Goal: Task Accomplishment & Management: Complete application form

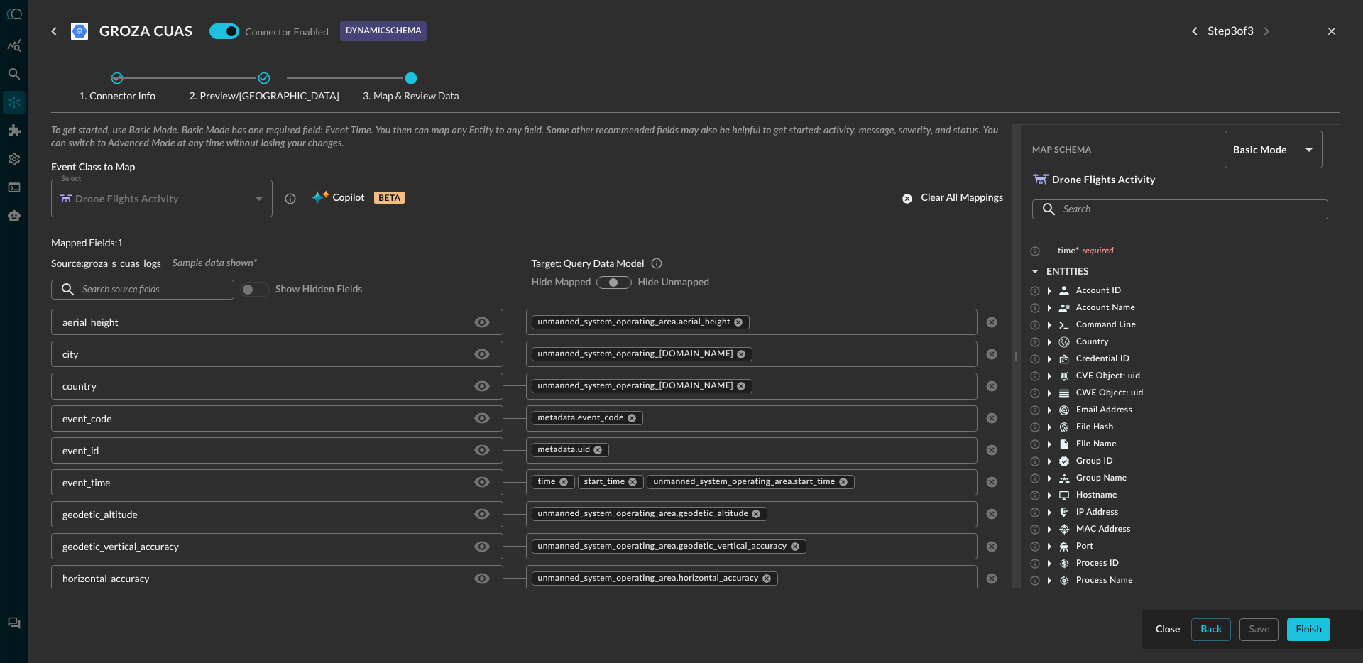
scroll to position [80, 0]
click at [1330, 30] on icon "close-drawer" at bounding box center [1332, 32] width 8 height 8
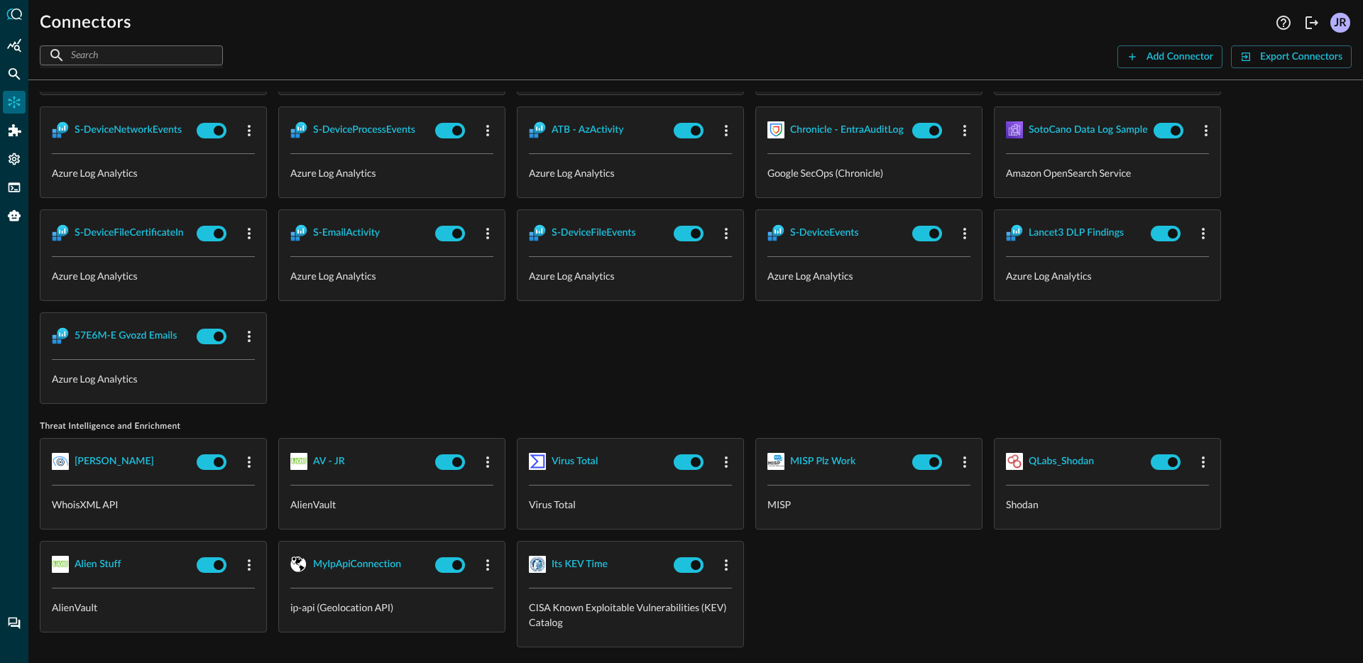
scroll to position [1425, 0]
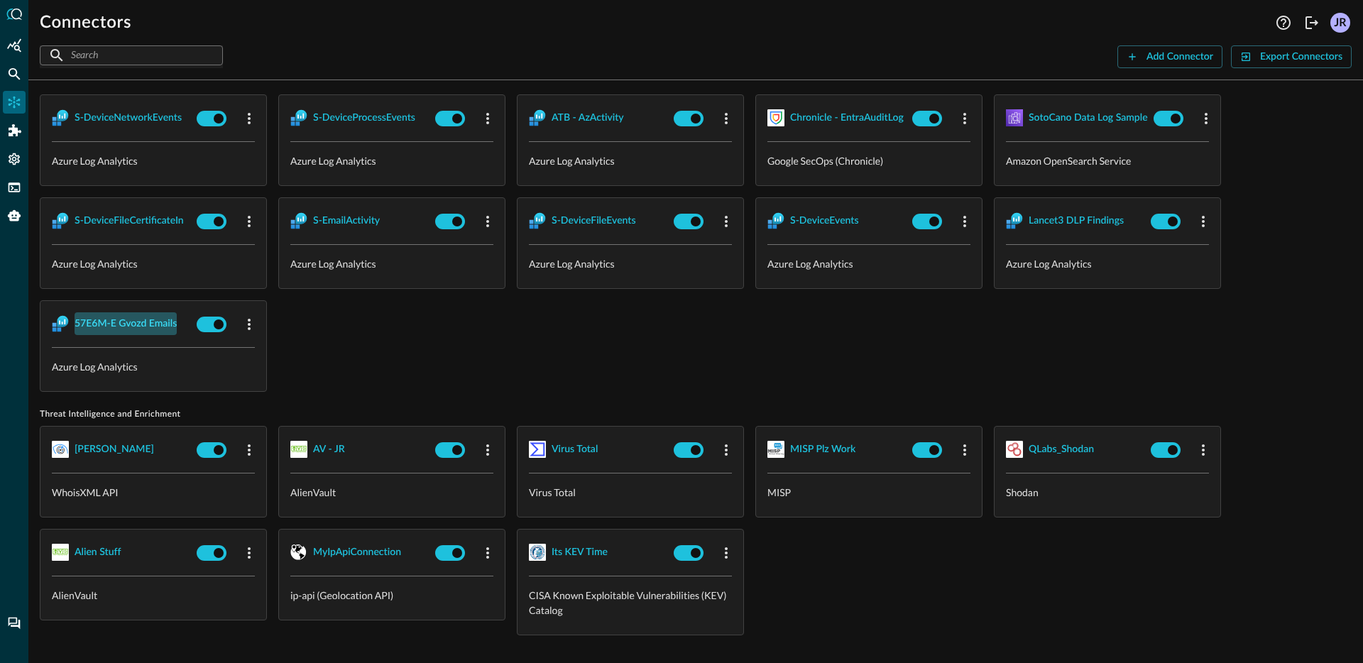
click at [126, 322] on div "57E6M-E Gvozd Emails" at bounding box center [126, 324] width 102 height 18
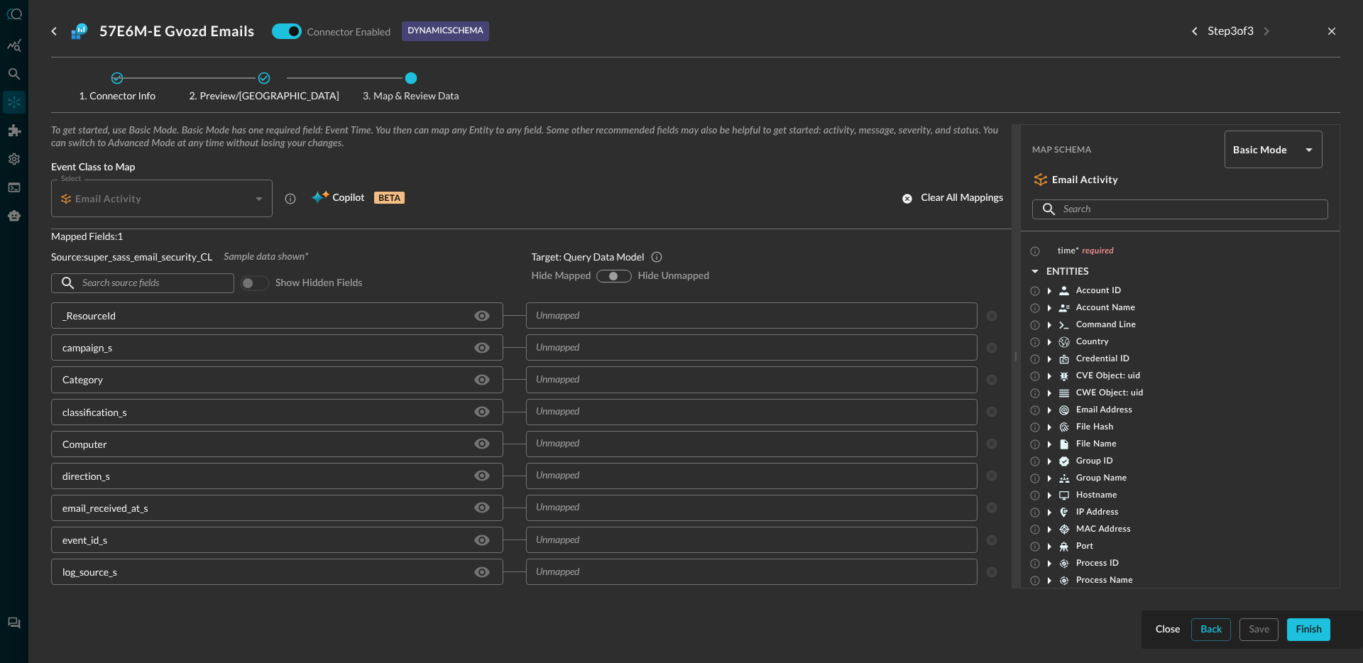
scroll to position [7, 0]
click at [1215, 620] on button "Back" at bounding box center [1211, 629] width 40 height 23
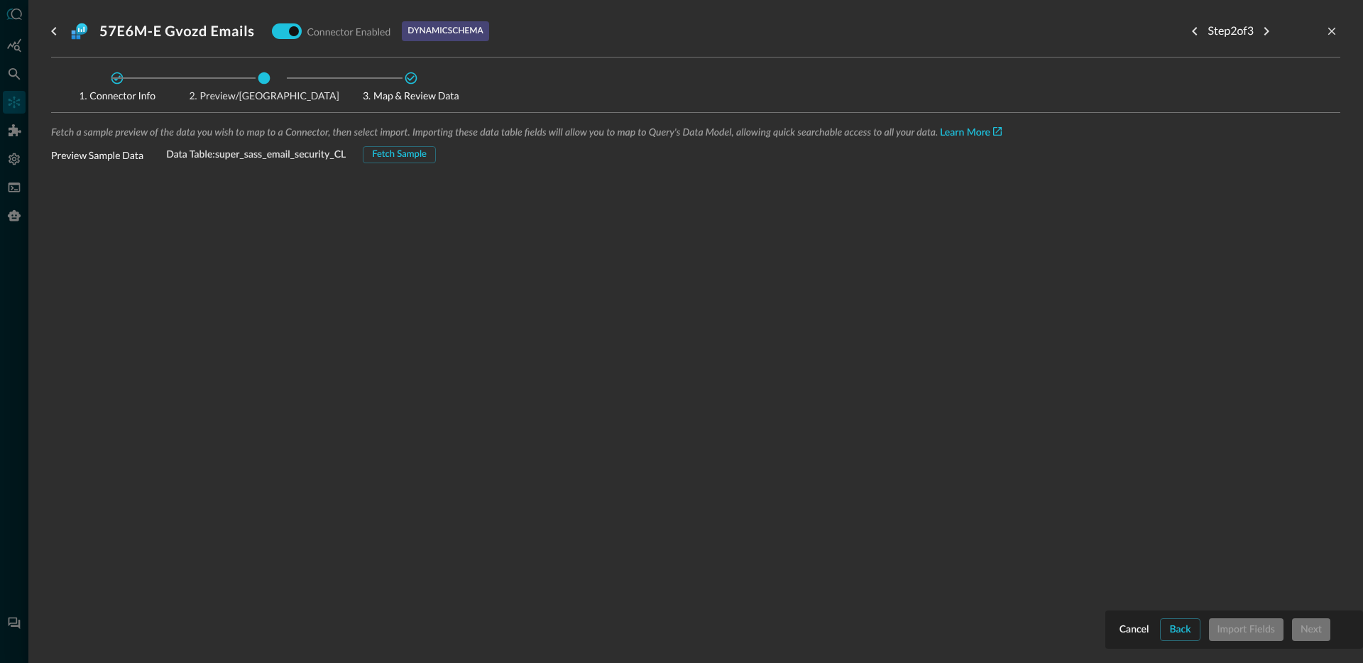
click at [407, 164] on div "Fetch a sample preview of the data you wish to map to a Connector, then select …" at bounding box center [695, 329] width 1289 height 410
click at [412, 158] on div "Fetch Sample" at bounding box center [399, 155] width 55 height 16
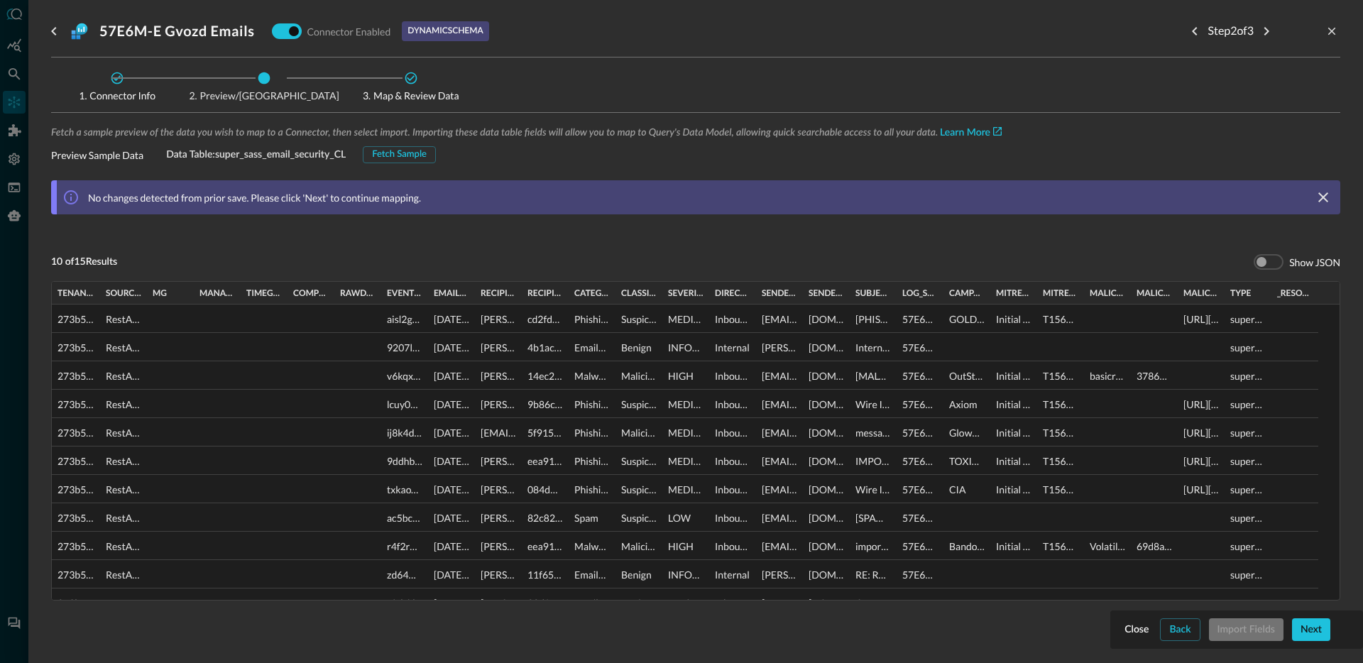
click at [1163, 244] on div "Fetch a sample preview of the data you wish to map to a Connector, then select …" at bounding box center [695, 393] width 1289 height 539
click at [1326, 636] on button "Next" at bounding box center [1311, 629] width 38 height 23
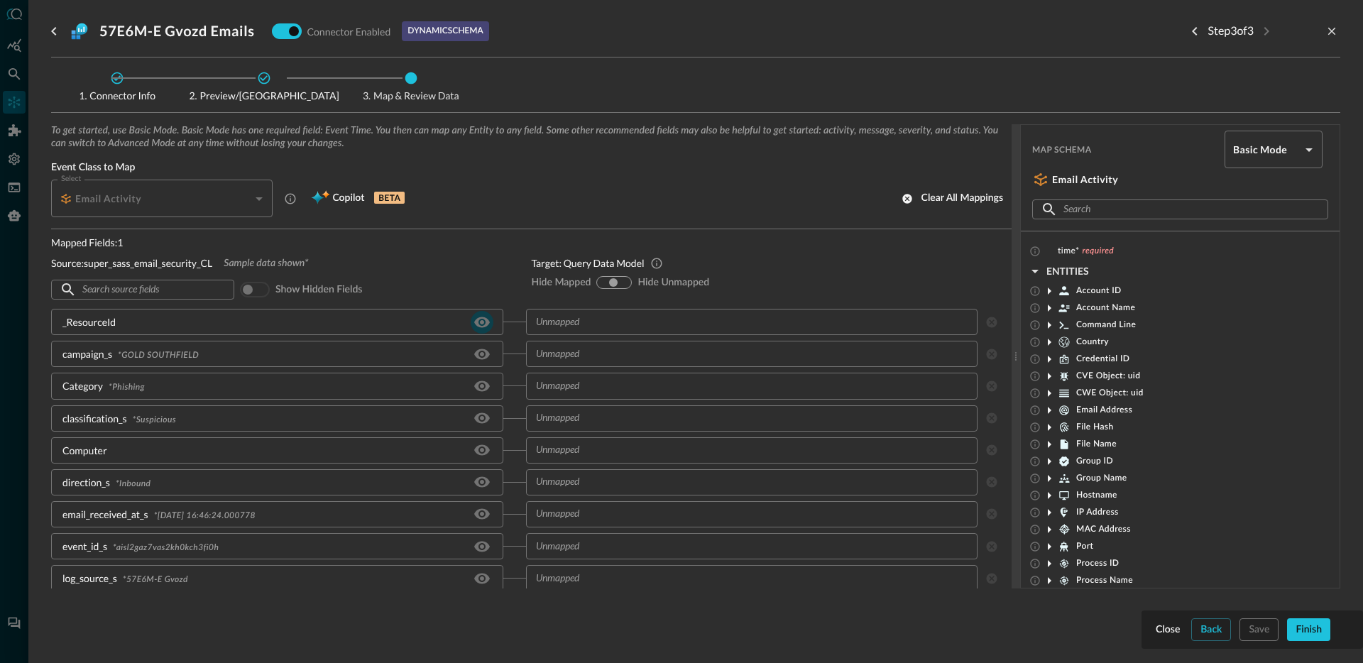
click at [474, 324] on icon "Hide/Show source field" at bounding box center [482, 322] width 16 height 11
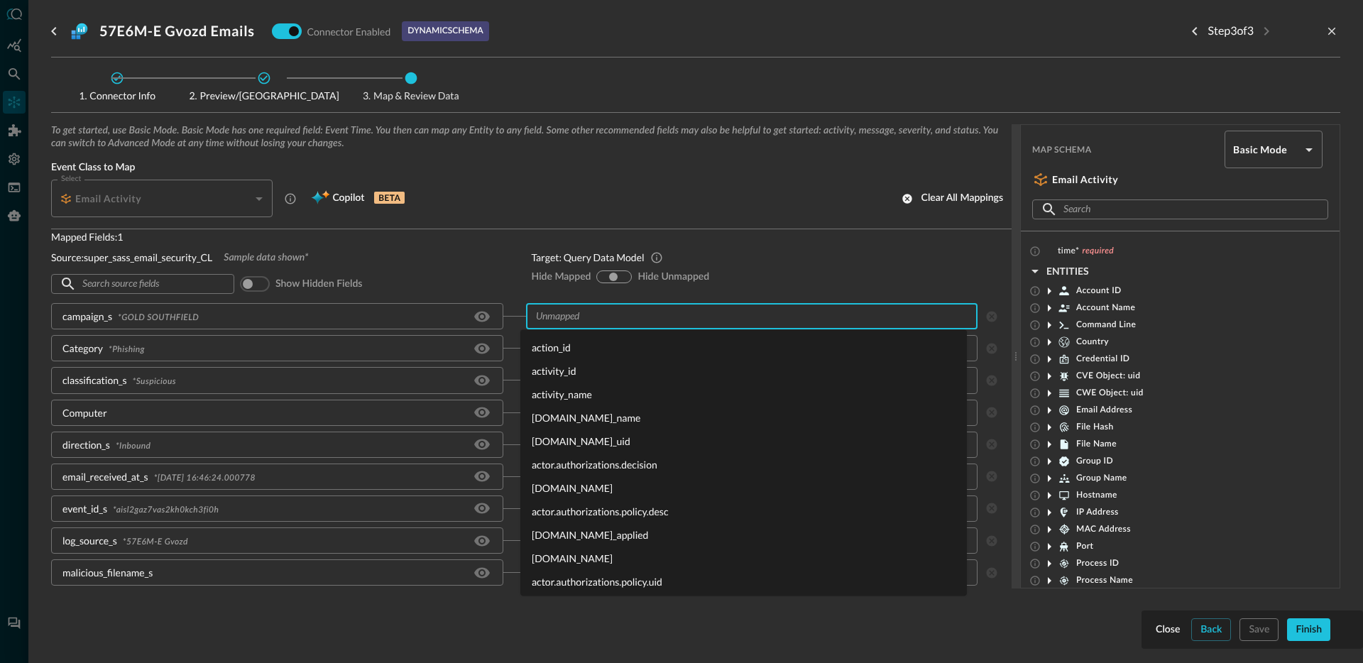
click at [612, 318] on input "text" at bounding box center [751, 316] width 442 height 18
type input "m"
type input "a"
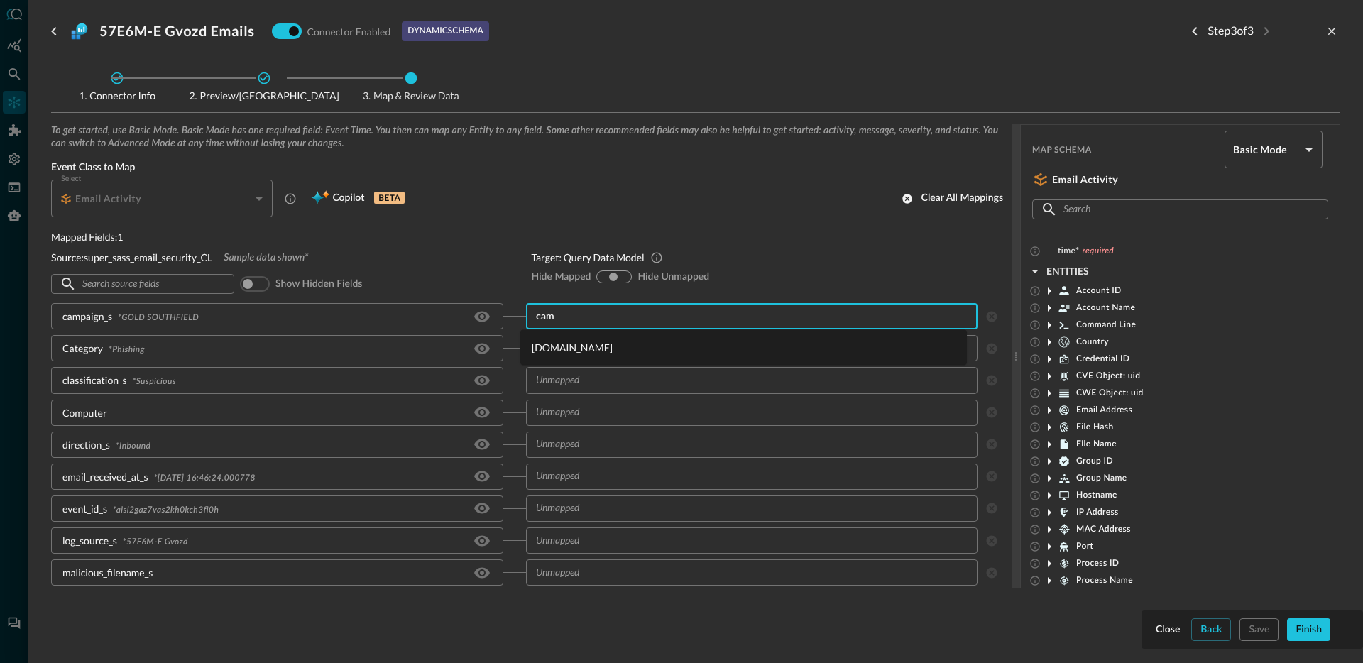
type input "camp"
click at [594, 345] on li "[DOMAIN_NAME]" at bounding box center [743, 347] width 447 height 23
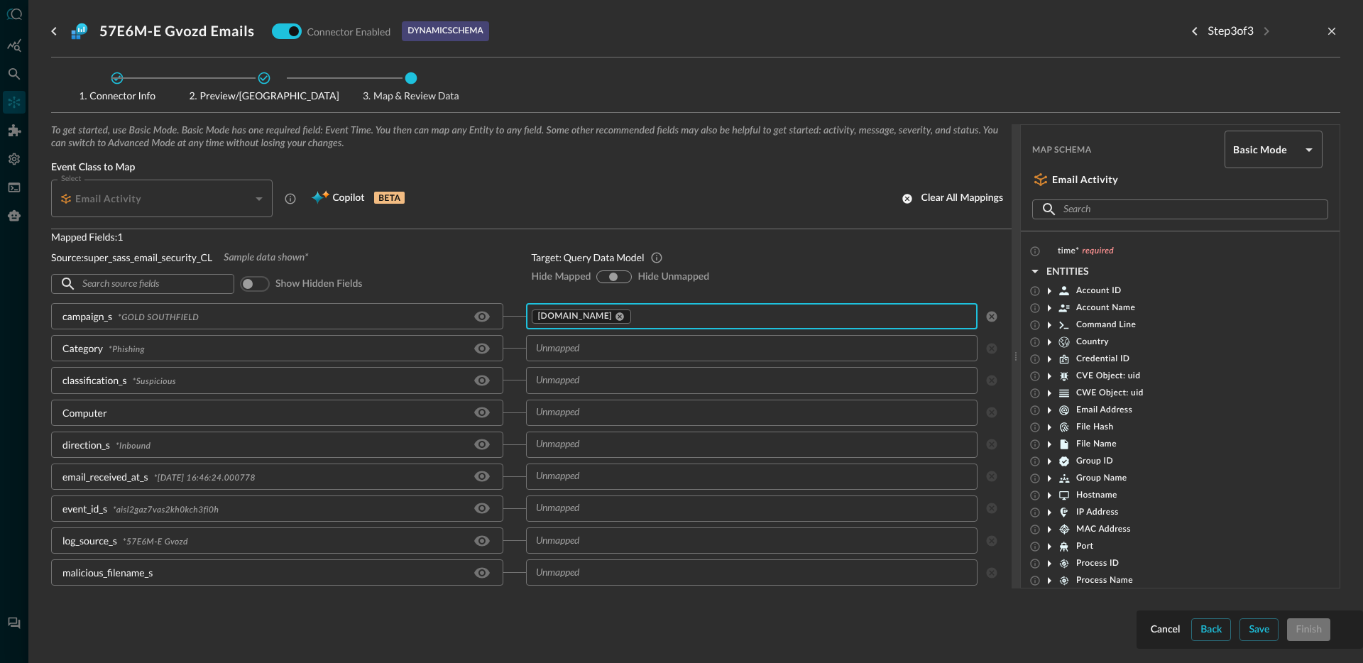
click at [637, 353] on input "text" at bounding box center [751, 348] width 442 height 18
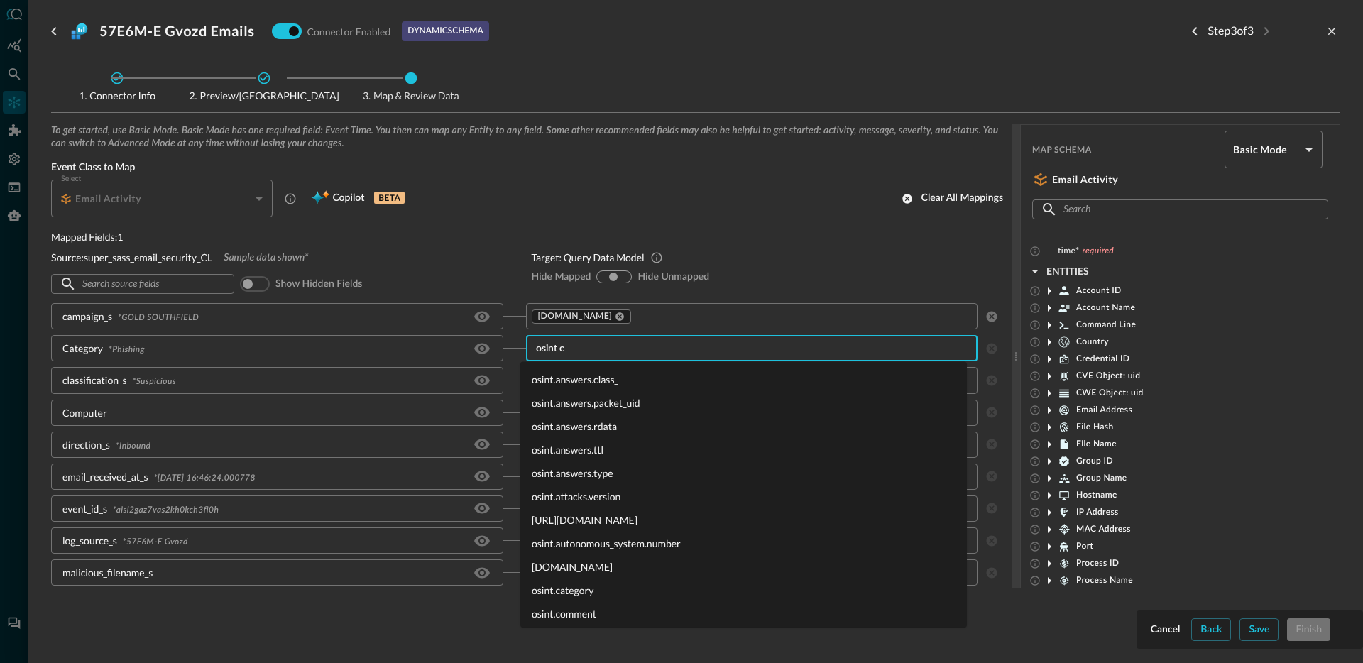
type input "osint.ca"
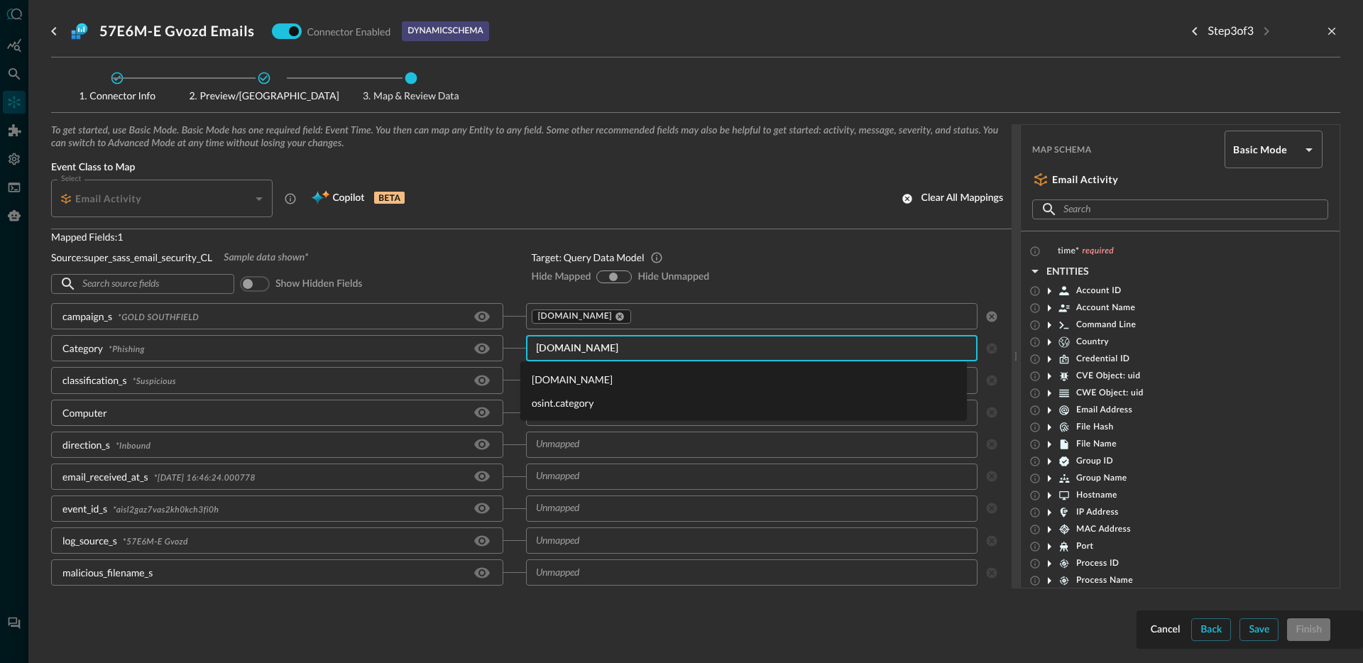
click at [599, 403] on li "osint.category" at bounding box center [743, 402] width 447 height 23
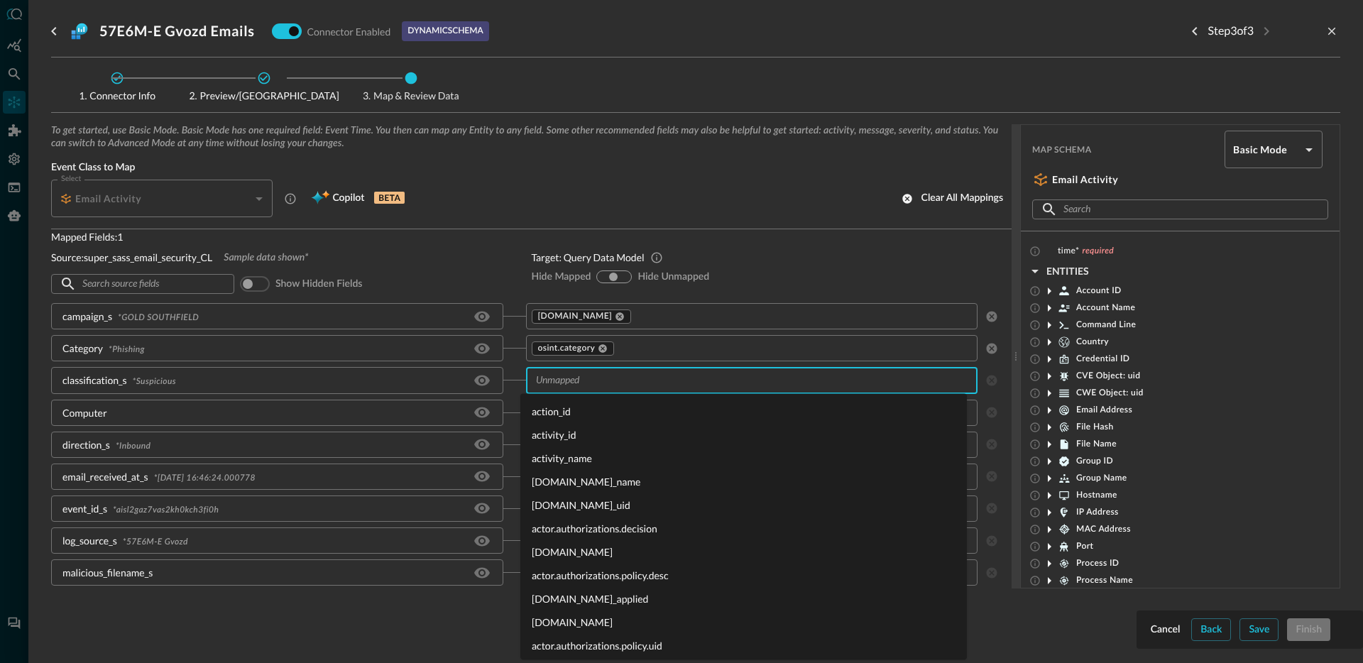
click at [649, 383] on input "text" at bounding box center [751, 380] width 442 height 18
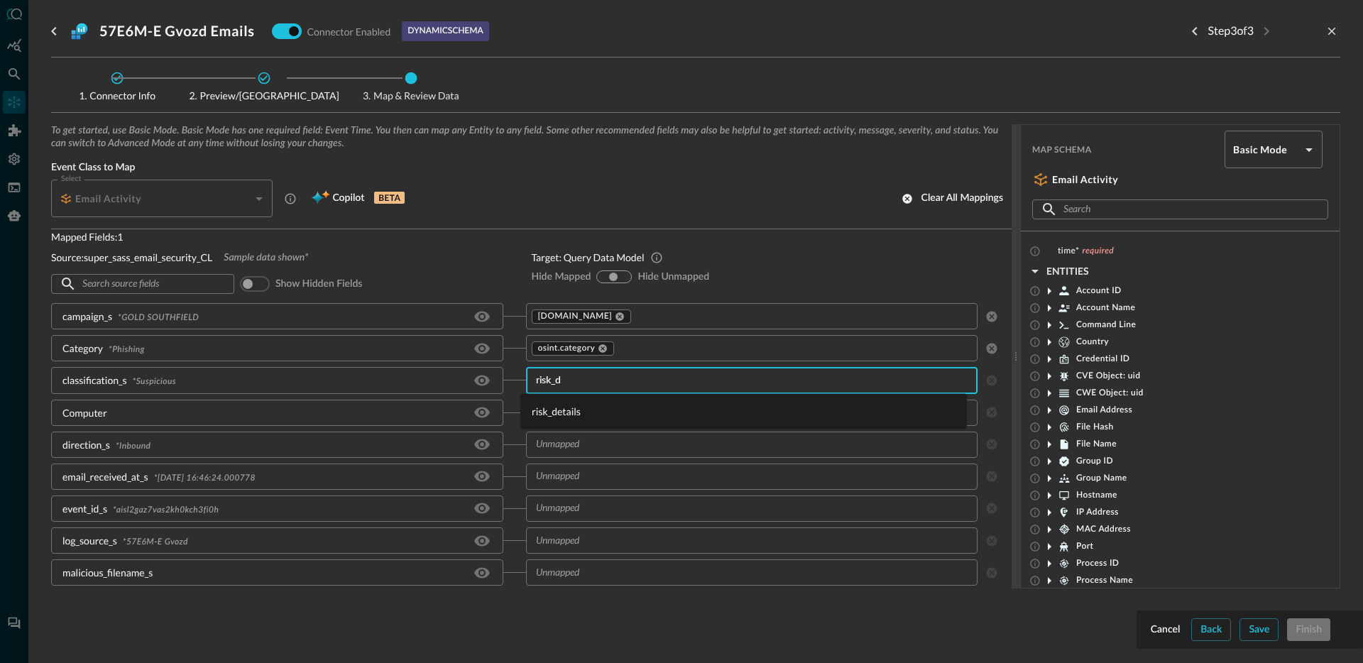
type input "risk_de"
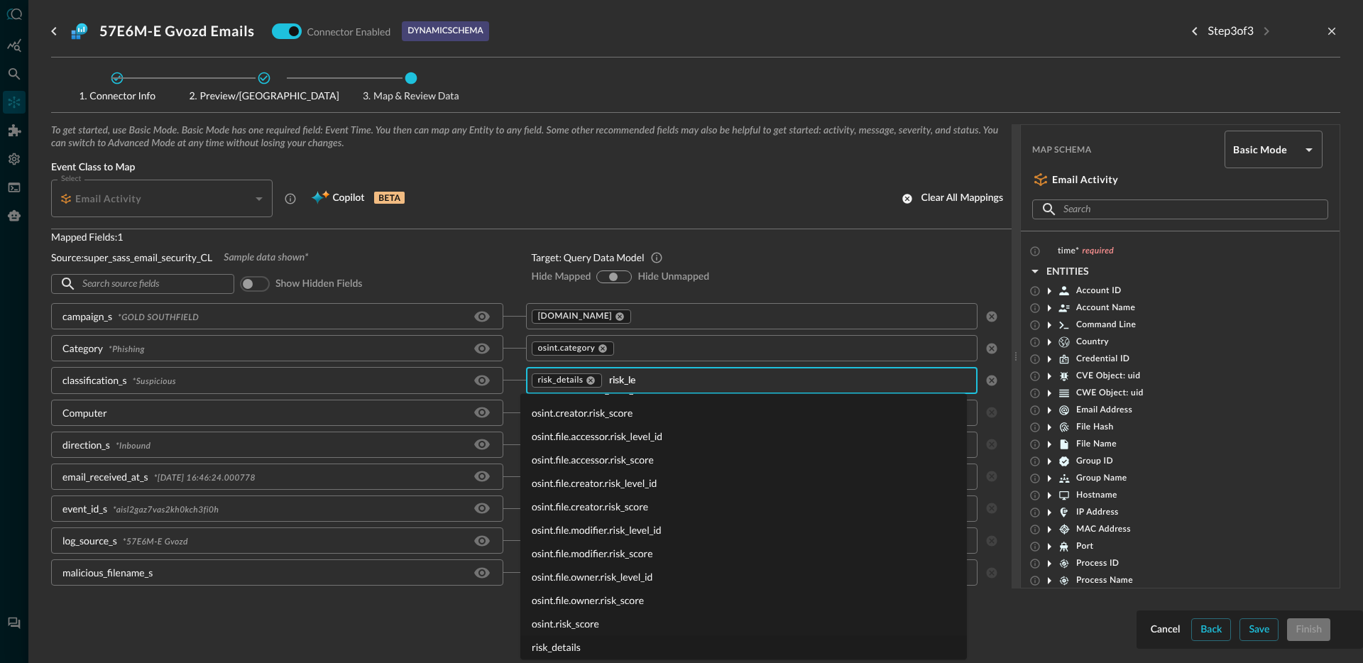
scroll to position [0, 0]
type input "risk_level_id"
click at [552, 625] on li "risk_level_id" at bounding box center [743, 618] width 447 height 23
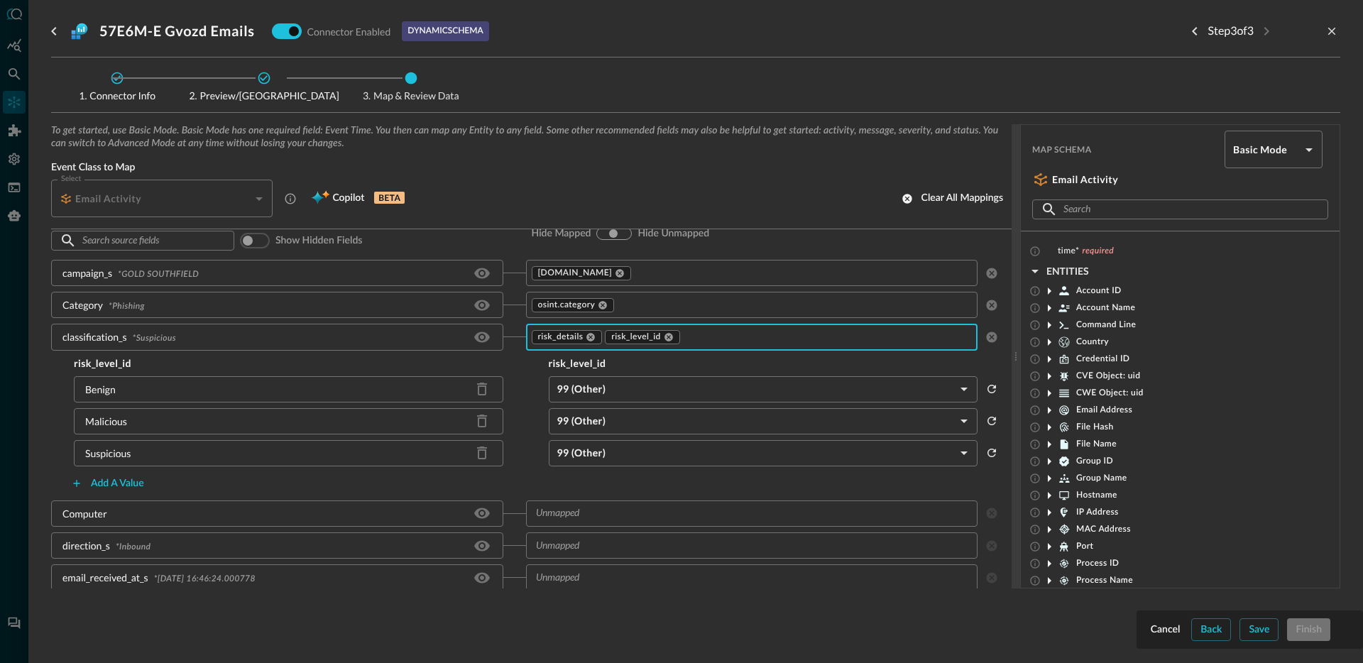
scroll to position [52, 0]
type input "o"
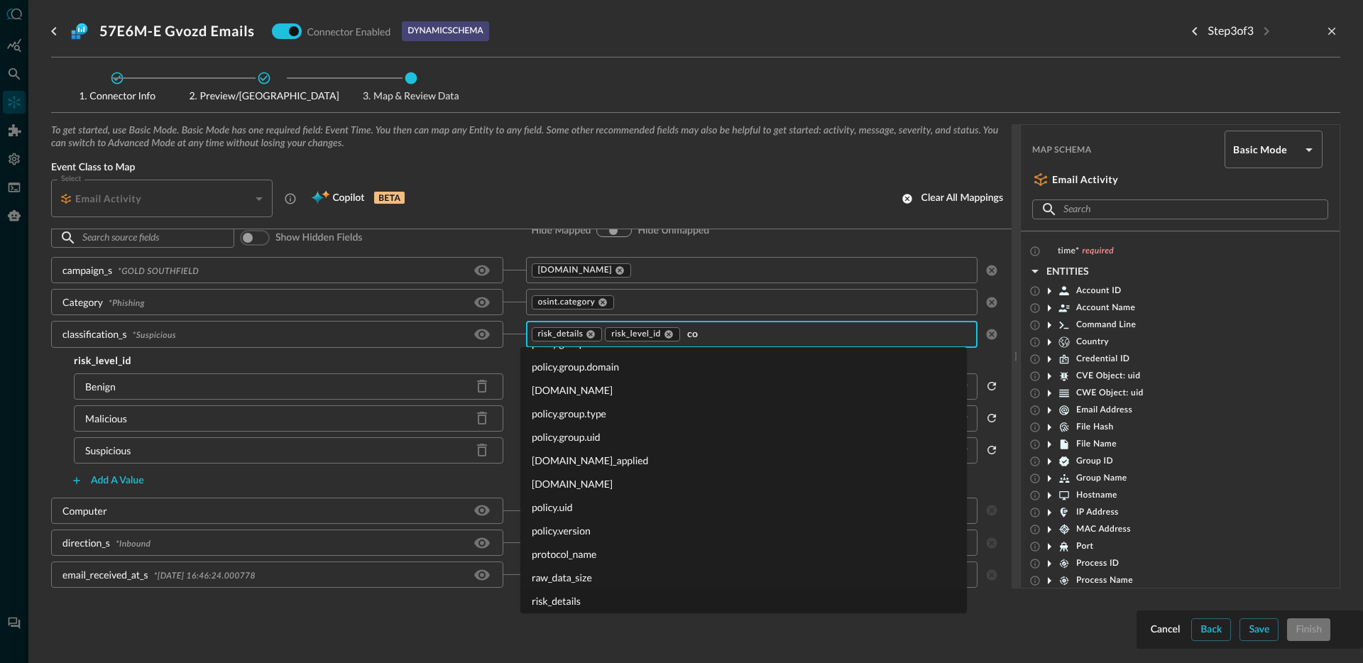
scroll to position [0, 0]
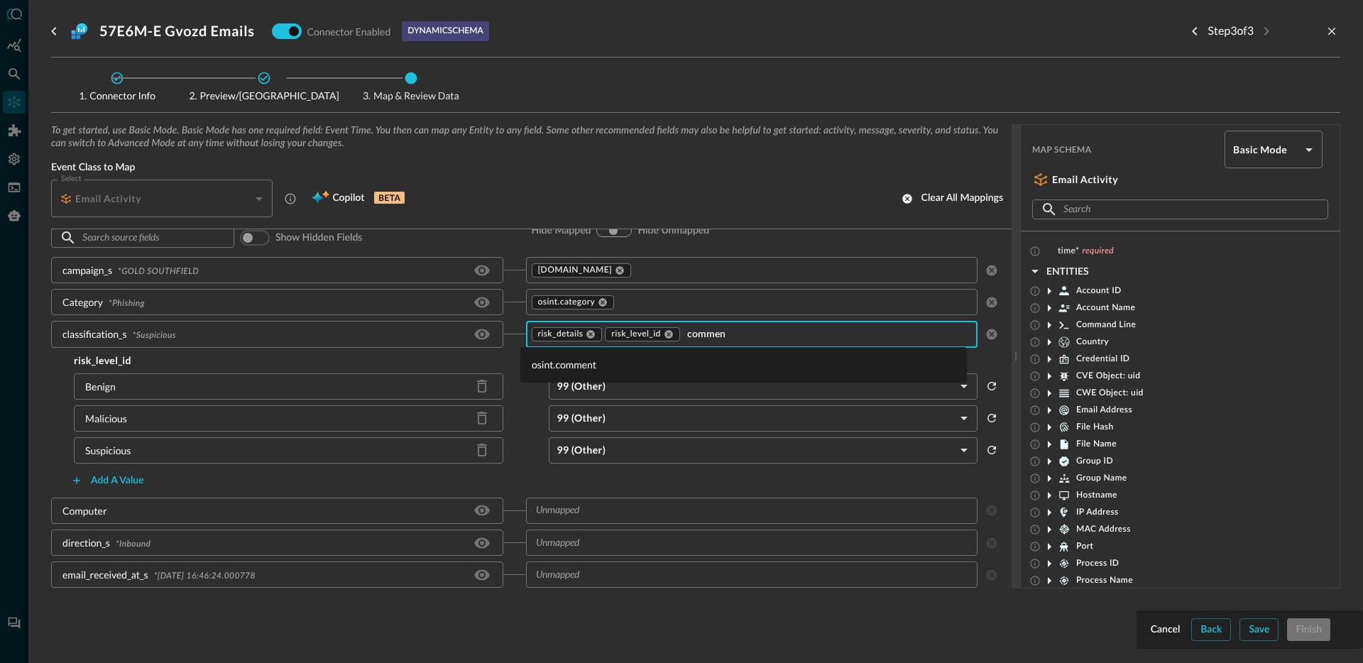
type input "comment"
click at [586, 366] on li "osint.comment" at bounding box center [743, 364] width 447 height 23
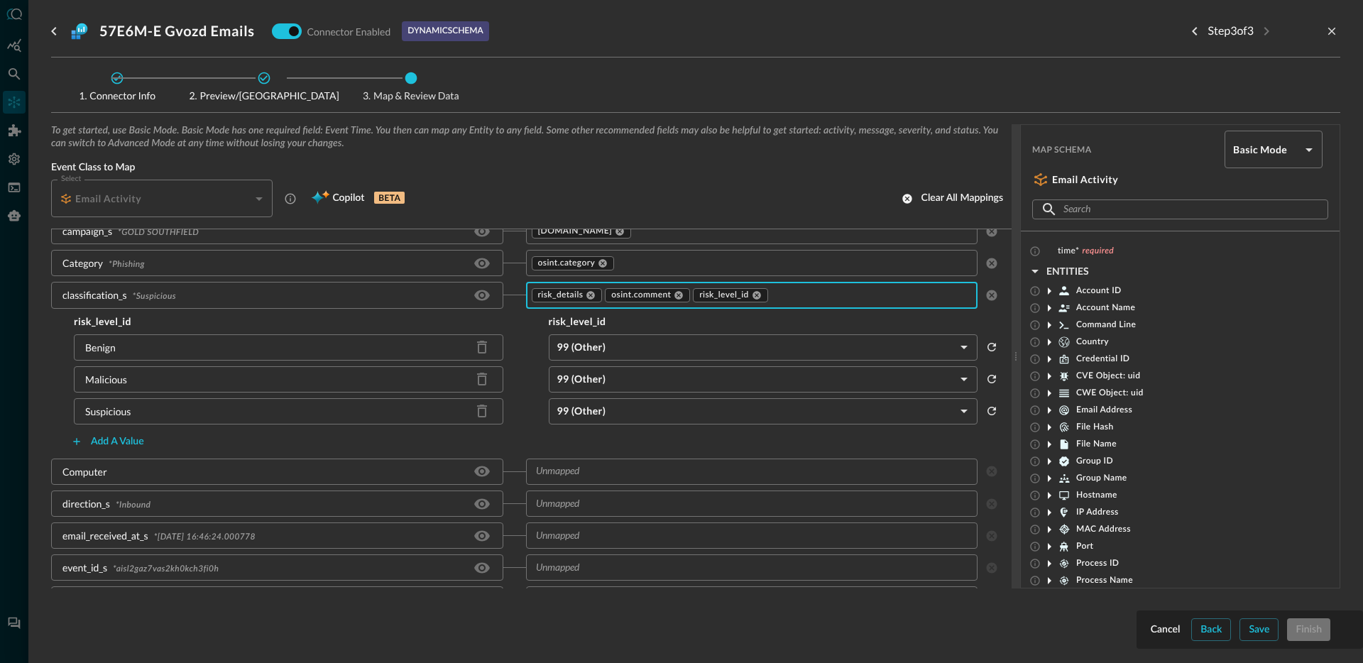
scroll to position [94, 0]
click at [614, 348] on body "Connectors Help Logout JR ​ ​ Add Connector Export Connectors Cloud Infrastruct…" at bounding box center [681, 331] width 1363 height 663
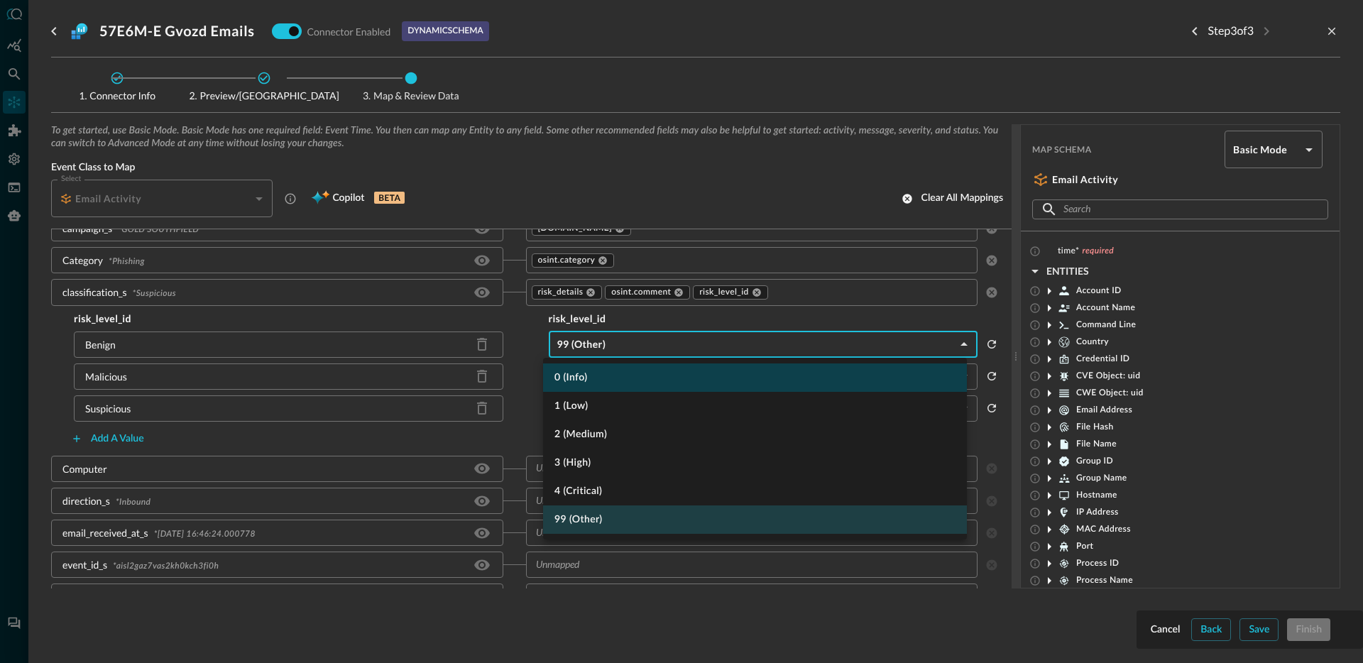
click at [602, 375] on li "0 (Info)" at bounding box center [755, 377] width 424 height 28
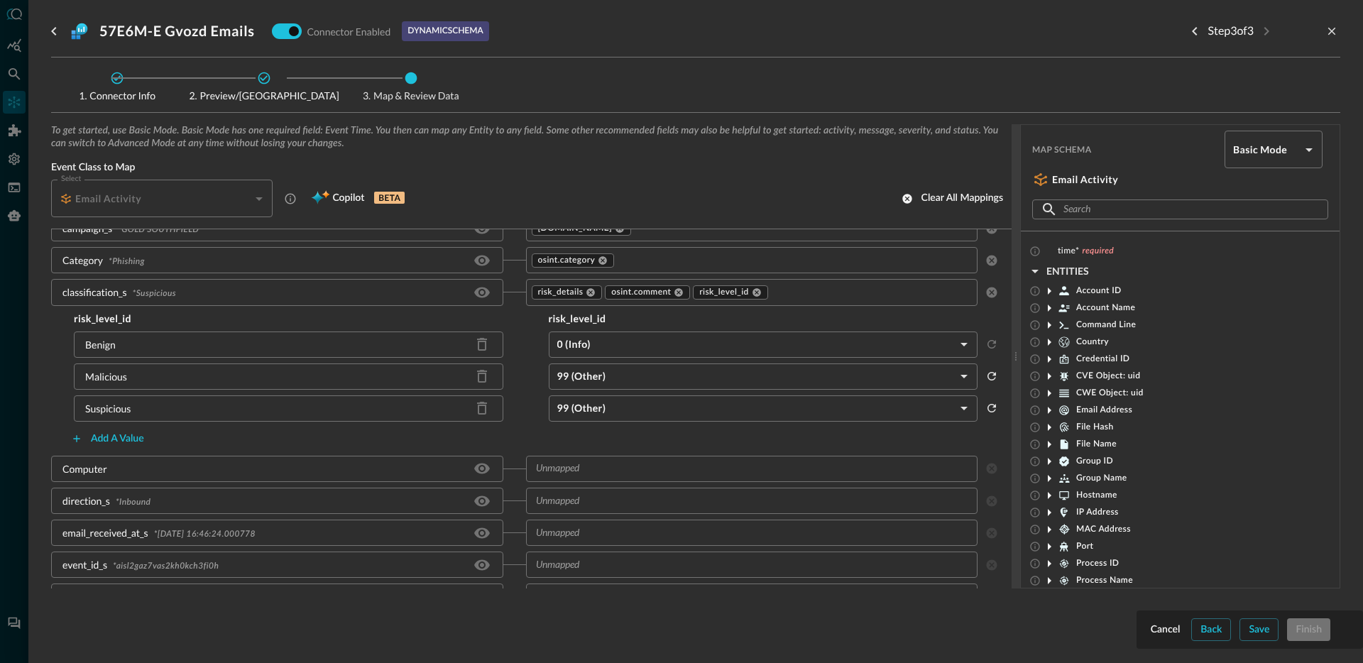
click at [610, 377] on body "Connectors Help Logout JR ​ ​ Add Connector Export Connectors Cloud Infrastruct…" at bounding box center [681, 331] width 1363 height 663
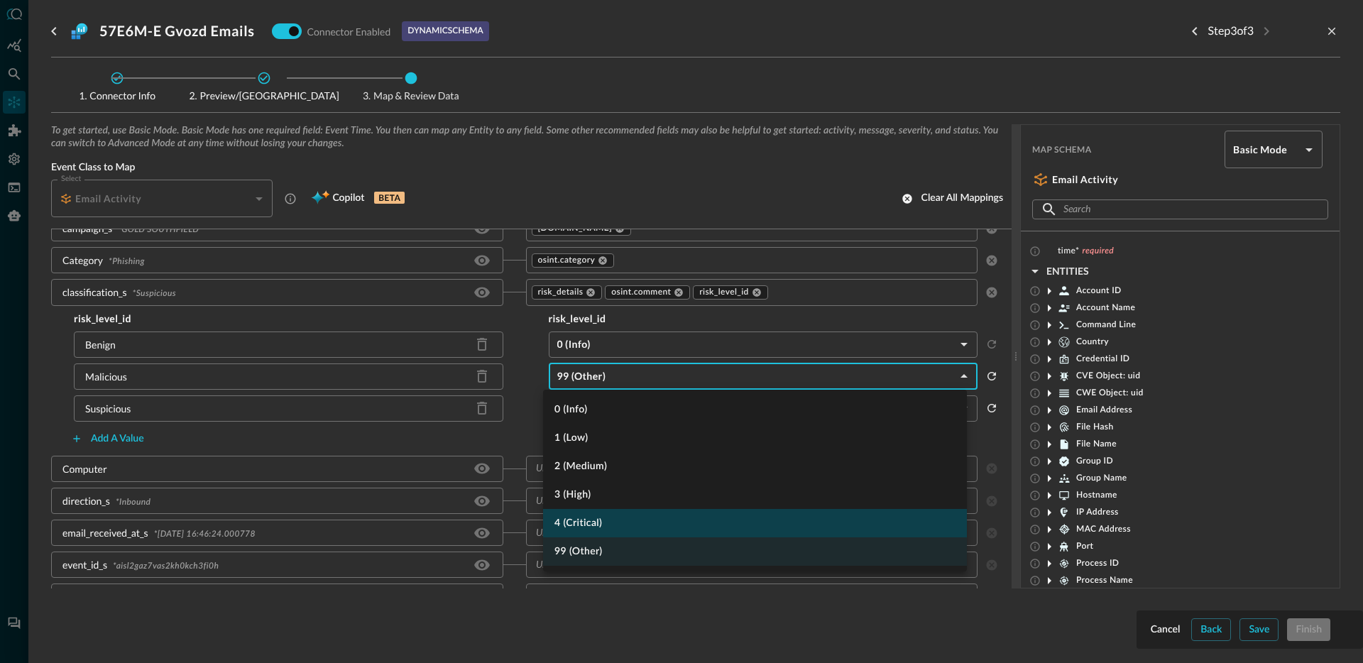
drag, startPoint x: 613, startPoint y: 499, endPoint x: 608, endPoint y: 519, distance: 20.3
click at [608, 519] on ul "0 (Info) 1 (Low) 2 (Medium) 3 (High) 4 (Critical) 99 (Other)" at bounding box center [755, 481] width 424 height 182
click at [608, 519] on li "4 (Critical)" at bounding box center [755, 523] width 424 height 28
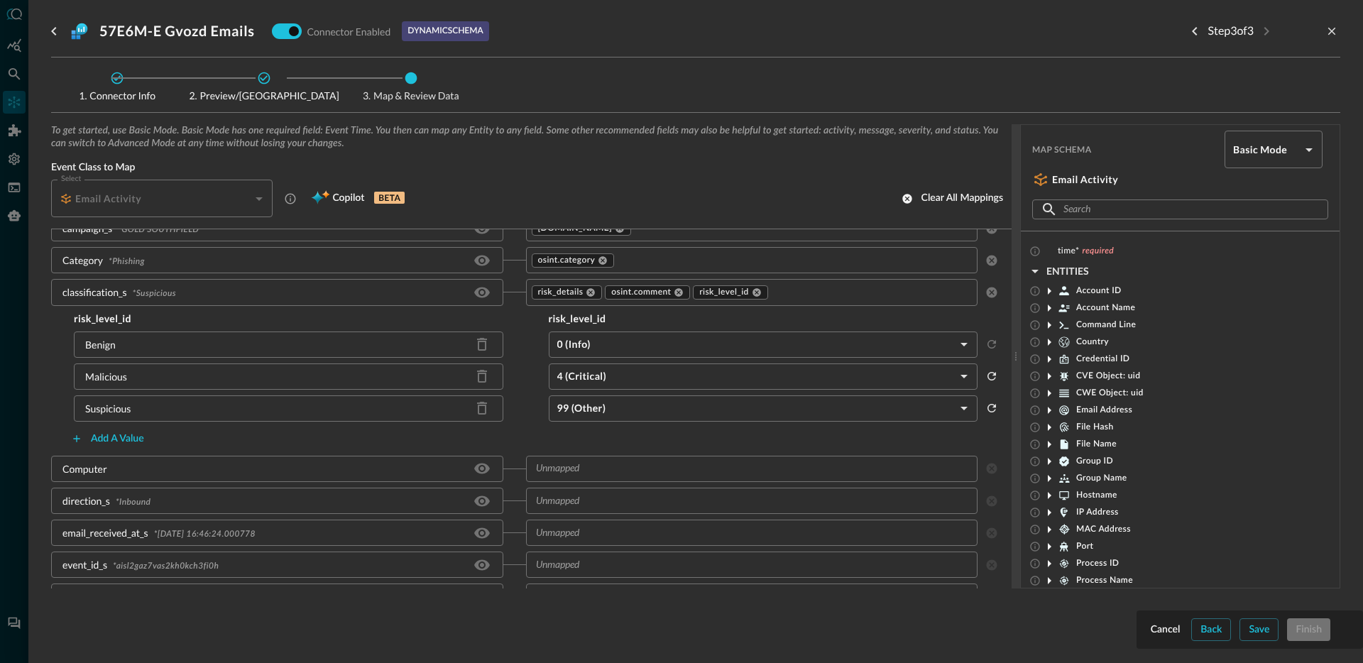
click at [603, 397] on body "Connectors Help Logout JR ​ ​ Add Connector Export Connectors Cloud Infrastruct…" at bounding box center [681, 331] width 1363 height 663
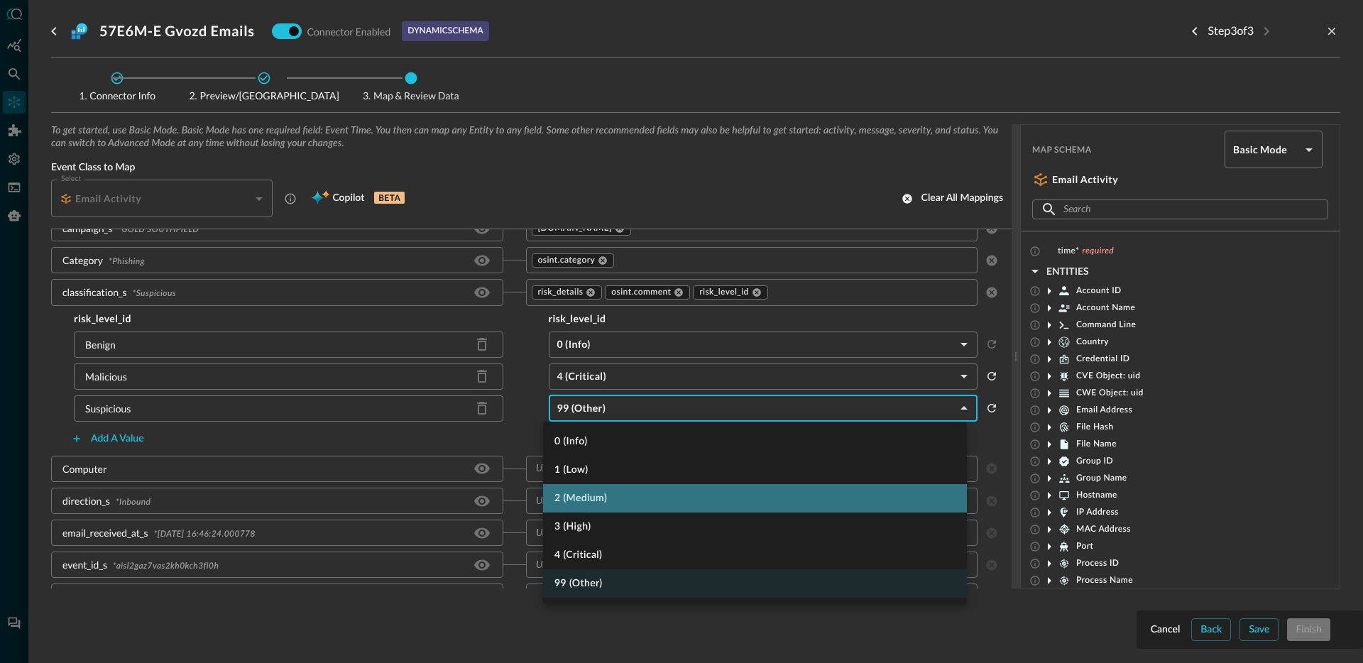
click at [623, 493] on li "2 (Medium)" at bounding box center [755, 498] width 424 height 28
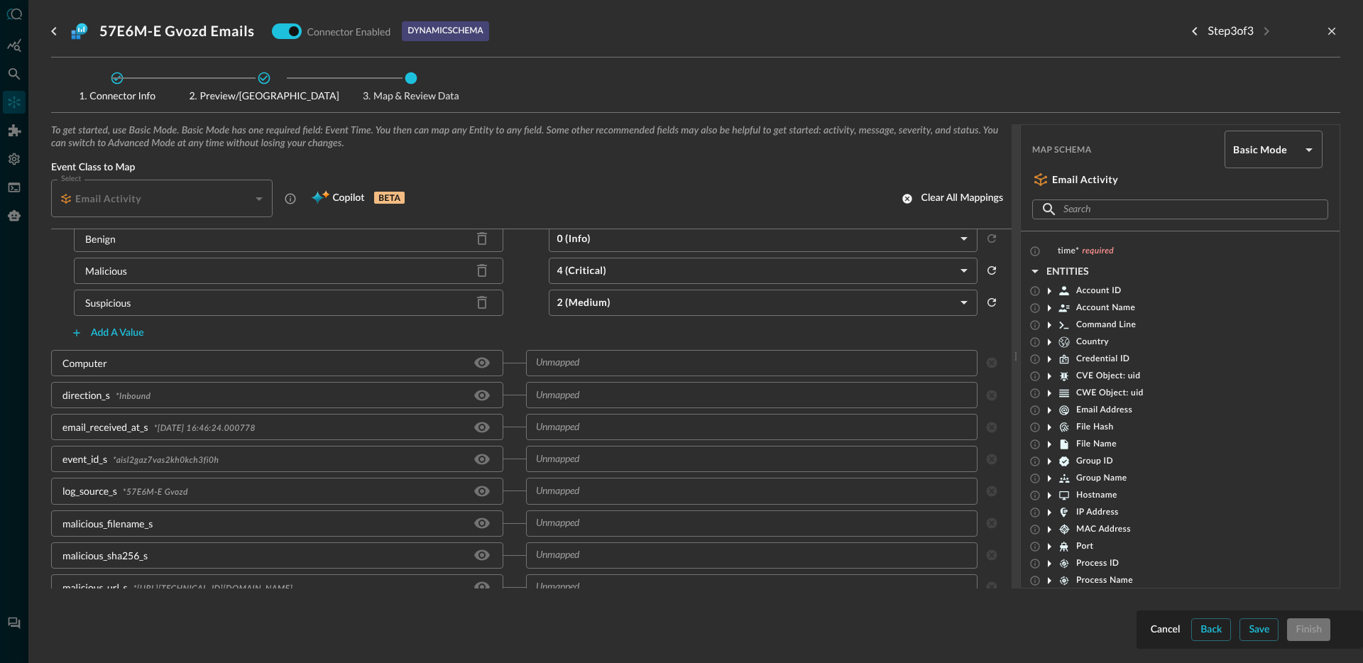
scroll to position [200, 0]
click at [476, 363] on icon "Hide/Show source field" at bounding box center [482, 362] width 16 height 11
click at [606, 361] on input "text" at bounding box center [751, 363] width 442 height 18
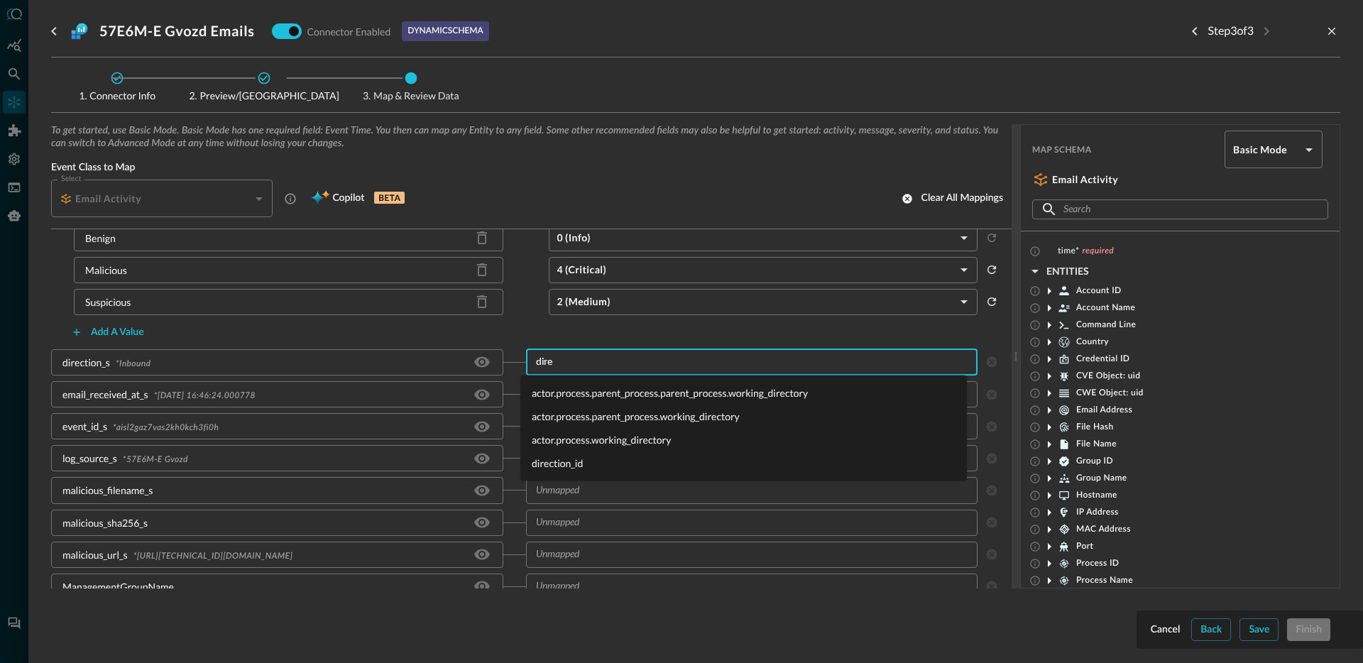
type input "direc"
click at [578, 463] on li "direction_id" at bounding box center [743, 463] width 447 height 23
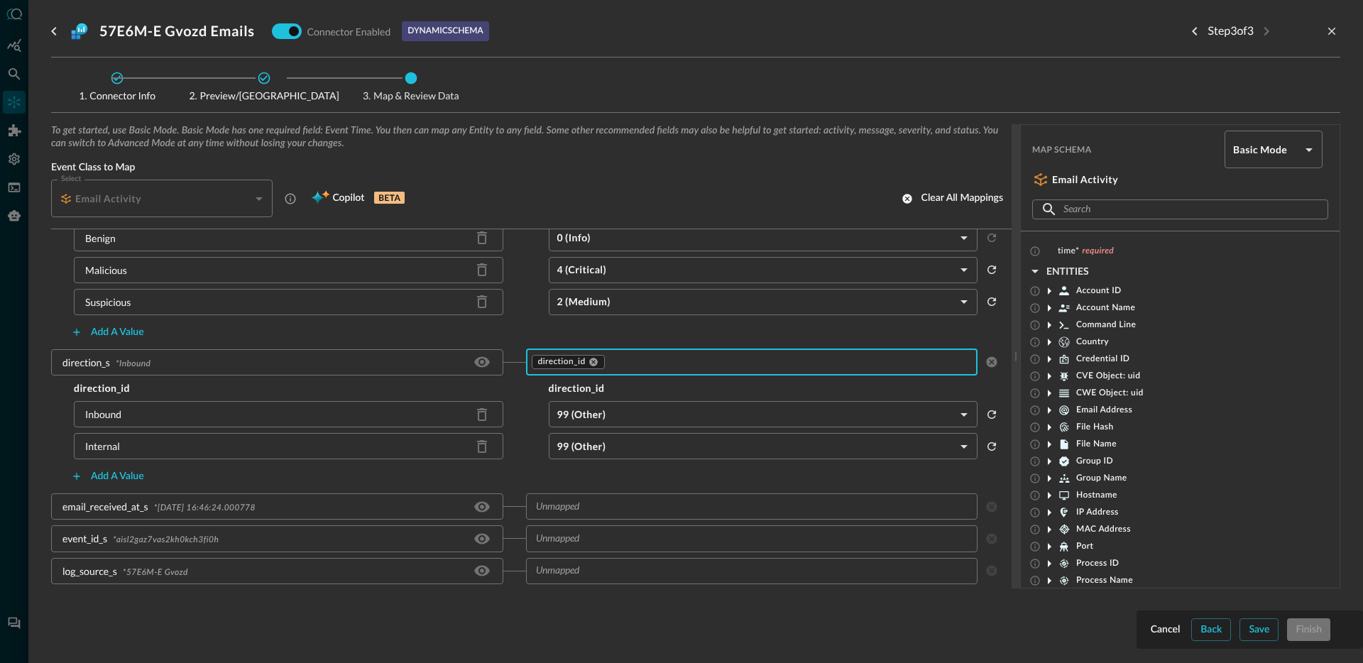
click at [649, 415] on body "Connectors Help Logout JR ​ ​ Add Connector Export Connectors Cloud Infrastruct…" at bounding box center [681, 331] width 1363 height 663
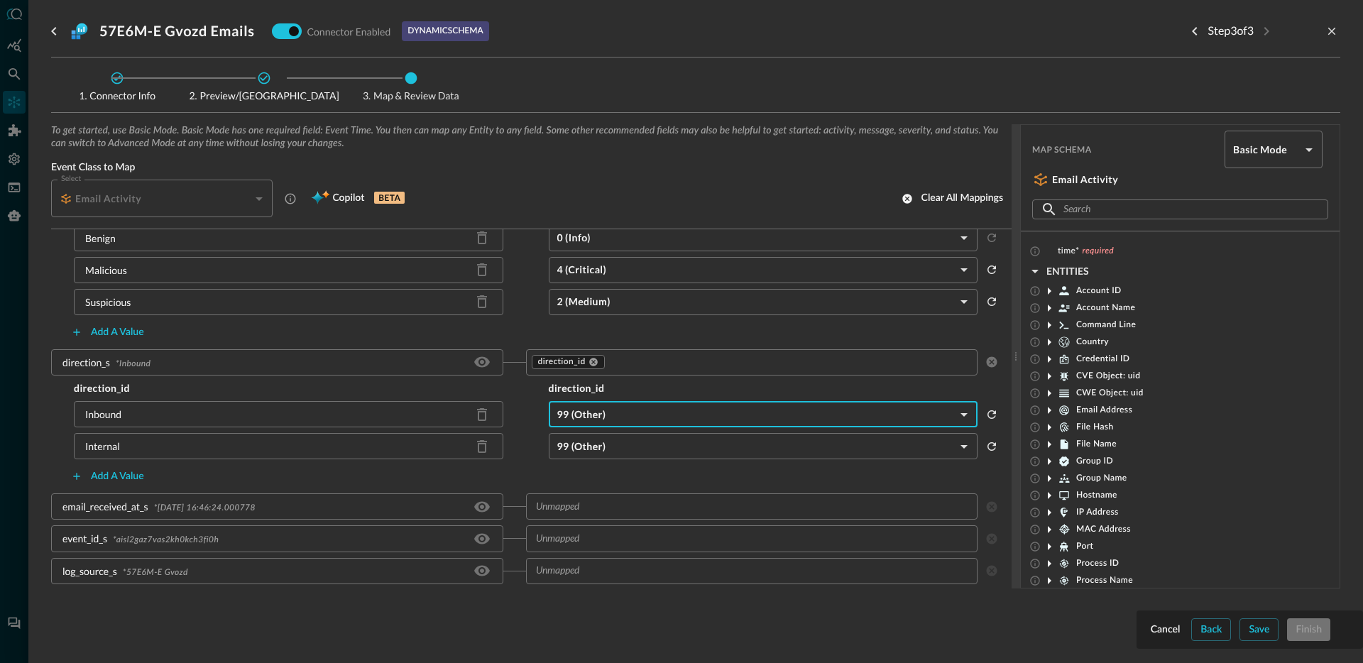
click at [649, 415] on body "Connectors Help Logout JR ​ ​ Add Connector Export Connectors Cloud Infrastruct…" at bounding box center [681, 331] width 1363 height 663
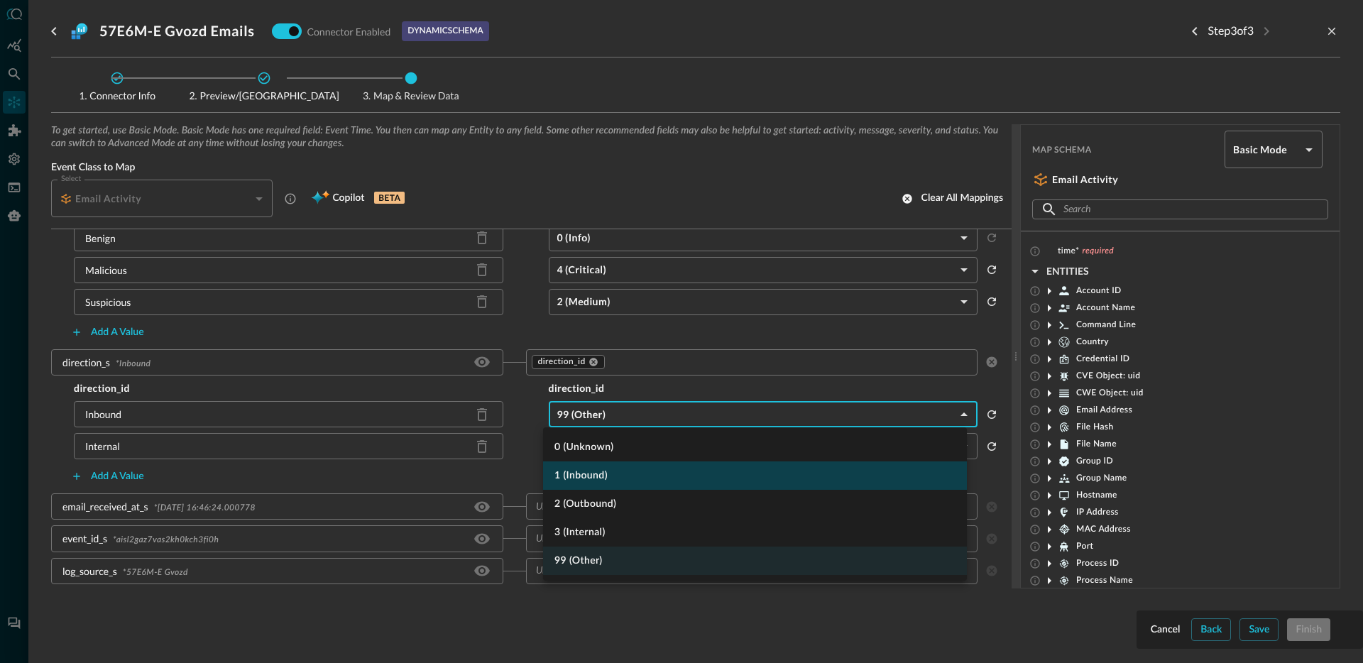
click at [621, 473] on li "1 (Inbound)" at bounding box center [755, 475] width 424 height 28
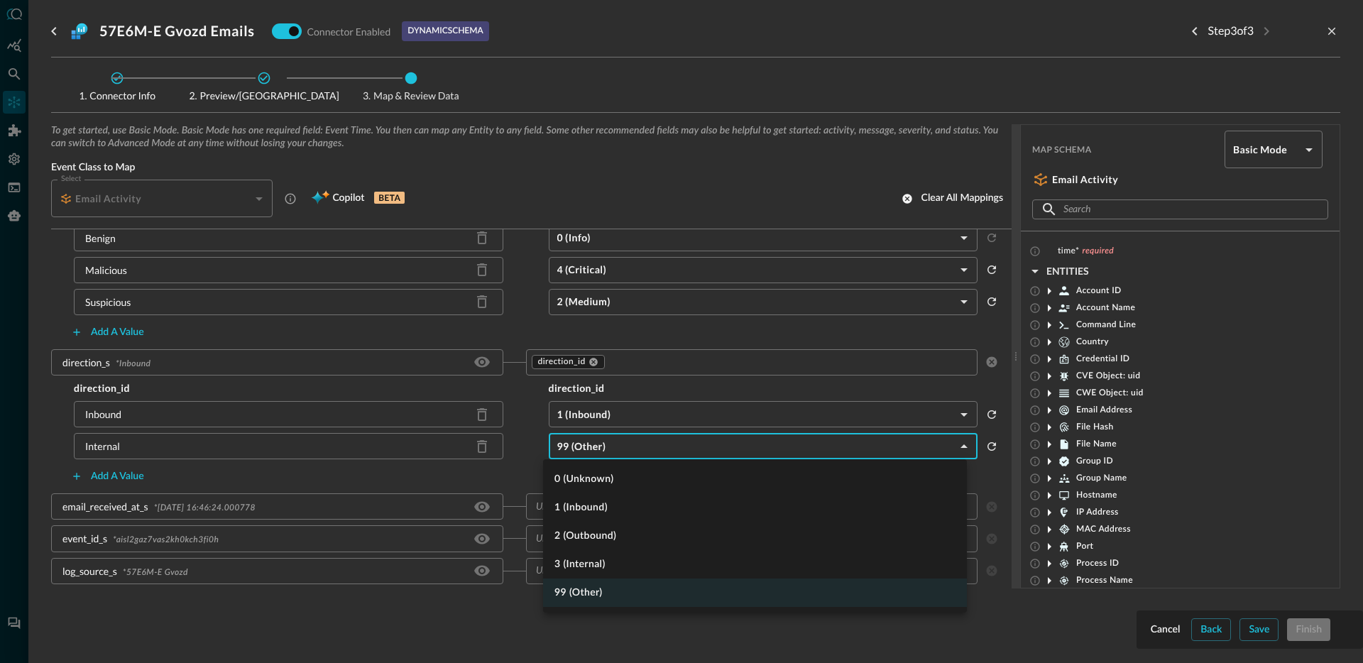
click at [613, 444] on body "Connectors Help Logout JR ​ ​ Add Connector Export Connectors Cloud Infrastruct…" at bounding box center [681, 331] width 1363 height 663
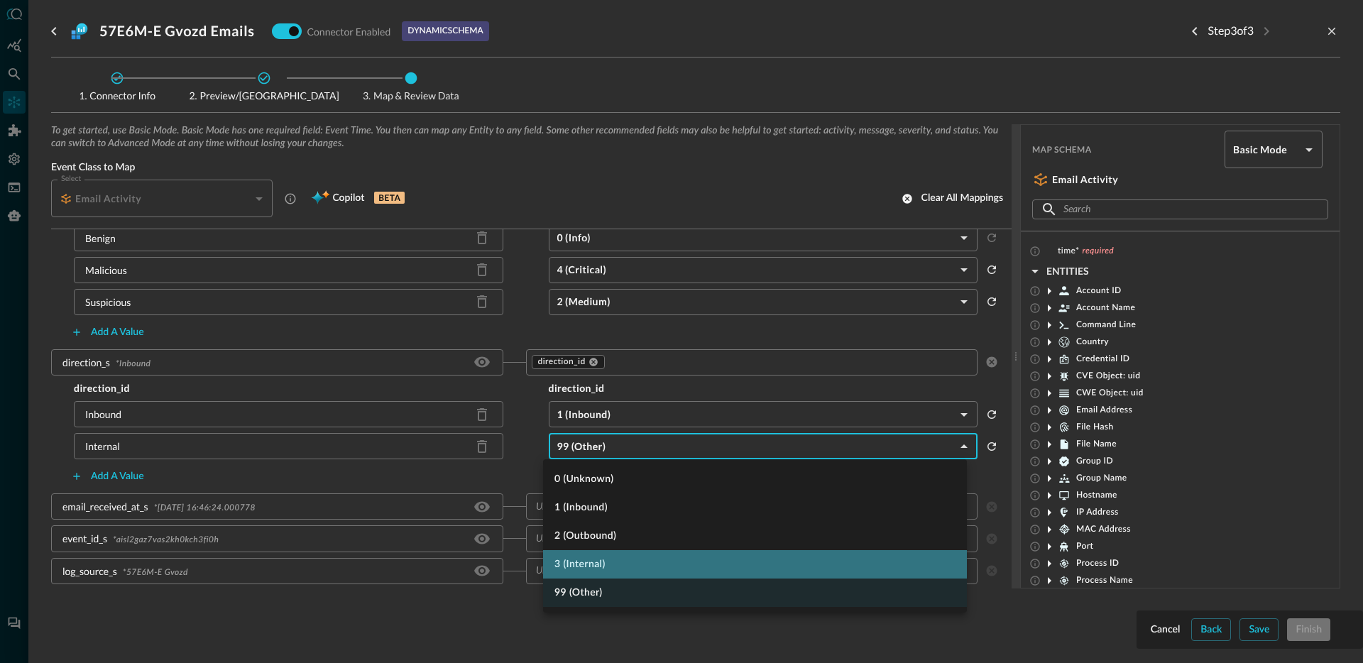
click at [608, 564] on li "3 (Internal)" at bounding box center [755, 564] width 424 height 28
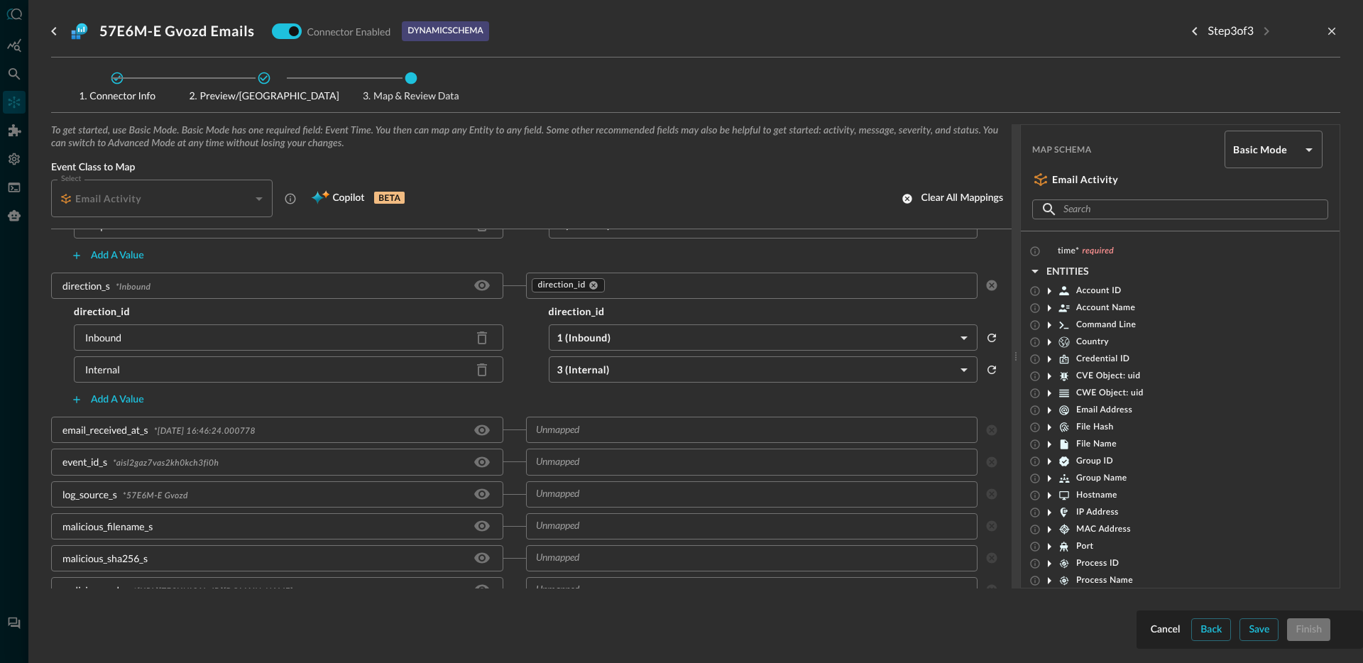
scroll to position [280, 0]
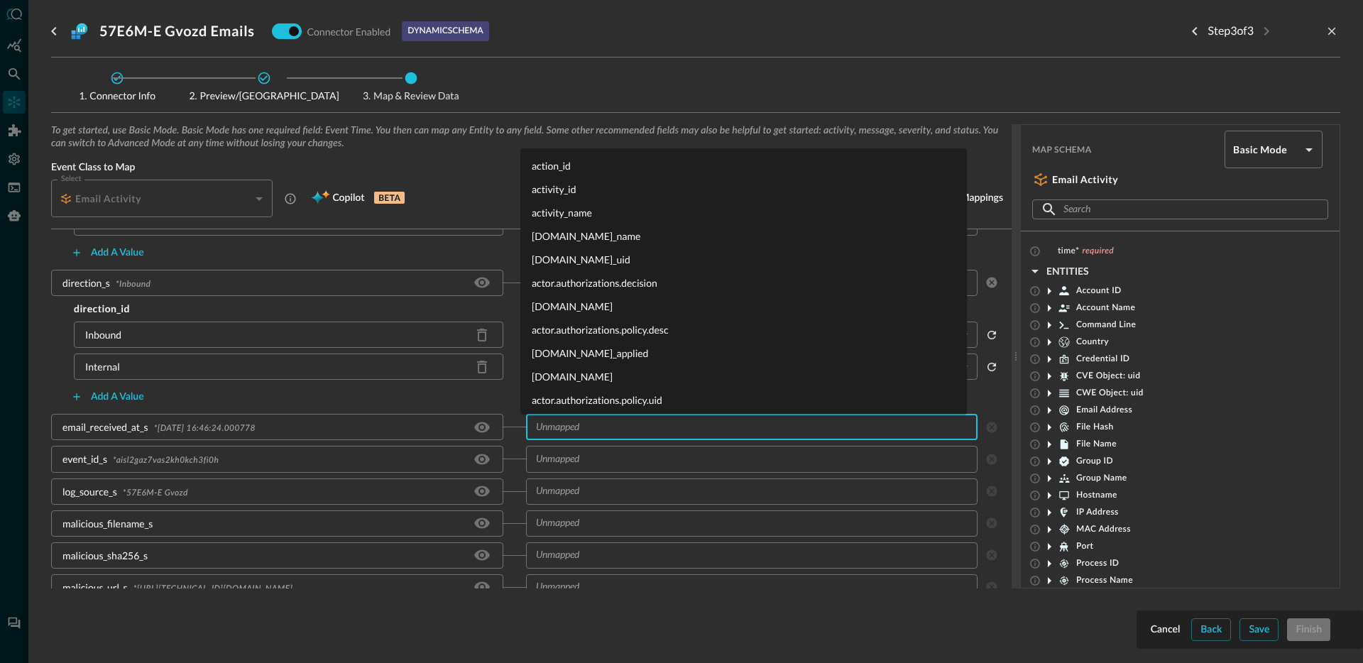
click at [614, 427] on input "text" at bounding box center [751, 427] width 442 height 18
type input "e"
type input "logged"
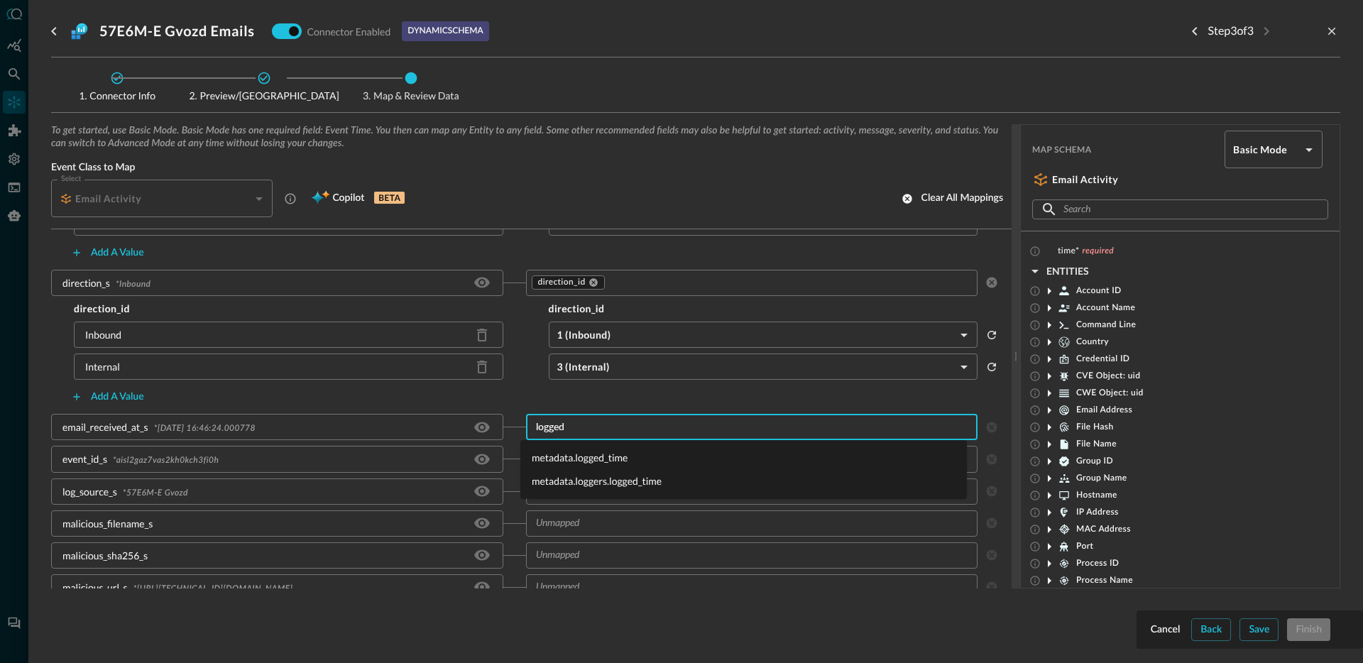
click at [640, 455] on li "metadata.logged_time" at bounding box center [743, 457] width 447 height 23
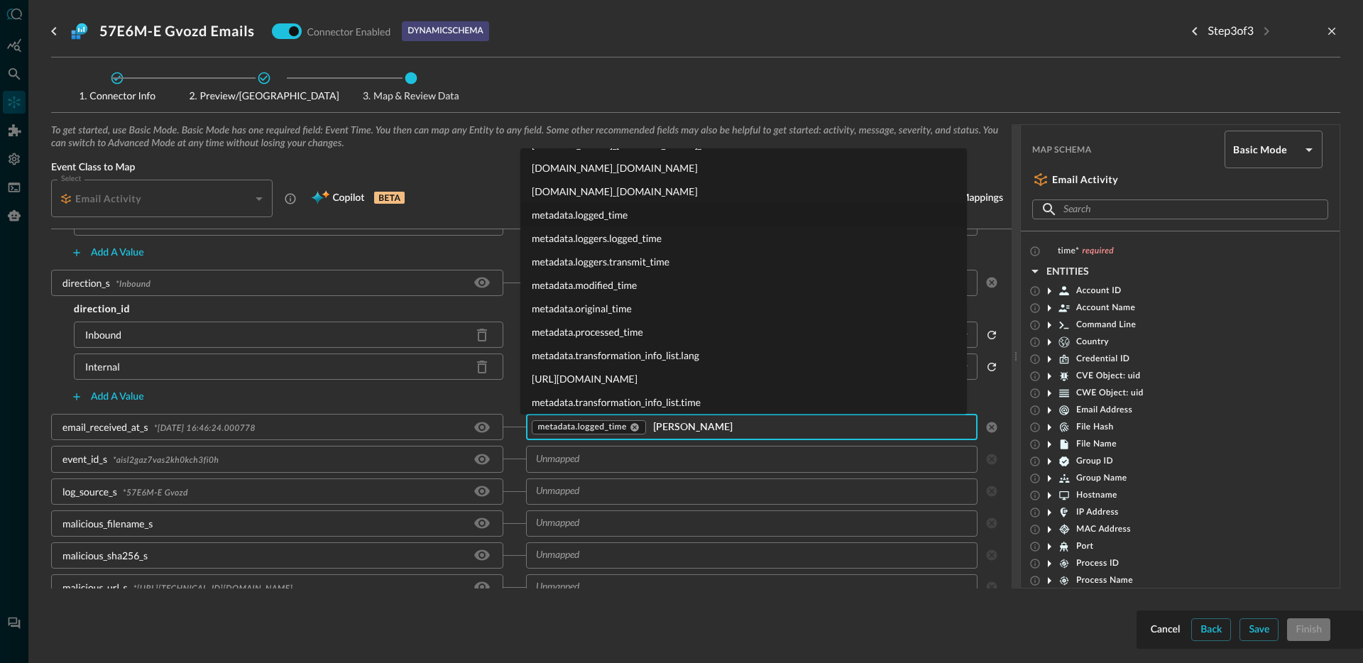
type input "time"
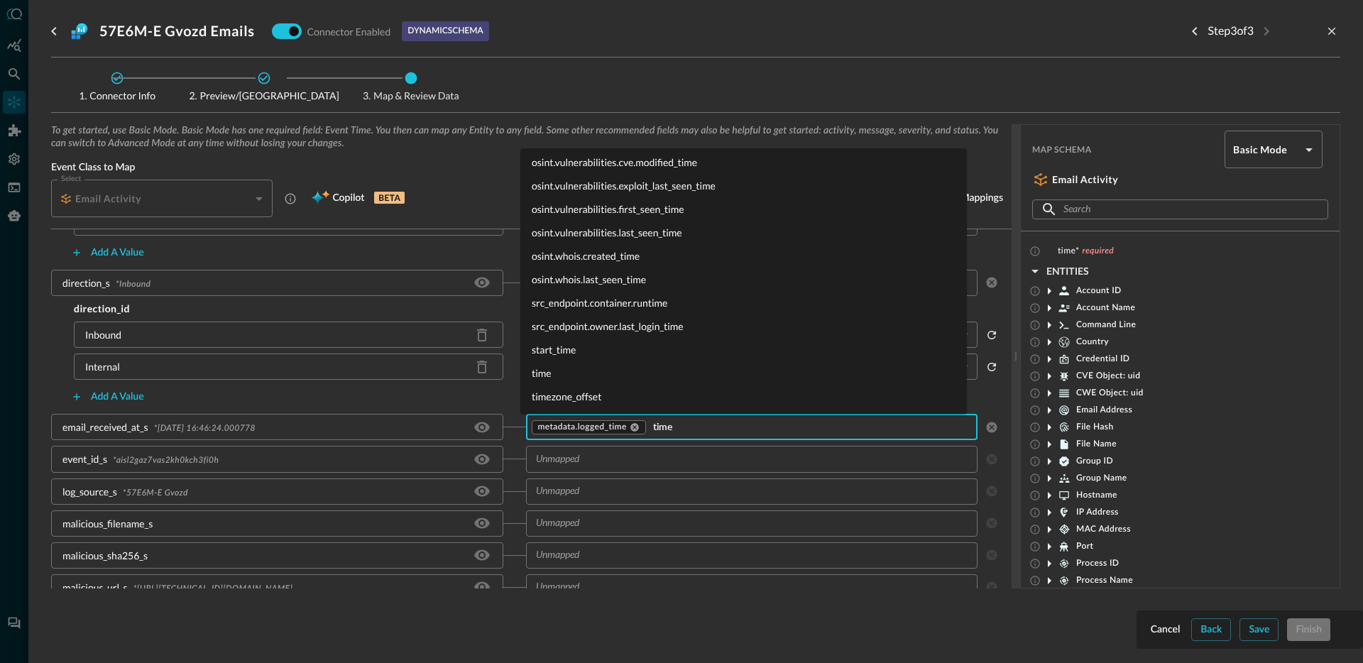
click at [547, 374] on li "time" at bounding box center [743, 372] width 447 height 23
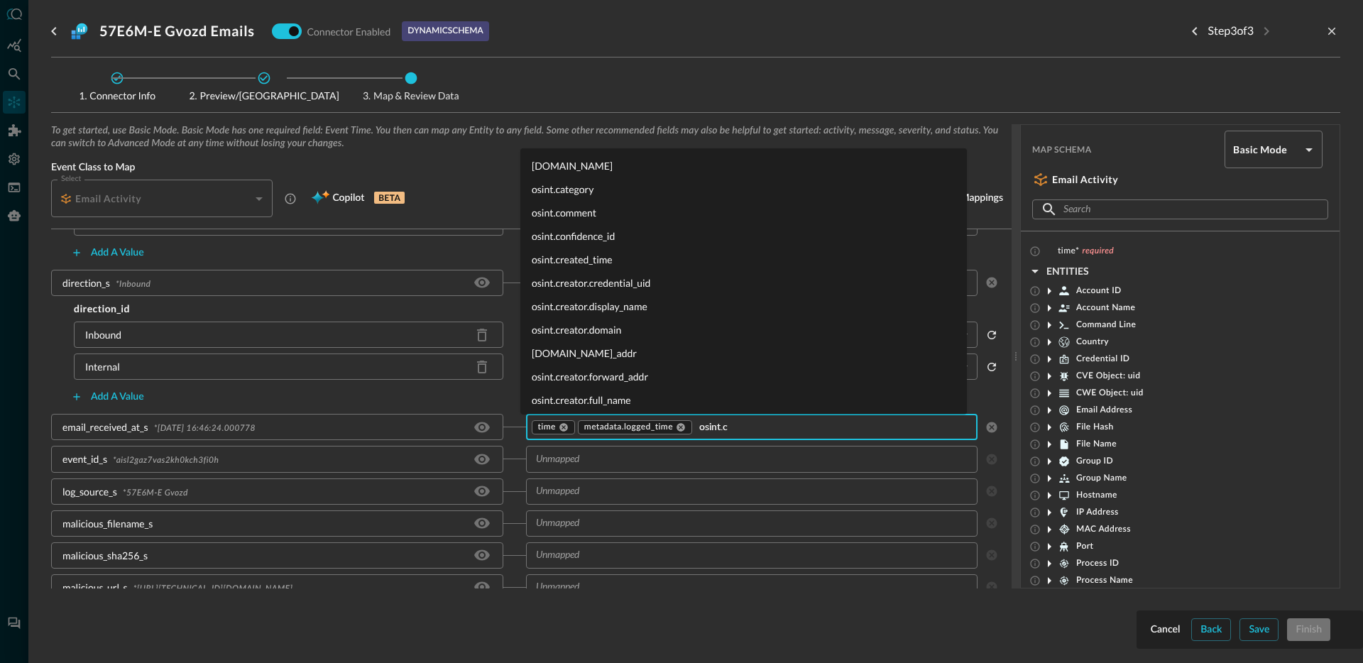
type input "osint.cr"
click at [601, 167] on li "osint.created_time" at bounding box center [743, 165] width 447 height 23
type input "e"
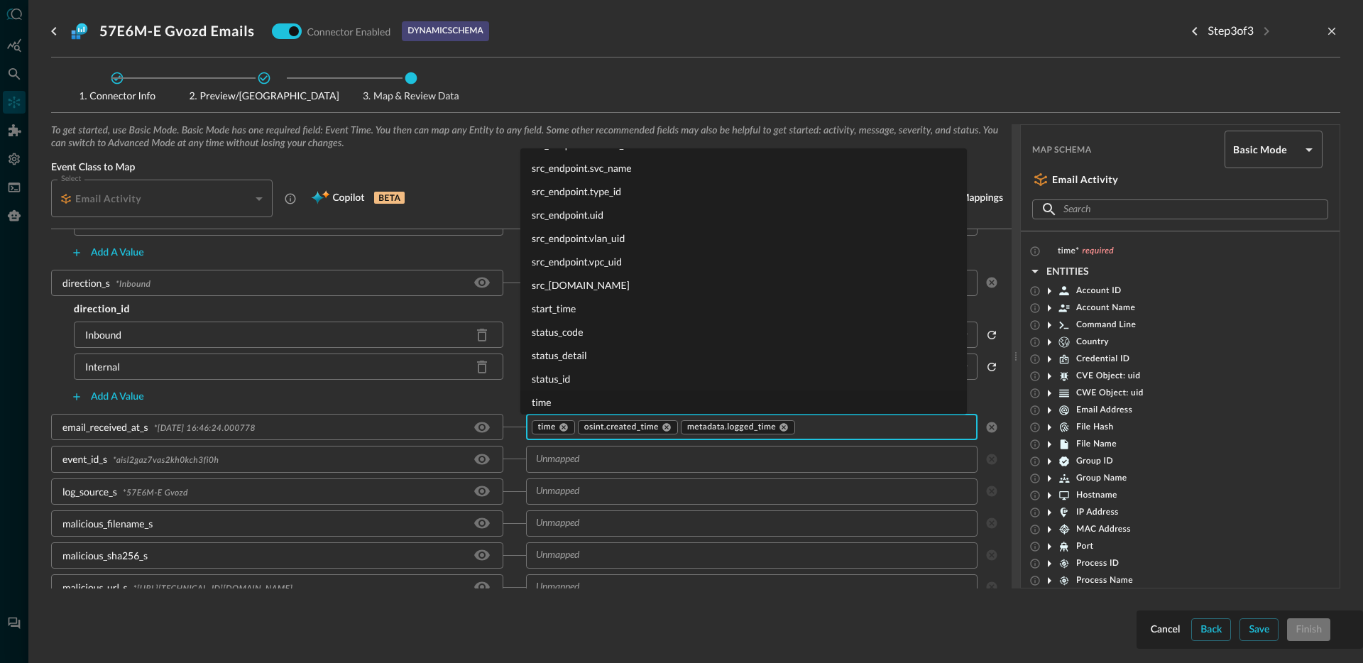
click at [581, 462] on input "text" at bounding box center [751, 459] width 442 height 18
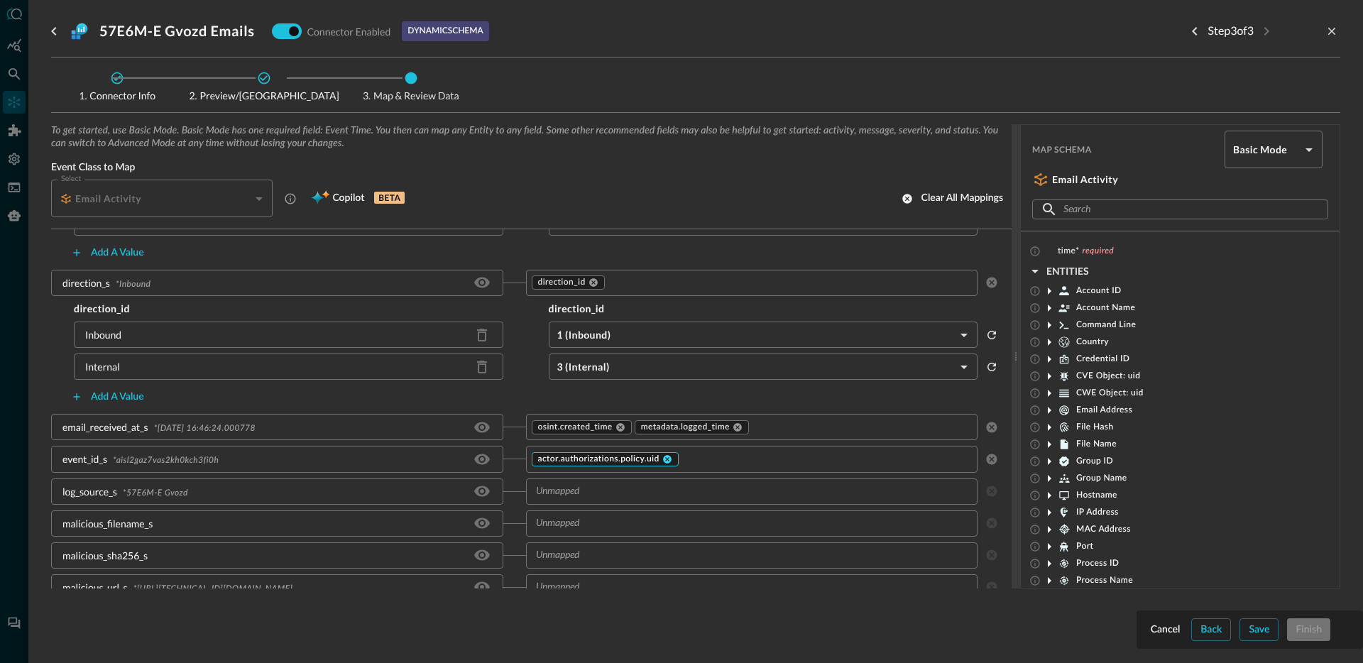
click at [664, 458] on icon at bounding box center [667, 459] width 9 height 9
click at [655, 462] on input "text" at bounding box center [751, 459] width 442 height 18
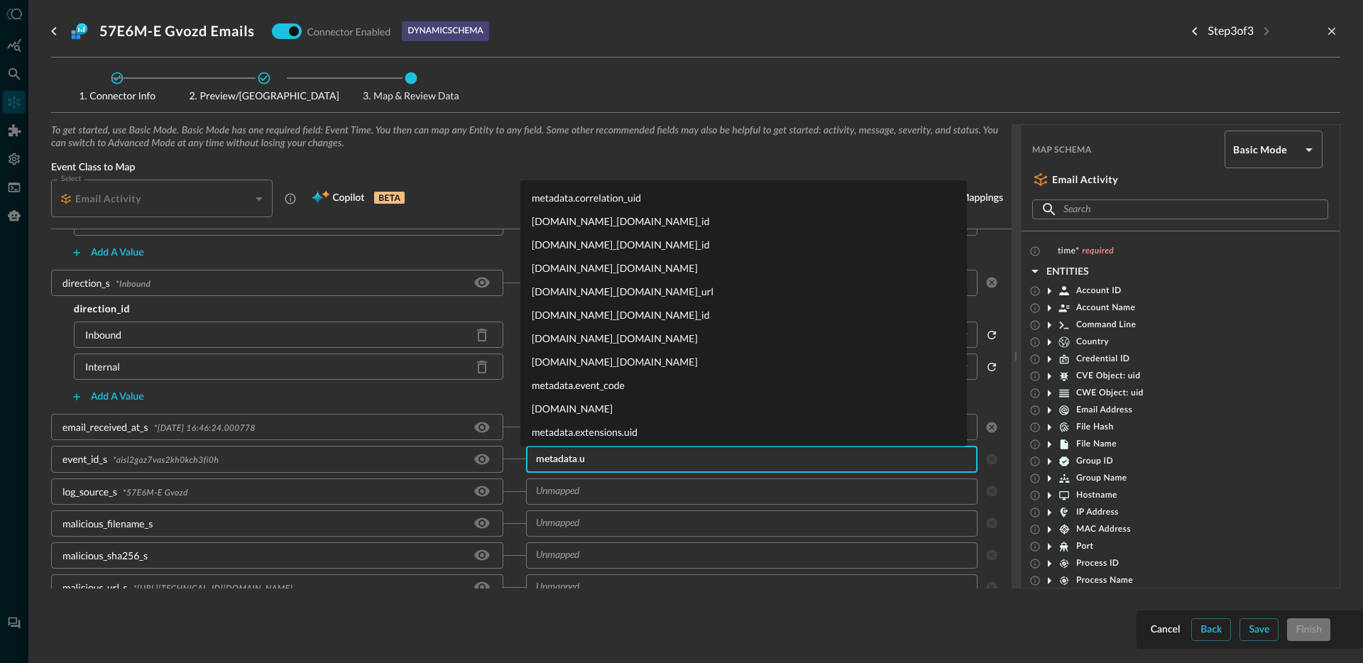
type input "metadata.ui"
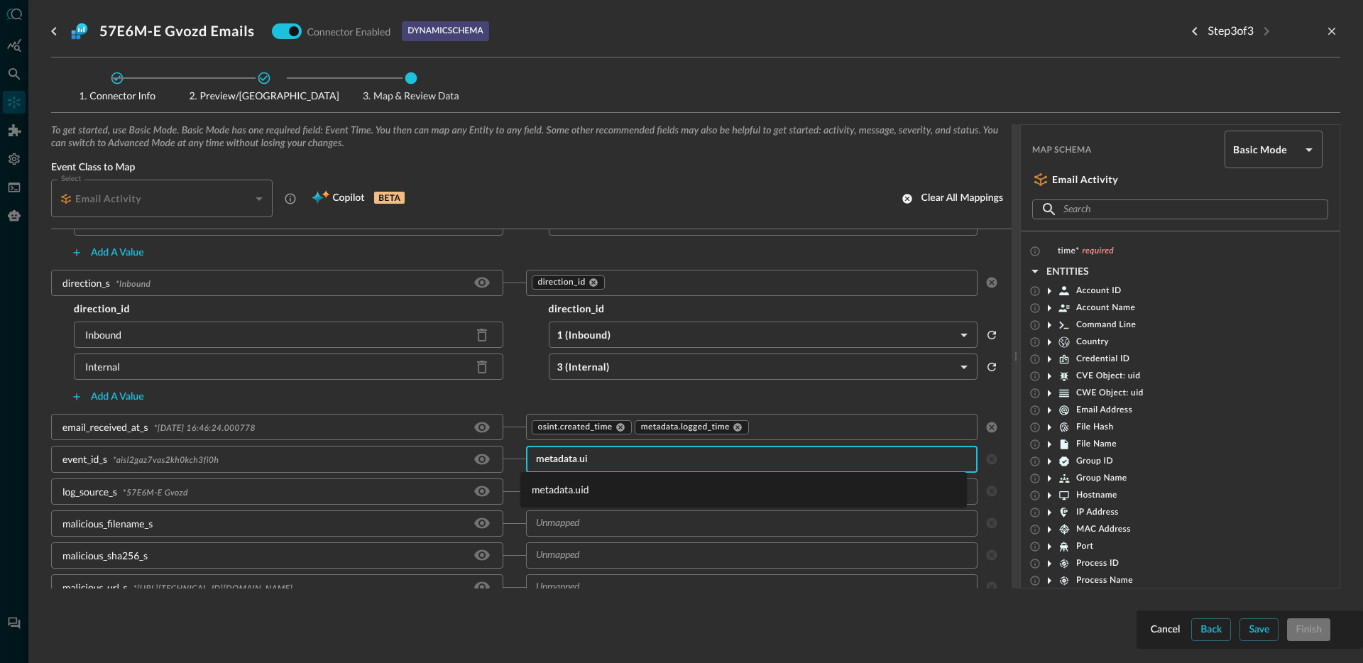
click at [652, 491] on li "metadata.uid" at bounding box center [743, 489] width 447 height 23
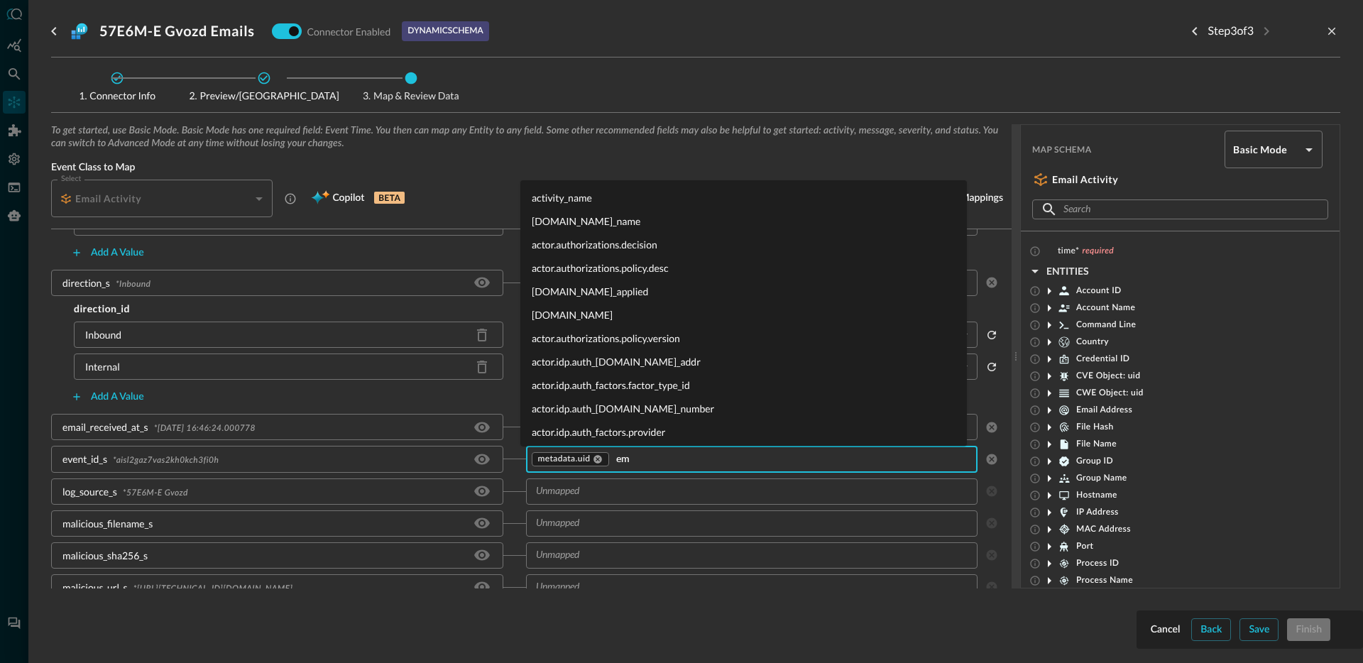
scroll to position [0, 0]
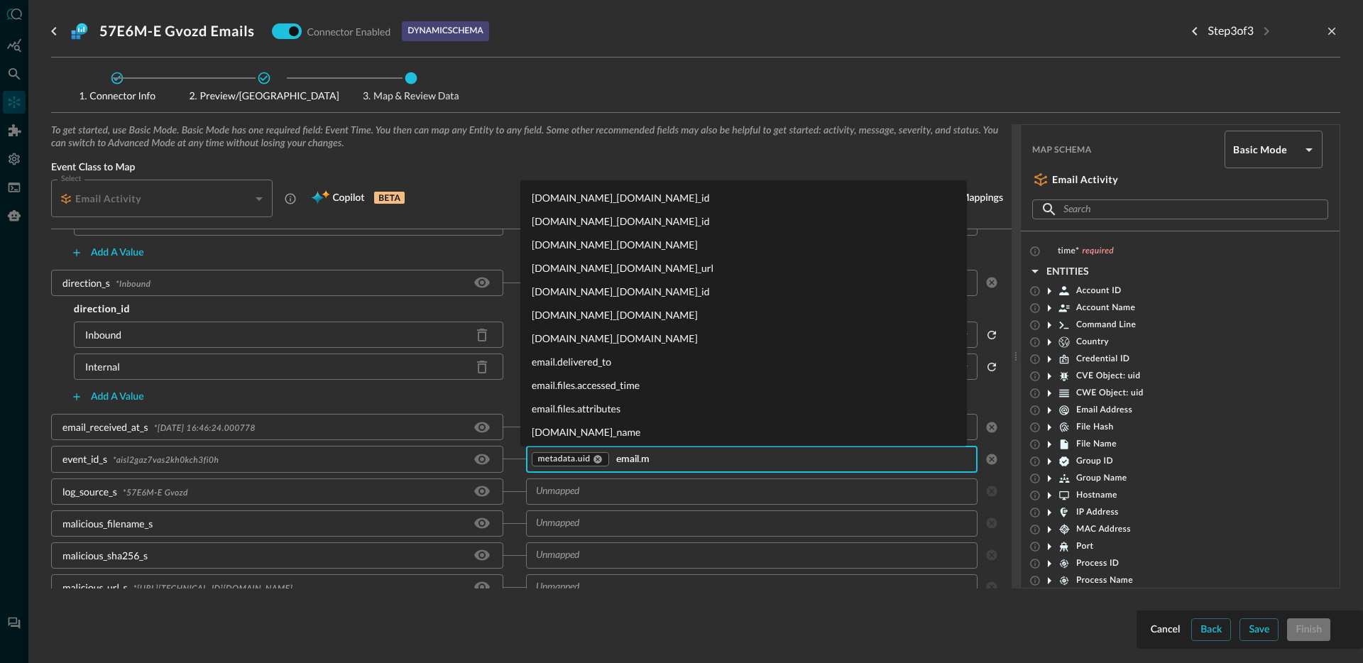
type input "email.me"
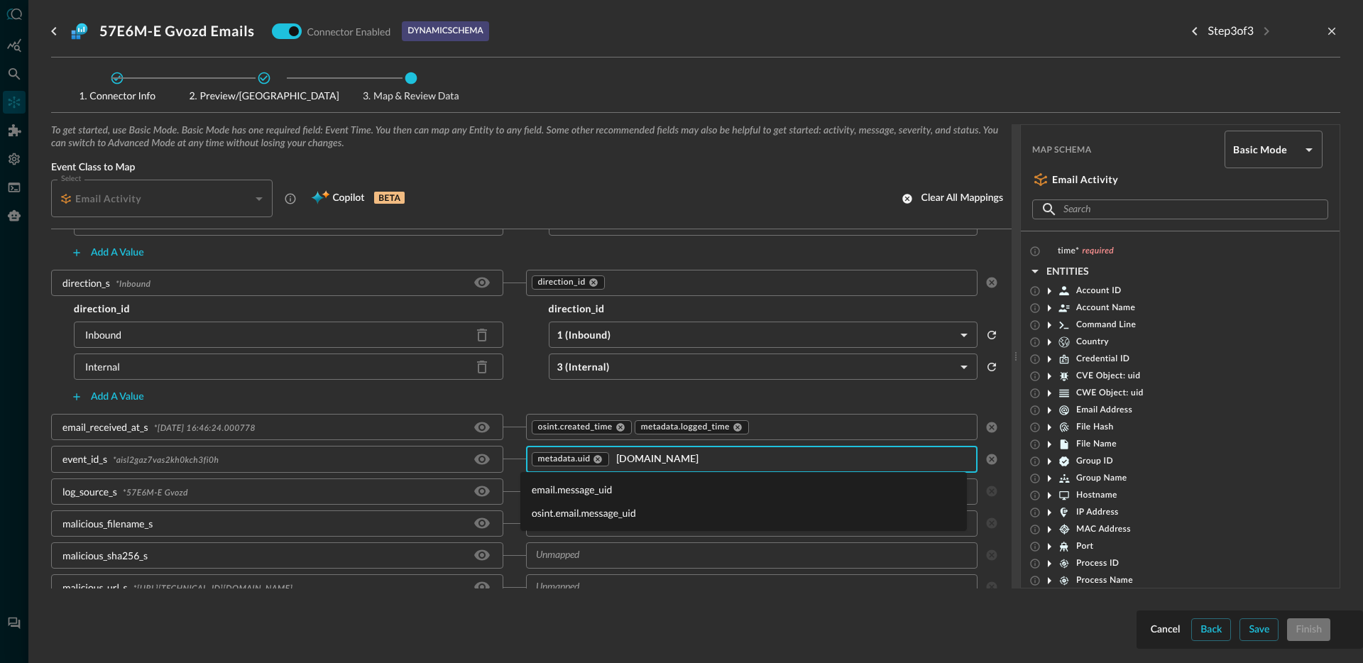
click at [581, 493] on li "email.message_uid" at bounding box center [743, 489] width 447 height 23
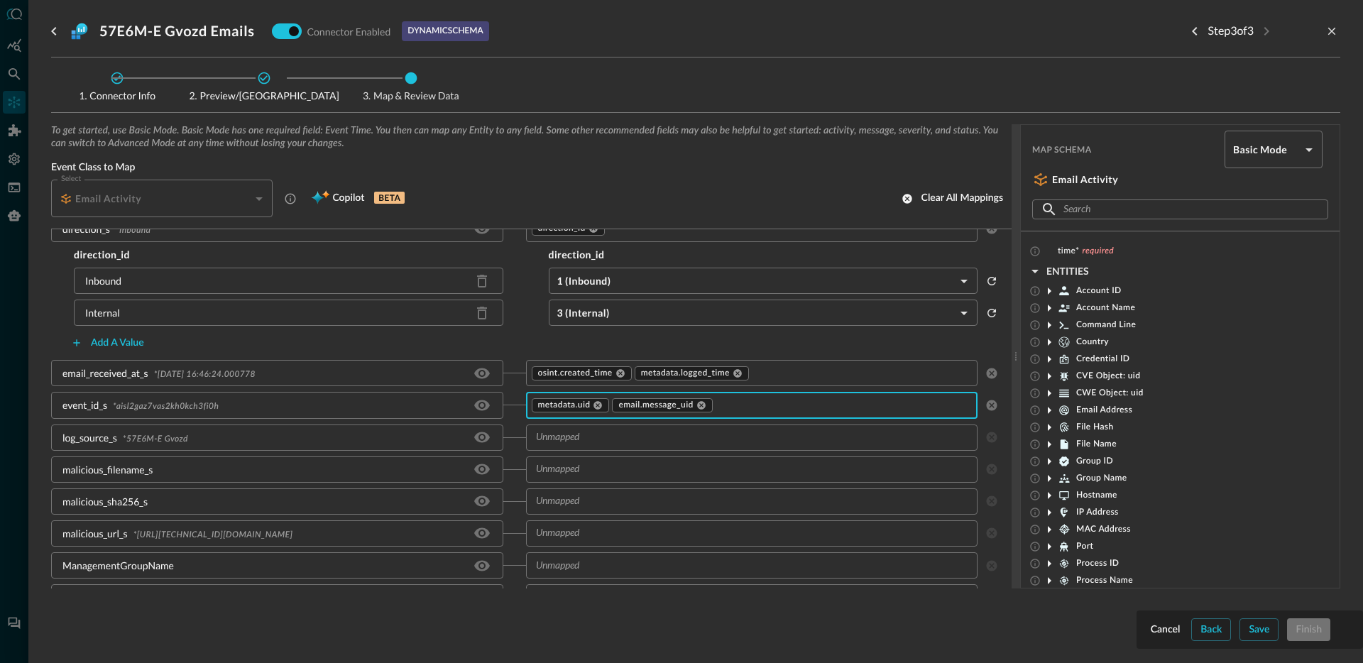
scroll to position [347, 0]
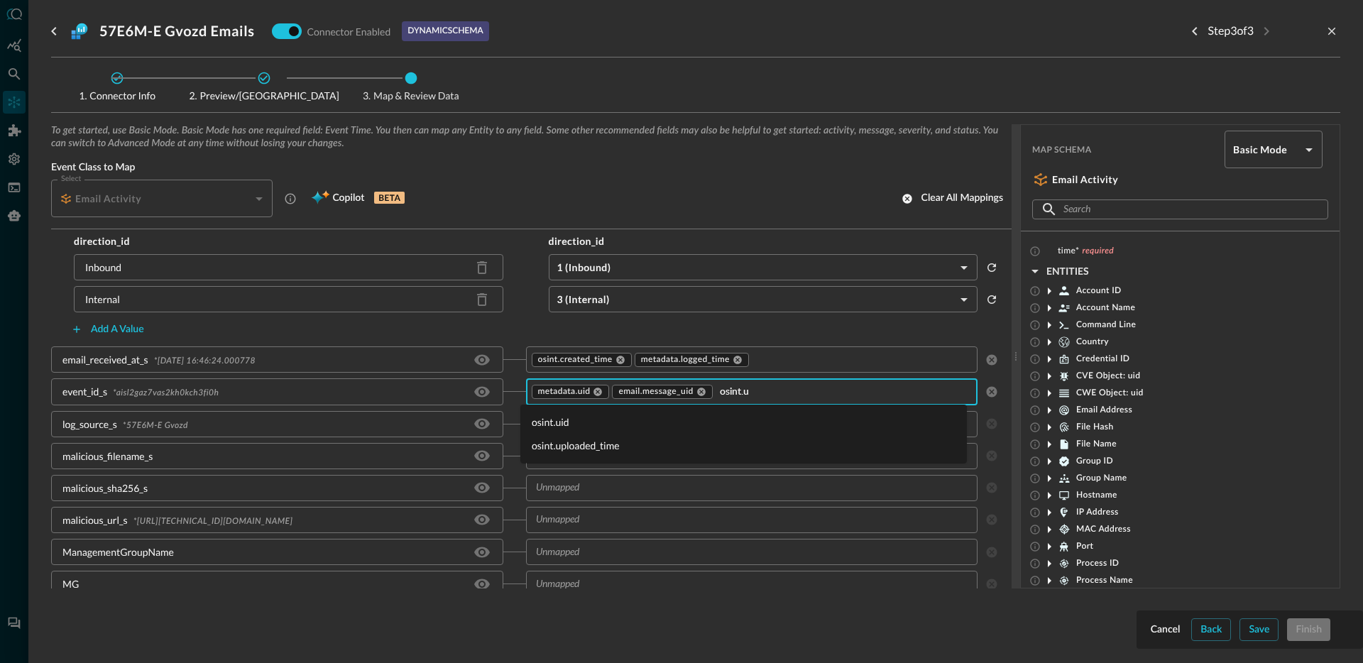
type input "osint.ui"
click at [555, 420] on li "osint.uid" at bounding box center [743, 421] width 447 height 23
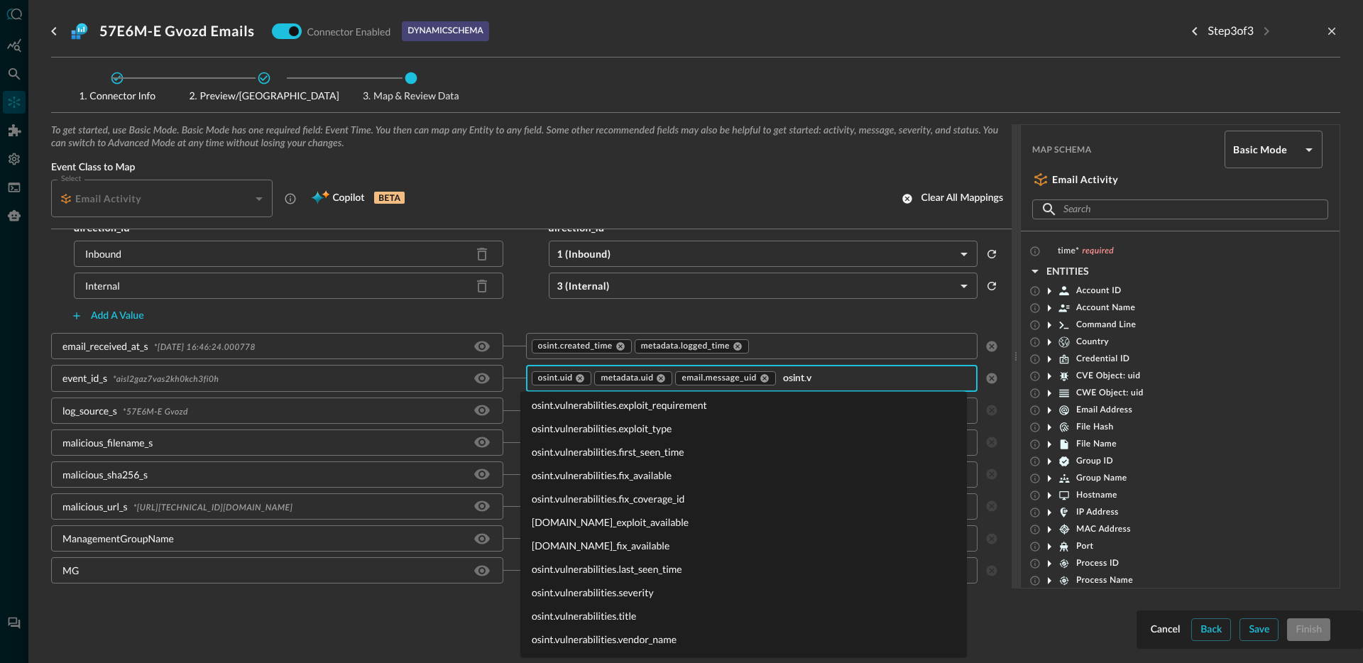
scroll to position [0, 0]
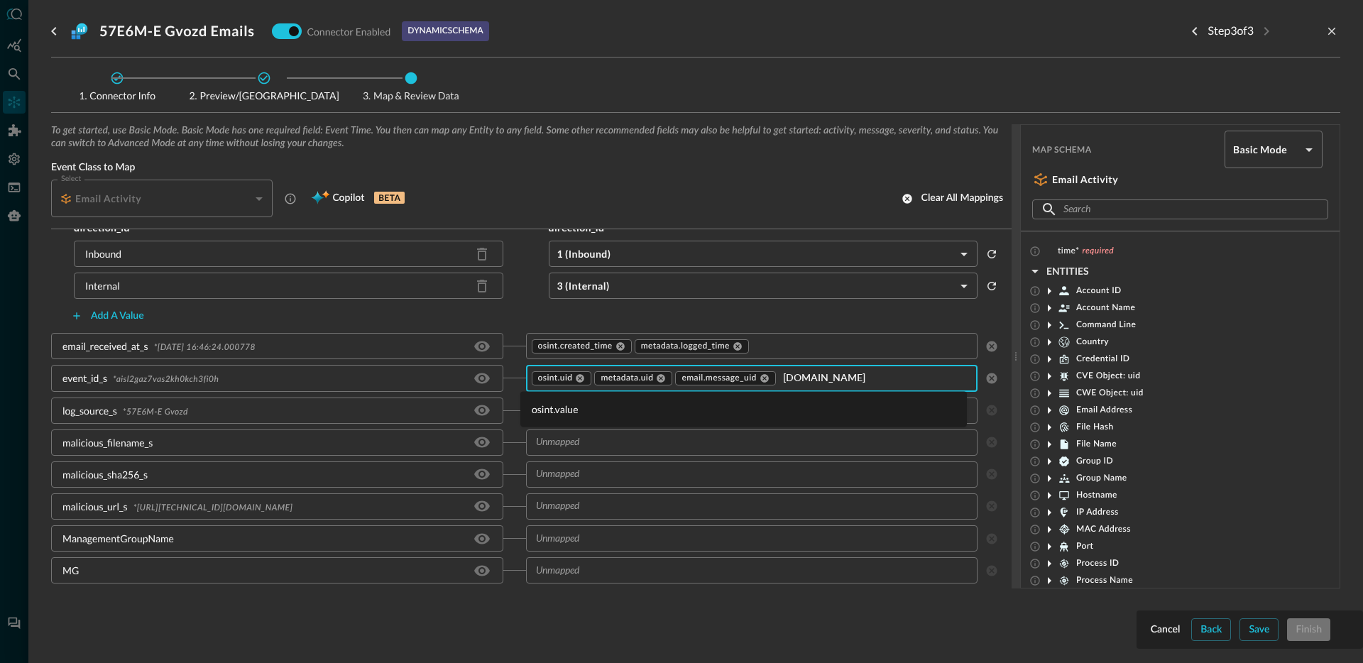
type input "osint.val"
click at [584, 410] on li "osint.value" at bounding box center [743, 409] width 447 height 23
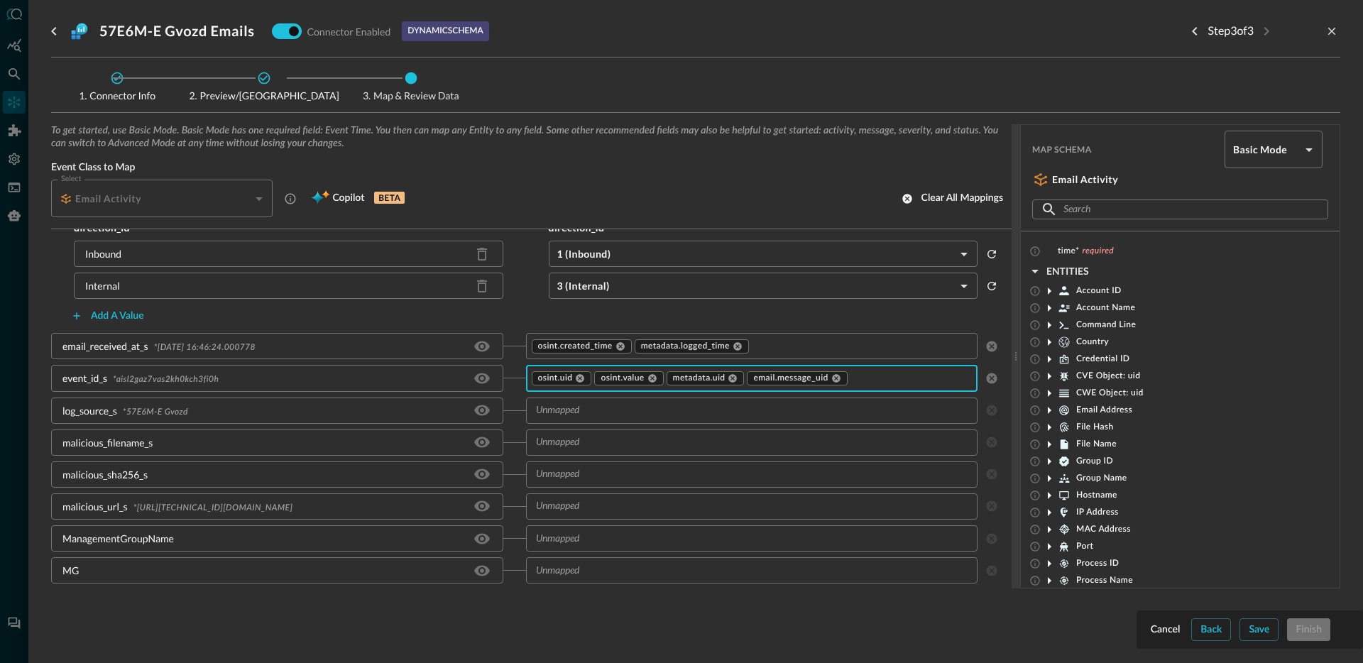
click at [616, 417] on input "text" at bounding box center [751, 411] width 442 height 18
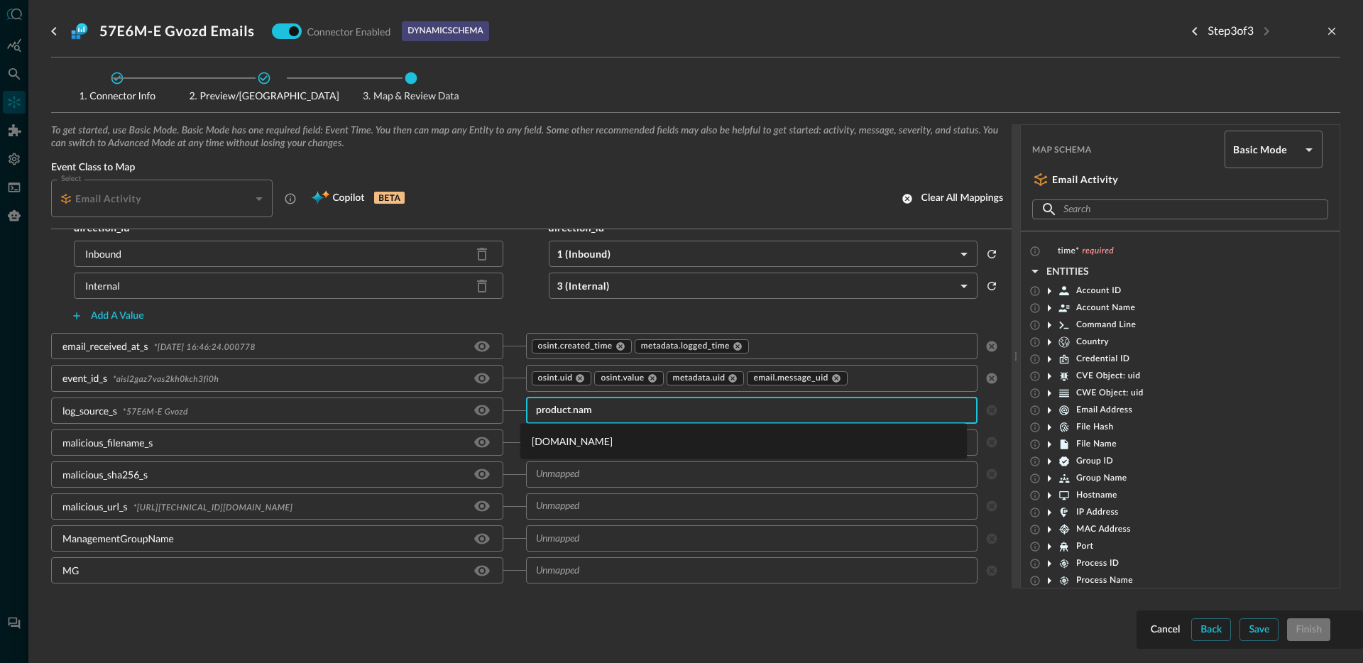
type input "product.name"
click at [615, 439] on li "[DOMAIN_NAME]" at bounding box center [743, 440] width 447 height 23
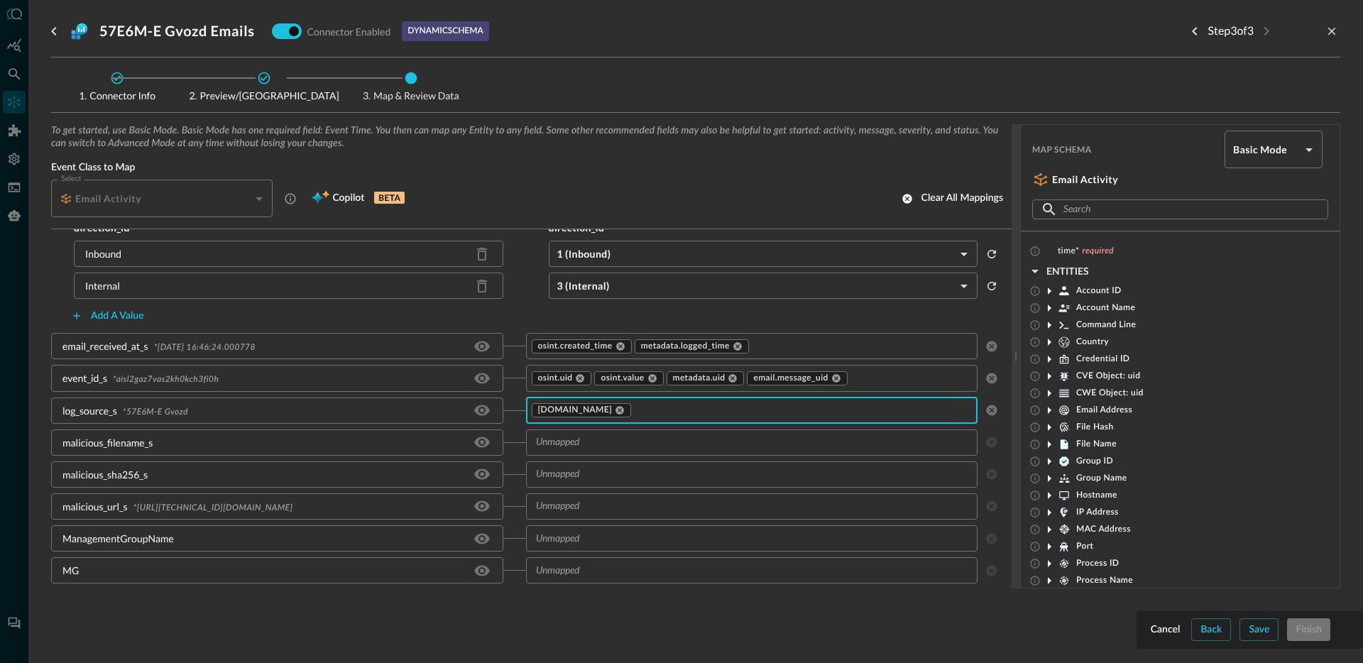
scroll to position [363, 0]
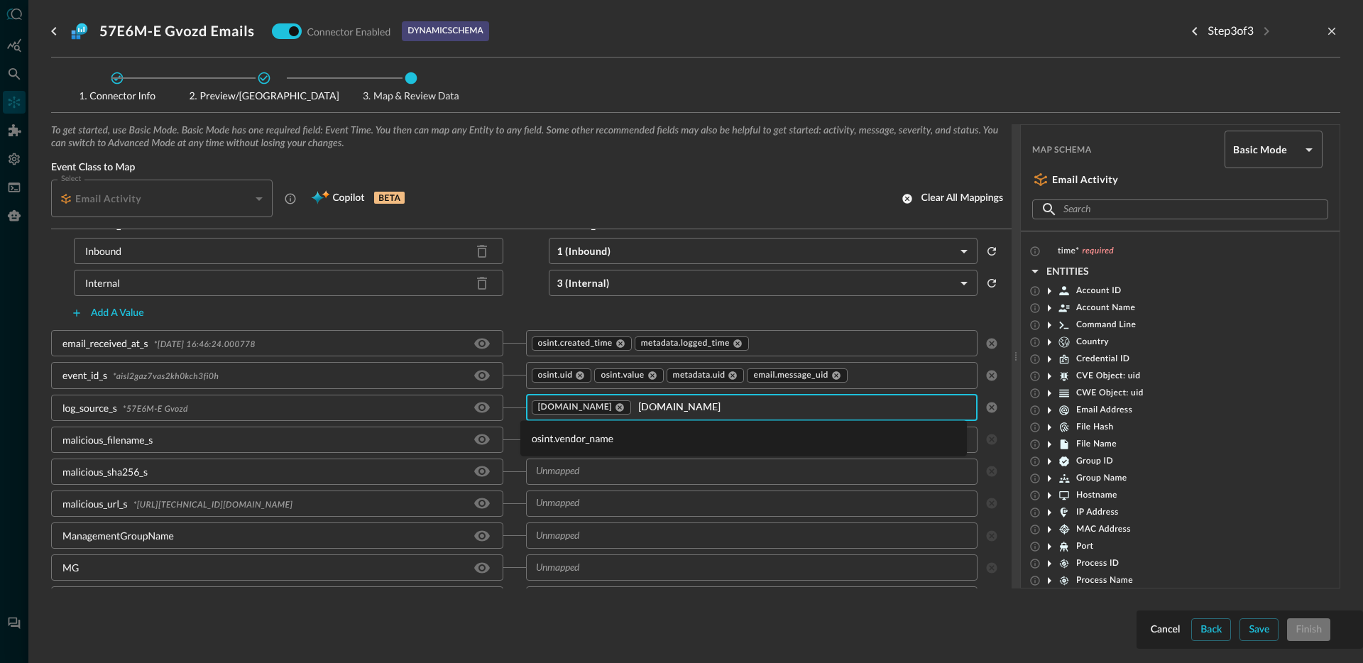
type input "osint.ven"
click at [631, 445] on li "osint.vendor_name" at bounding box center [743, 438] width 447 height 23
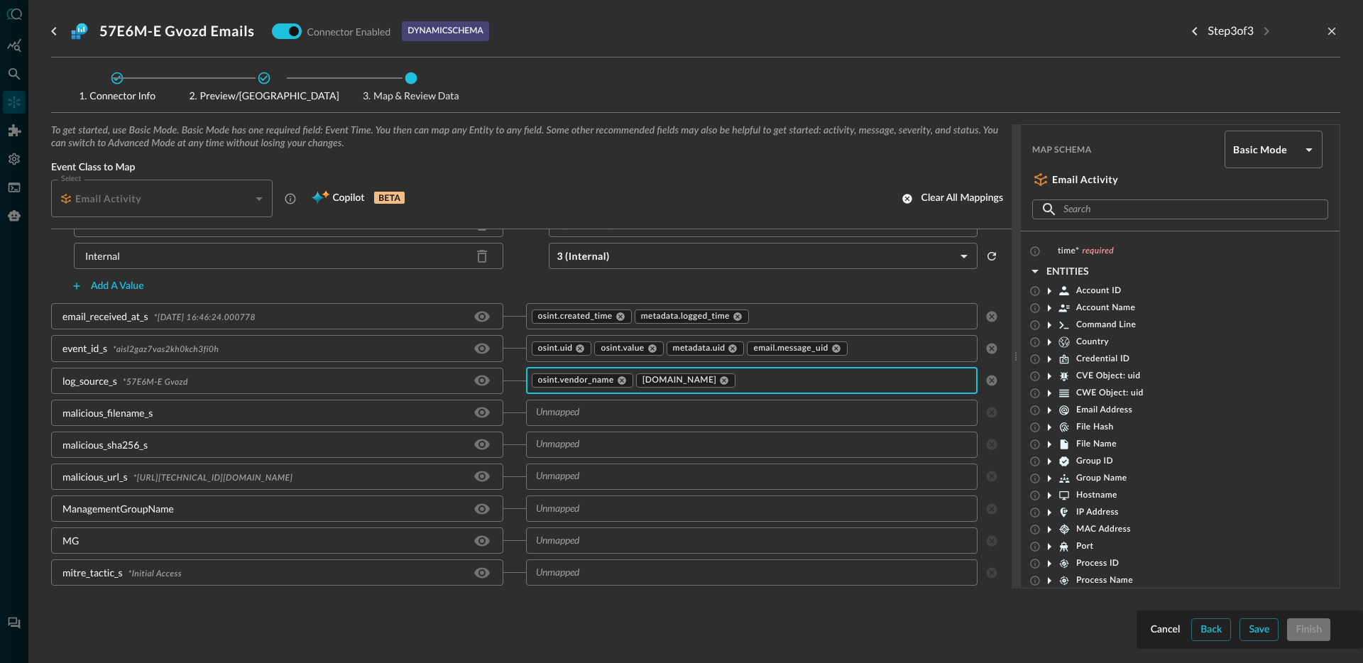
scroll to position [388, 0]
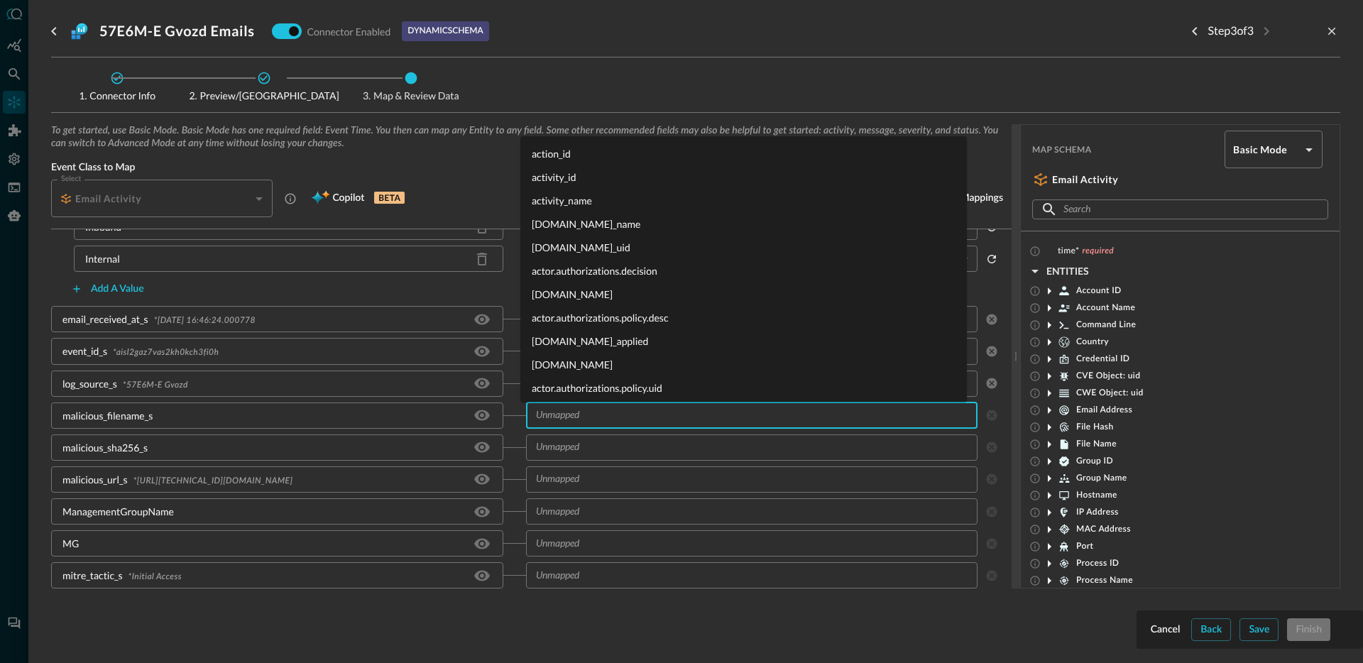
click at [597, 420] on input "text" at bounding box center [751, 416] width 442 height 18
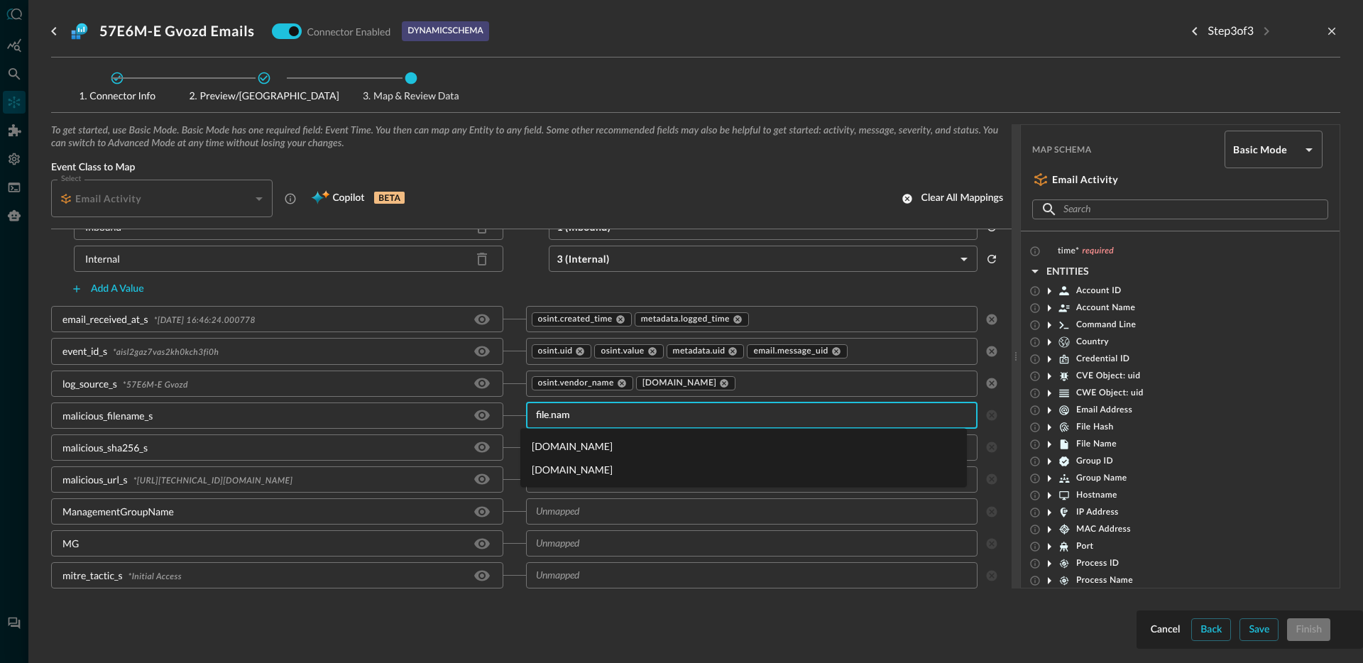
type input "[DOMAIN_NAME]"
click at [569, 471] on li "[DOMAIN_NAME]" at bounding box center [743, 469] width 447 height 23
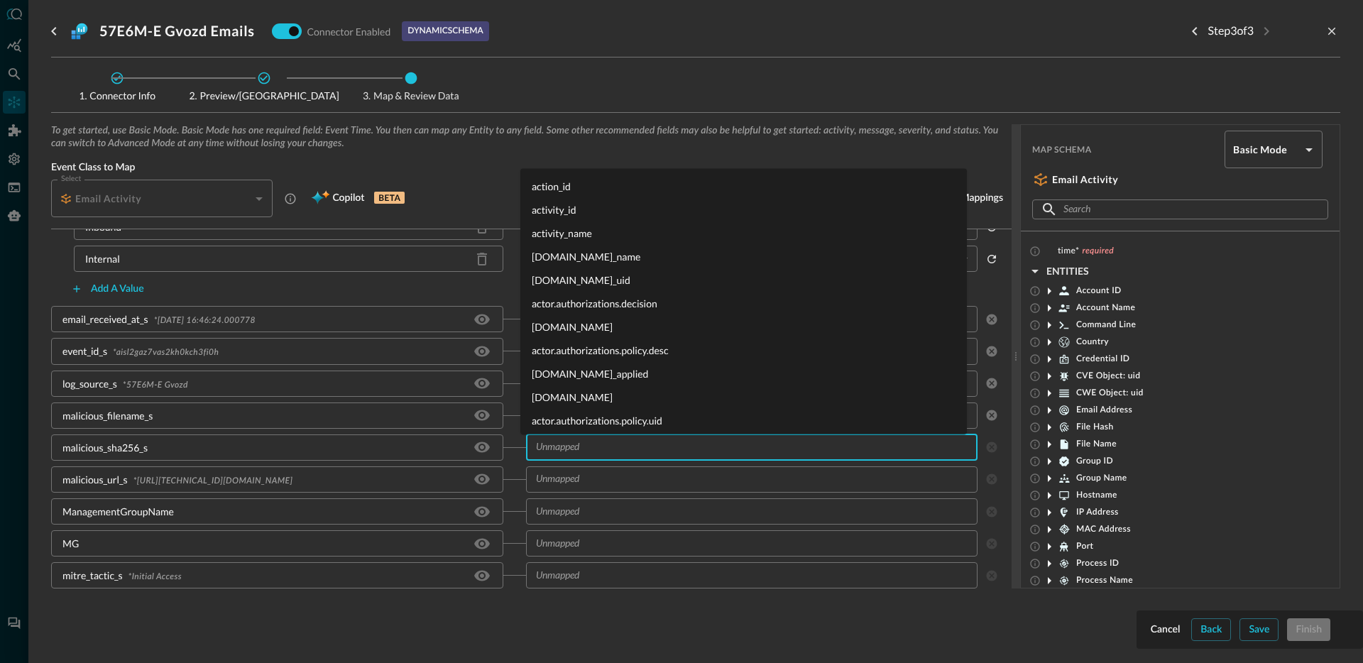
click at [604, 449] on input "text" at bounding box center [751, 448] width 442 height 18
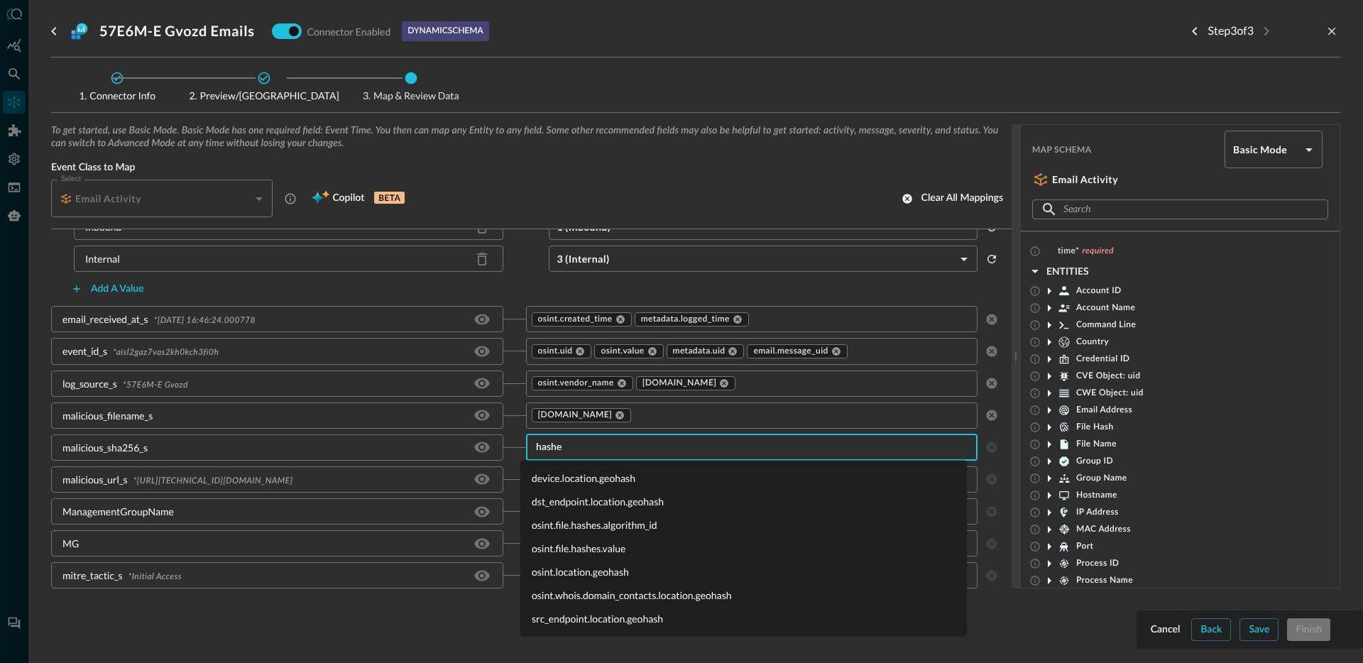
type input "hashes"
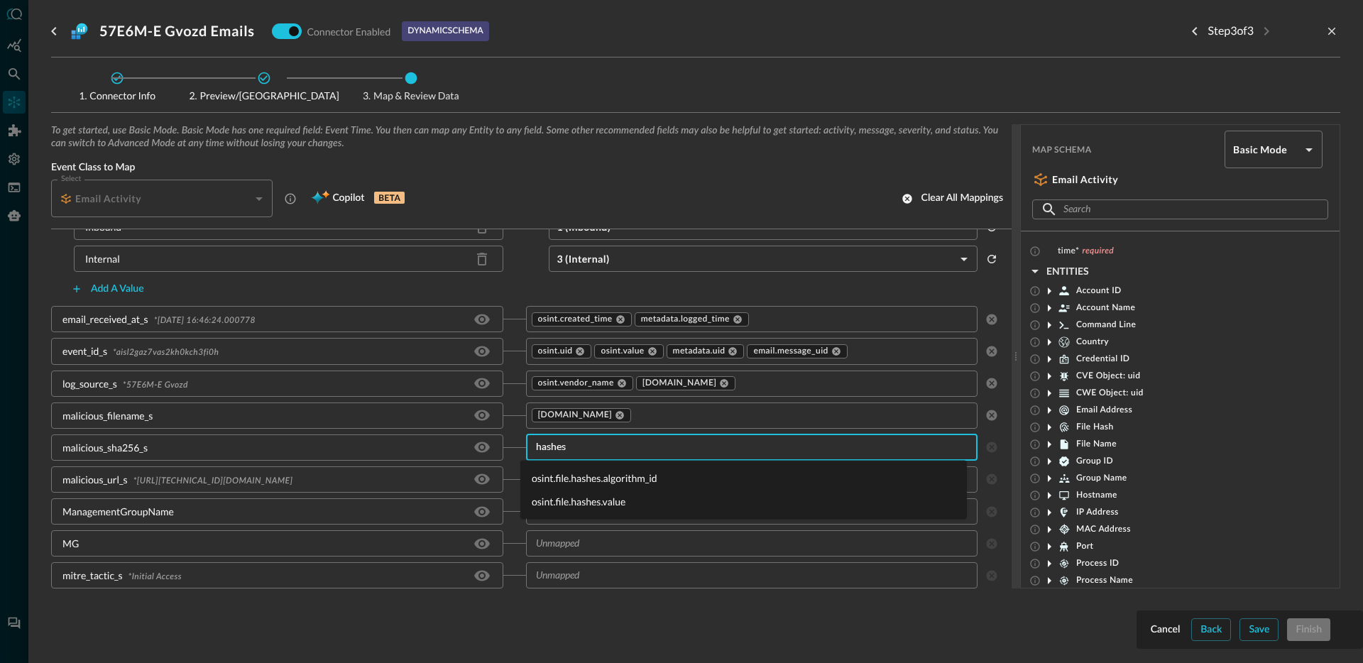
click at [581, 503] on li "osint.file.hashes.value" at bounding box center [743, 501] width 447 height 23
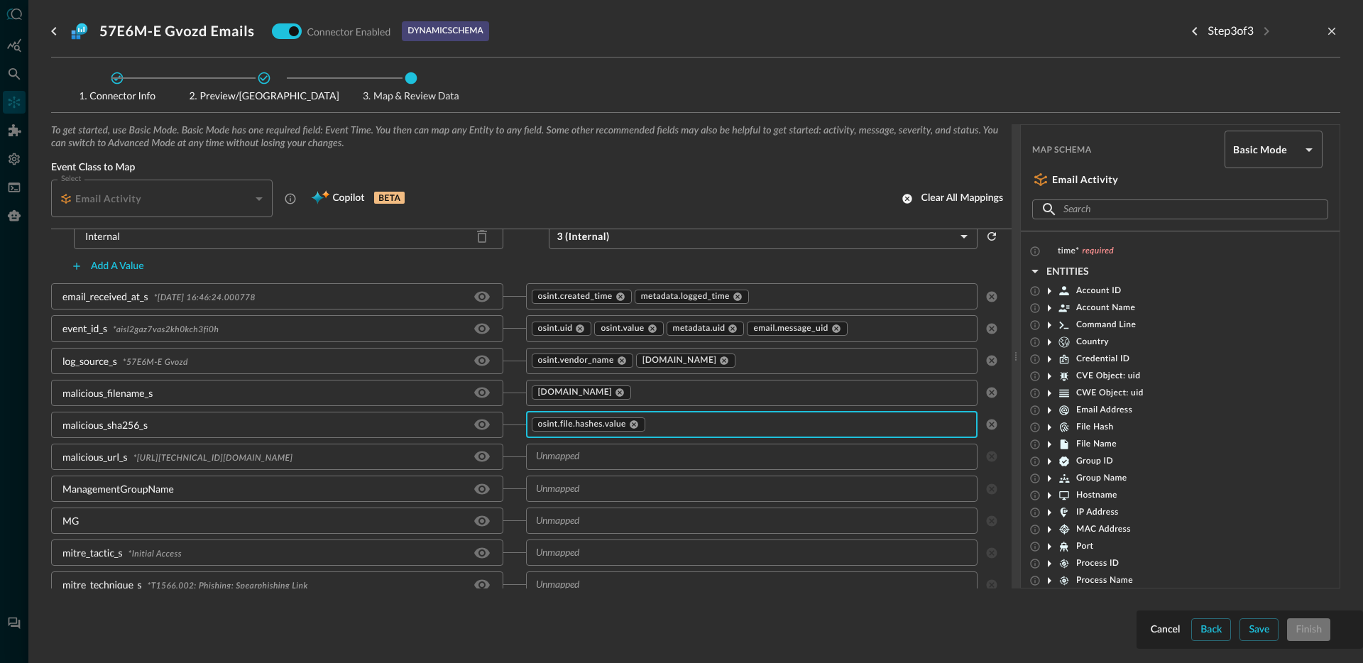
scroll to position [411, 0]
click at [477, 486] on icon "Hide/Show source field" at bounding box center [482, 488] width 16 height 11
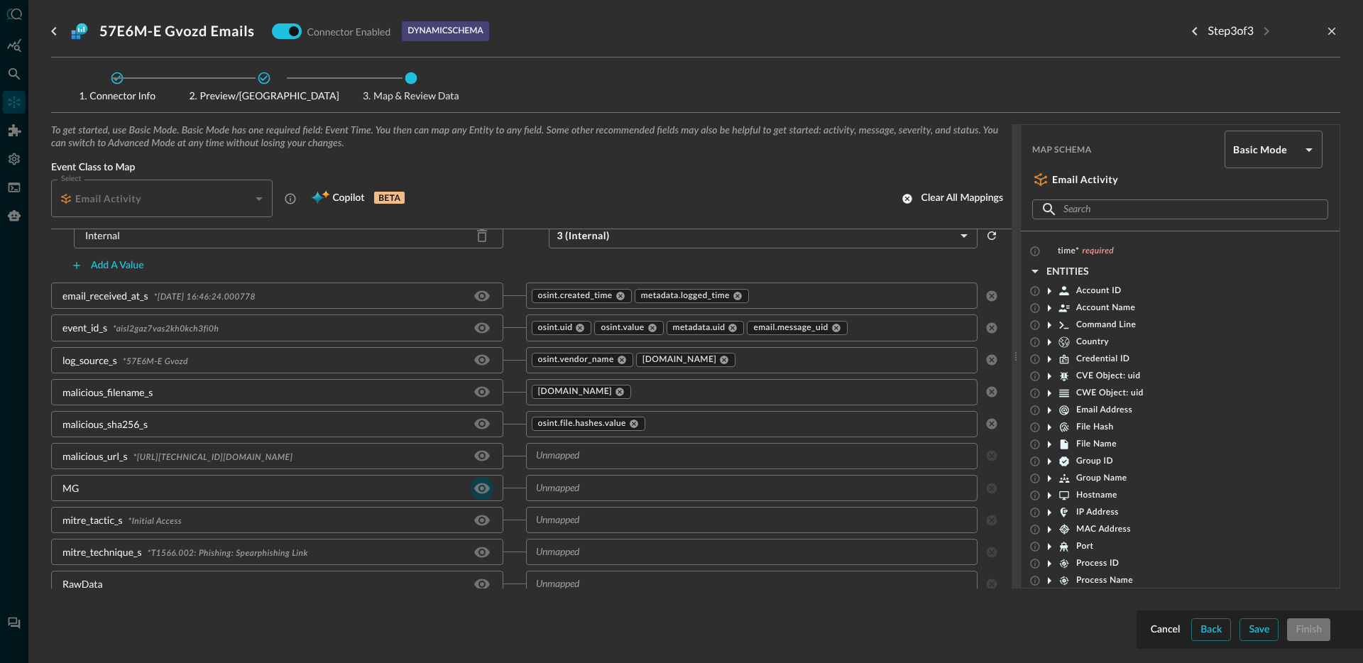
click at [477, 487] on icon "Hide/Show source field" at bounding box center [482, 488] width 16 height 11
click at [623, 461] on input "text" at bounding box center [751, 456] width 442 height 18
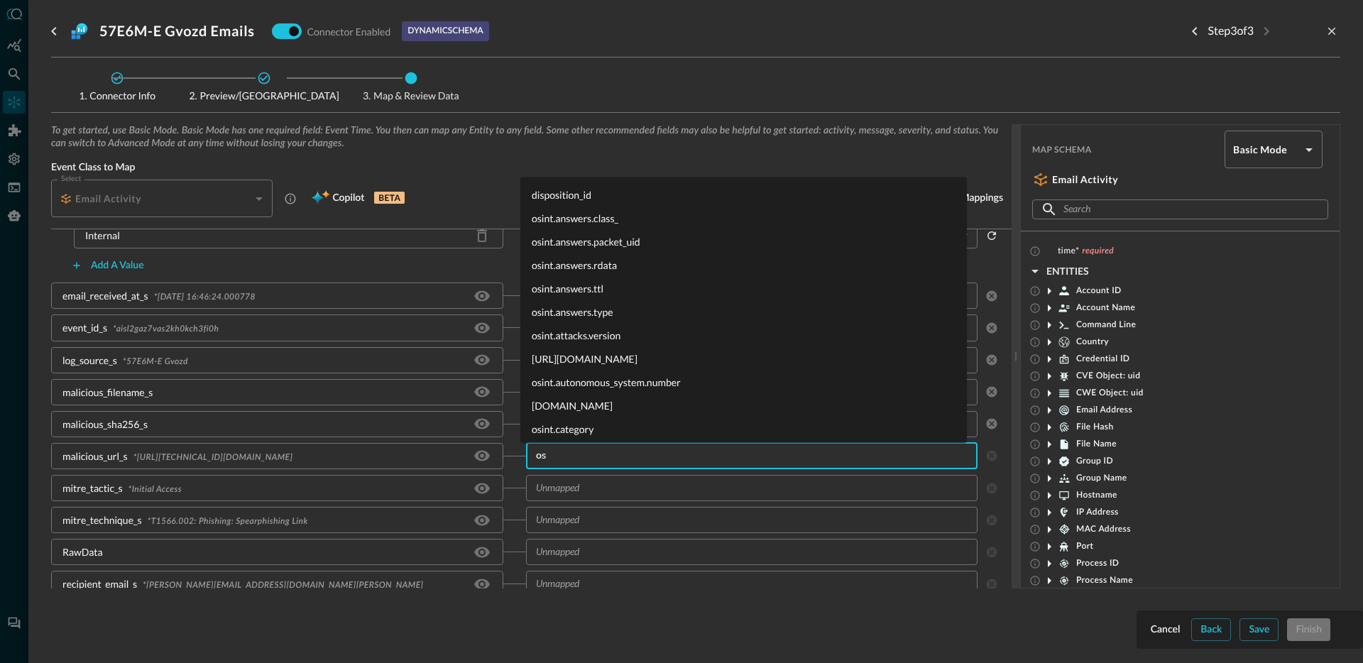
type input "o"
type input "url"
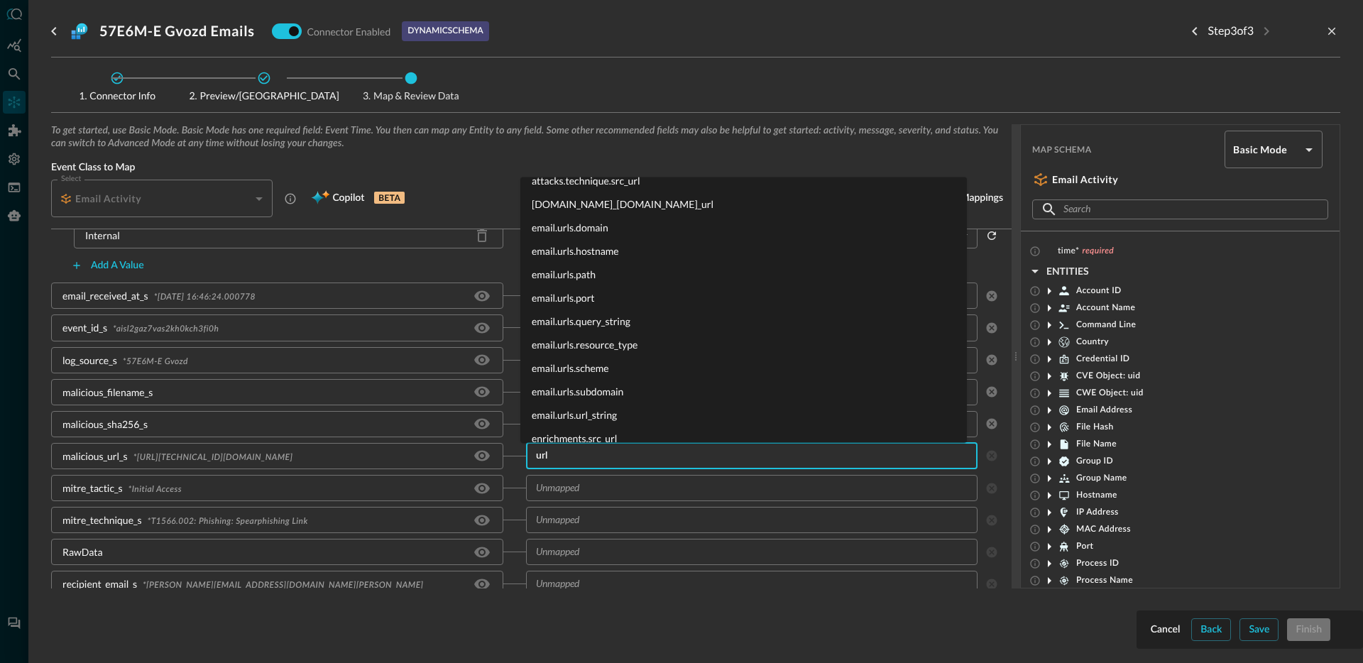
click at [605, 415] on li "email.urls.url_string" at bounding box center [743, 414] width 447 height 23
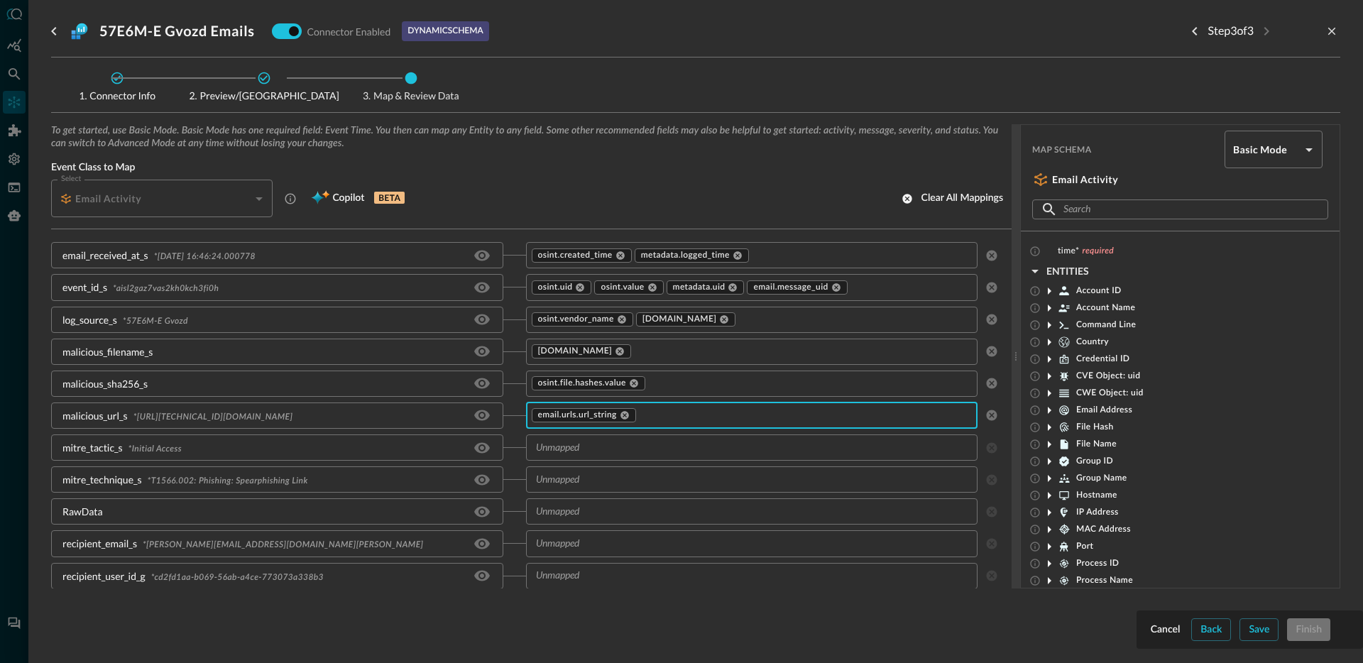
scroll to position [452, 0]
click at [626, 448] on input "text" at bounding box center [751, 447] width 442 height 18
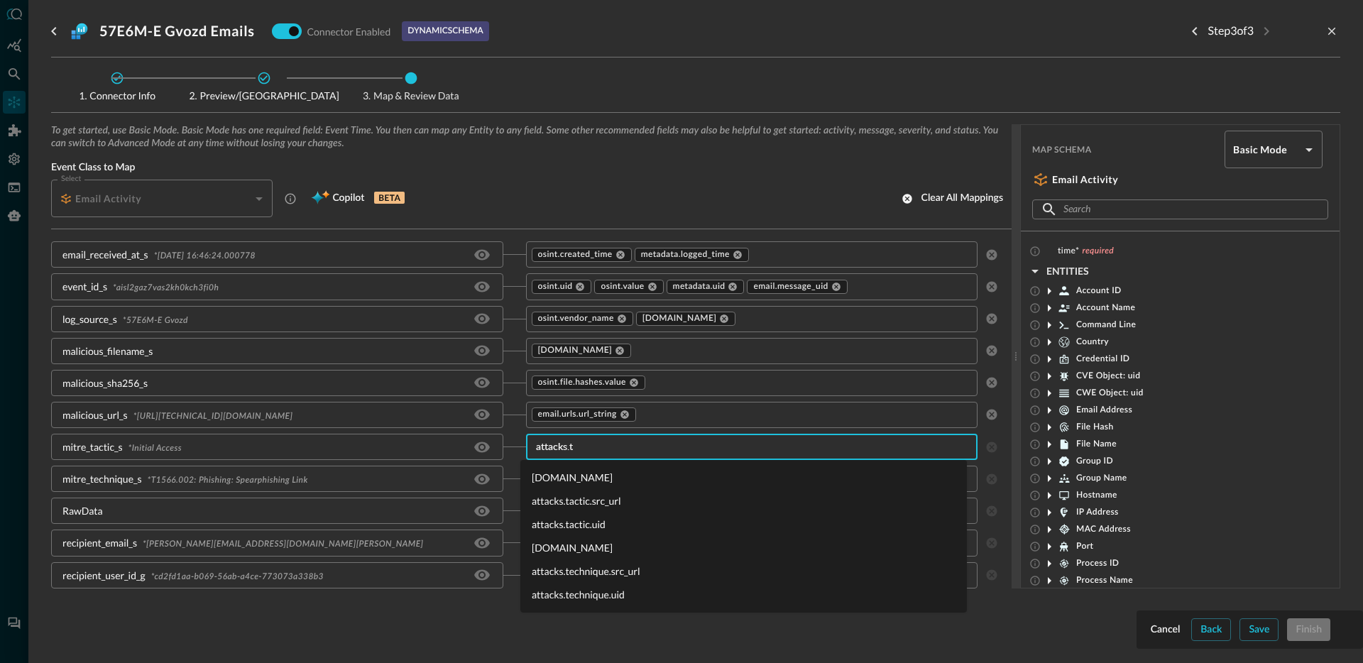
type input "attacks.ta"
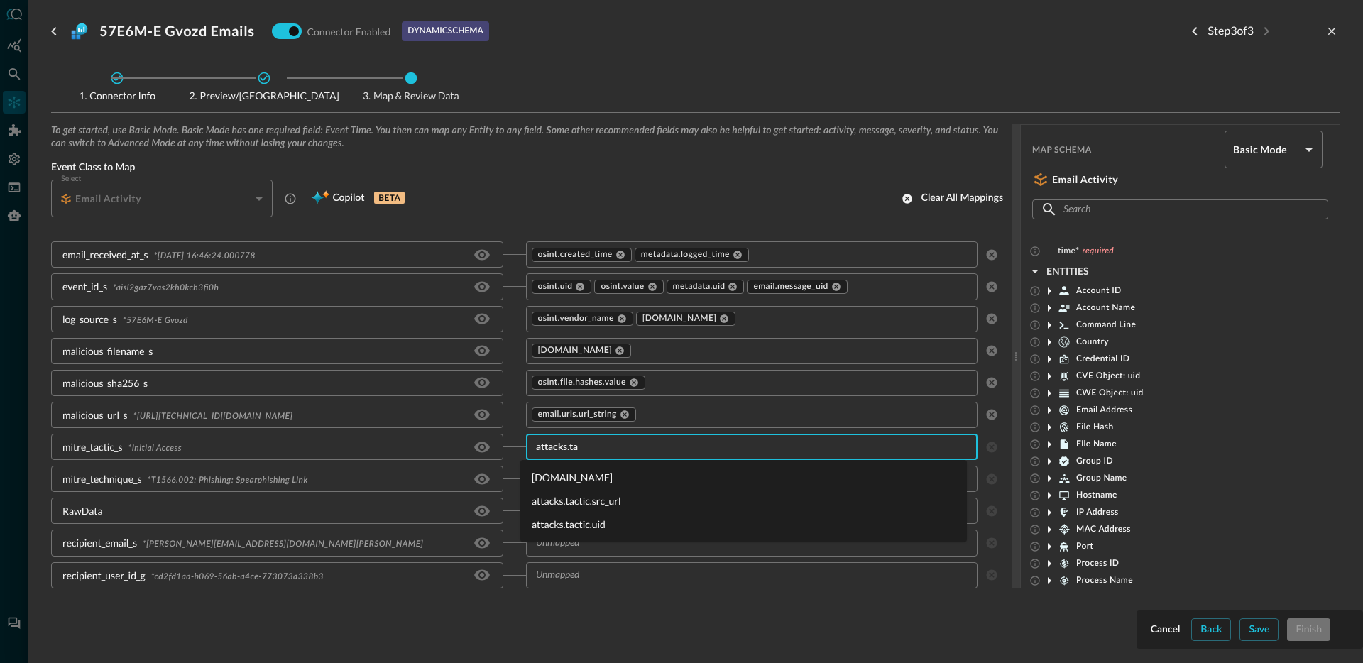
click at [591, 477] on li "[DOMAIN_NAME]" at bounding box center [743, 477] width 447 height 23
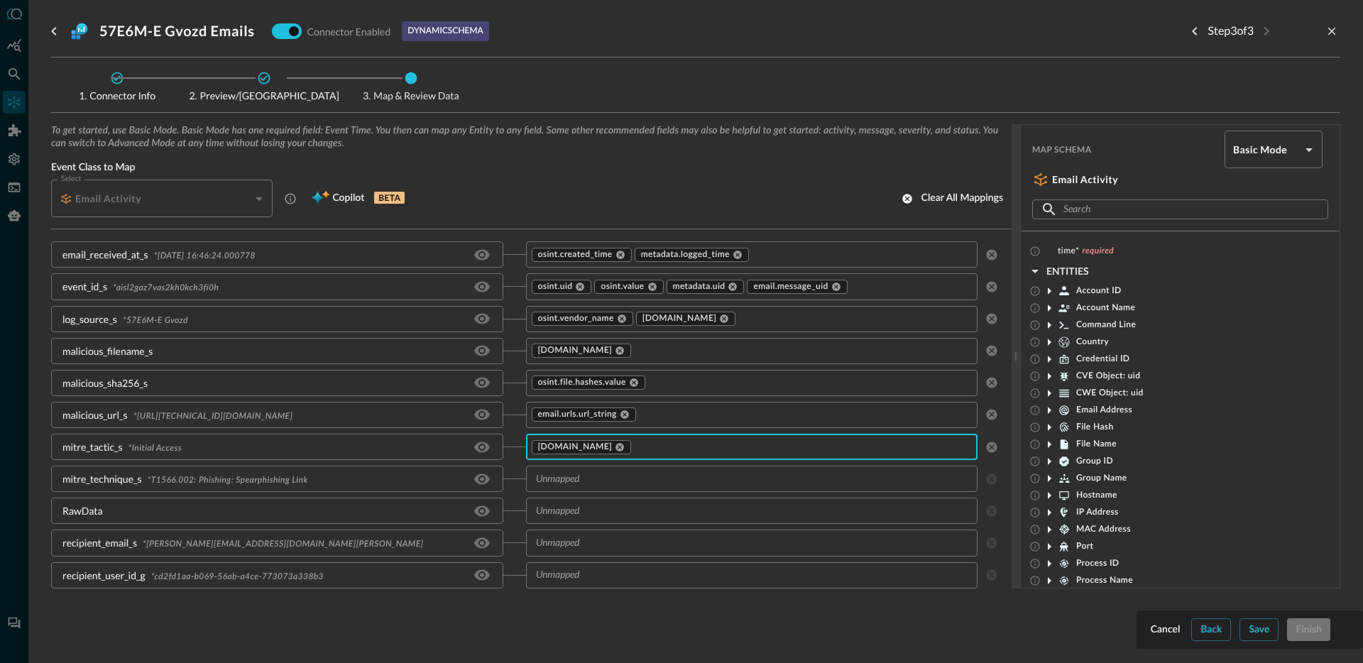
click at [609, 475] on input "text" at bounding box center [751, 479] width 442 height 18
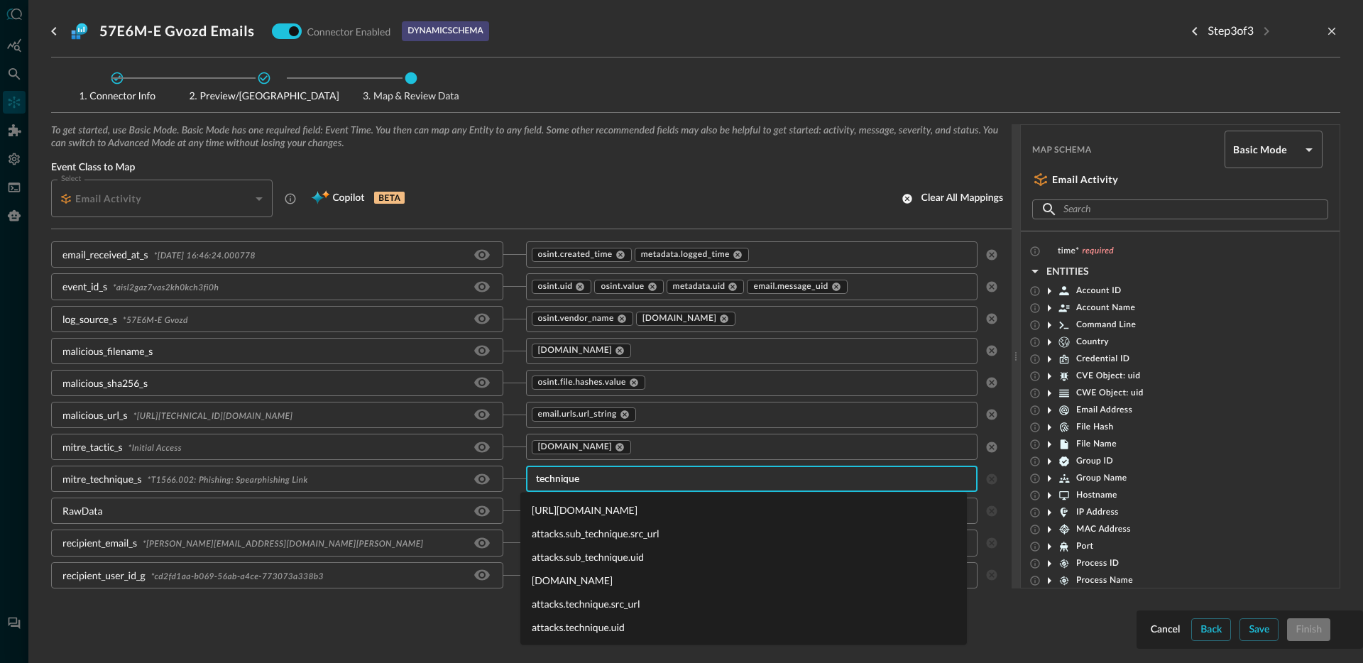
type input "technique."
click at [642, 579] on li "[DOMAIN_NAME]" at bounding box center [743, 580] width 447 height 23
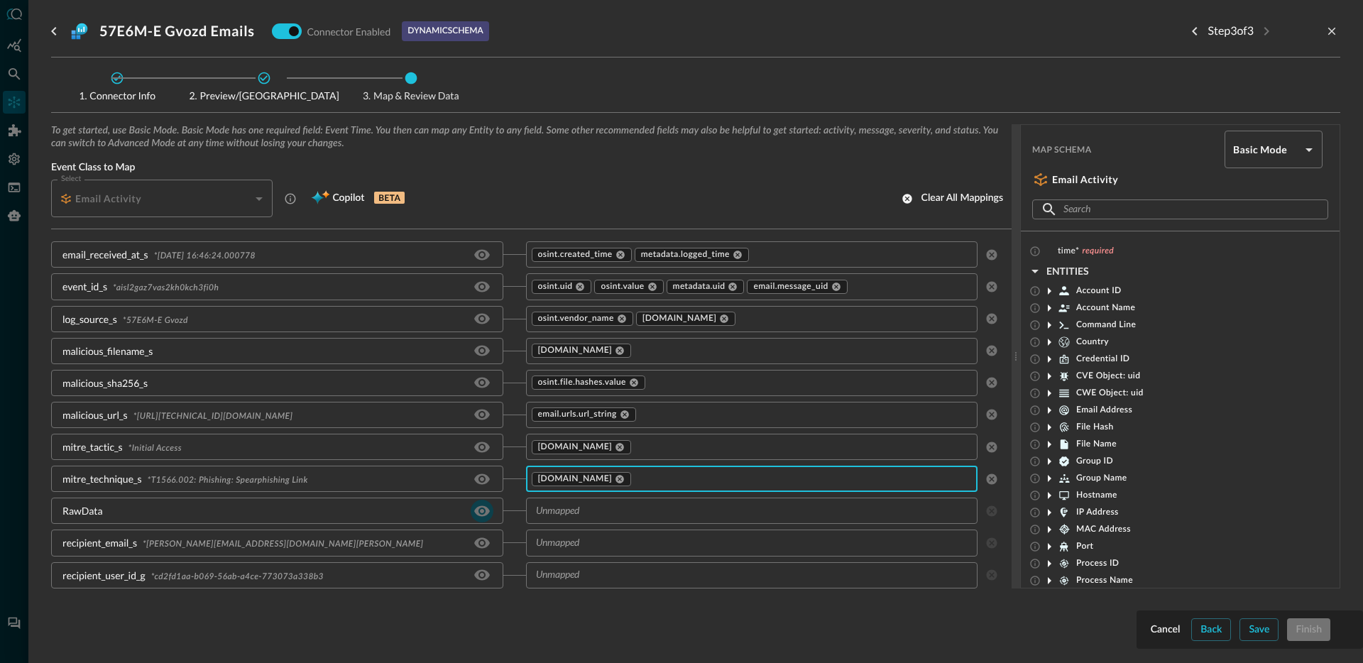
click at [477, 508] on icon "Hide/Show source field" at bounding box center [482, 511] width 17 height 17
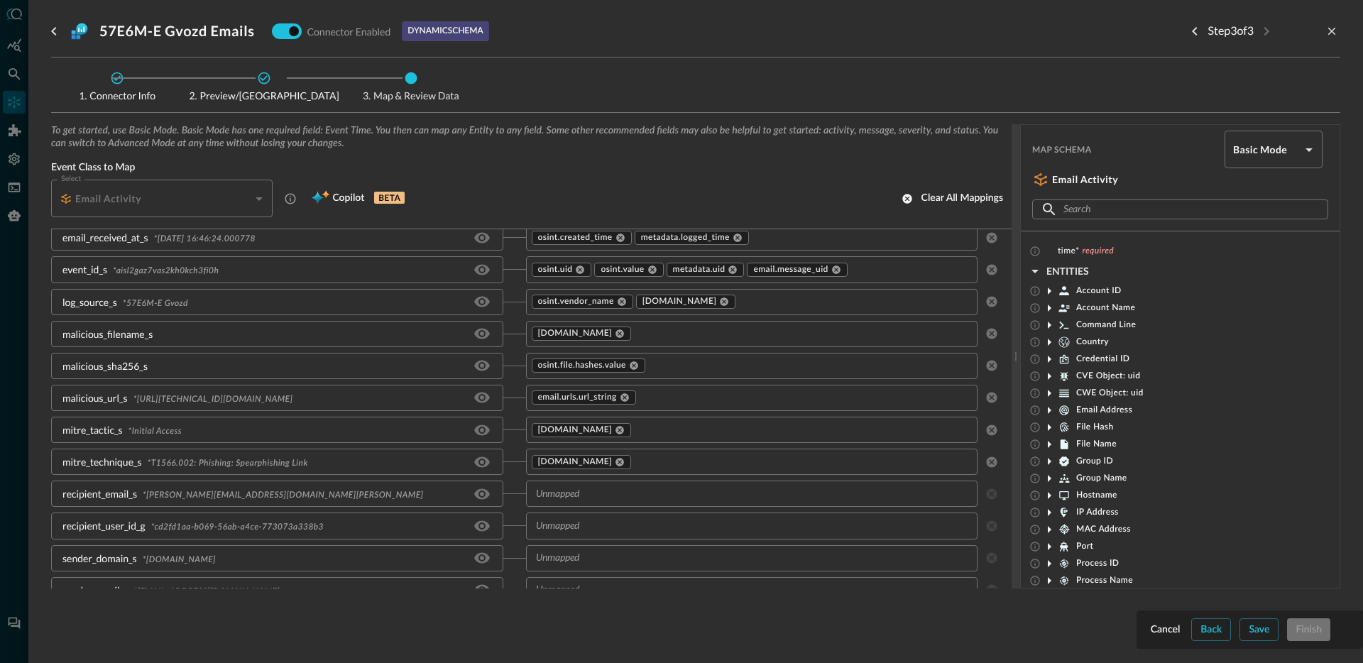
scroll to position [490, 0]
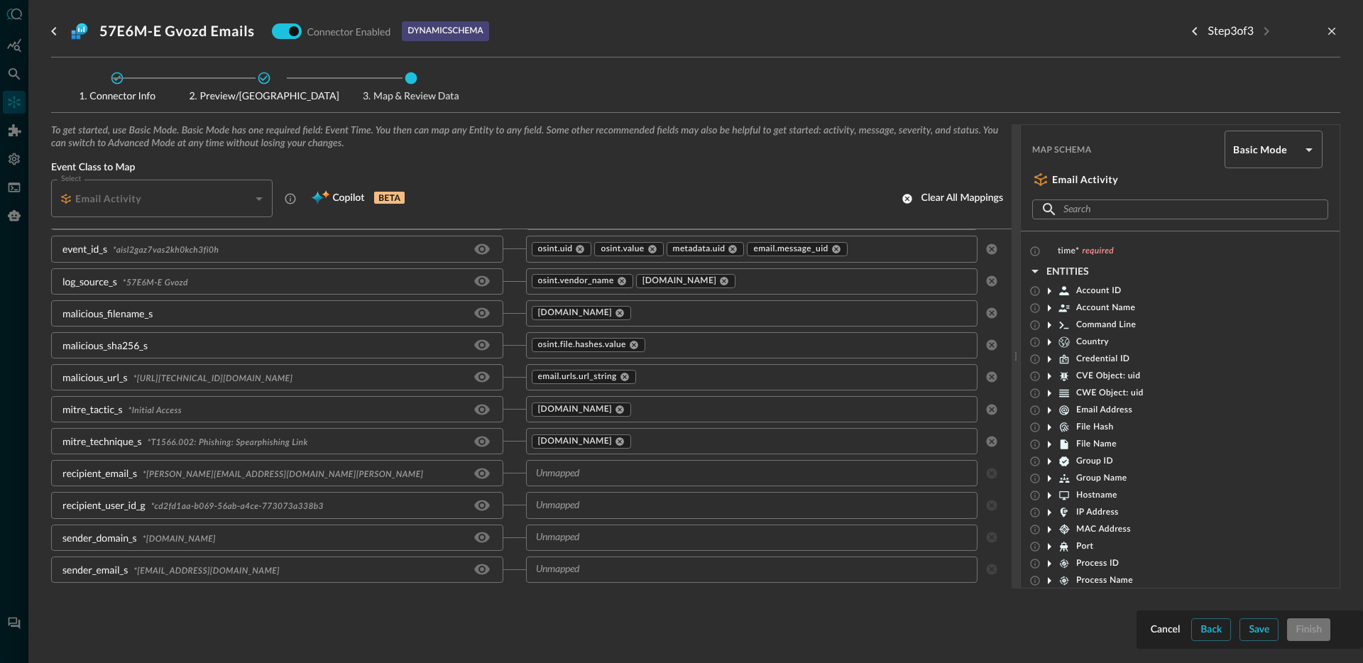
click at [579, 475] on input "text" at bounding box center [751, 473] width 442 height 18
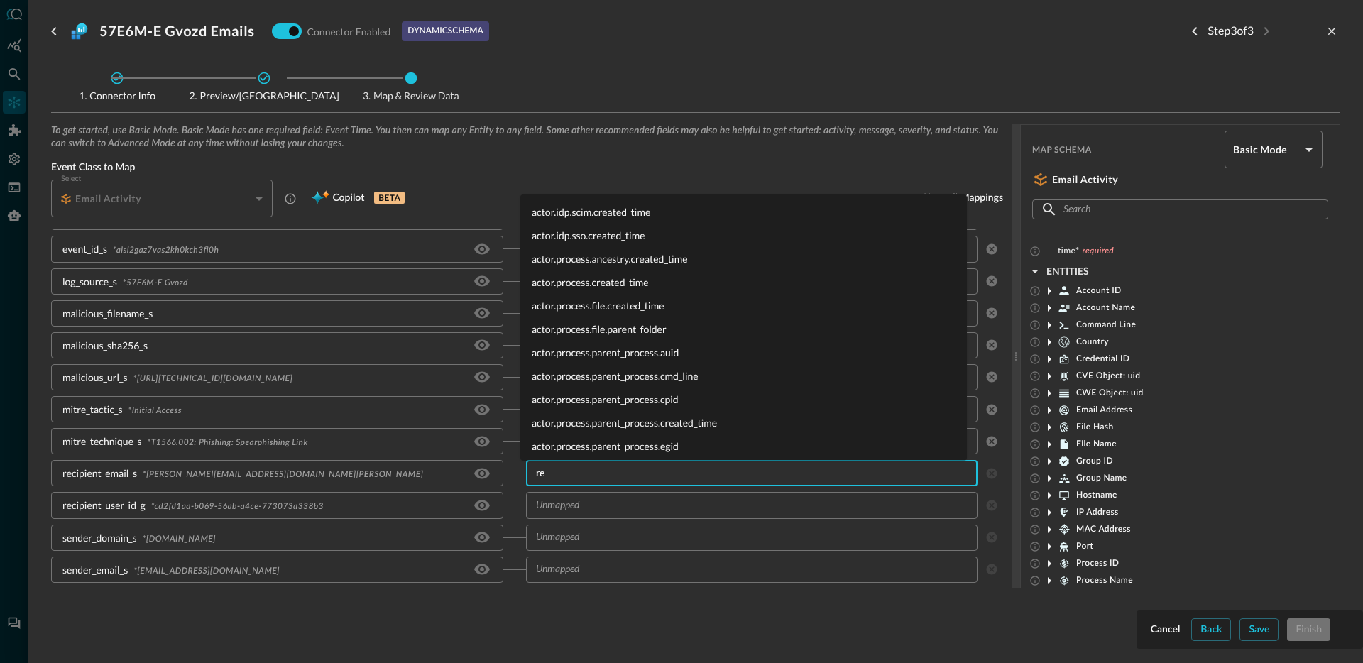
type input "r"
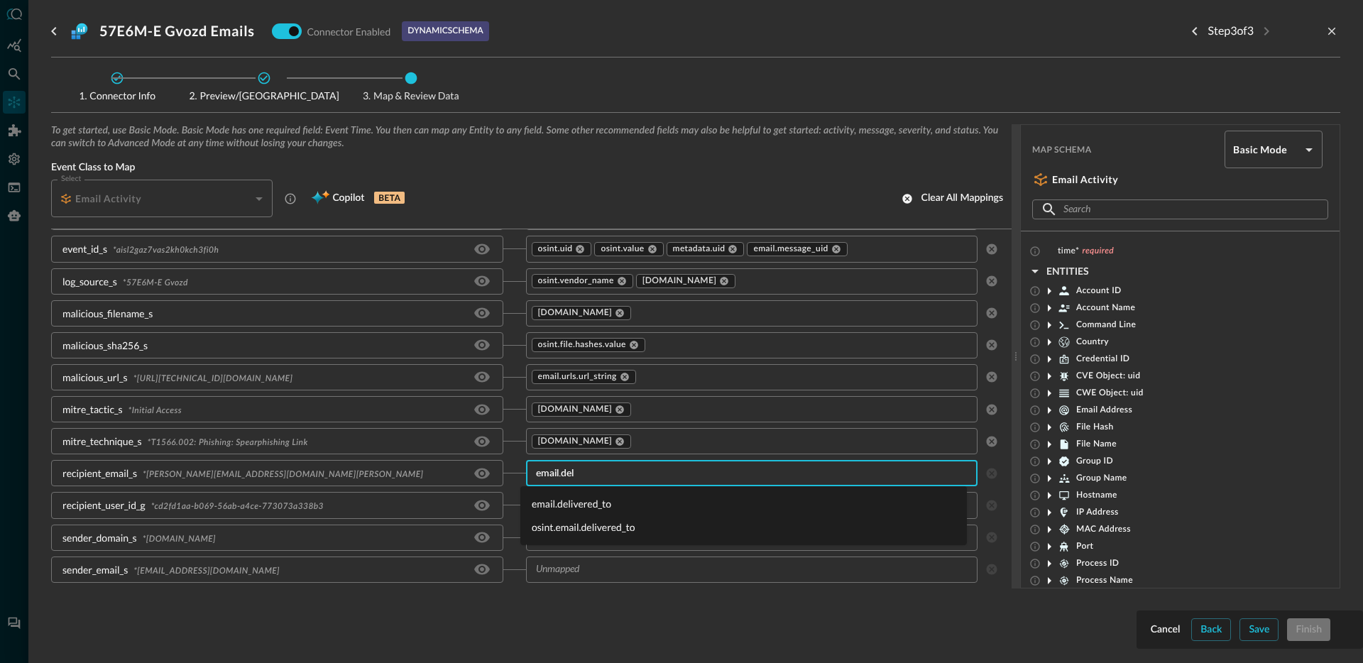
type input "email.deli"
click at [588, 502] on li "email.delivered_to" at bounding box center [743, 503] width 447 height 23
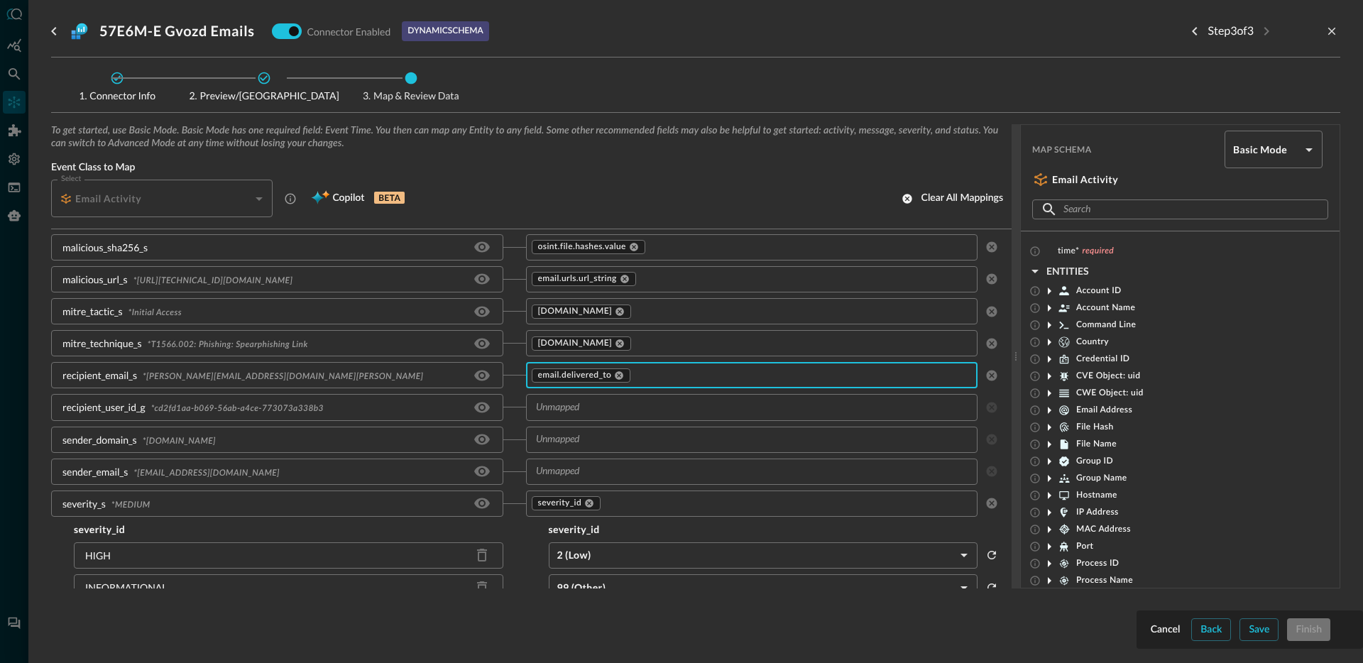
scroll to position [594, 0]
click at [619, 399] on input "text" at bounding box center [751, 401] width 442 height 18
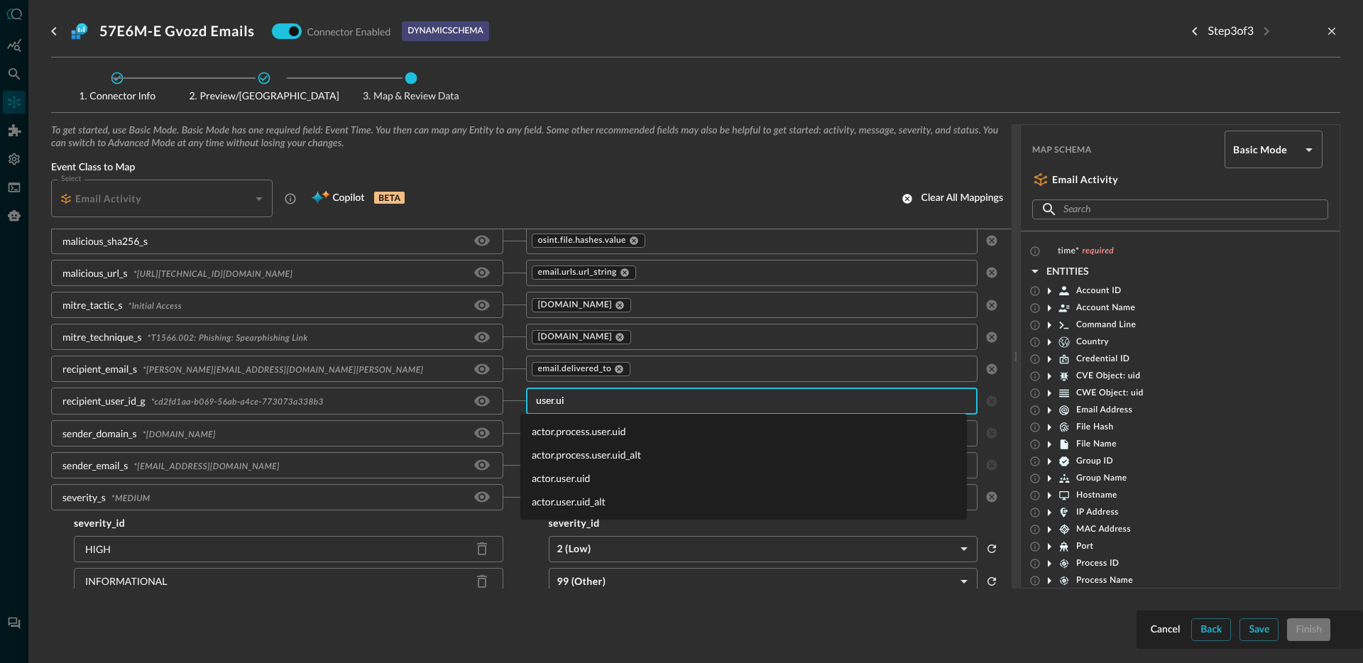
type input "user.uid"
click at [574, 478] on li "actor.user.uid" at bounding box center [743, 477] width 447 height 23
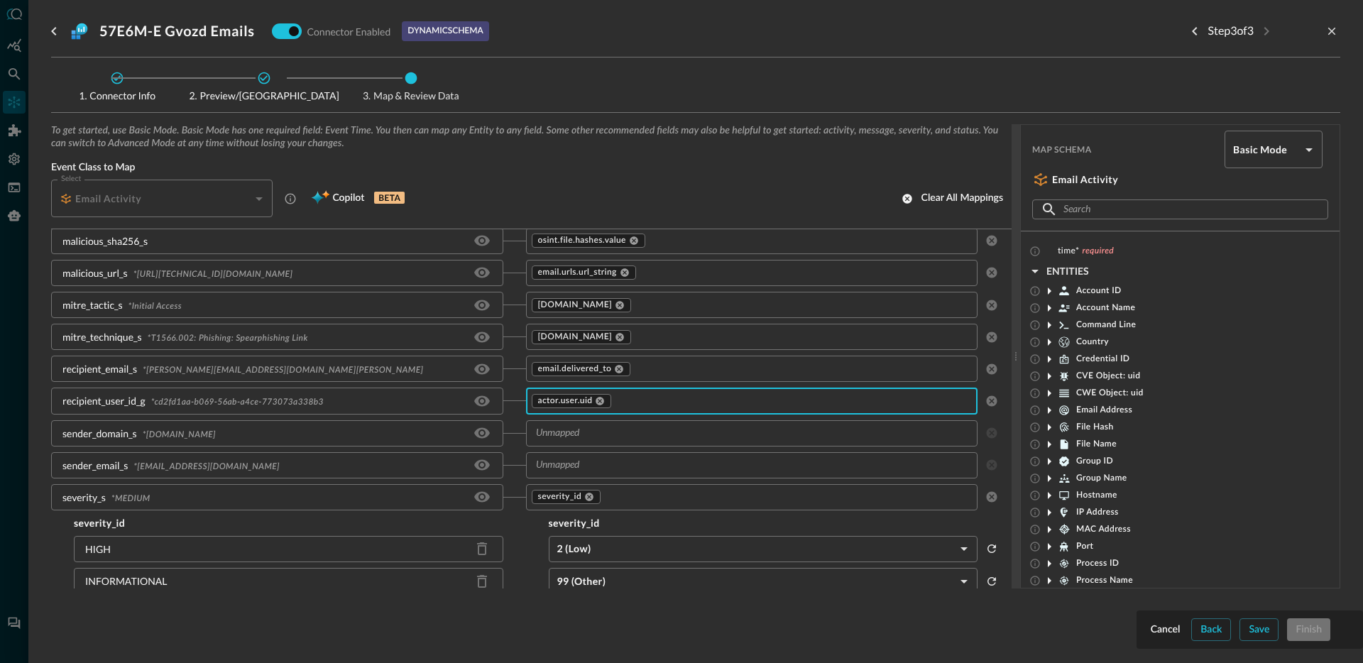
click at [592, 434] on input "text" at bounding box center [751, 434] width 442 height 18
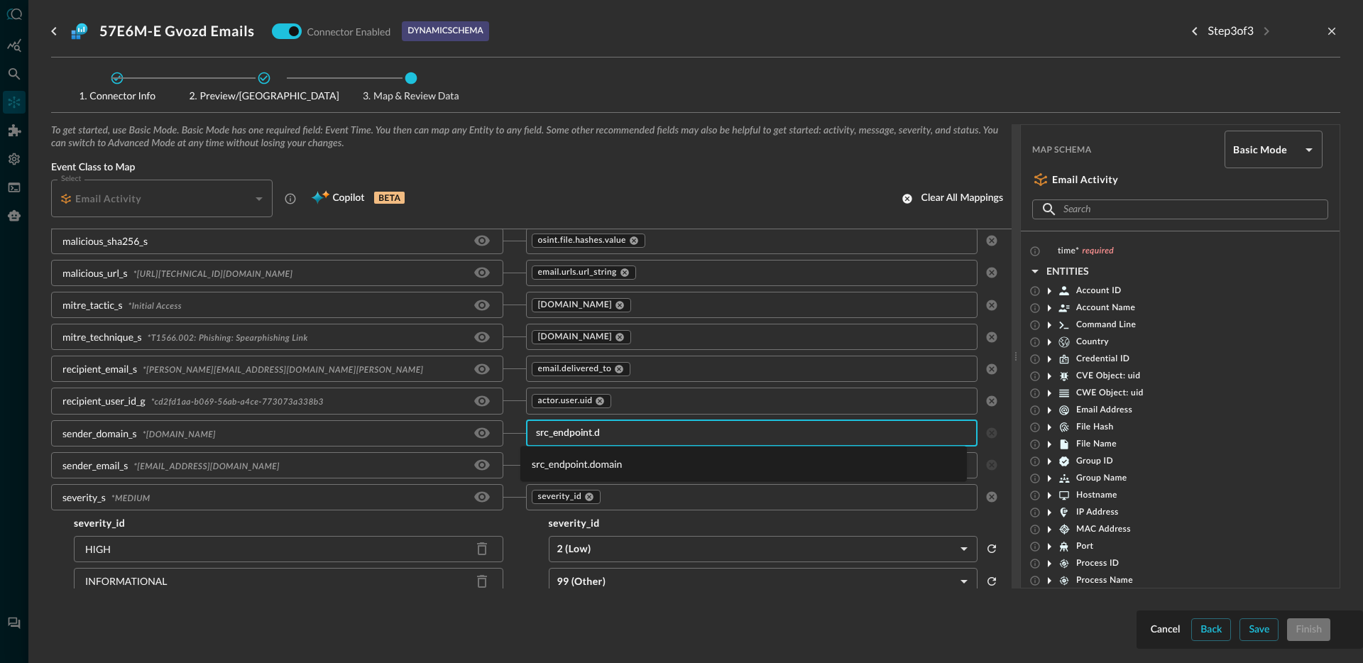
type input "src_endpoint.do"
click at [588, 459] on li "src_endpoint.domain" at bounding box center [743, 463] width 447 height 23
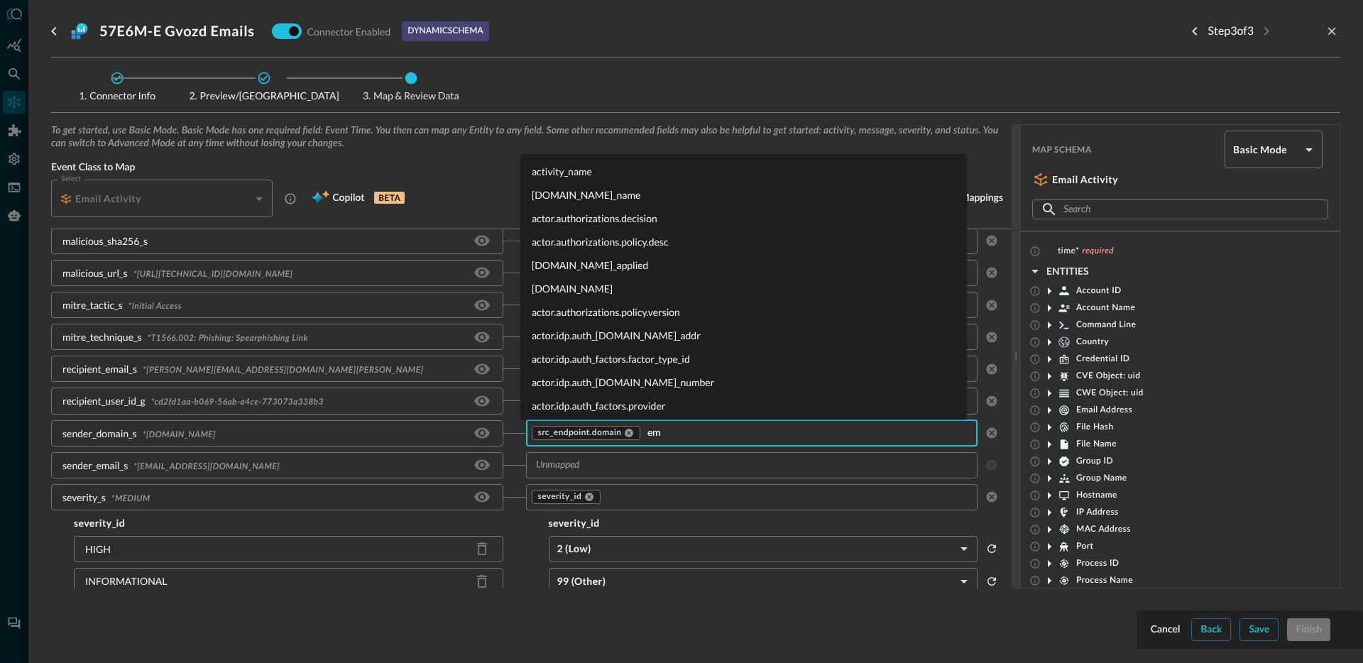
scroll to position [0, 0]
type input "e"
click at [631, 466] on input "text" at bounding box center [751, 465] width 442 height 18
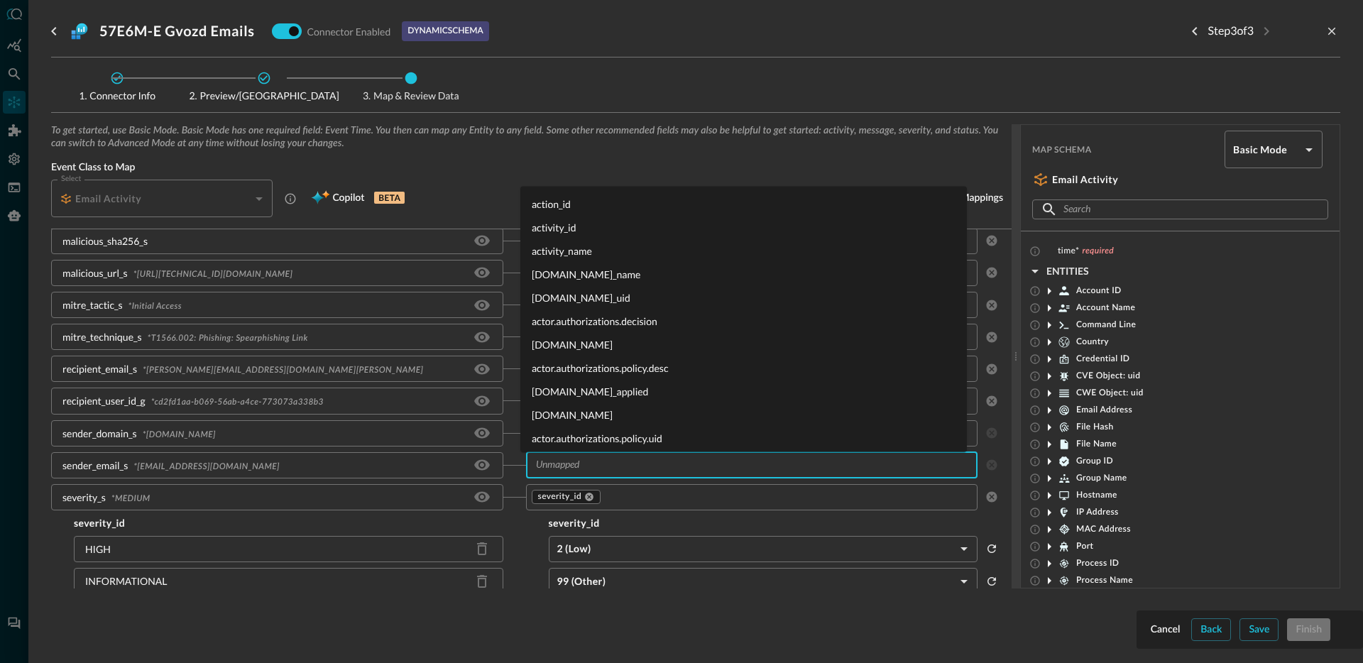
click at [508, 467] on div "sender_email_s * product@dns-alert-resolution.net" at bounding box center [288, 465] width 475 height 26
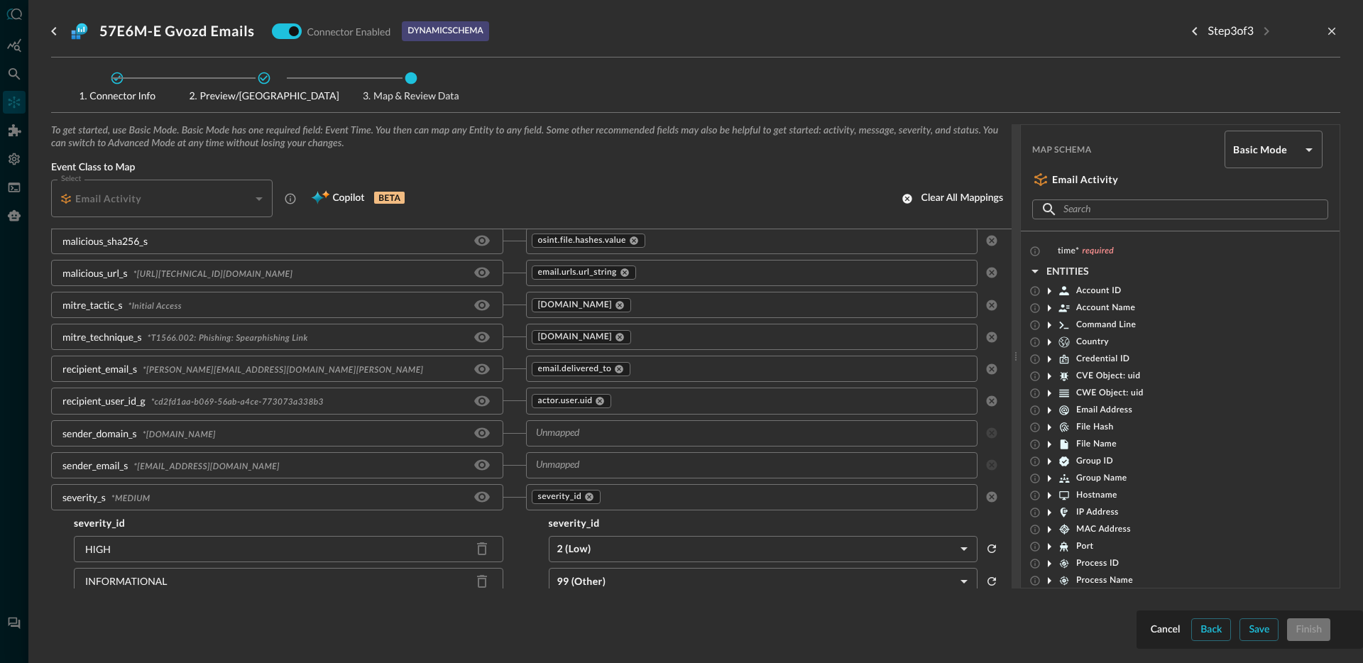
click at [596, 439] on input "text" at bounding box center [751, 434] width 442 height 18
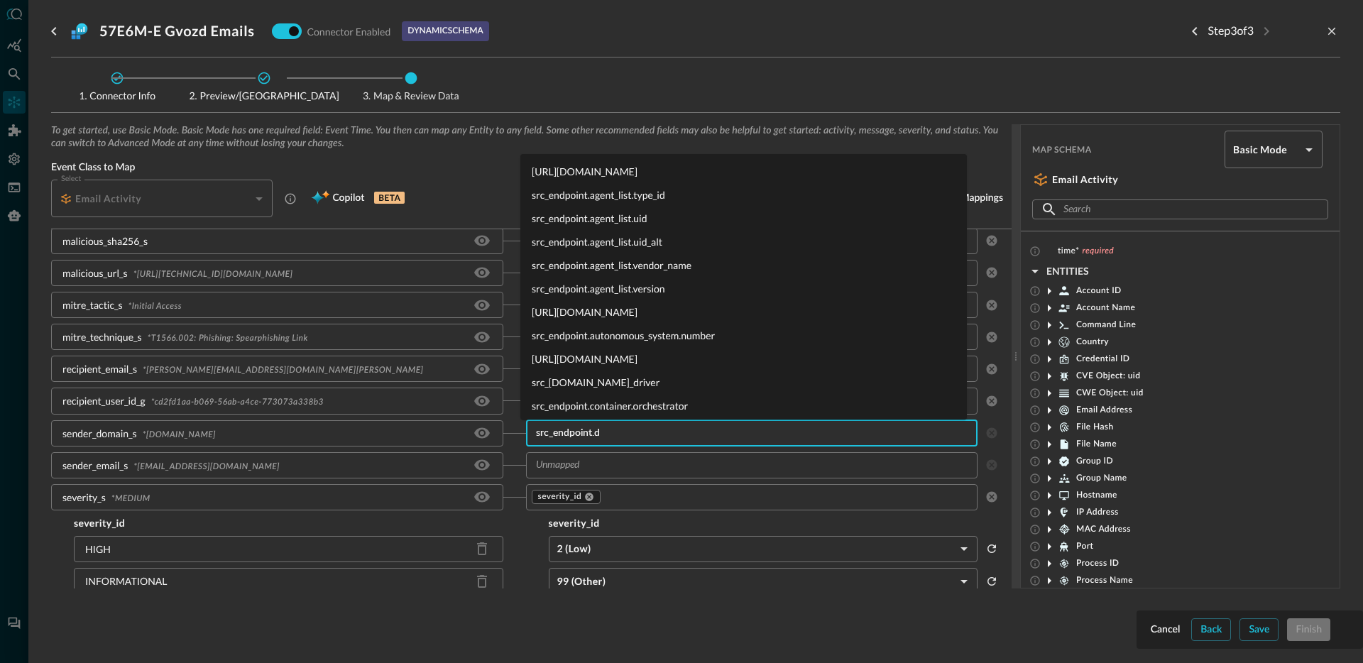
type input "src_endpoint.do"
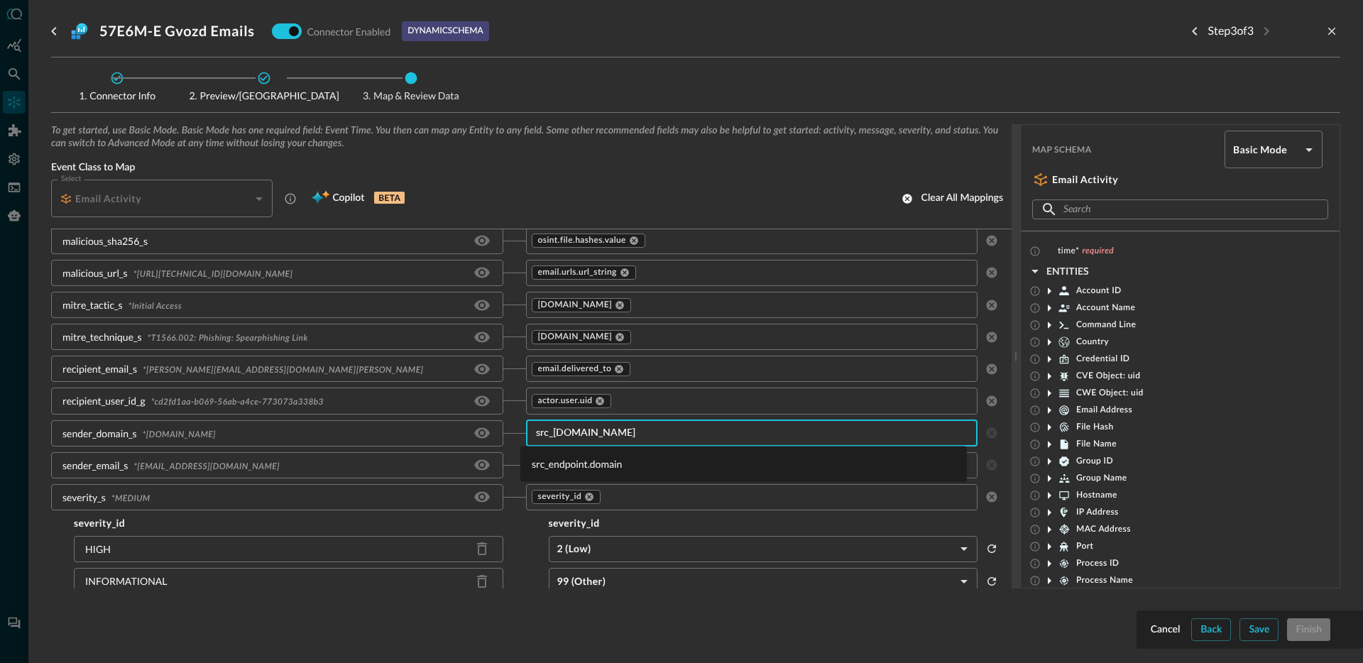
click at [576, 464] on li "src_endpoint.domain" at bounding box center [743, 463] width 447 height 23
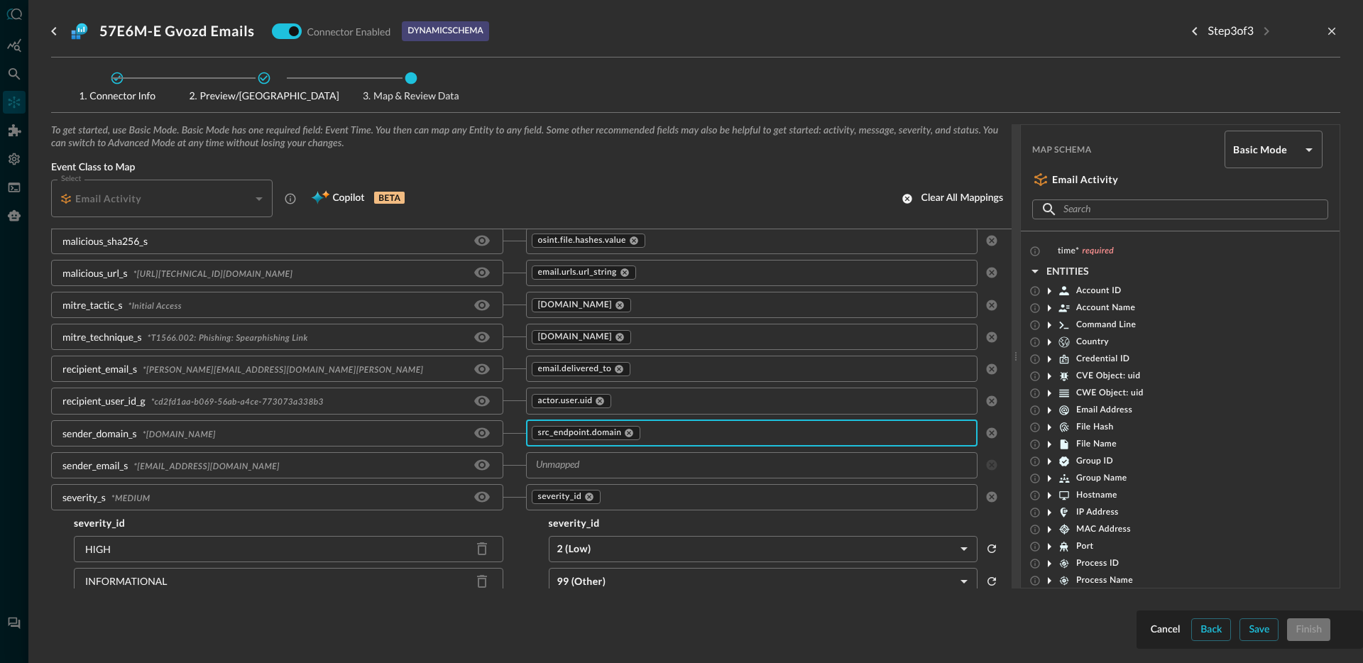
click at [612, 463] on input "text" at bounding box center [751, 465] width 442 height 18
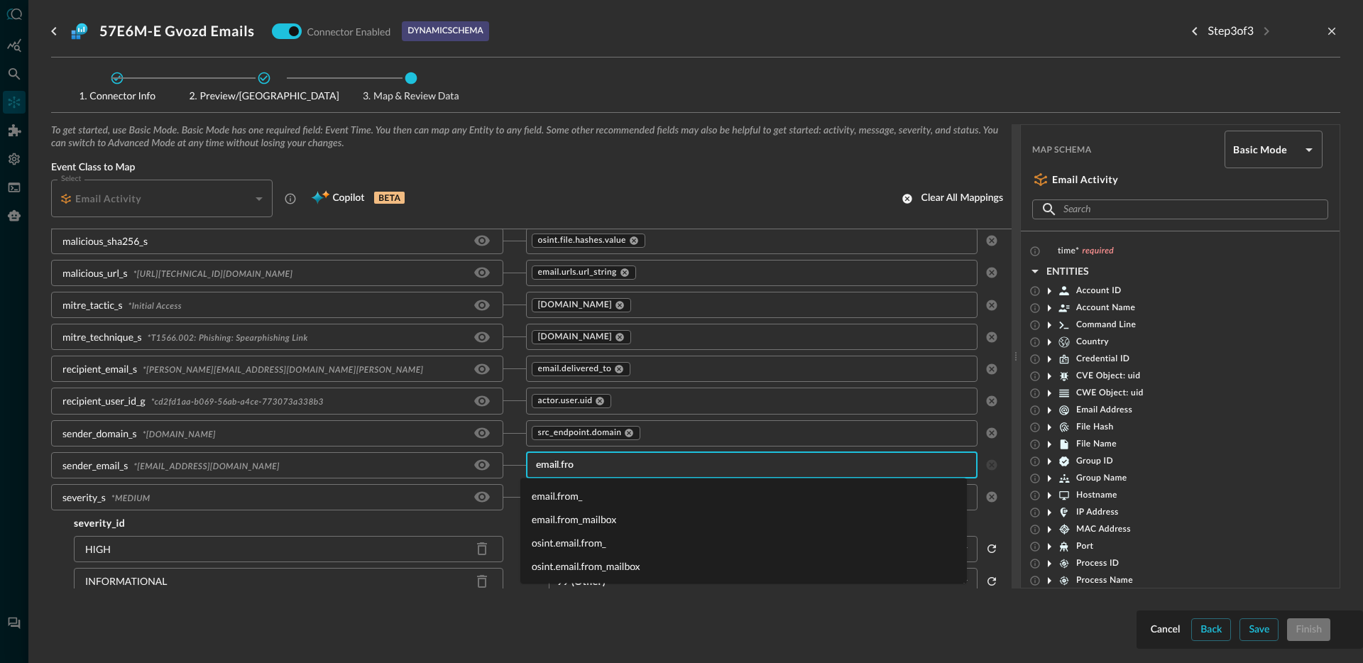
type input "email.from"
click at [591, 492] on li "email.from_" at bounding box center [743, 495] width 447 height 23
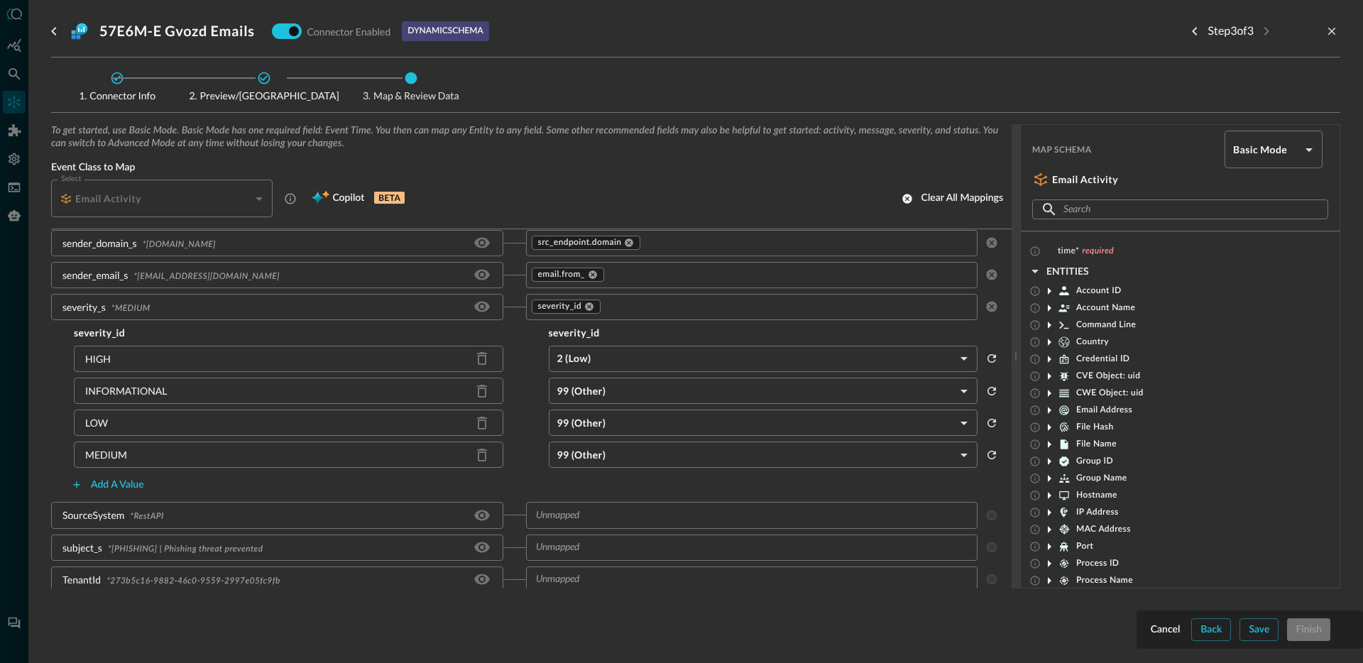
scroll to position [785, 0]
click at [635, 356] on body "Connectors Help Logout JR ​ ​ Add Connector Export Connectors Cloud Infrastruct…" at bounding box center [681, 331] width 1363 height 663
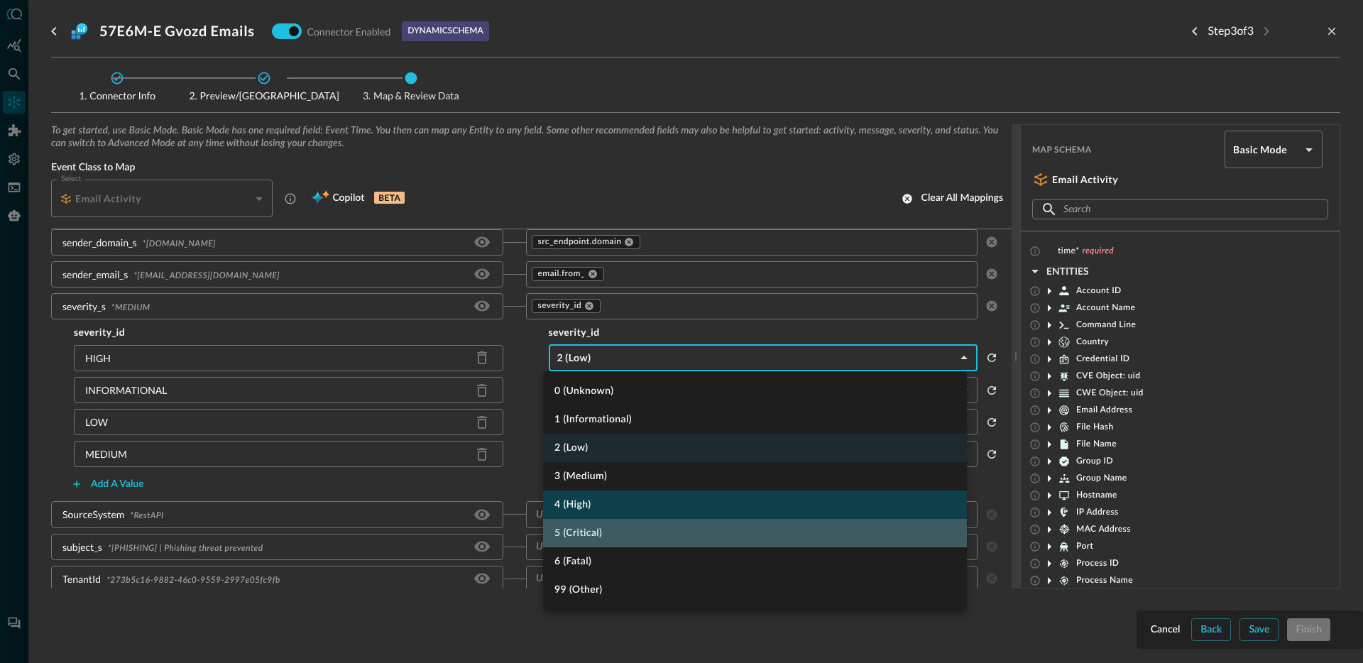
drag, startPoint x: 596, startPoint y: 518, endPoint x: 596, endPoint y: 508, distance: 9.9
click at [596, 508] on ul "0 (Unknown) 1 (Informational) 2 (Low) 3 (Medium) 4 (High) 5 (Critical) 6 (Fatal…" at bounding box center [755, 490] width 424 height 239
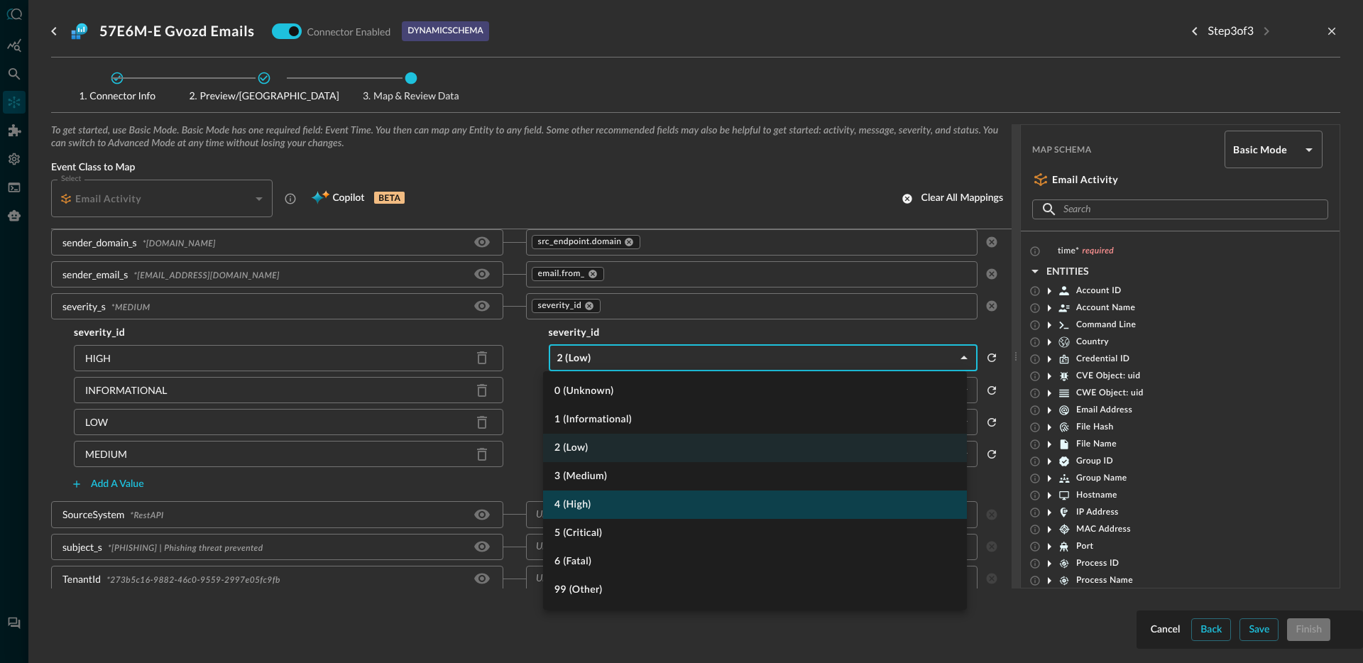
click at [596, 508] on li "4 (High)" at bounding box center [755, 505] width 424 height 28
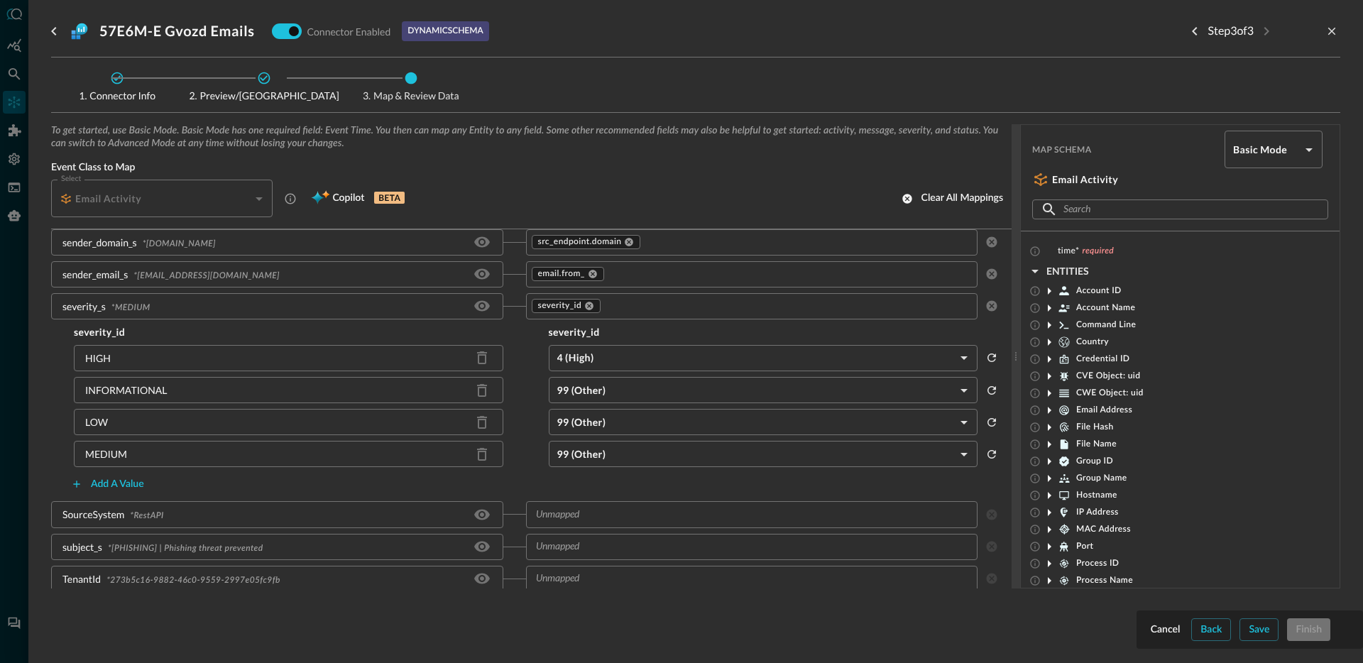
click at [617, 386] on body "Connectors Help Logout JR ​ ​ Add Connector Export Connectors Cloud Infrastruct…" at bounding box center [681, 331] width 1363 height 663
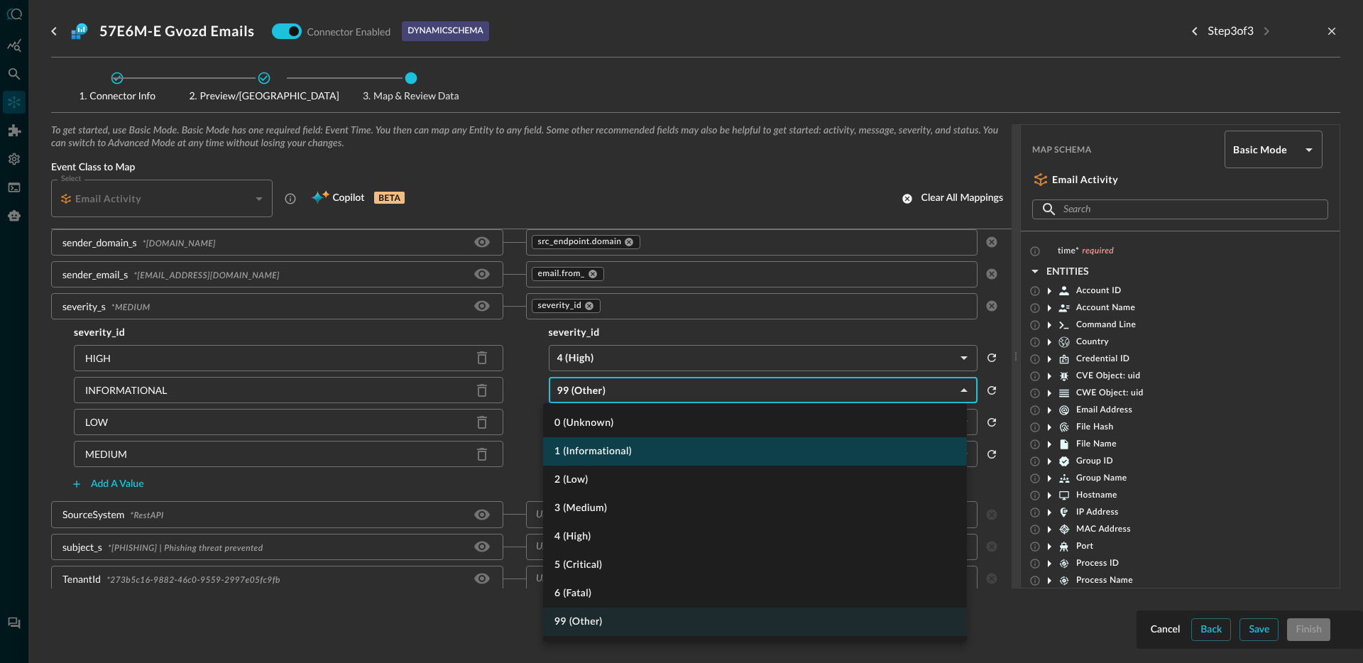
click at [621, 454] on li "1 (Informational)" at bounding box center [755, 451] width 424 height 28
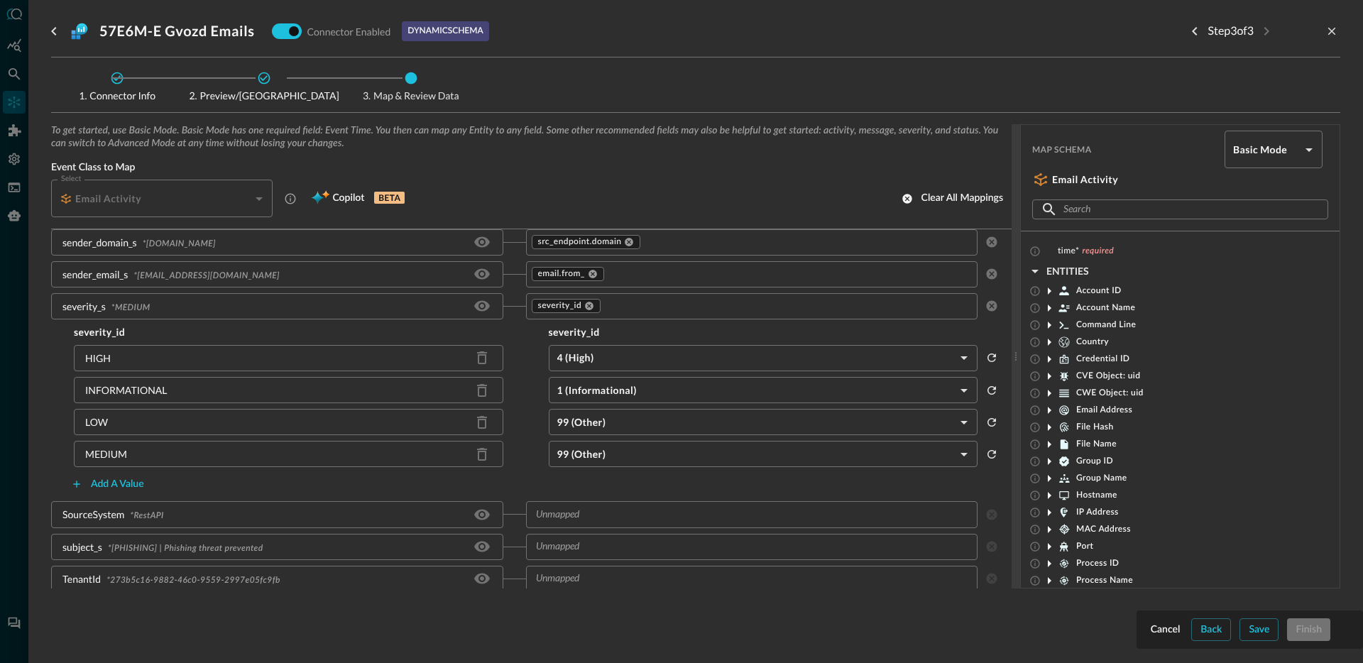
click at [622, 427] on body "Connectors Help Logout JR ​ ​ Add Connector Export Connectors Cloud Infrastruct…" at bounding box center [681, 331] width 1363 height 663
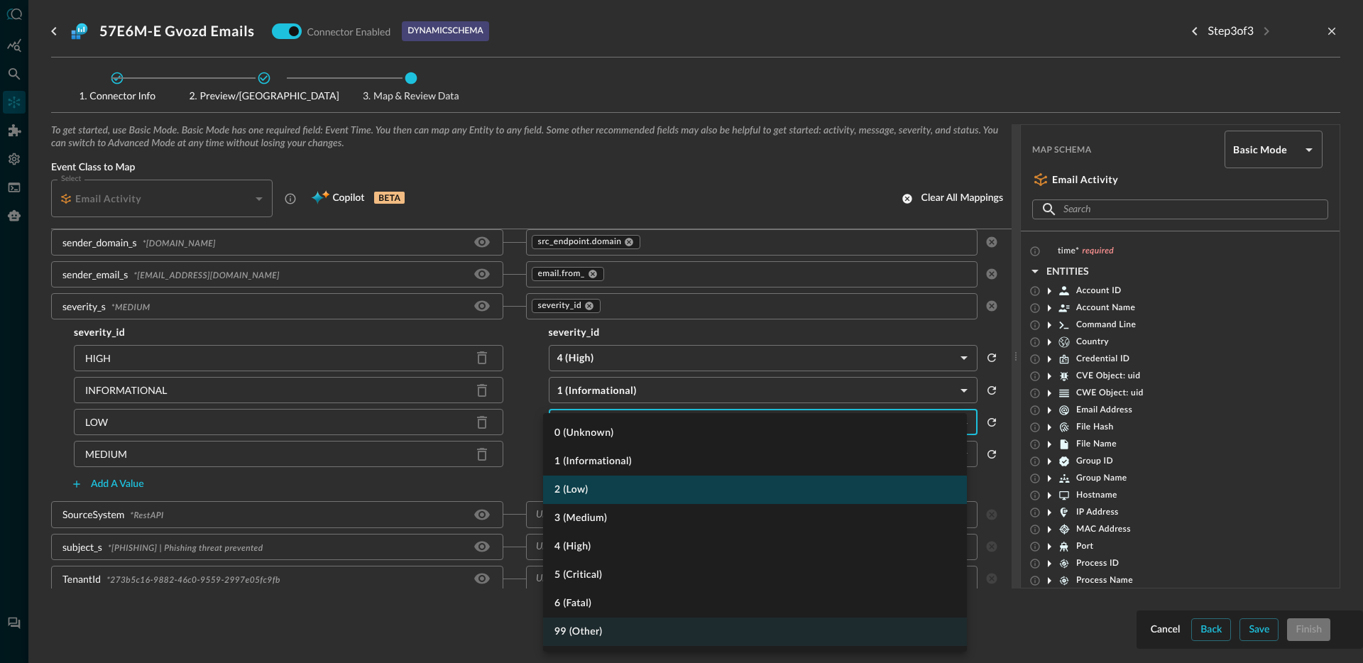
click at [601, 496] on li "2 (Low)" at bounding box center [755, 490] width 424 height 28
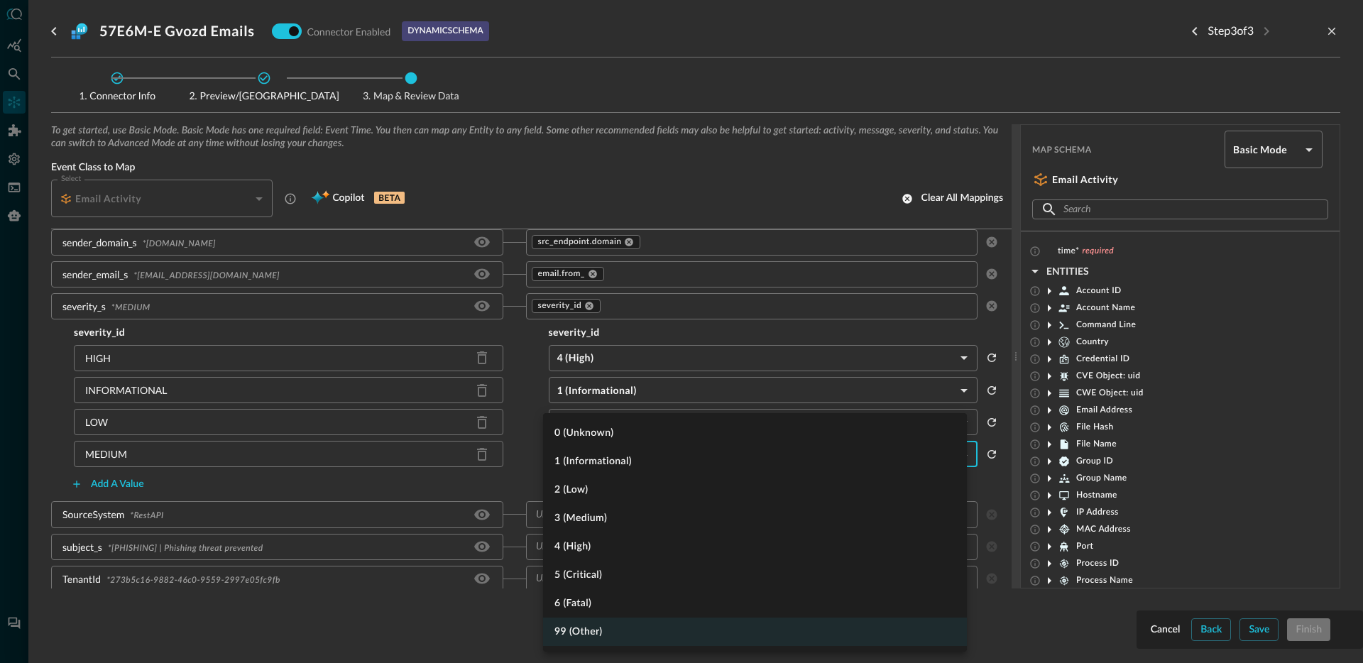
click at [611, 448] on body "Connectors Help Logout JR ​ ​ Add Connector Export Connectors Cloud Infrastruct…" at bounding box center [681, 331] width 1363 height 663
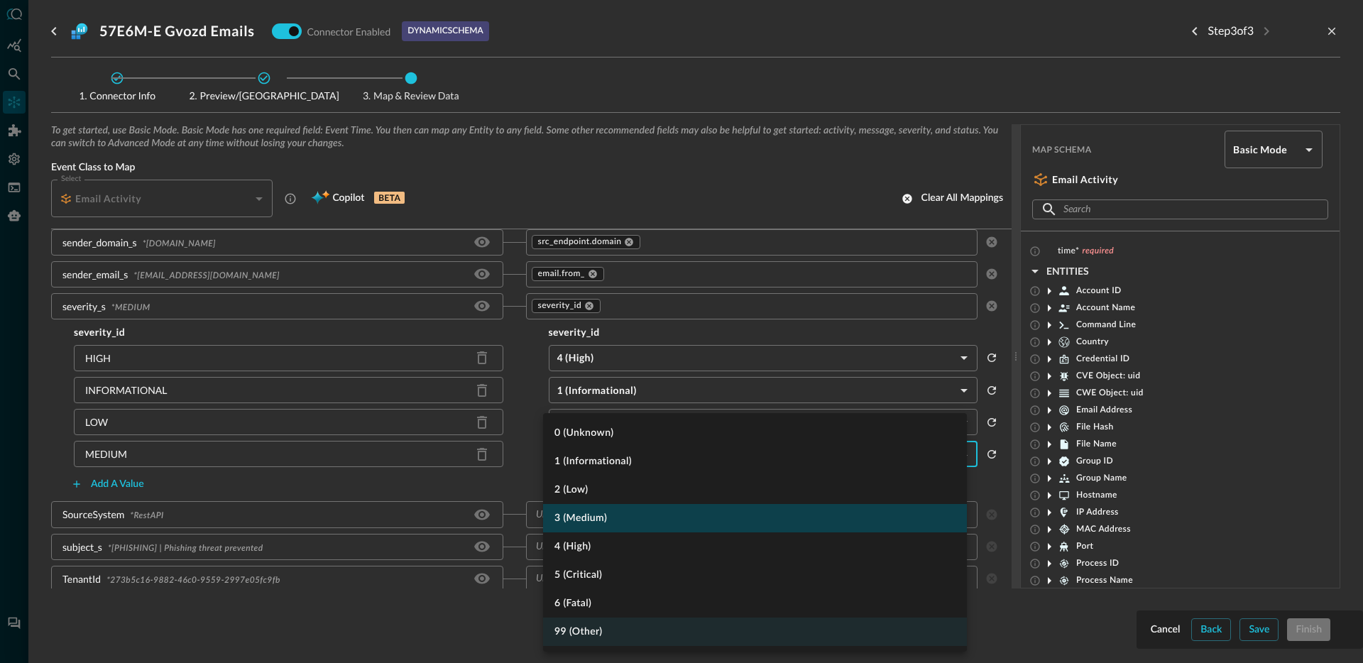
click at [609, 527] on li "3 (Medium)" at bounding box center [755, 518] width 424 height 28
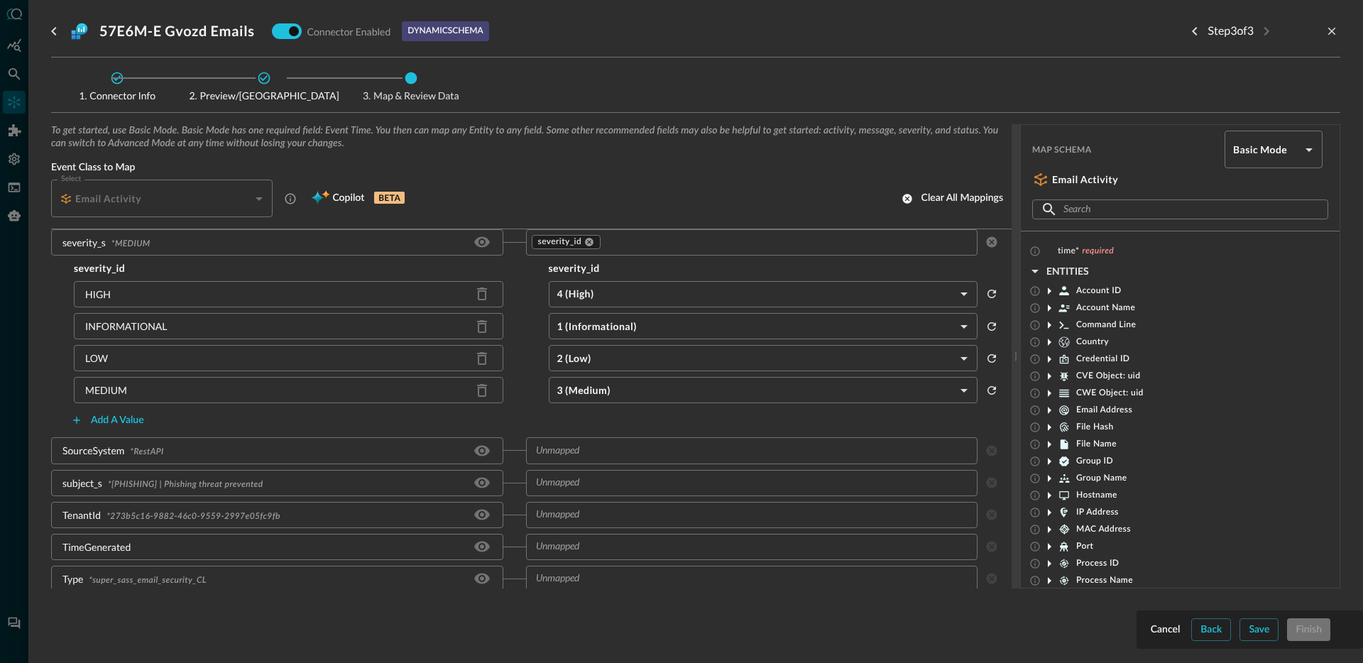
scroll to position [853, 0]
click at [475, 451] on icon "Hide/Show source field" at bounding box center [482, 447] width 16 height 11
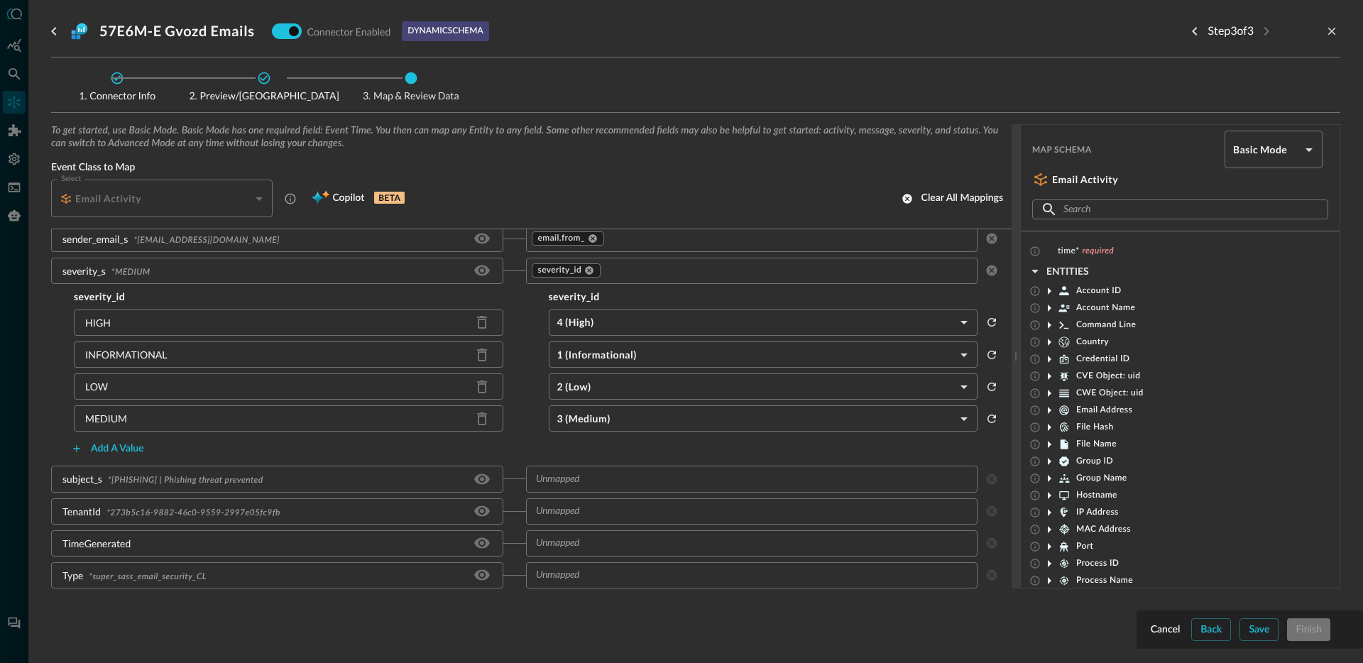
scroll to position [821, 0]
click at [580, 467] on div "​" at bounding box center [752, 479] width 452 height 26
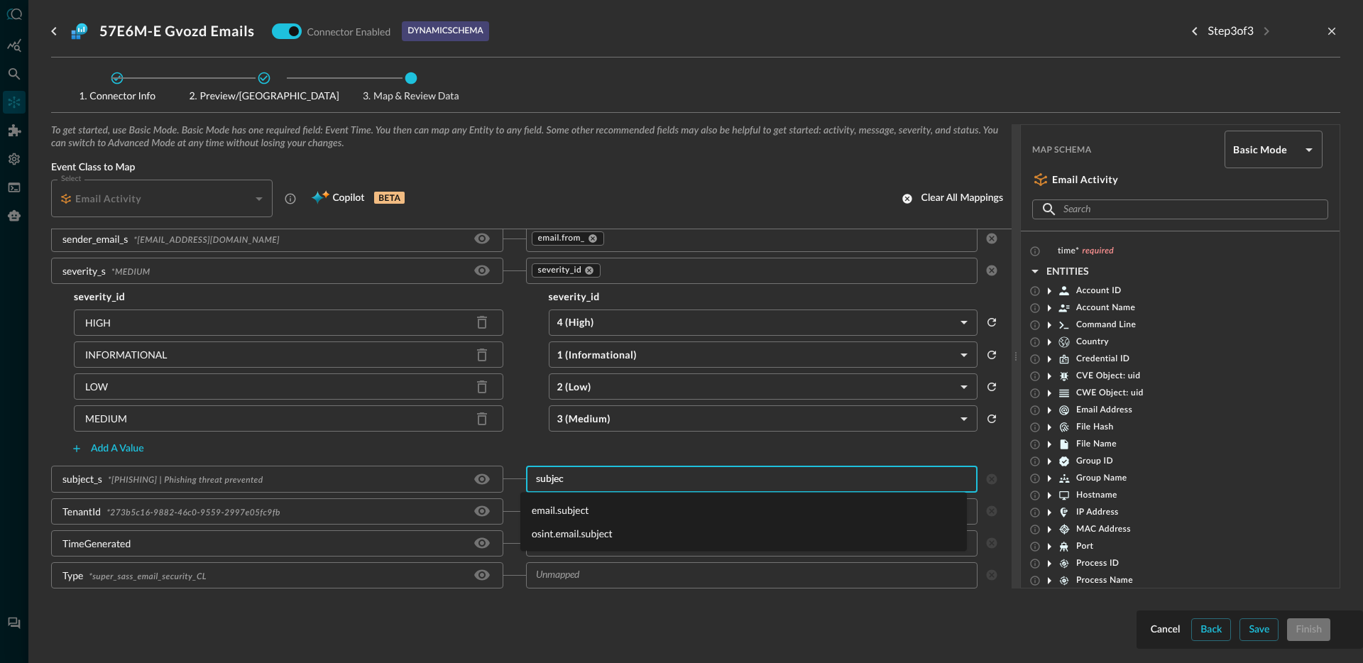
type input "subject"
click at [562, 513] on li "email.subject" at bounding box center [743, 509] width 447 height 23
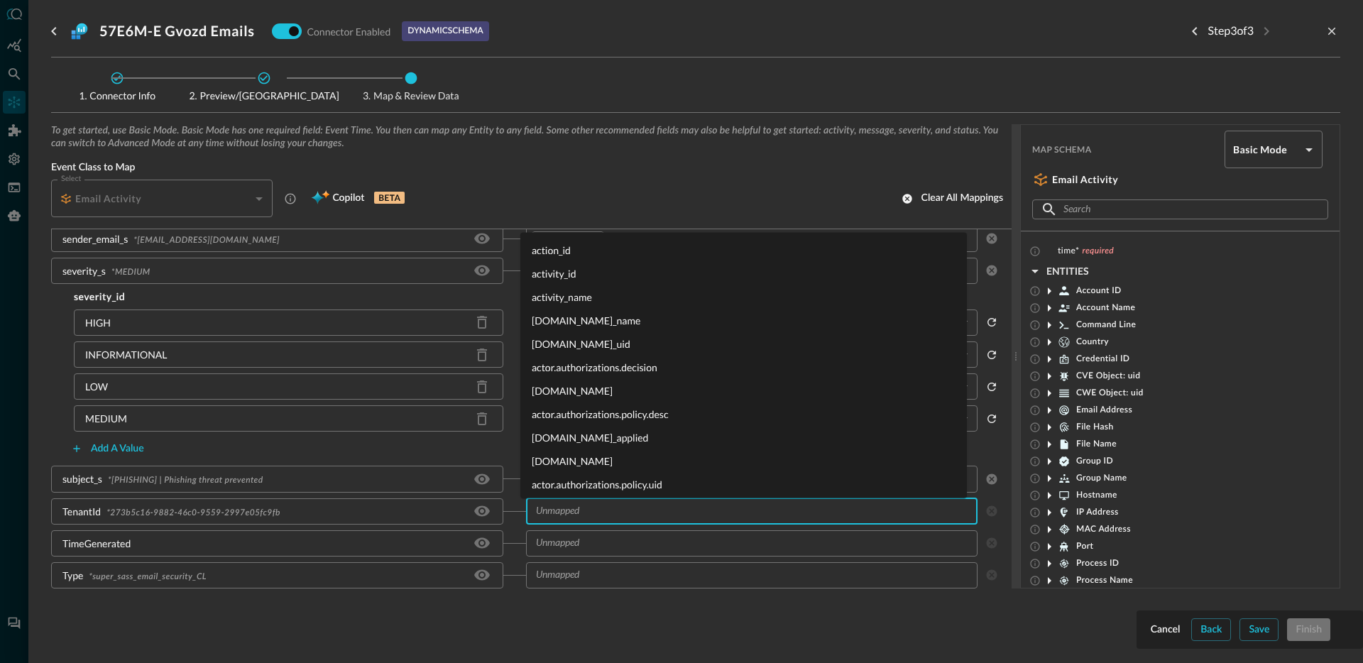
click at [563, 513] on input "text" at bounding box center [751, 512] width 442 height 18
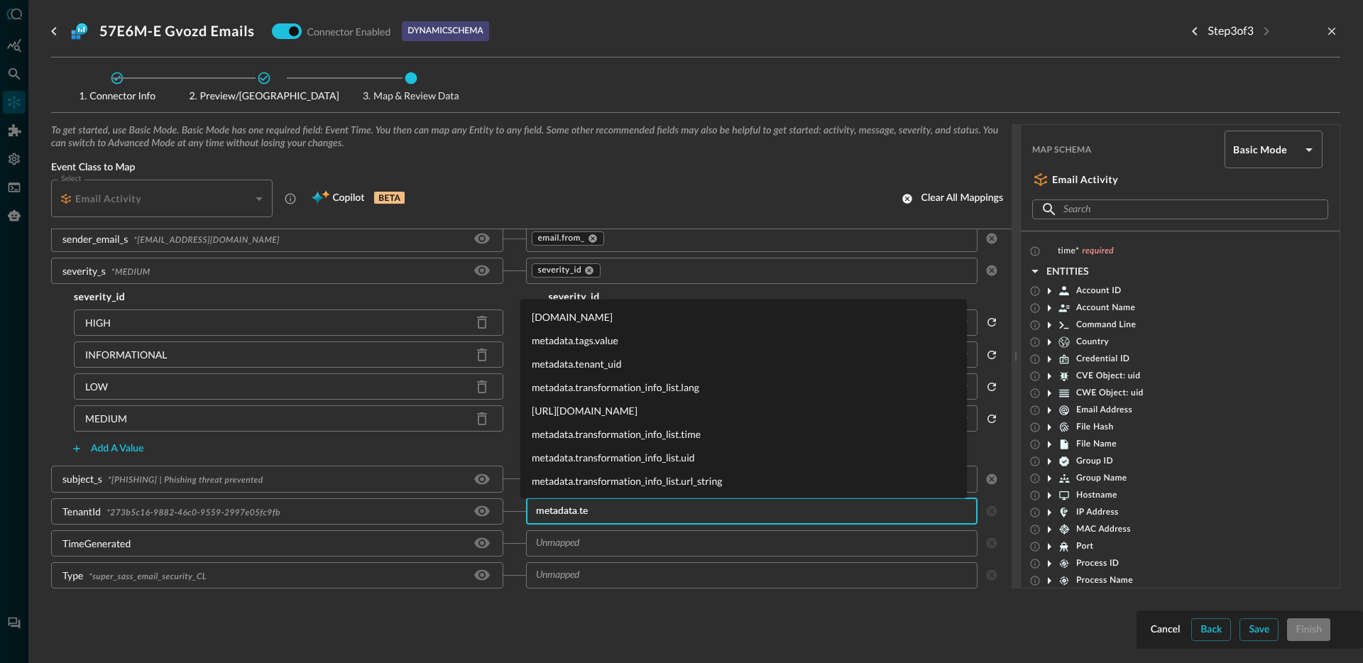
type input "metadata.ten"
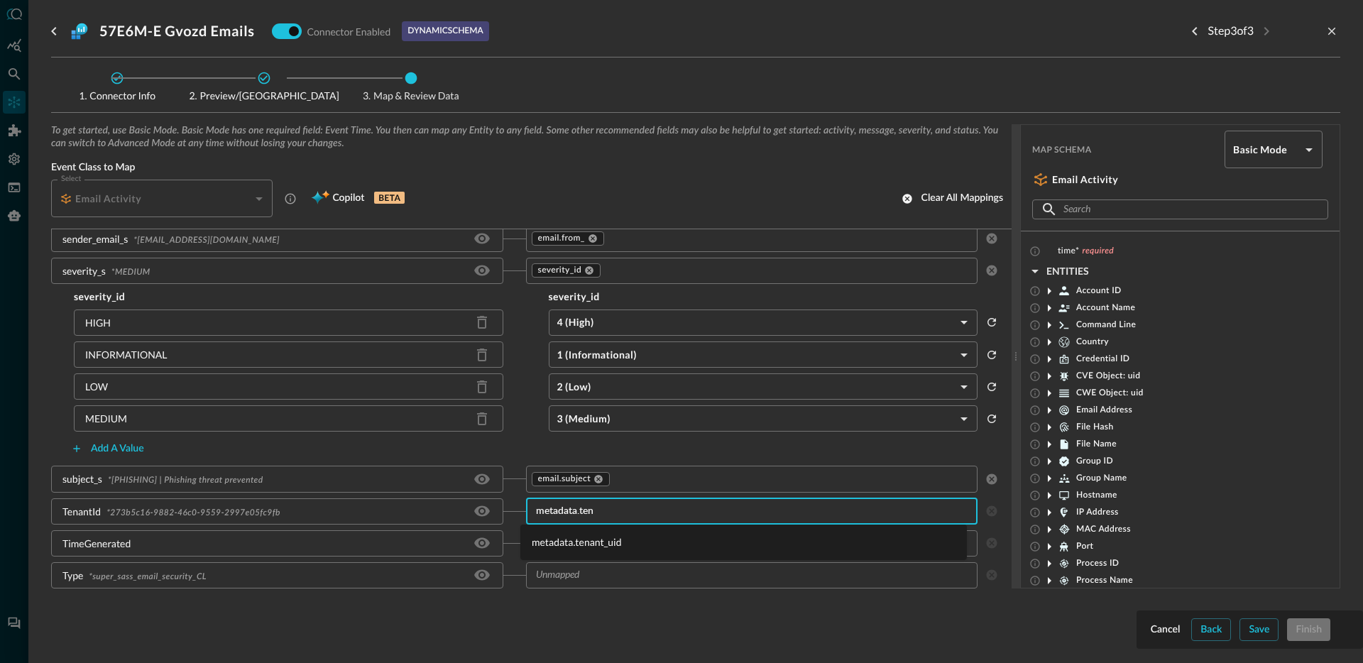
click at [574, 545] on li "metadata.tenant_uid" at bounding box center [743, 541] width 447 height 23
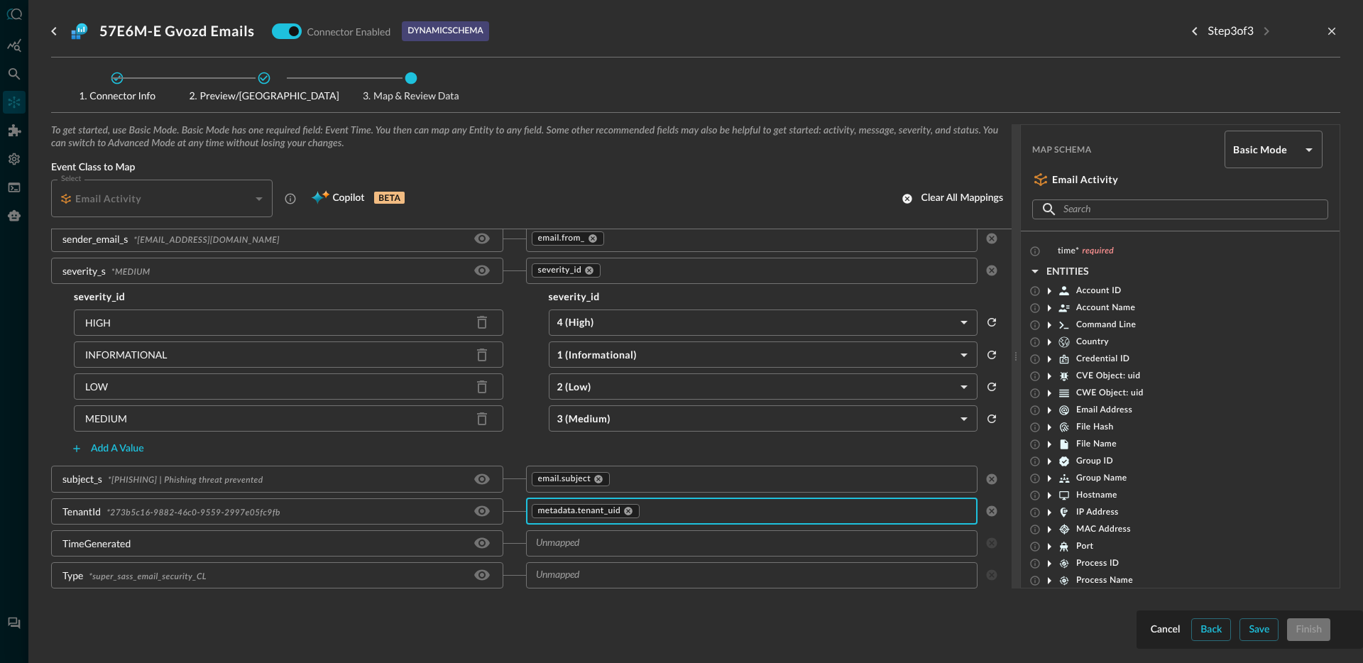
click at [588, 549] on input "text" at bounding box center [751, 544] width 442 height 18
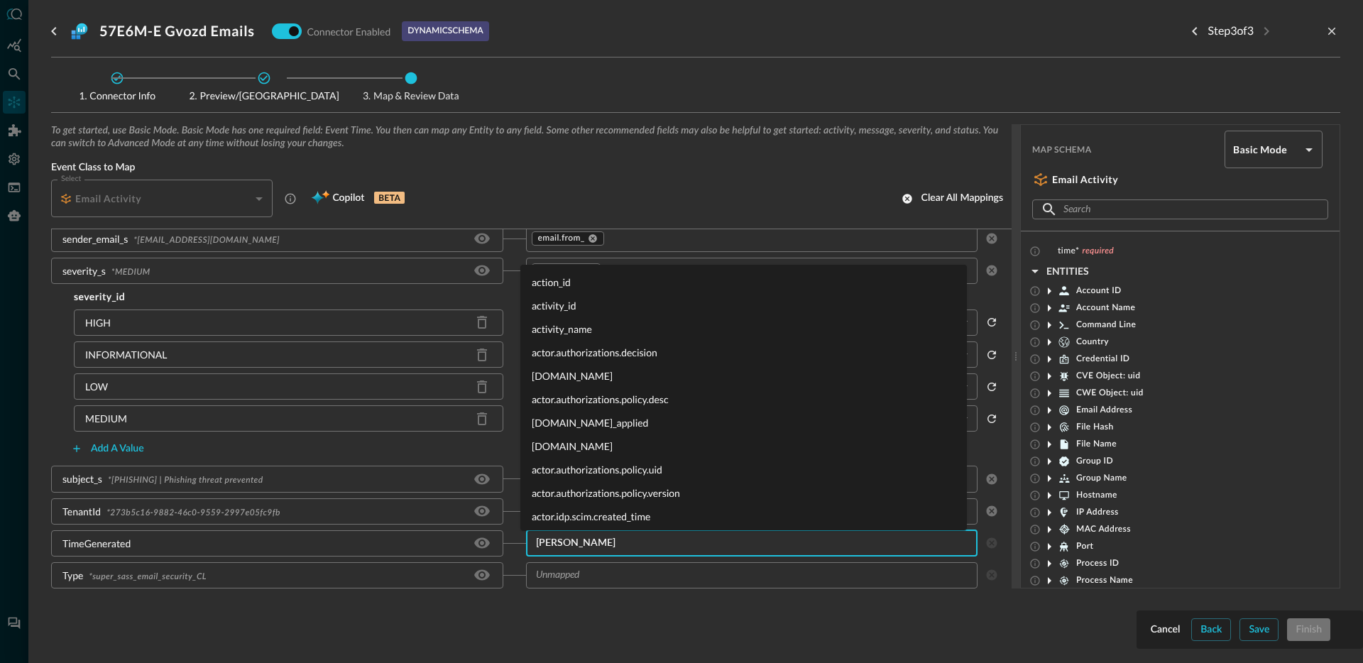
type input "time"
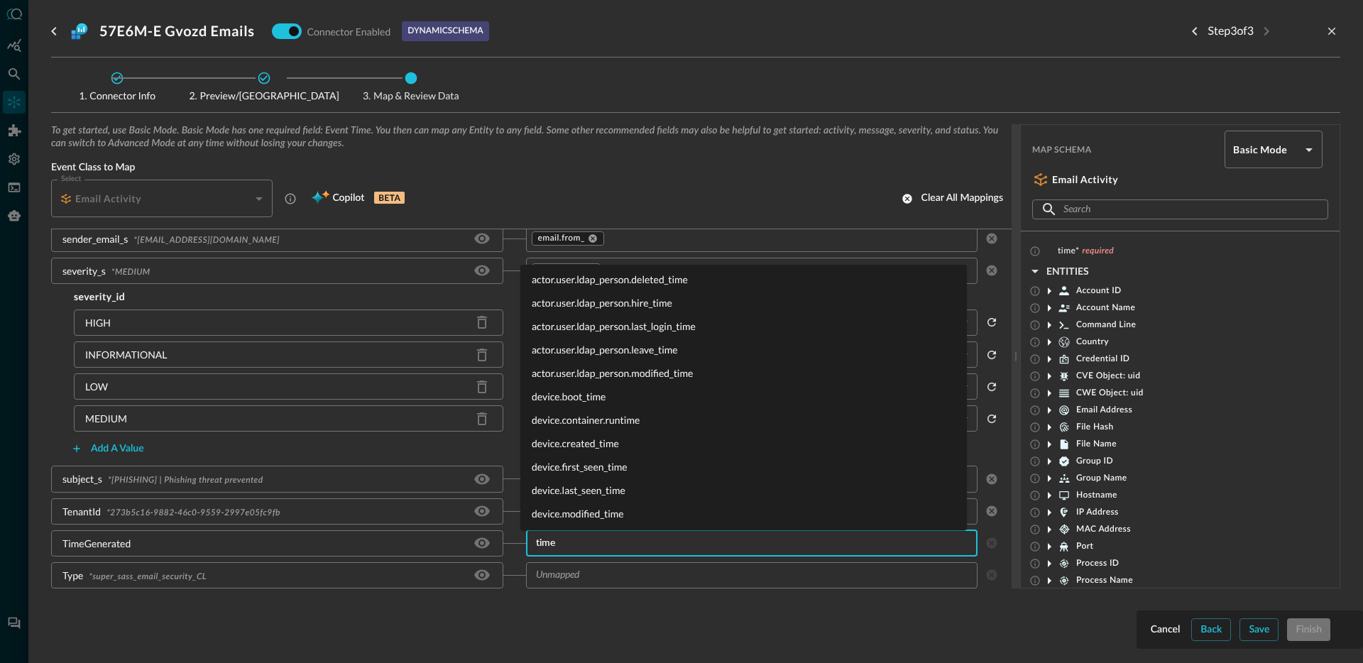
scroll to position [1831, 0]
click at [542, 493] on li "time" at bounding box center [743, 489] width 447 height 23
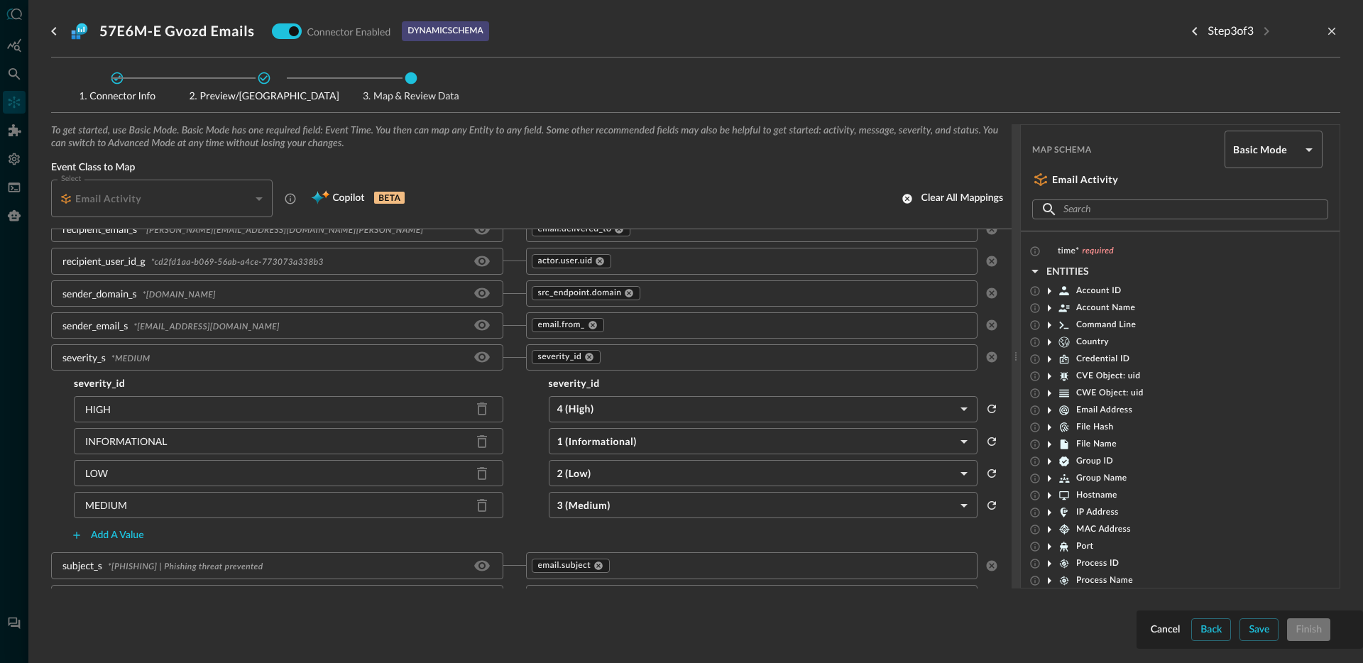
scroll to position [821, 0]
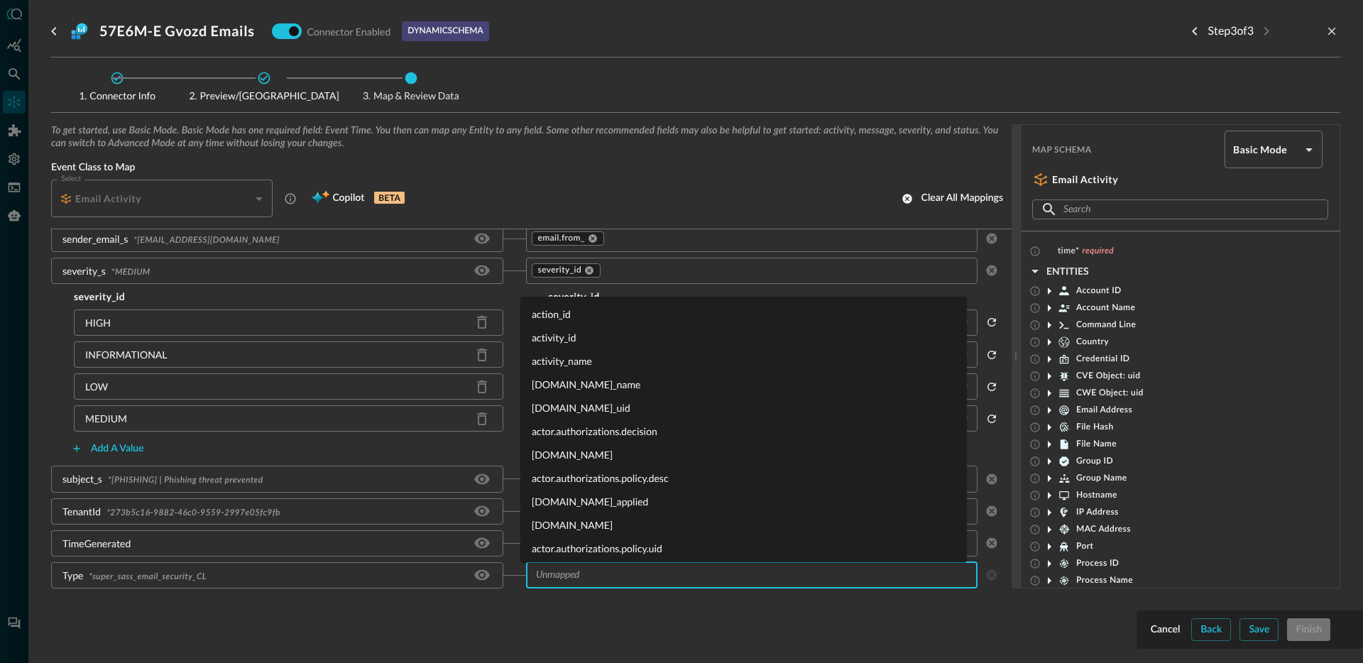
click at [610, 579] on input "text" at bounding box center [751, 576] width 442 height 18
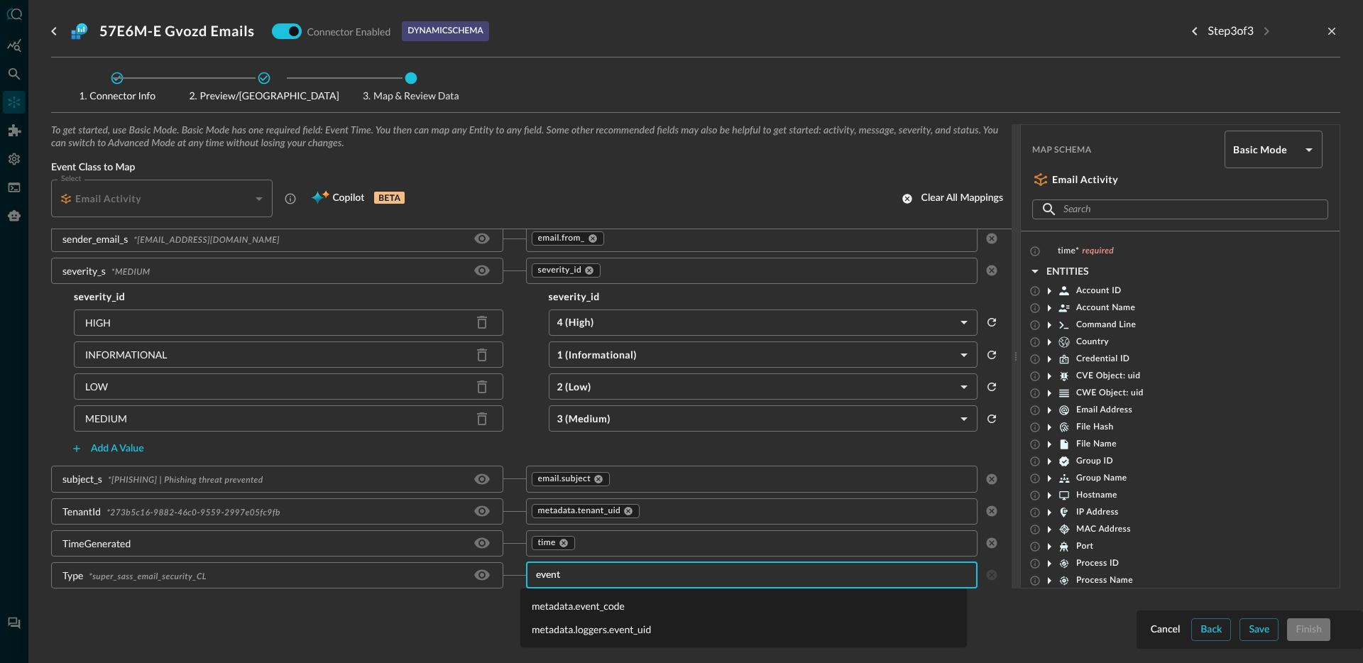
type input "event_"
click at [596, 601] on li "metadata.event_code" at bounding box center [743, 605] width 447 height 23
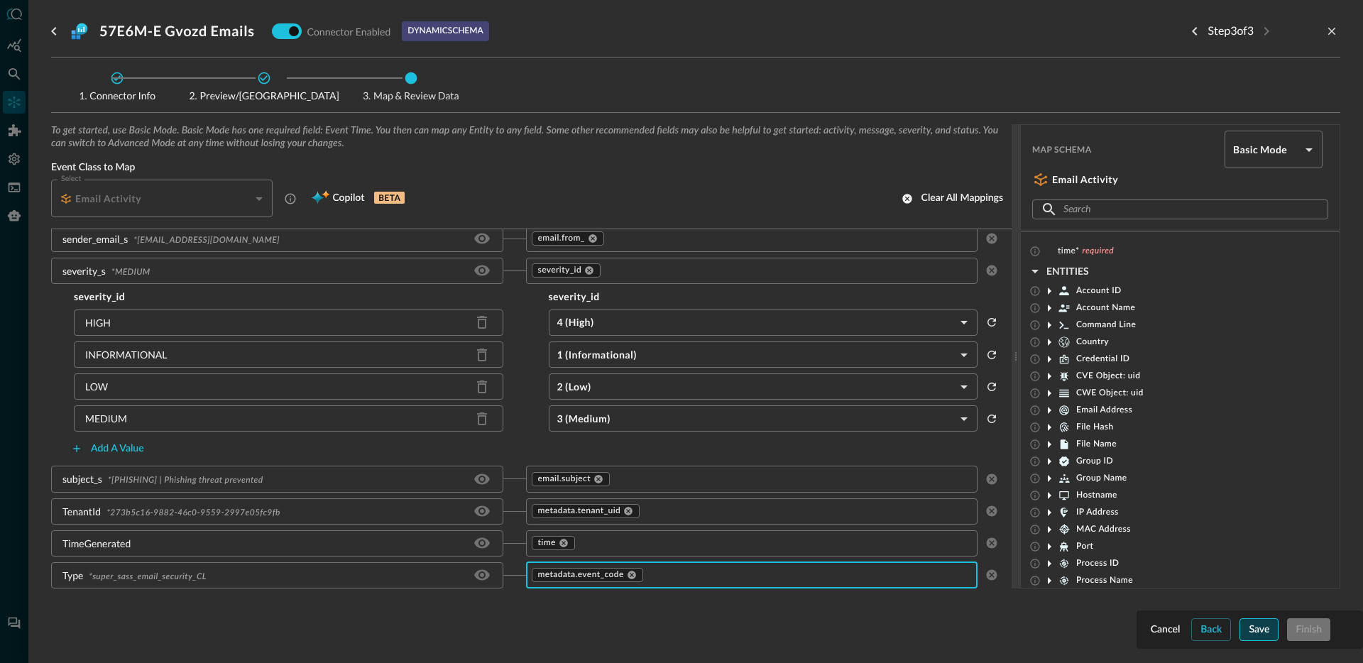
click at [1244, 629] on button "Save" at bounding box center [1258, 629] width 39 height 23
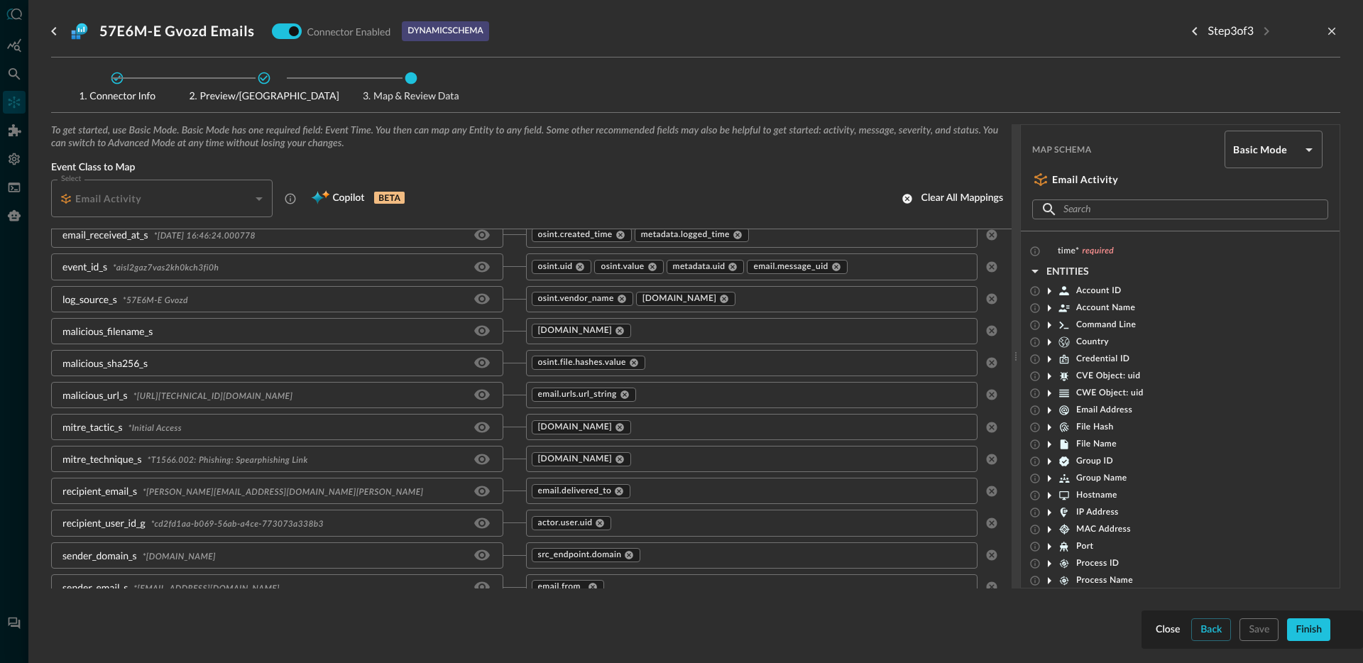
scroll to position [390, 0]
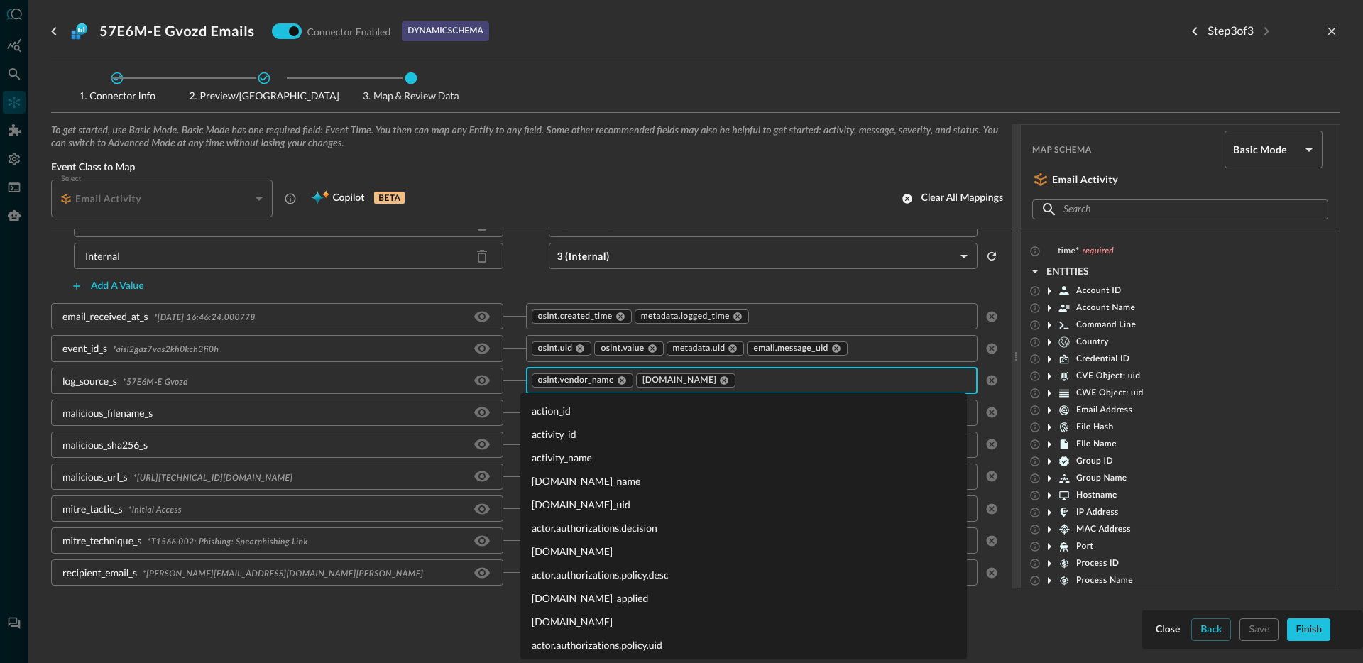
click at [805, 381] on input "text" at bounding box center [854, 381] width 234 height 18
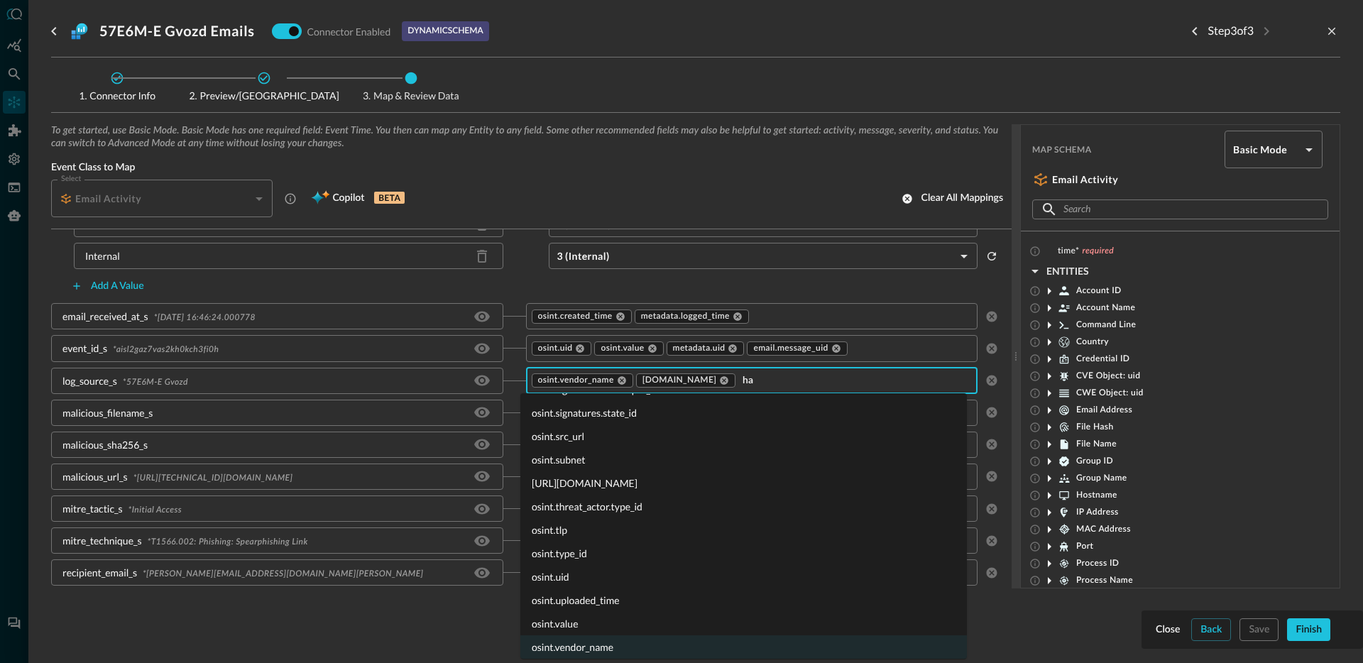
scroll to position [0, 0]
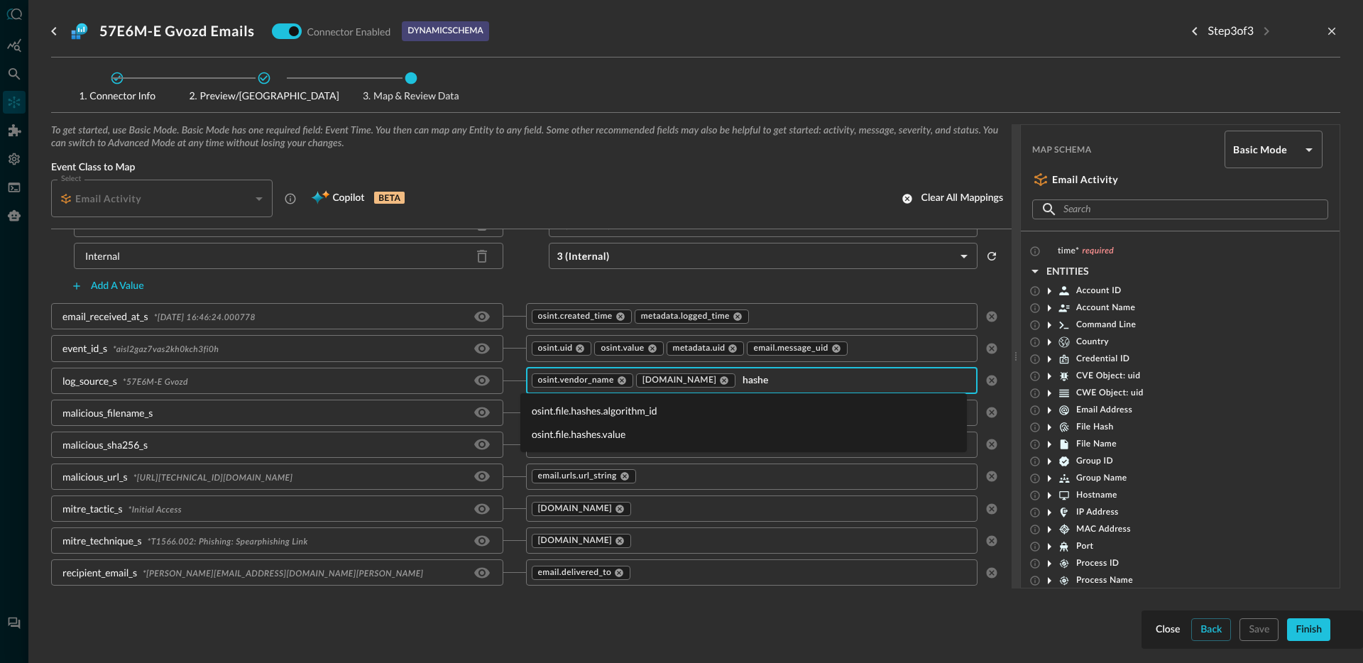
type input "hashes"
click at [619, 414] on li "osint.file.hashes.algorithm_id" at bounding box center [743, 410] width 447 height 23
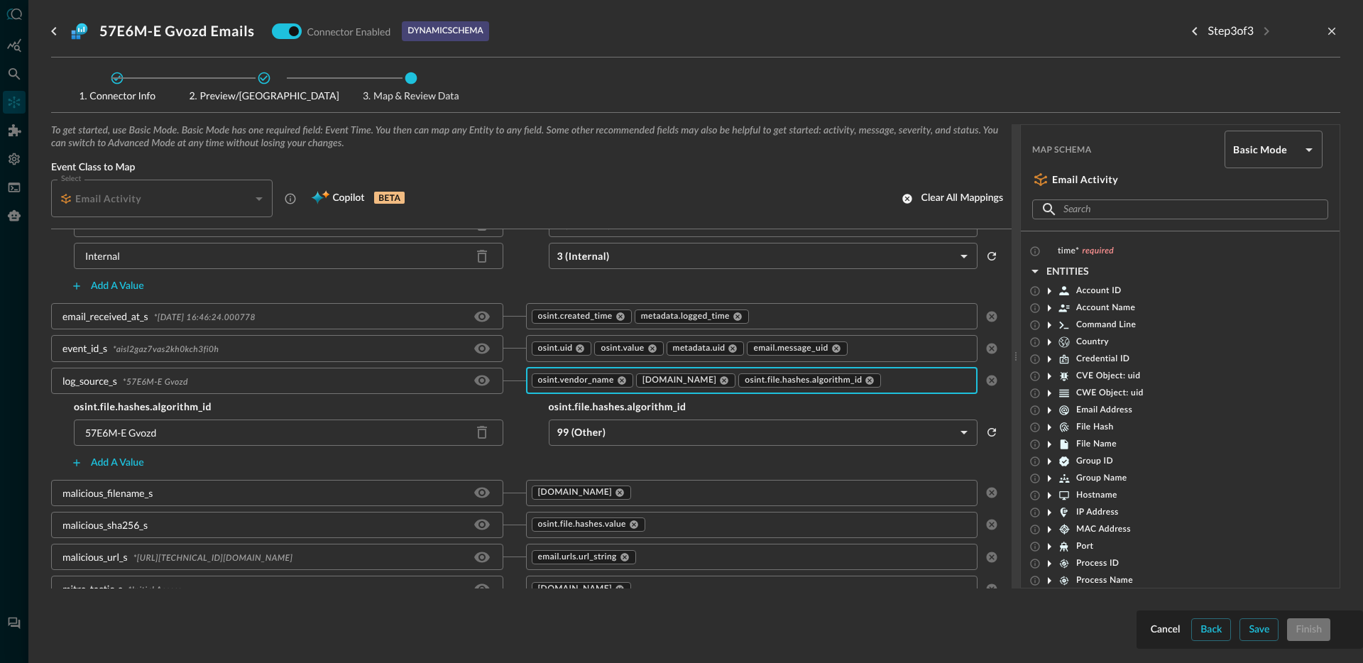
click at [644, 432] on body "Connectors Help Logout JR ​ ​ Add Connector Export Connectors Cloud Infrastruct…" at bounding box center [681, 331] width 1363 height 663
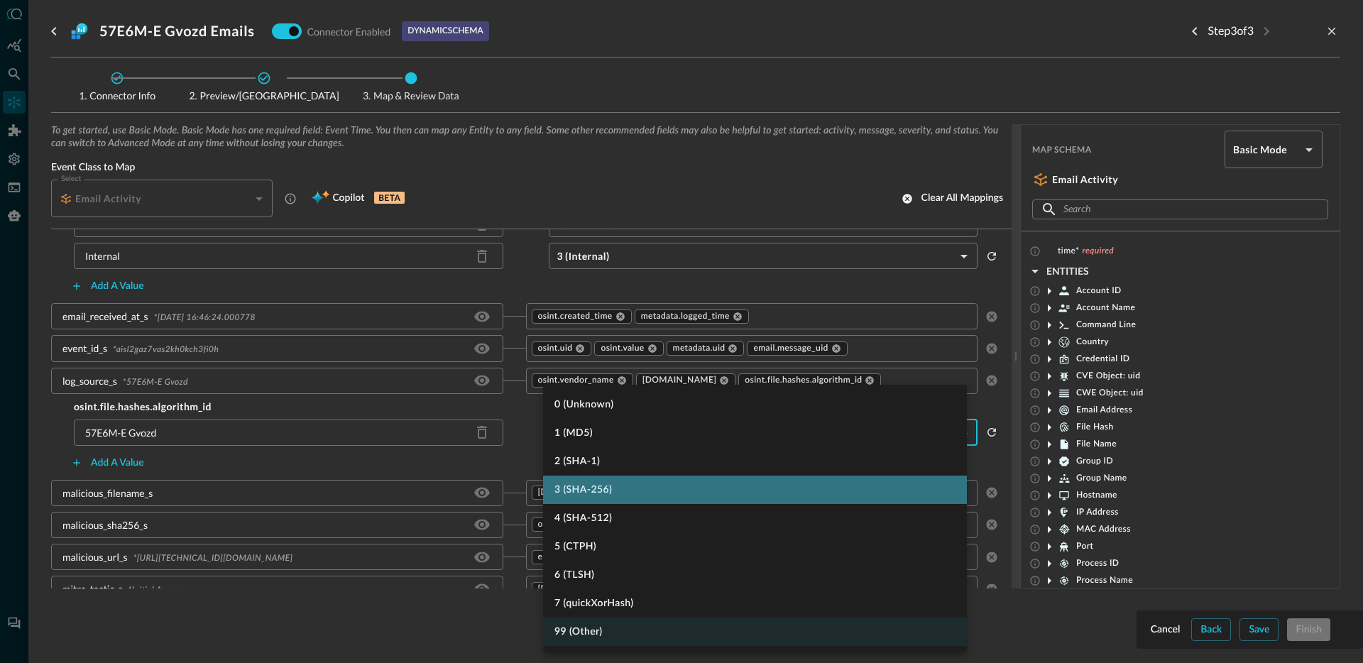
click at [620, 496] on li "3 (SHA-256)" at bounding box center [755, 490] width 424 height 28
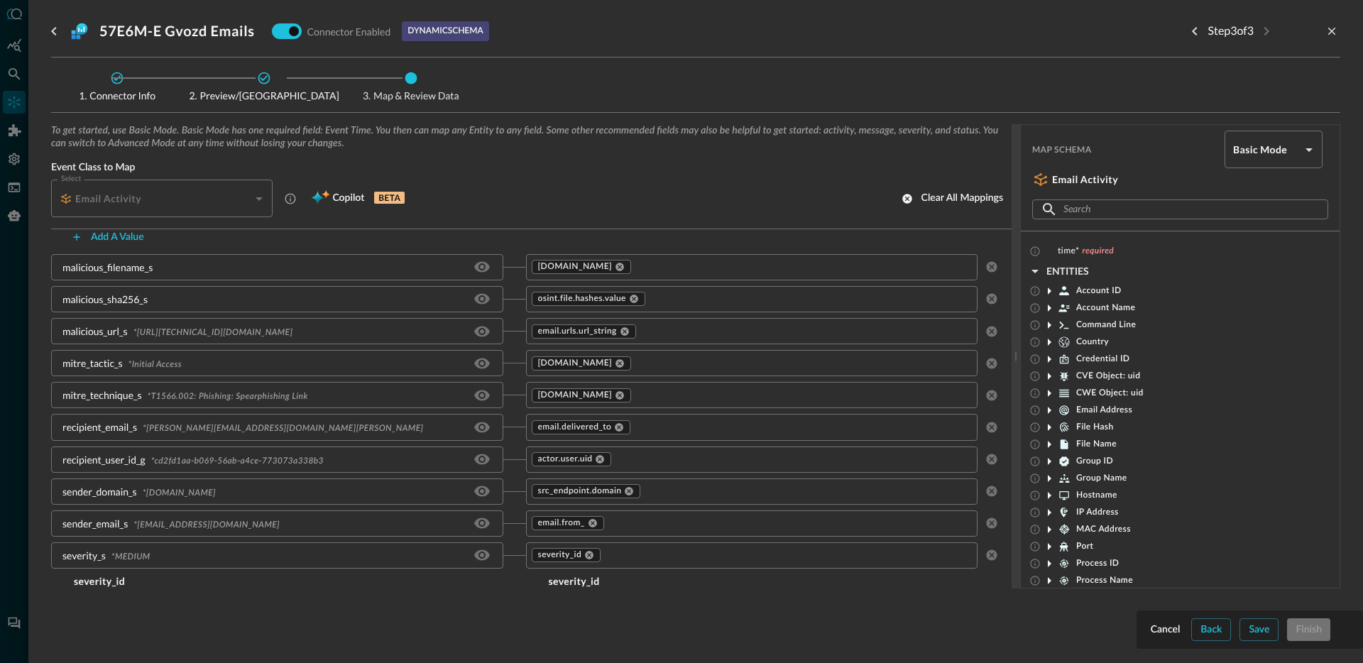
scroll to position [615, 0]
click at [1265, 624] on div "Save" at bounding box center [1259, 630] width 21 height 18
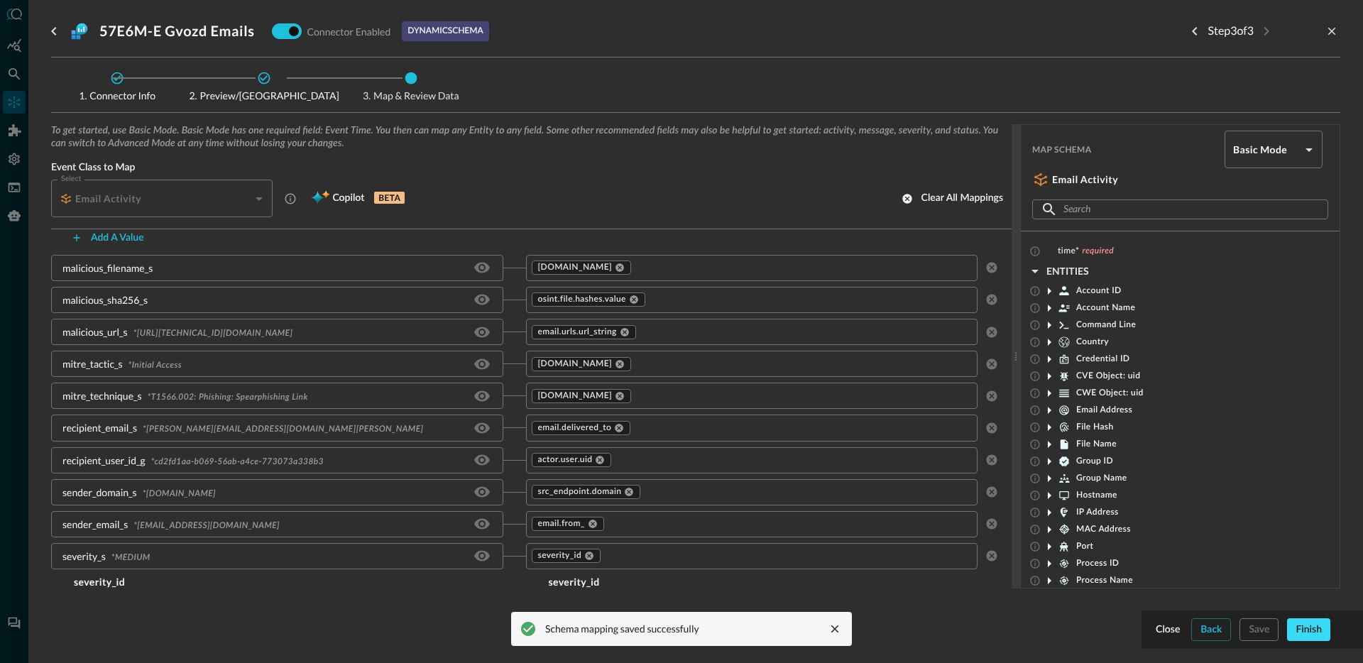
click at [1306, 634] on div "Finish" at bounding box center [1309, 630] width 26 height 18
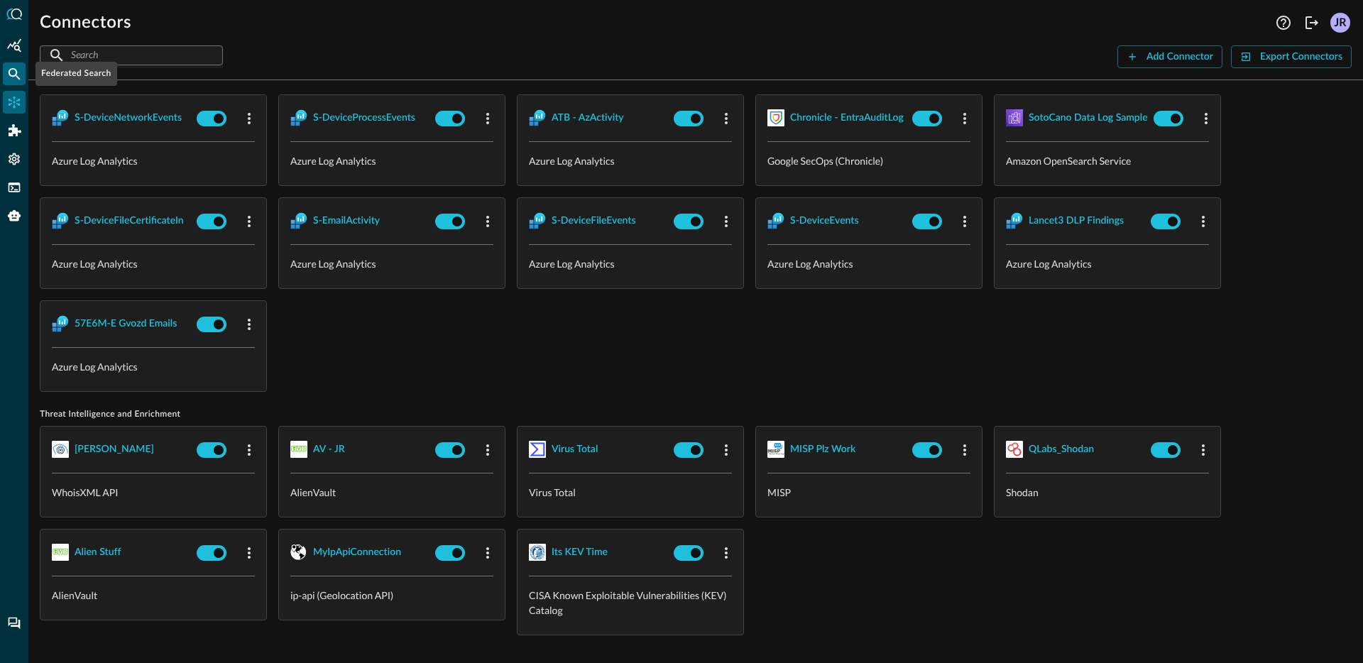
click at [17, 75] on icon "Federated Search" at bounding box center [14, 74] width 14 height 14
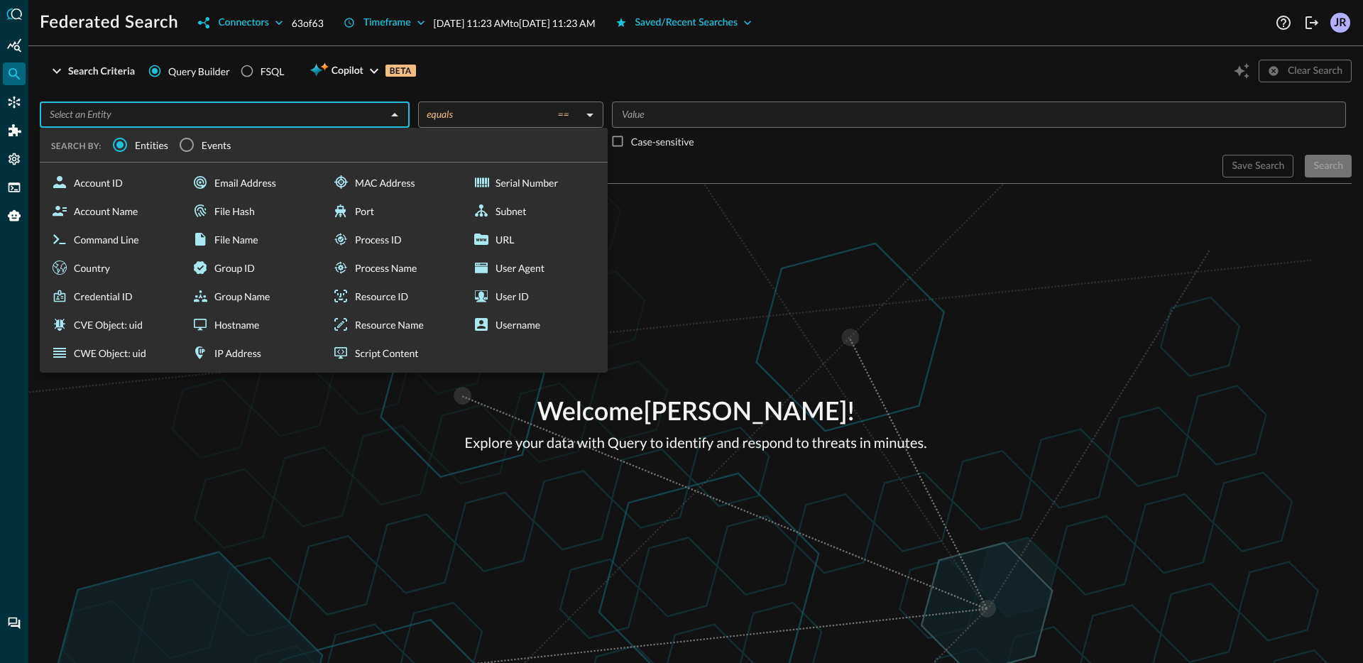
click at [233, 112] on input "text" at bounding box center [213, 115] width 338 height 18
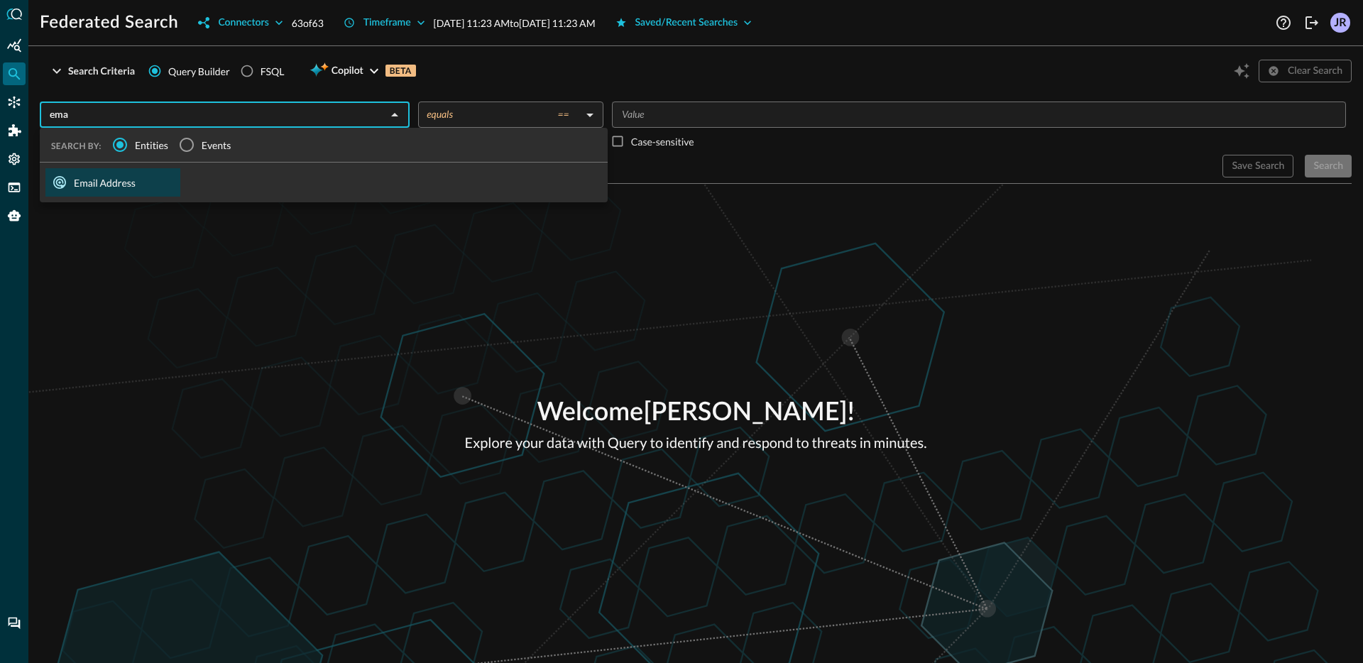
type input "emai"
click at [195, 138] on input "Events" at bounding box center [187, 145] width 30 height 30
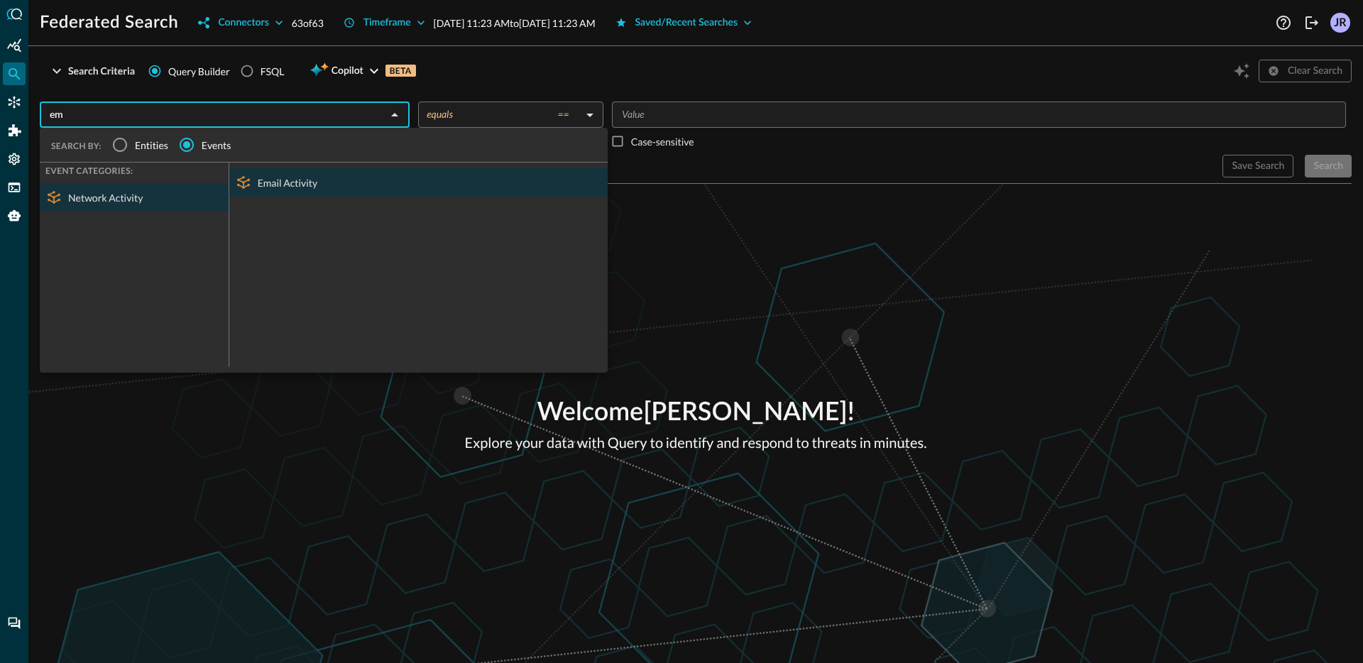
type input "ema"
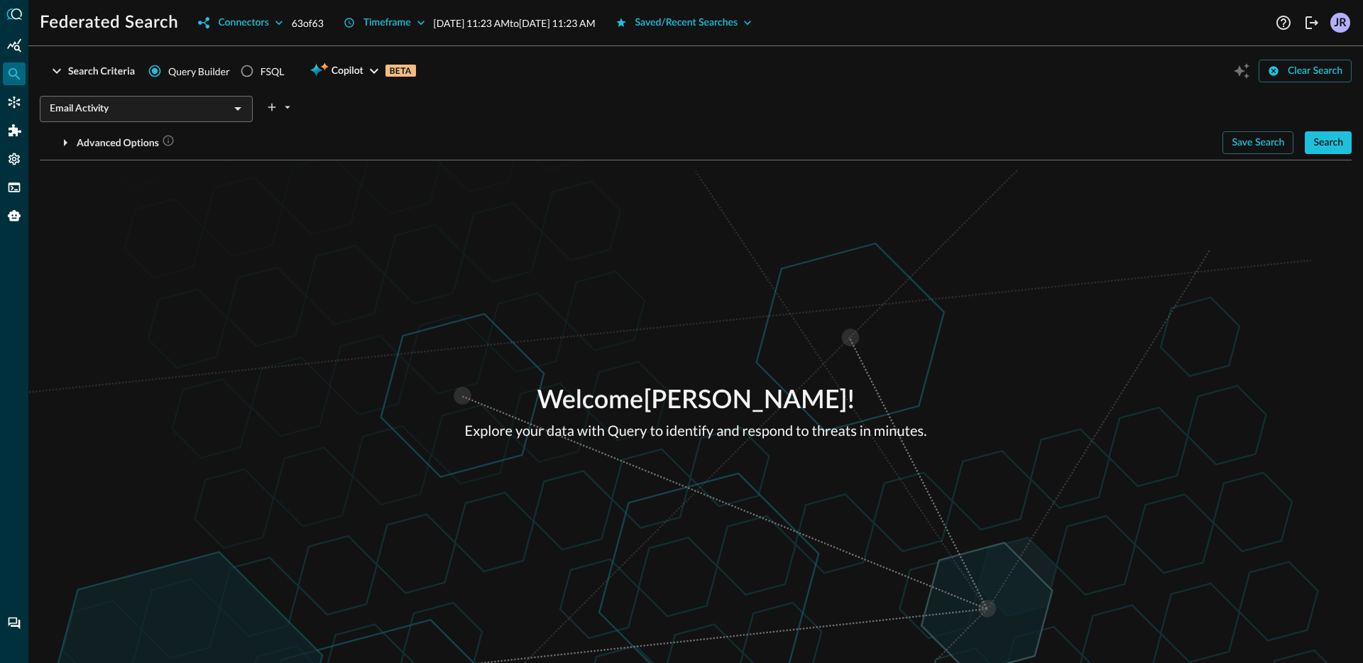
click at [297, 202] on div "Welcome [PERSON_NAME] ! Explore your data with Query to identify and respond to…" at bounding box center [695, 411] width 1335 height 503
click at [1346, 147] on button "Search" at bounding box center [1328, 142] width 47 height 23
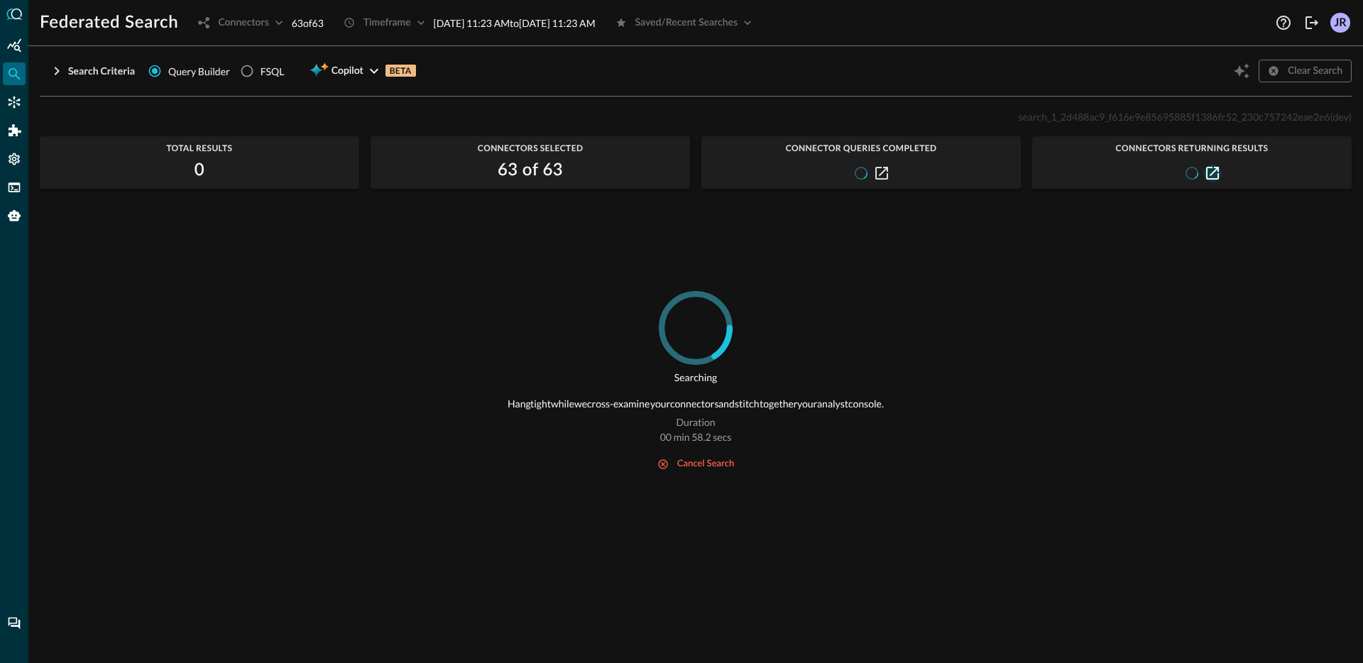
click at [1219, 175] on button "button" at bounding box center [1212, 173] width 17 height 17
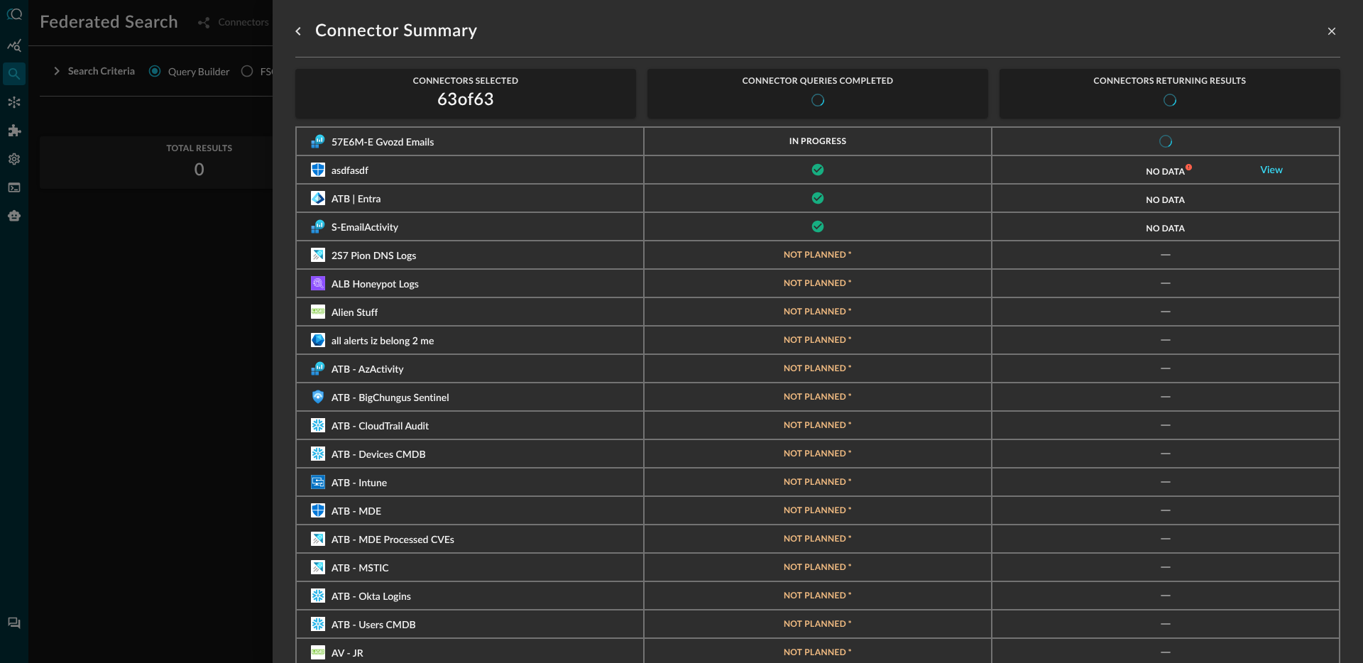
click at [1271, 170] on link "View" at bounding box center [1272, 170] width 23 height 10
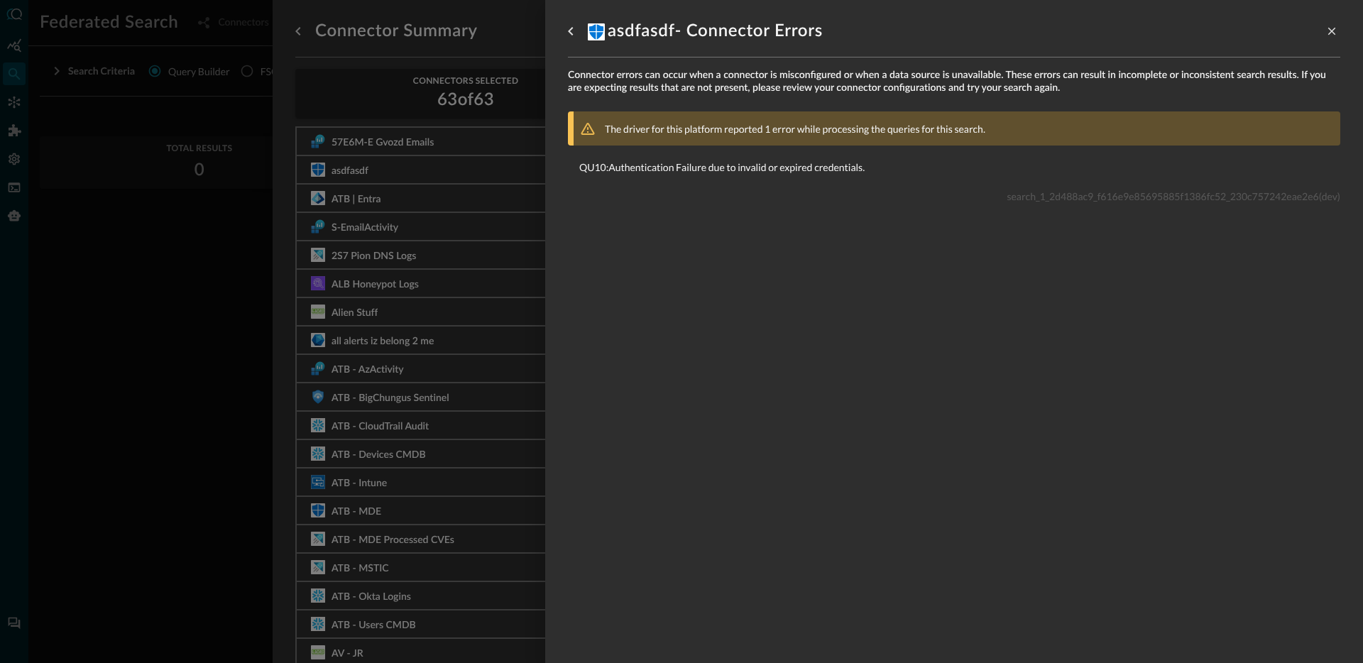
click at [488, 233] on div at bounding box center [681, 331] width 1363 height 663
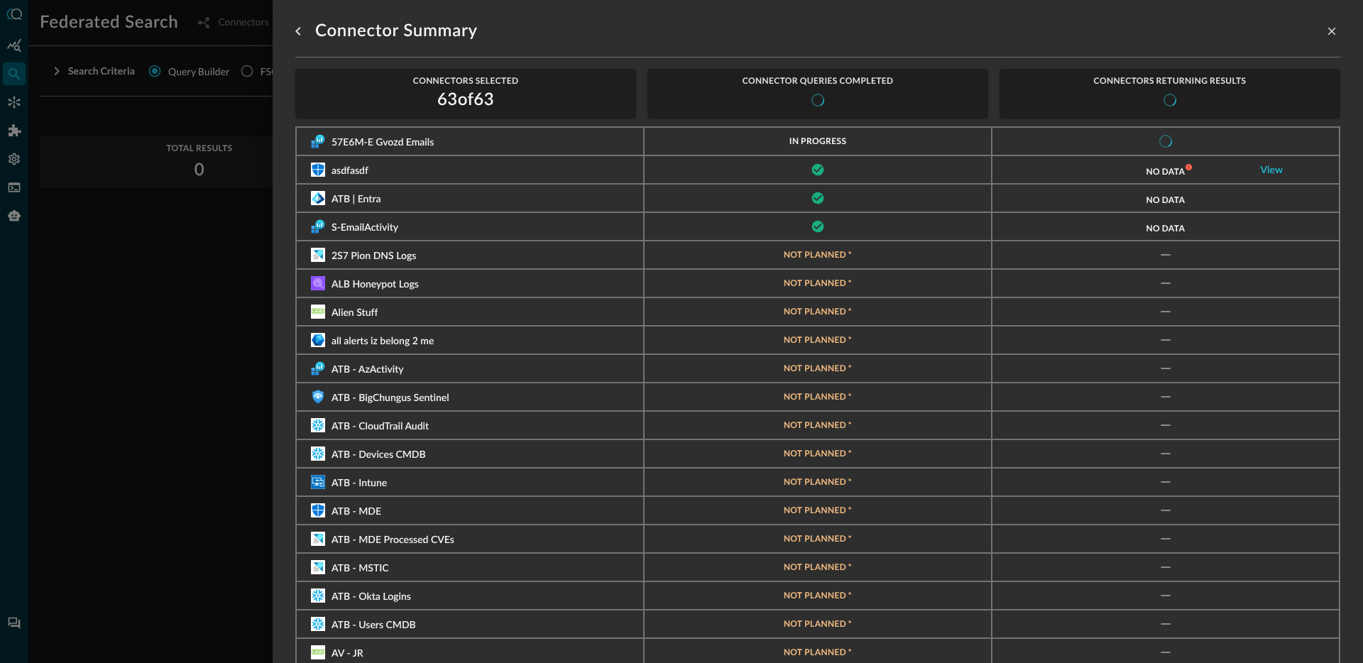
click at [115, 268] on div at bounding box center [681, 331] width 1363 height 663
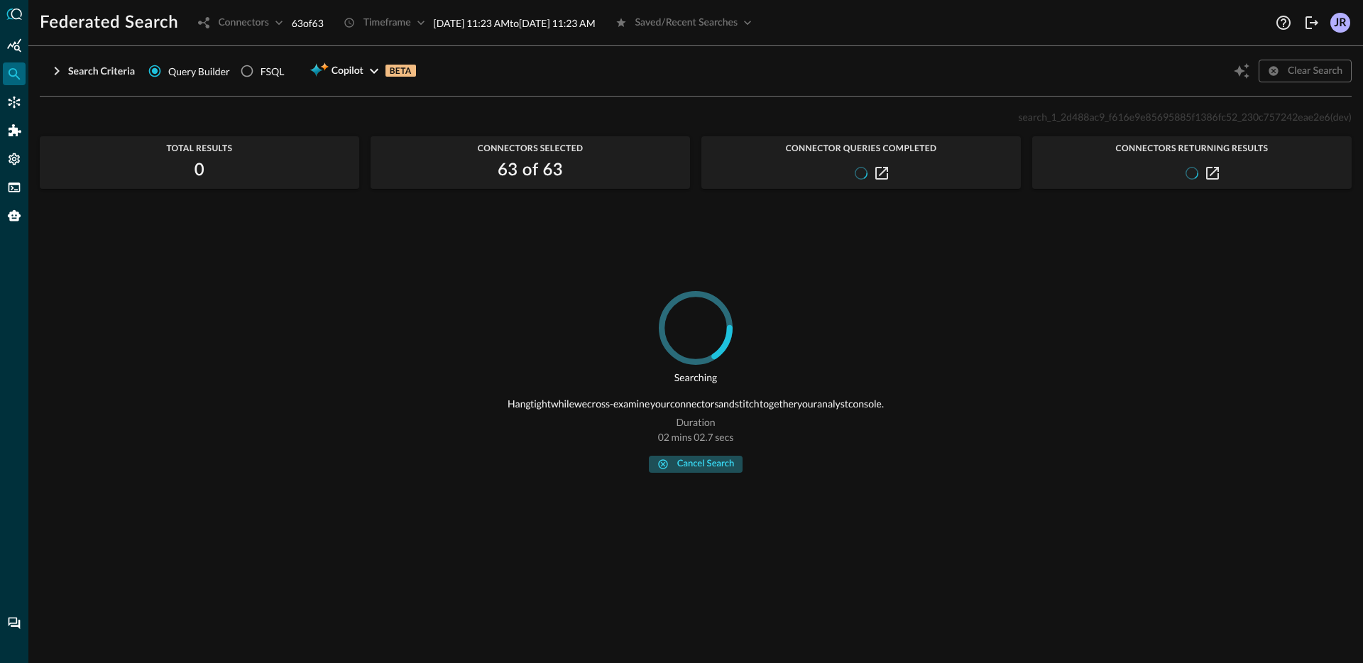
click at [716, 466] on div "cancel search" at bounding box center [705, 464] width 57 height 16
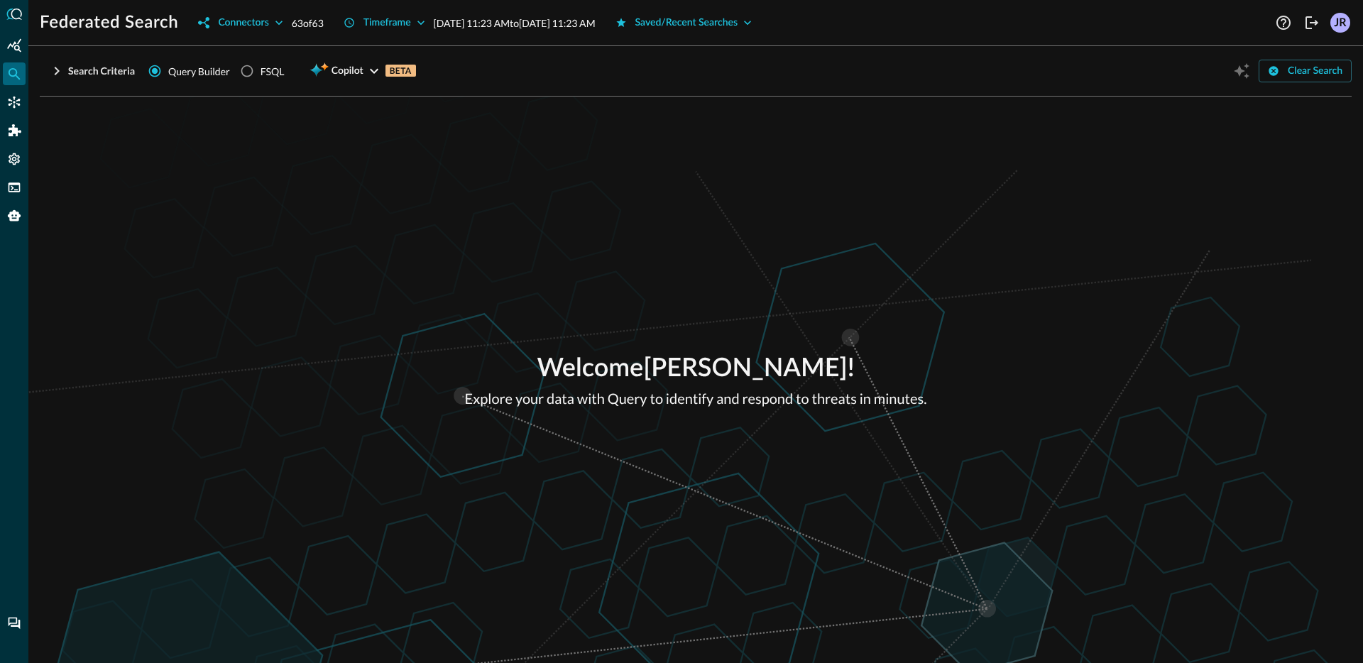
drag, startPoint x: 317, startPoint y: 245, endPoint x: 280, endPoint y: 217, distance: 46.6
click at [316, 244] on div "Welcome [PERSON_NAME] ! Explore your data with Query to identify and respond to…" at bounding box center [695, 380] width 1335 height 567
click at [244, 21] on div "Connectors" at bounding box center [243, 23] width 50 height 18
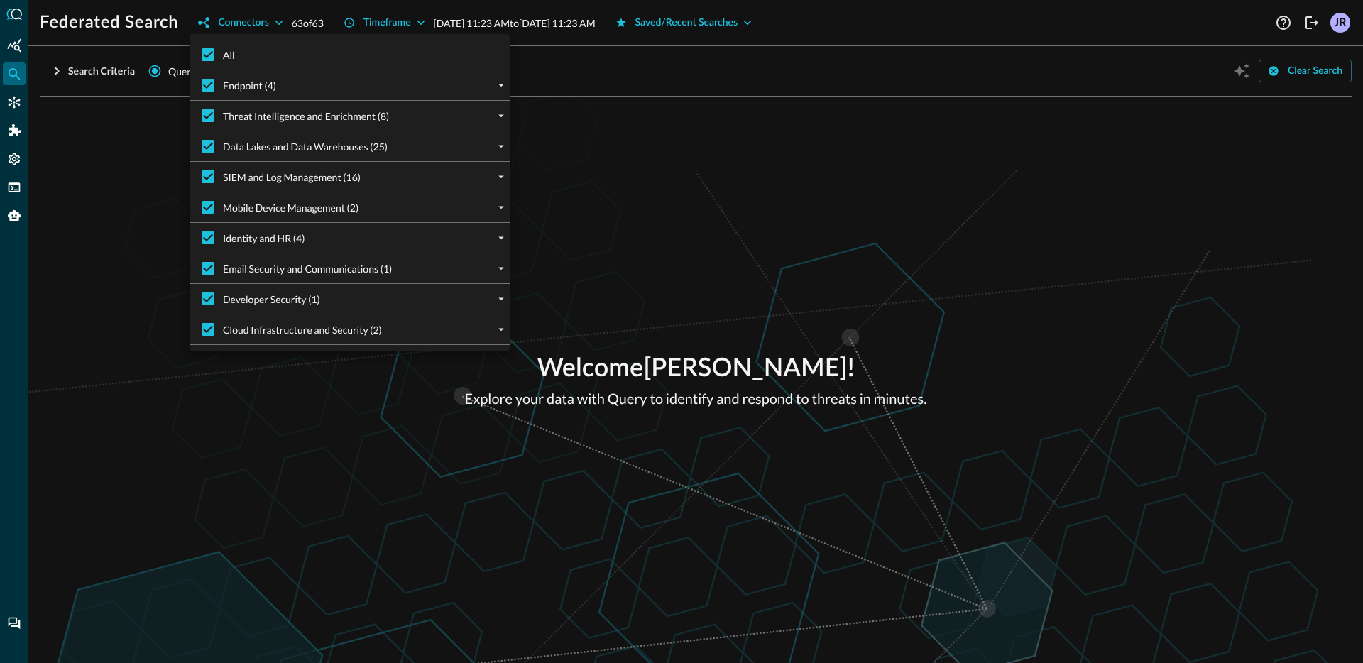
click at [236, 55] on li "All" at bounding box center [350, 55] width 320 height 30
click at [216, 58] on input "All" at bounding box center [208, 55] width 30 height 30
checkbox input "false"
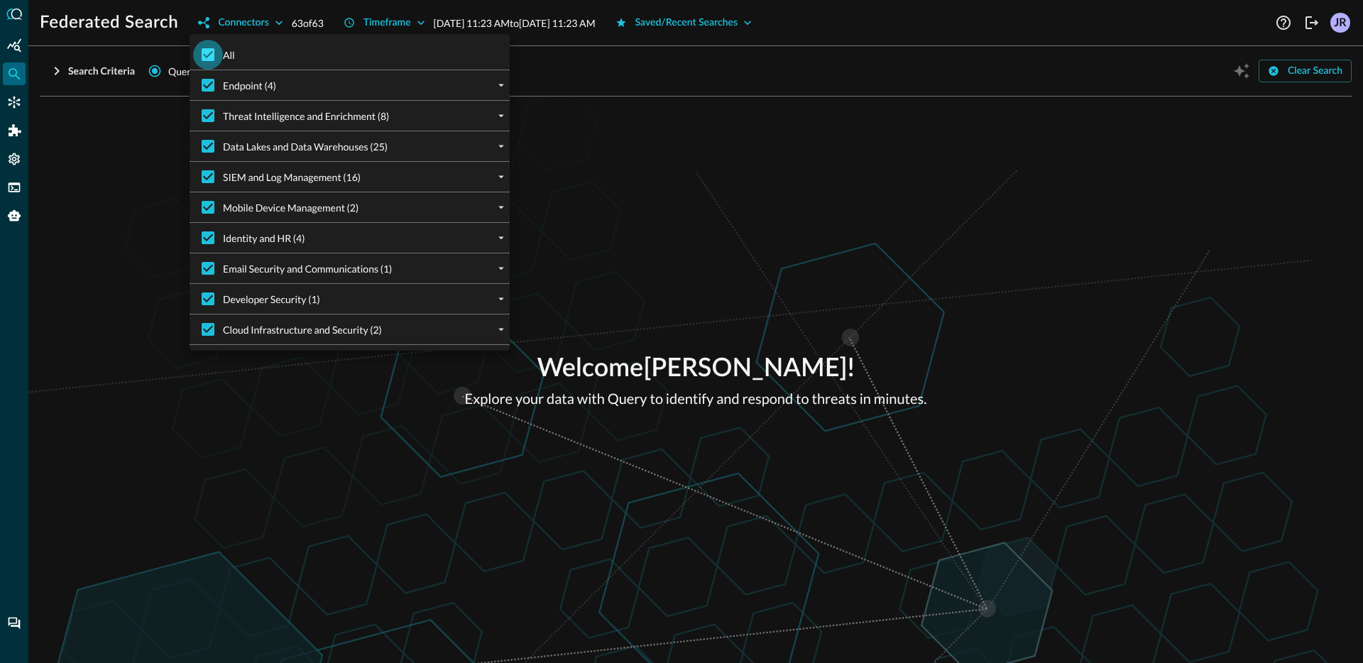
checkbox input "false"
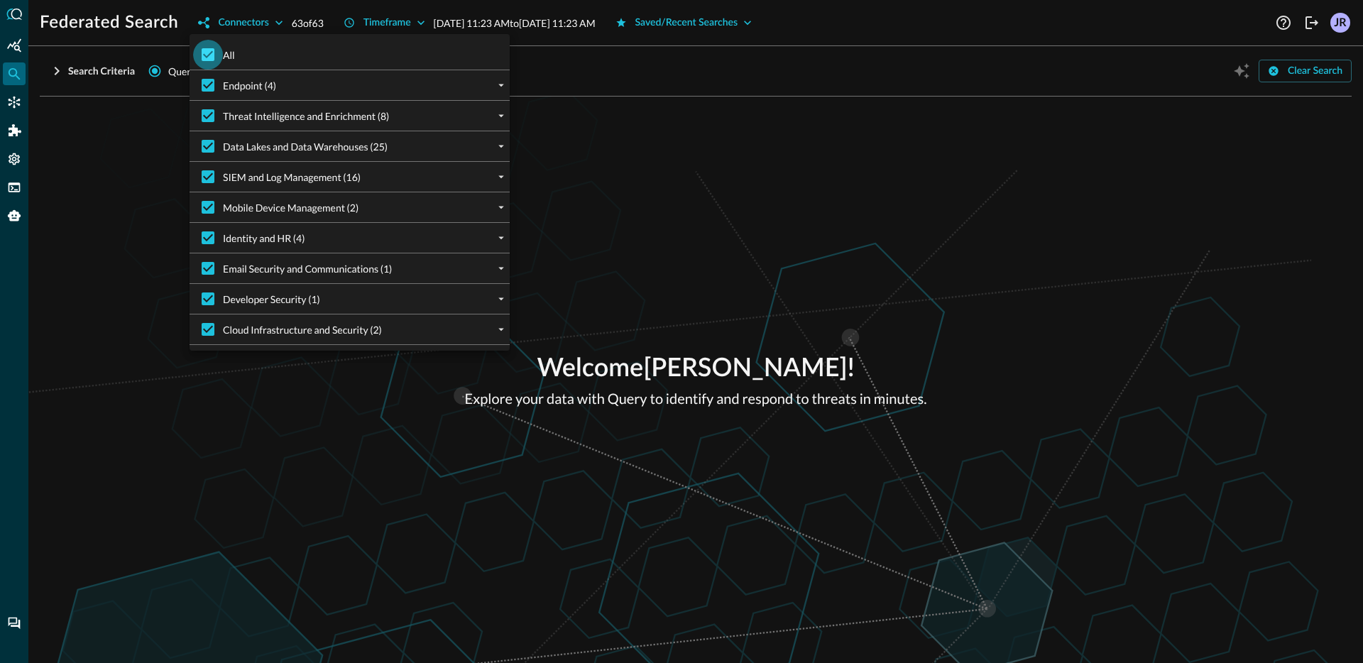
checkbox input "false"
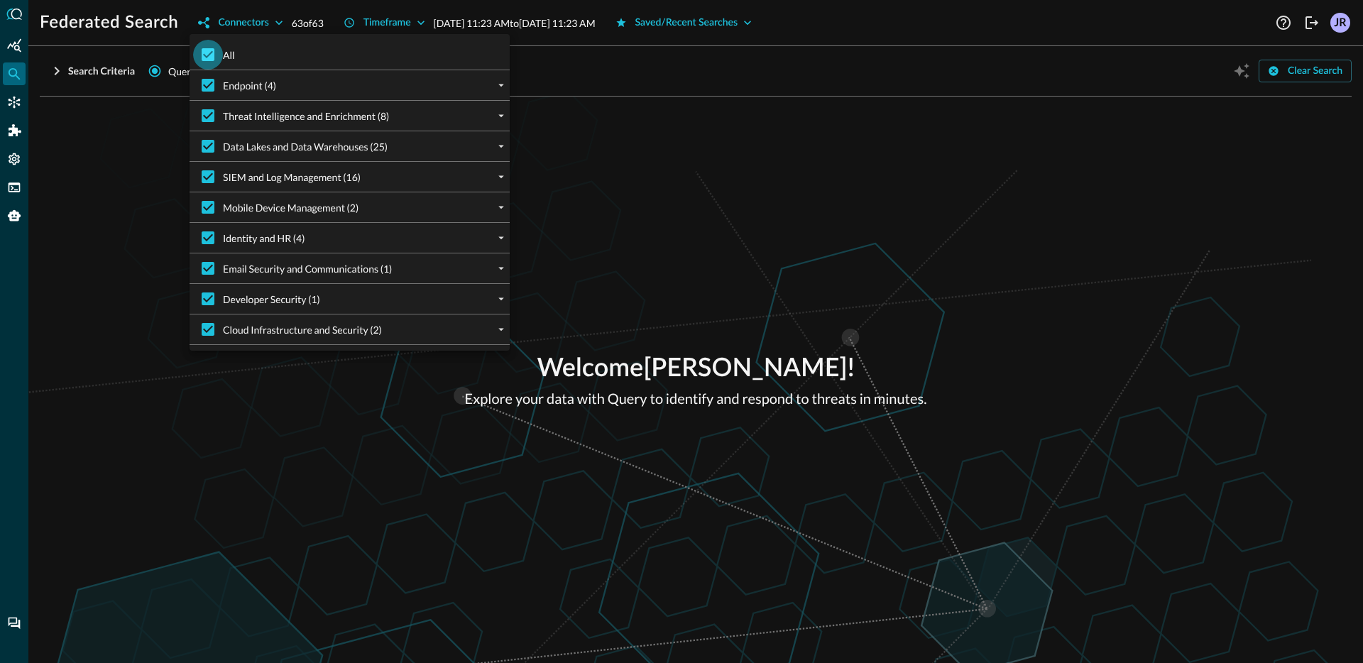
checkbox input "false"
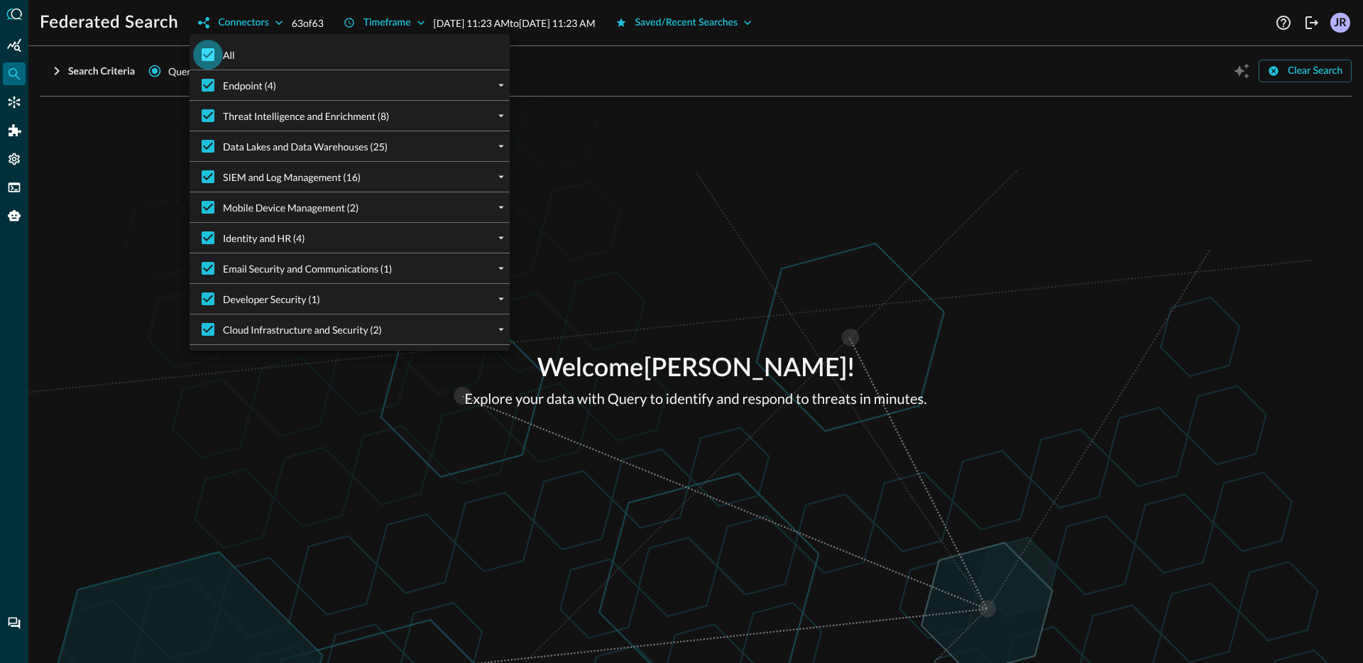
checkbox input "false"
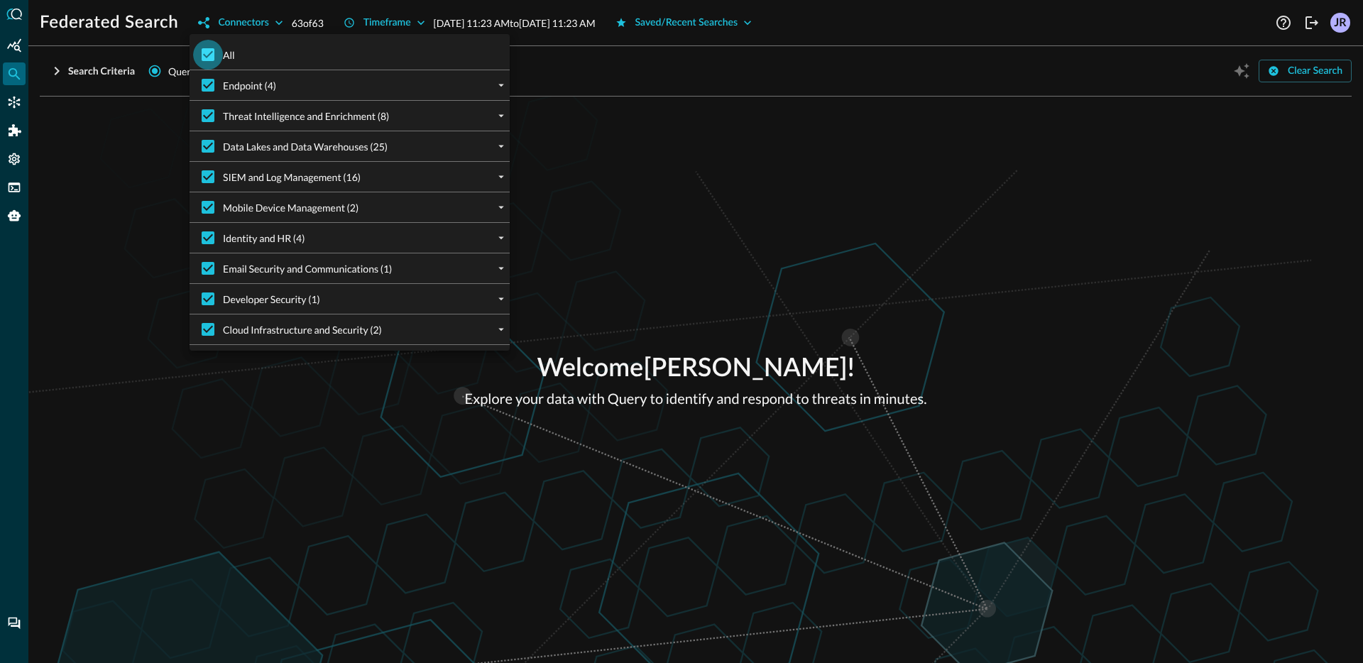
checkbox input "false"
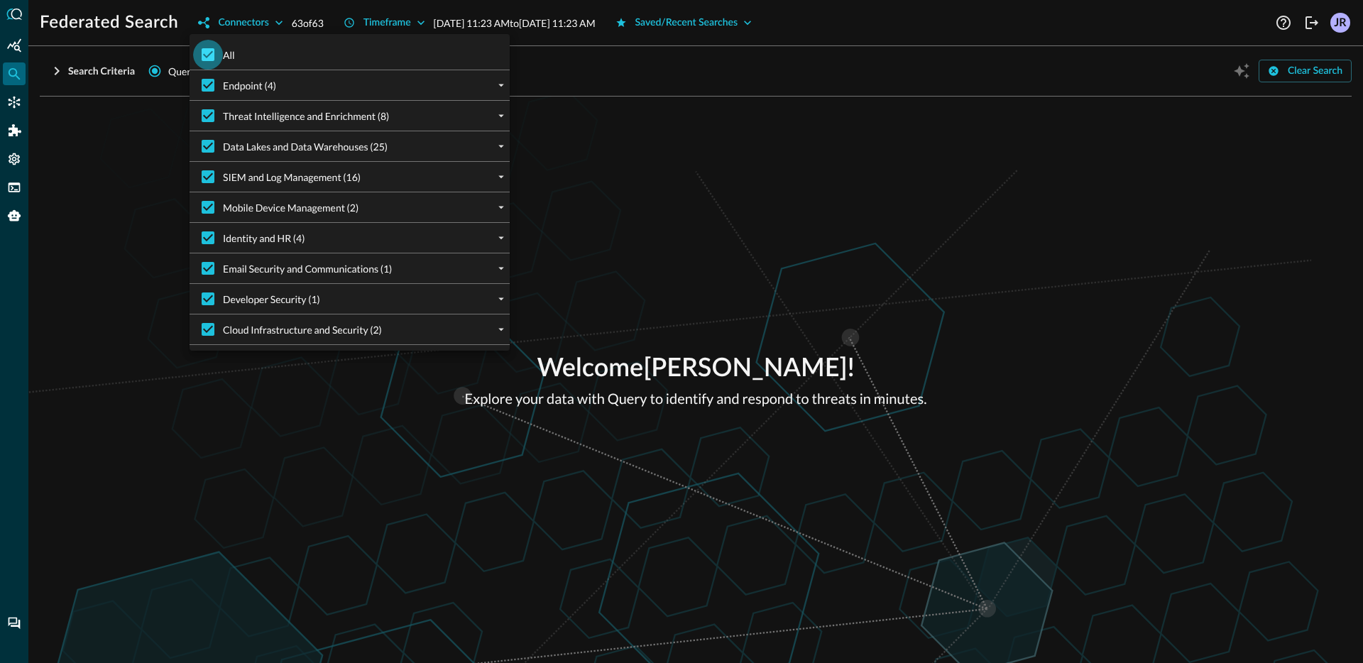
checkbox input "false"
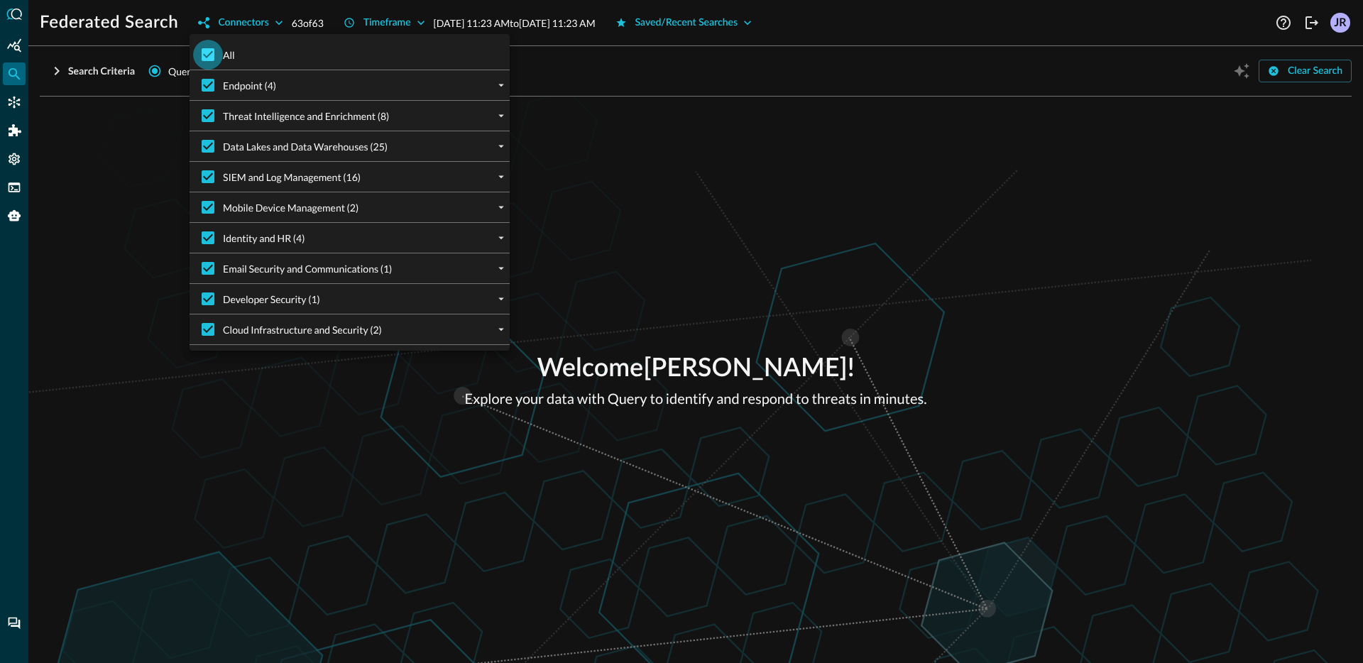
checkbox input "false"
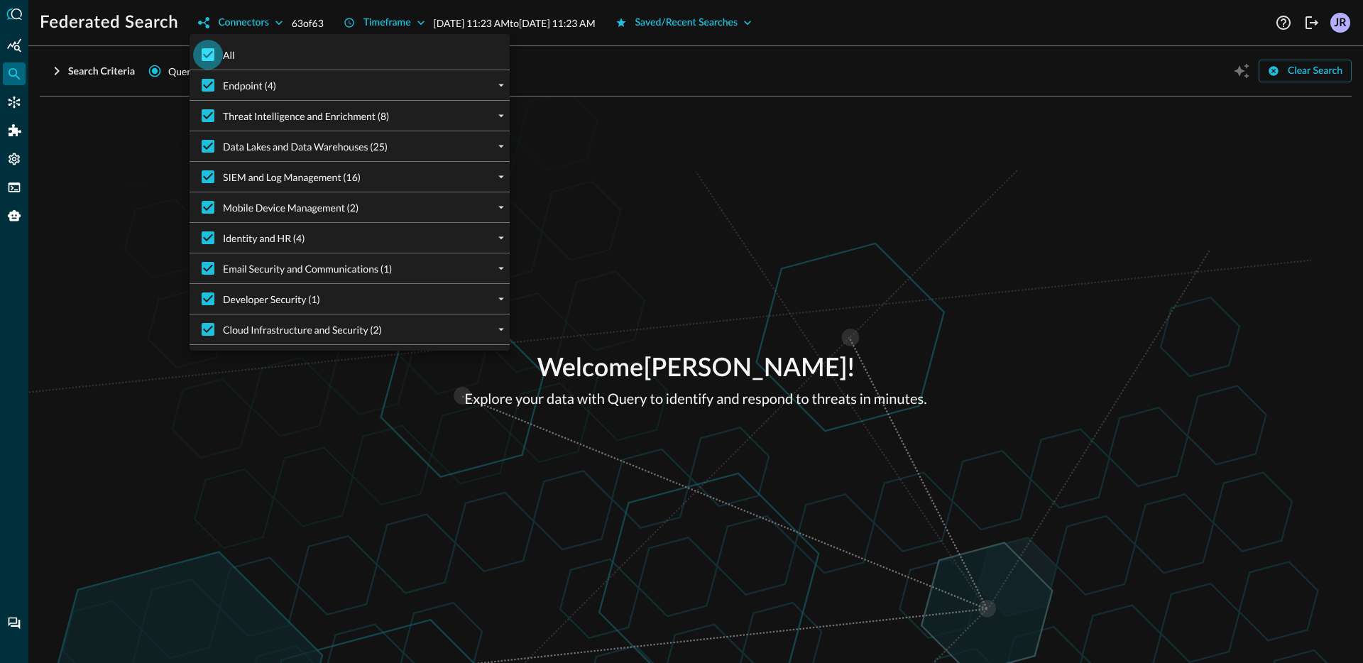
checkbox input "false"
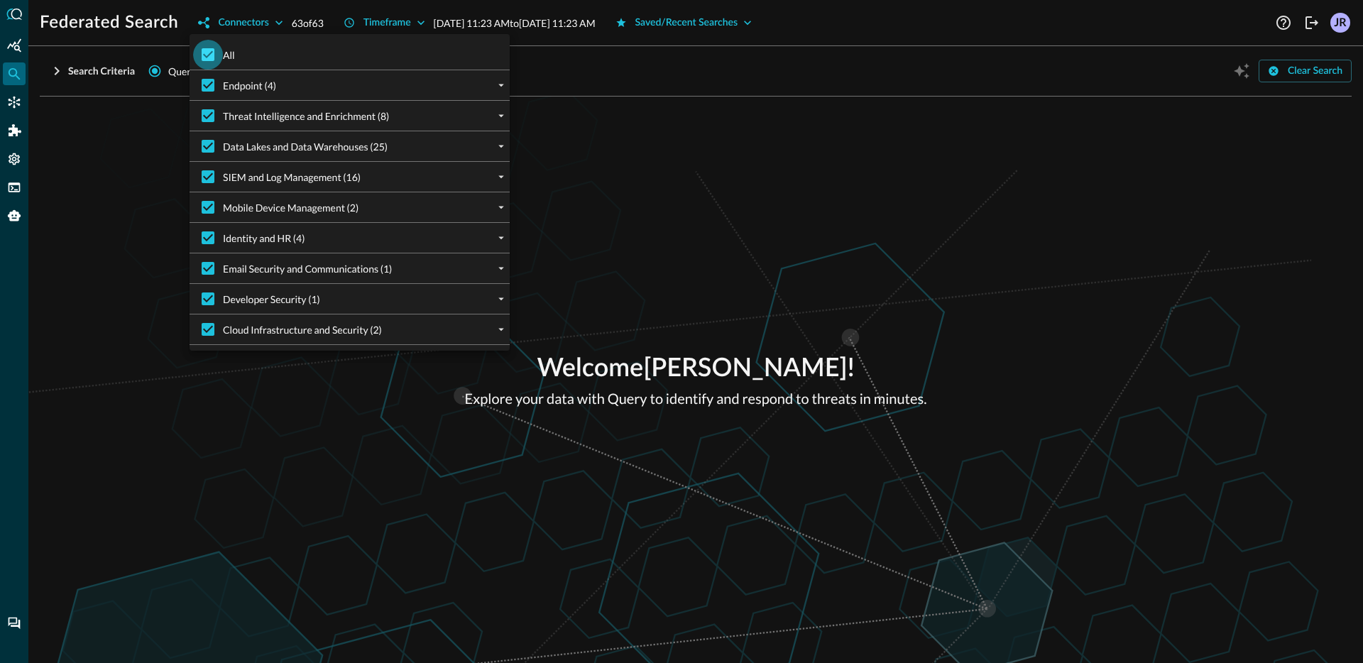
checkbox input "false"
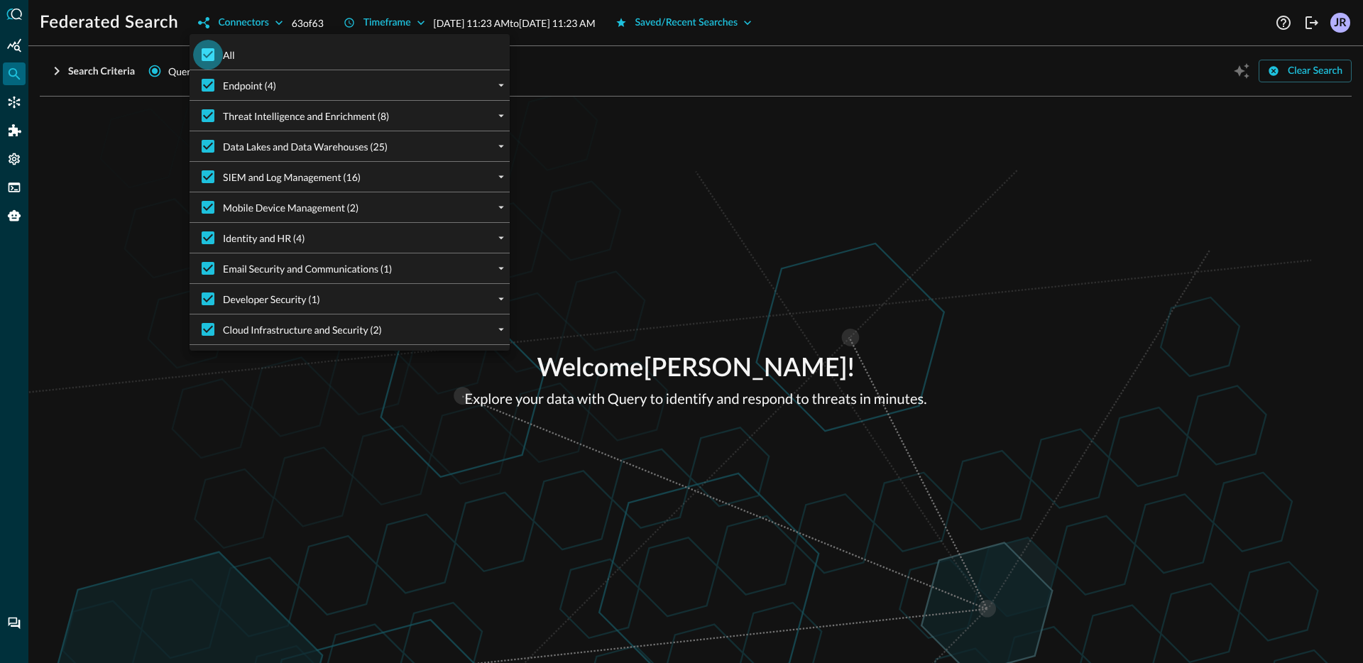
checkbox input "false"
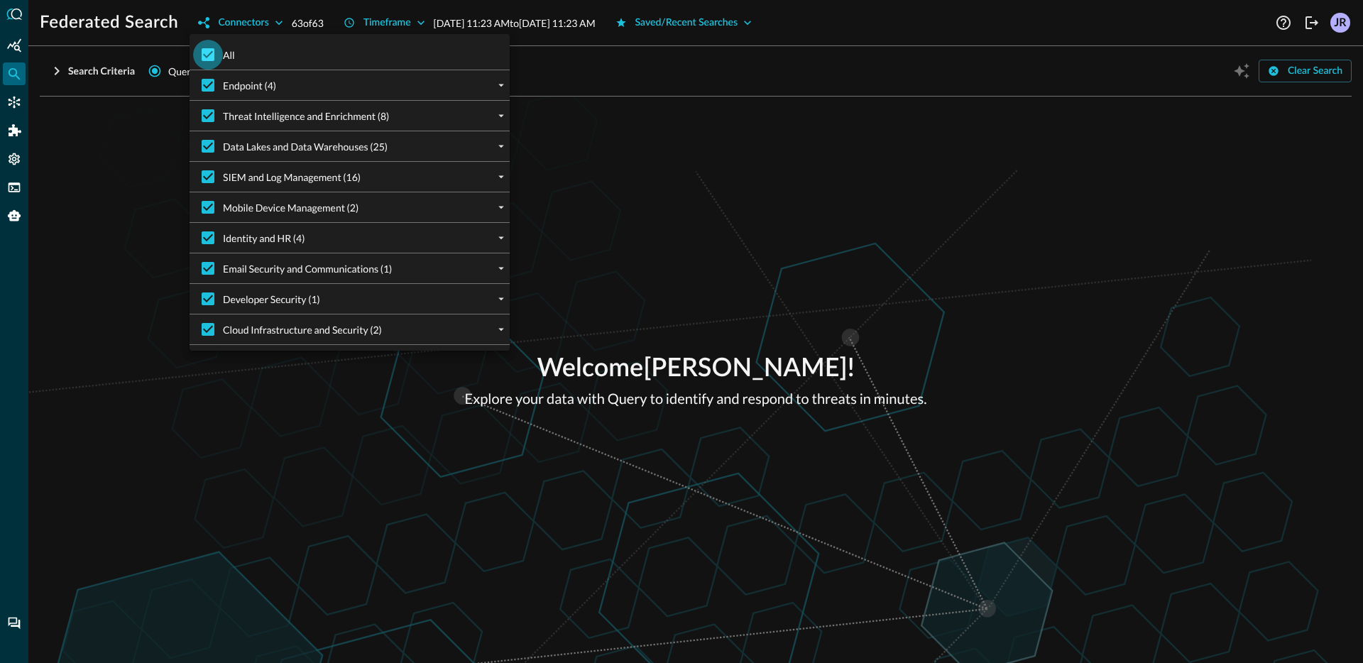
checkbox input "false"
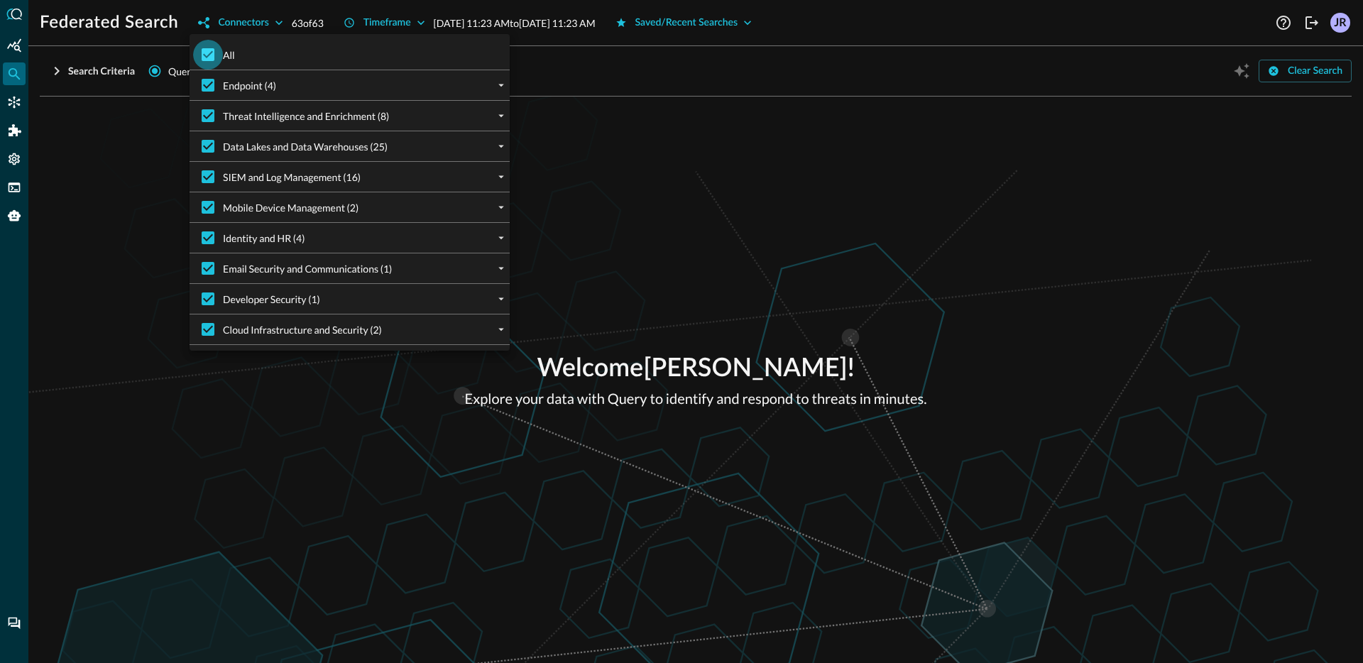
checkbox input "false"
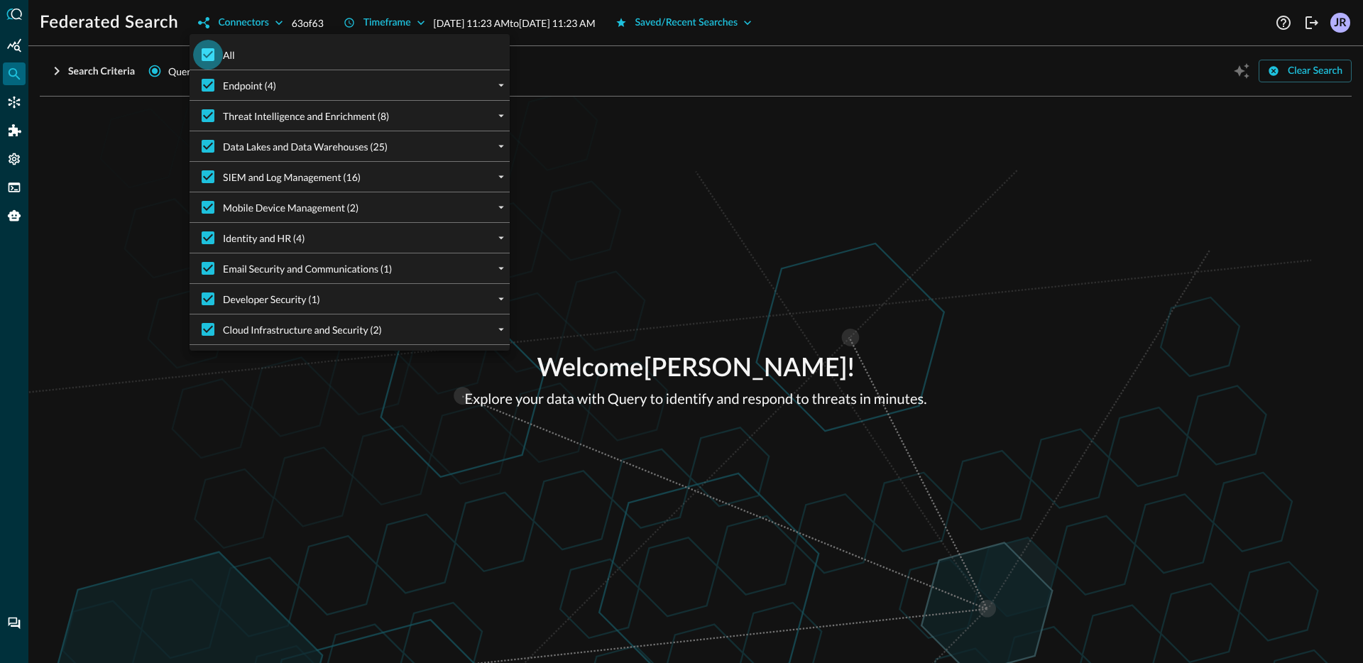
checkbox input "false"
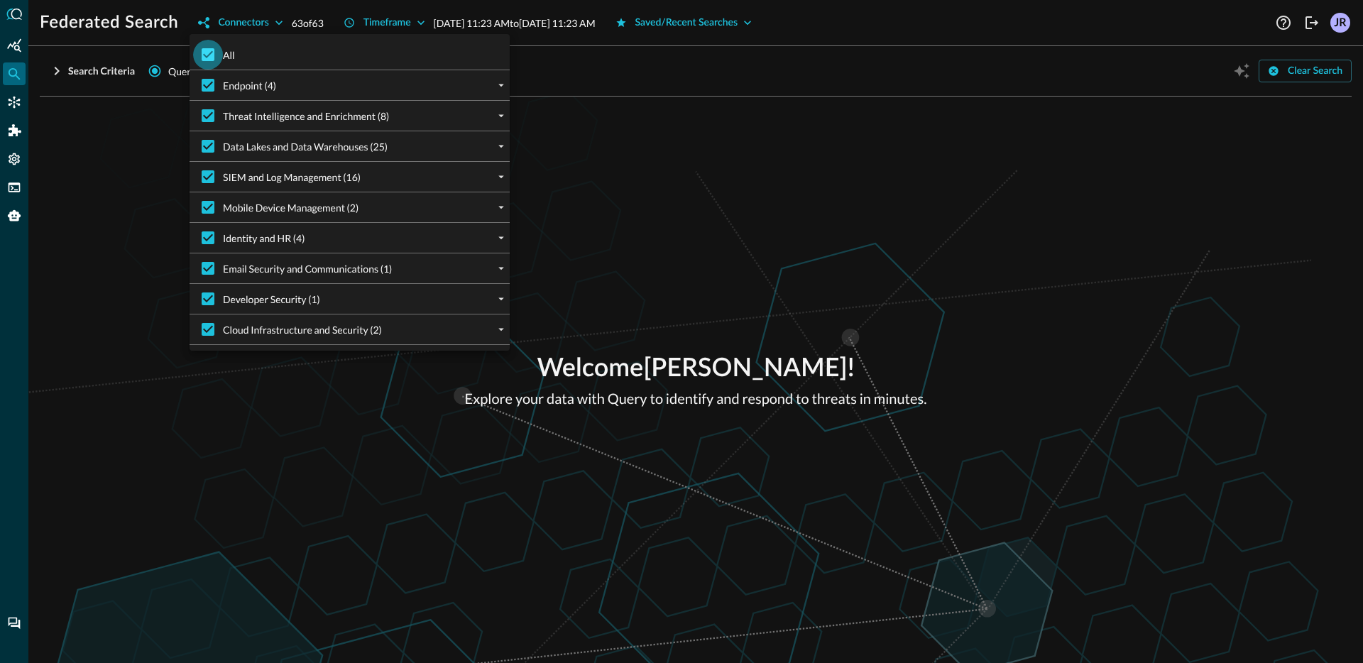
checkbox input "false"
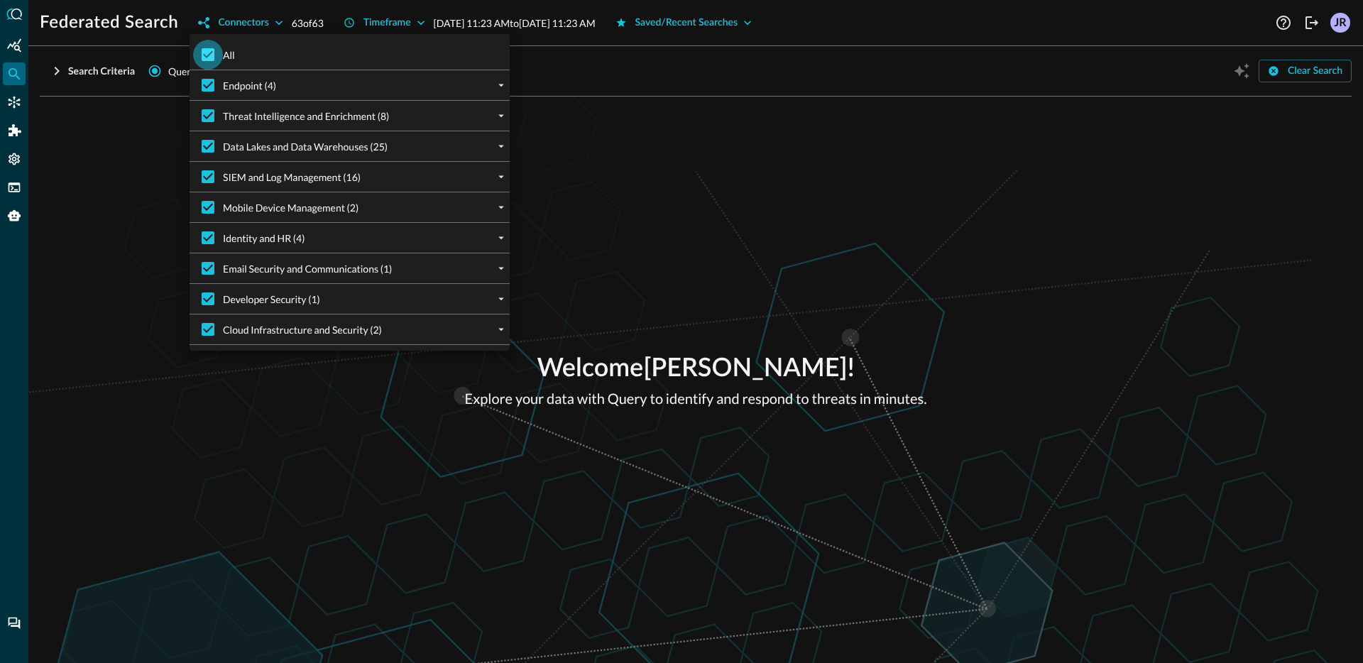
checkbox input "false"
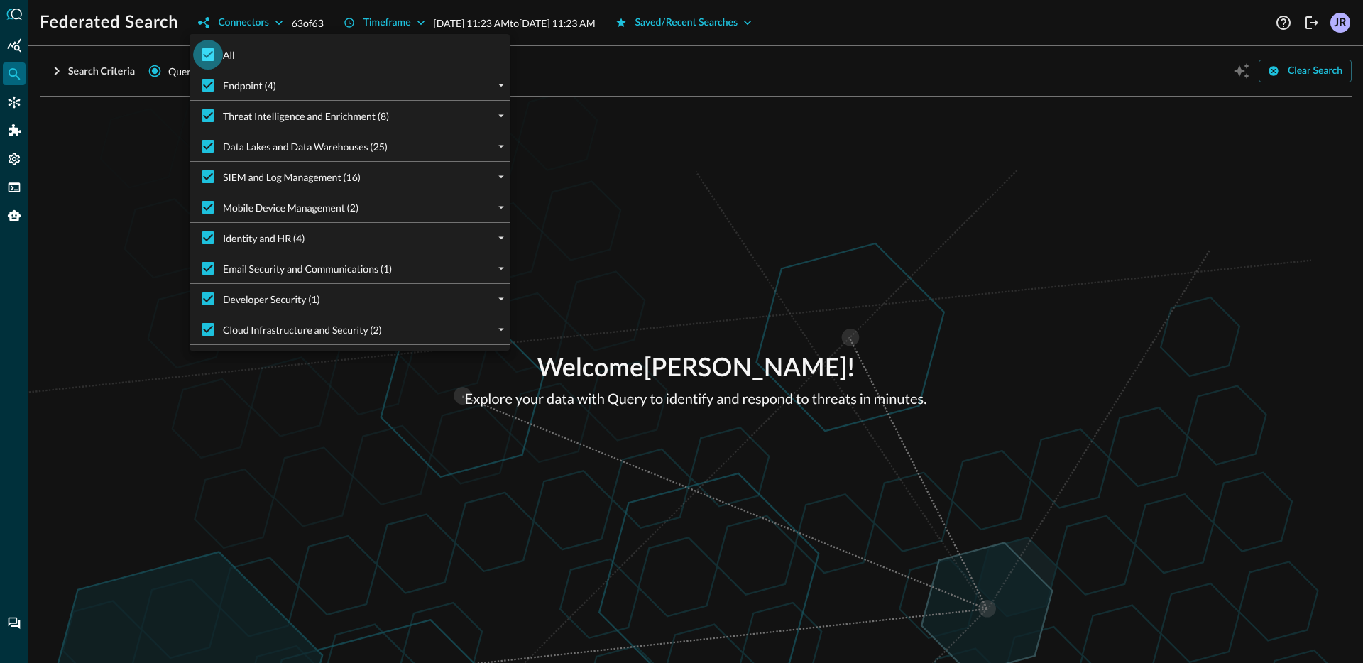
checkbox input "false"
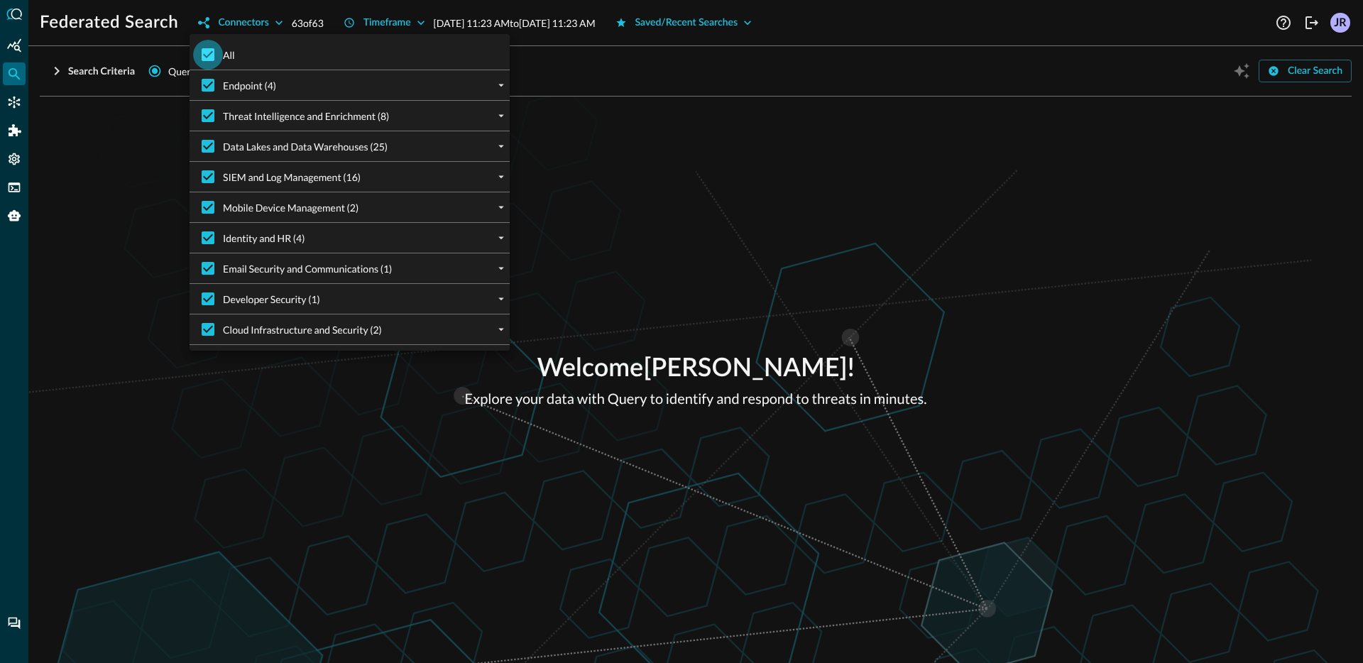
checkbox input "false"
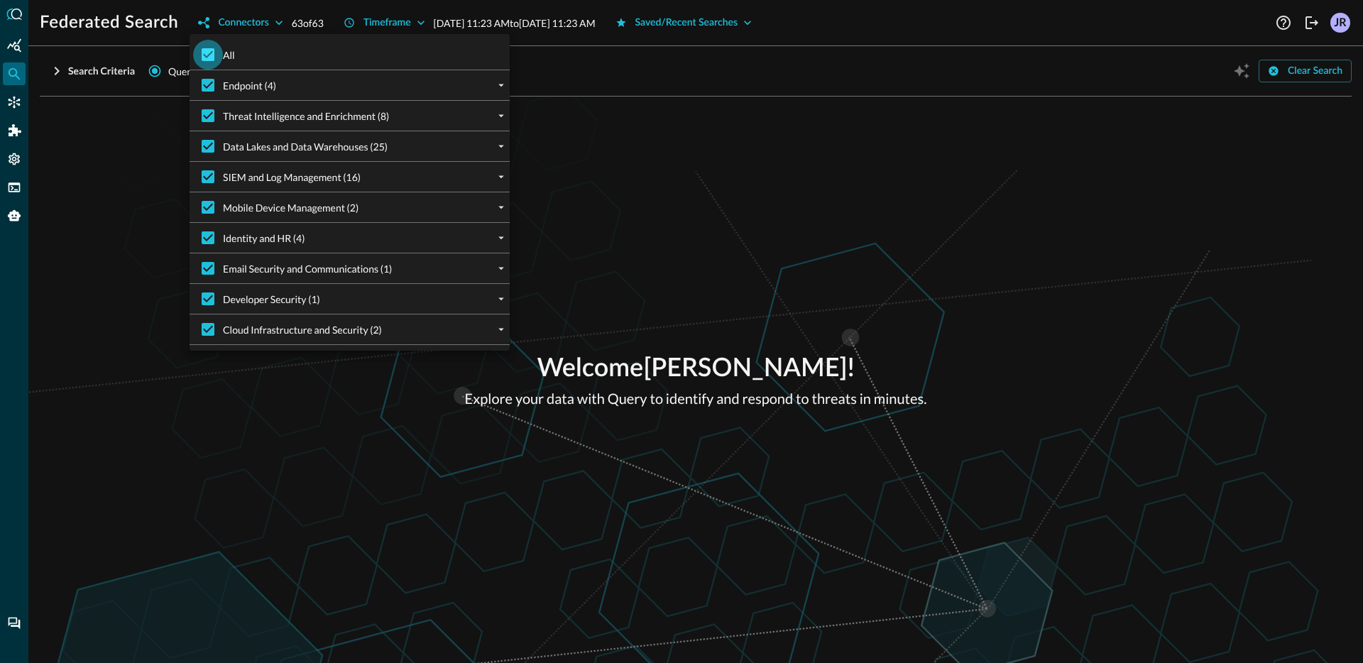
checkbox input "false"
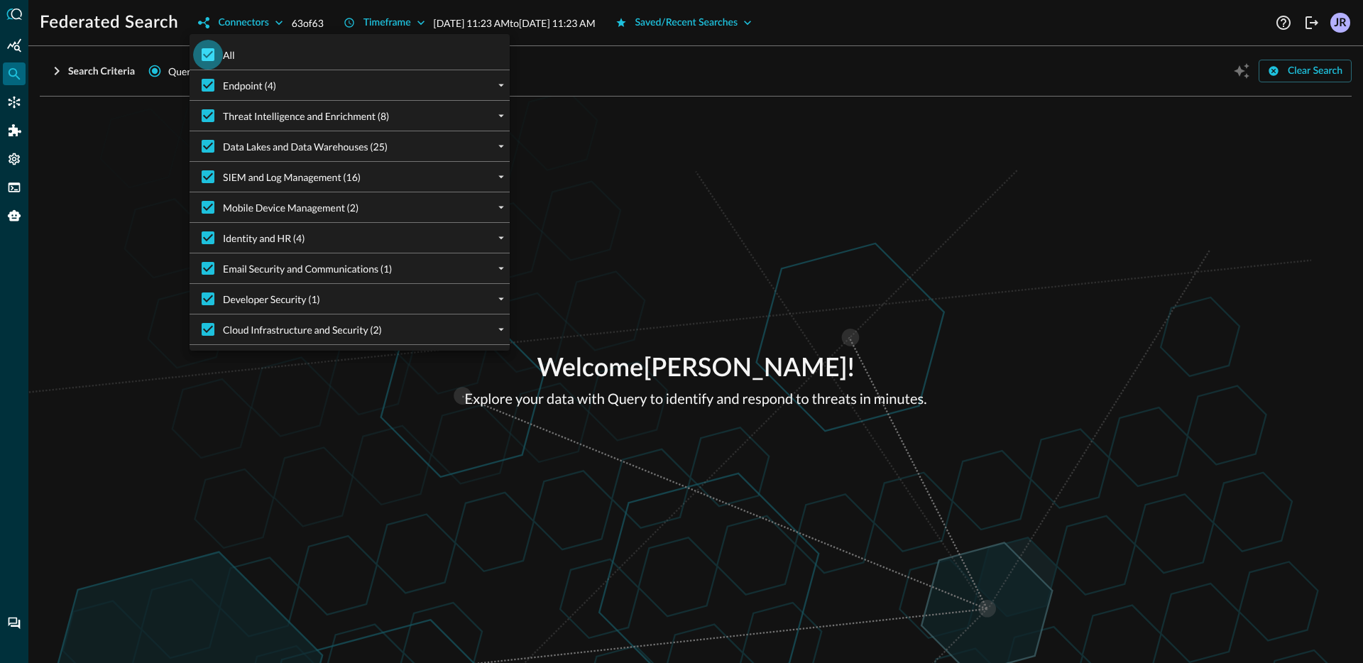
checkbox input "false"
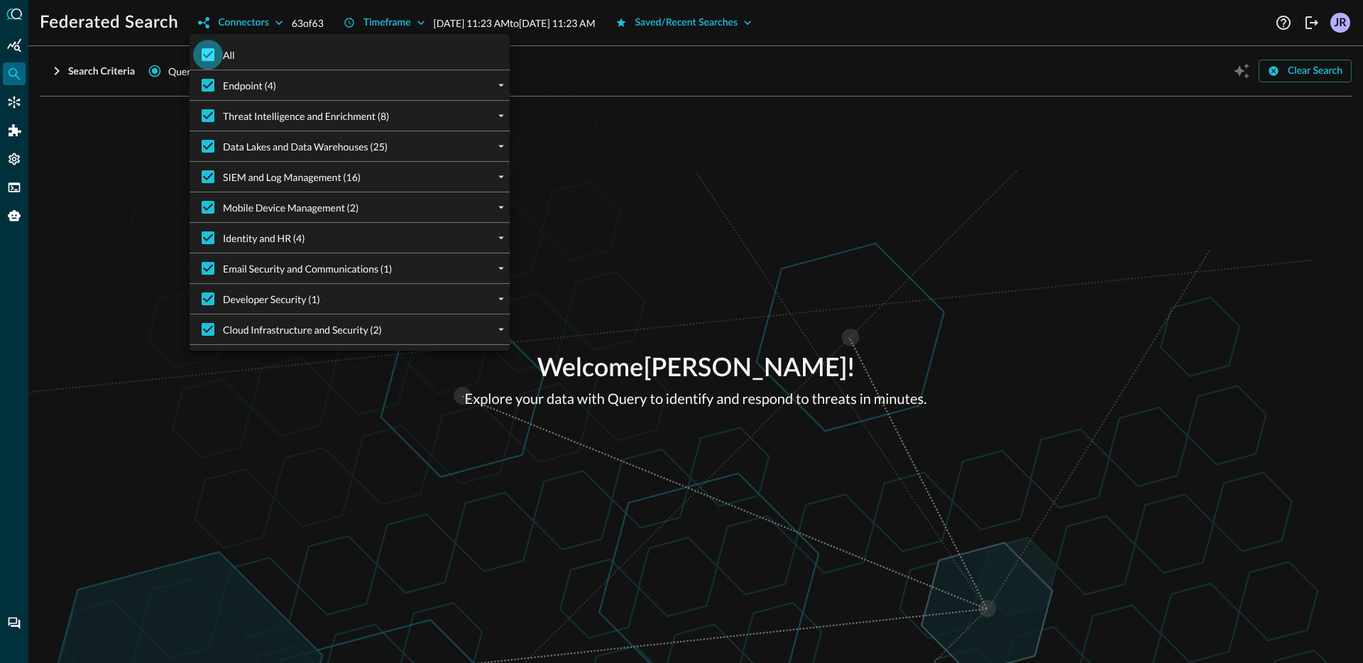
checkbox input "false"
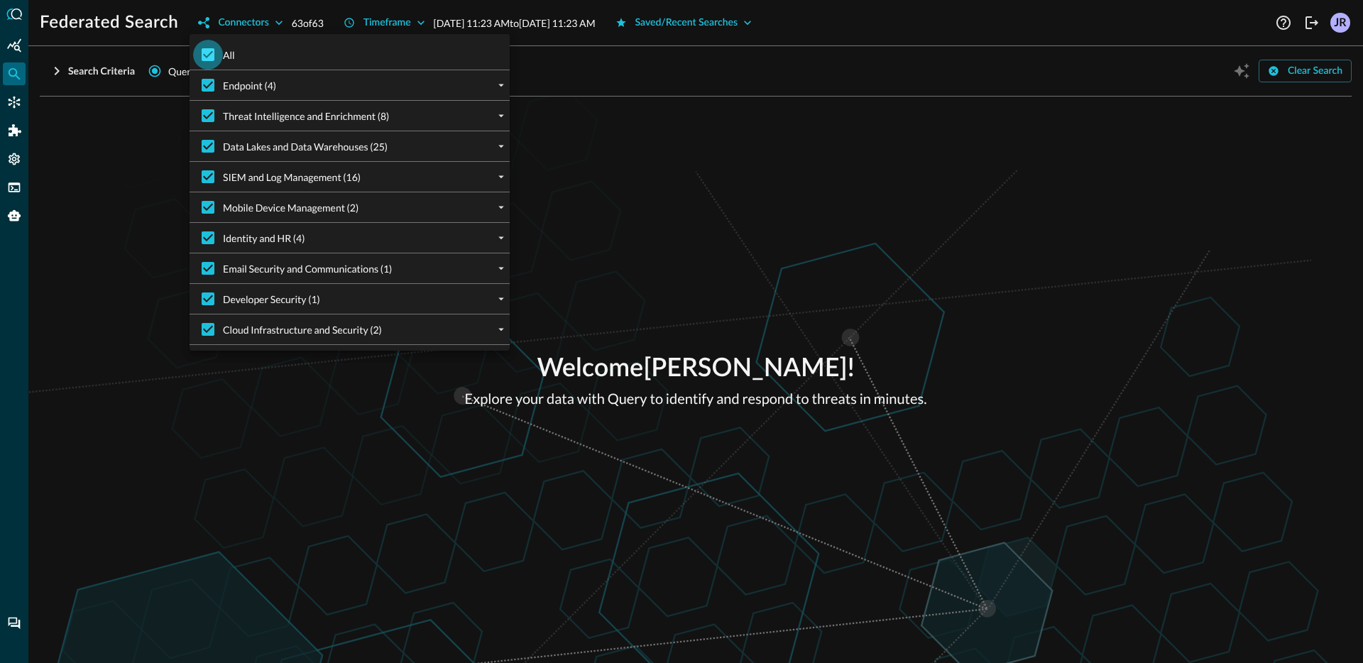
checkbox input "false"
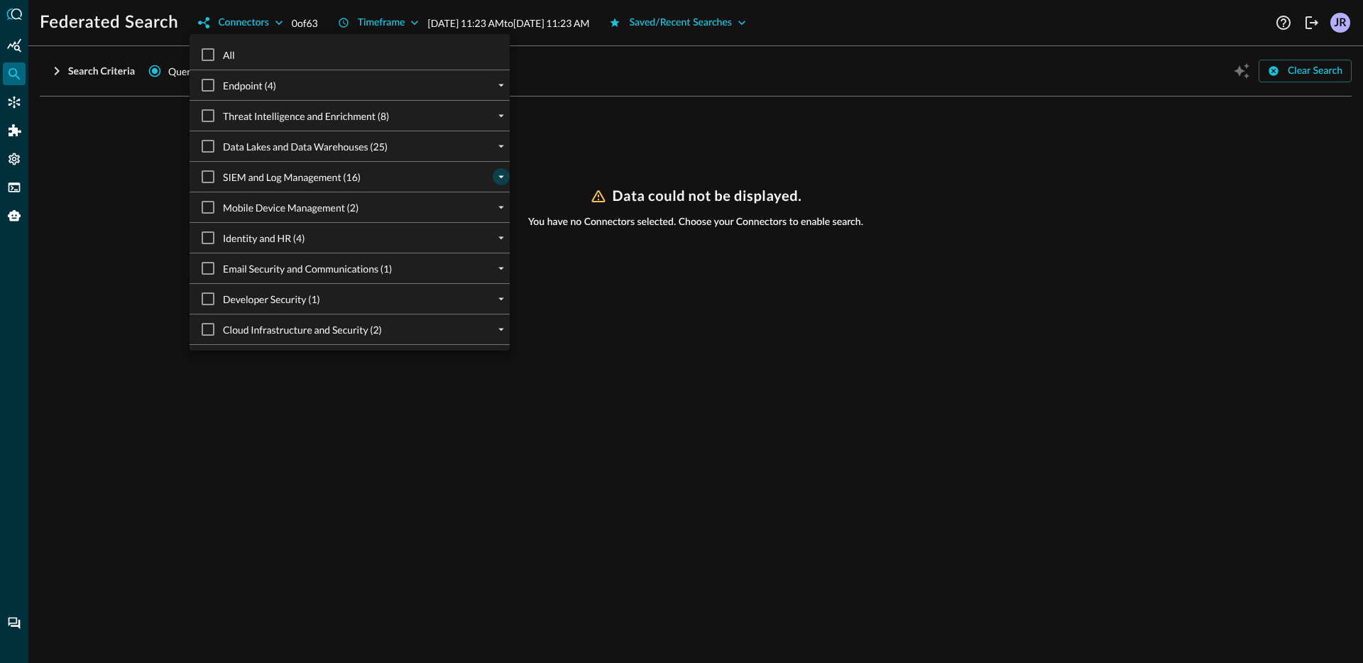
click at [502, 181] on icon "expand" at bounding box center [501, 176] width 13 height 13
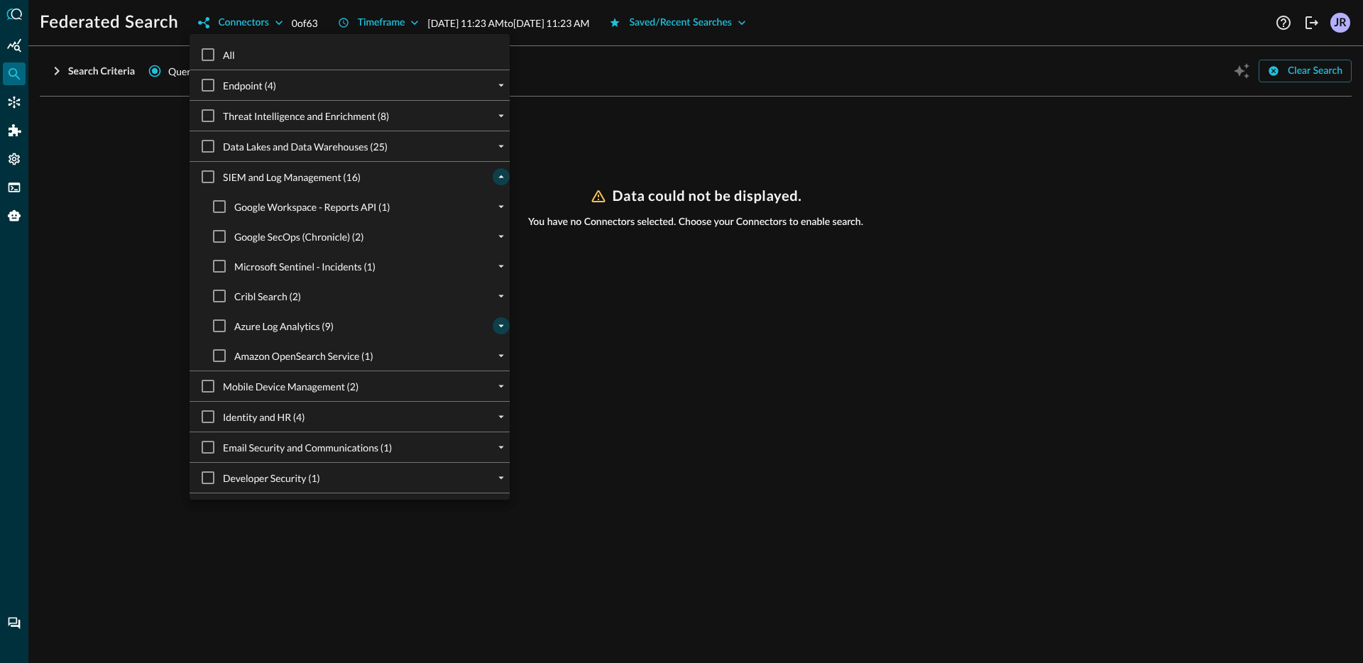
click at [501, 329] on icon "expand" at bounding box center [501, 325] width 13 height 13
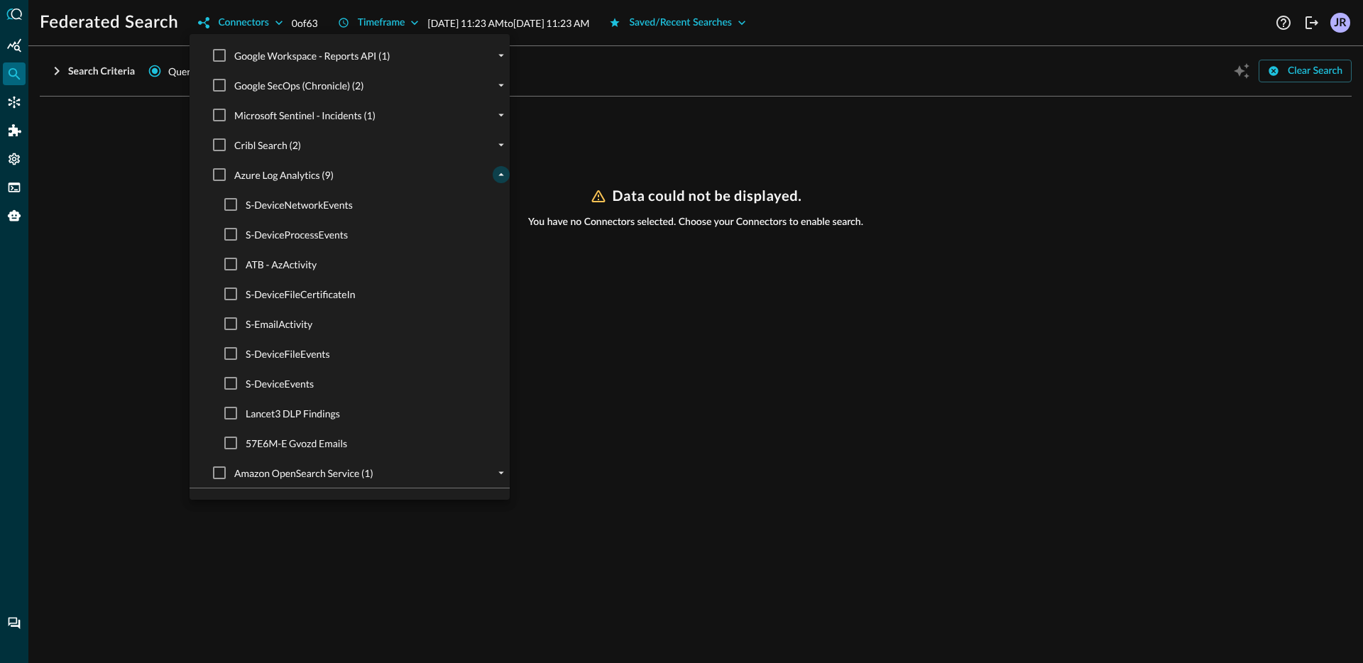
scroll to position [166, 0]
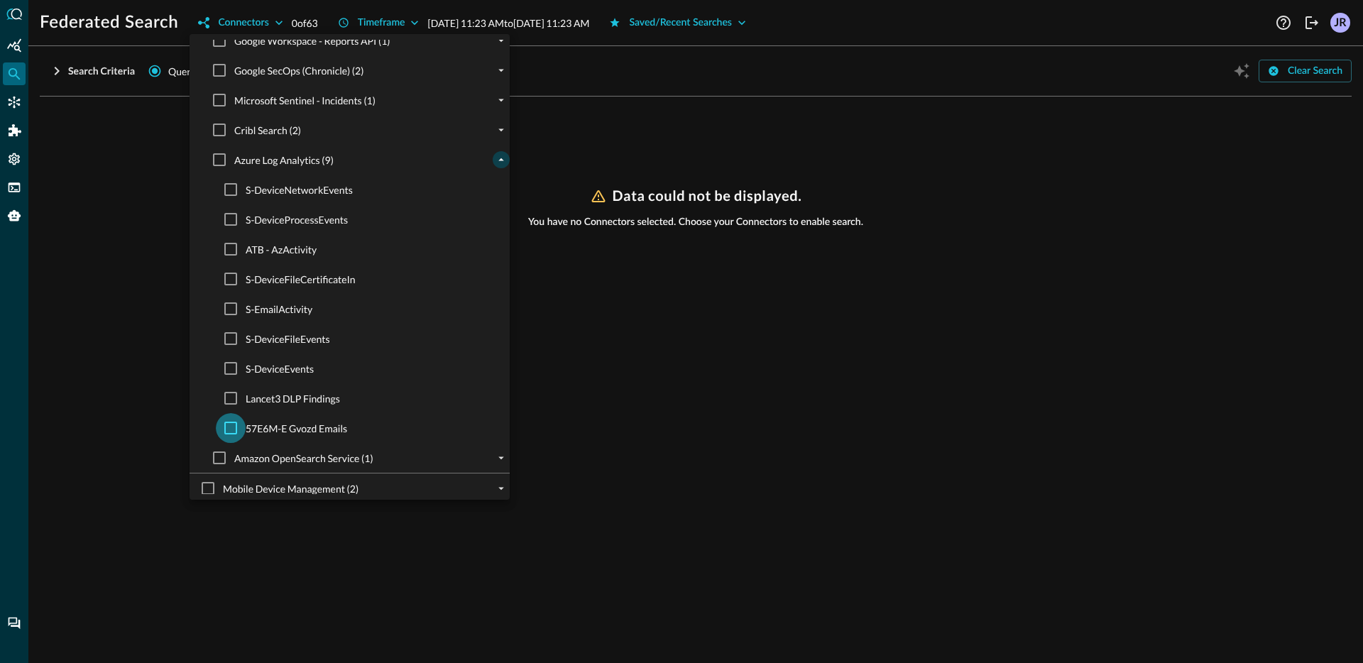
click at [229, 431] on input "57E6M-E Gvozd Emails" at bounding box center [231, 428] width 30 height 30
checkbox input "true"
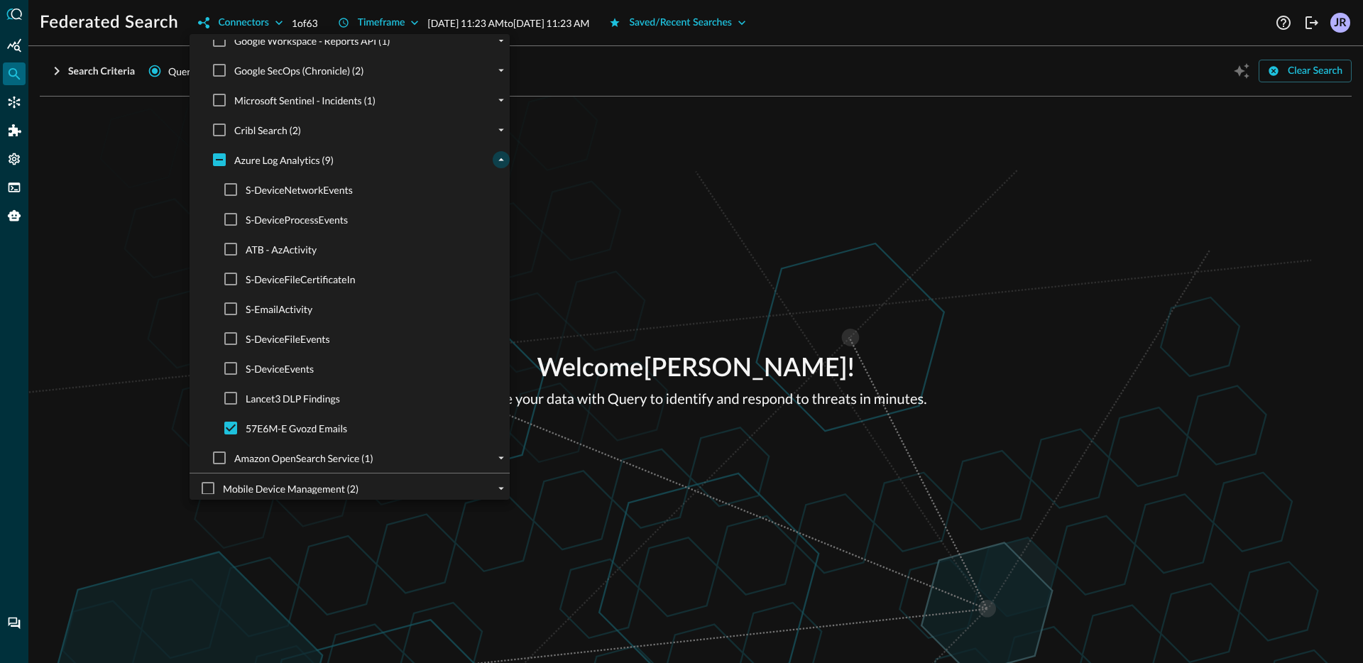
click at [89, 324] on div at bounding box center [681, 331] width 1363 height 663
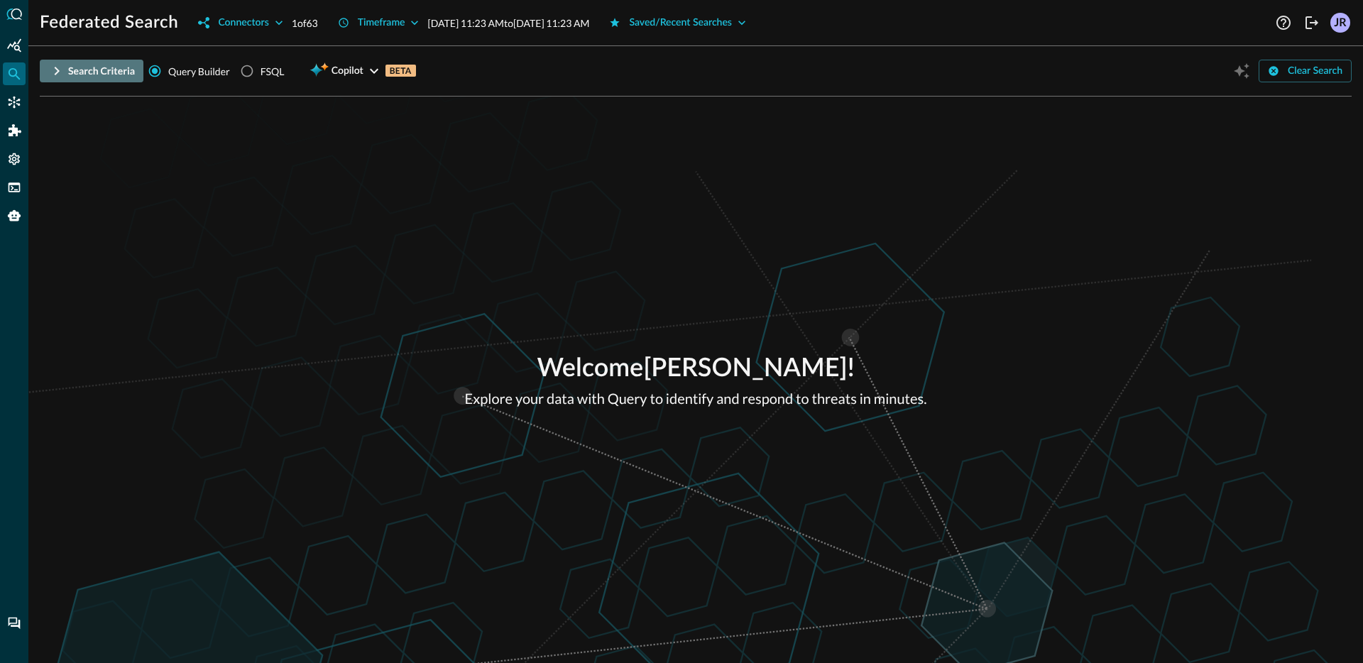
click at [92, 75] on div "Search Criteria" at bounding box center [101, 71] width 67 height 18
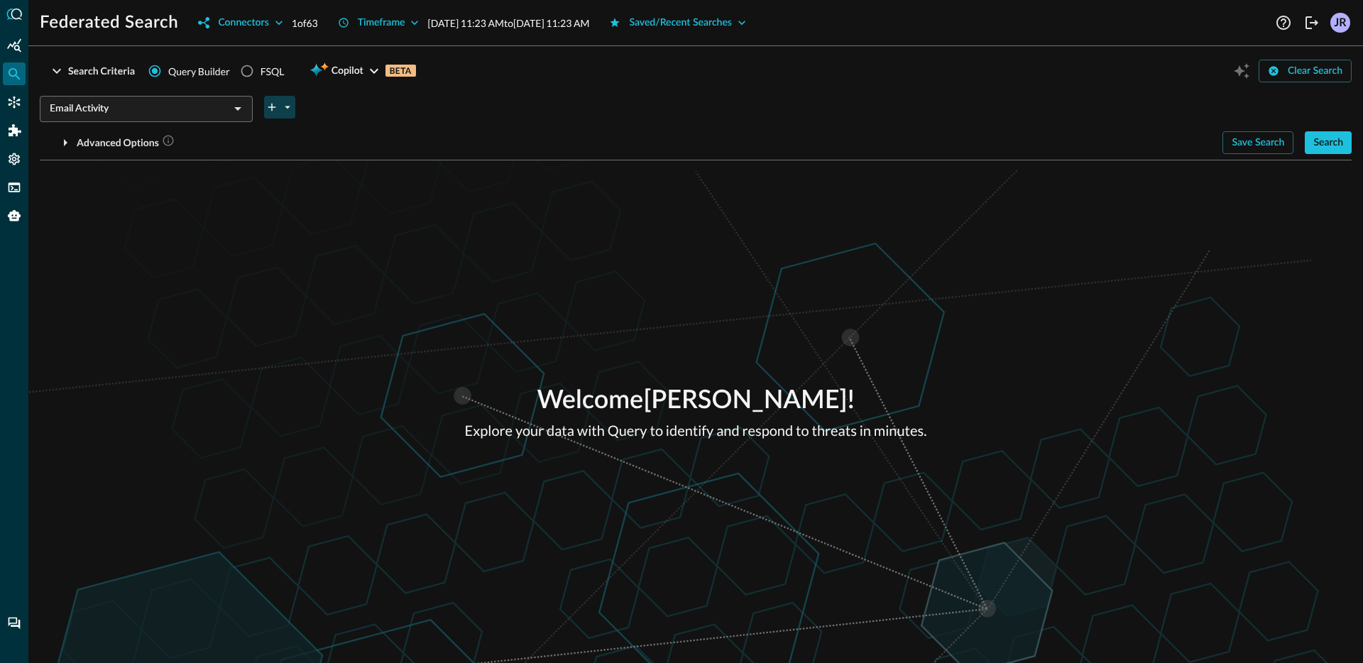
click at [281, 111] on icon "plus-arrow-button" at bounding box center [287, 107] width 13 height 13
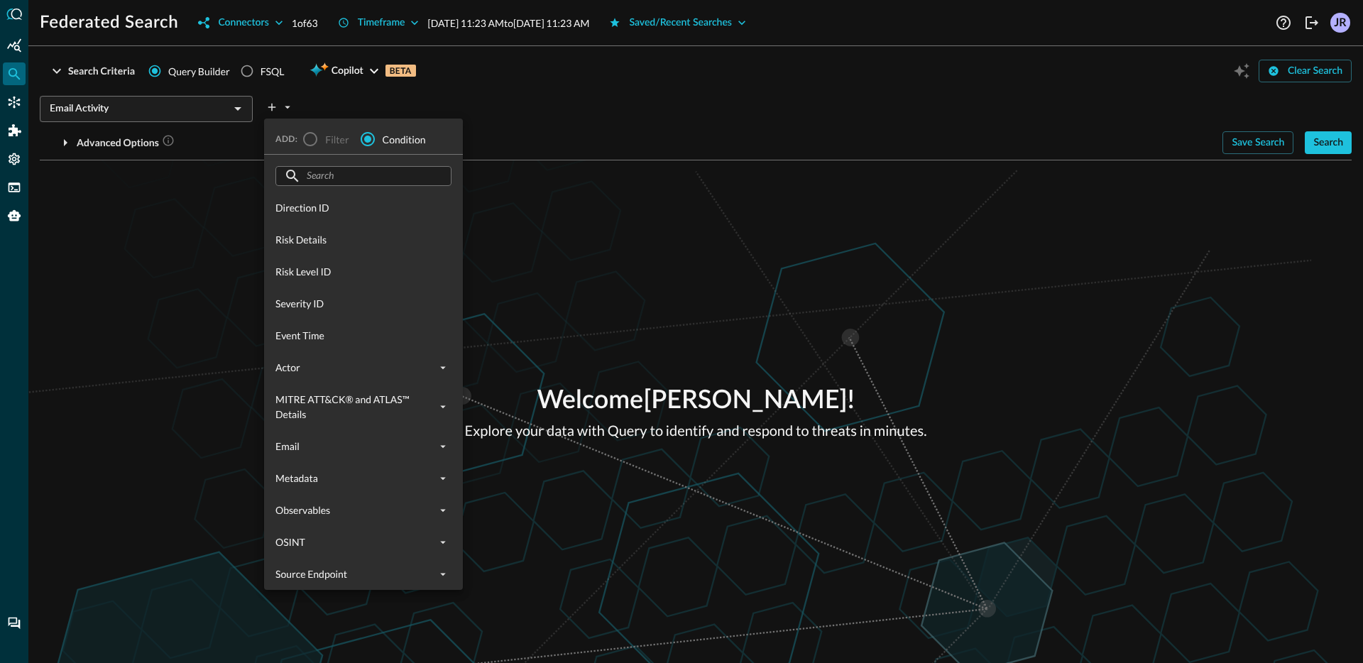
click at [352, 169] on input "text" at bounding box center [363, 176] width 112 height 26
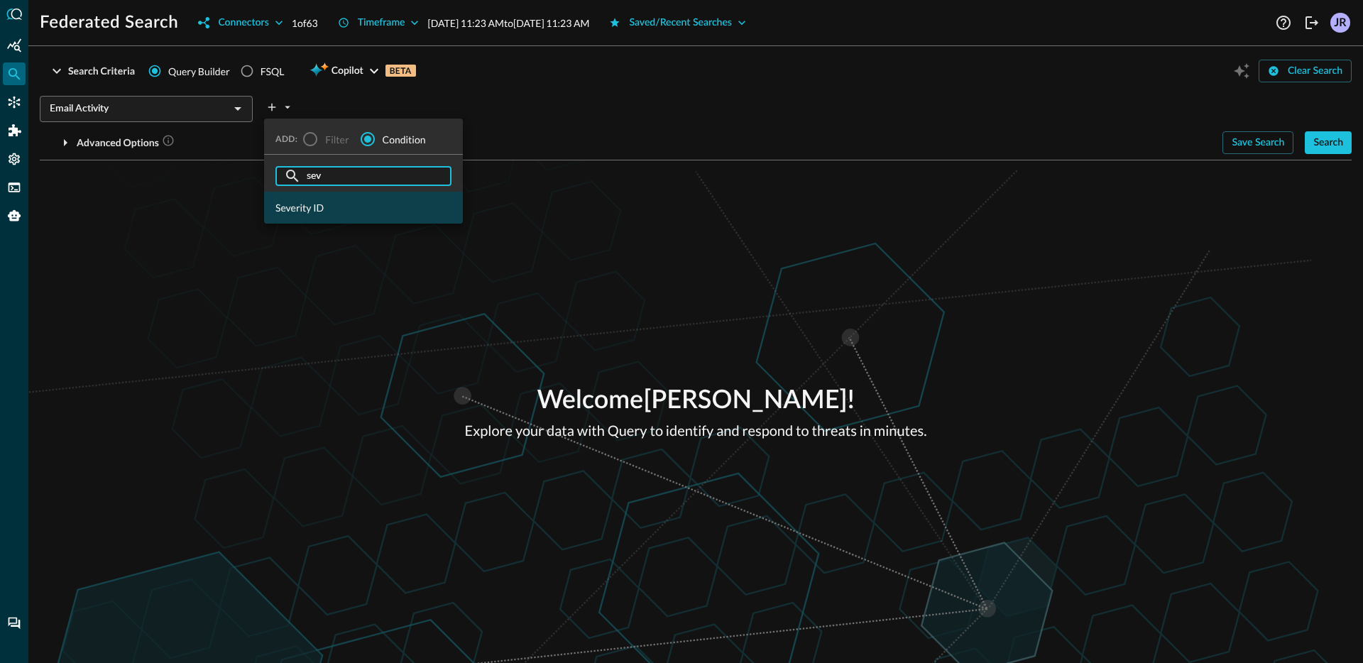
type input "sev"
click at [309, 219] on div "Severity ID" at bounding box center [363, 208] width 199 height 32
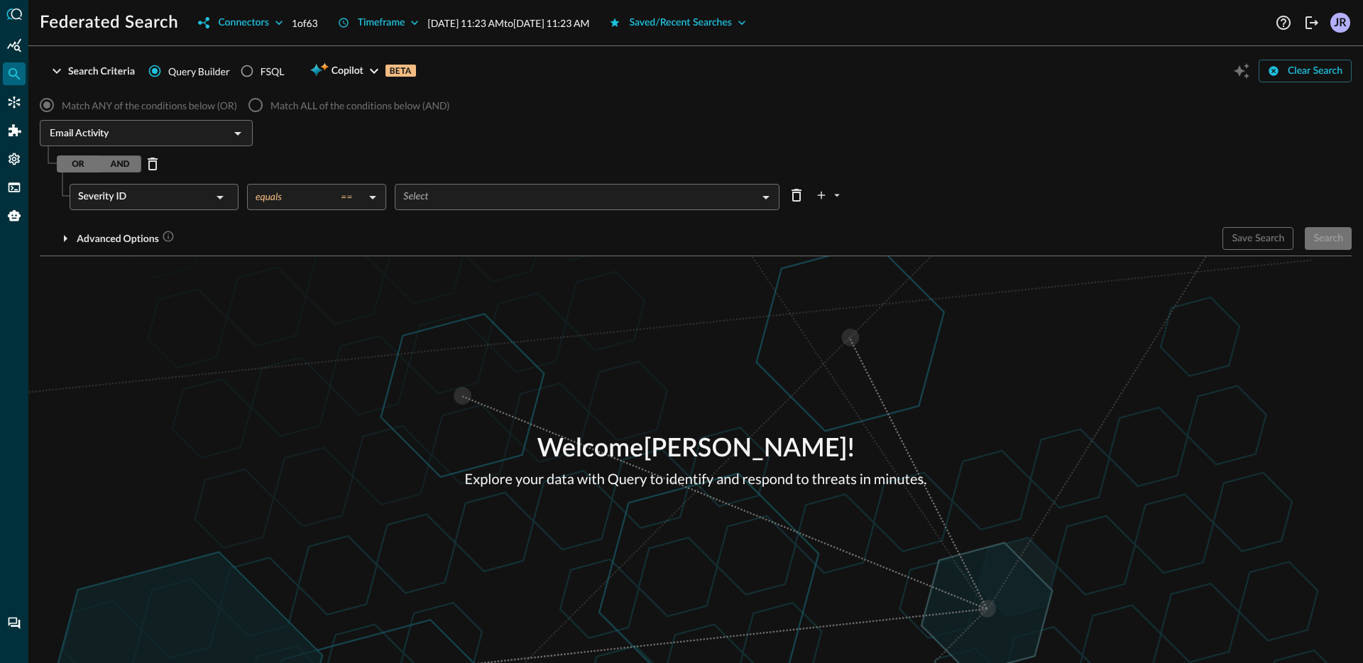
click at [515, 185] on body "Federated Search Connectors 1 of 63 Timeframe Sep 10, 2025 11:23 AM to Sep 11, …" at bounding box center [681, 331] width 1363 height 663
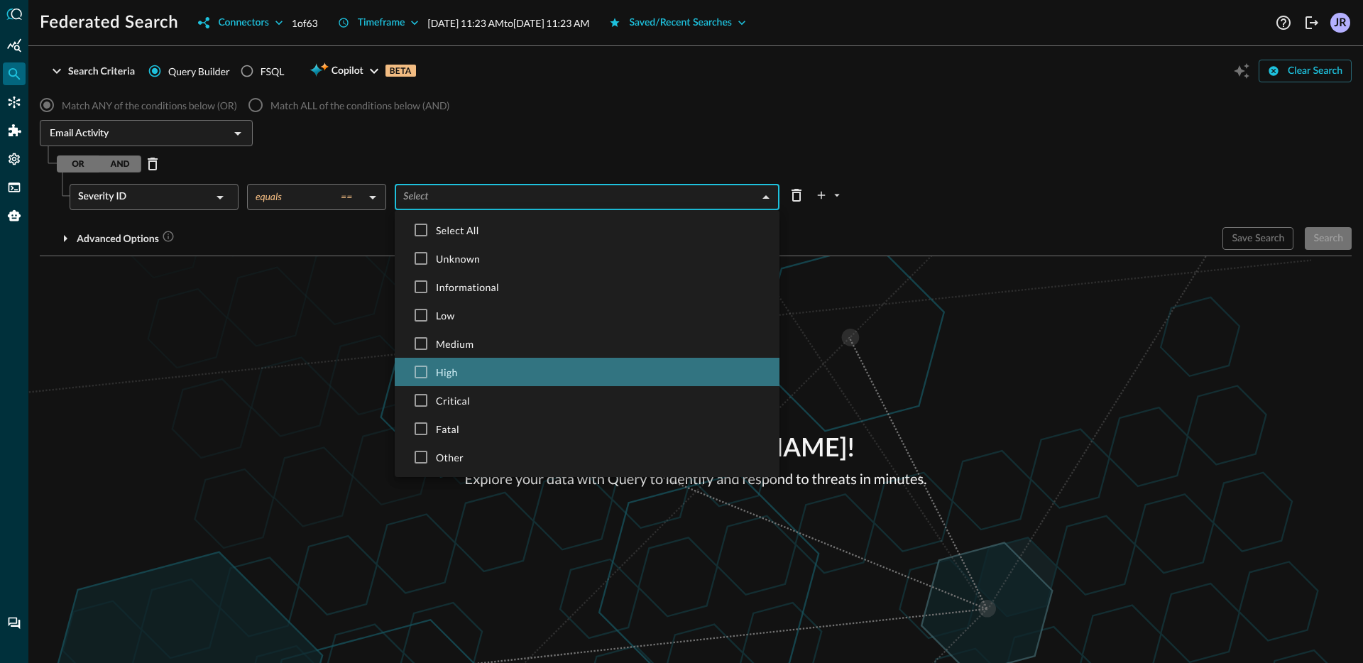
click at [481, 371] on span "High" at bounding box center [602, 372] width 332 height 15
type input "HIGH"
checkbox input "true"
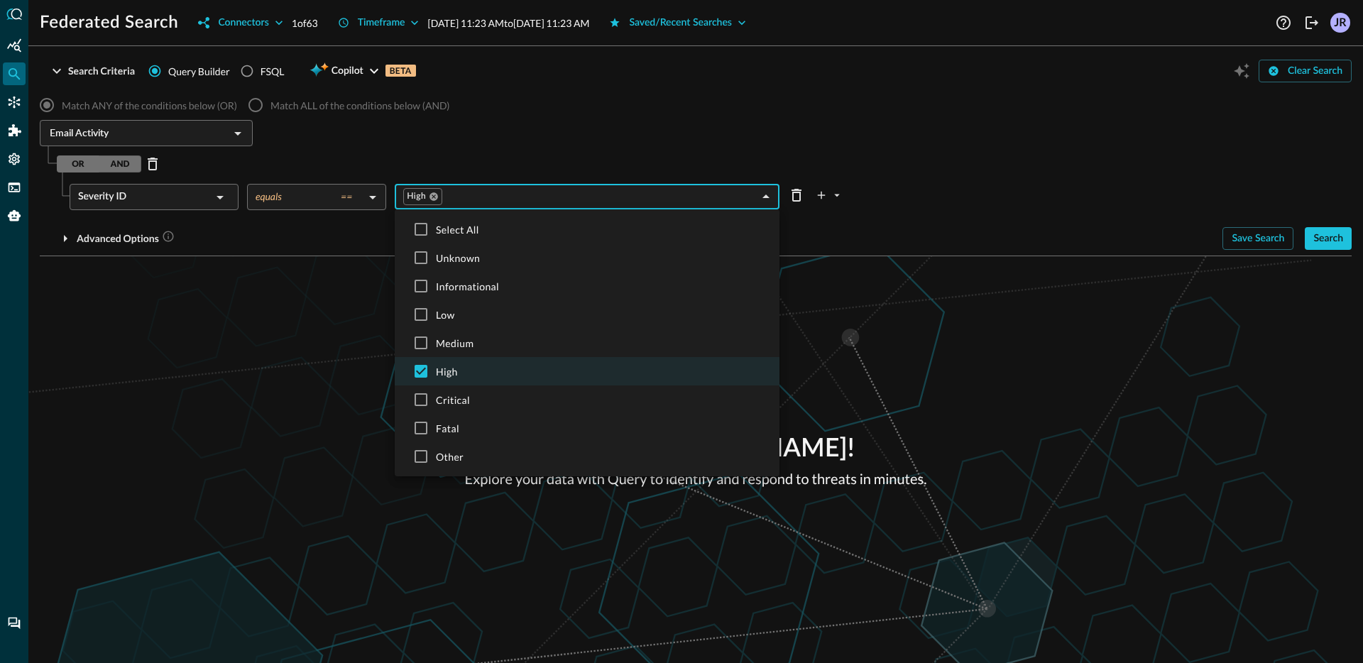
click at [1324, 314] on div at bounding box center [681, 331] width 1363 height 663
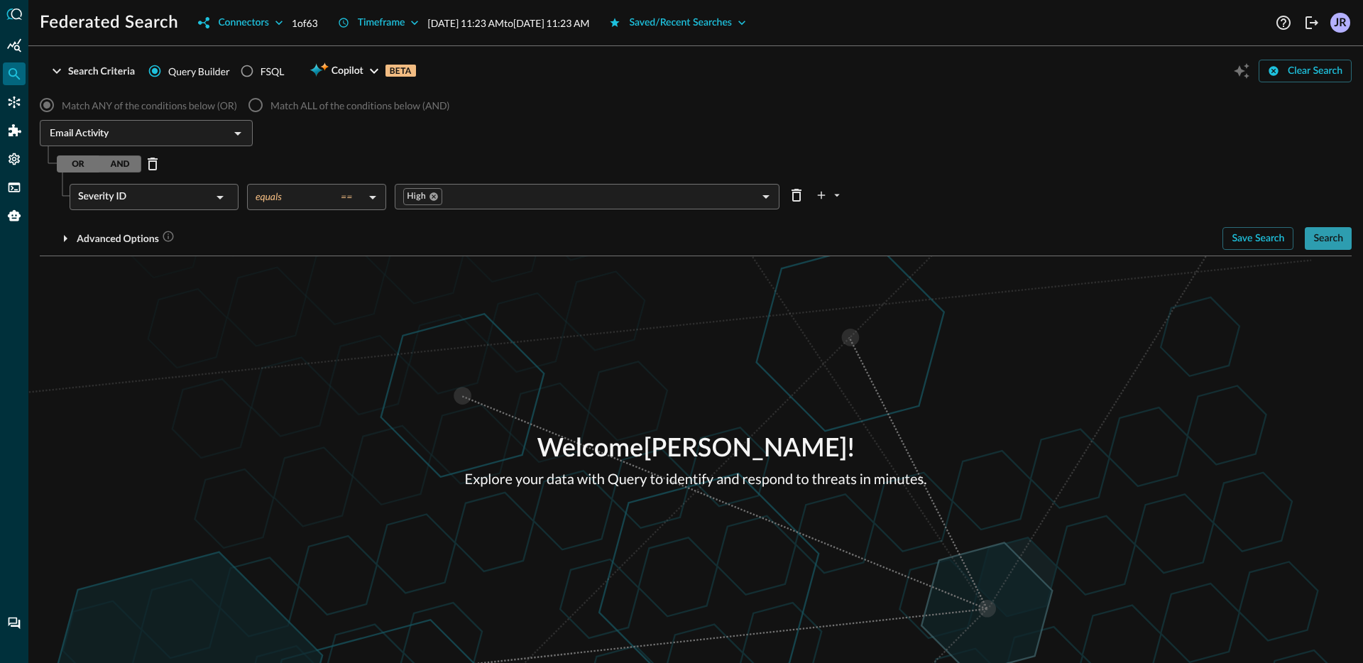
click at [1342, 239] on div "Search" at bounding box center [1328, 239] width 30 height 18
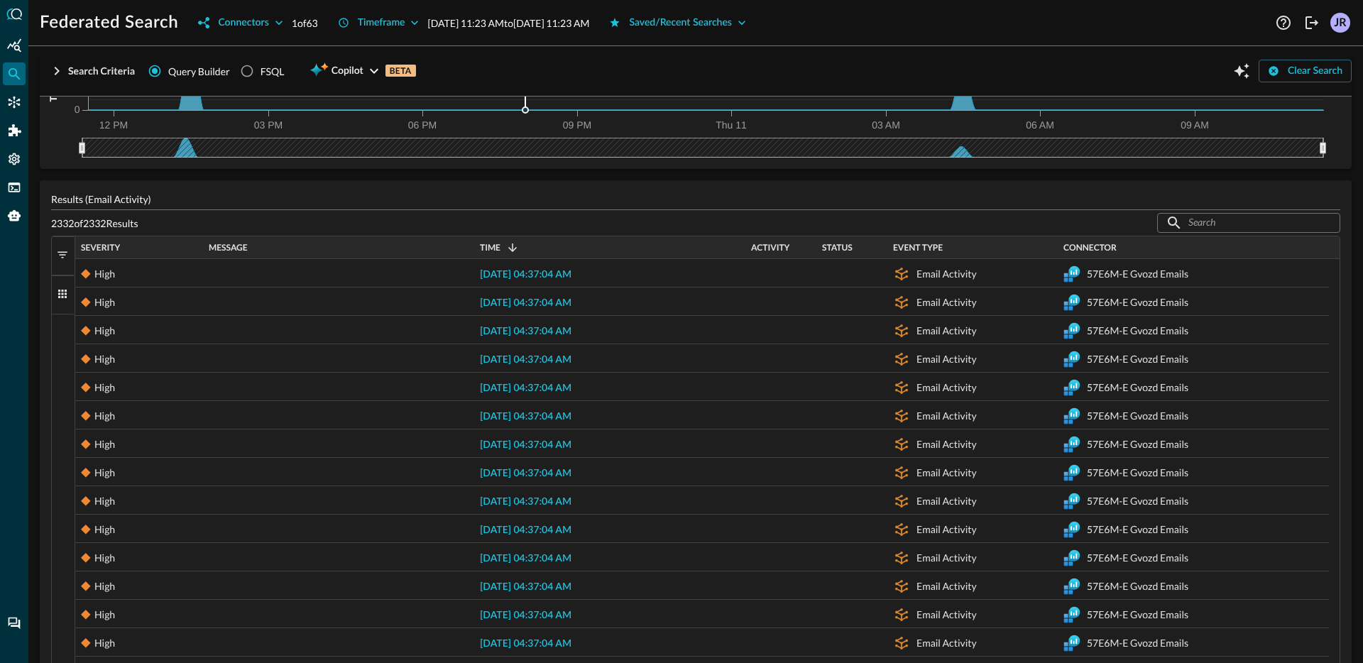
scroll to position [0, 0]
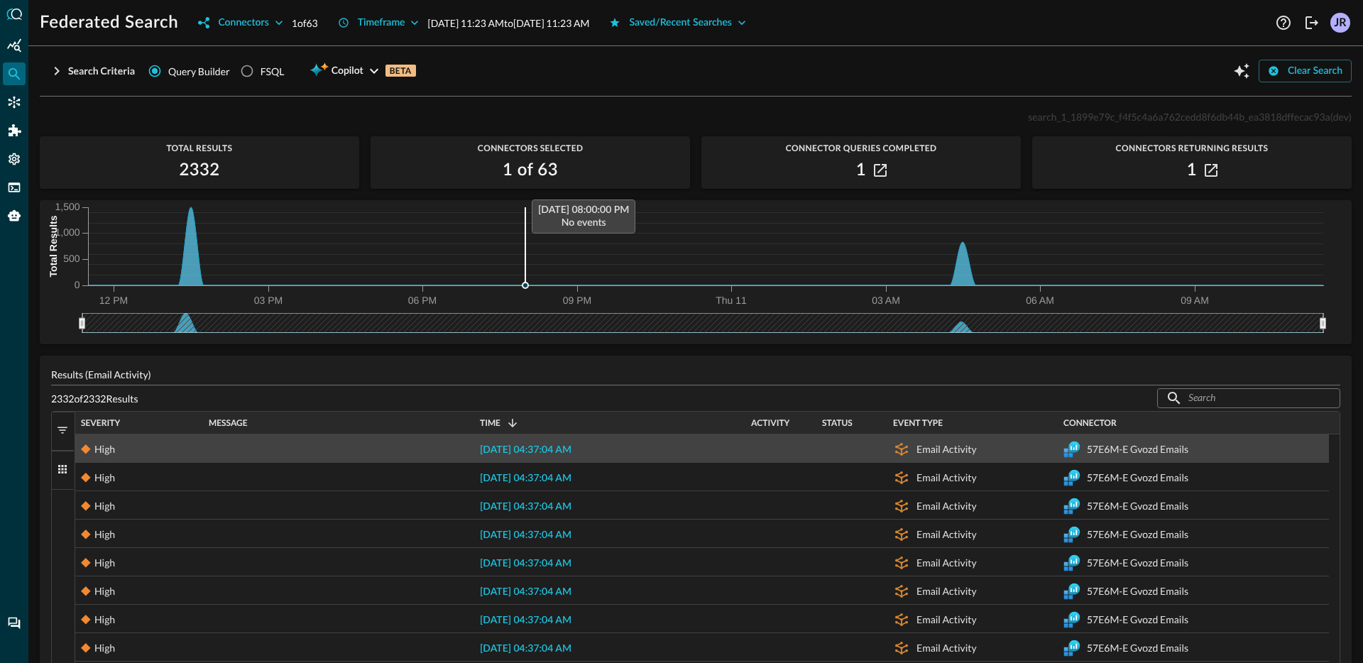
click at [537, 449] on span "[DATE] 04:37:04 AM" at bounding box center [526, 450] width 92 height 10
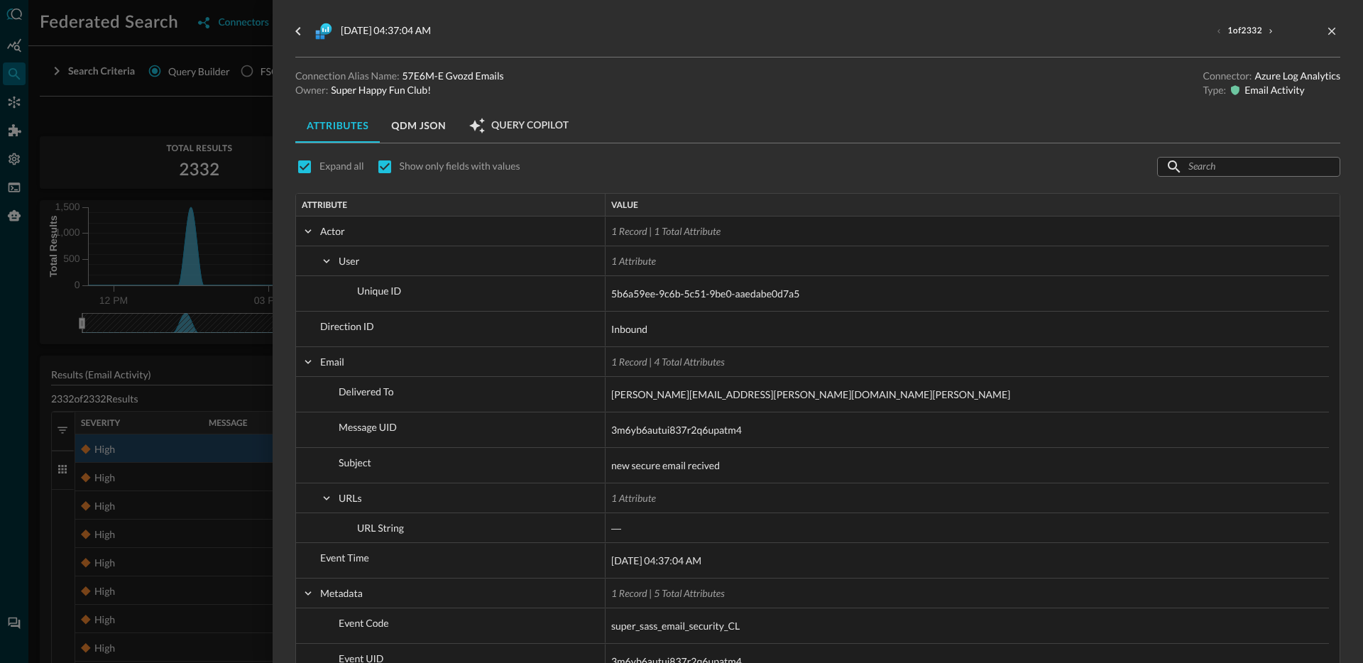
click at [212, 354] on div at bounding box center [681, 331] width 1363 height 663
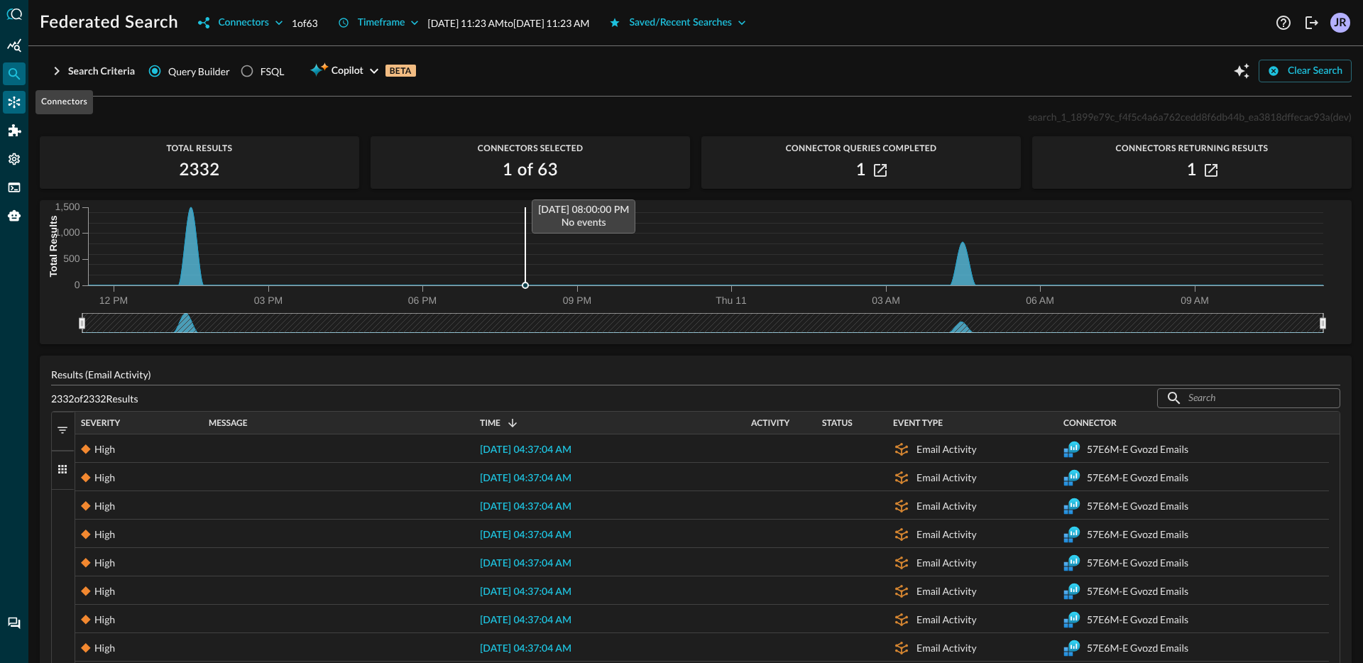
click at [7, 101] on icon "Connectors" at bounding box center [14, 102] width 14 height 14
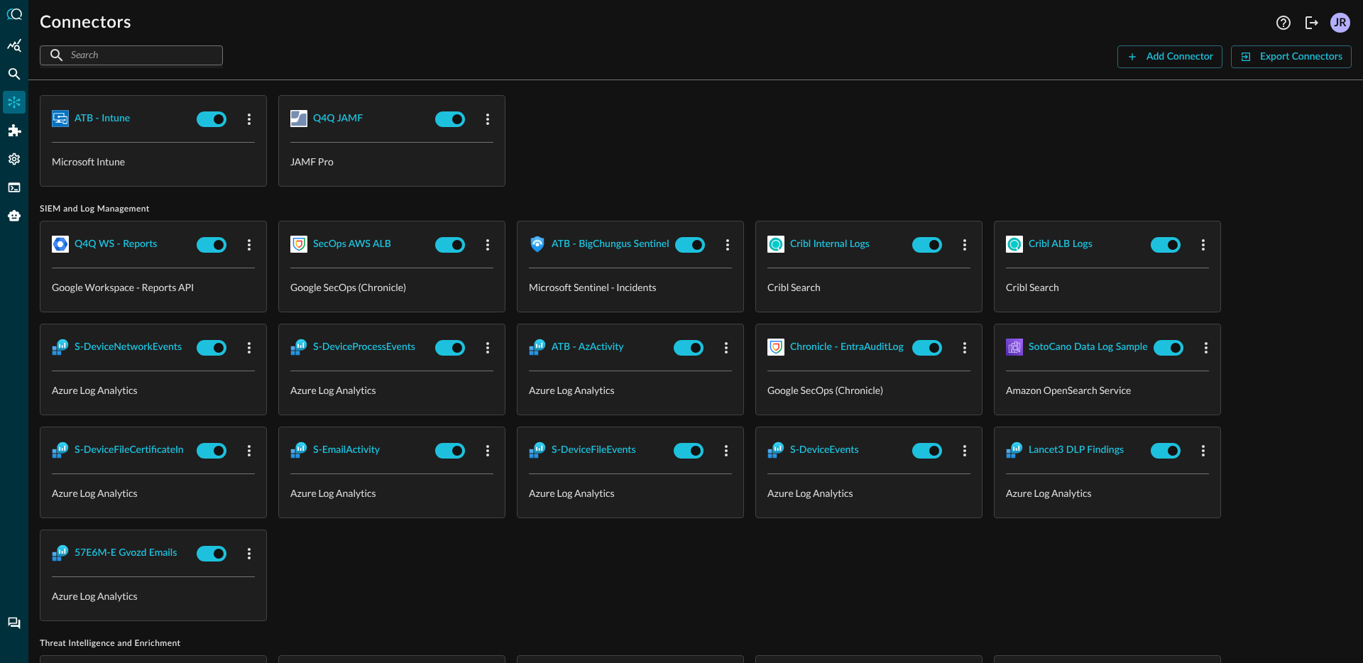
scroll to position [1425, 0]
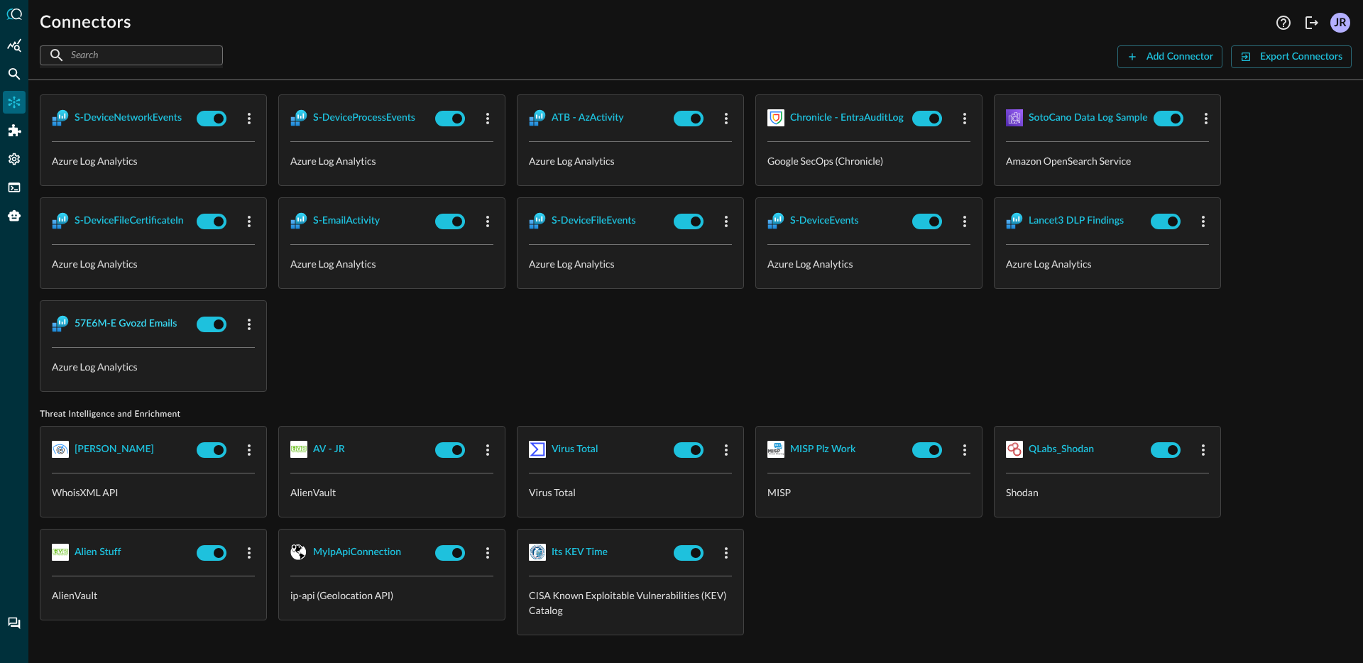
click at [104, 315] on div "57E6M-E Gvozd Emails" at bounding box center [126, 324] width 102 height 18
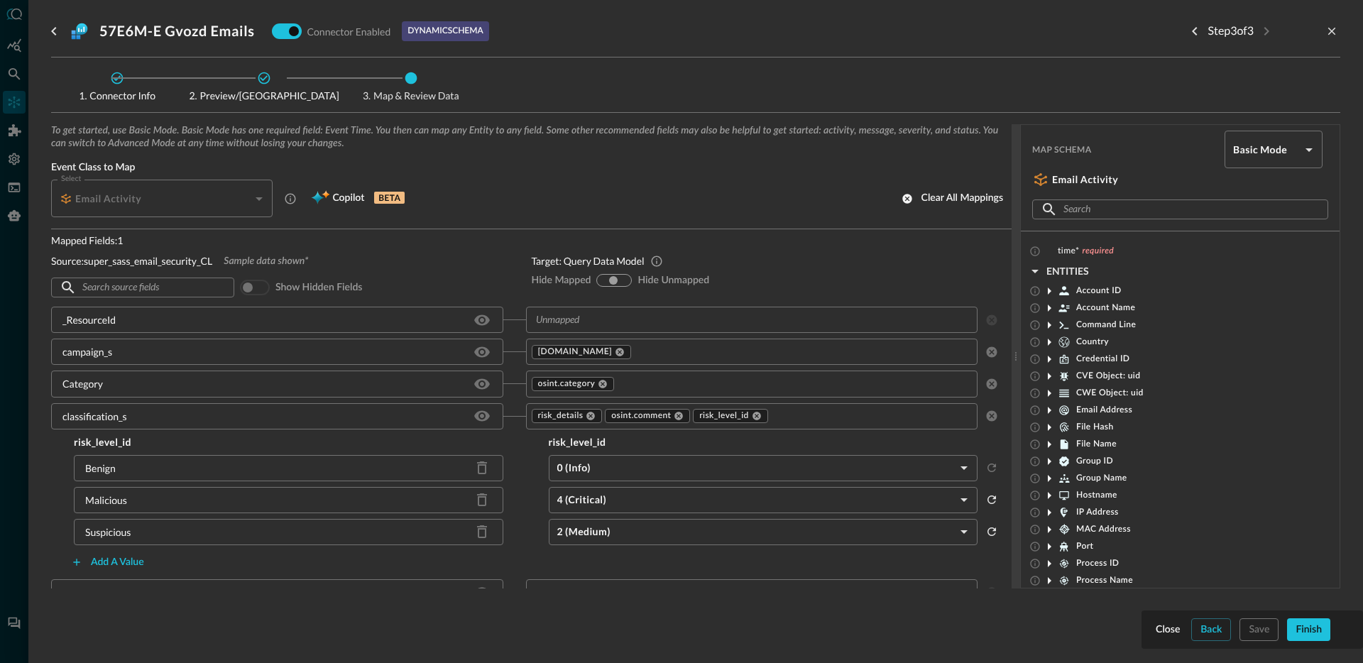
scroll to position [3, 0]
click at [1211, 635] on div "Back" at bounding box center [1210, 630] width 21 height 18
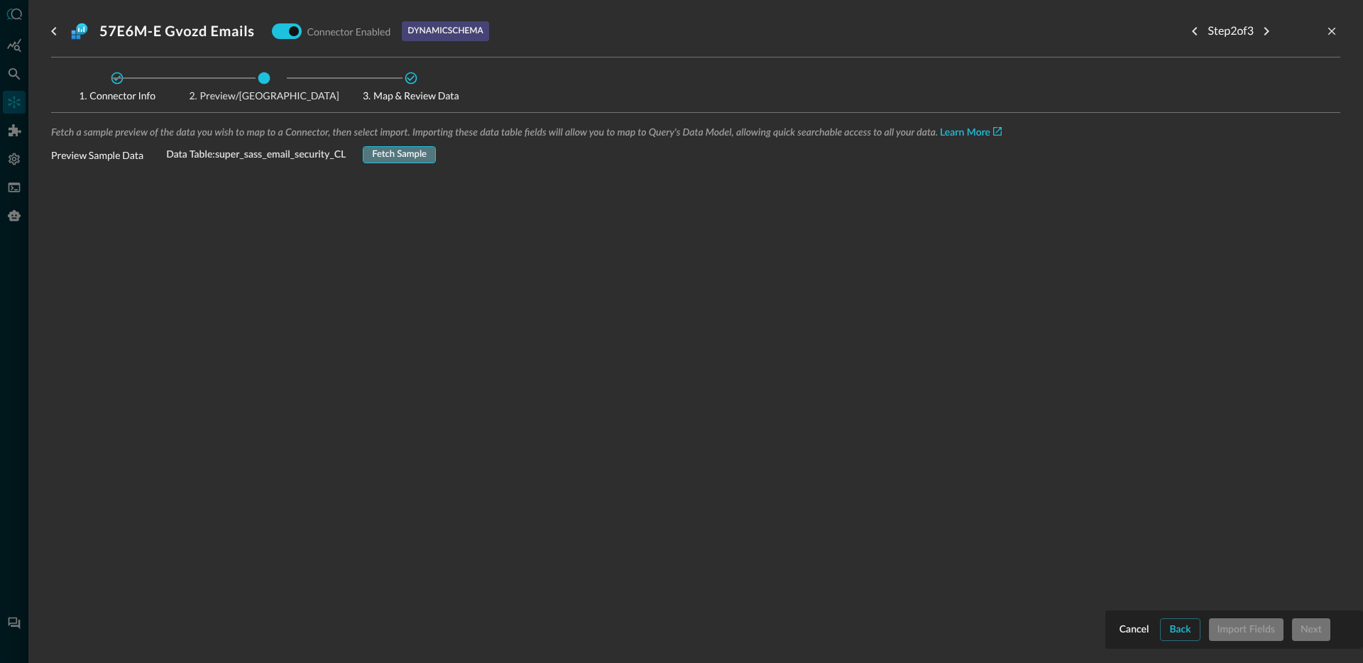
click at [407, 158] on div "Fetch Sample" at bounding box center [399, 155] width 55 height 16
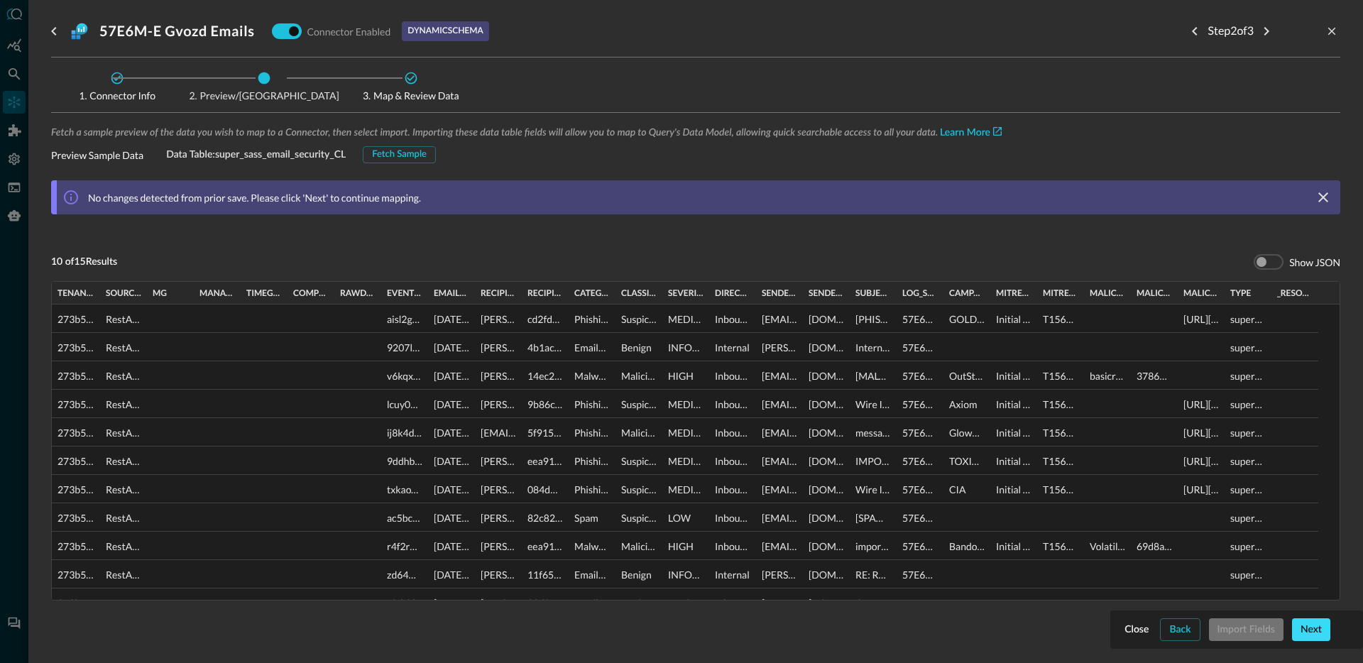
click at [1301, 635] on div "Next" at bounding box center [1311, 630] width 21 height 18
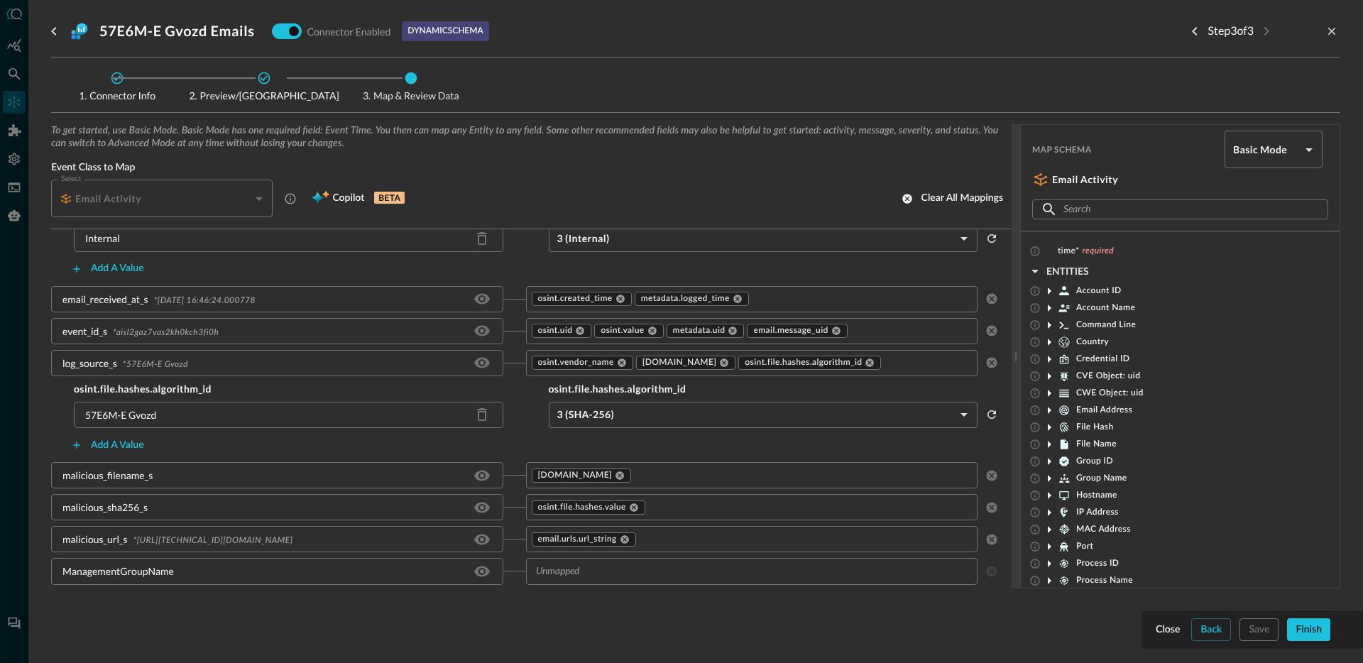
scroll to position [597, 0]
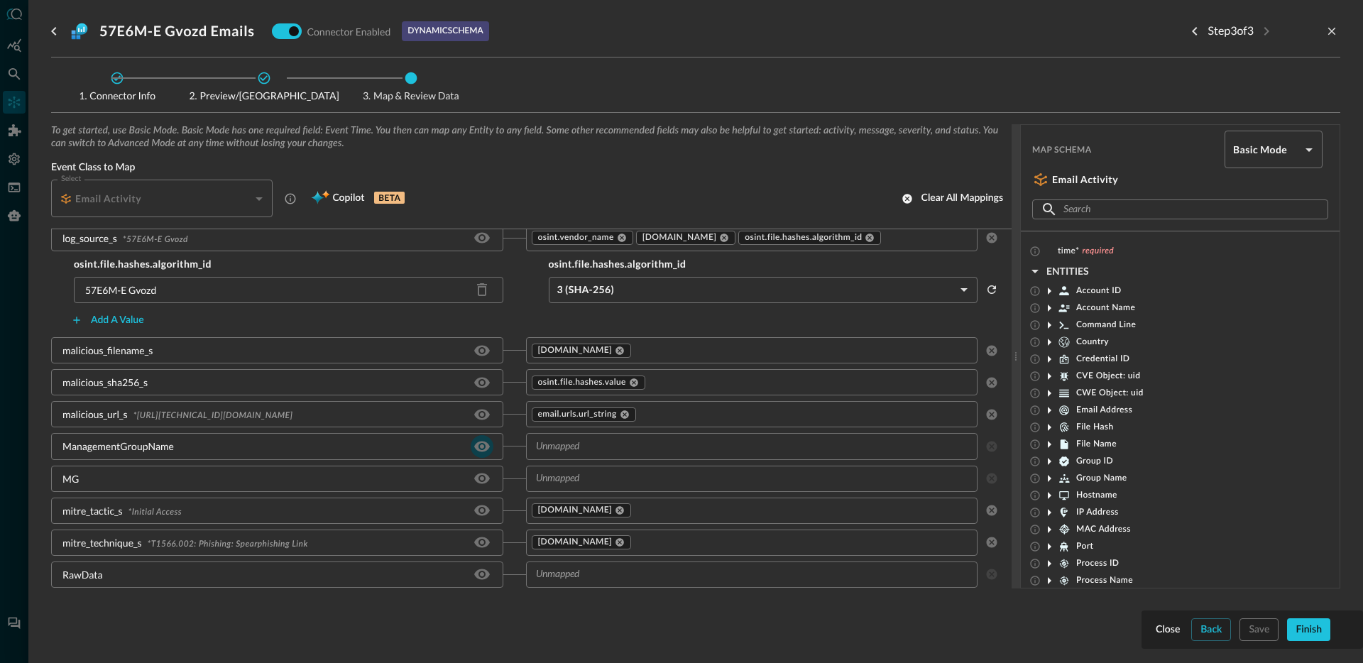
click at [477, 449] on icon "Hide/Show source field" at bounding box center [482, 446] width 17 height 17
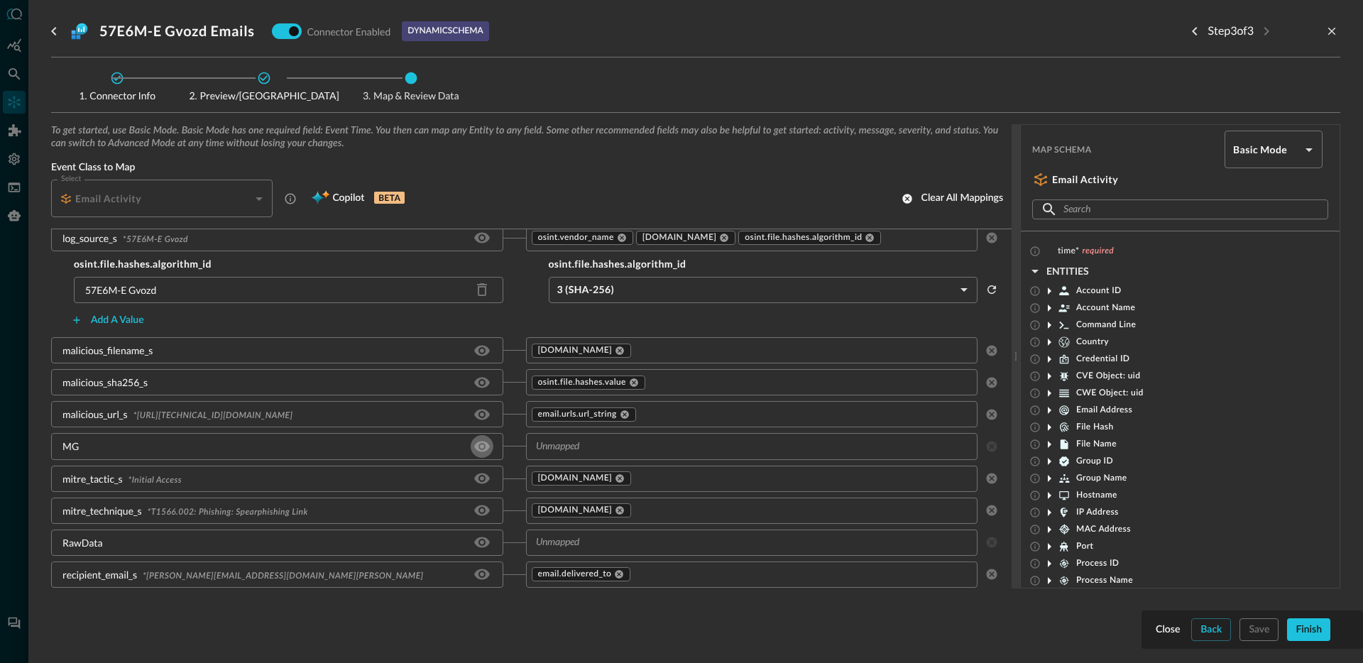
click at [477, 449] on icon "Hide/Show source field" at bounding box center [482, 446] width 17 height 17
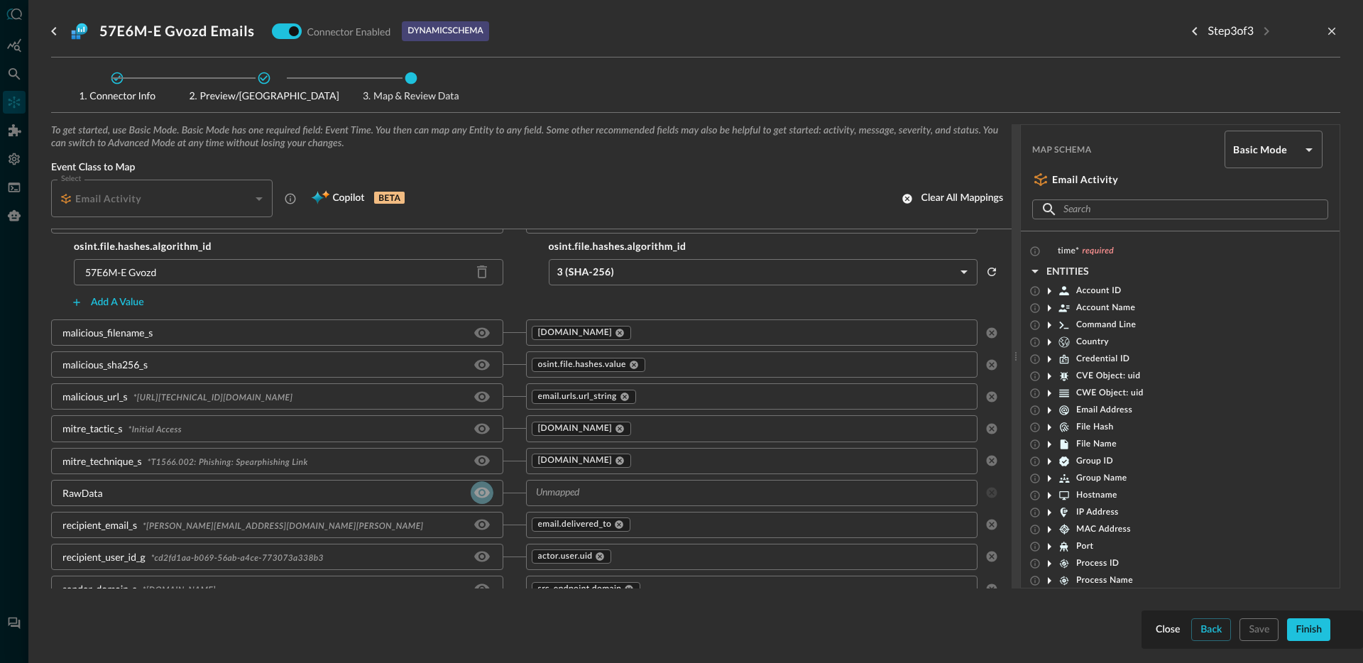
click at [478, 492] on icon "Hide/Show source field" at bounding box center [482, 492] width 17 height 17
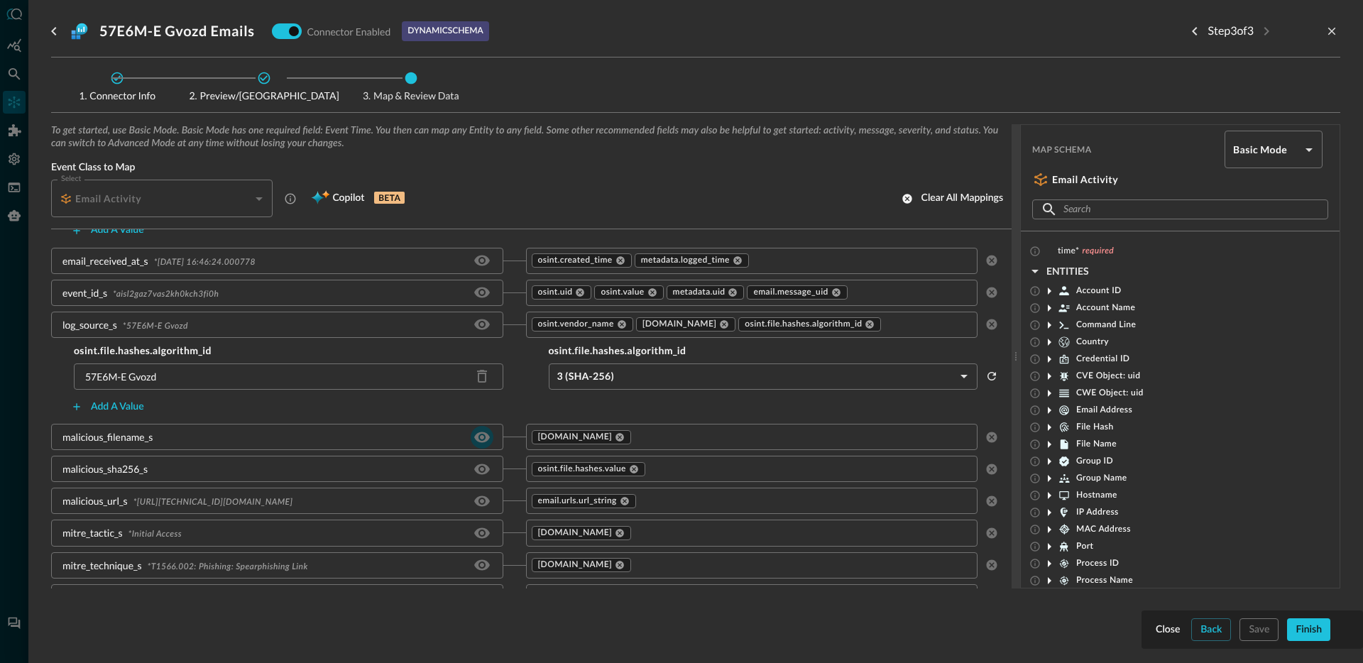
scroll to position [510, 0]
click at [936, 321] on input "text" at bounding box center [926, 326] width 89 height 18
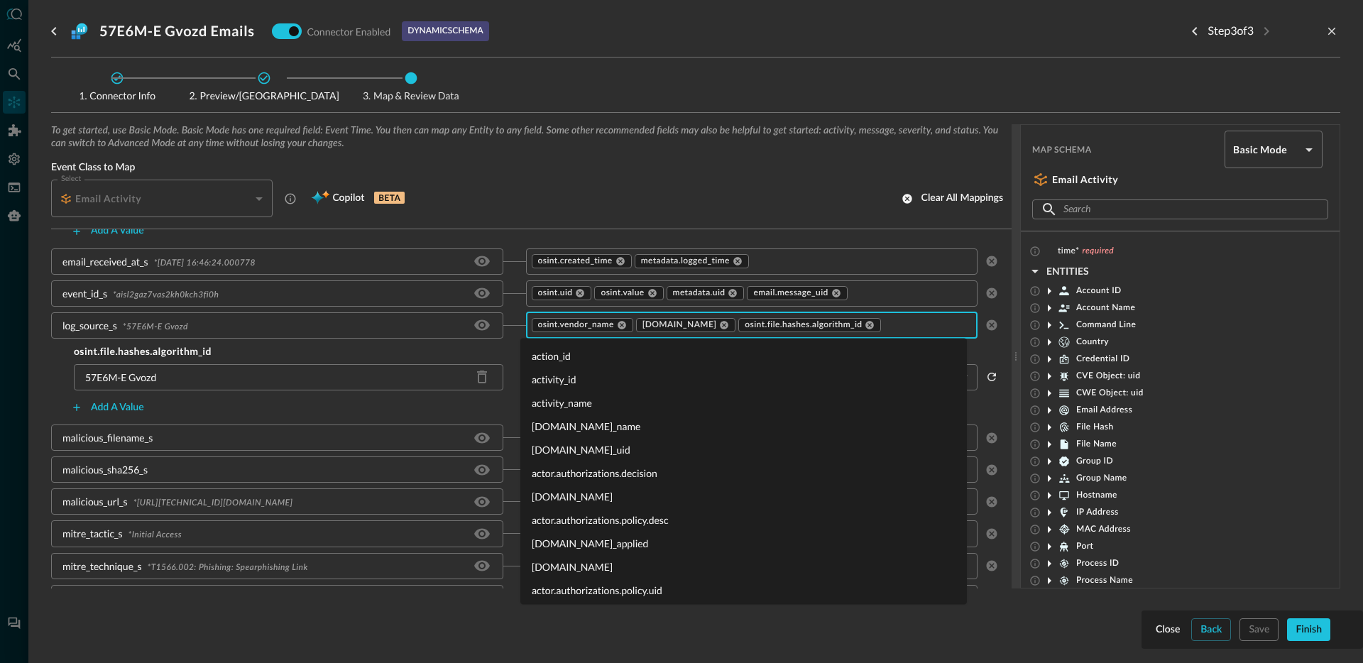
scroll to position [23940, 0]
click at [819, 192] on div "Select Email Activity CLASS_EMAIL_ACTIVITY Select Copilot BETA Clear all mappin…" at bounding box center [531, 199] width 961 height 38
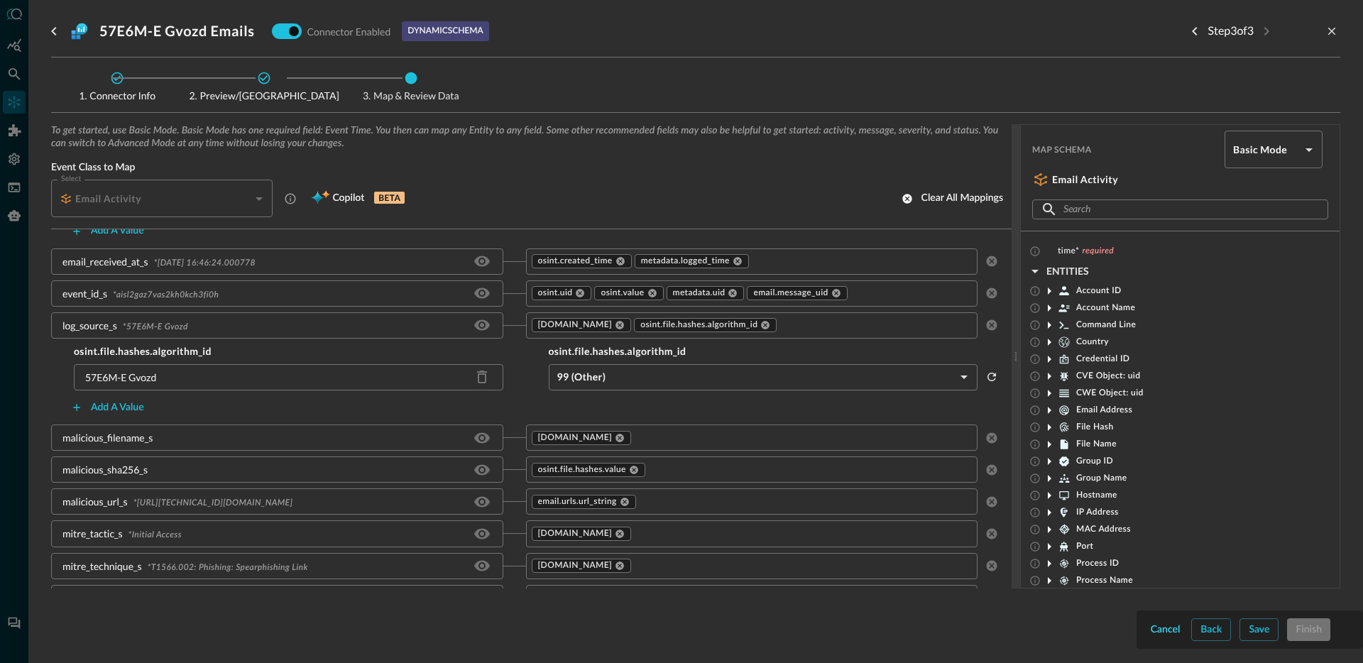
click at [1149, 626] on button "Cancel" at bounding box center [1165, 629] width 35 height 23
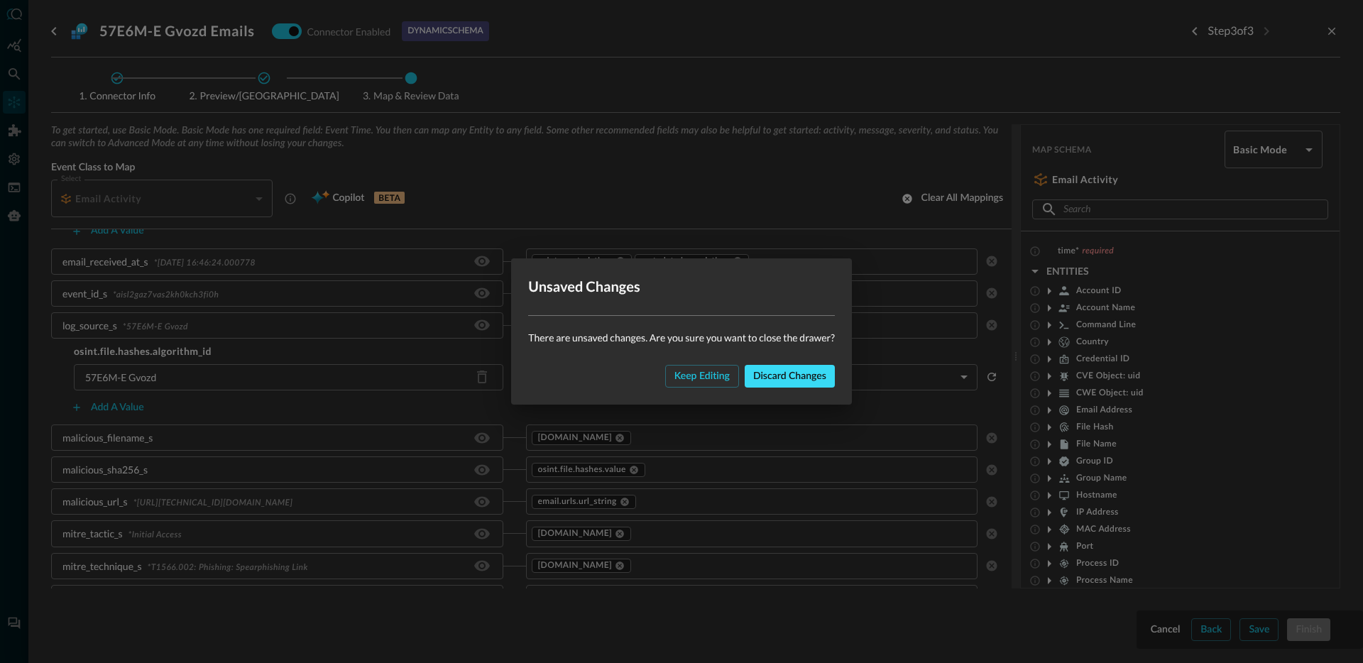
click at [772, 375] on div "Discard changes" at bounding box center [789, 377] width 73 height 18
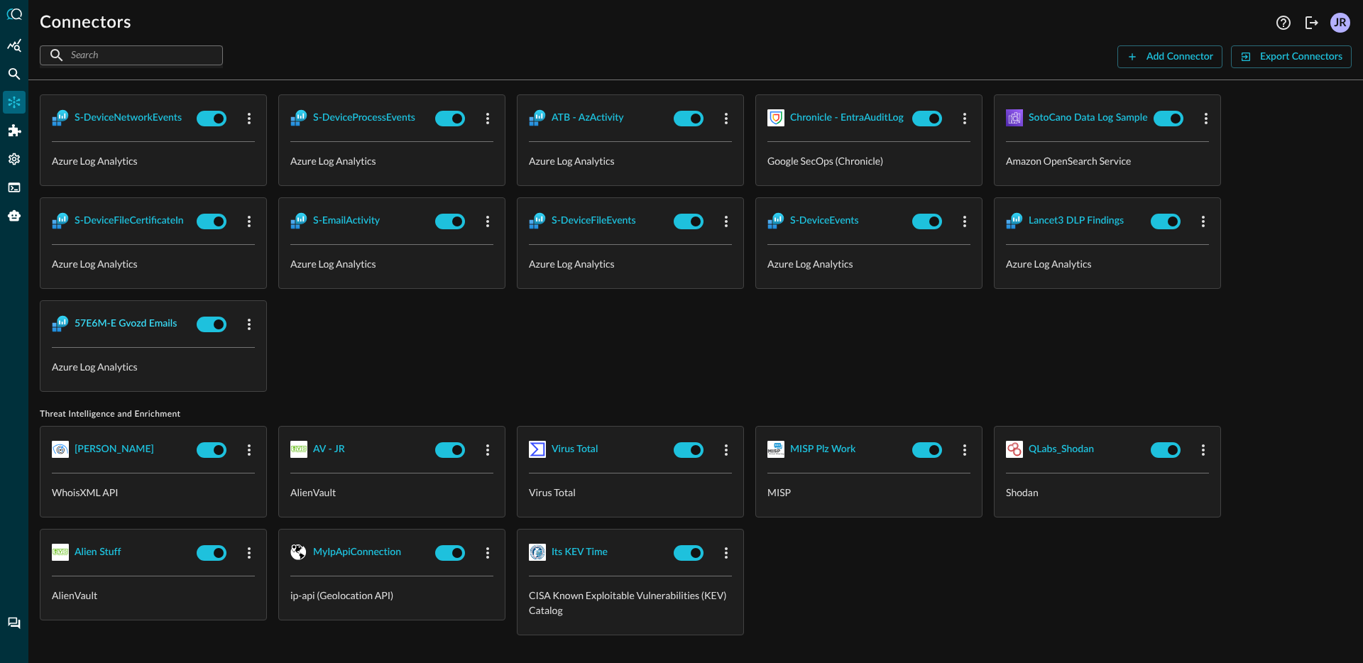
click at [143, 315] on div "57E6M-E Gvozd Emails" at bounding box center [126, 324] width 102 height 18
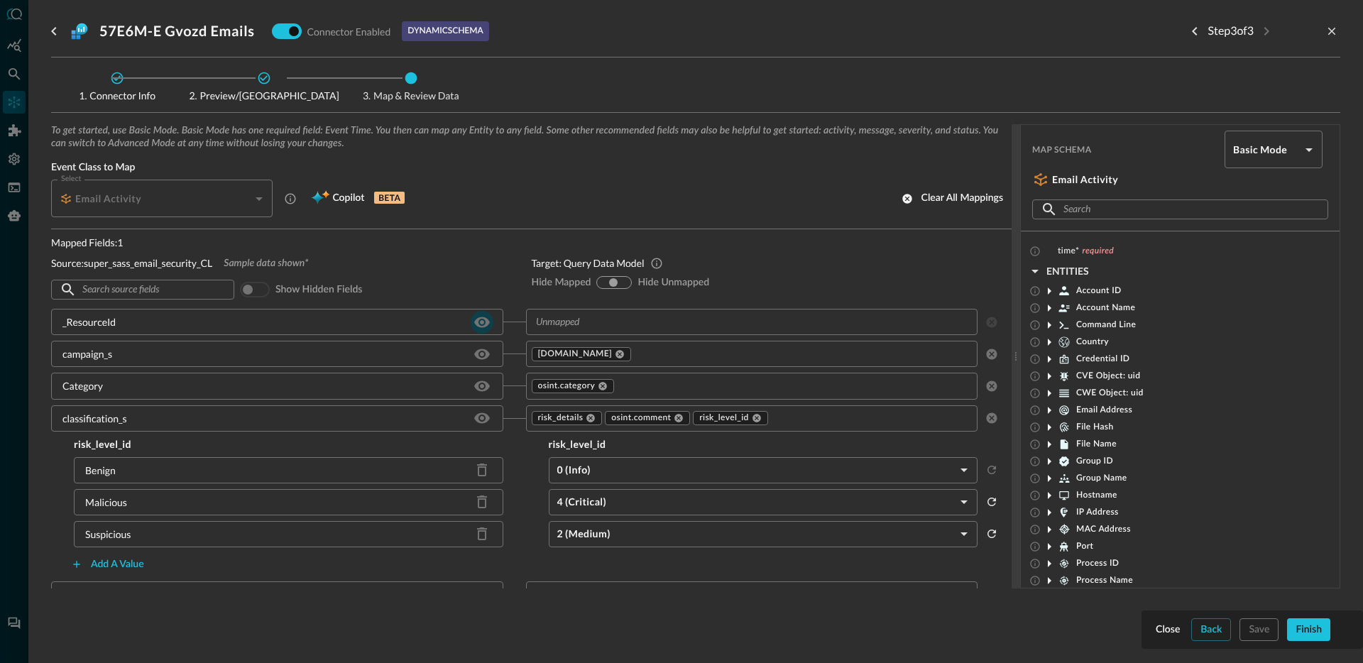
click at [477, 323] on icon "Hide/Show source field" at bounding box center [482, 322] width 16 height 11
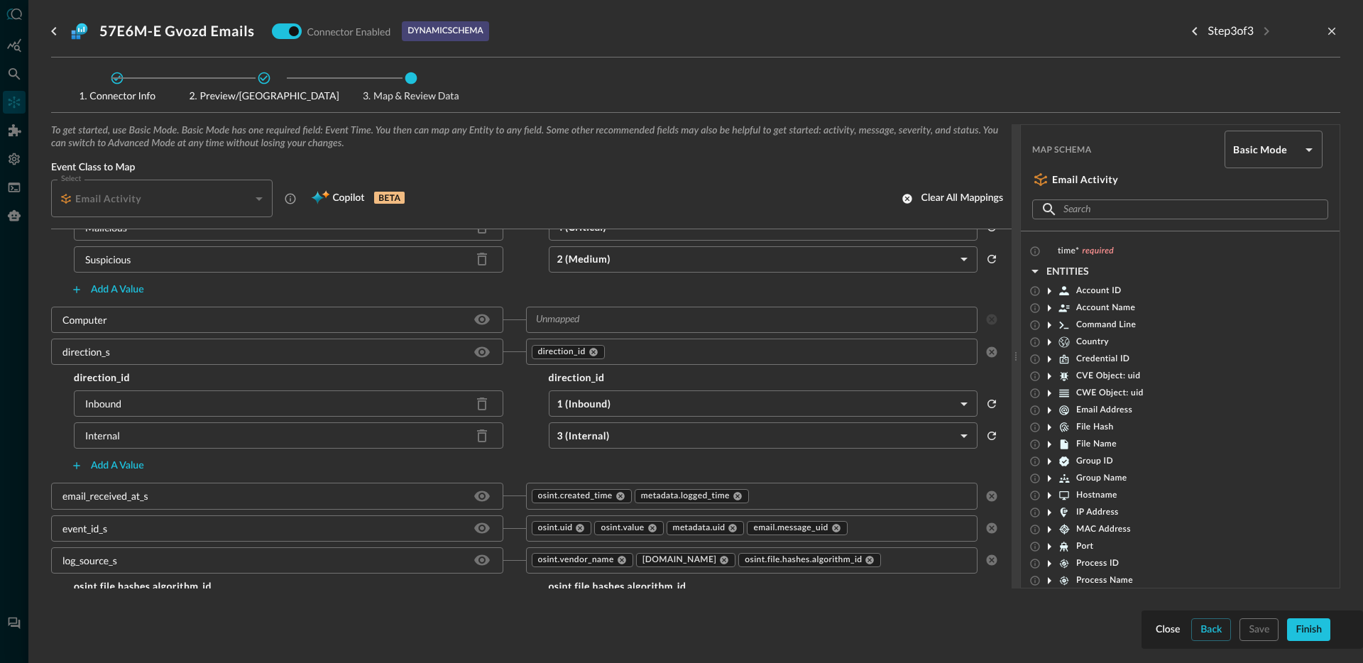
scroll to position [246, 0]
click at [474, 321] on icon "Hide/Show source field" at bounding box center [482, 317] width 16 height 11
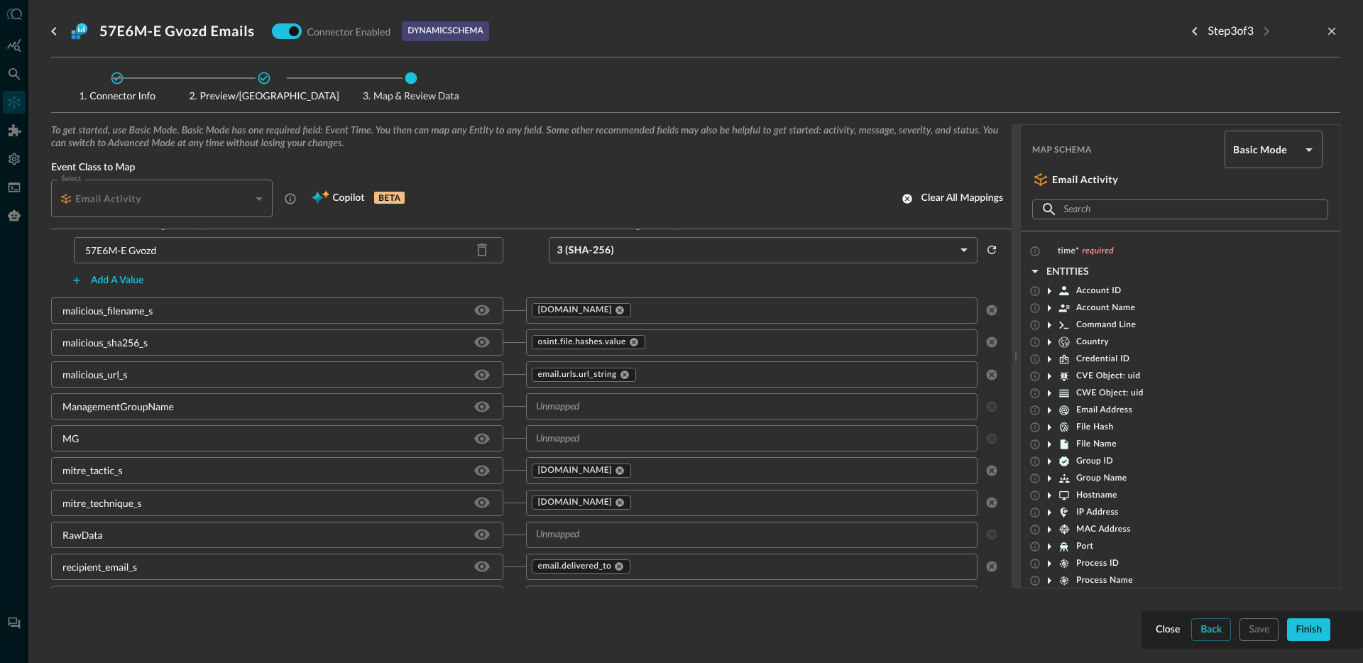
scroll to position [658, 0]
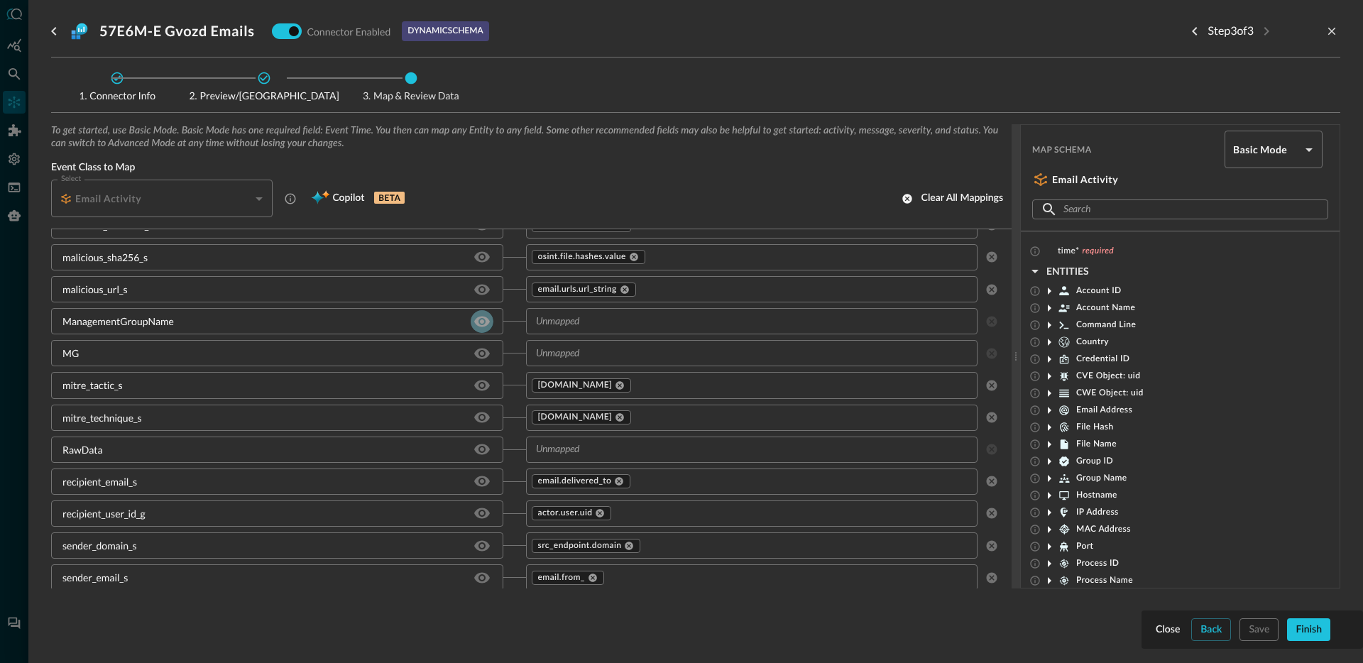
click at [478, 324] on icon "Hide/Show source field" at bounding box center [482, 321] width 16 height 11
click at [482, 383] on icon "Hide/Show source field" at bounding box center [482, 385] width 16 height 11
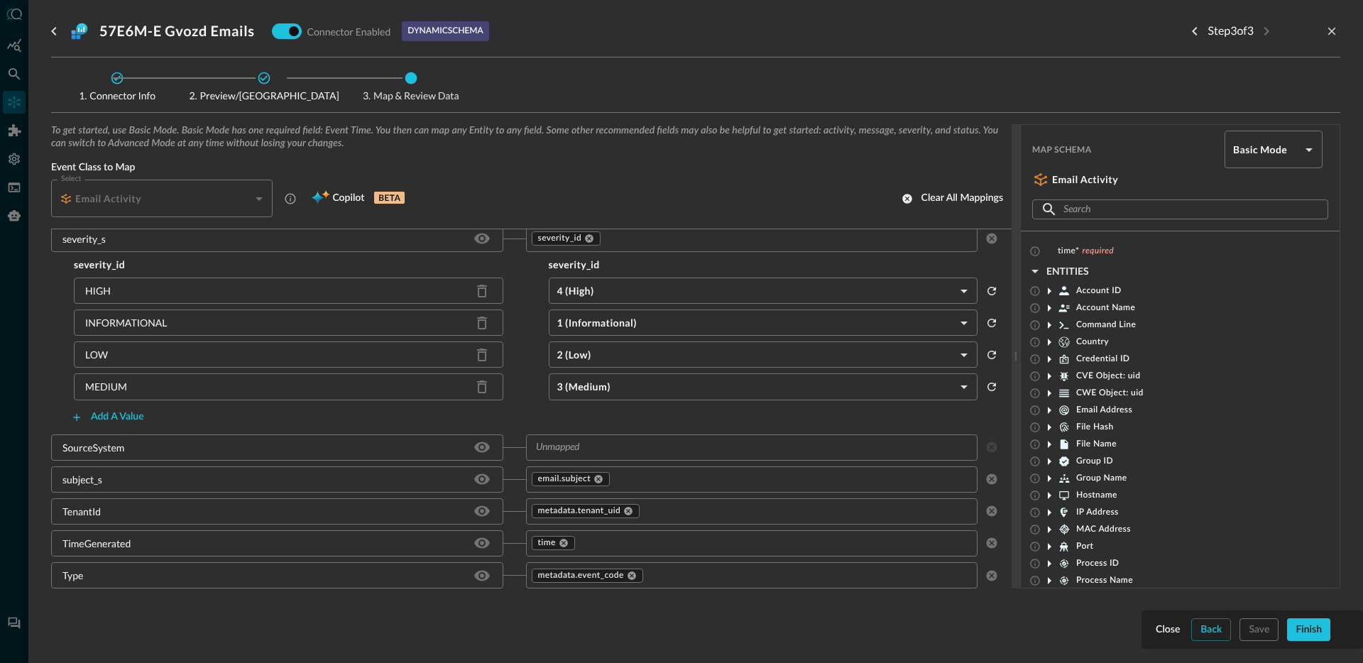
scroll to position [933, 0]
click at [478, 444] on icon "Hide/Show source field" at bounding box center [482, 447] width 16 height 11
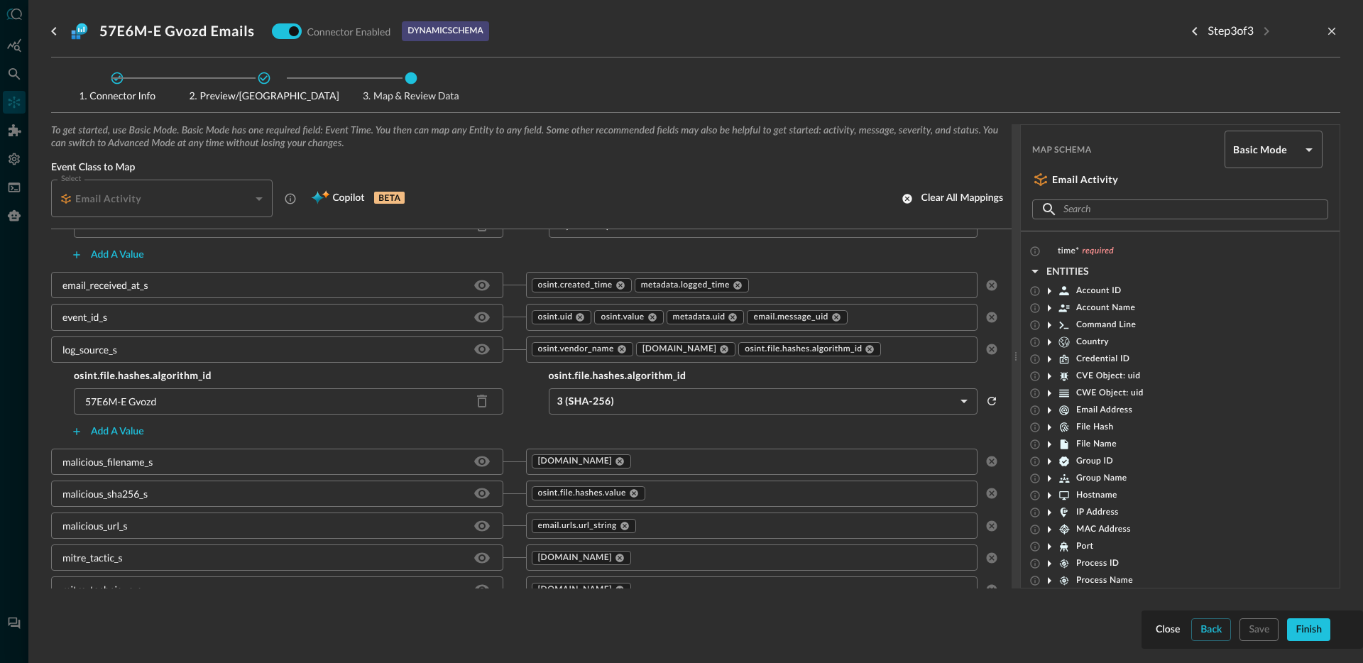
scroll to position [419, 0]
click at [931, 354] on input "text" at bounding box center [926, 353] width 89 height 18
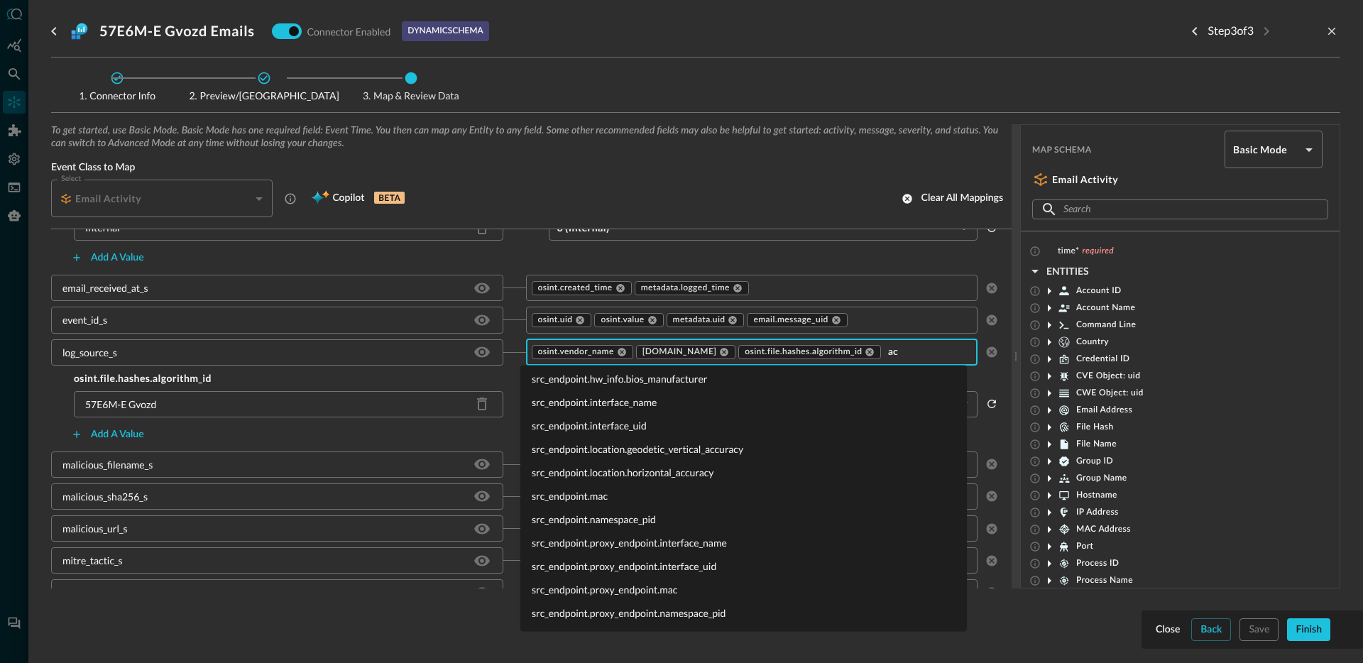
scroll to position [0, 0]
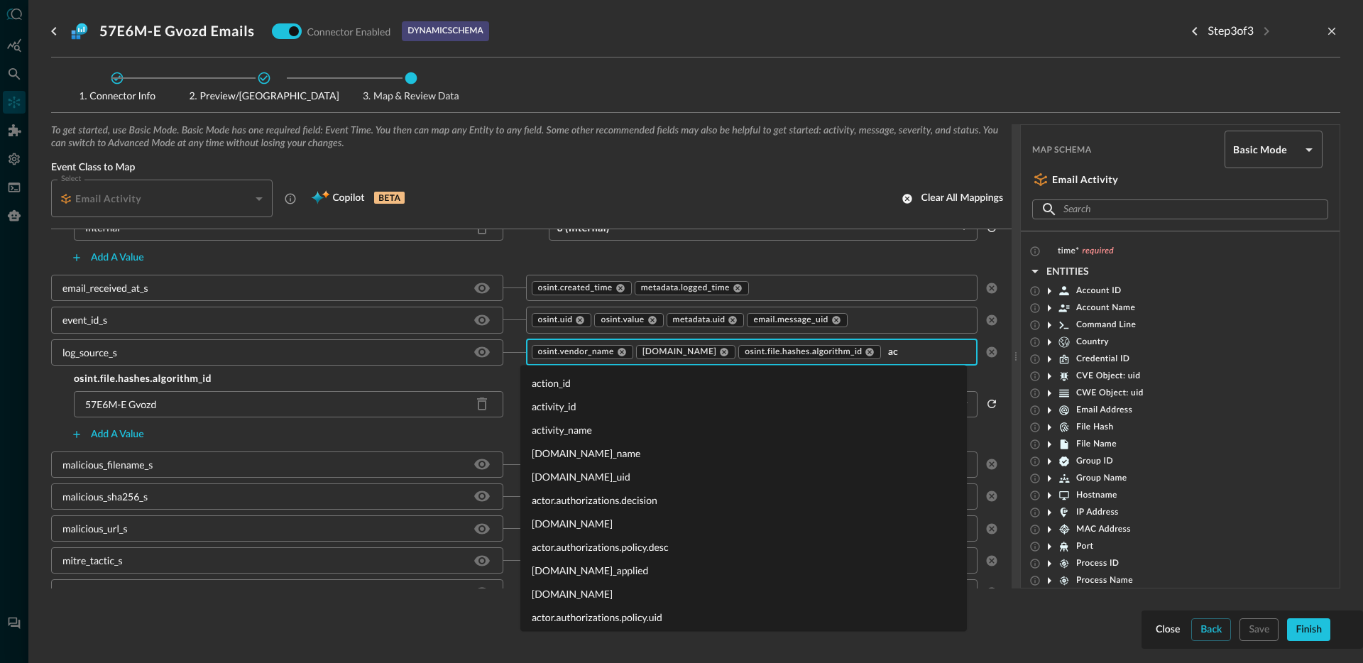
type input "act"
click at [573, 408] on li "activity_id" at bounding box center [743, 406] width 447 height 23
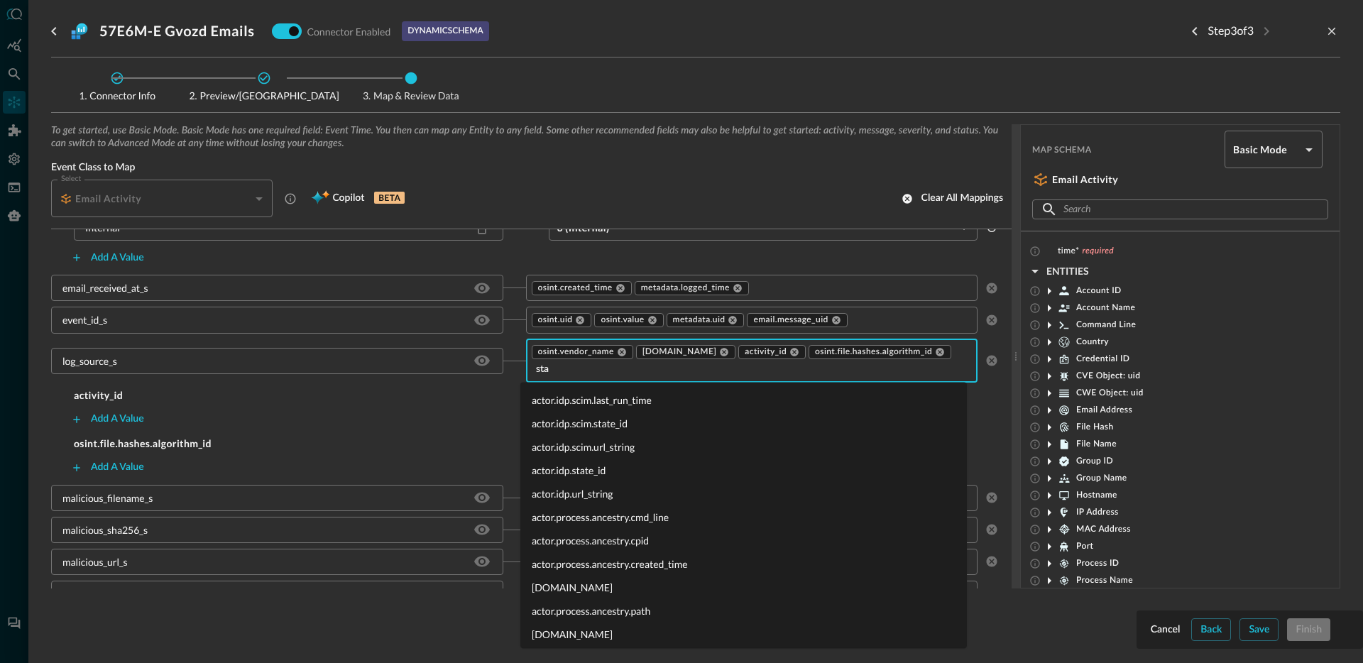
type input "stat"
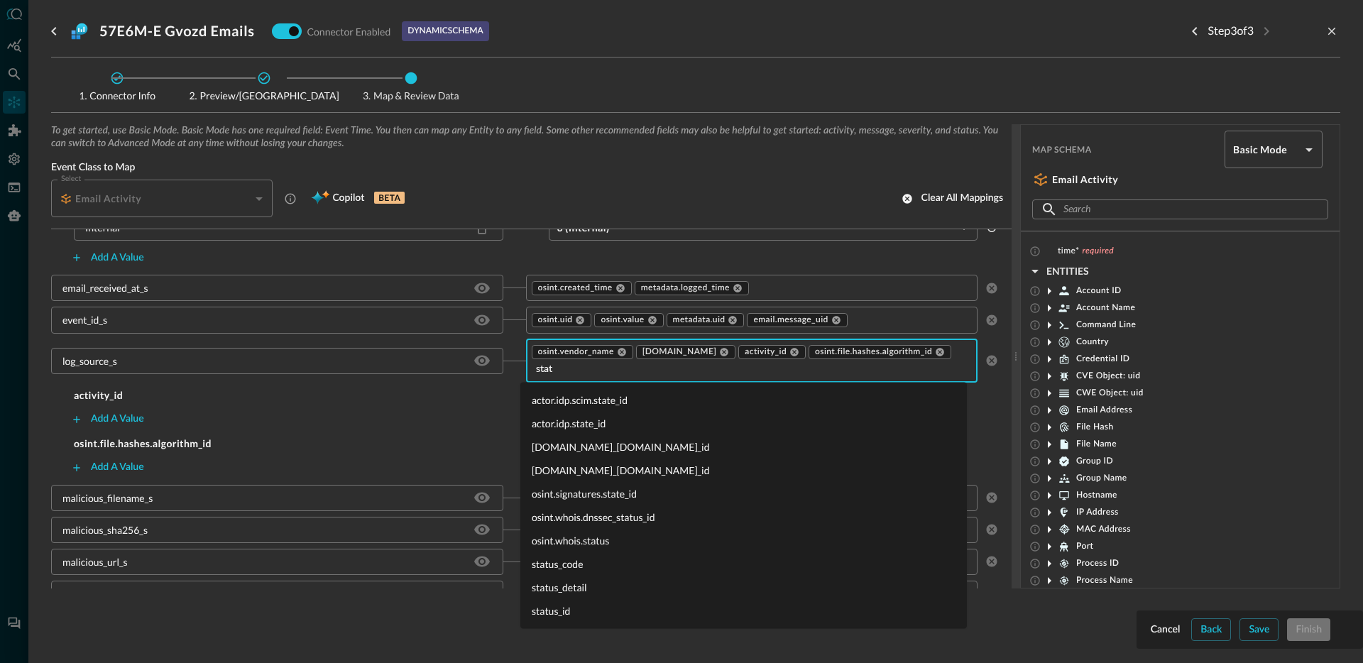
click at [585, 615] on li "status_id" at bounding box center [743, 610] width 447 height 23
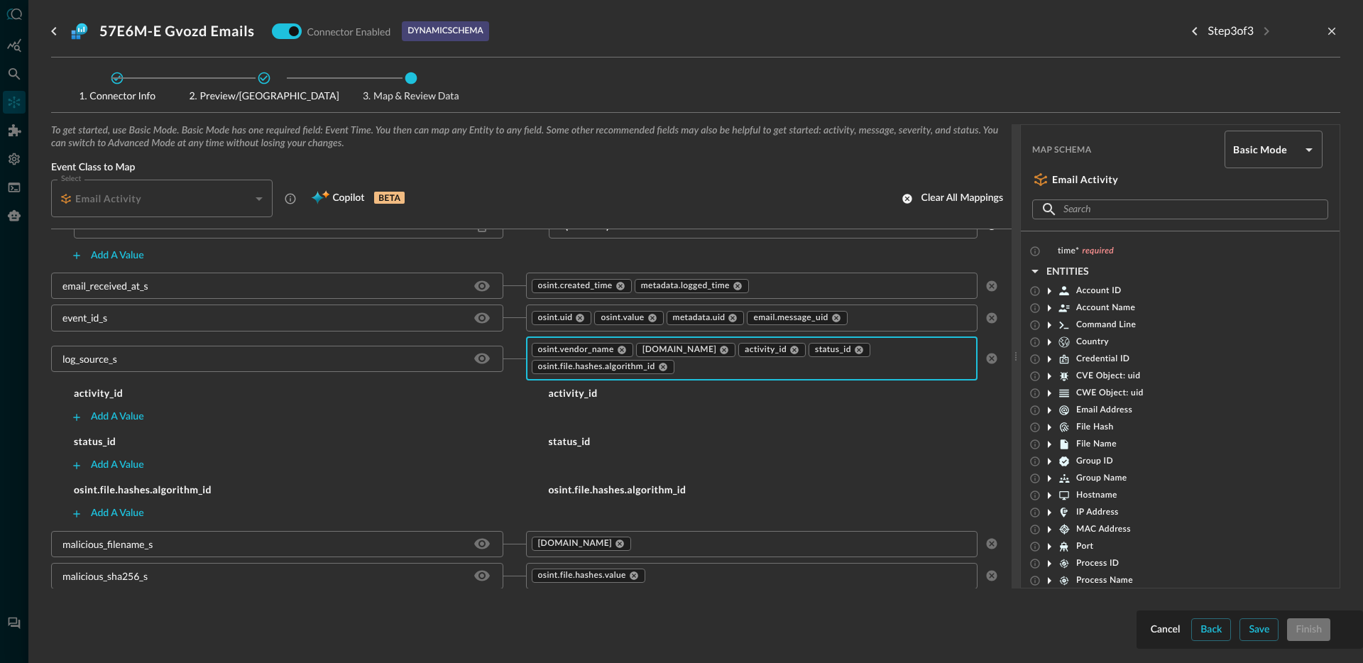
scroll to position [422, 0]
click at [99, 407] on button "Add a value" at bounding box center [107, 416] width 90 height 23
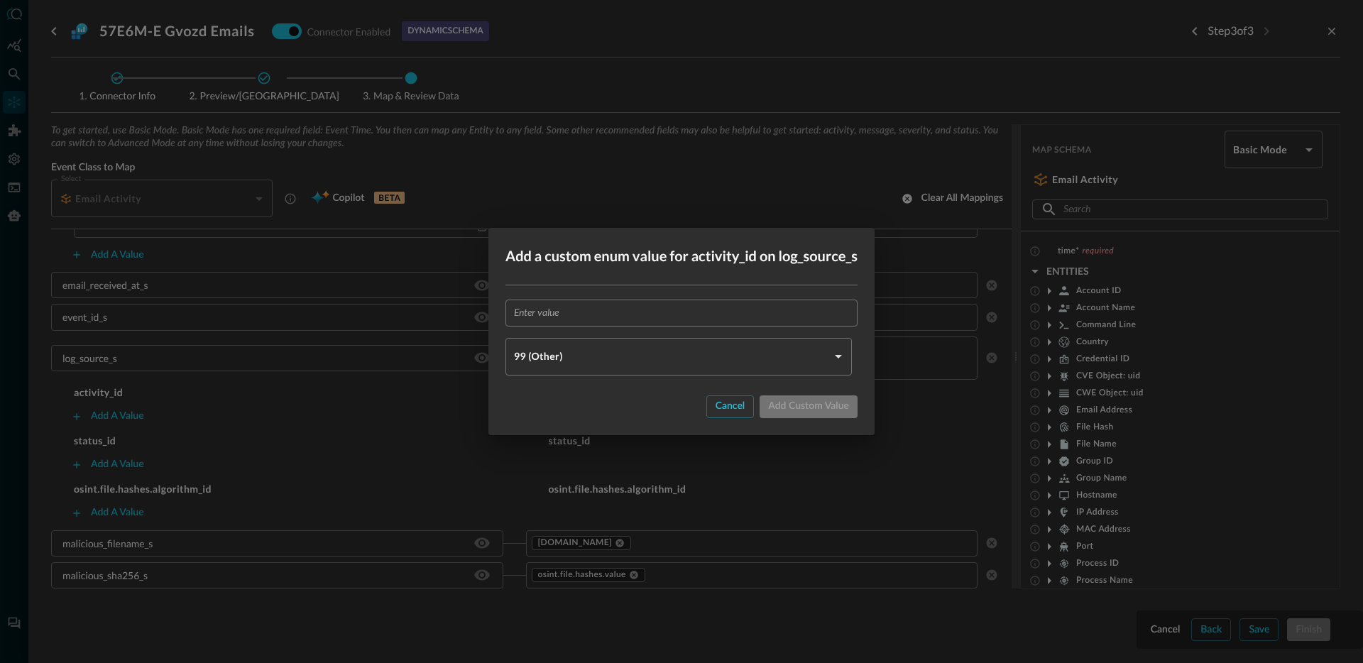
click at [715, 306] on input "text" at bounding box center [686, 313] width 344 height 26
paste input "57E6M-E Gvozd"
type input "57E6M-E Gvozd"
click at [621, 359] on body "Connectors Help Logout JR ​ ​ Add Connector Export Connectors Cloud Infrastruct…" at bounding box center [681, 331] width 1363 height 663
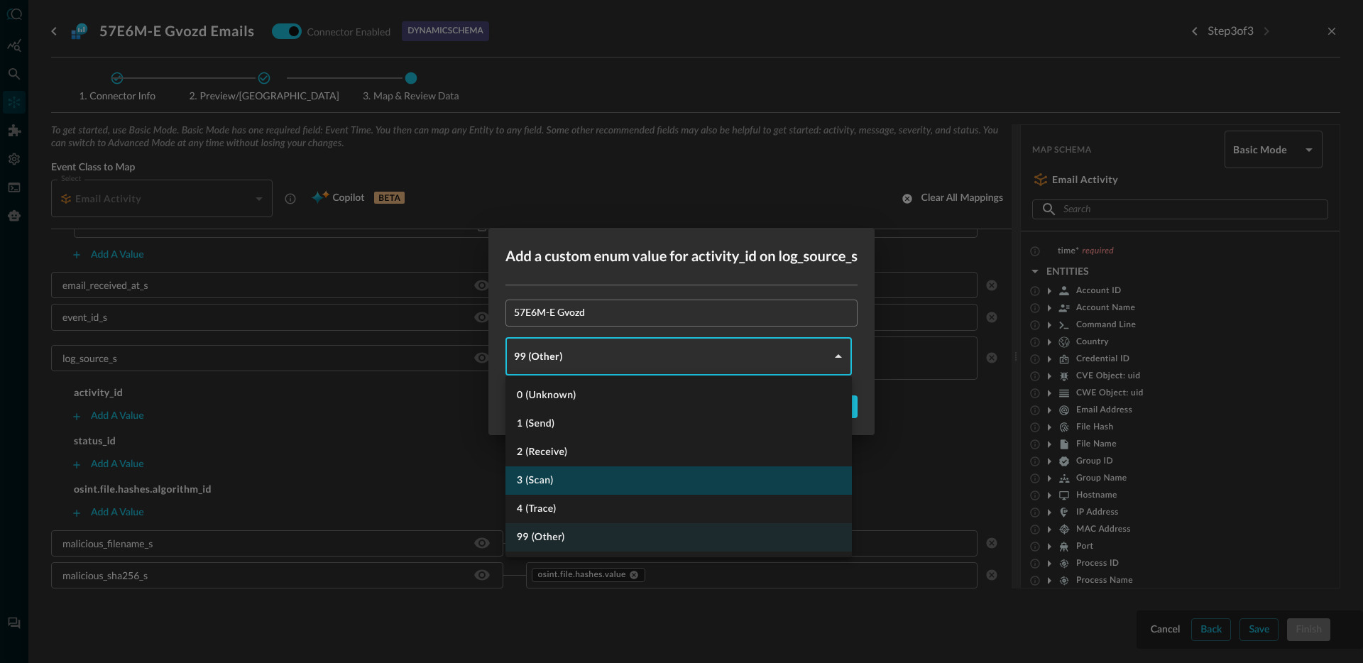
click at [554, 483] on li "3 (Scan)" at bounding box center [678, 480] width 346 height 28
type input "SCAN"
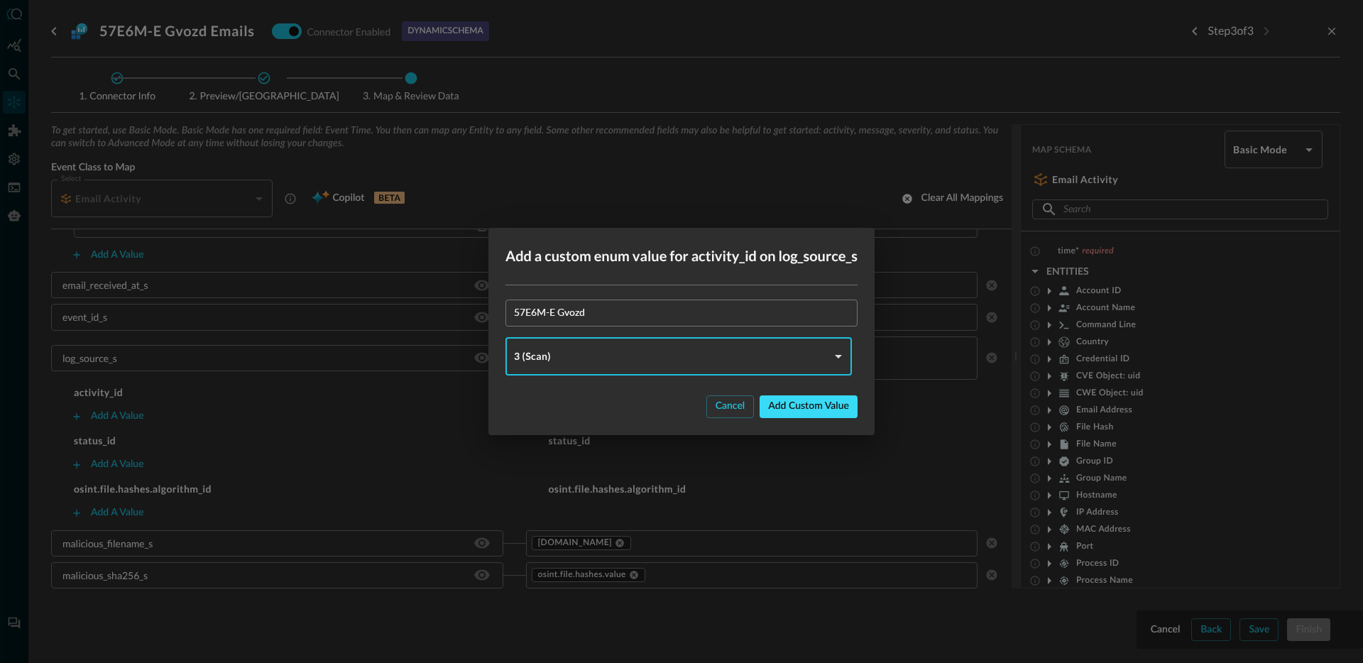
click at [794, 406] on div "Add custom value" at bounding box center [808, 407] width 81 height 18
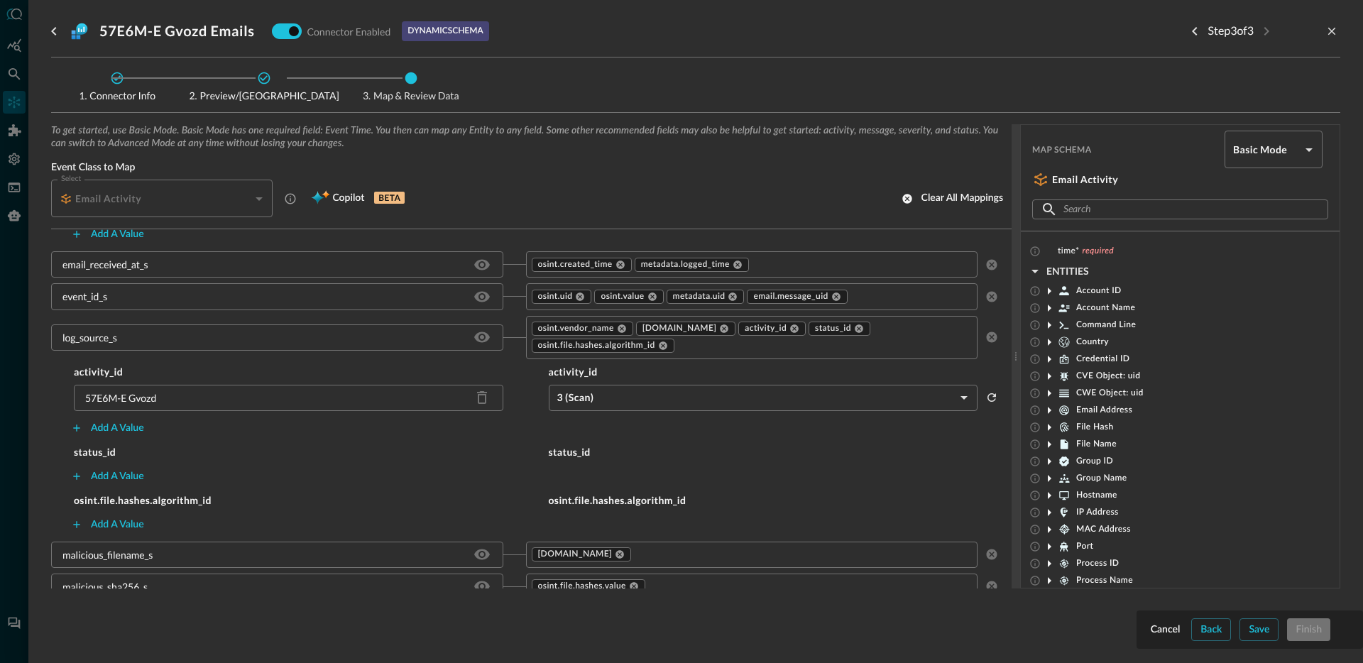
scroll to position [444, 0]
click at [130, 480] on div "Add a value" at bounding box center [117, 475] width 53 height 18
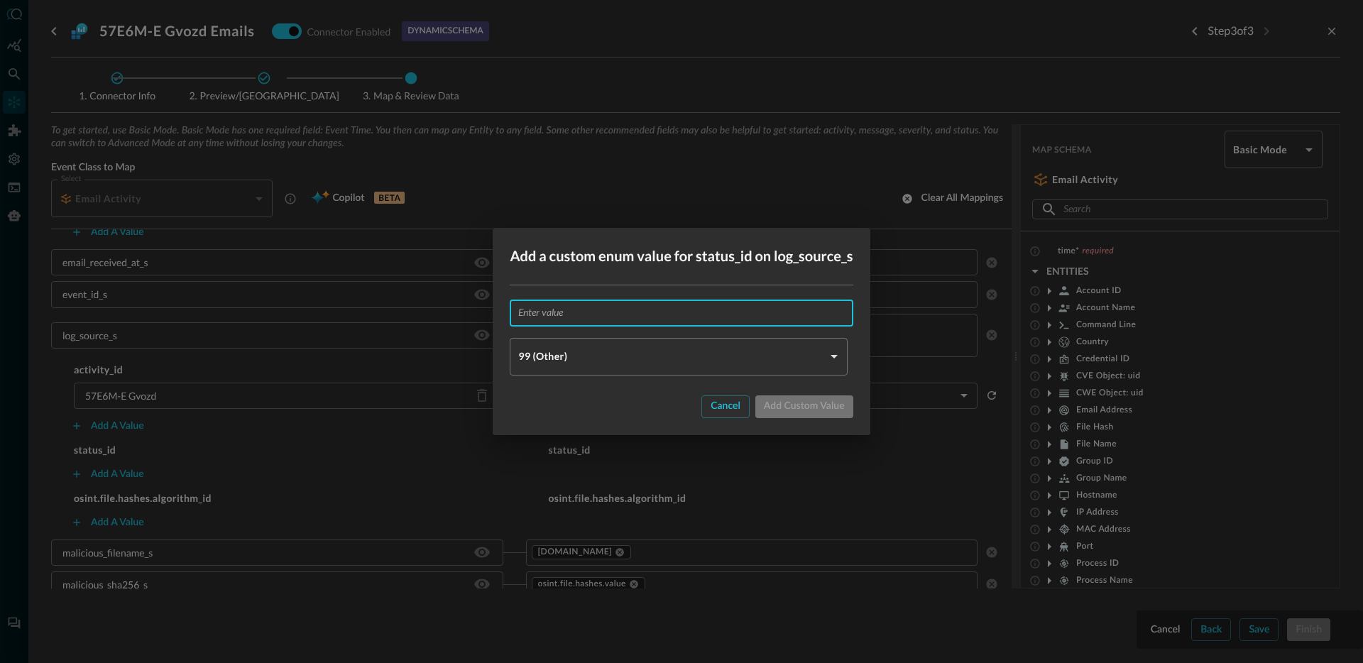
click at [649, 319] on input "text" at bounding box center [685, 313] width 334 height 26
paste input "57E6M-E Gvozd"
type input "57E6M-E Gvozd"
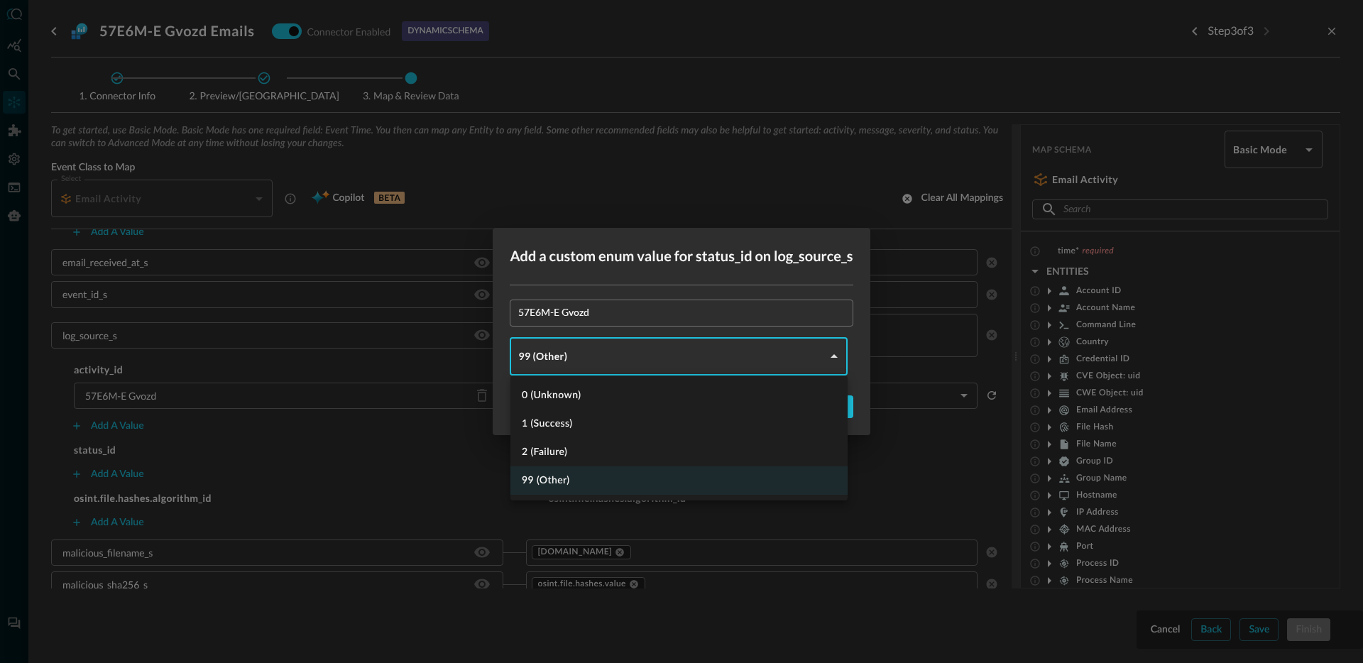
click at [622, 354] on body "Connectors Help Logout JR ​ ​ Add Connector Export Connectors Cloud Infrastruct…" at bounding box center [681, 331] width 1363 height 663
click at [580, 432] on li "1 (Success)" at bounding box center [678, 424] width 337 height 28
type input "SUCCESS"
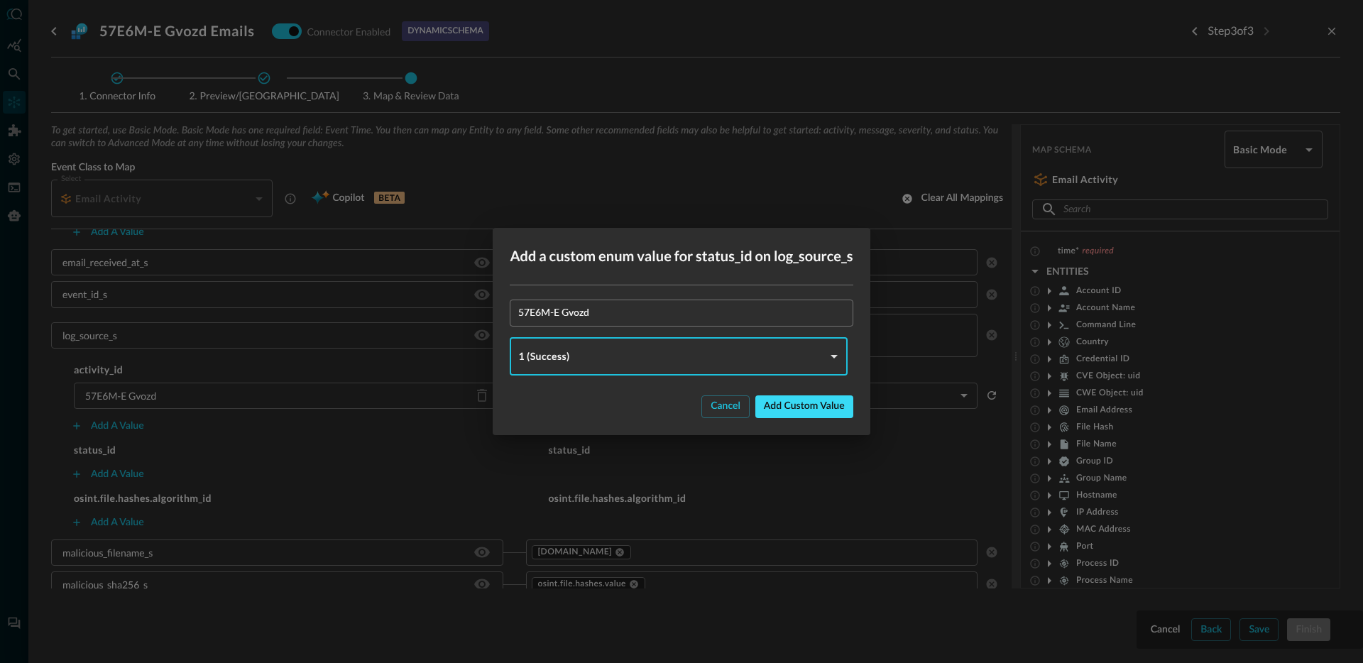
click at [814, 407] on div "Add custom value" at bounding box center [804, 407] width 81 height 18
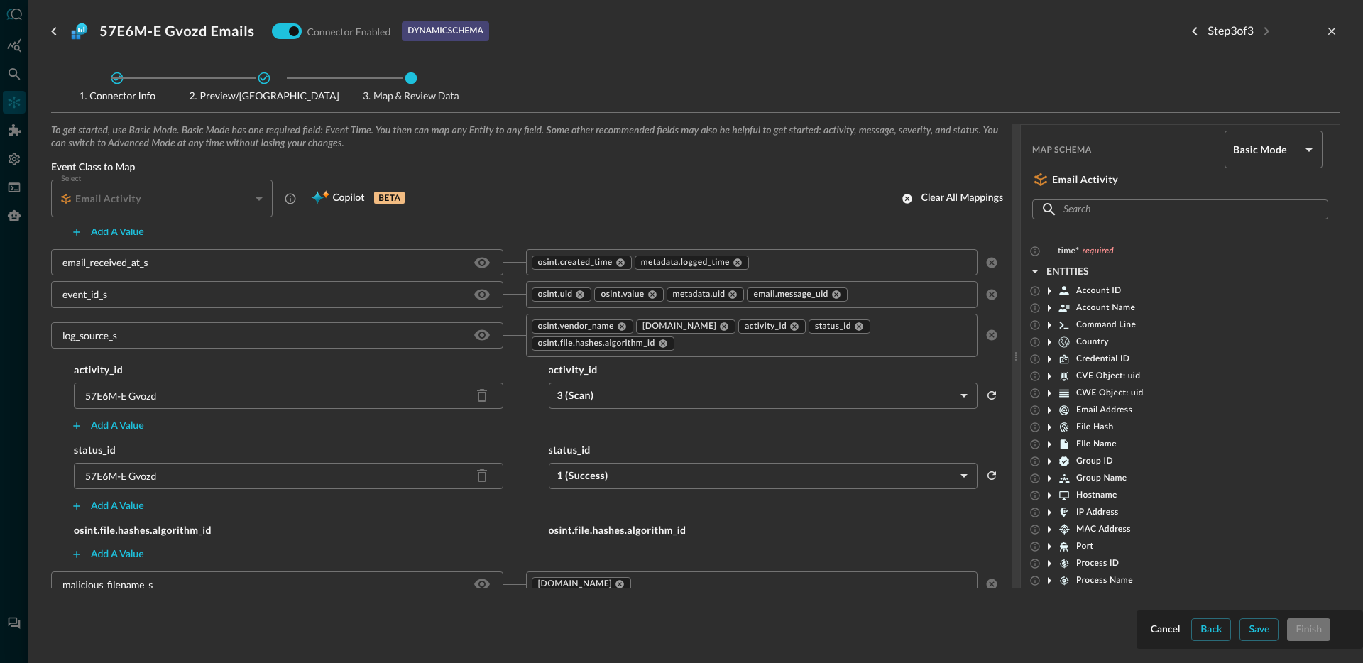
scroll to position [468, 0]
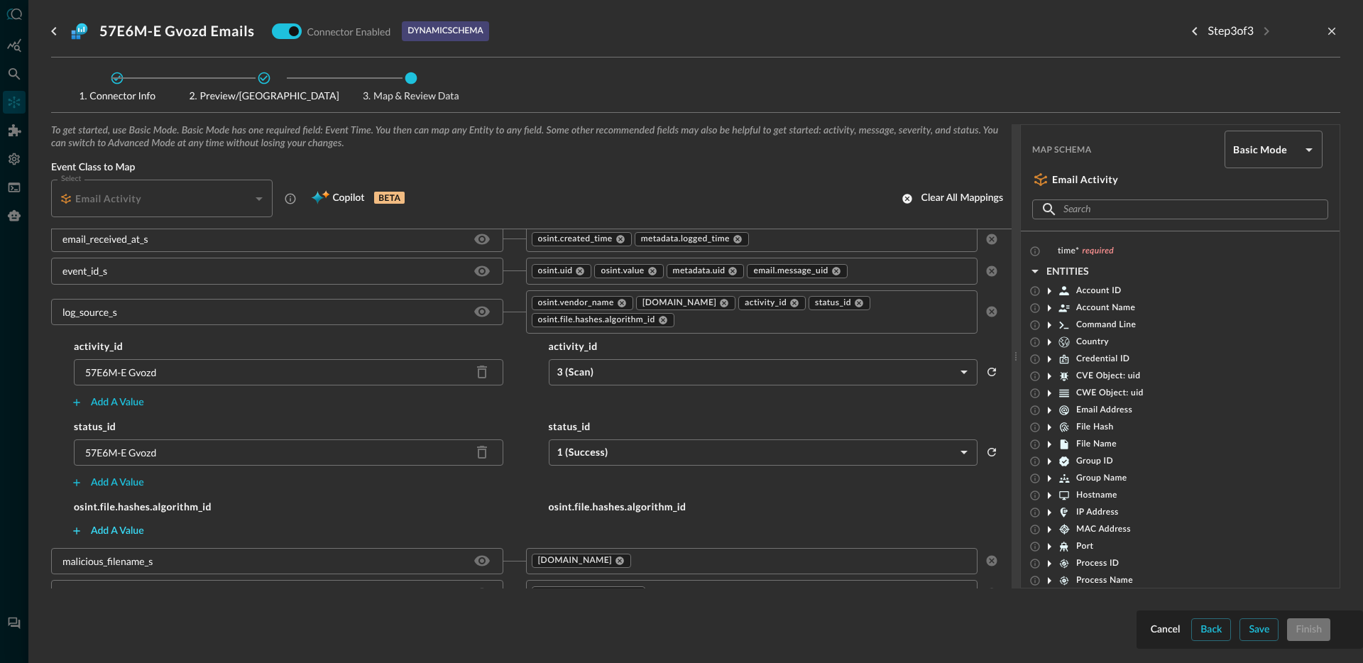
click at [114, 527] on div "Add a value" at bounding box center [117, 531] width 53 height 18
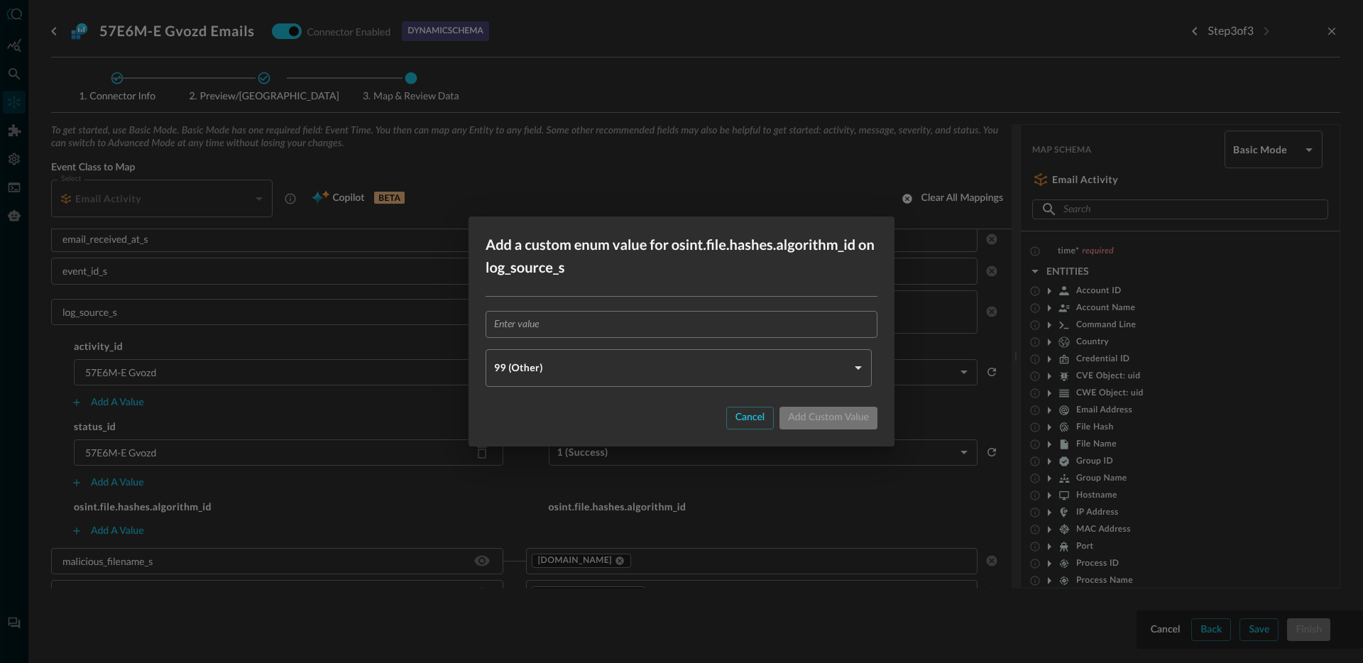
click at [589, 309] on div "​ 99 (Other) OTHER ​" at bounding box center [682, 349] width 426 height 104
click at [586, 317] on input "text" at bounding box center [685, 324] width 383 height 26
paste input "57E6M-E Gvozd"
type input "57E6M-E Gvozd"
click at [568, 373] on body "Connectors Help Logout JR ​ ​ Add Connector Export Connectors Cloud Infrastruct…" at bounding box center [681, 331] width 1363 height 663
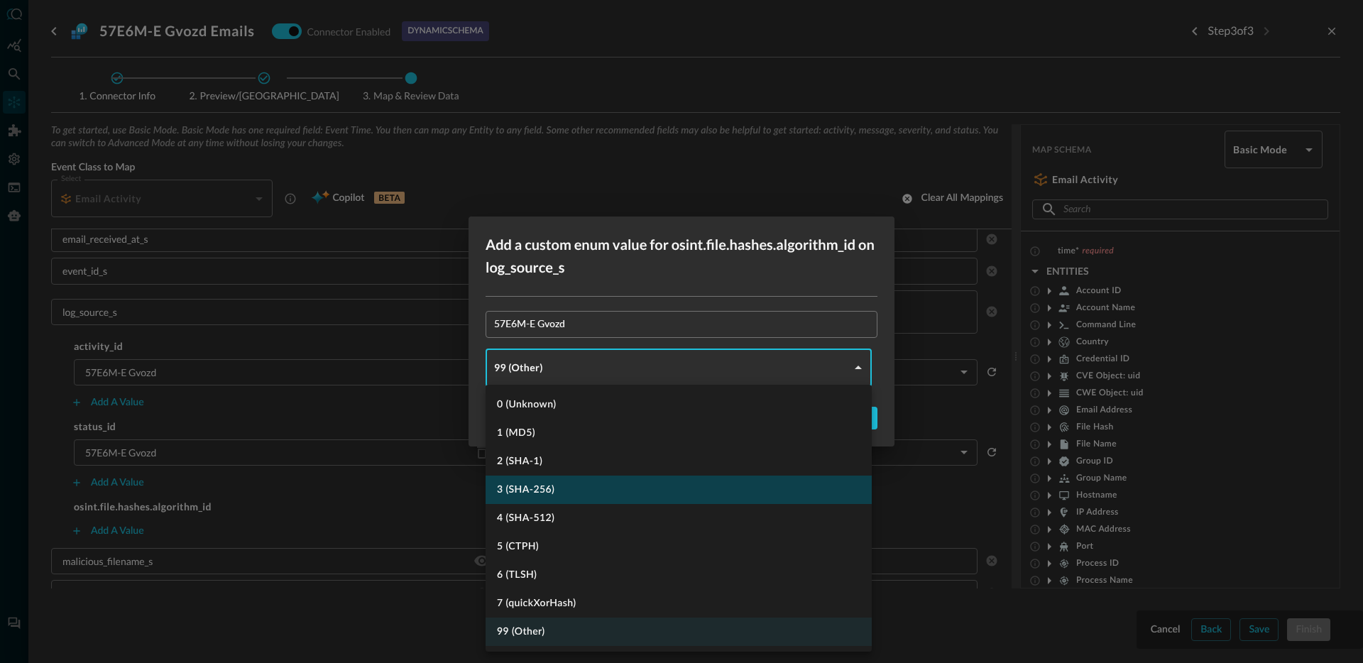
click at [586, 491] on li "3 (SHA-256)" at bounding box center [679, 490] width 386 height 28
type input "SHA_256"
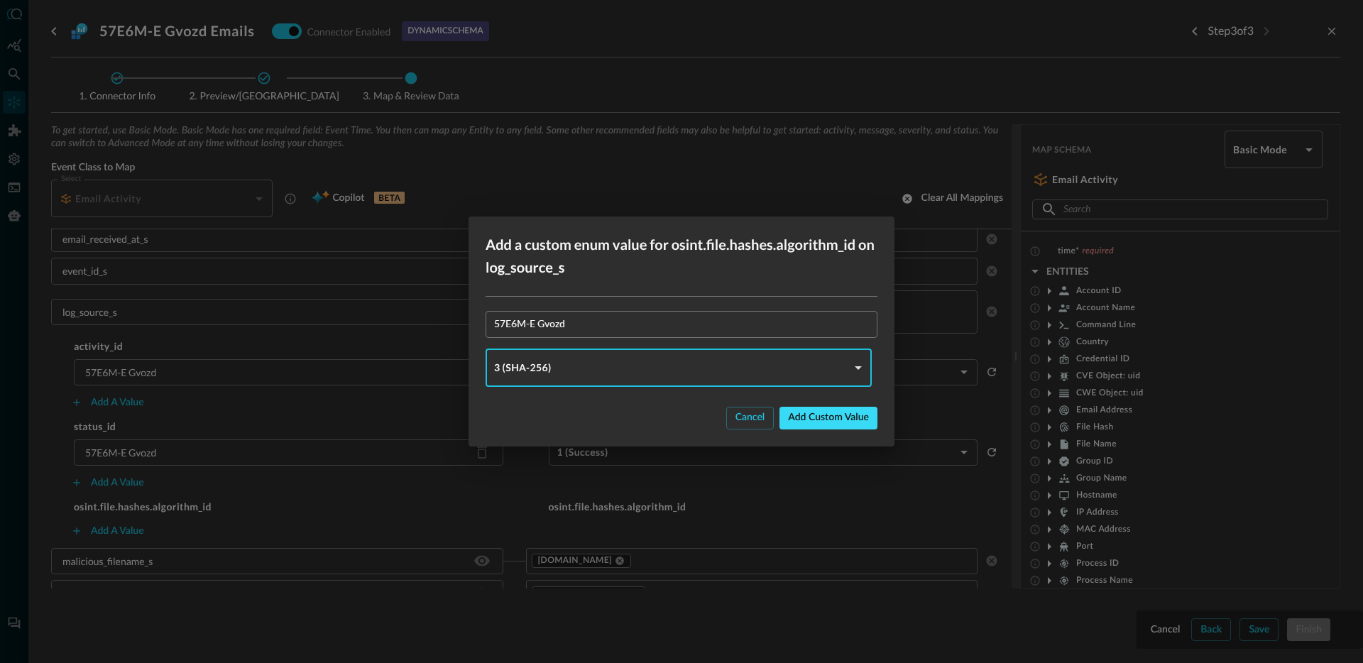
click at [838, 409] on div "Add custom value" at bounding box center [828, 418] width 81 height 18
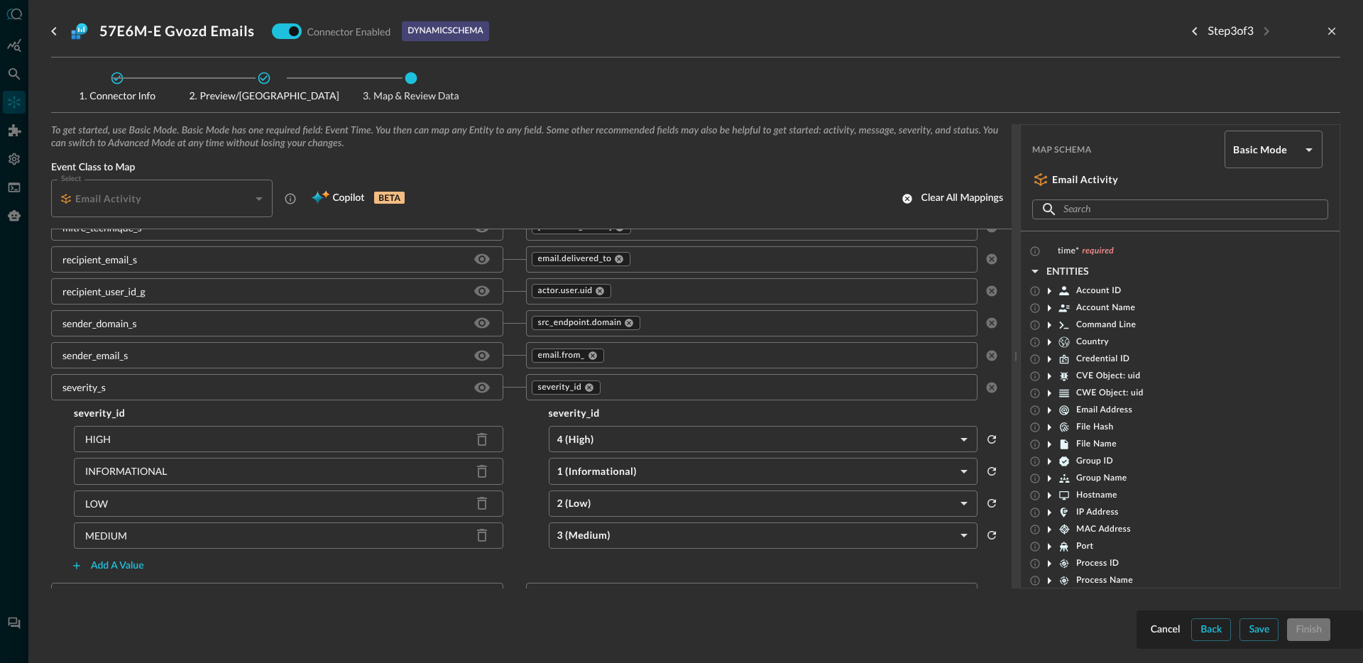
scroll to position [1078, 0]
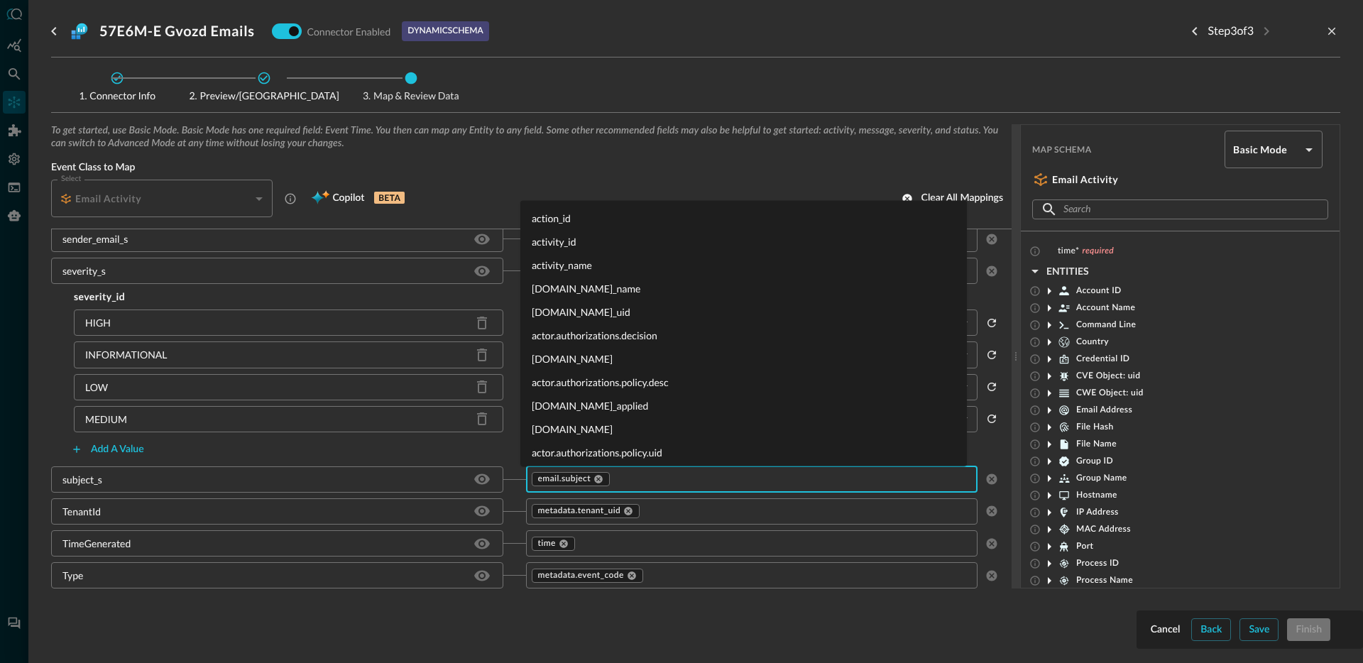
click at [684, 477] on input "text" at bounding box center [791, 480] width 360 height 18
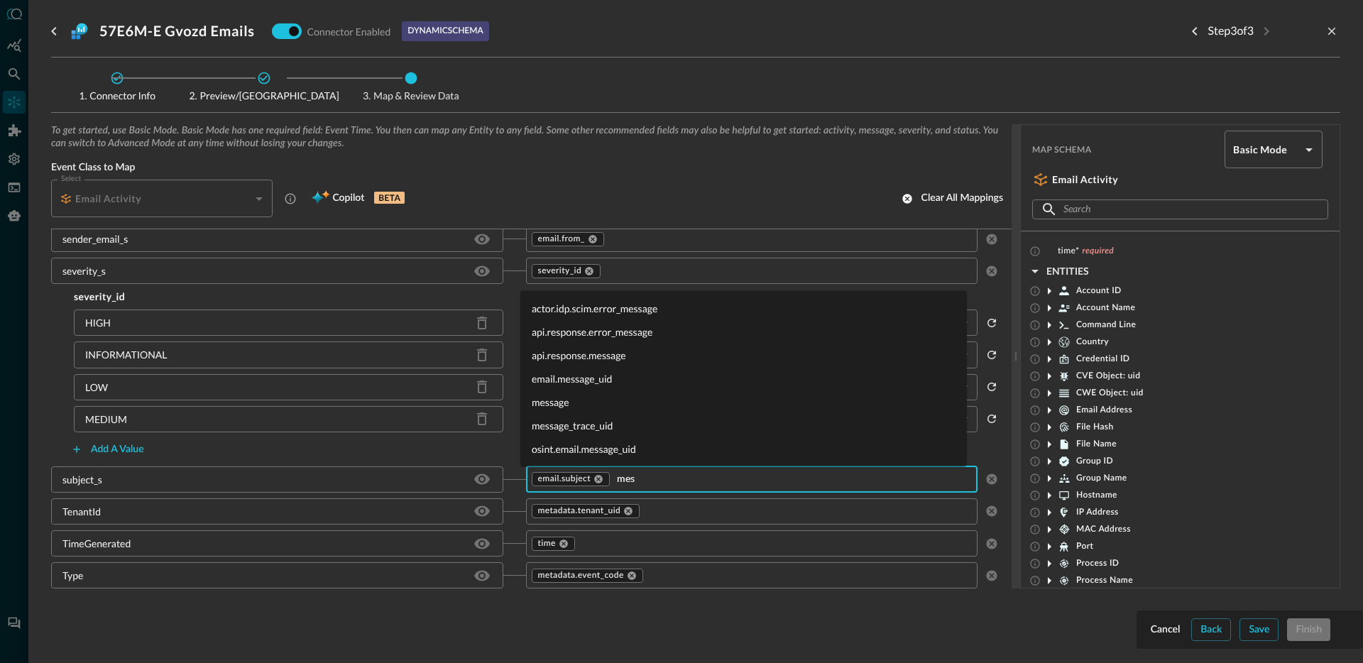
type input "mess"
click at [601, 403] on li "message" at bounding box center [743, 401] width 447 height 23
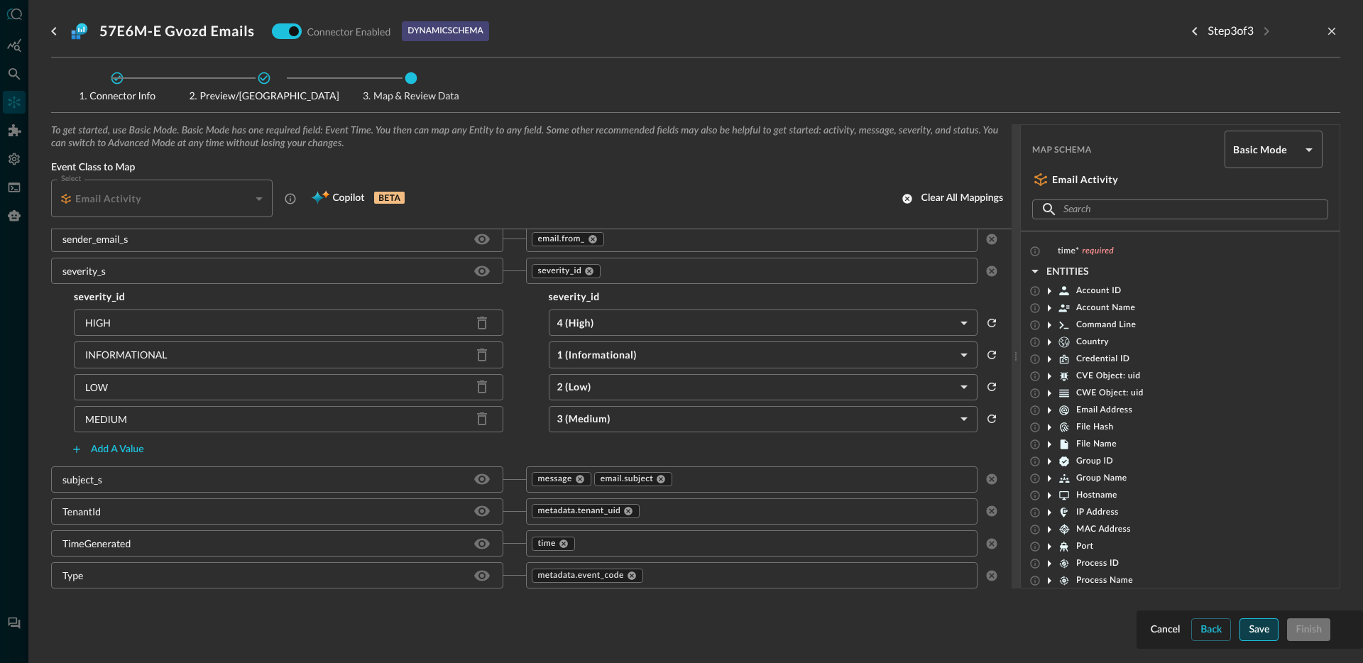
click at [1276, 629] on button "Save" at bounding box center [1258, 629] width 39 height 23
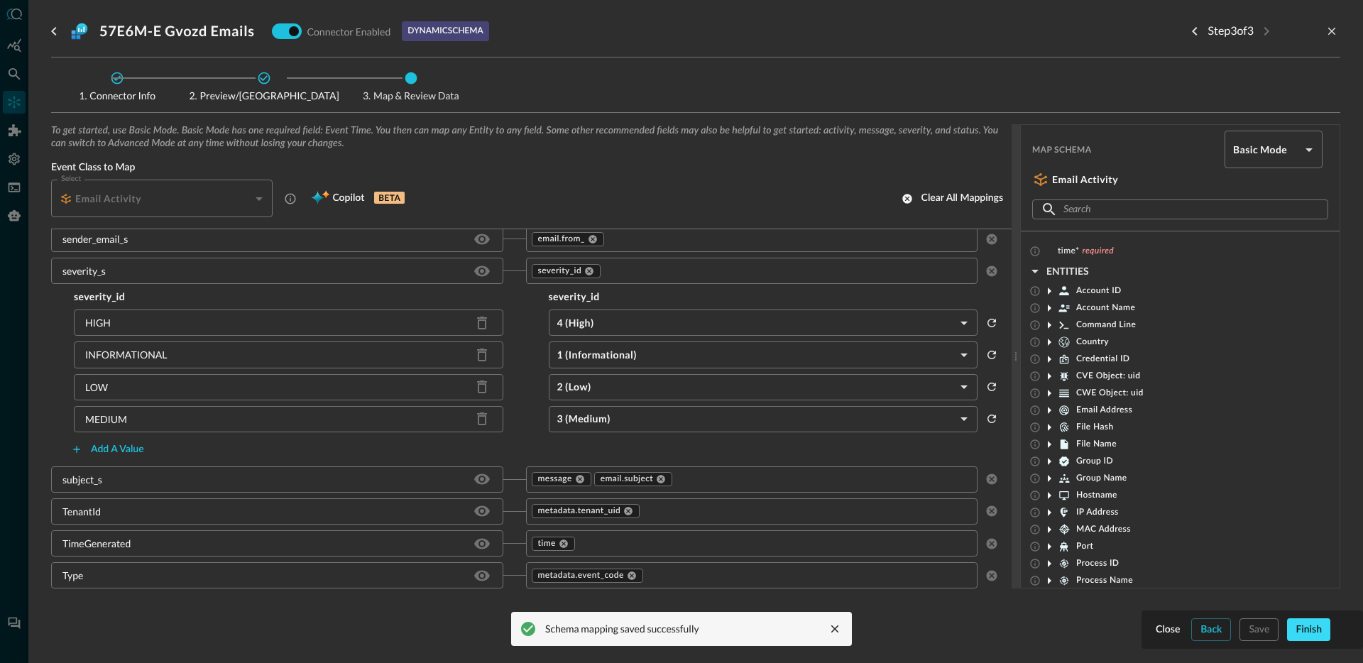
click at [1313, 630] on div "Finish" at bounding box center [1309, 630] width 26 height 18
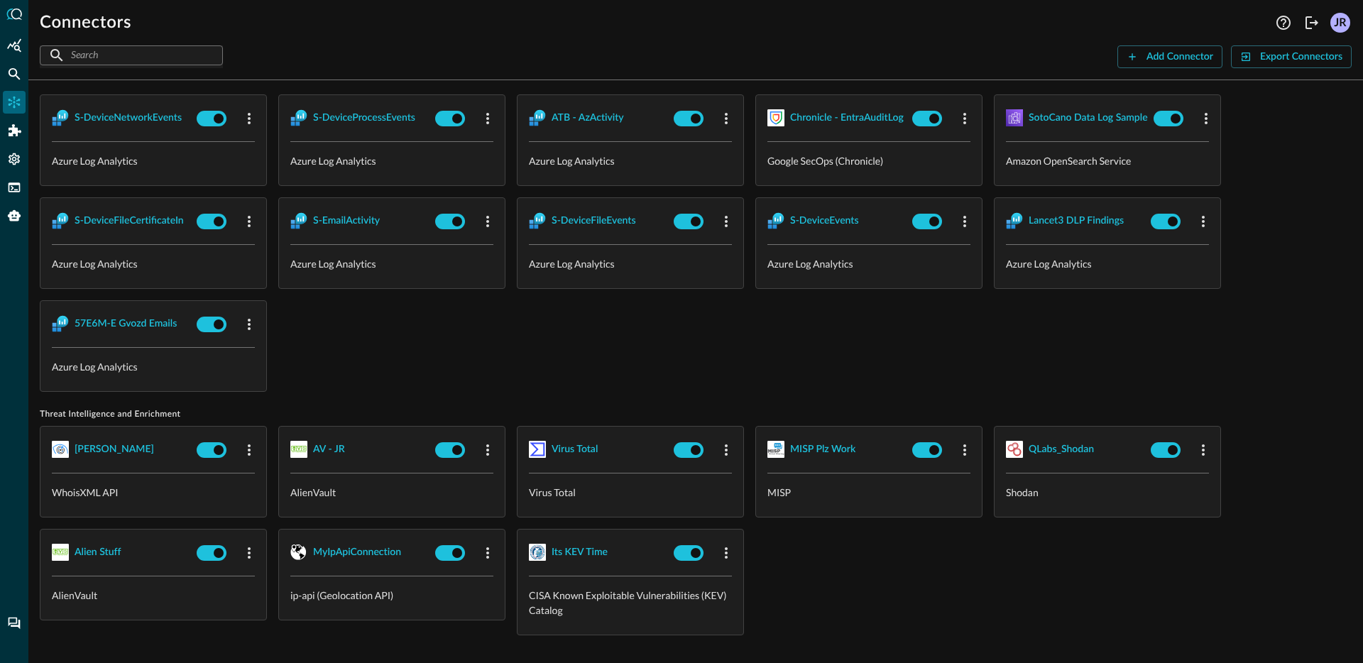
click at [11, 76] on icon "Federated Search" at bounding box center [15, 74] width 12 height 12
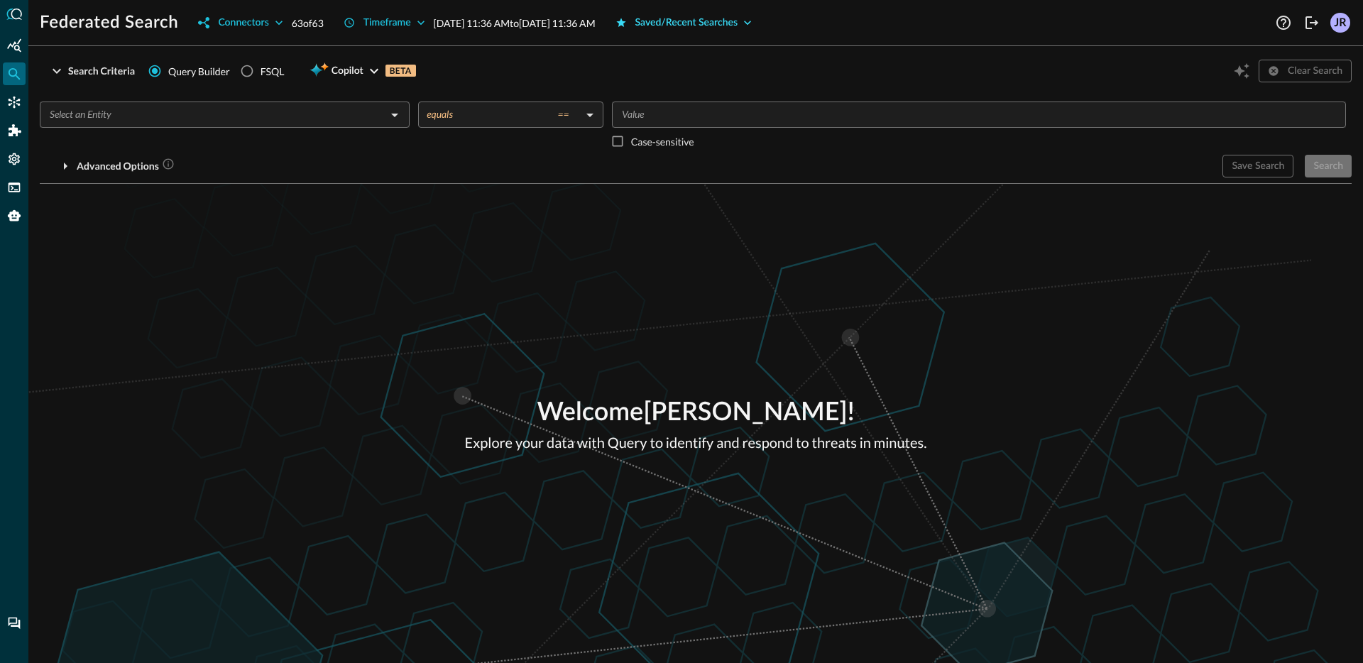
click at [722, 21] on div "Saved/Recent Searches" at bounding box center [686, 23] width 103 height 18
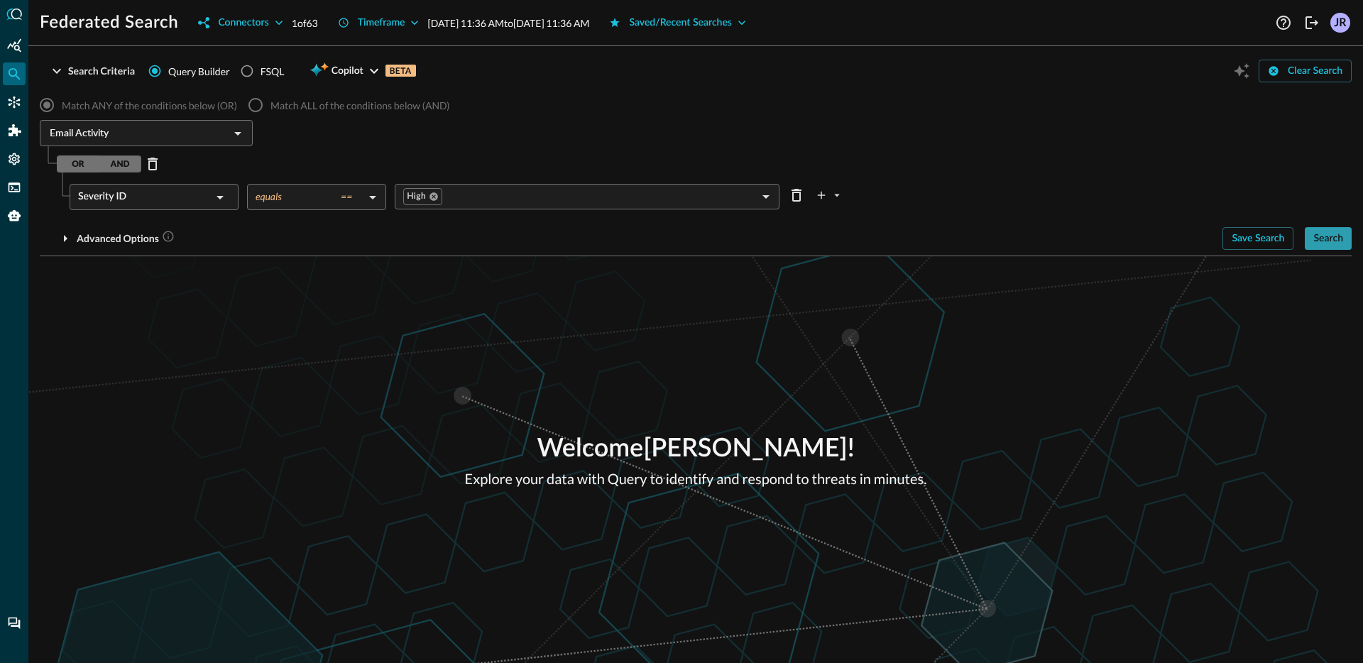
click at [1329, 246] on div "Search" at bounding box center [1328, 239] width 30 height 18
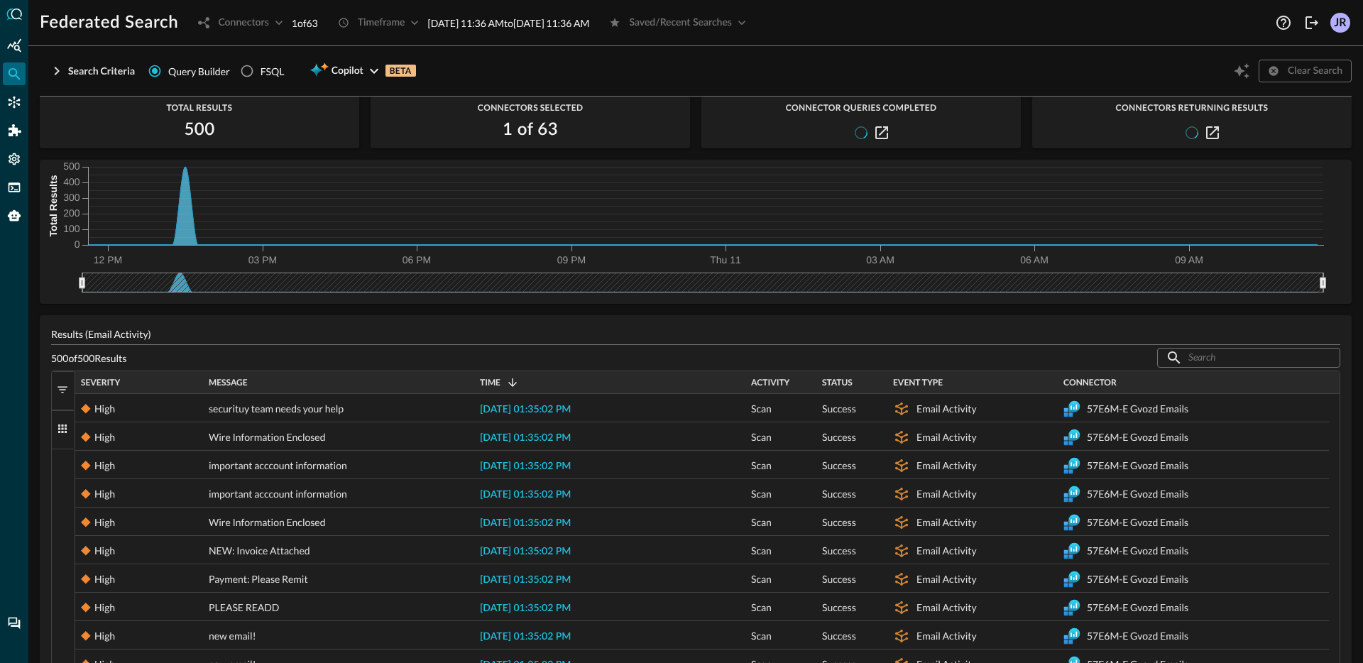
scroll to position [36, 0]
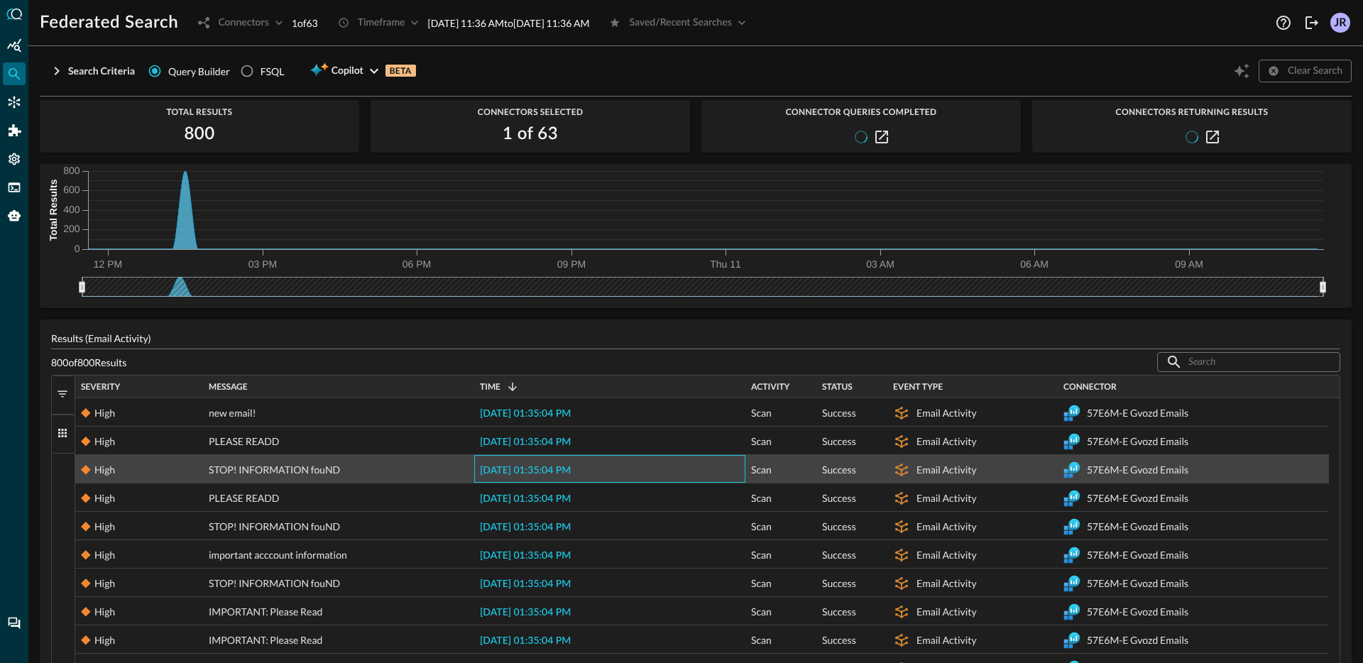
click at [548, 472] on span "[DATE] 01:35:04 PM" at bounding box center [525, 471] width 91 height 10
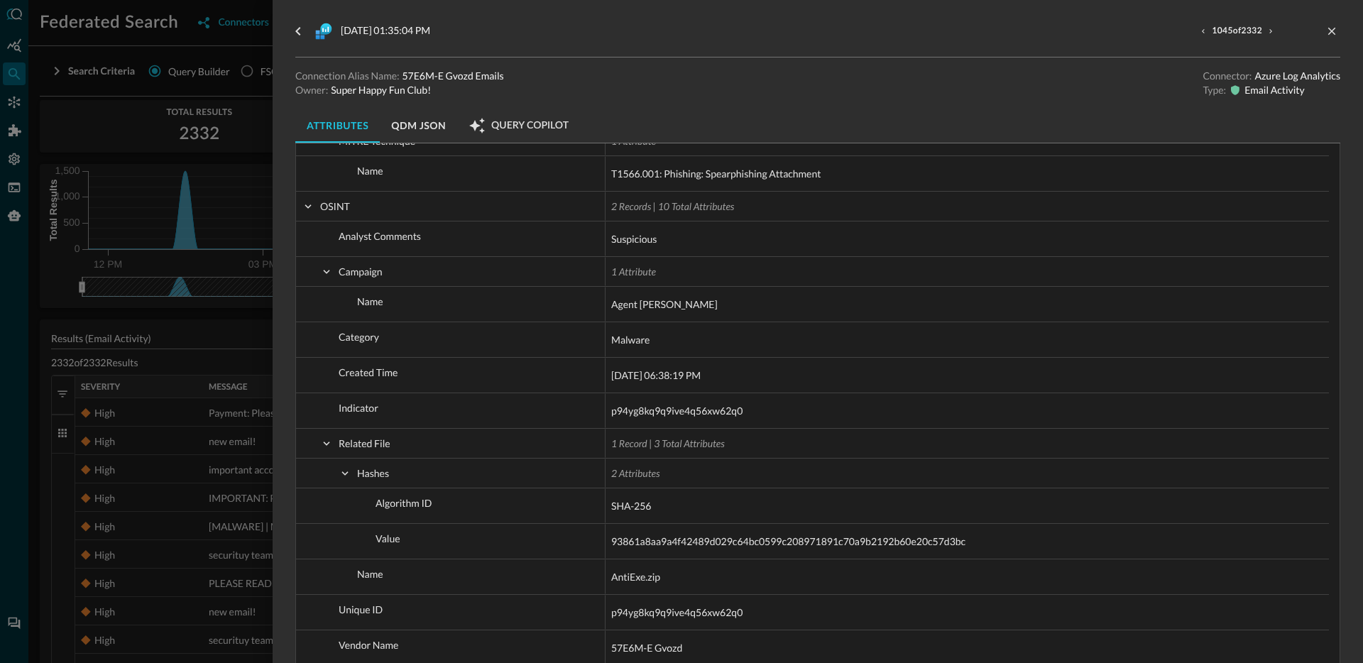
scroll to position [858, 0]
click at [239, 326] on div at bounding box center [681, 331] width 1363 height 663
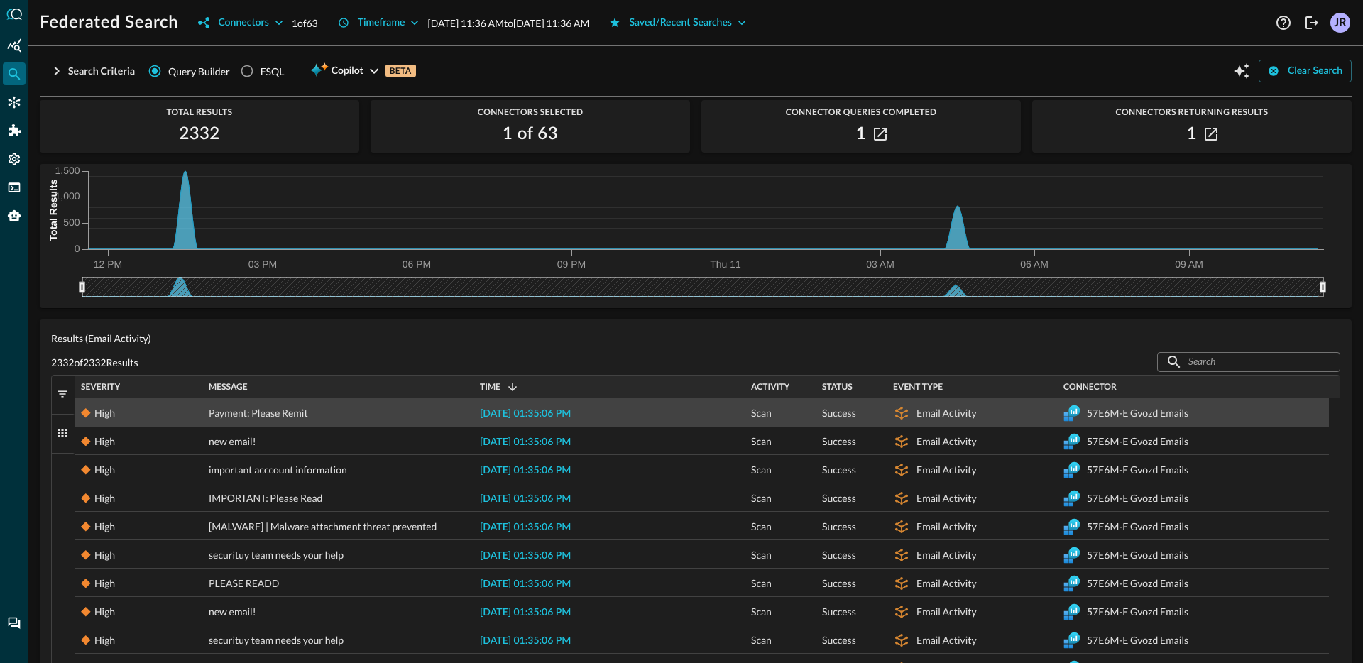
scroll to position [279, 0]
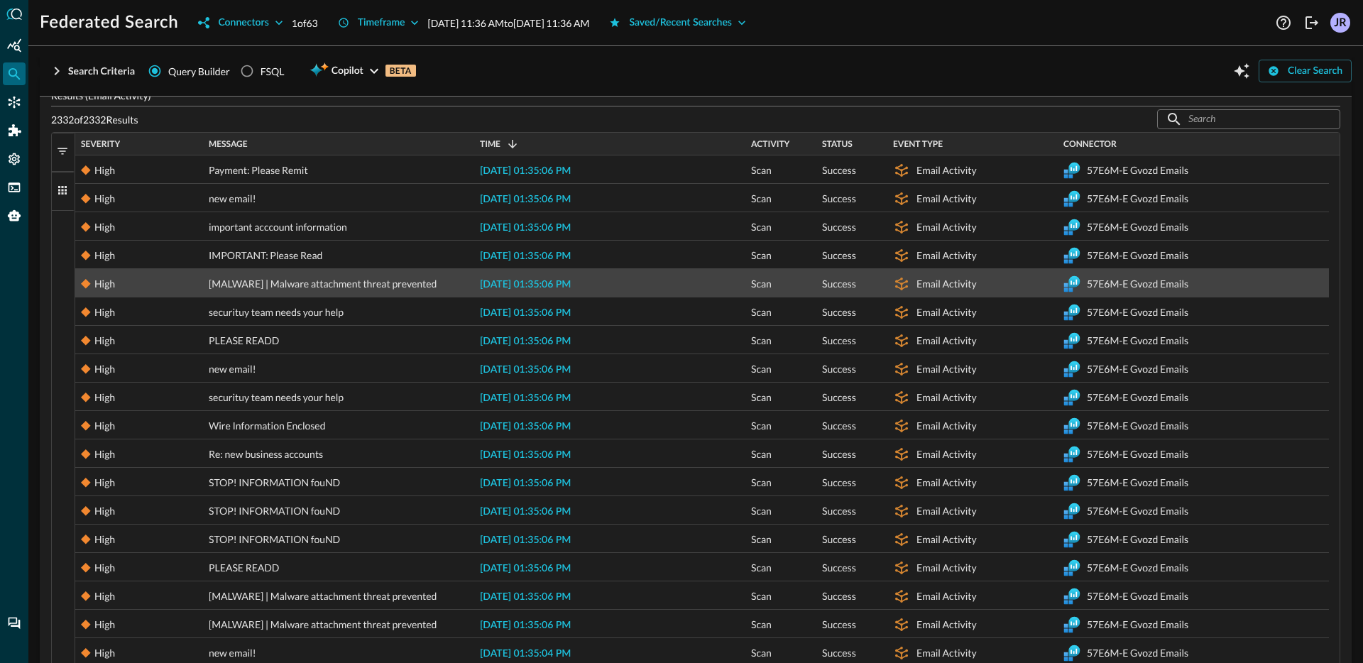
click at [519, 286] on span "[DATE] 01:35:06 PM" at bounding box center [525, 285] width 91 height 10
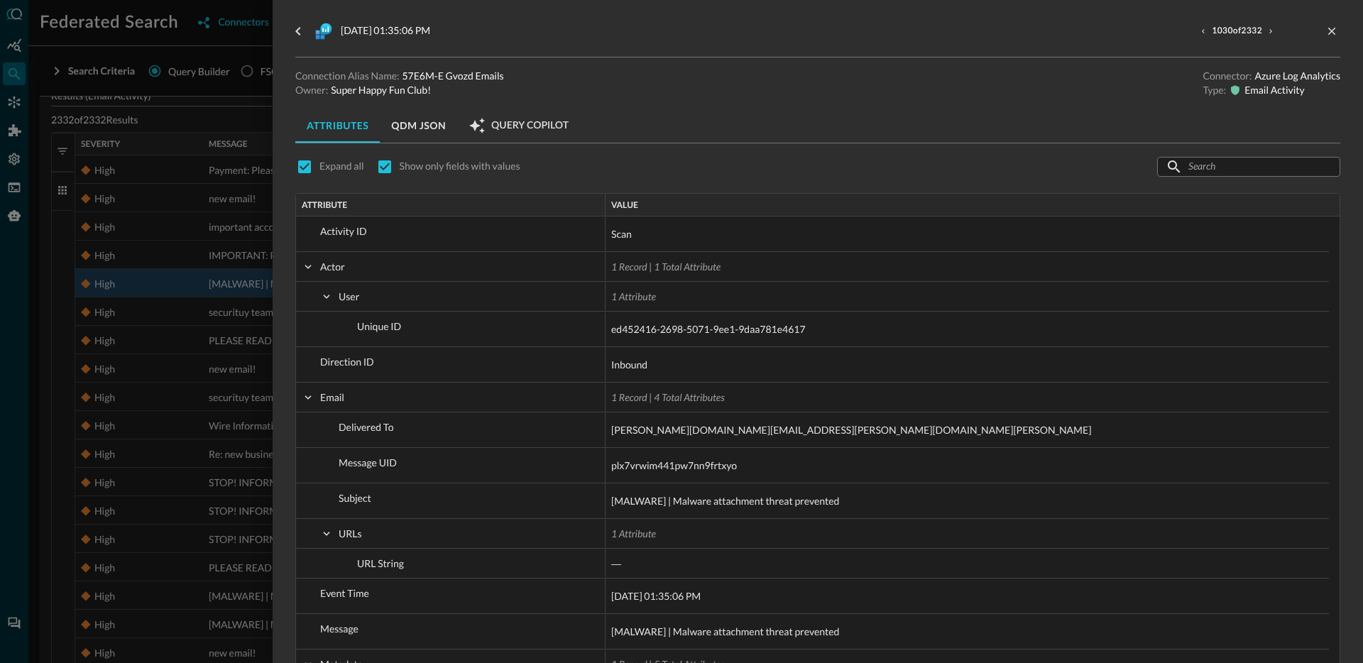
click at [147, 345] on div at bounding box center [681, 331] width 1363 height 663
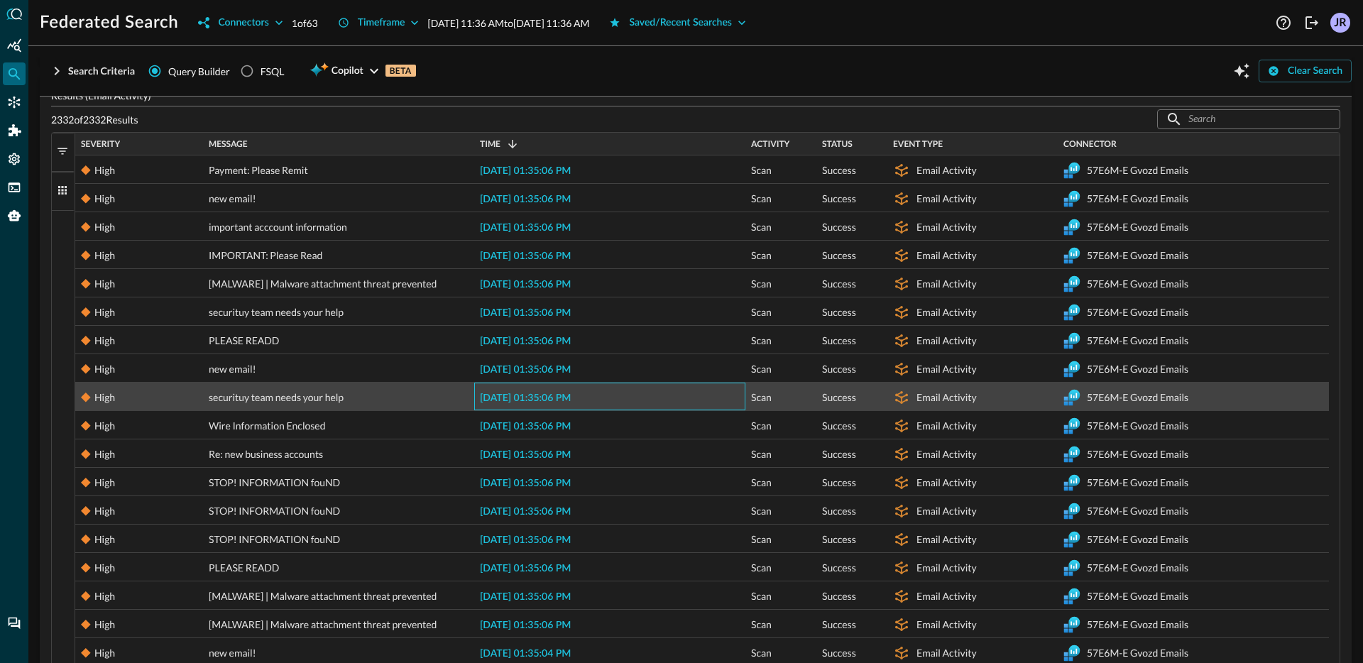
click at [554, 399] on span "[DATE] 01:35:06 PM" at bounding box center [525, 398] width 91 height 10
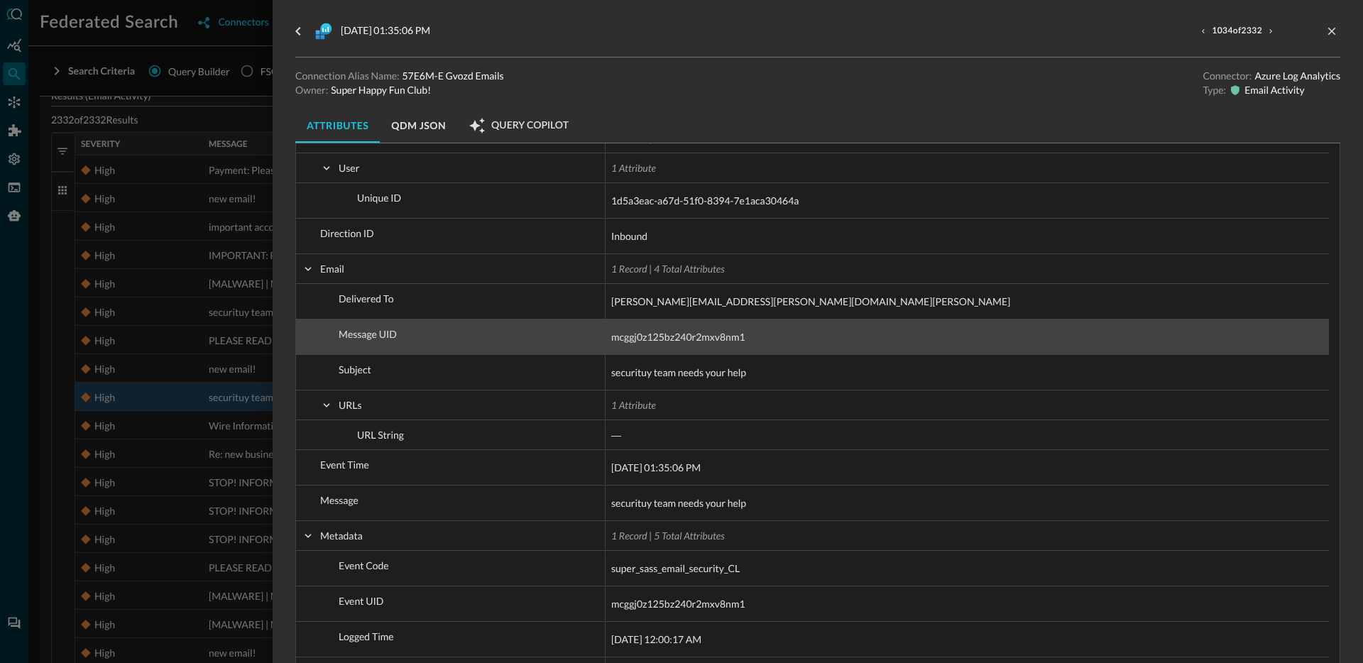
scroll to position [140, 0]
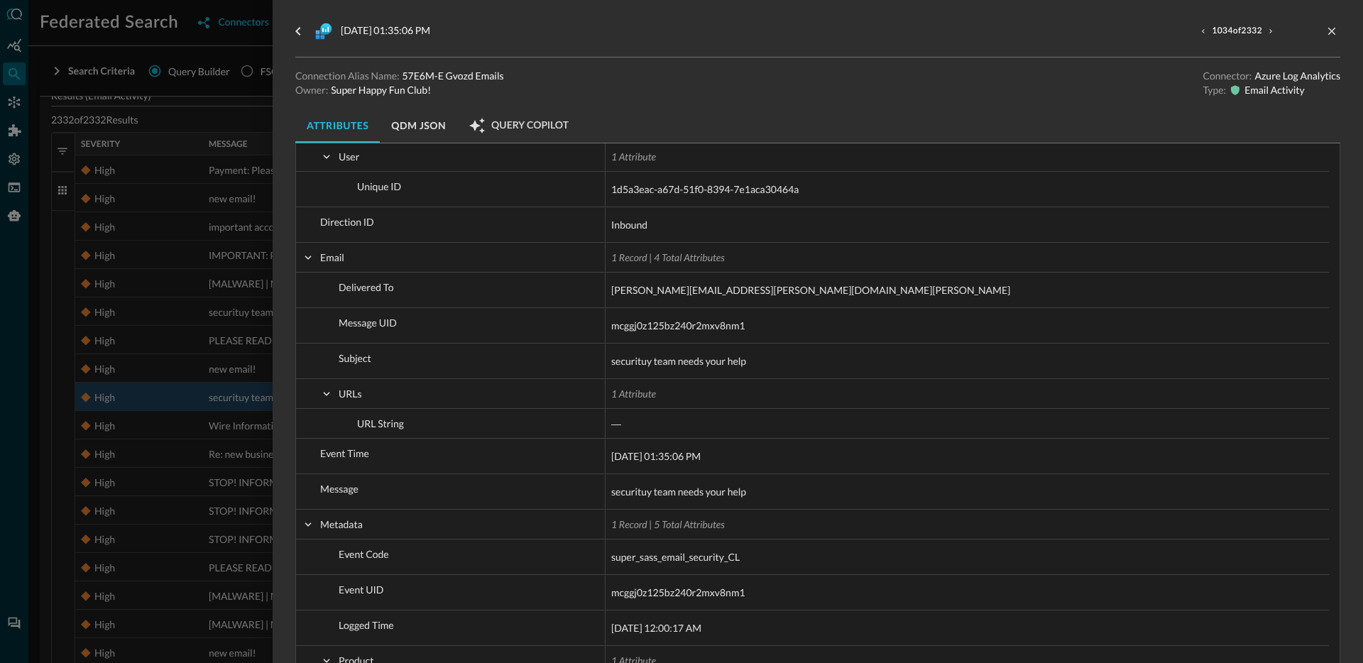
click at [212, 452] on div at bounding box center [681, 331] width 1363 height 663
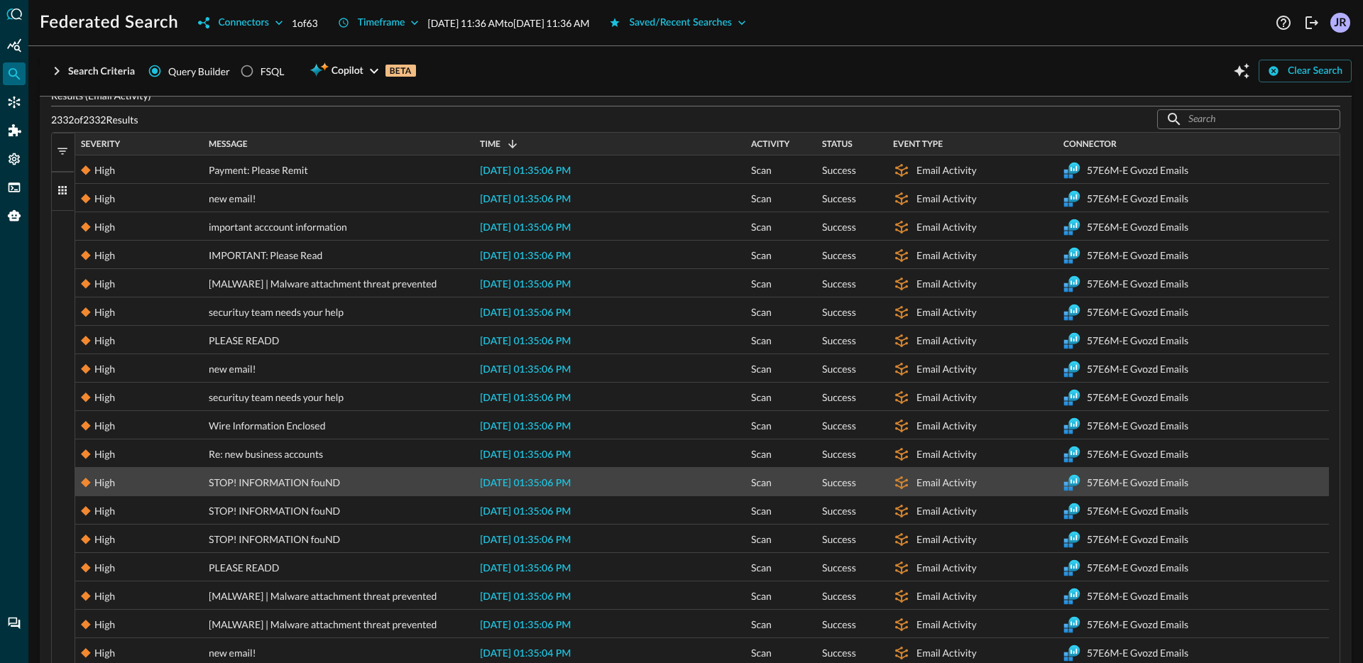
click at [520, 478] on span "[DATE] 01:35:06 PM" at bounding box center [525, 483] width 91 height 10
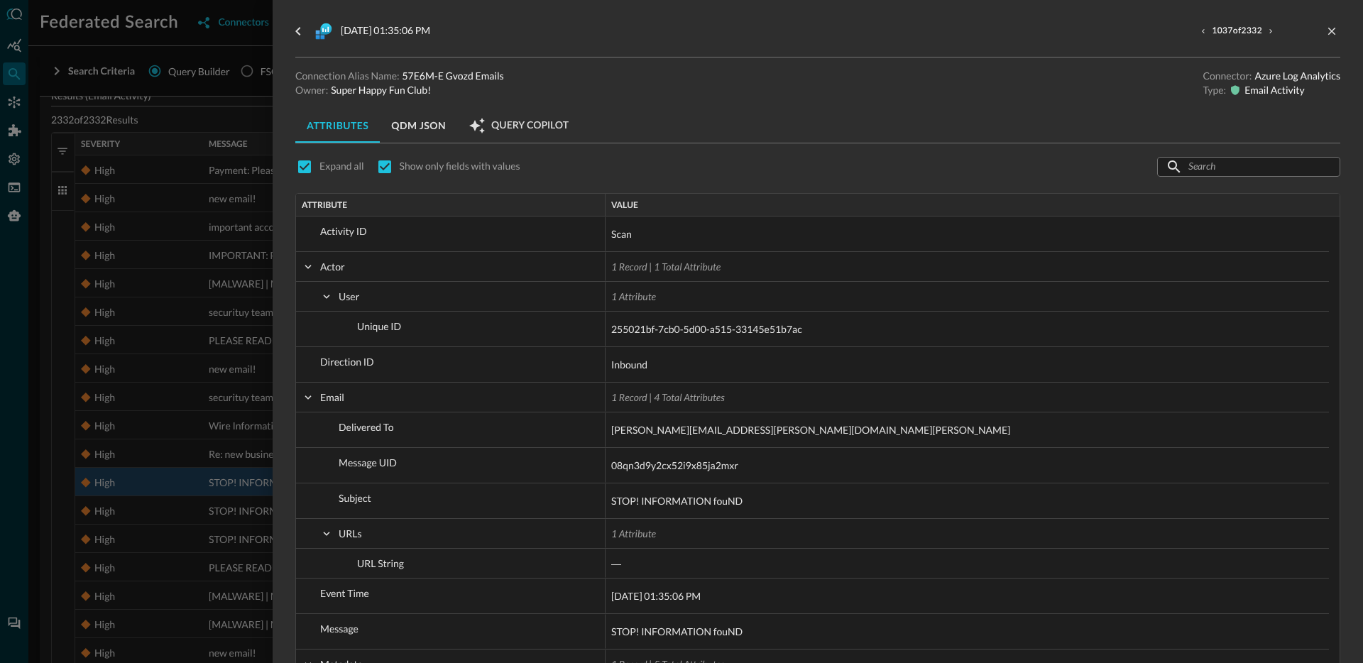
click at [163, 373] on div at bounding box center [681, 331] width 1363 height 663
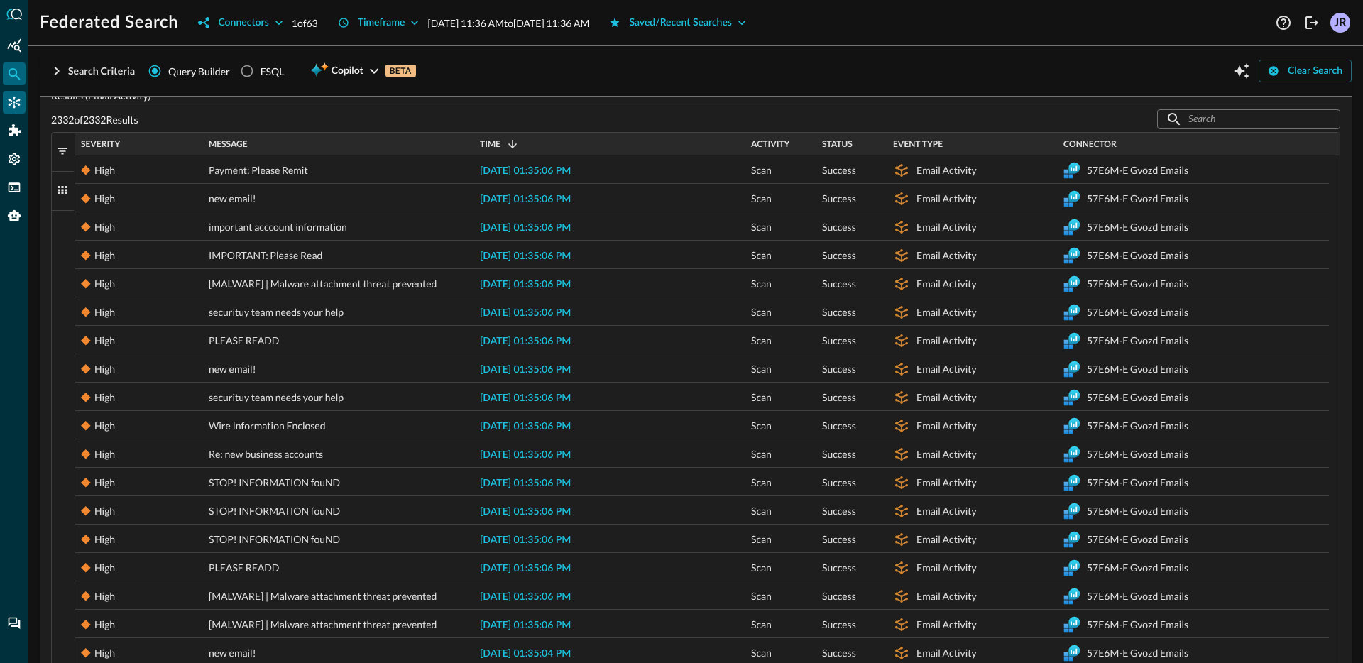
click at [9, 107] on icon "Connectors" at bounding box center [14, 102] width 14 height 14
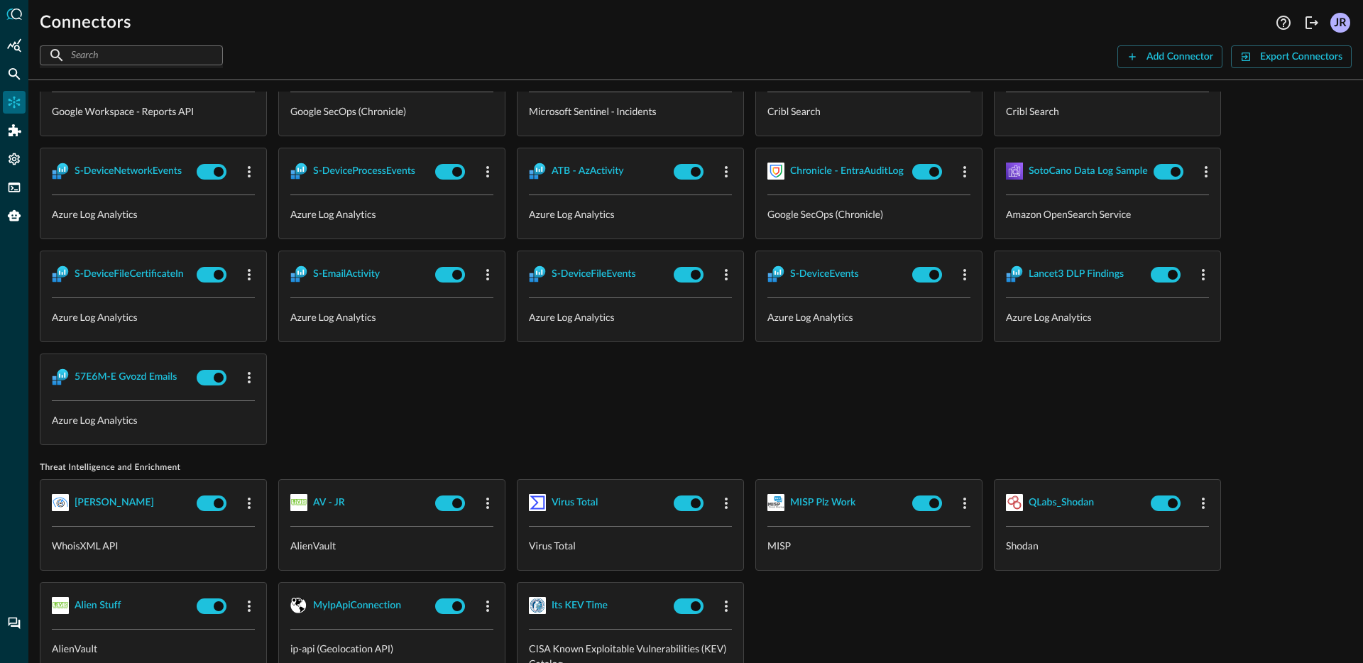
click at [429, 388] on div "Q4Q WS - Reports Google Workspace - Reports API SecOps AWS ALB Google SecOps (C…" at bounding box center [696, 245] width 1312 height 400
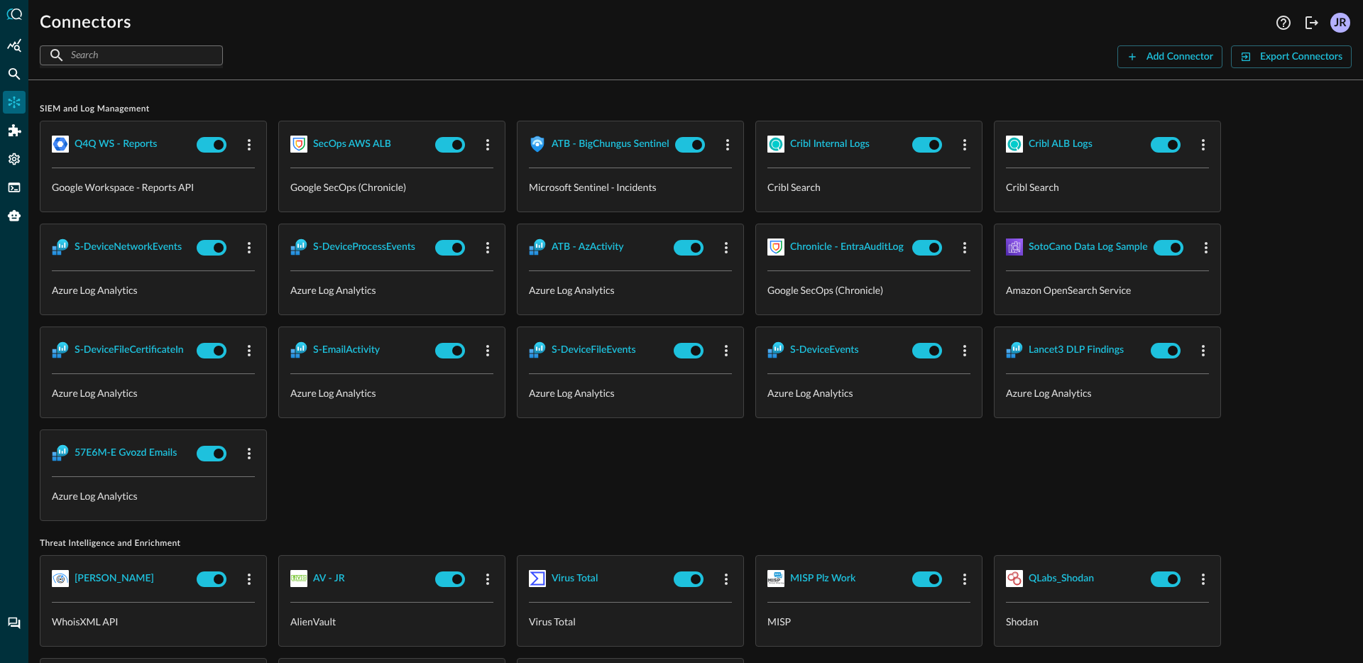
scroll to position [1195, 0]
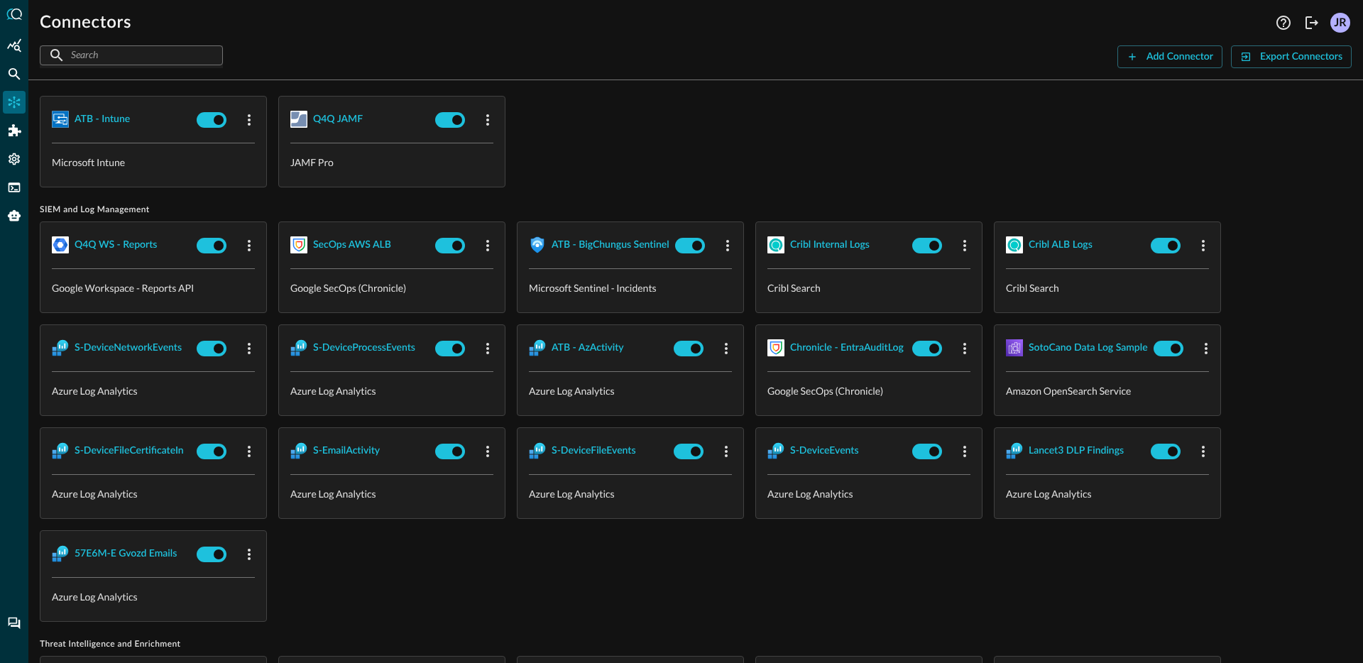
click at [938, 138] on div "ATB - Intune Microsoft Intune Q4Q JAMF JAMF Pro" at bounding box center [696, 142] width 1312 height 92
click at [1142, 58] on button "Add Connector" at bounding box center [1169, 56] width 105 height 23
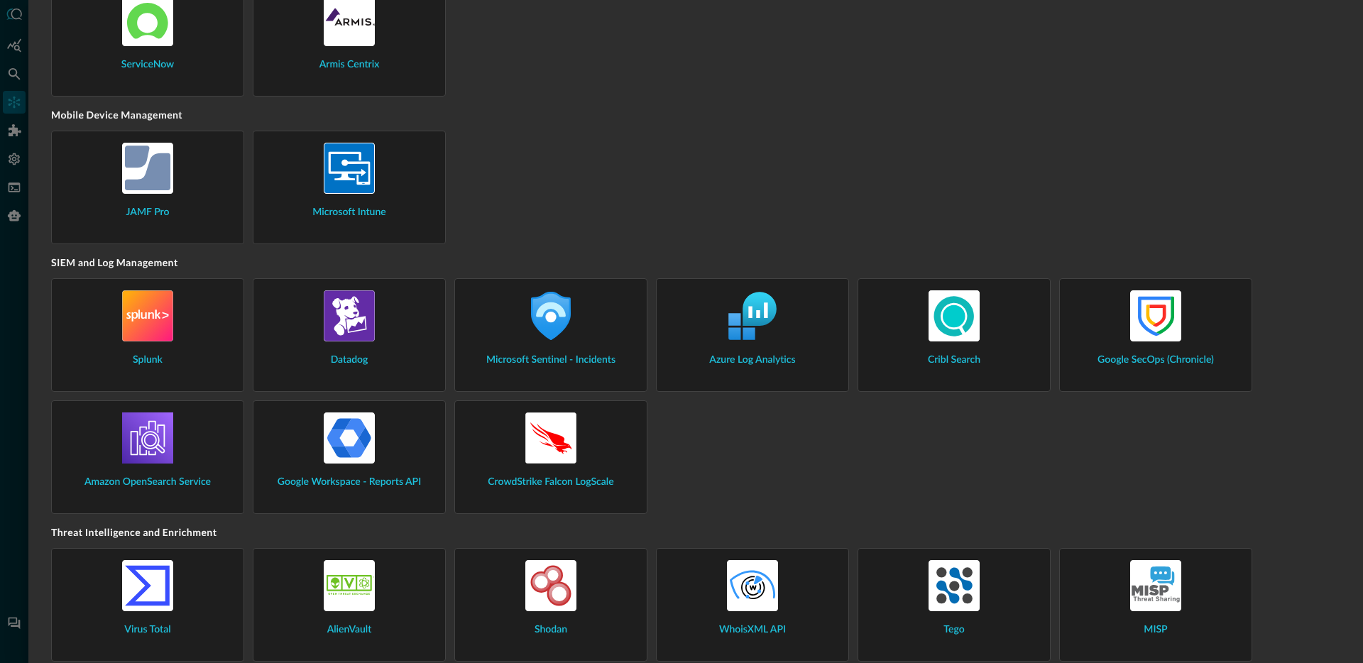
scroll to position [1263, 0]
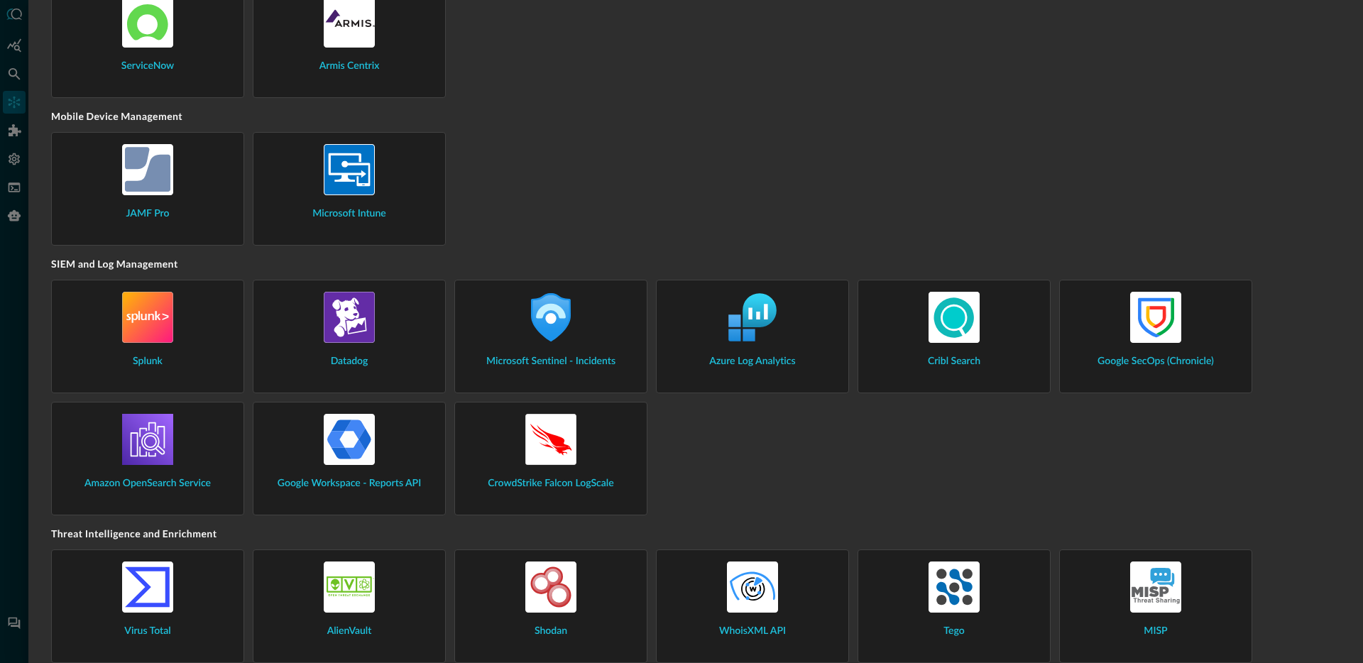
click at [797, 351] on div "Azure Log Analytics" at bounding box center [752, 330] width 169 height 77
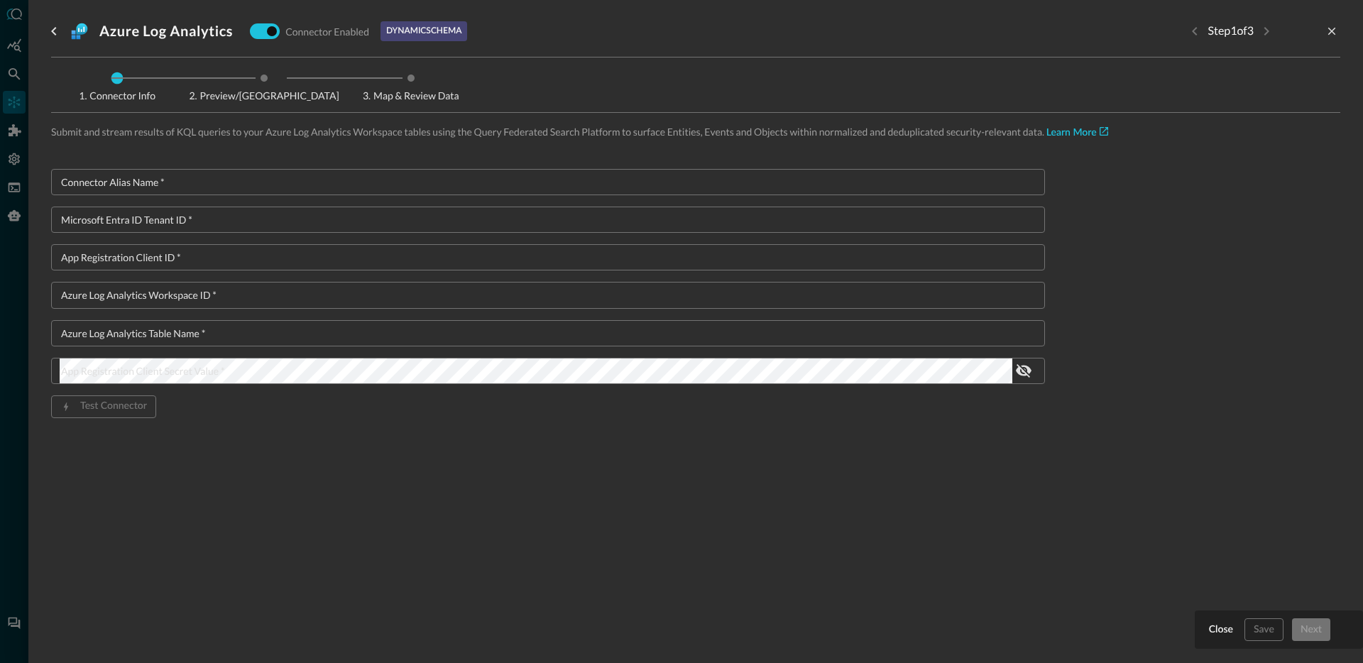
click at [336, 183] on input "Connector Alias Name   *" at bounding box center [552, 182] width 985 height 26
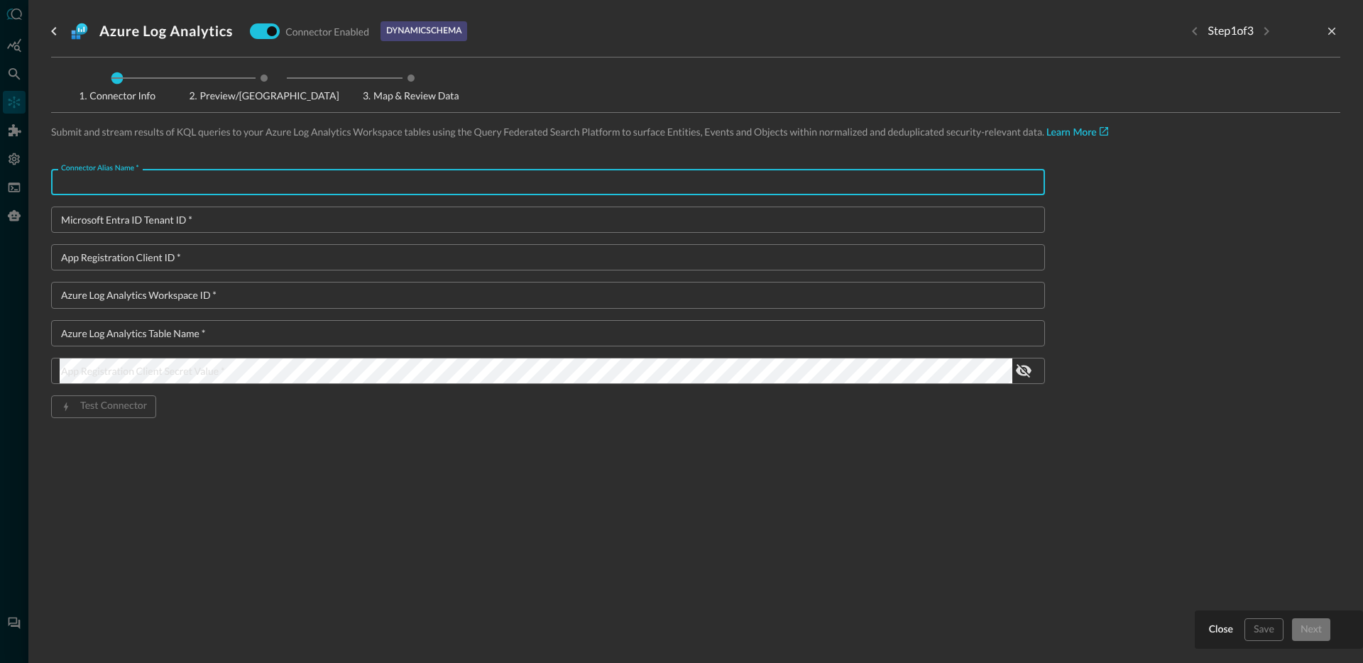
paste input "11925307-86e5-4a24-ac99-3"
type input "11925307-86e5-4a24-ac99-3"
type input "LANCET3 DSPM"
click at [239, 217] on input "Microsoft Entra ID Tenant ID   *" at bounding box center [552, 220] width 985 height 26
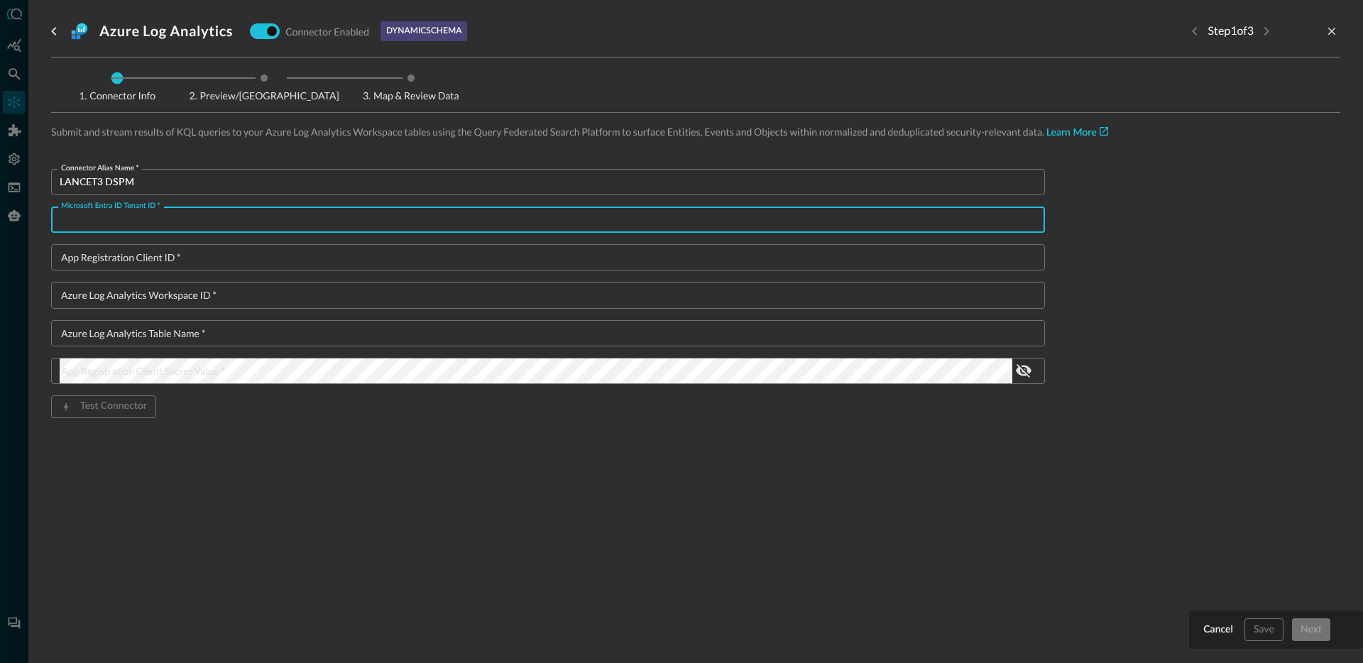
paste input "11925307-86e5-4a24-ac99-31d7c159ad2b"
type input "11925307-86e5-4a24-ac99-31d7c159ad2b"
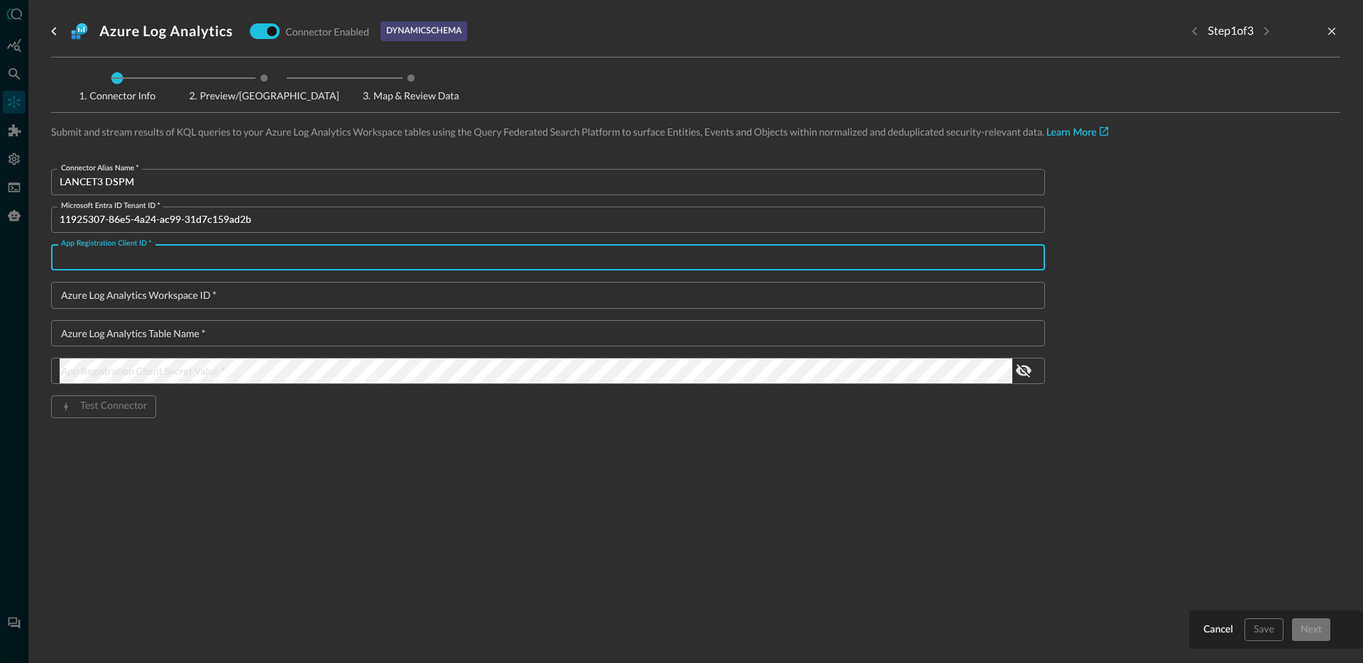
paste input "52d8ea3c-eda3-4a26-9cf8-346bbaf8fa5d"
type input "52d8ea3c-eda3-4a26-9cf8-346bbaf8fa5d"
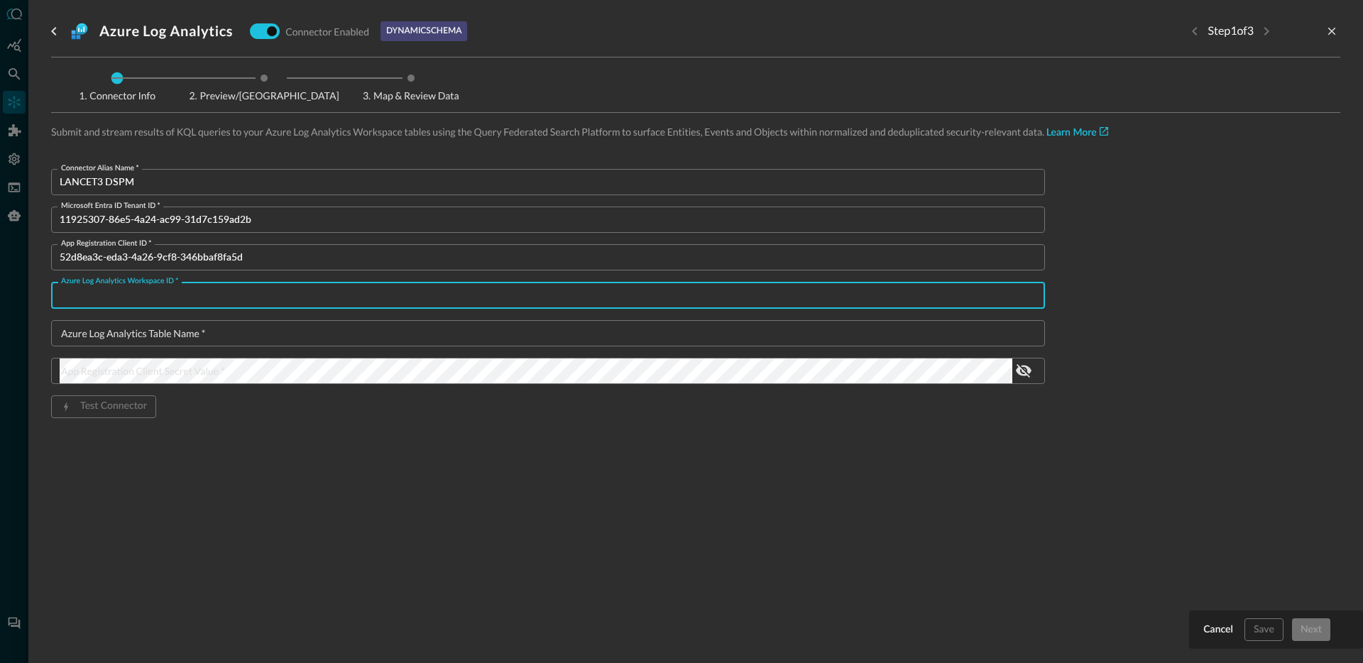
paste input "273b5c16-9882-46c0-9559-2997e05fc9fb"
type input "273b5c16-9882-46c0-9559-2997e05fc9fb"
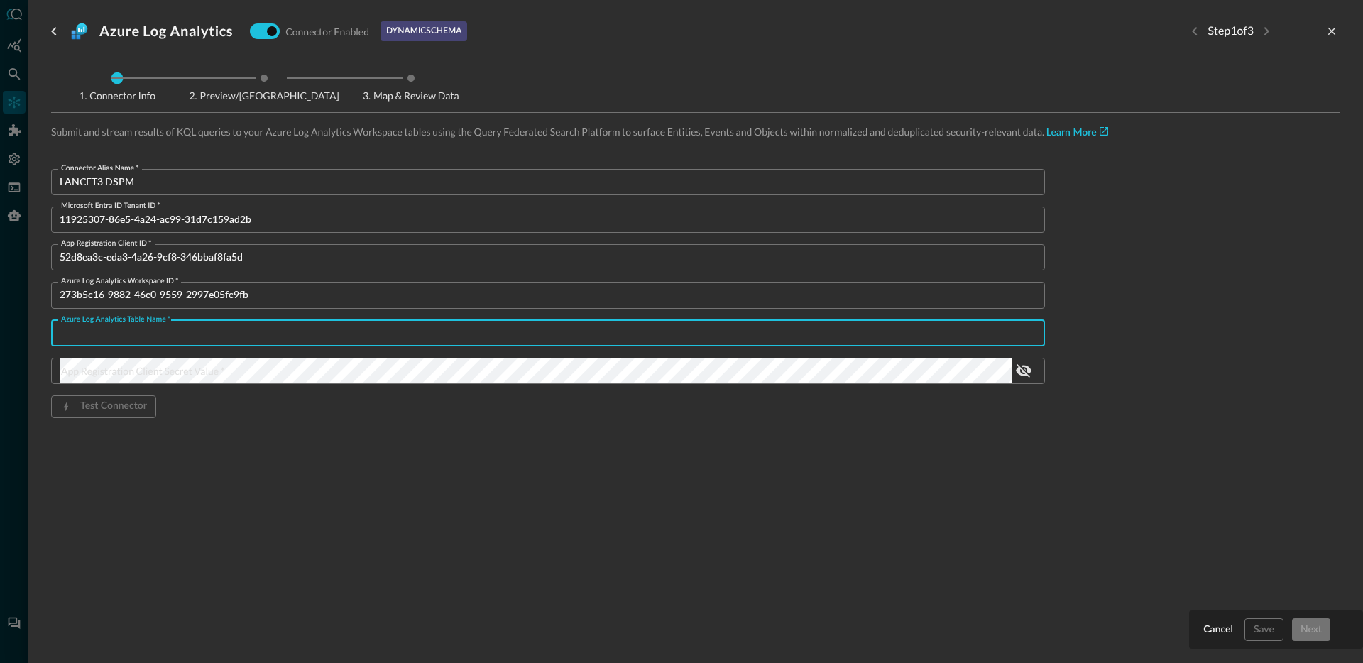
paste input "super_sass_dlp_findings_CL"
type input "super_sass_dlp_findings_CL"
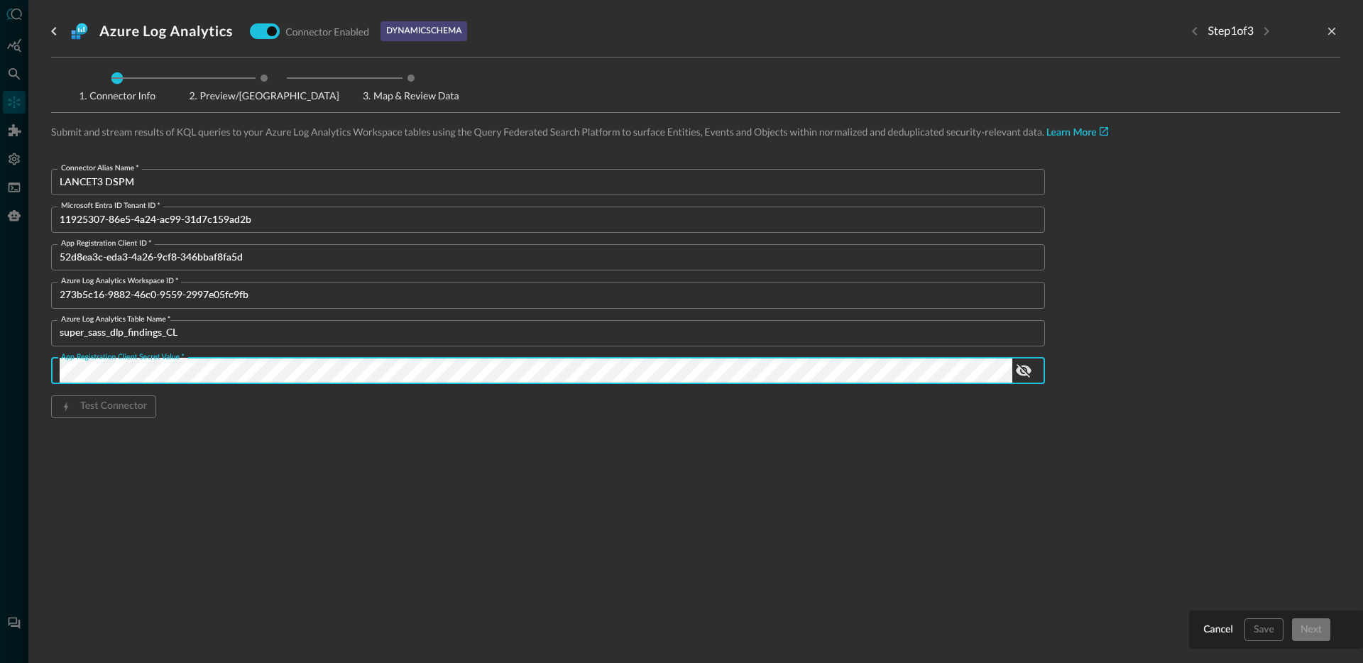
click at [580, 454] on div "Connector Alias Name   * LANCET3 DSPM Connector Alias Name   * Microsoft Entra …" at bounding box center [548, 316] width 994 height 295
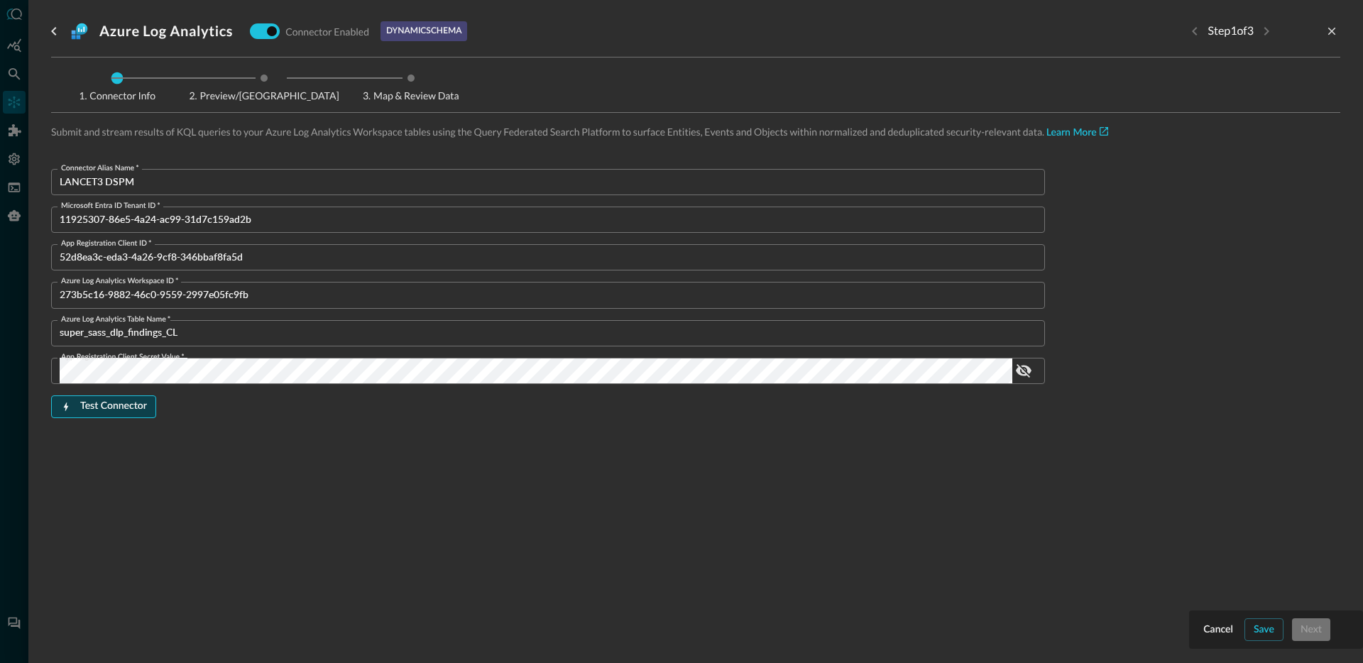
click at [87, 410] on div "Test Connector" at bounding box center [113, 407] width 67 height 18
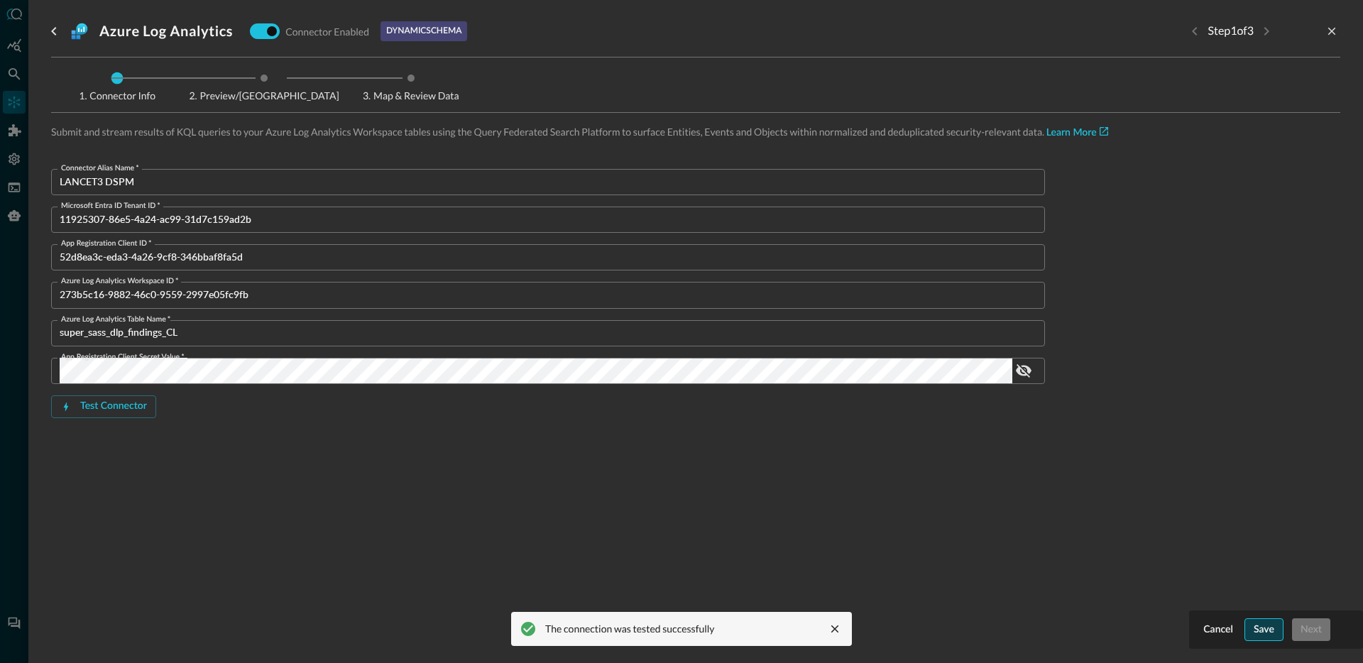
click at [1254, 628] on div "Save" at bounding box center [1264, 630] width 21 height 18
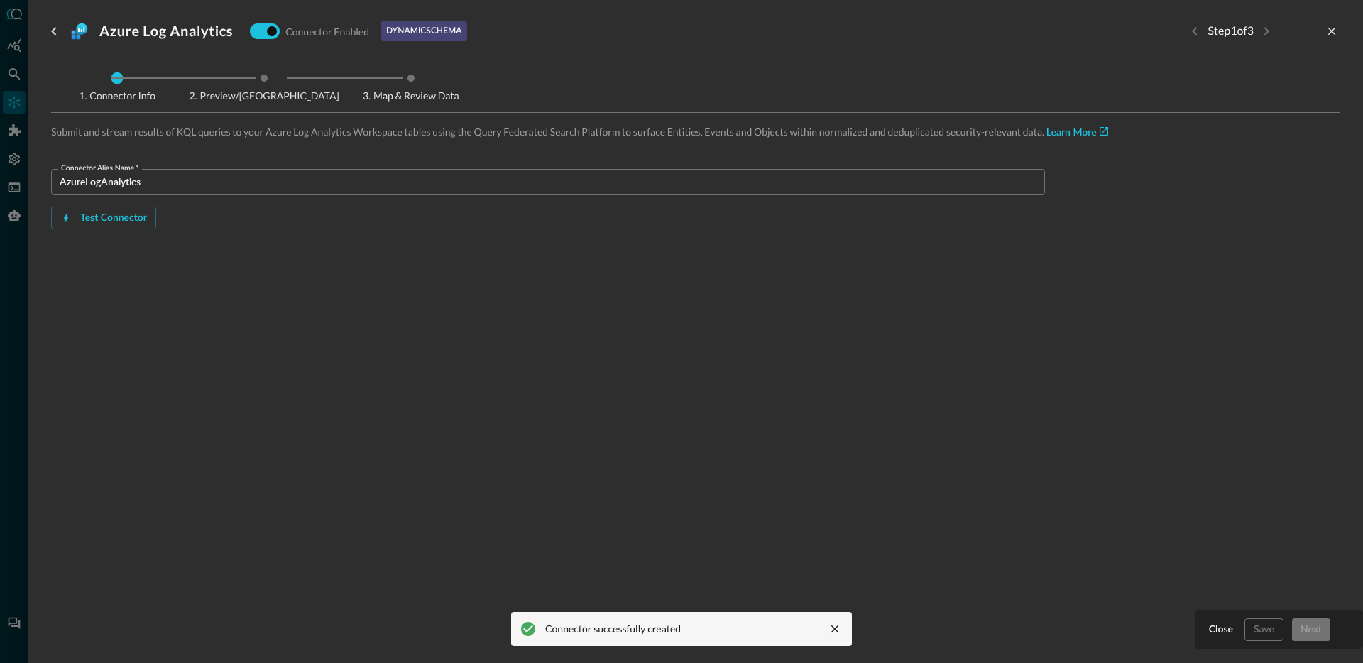
scroll to position [92, 0]
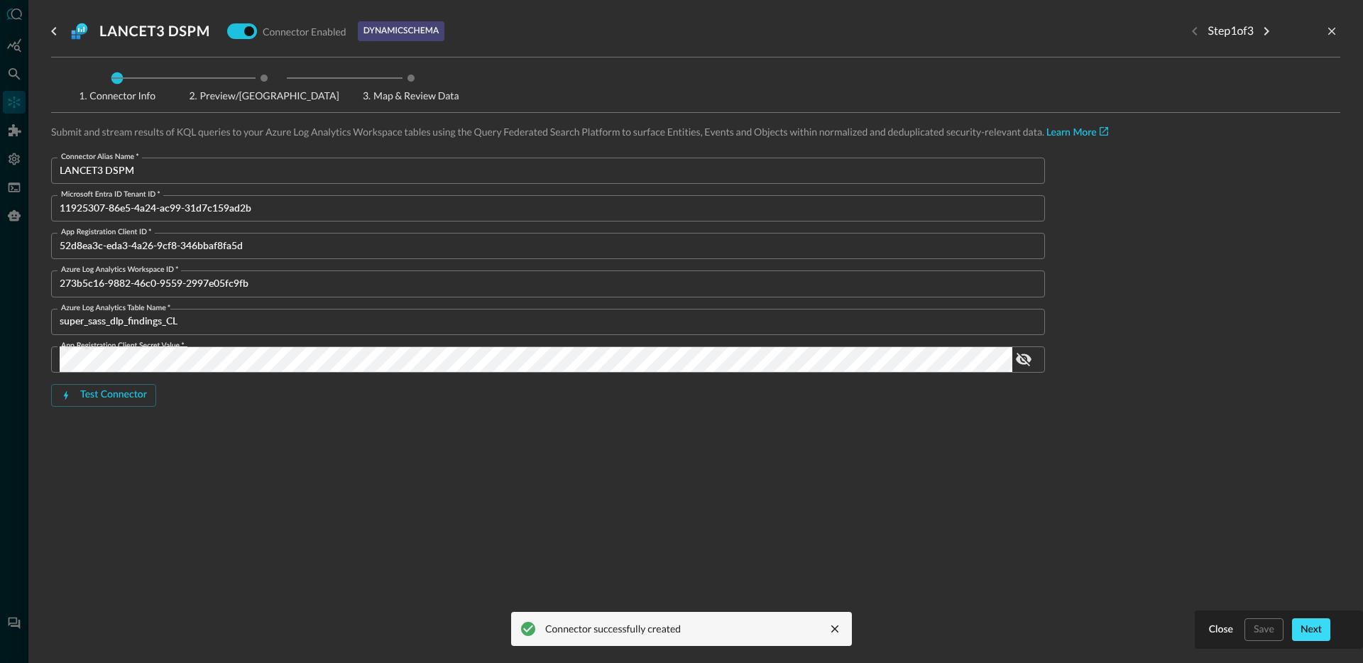
click at [1305, 633] on div "Next" at bounding box center [1311, 630] width 21 height 18
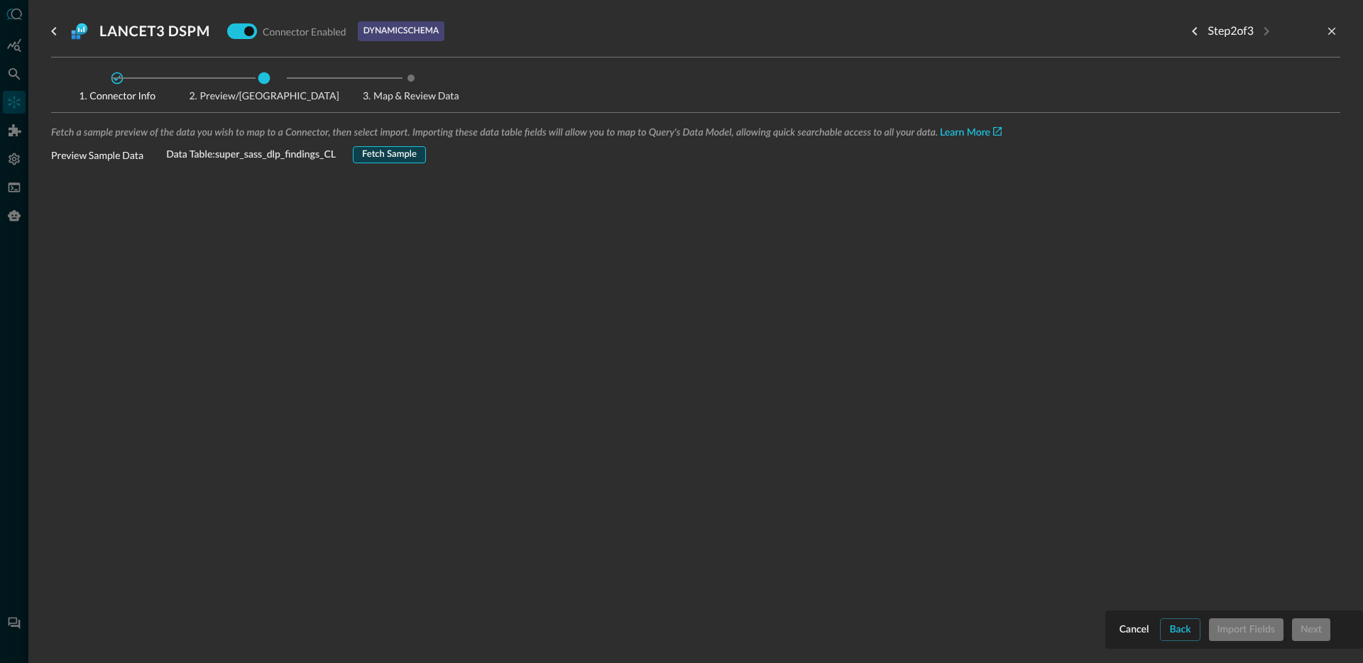
click at [398, 151] on div "Fetch Sample" at bounding box center [389, 155] width 55 height 16
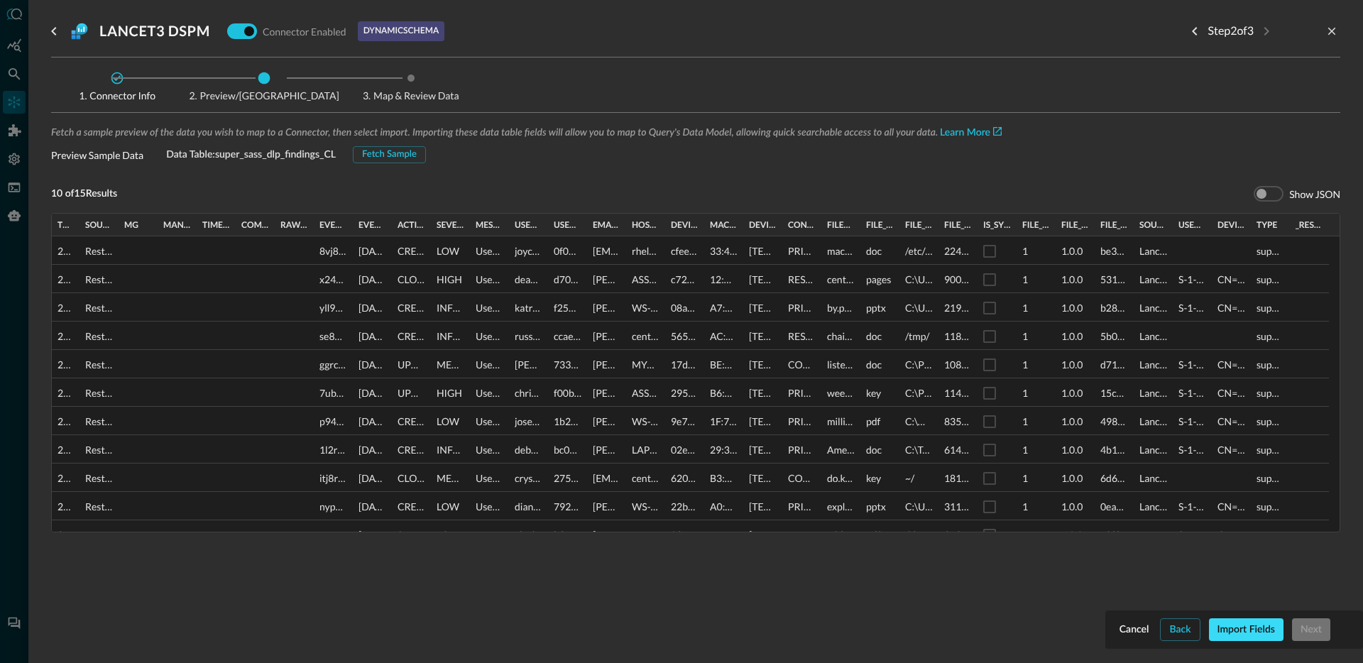
click at [1244, 632] on div "Import Fields" at bounding box center [1246, 630] width 58 height 18
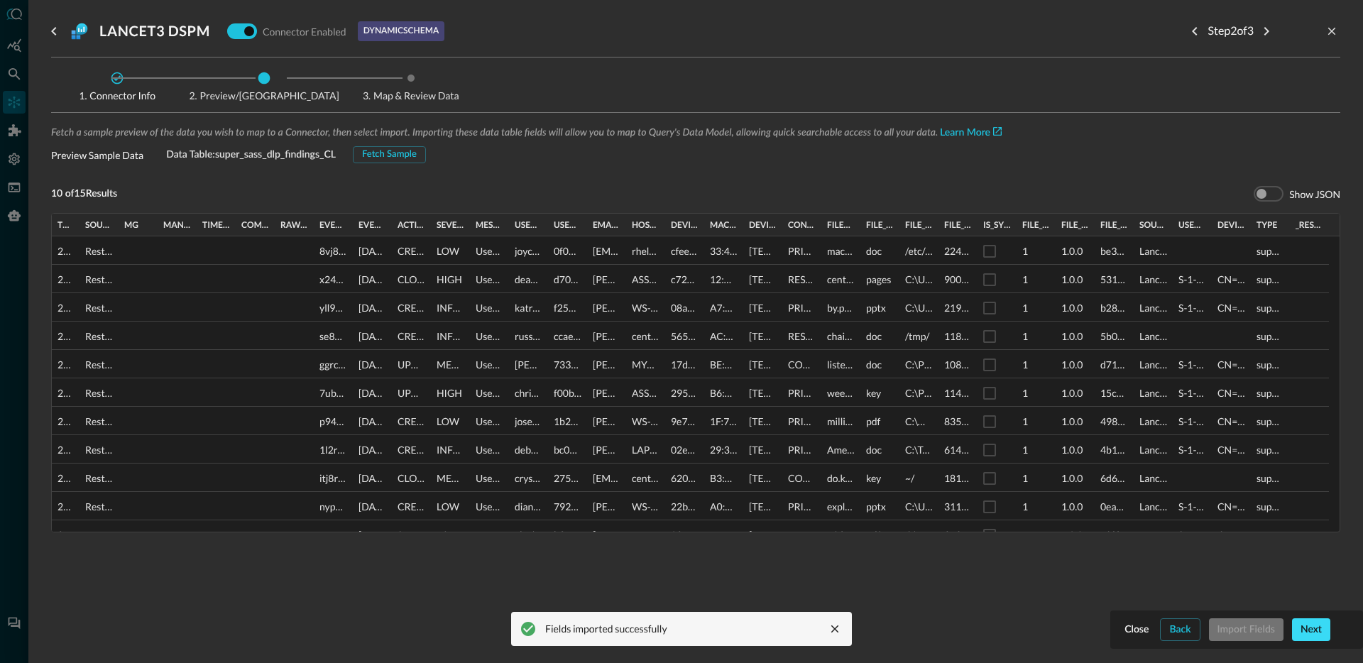
click at [1308, 631] on div "Next" at bounding box center [1311, 630] width 21 height 18
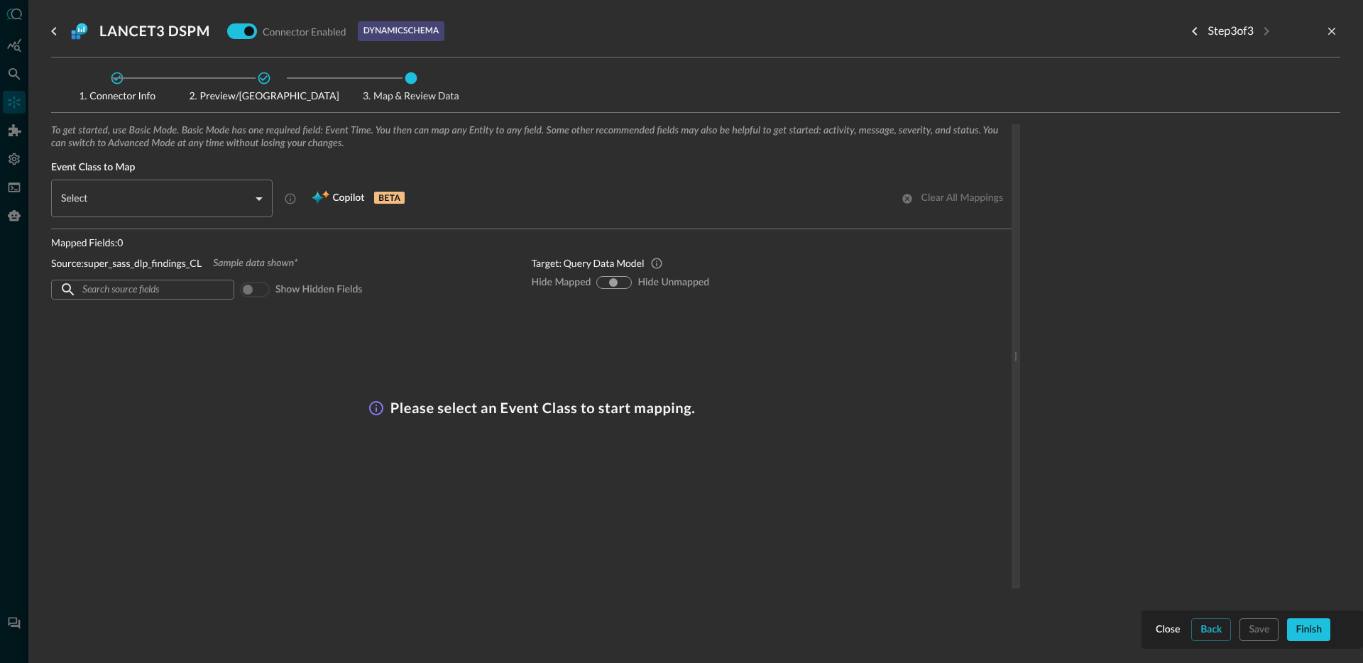
click at [128, 195] on body "Connectors Help Logout JR ​ ​ Add Connector Export Connectors Cloud Infrastruct…" at bounding box center [681, 331] width 1363 height 663
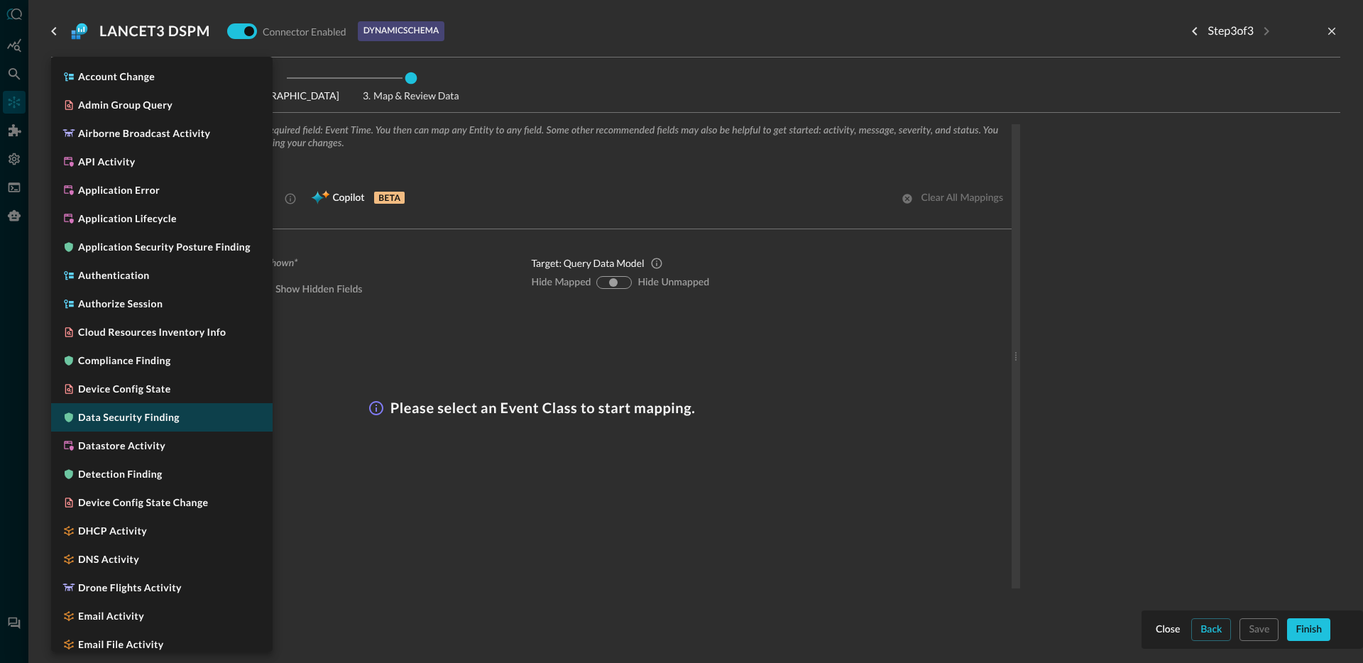
click at [193, 416] on li "Data Security Finding" at bounding box center [161, 417] width 221 height 28
type input "CLASS_DATA_SECURITY_FINDING"
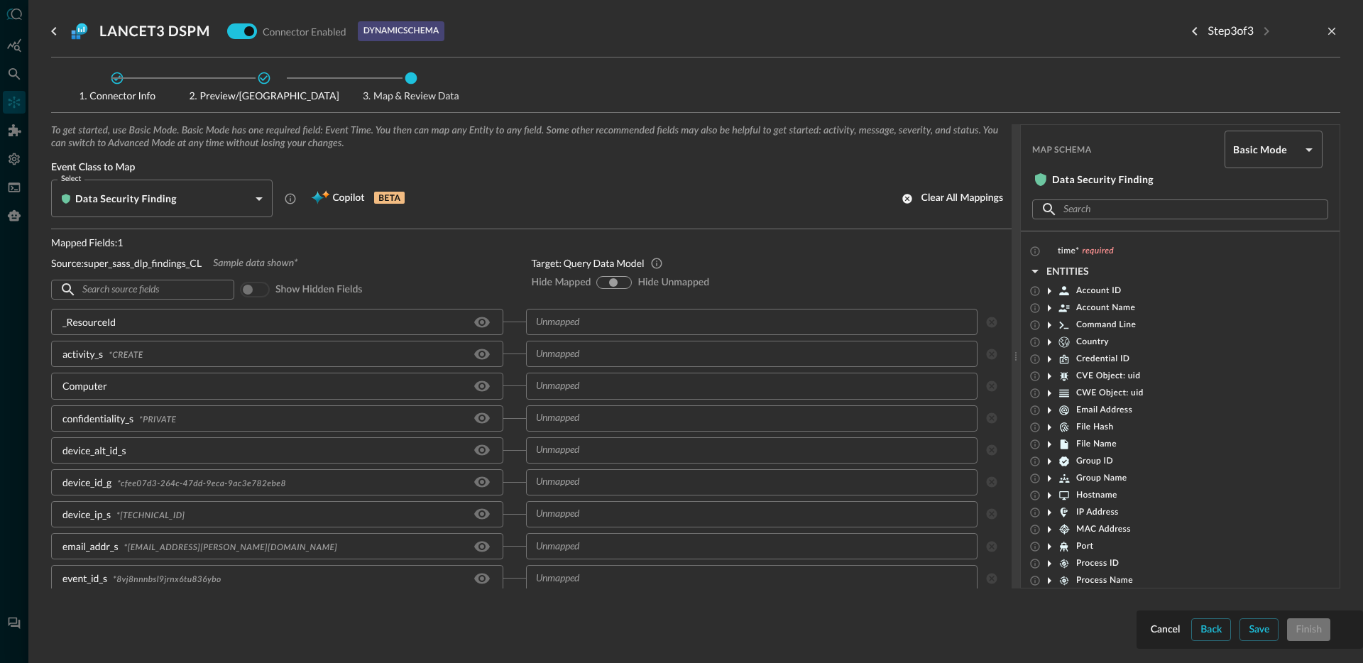
click at [384, 244] on p "Mapped Fields: 1" at bounding box center [280, 242] width 458 height 15
click at [475, 319] on icon "Hide/Show source field" at bounding box center [482, 319] width 16 height 11
click at [479, 355] on icon "Hide/Show source field" at bounding box center [482, 351] width 16 height 11
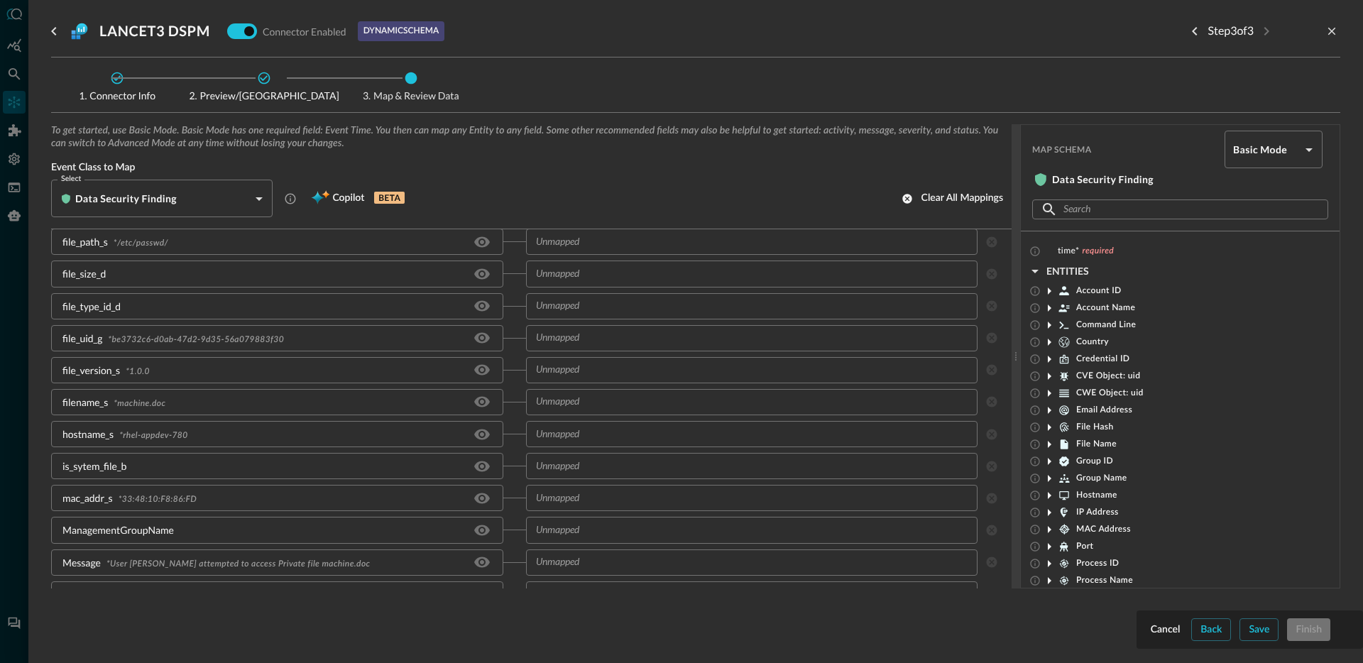
scroll to position [589, 0]
click at [481, 312] on icon "Hide/Show source field" at bounding box center [482, 309] width 16 height 11
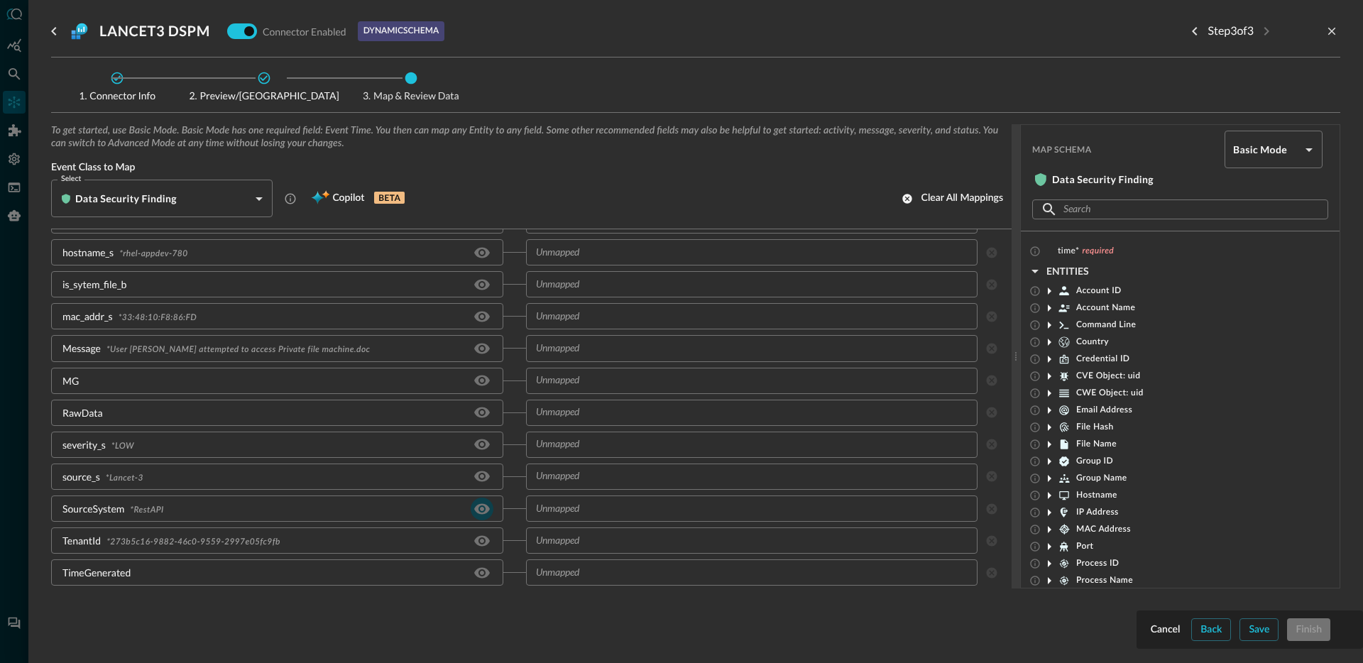
click at [477, 510] on icon "Hide/Show source field" at bounding box center [482, 508] width 16 height 11
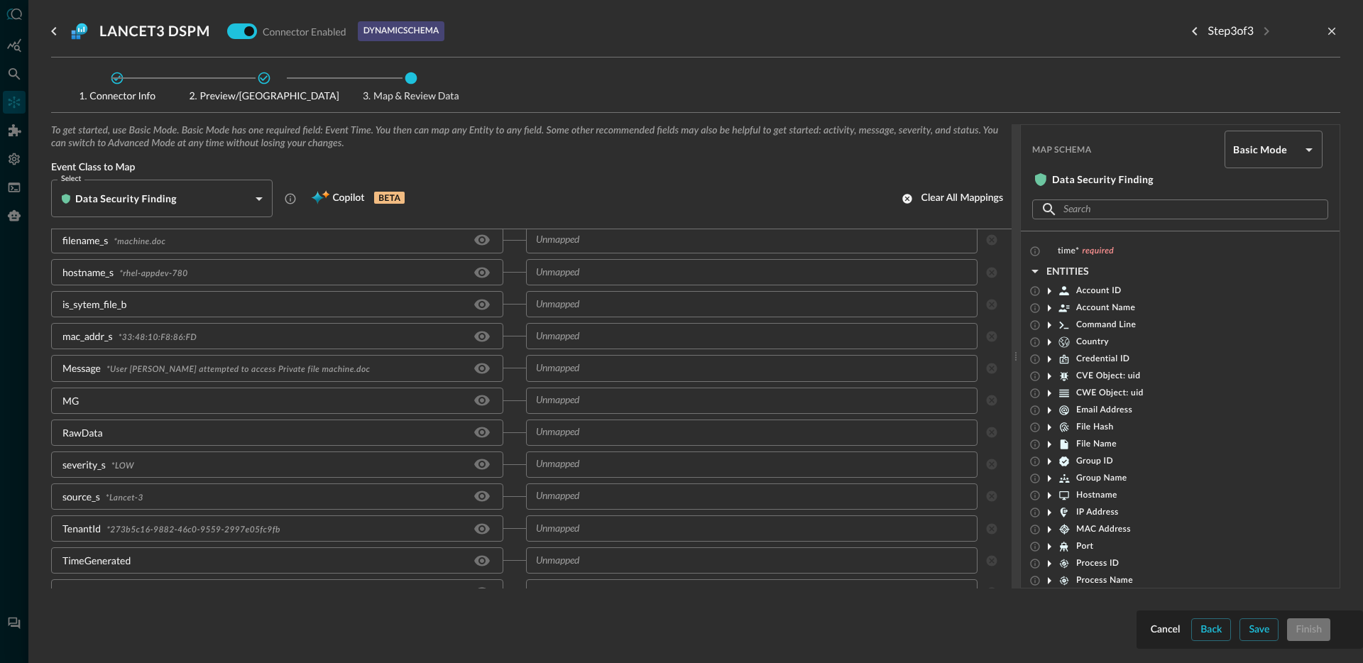
scroll to position [530, 0]
click at [474, 405] on icon "Hide/Show source field" at bounding box center [482, 401] width 16 height 11
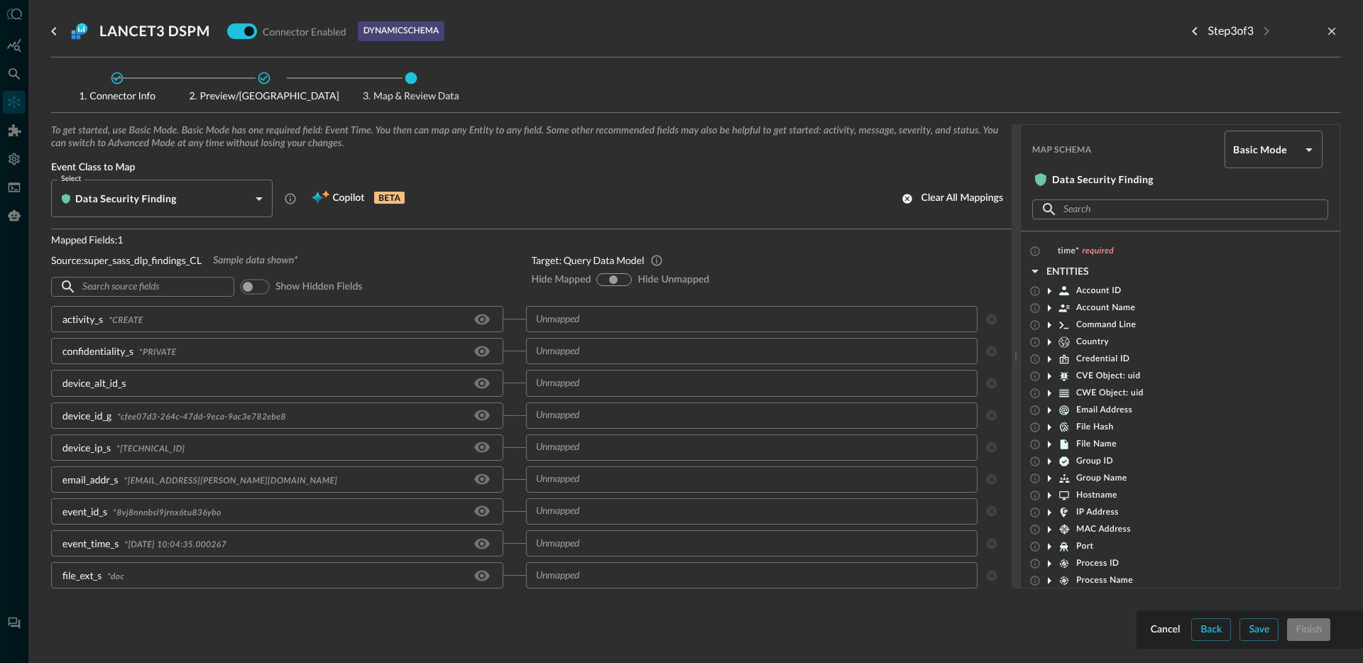
scroll to position [0, 0]
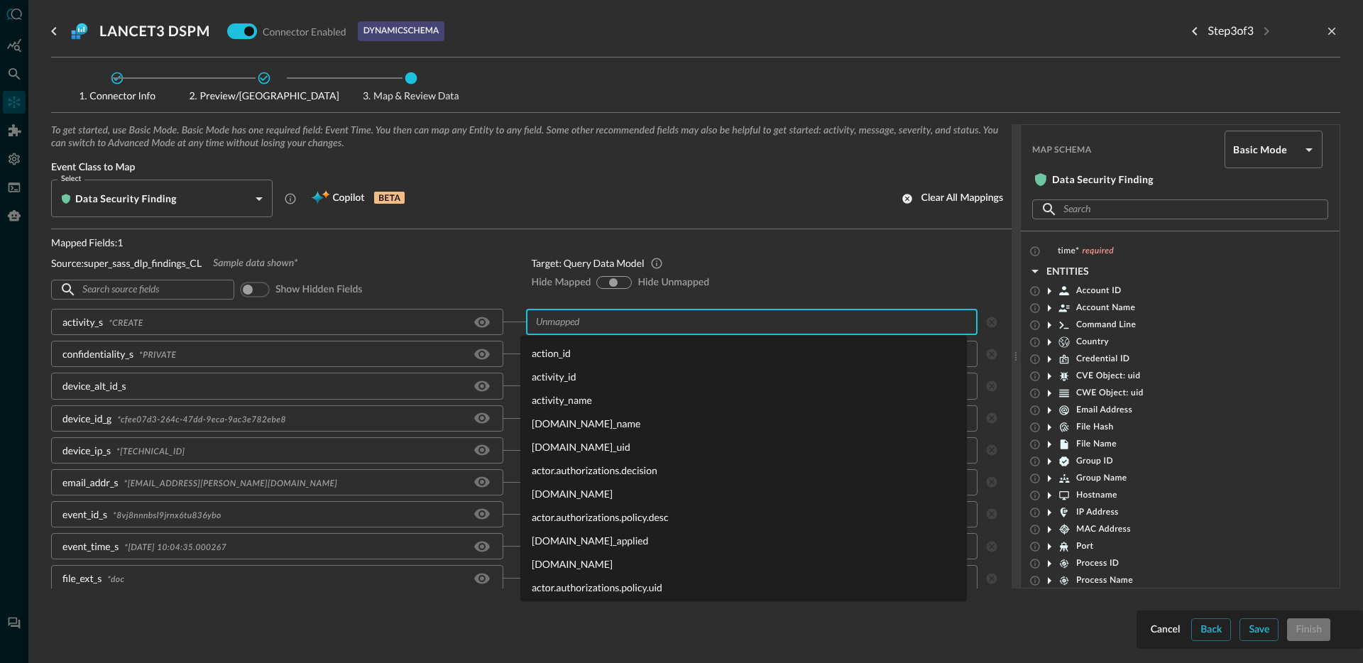
click at [624, 320] on input "text" at bounding box center [751, 322] width 442 height 18
click at [582, 376] on li "activity_id" at bounding box center [743, 376] width 447 height 23
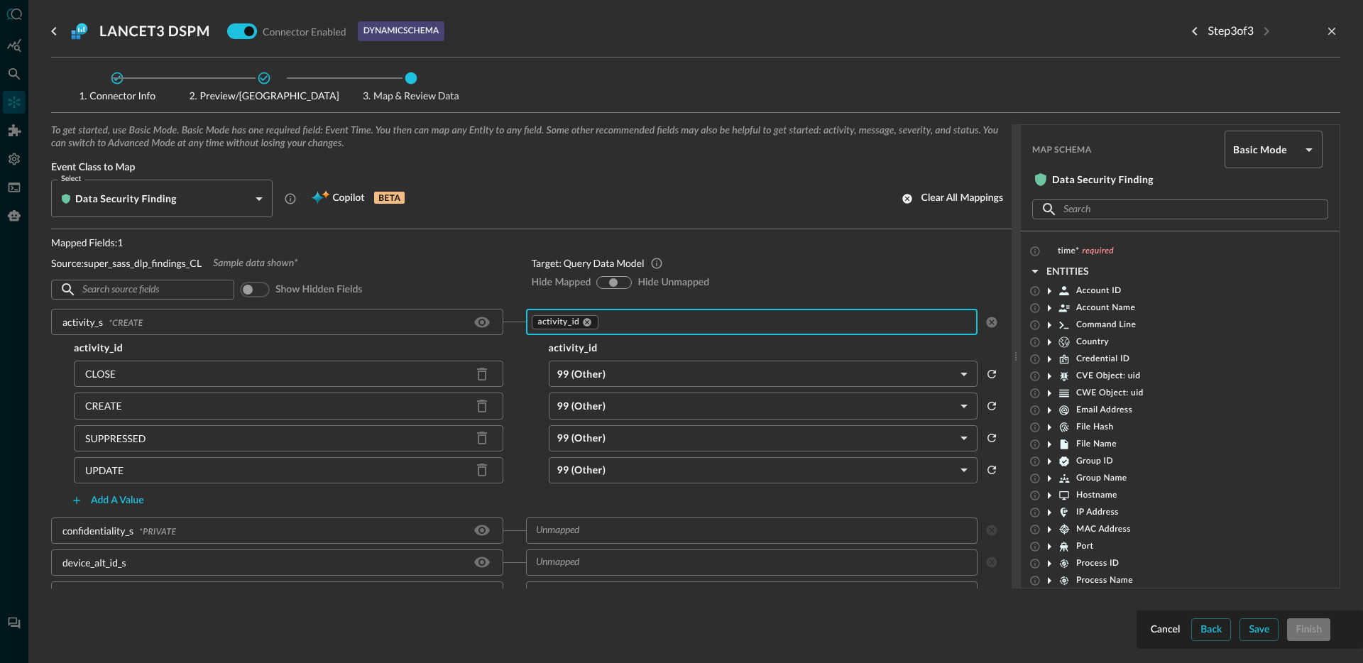
click at [620, 438] on body "Connectors Help Logout JR ​ ​ Add Connector Export Connectors Cloud Infrastruct…" at bounding box center [681, 331] width 1363 height 663
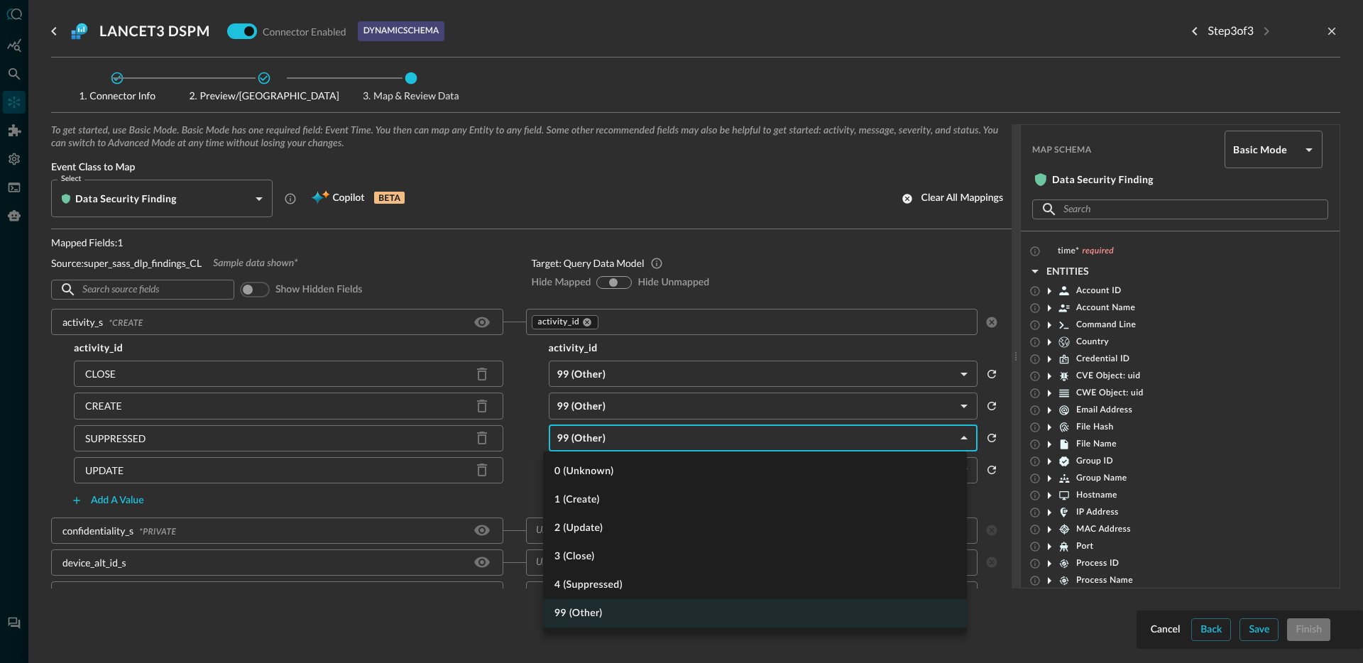
click at [618, 580] on li "4 (Suppressed)" at bounding box center [755, 585] width 424 height 28
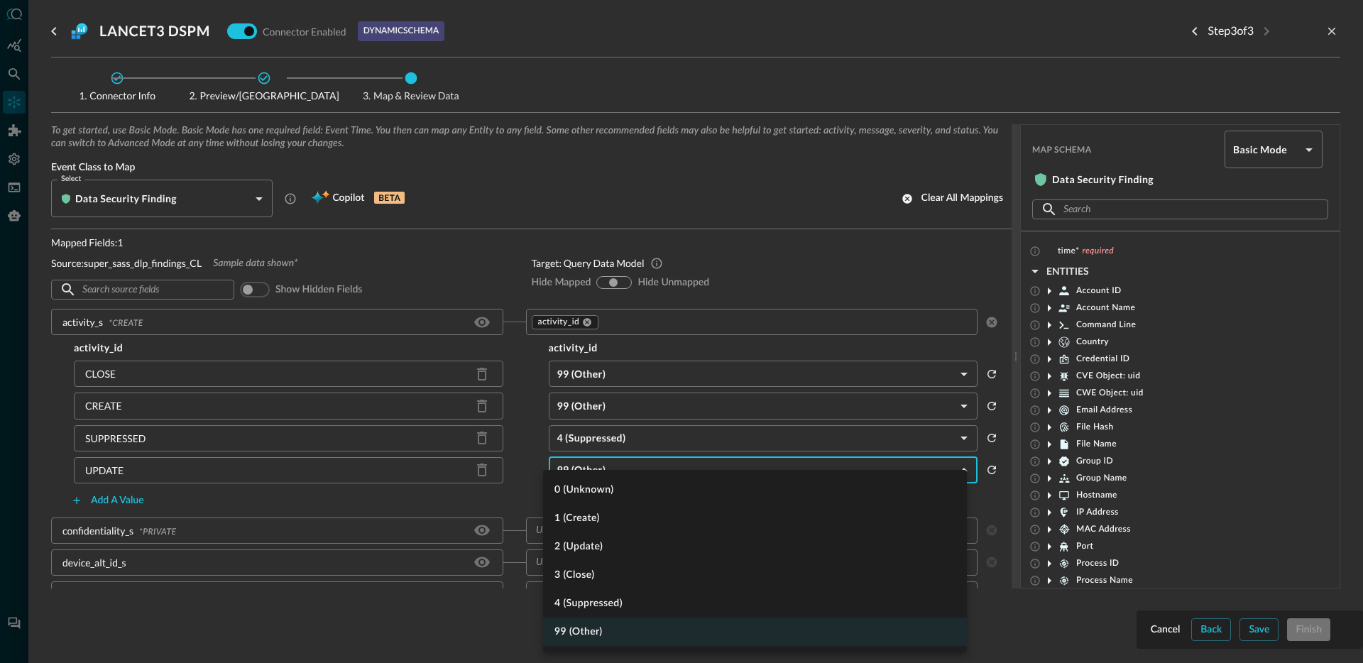
click at [630, 459] on body "Connectors Help Logout JR ​ ​ Add Connector Export Connectors Cloud Infrastruct…" at bounding box center [681, 331] width 1363 height 663
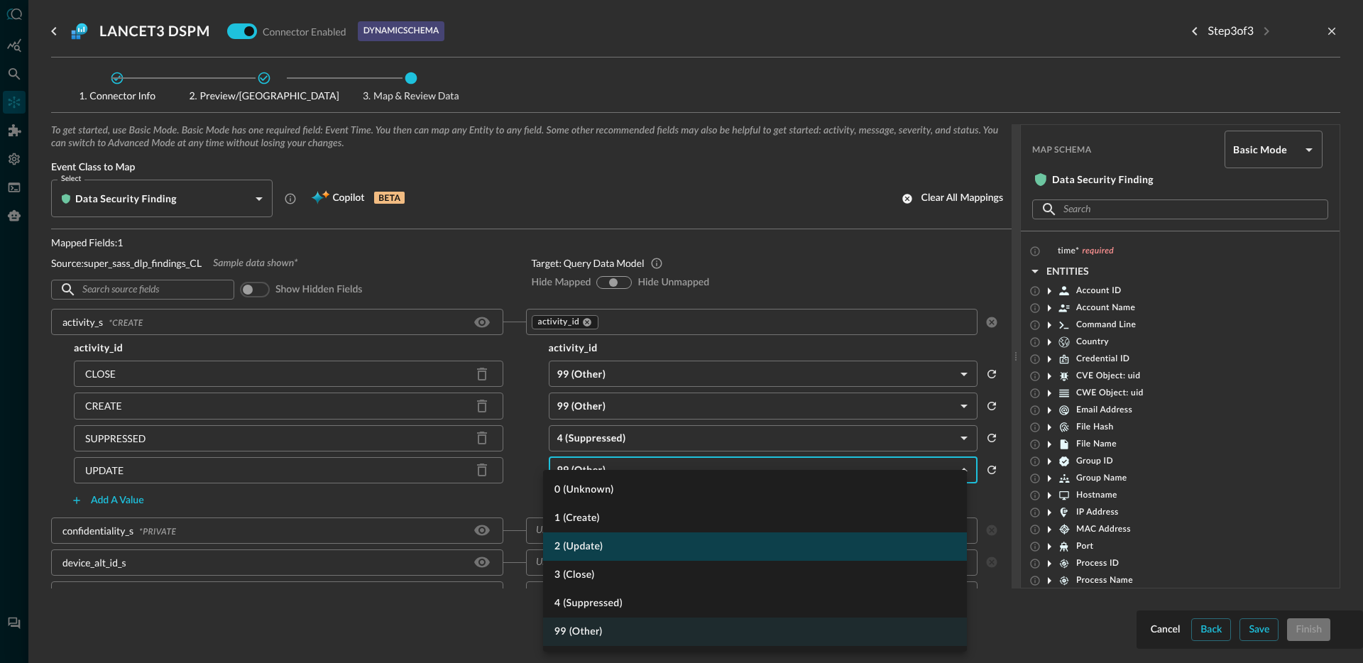
click at [619, 543] on li "2 (Update)" at bounding box center [755, 546] width 424 height 28
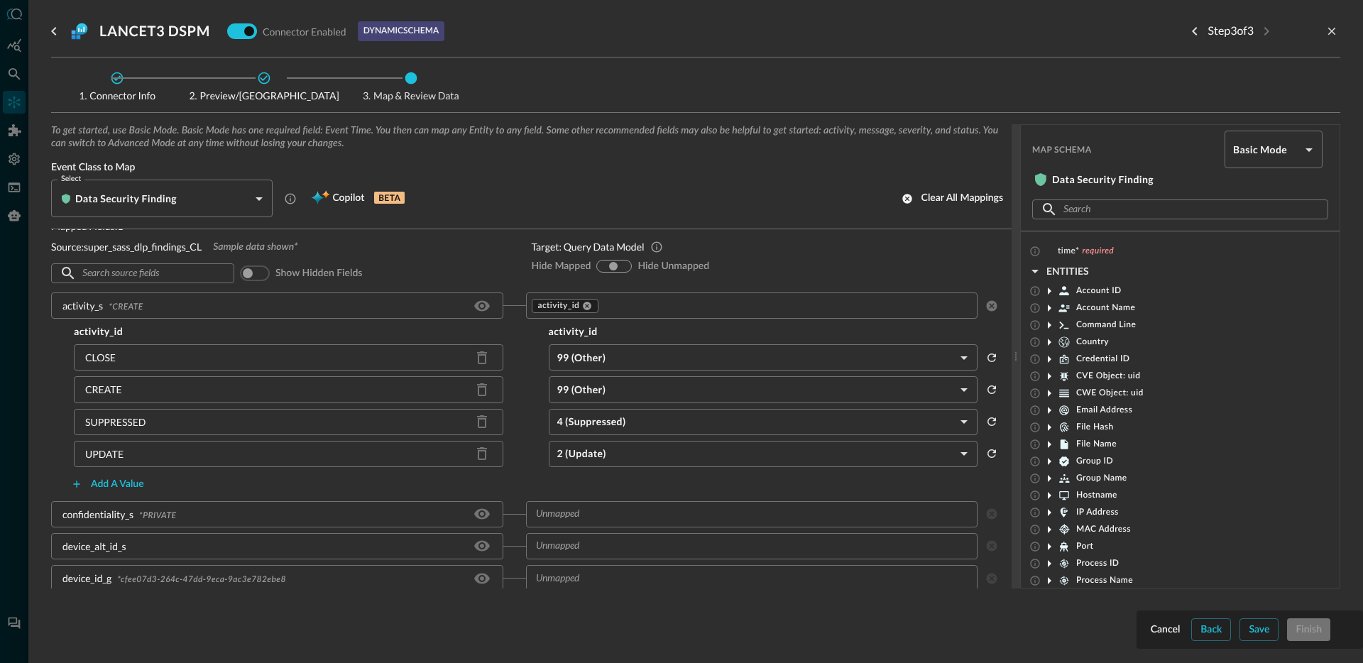
scroll to position [18, 0]
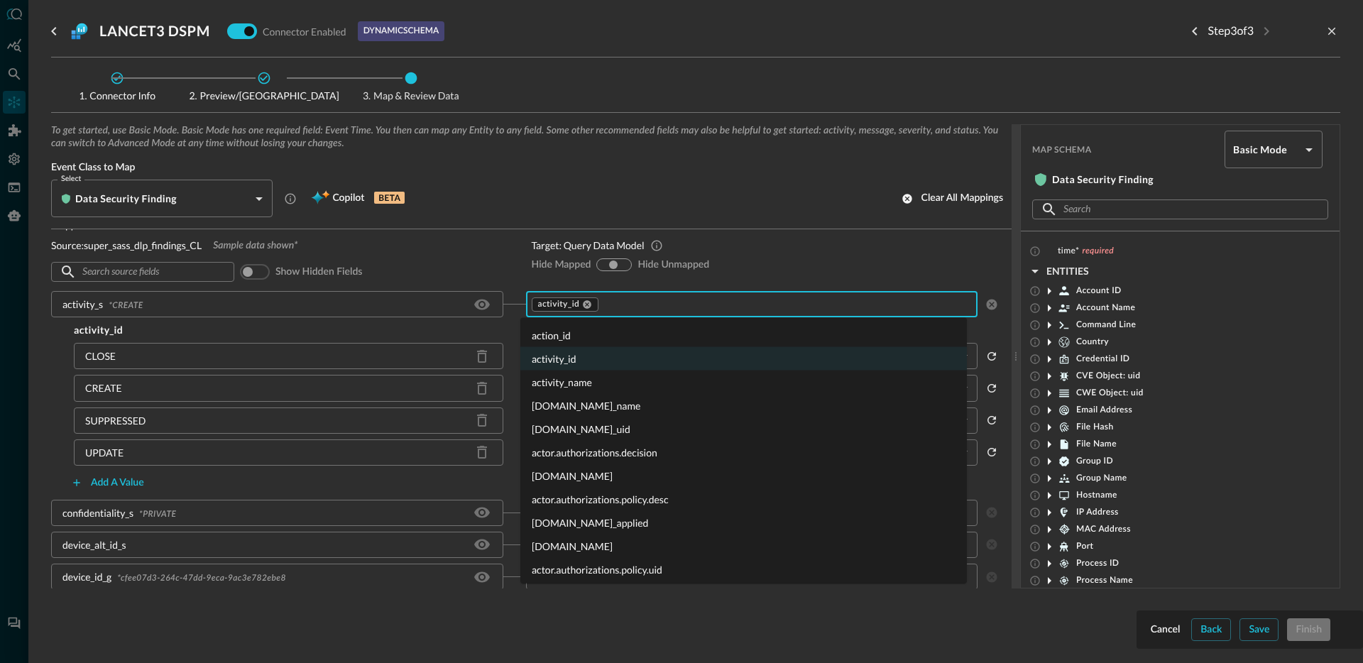
click at [648, 305] on input "text" at bounding box center [785, 304] width 371 height 18
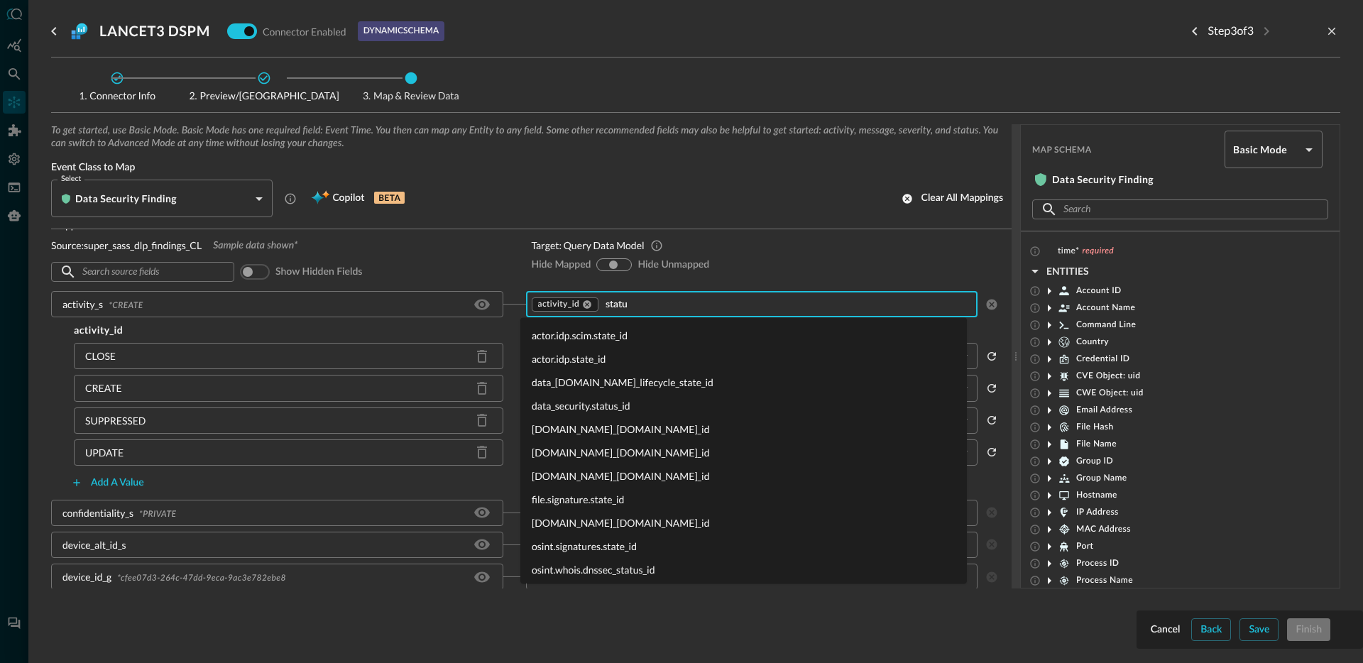
type input "status"
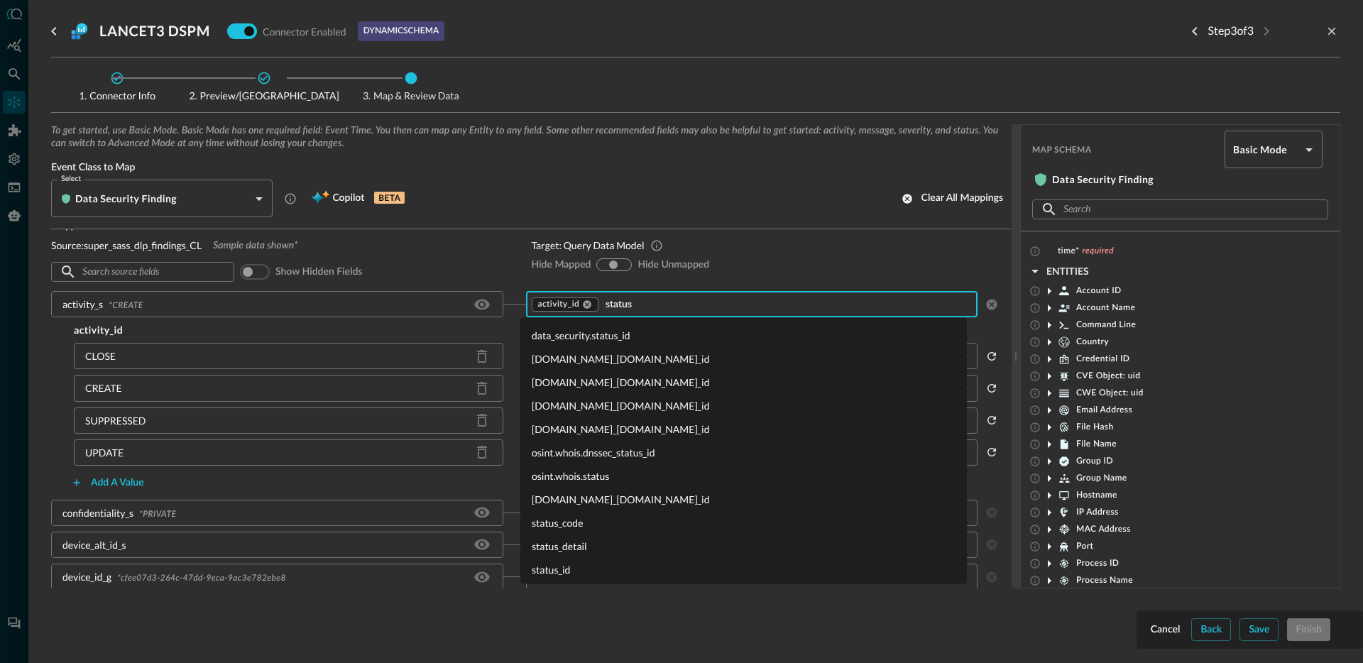
click at [577, 576] on li "status_id" at bounding box center [743, 569] width 447 height 23
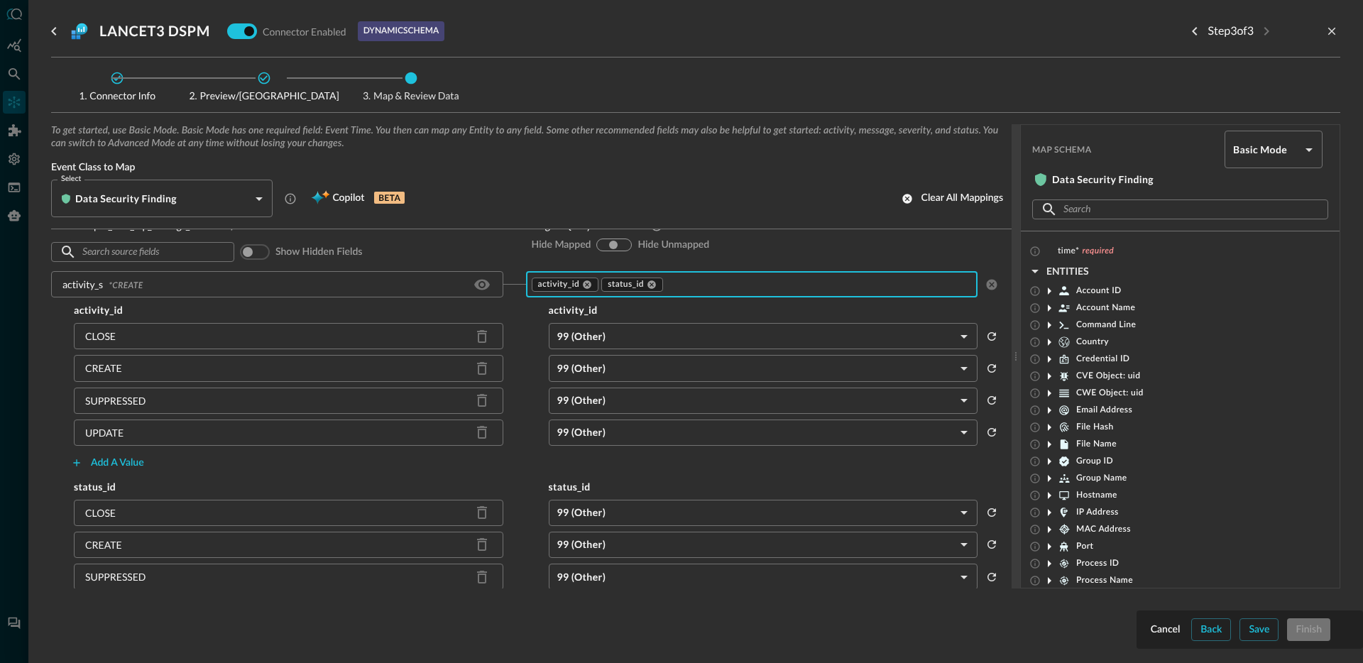
scroll to position [58, 0]
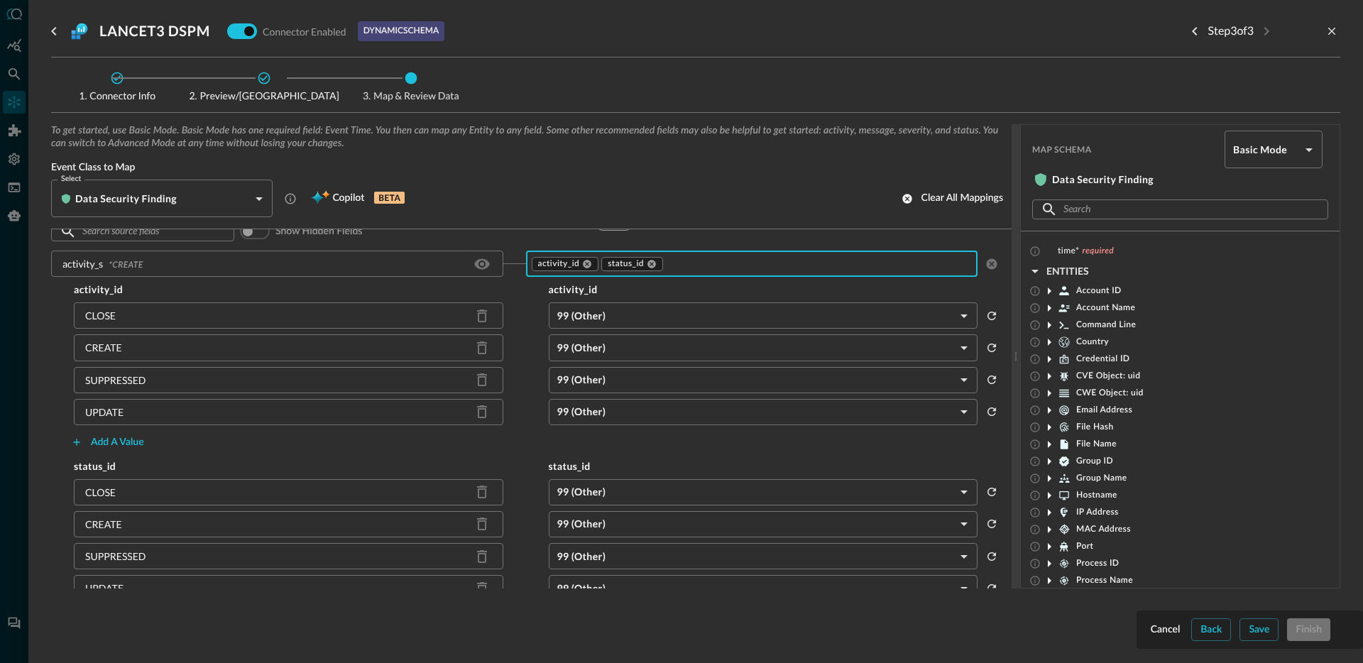
click at [606, 317] on body "Connectors Help Logout JR ​ ​ Add Connector Export Connectors Cloud Infrastruct…" at bounding box center [681, 331] width 1363 height 663
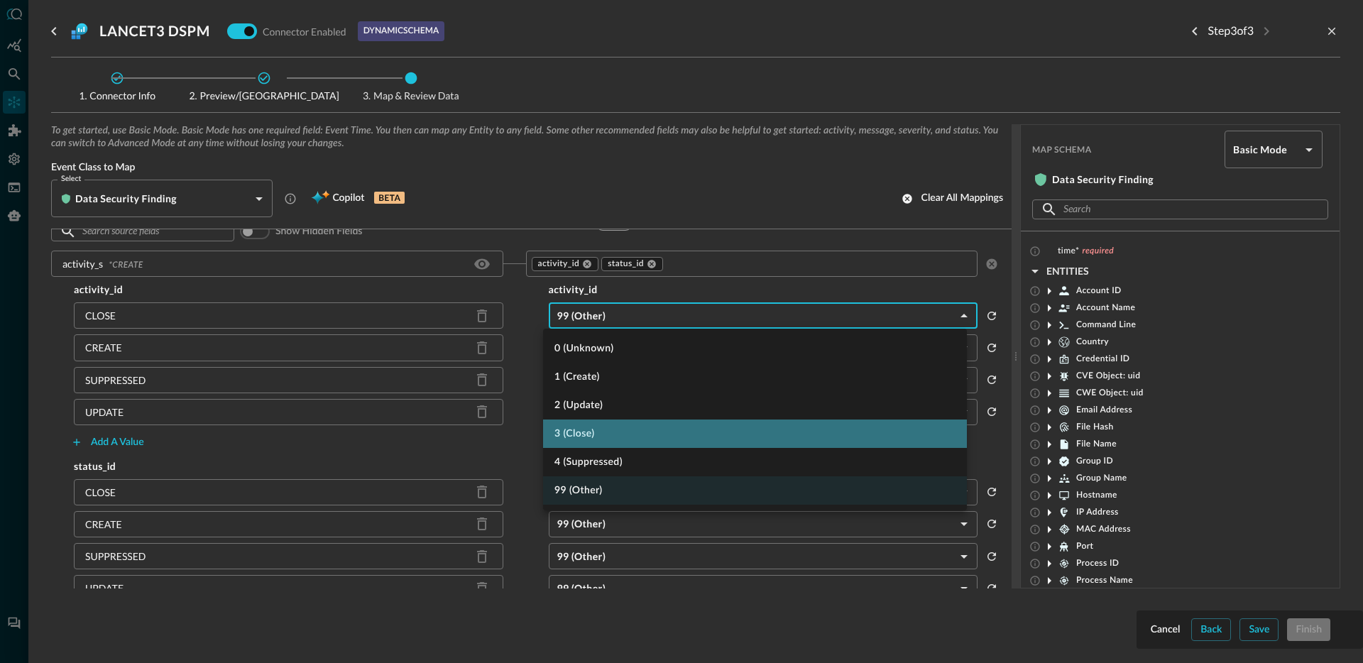
click at [606, 433] on li "3 (Close)" at bounding box center [755, 434] width 424 height 28
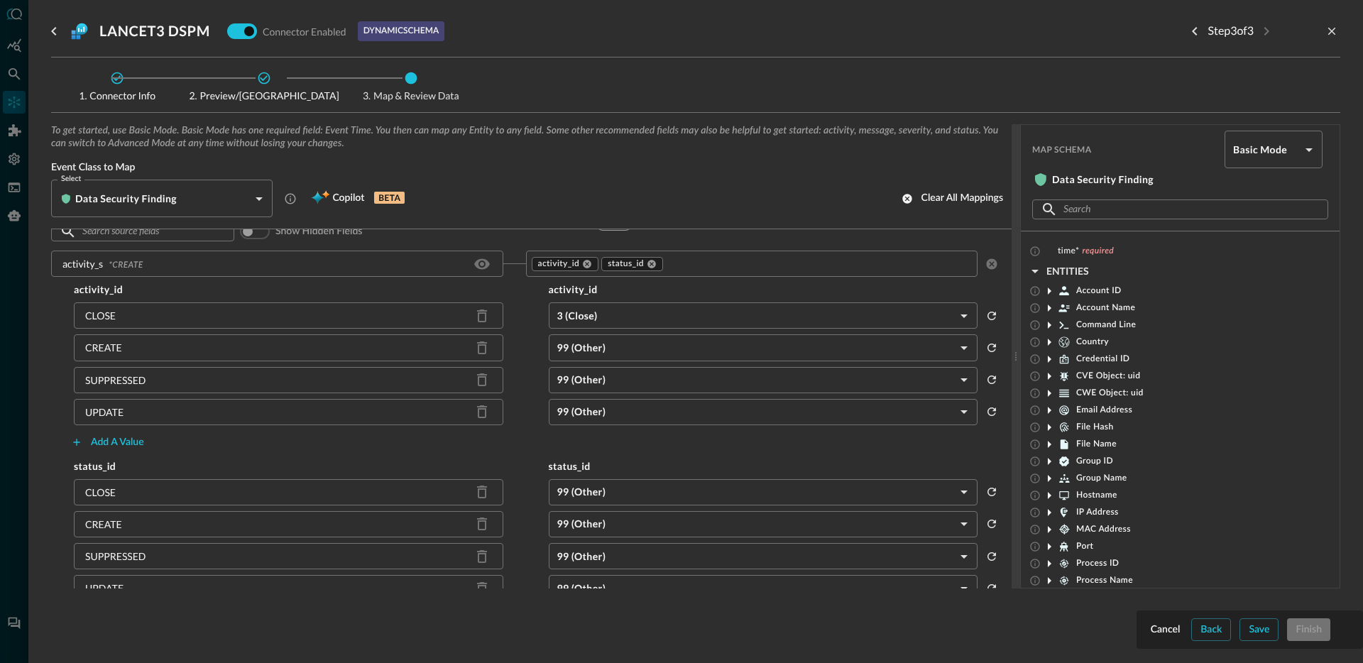
click at [595, 351] on body "Connectors Help Logout JR ​ ​ Add Connector Export Connectors Cloud Infrastruct…" at bounding box center [681, 331] width 1363 height 663
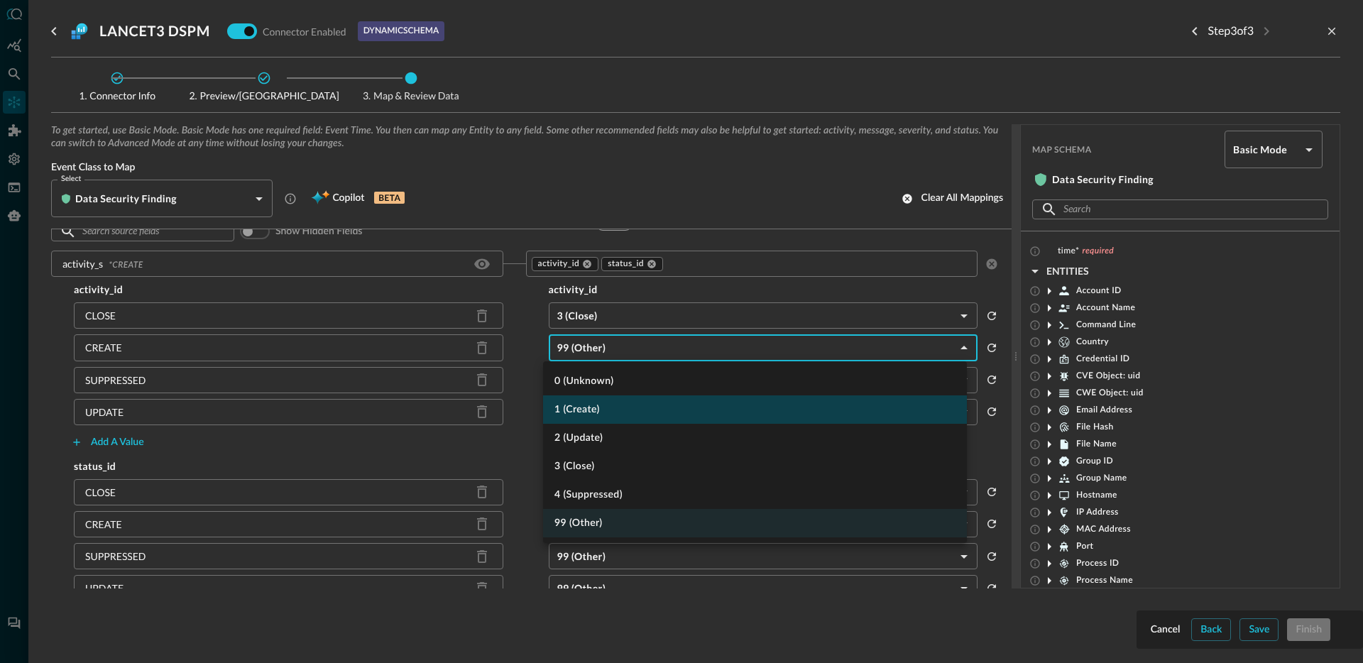
click at [610, 397] on li "1 (Create)" at bounding box center [755, 409] width 424 height 28
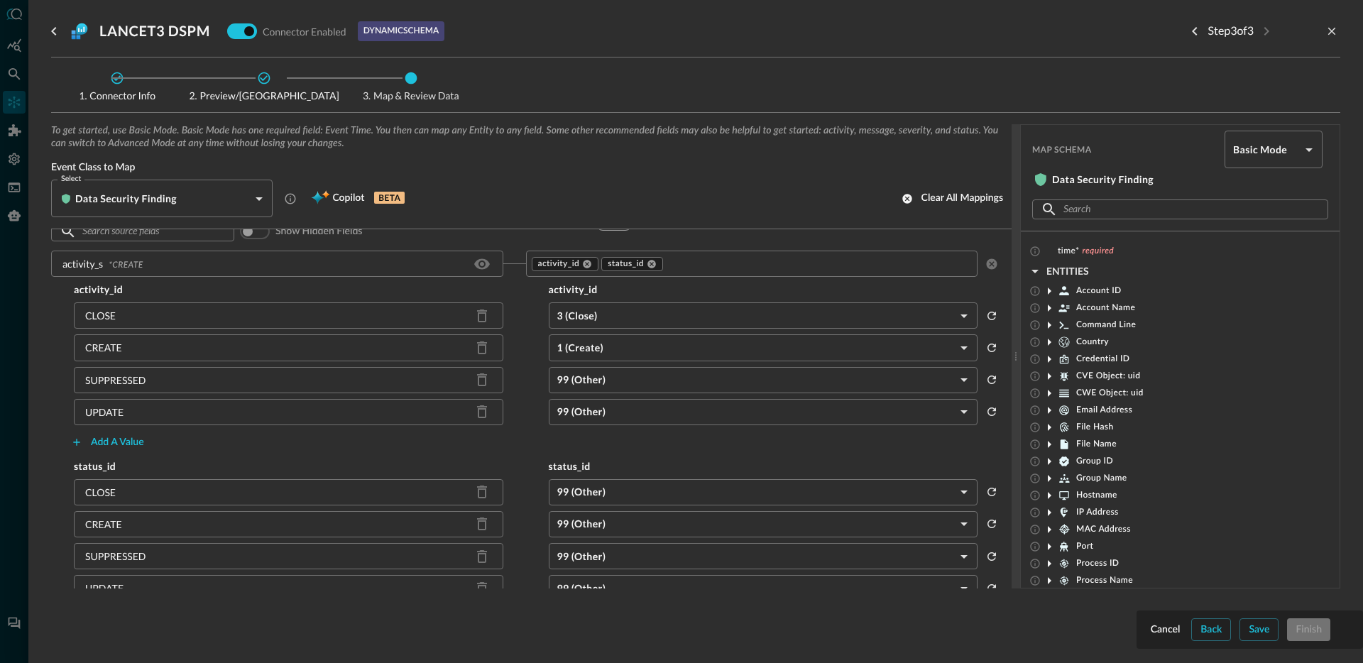
click at [601, 381] on body "Connectors Help Logout JR ​ ​ Add Connector Export Connectors Cloud Infrastruct…" at bounding box center [681, 331] width 1363 height 663
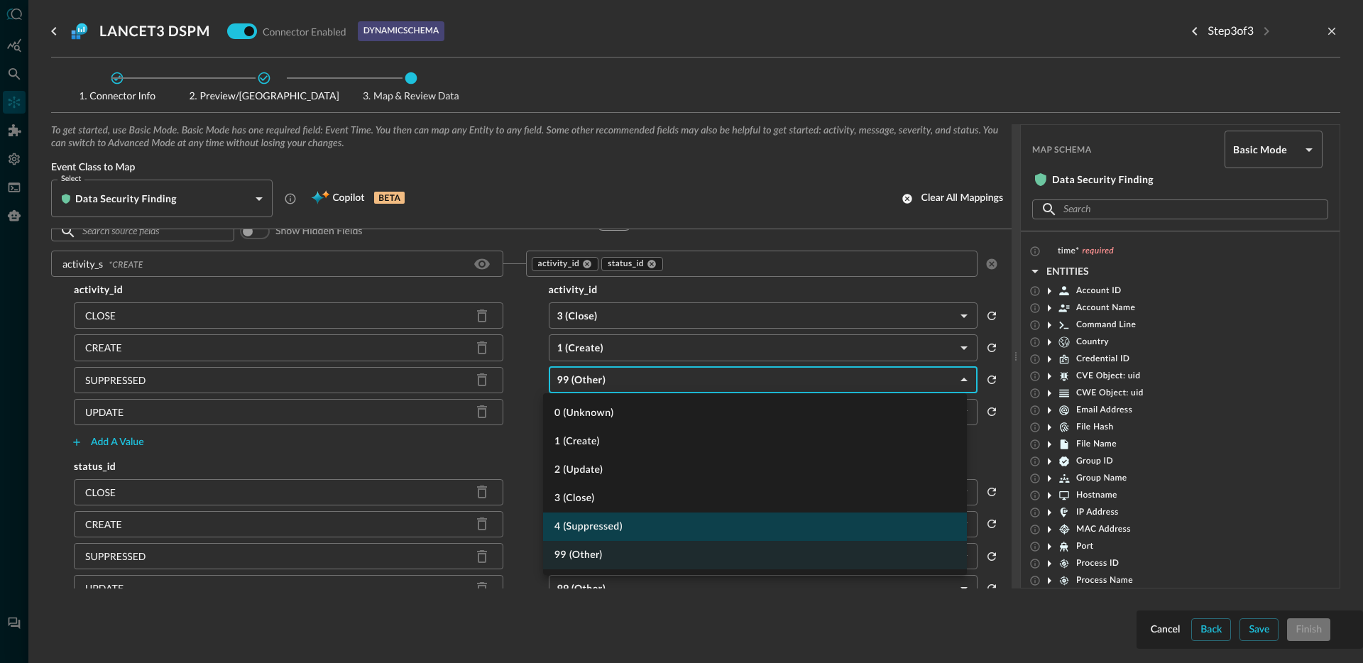
click at [618, 527] on li "4 (Suppressed)" at bounding box center [755, 527] width 424 height 28
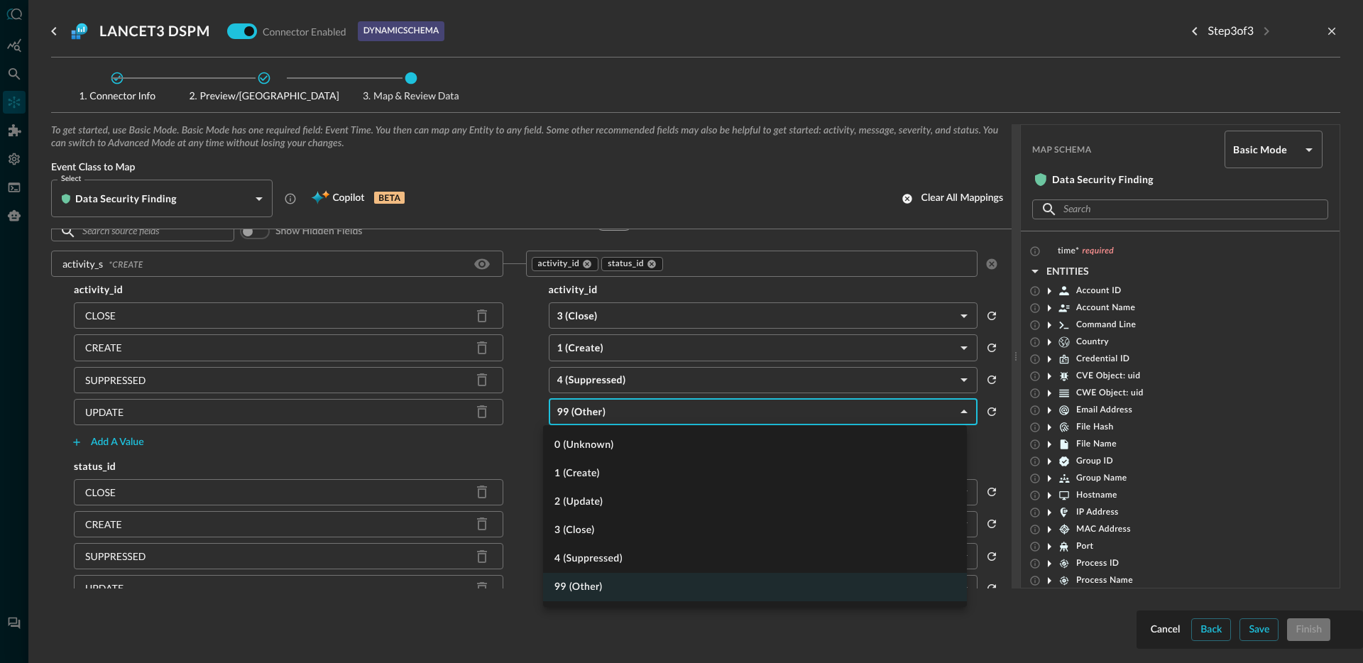
click at [610, 412] on body "Connectors Help Logout JR ​ ​ Add Connector Export Connectors Cloud Infrastruct…" at bounding box center [681, 331] width 1363 height 663
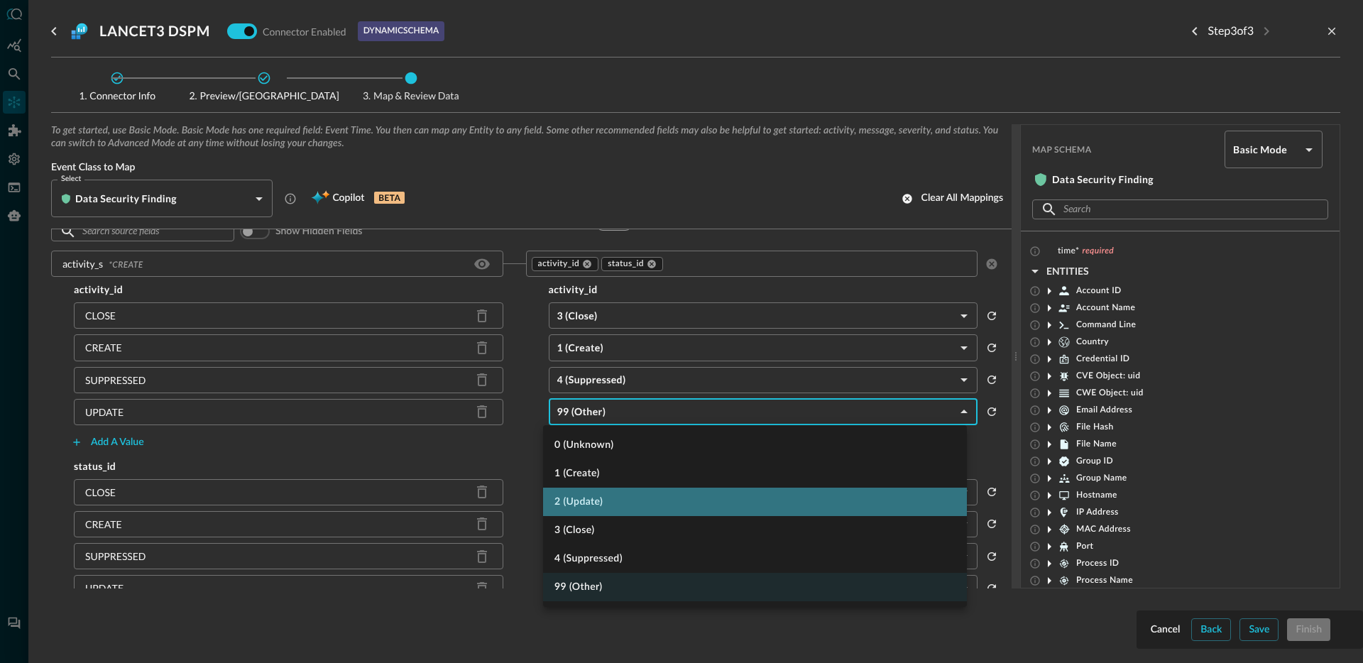
click at [603, 513] on li "2 (Update)" at bounding box center [755, 502] width 424 height 28
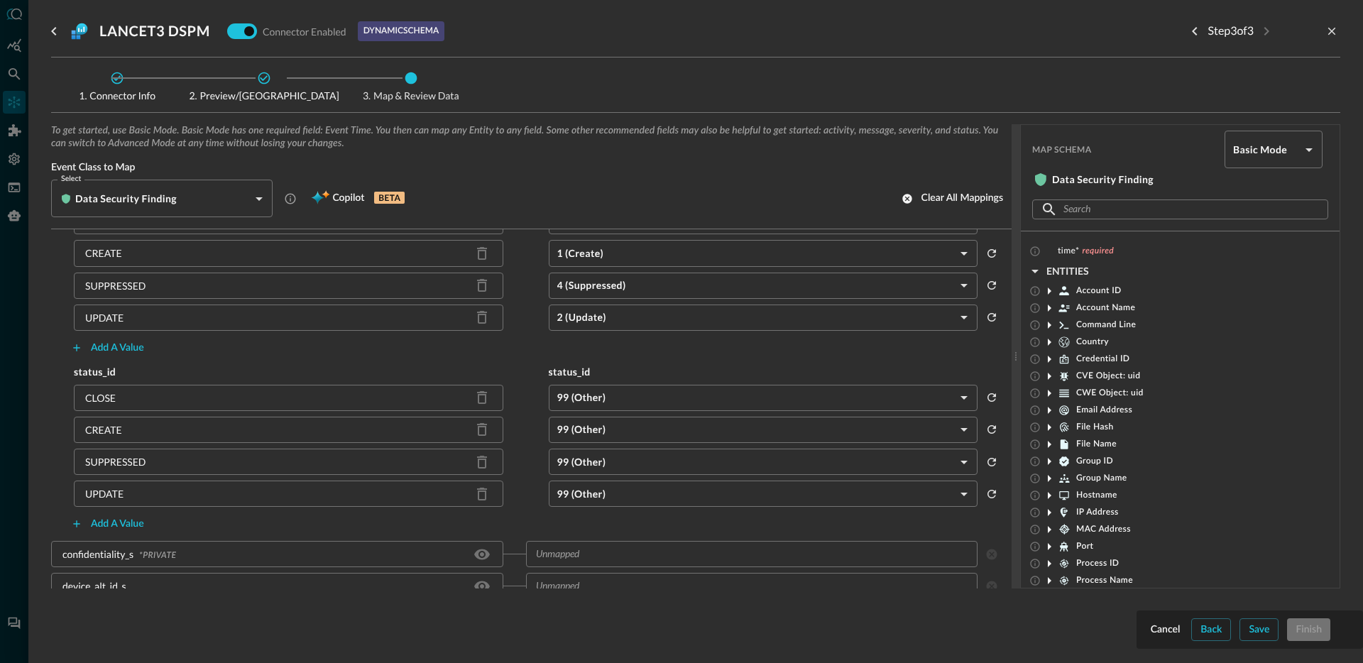
scroll to position [241, 0]
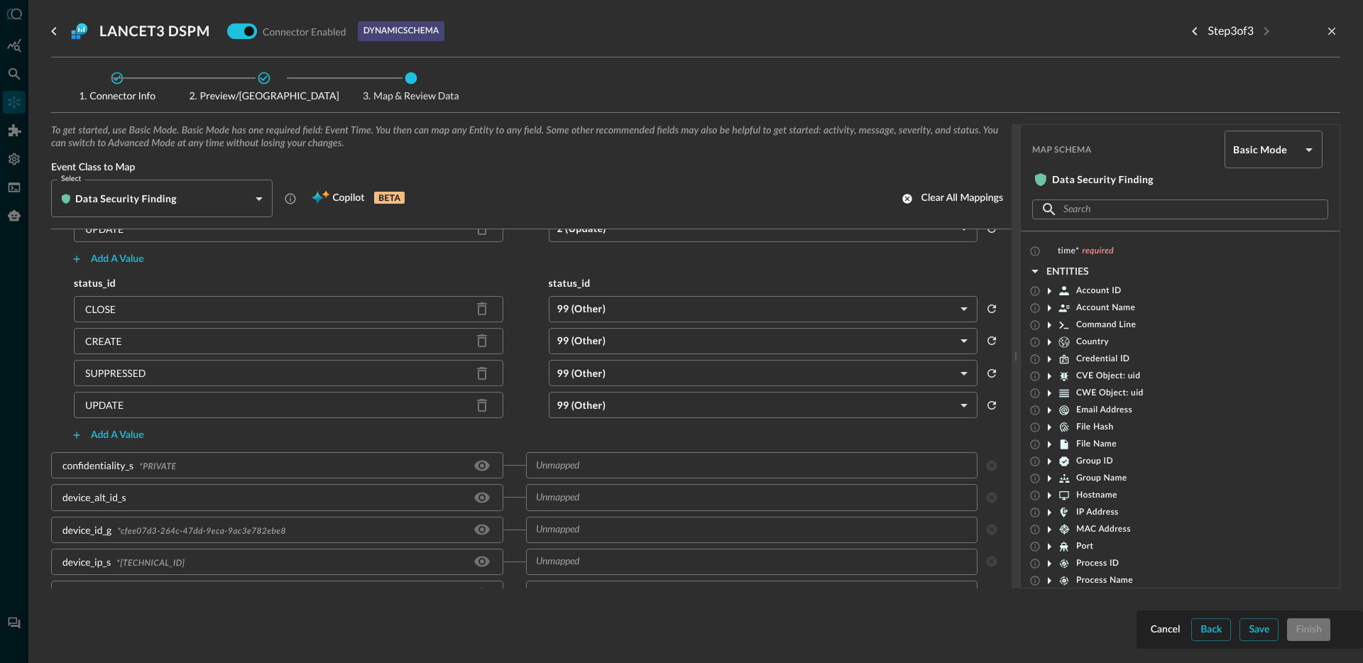
click at [610, 312] on body "Connectors Help Logout JR ​ ​ Add Connector Export Connectors Cloud Infrastruct…" at bounding box center [681, 331] width 1363 height 663
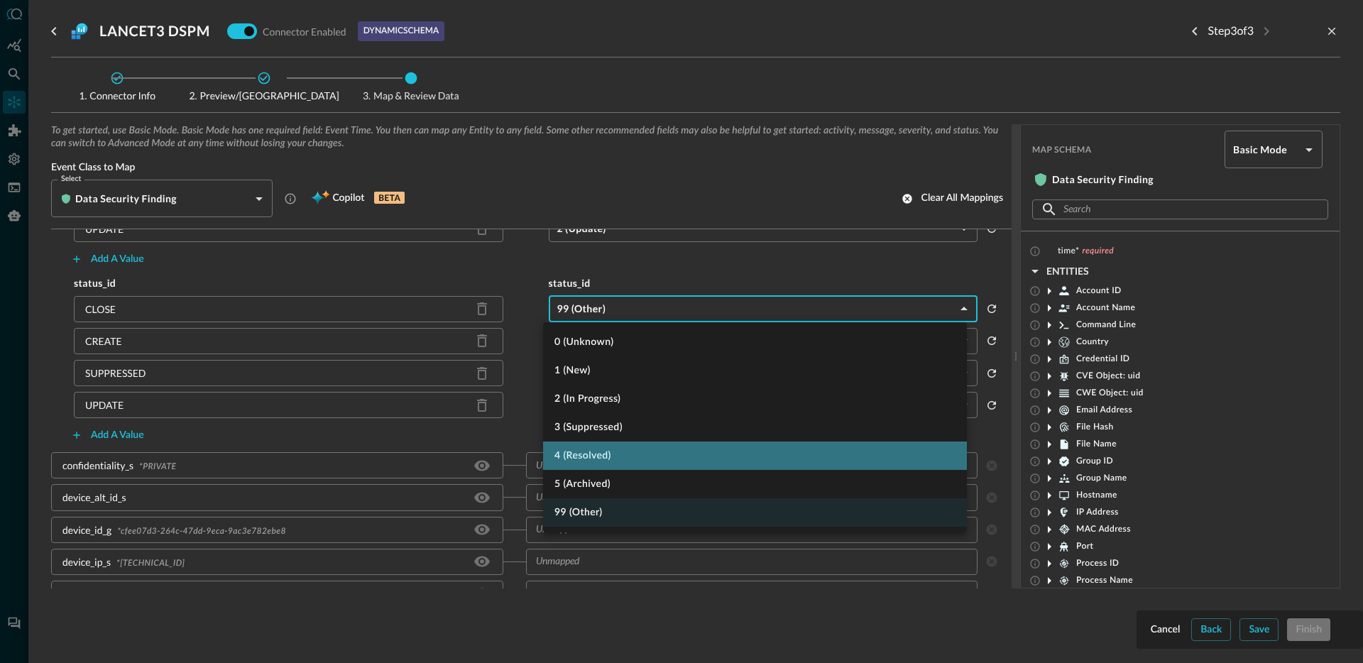
click at [628, 452] on li "4 (Resolved)" at bounding box center [755, 456] width 424 height 28
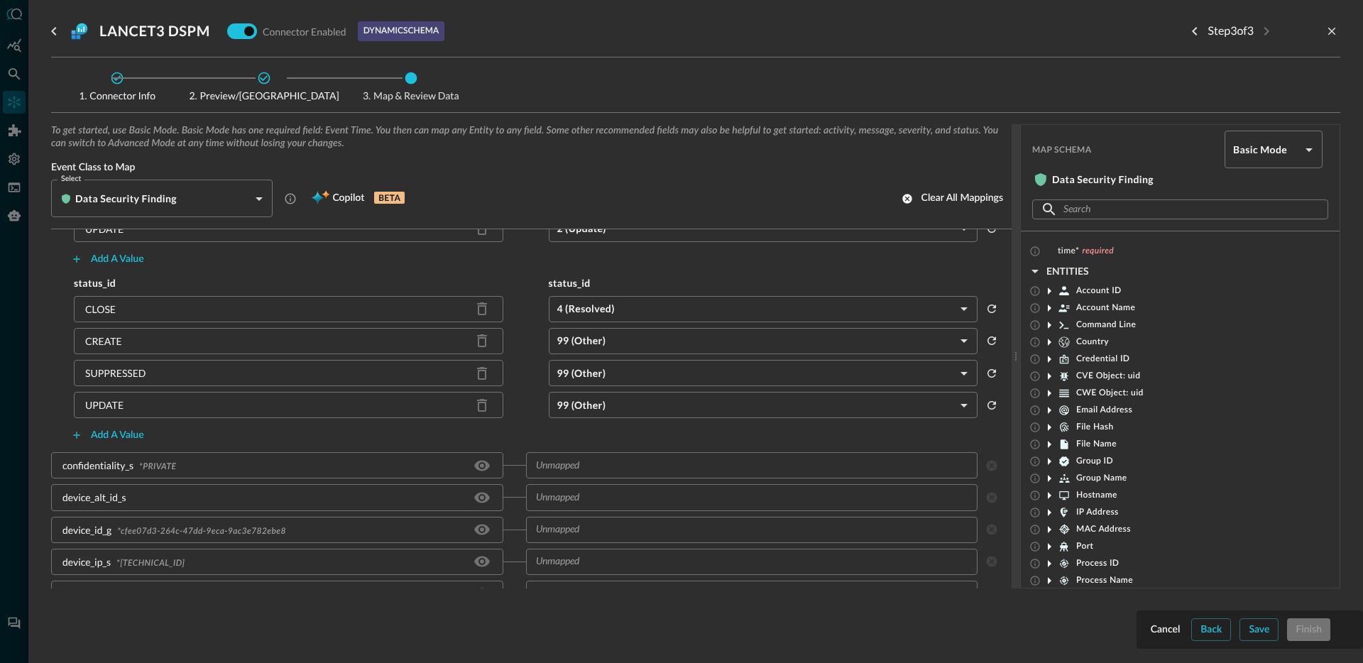
click at [617, 354] on div "status_id status_id CLOSE 4 (Resolved) RESOLVED ​ CREATE 99 (Other) OTHER ​ SUP…" at bounding box center [525, 361] width 949 height 171
click at [618, 346] on body "Connectors Help Logout JR ​ ​ Add Connector Export Connectors Cloud Infrastruct…" at bounding box center [681, 331] width 1363 height 663
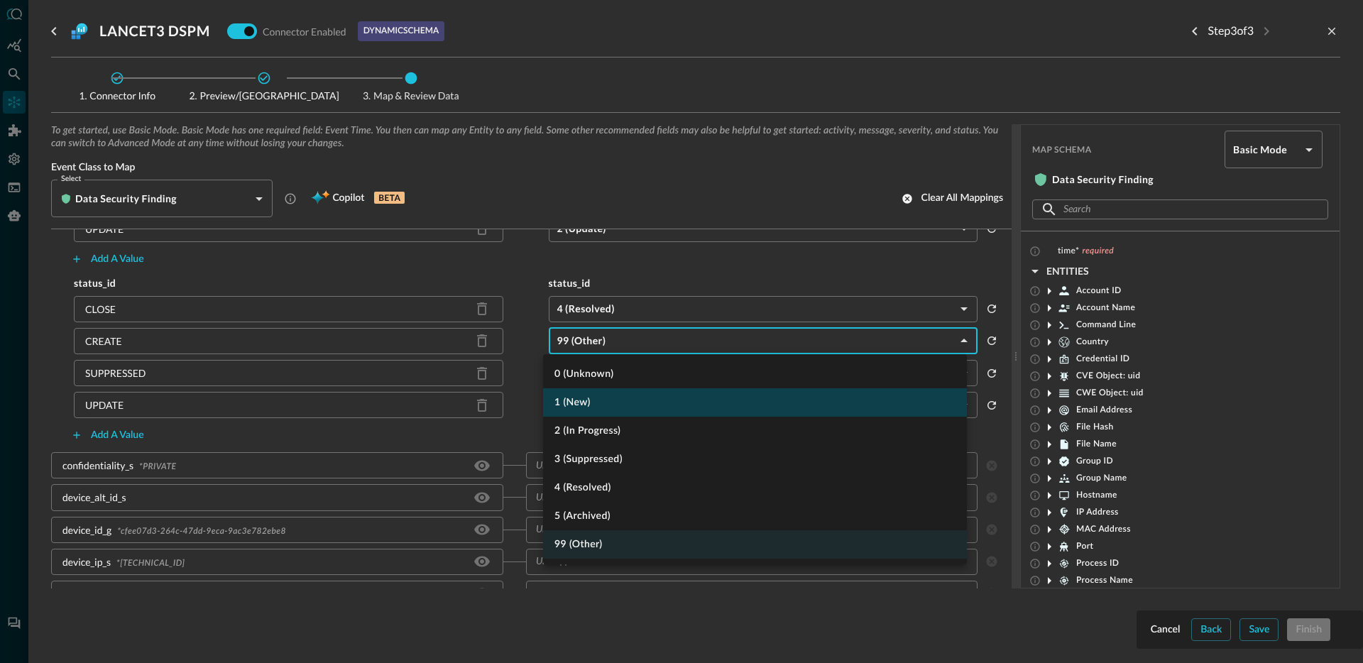
click at [611, 410] on li "1 (New)" at bounding box center [755, 402] width 424 height 28
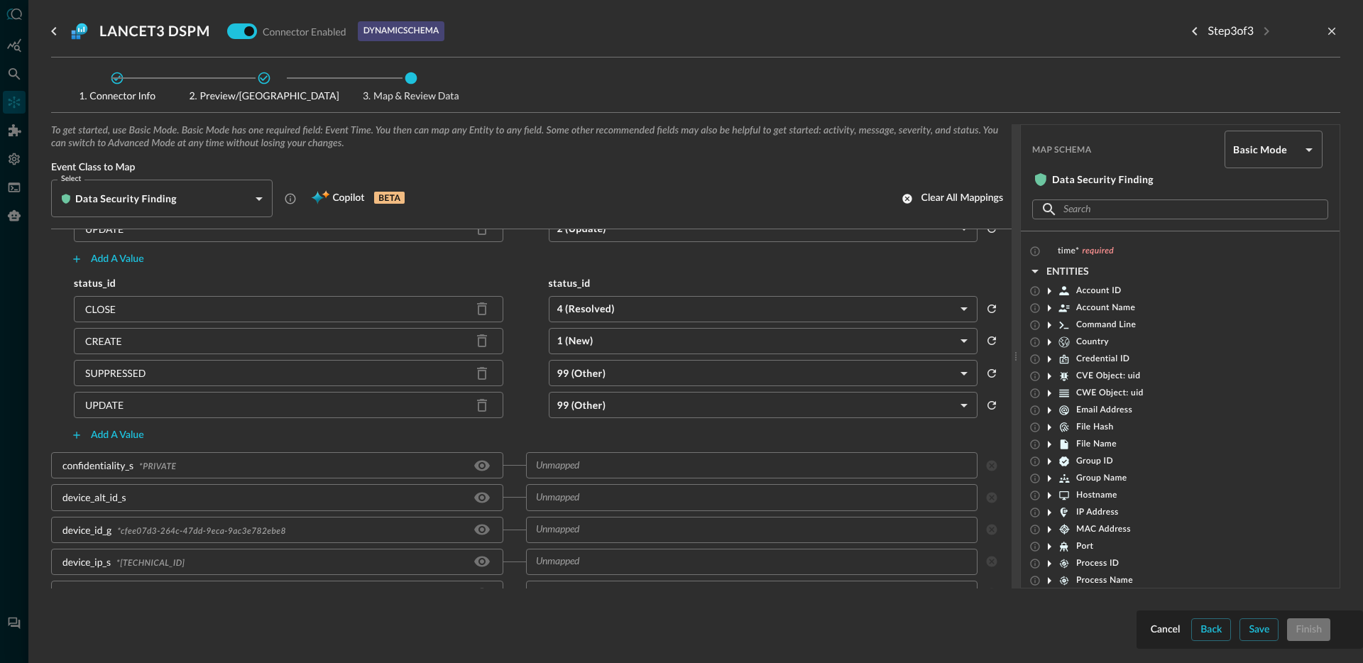
click at [608, 382] on body "Connectors Help Logout JR ​ ​ Add Connector Export Connectors Cloud Infrastruct…" at bounding box center [681, 331] width 1363 height 663
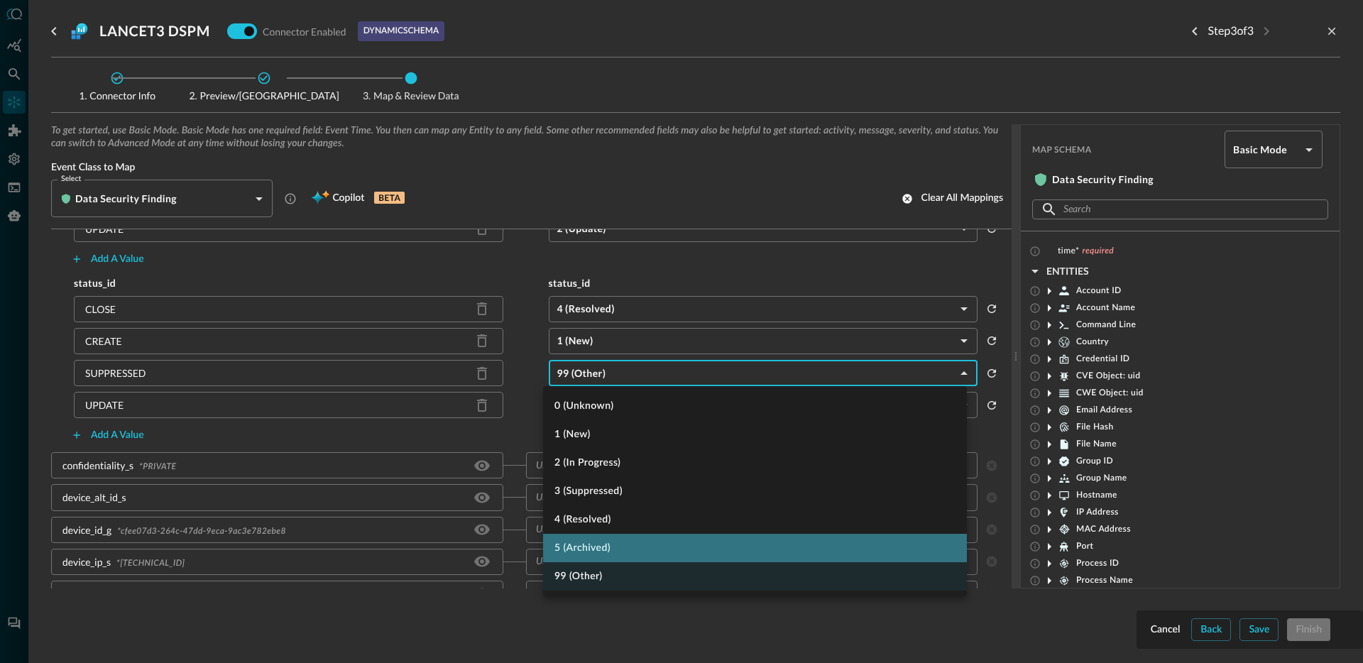
click at [616, 544] on li "5 (Archived)" at bounding box center [755, 548] width 424 height 28
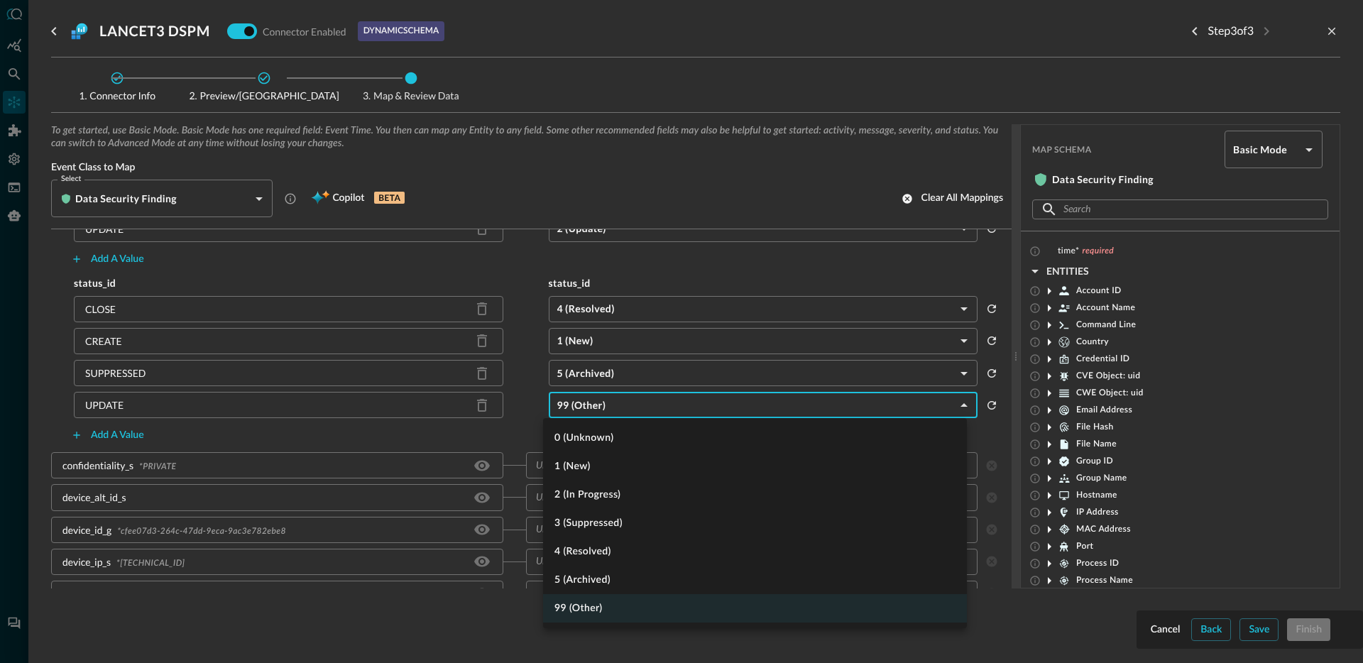
click at [606, 407] on body "Connectors Help Logout JR ​ ​ Add Connector Export Connectors Cloud Infrastruct…" at bounding box center [681, 331] width 1363 height 663
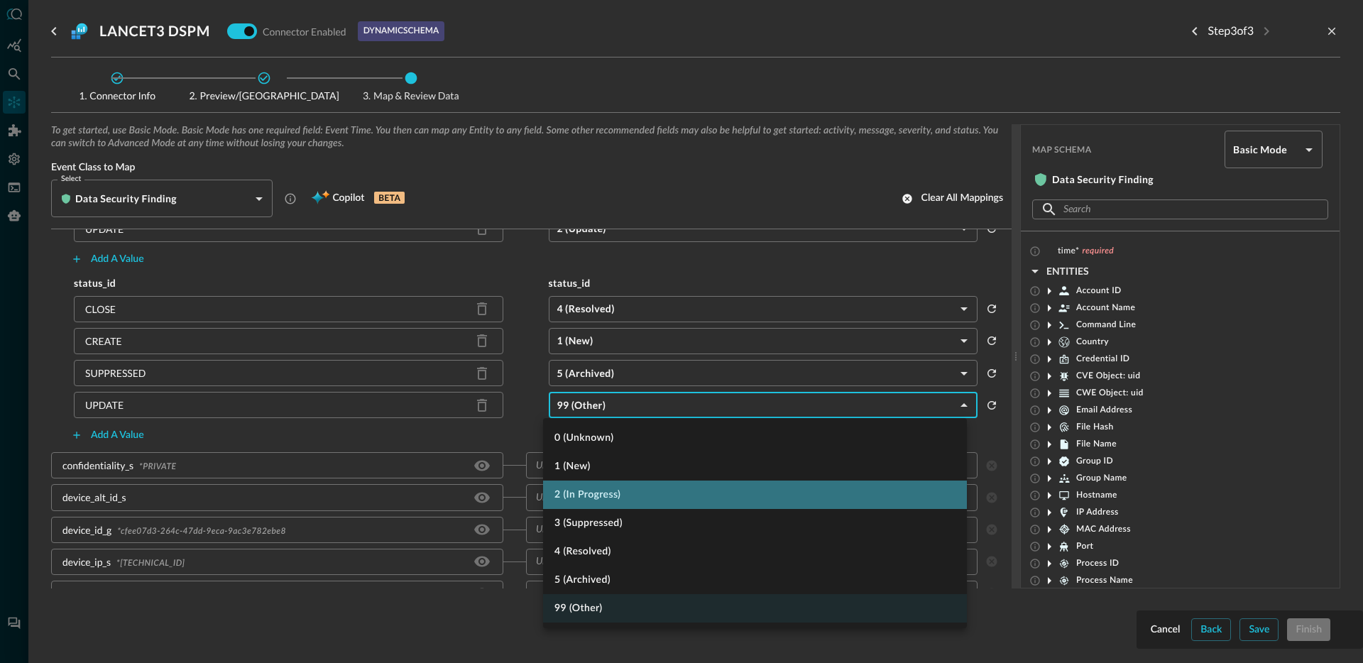
click at [645, 498] on li "2 (In Progress)" at bounding box center [755, 495] width 424 height 28
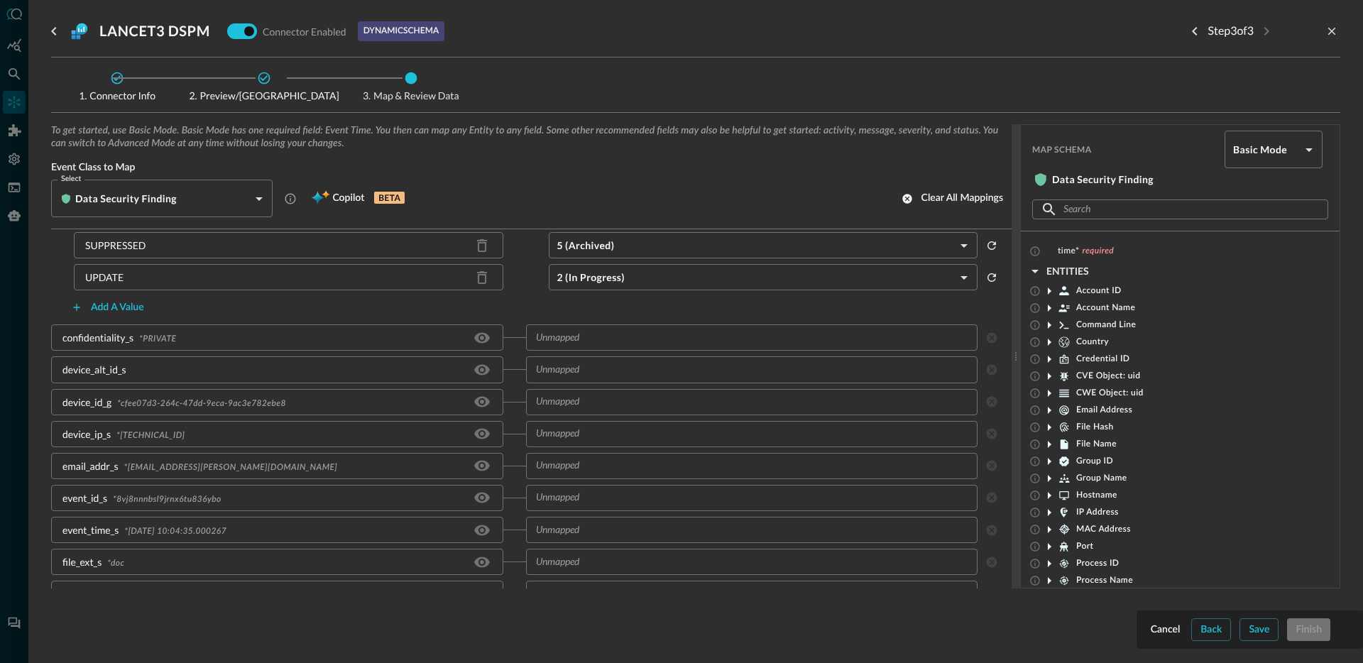
scroll to position [370, 0]
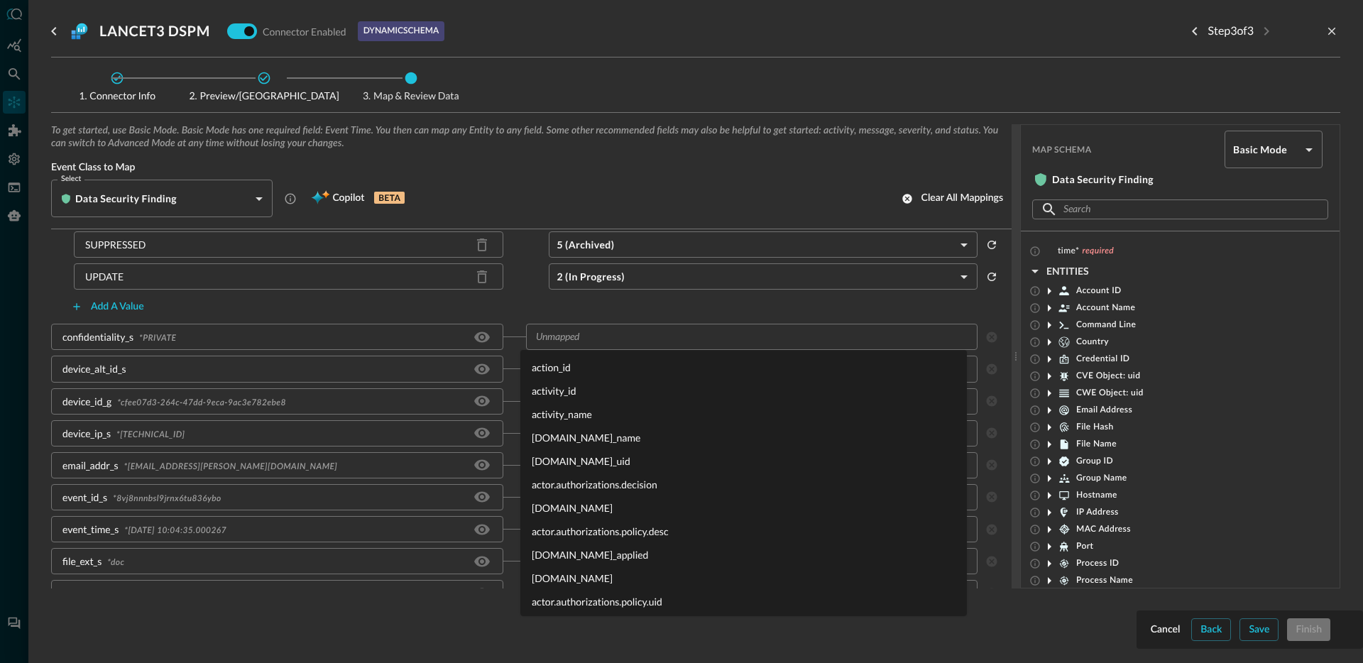
click at [603, 346] on div "​" at bounding box center [752, 337] width 452 height 26
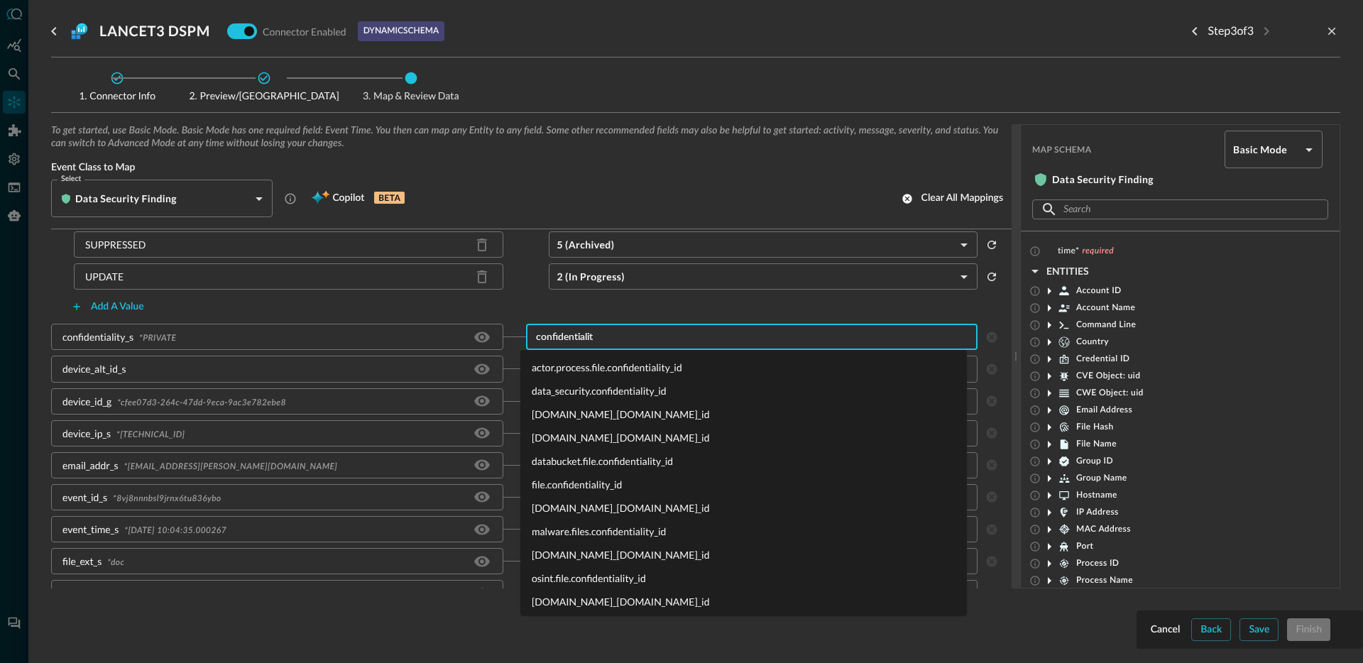
type input "confidentiality"
click at [591, 484] on li "file.confidentiality_id" at bounding box center [743, 481] width 447 height 23
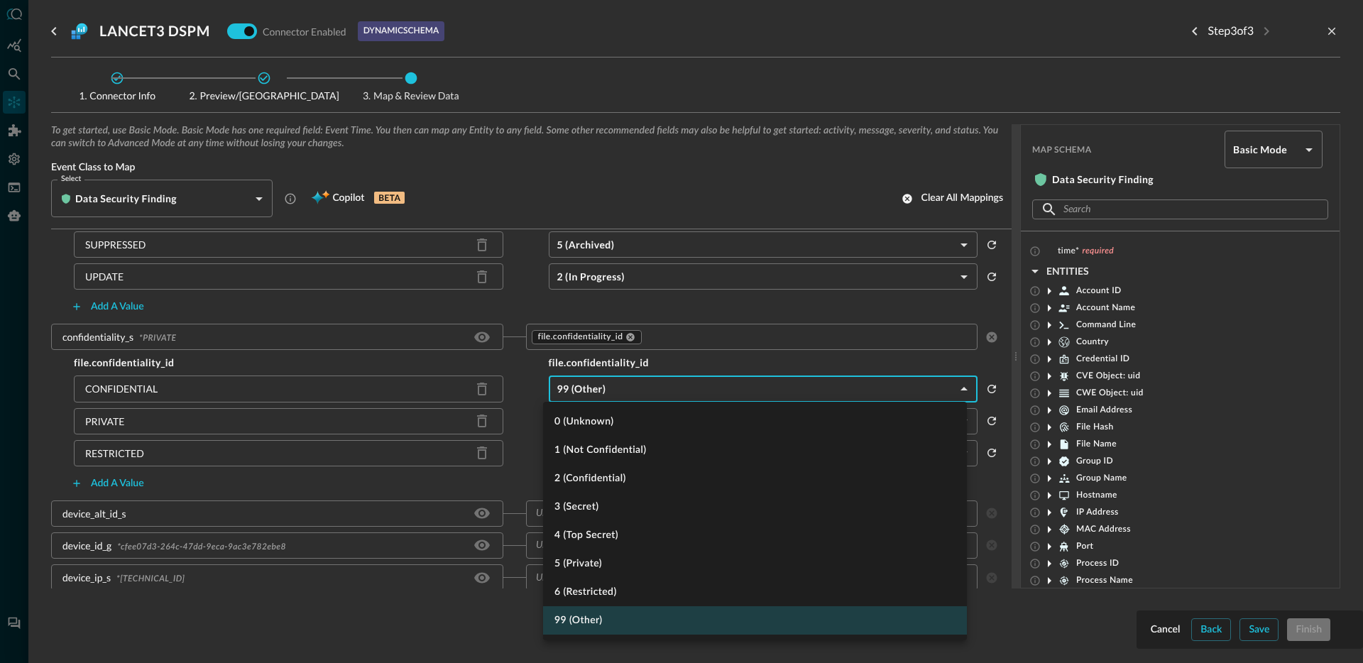
click at [605, 393] on body "Connectors Help Logout JR ​ ​ Add Connector Export Connectors Cloud Infrastruct…" at bounding box center [681, 331] width 1363 height 663
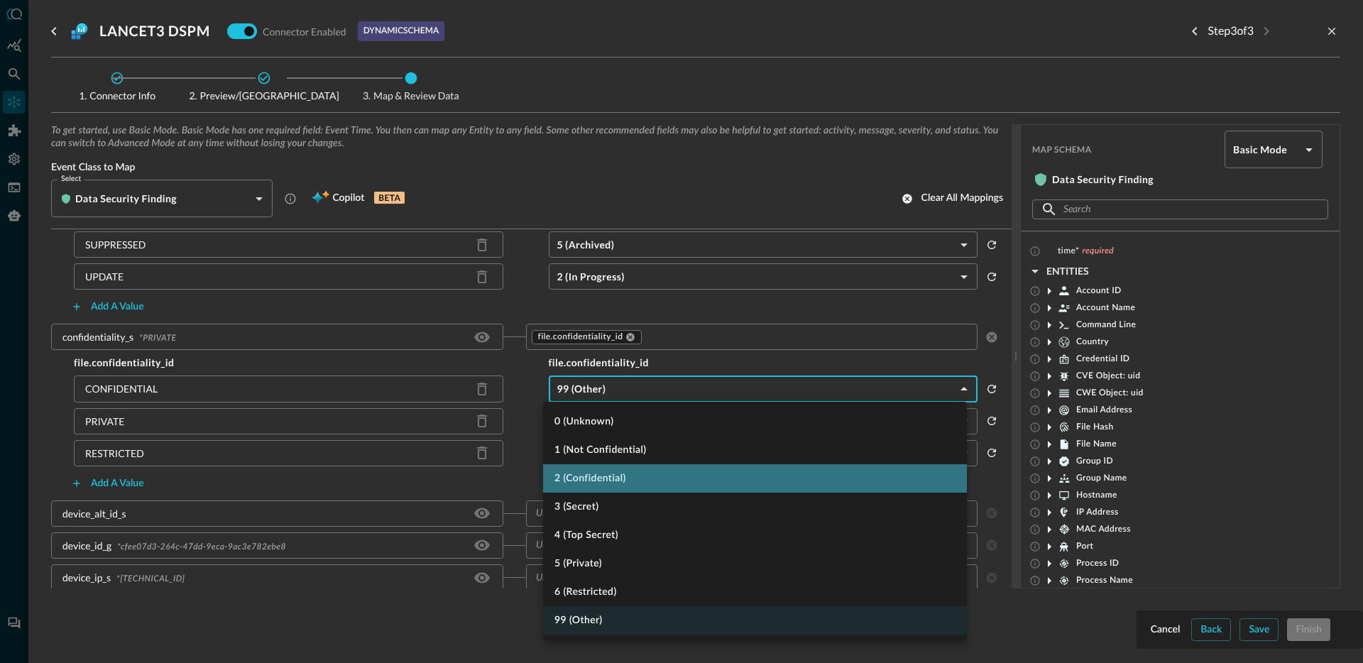
click at [630, 480] on li "2 (Confidential)" at bounding box center [755, 478] width 424 height 28
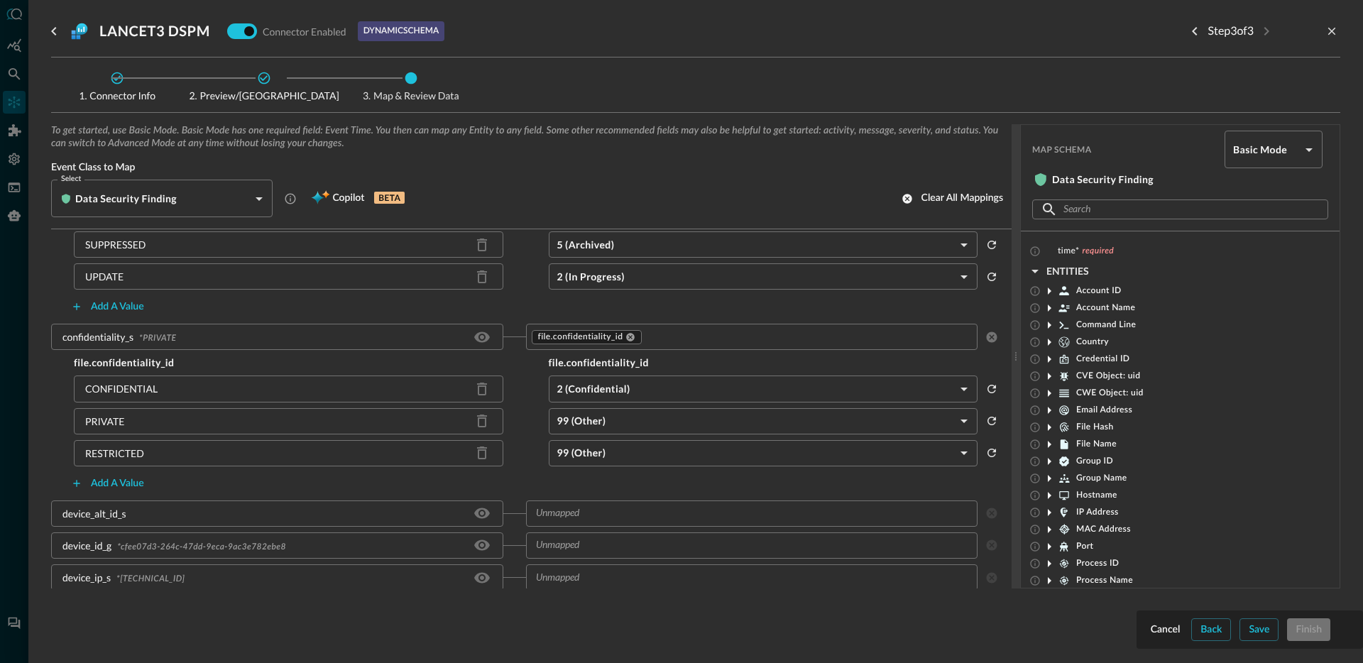
click at [608, 409] on body "Connectors Help Logout JR ​ ​ Add Connector Export Connectors Cloud Infrastruct…" at bounding box center [681, 331] width 1363 height 663
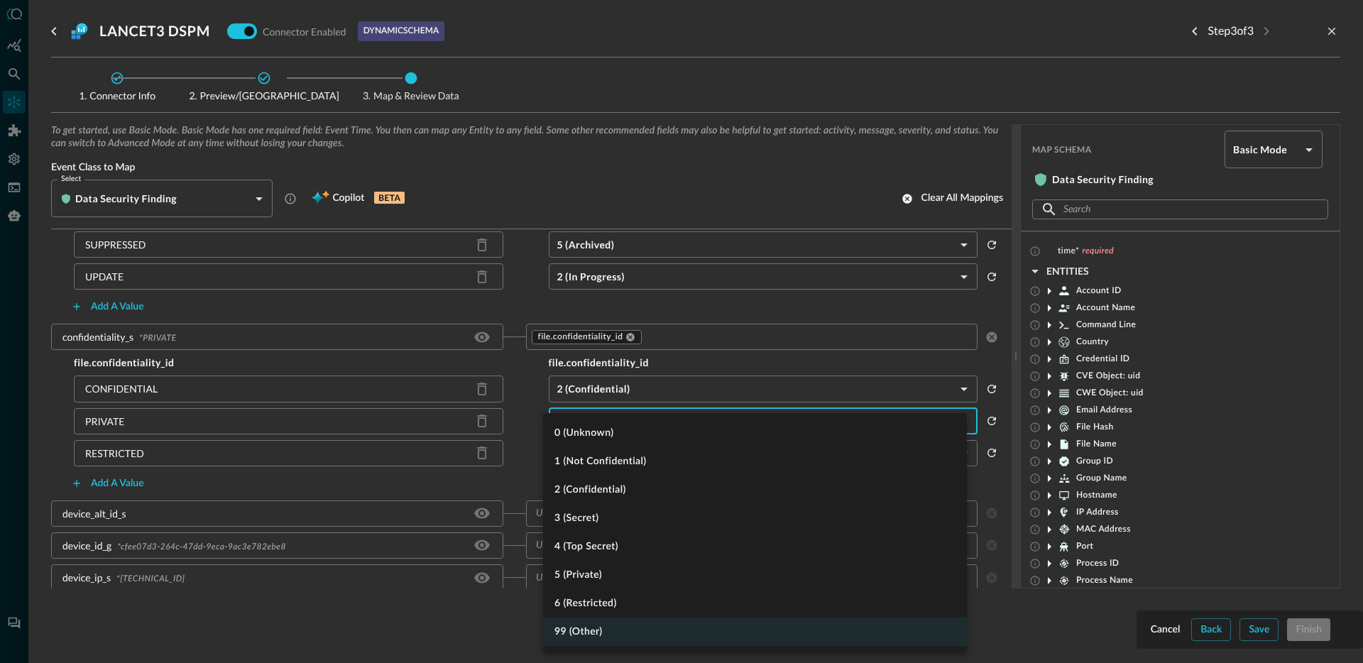
click at [629, 587] on li "5 (Private)" at bounding box center [755, 575] width 424 height 28
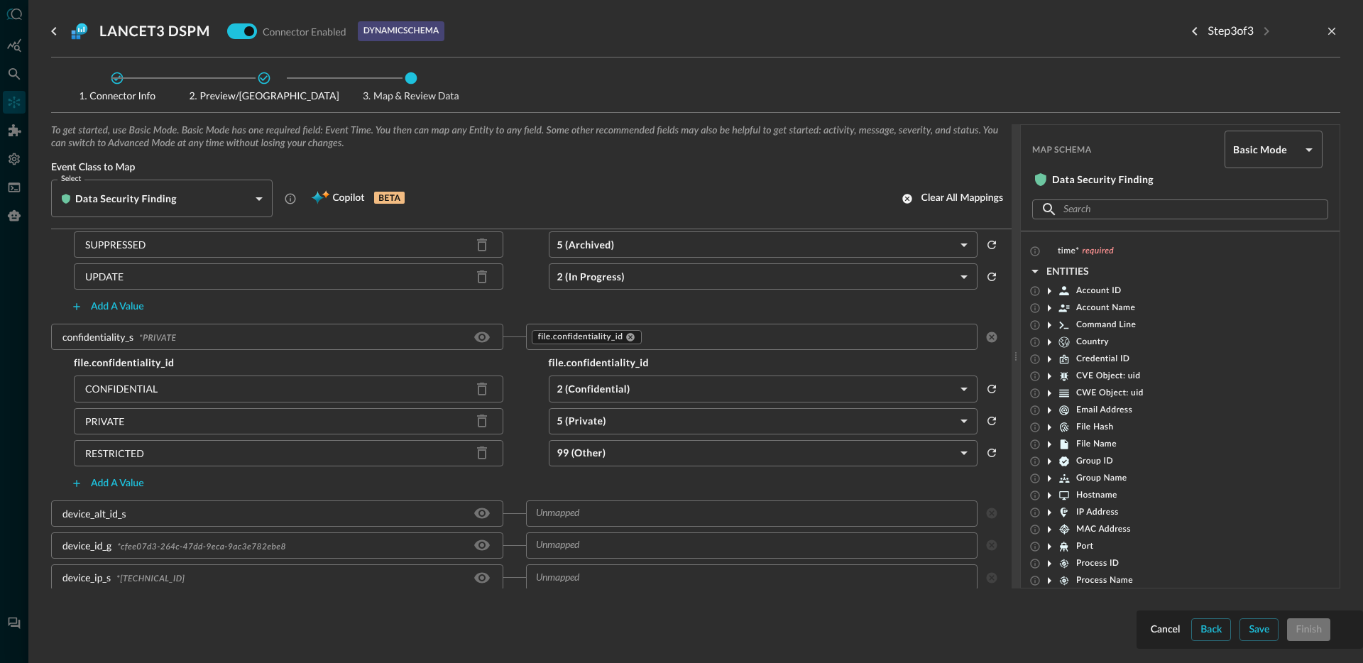
click at [625, 458] on body "Connectors Help Logout JR ​ ​ Add Connector Export Connectors Cloud Infrastruct…" at bounding box center [681, 331] width 1363 height 663
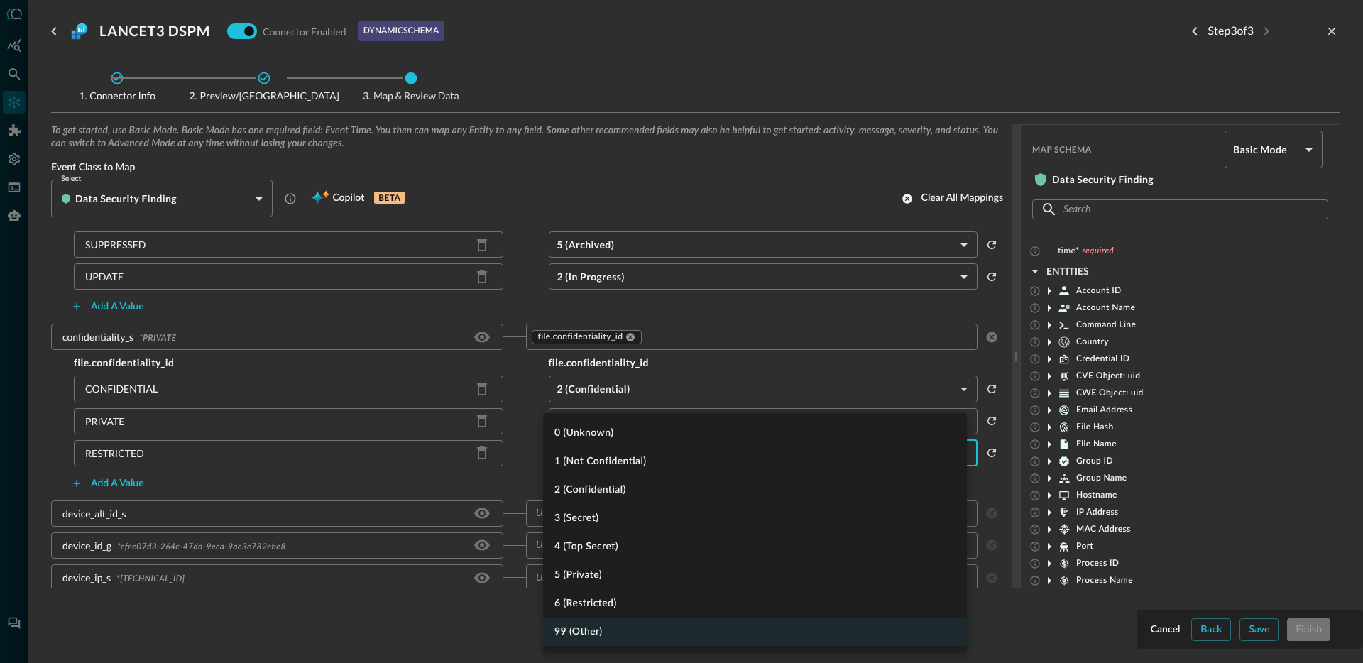
click at [642, 599] on li "6 (Restricted)" at bounding box center [755, 603] width 424 height 28
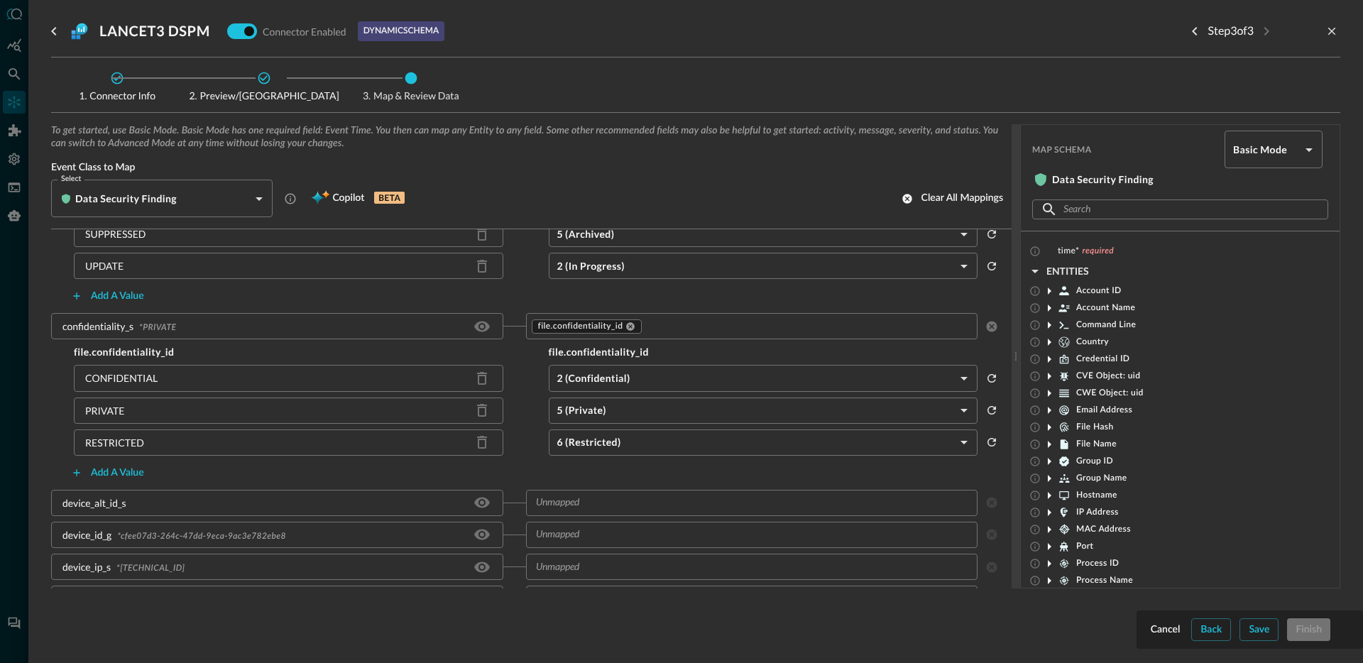
scroll to position [383, 0]
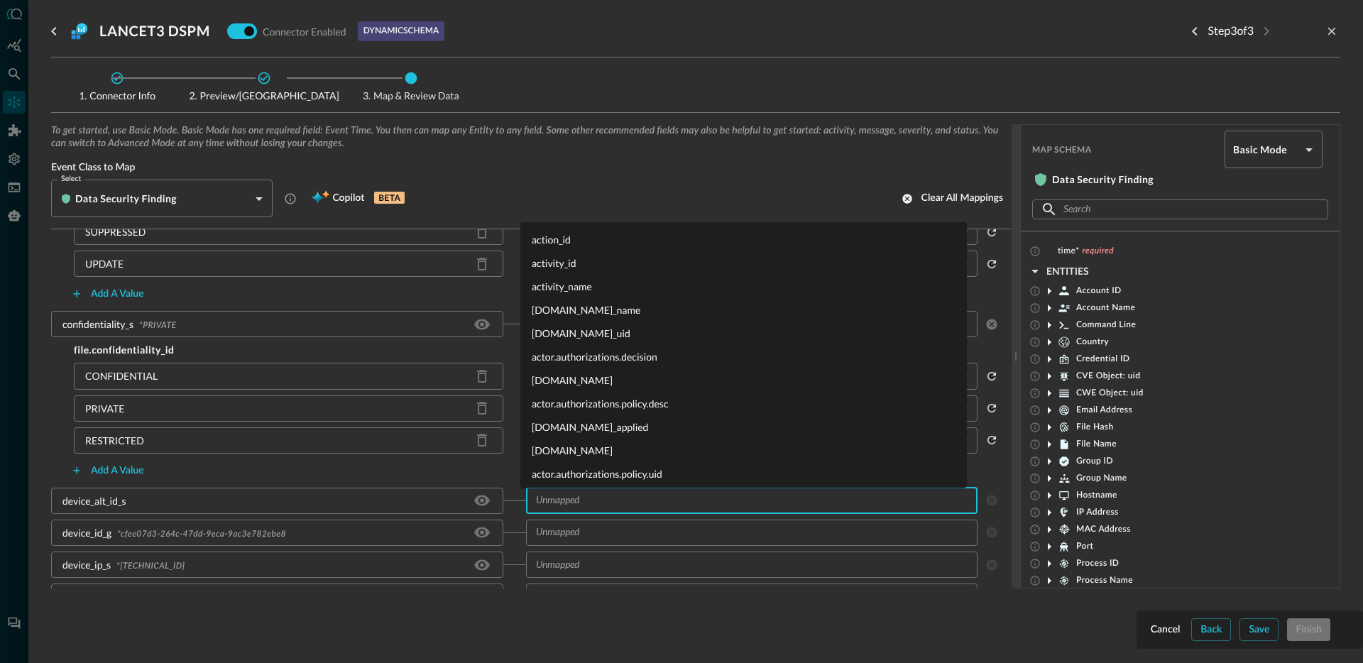
click at [612, 500] on input "text" at bounding box center [751, 501] width 442 height 18
type input "device."
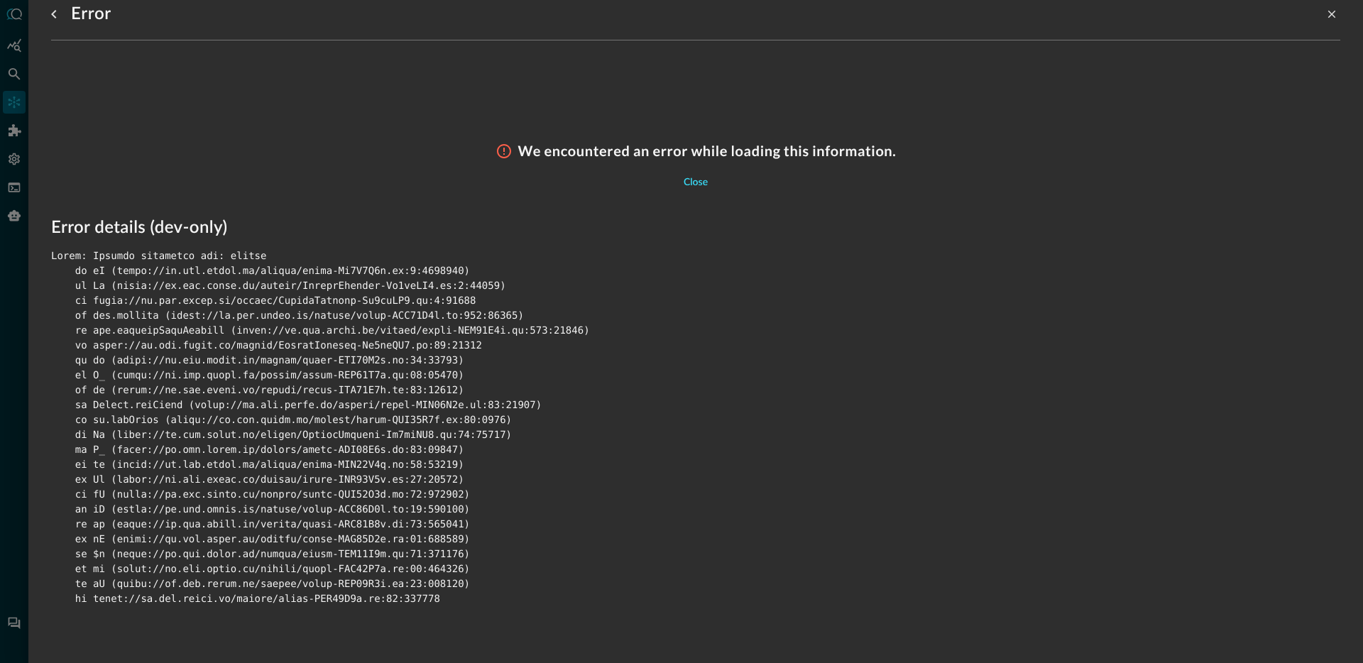
click at [690, 185] on div "Close" at bounding box center [696, 183] width 24 height 18
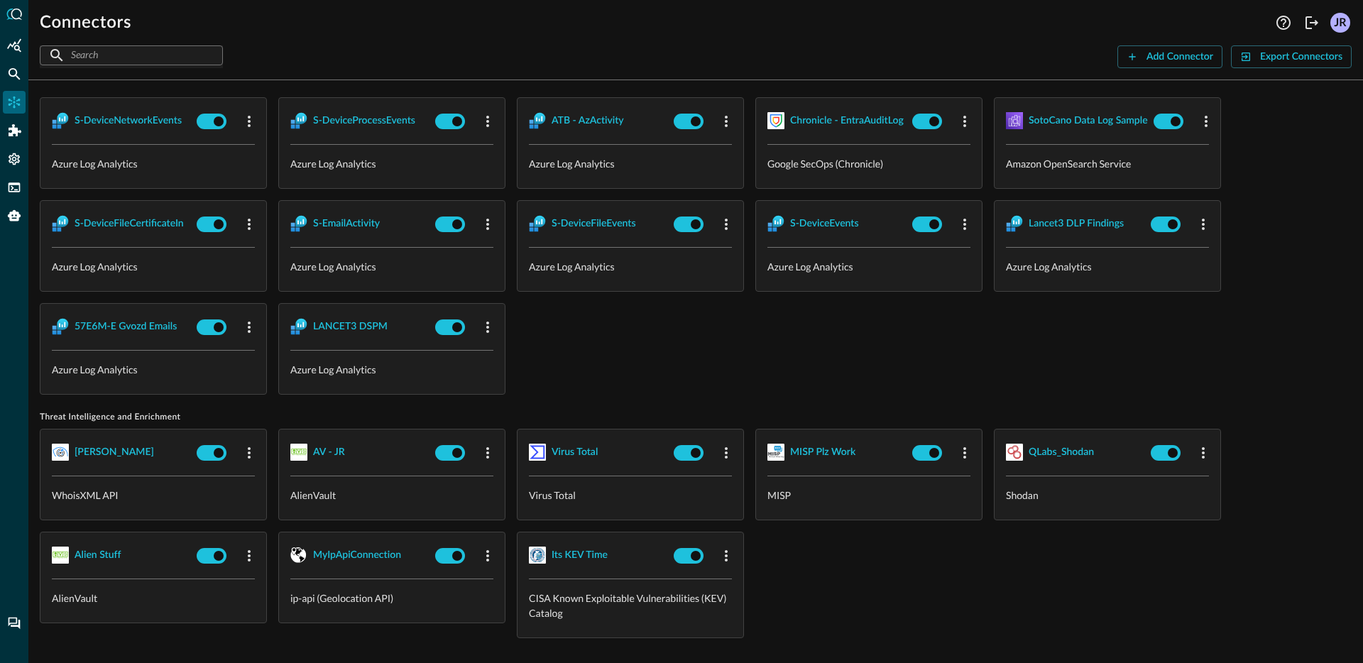
scroll to position [1425, 0]
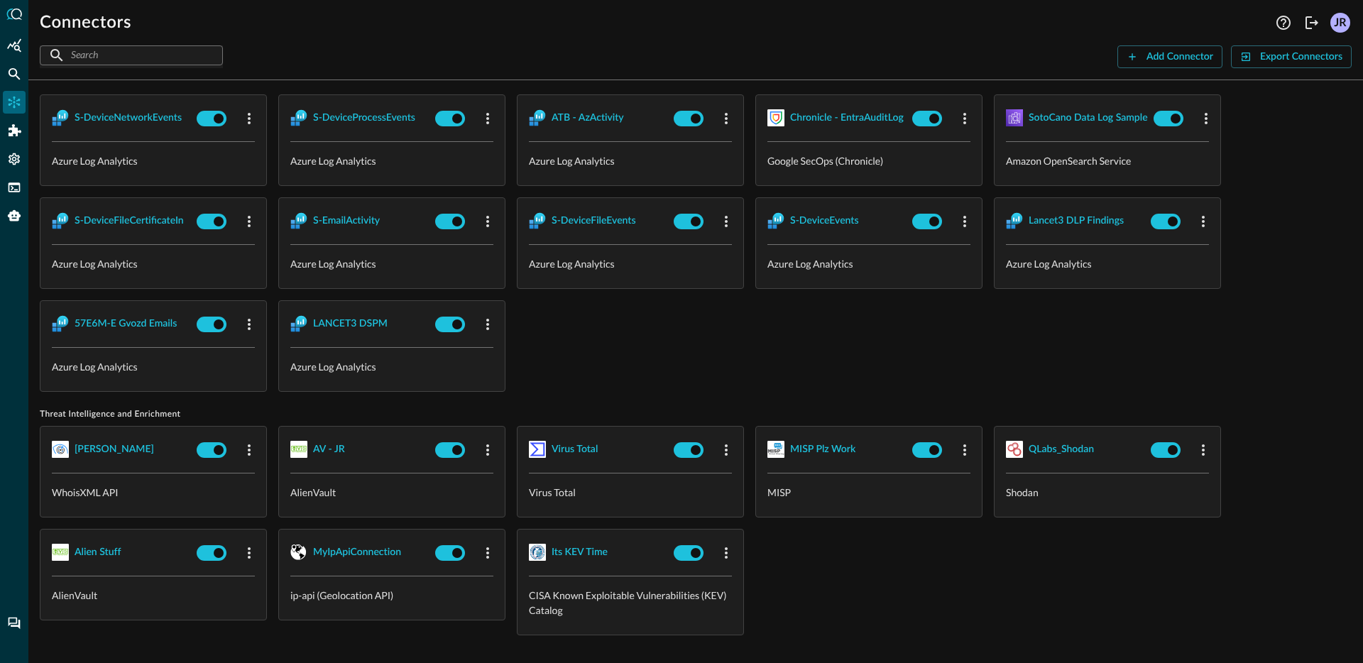
click at [606, 334] on div "Q4Q WS - Reports Google Workspace - Reports API SecOps AWS ALB Google SecOps (C…" at bounding box center [696, 191] width 1312 height 400
click at [350, 322] on div "LANCET3 DSPM" at bounding box center [350, 324] width 75 height 18
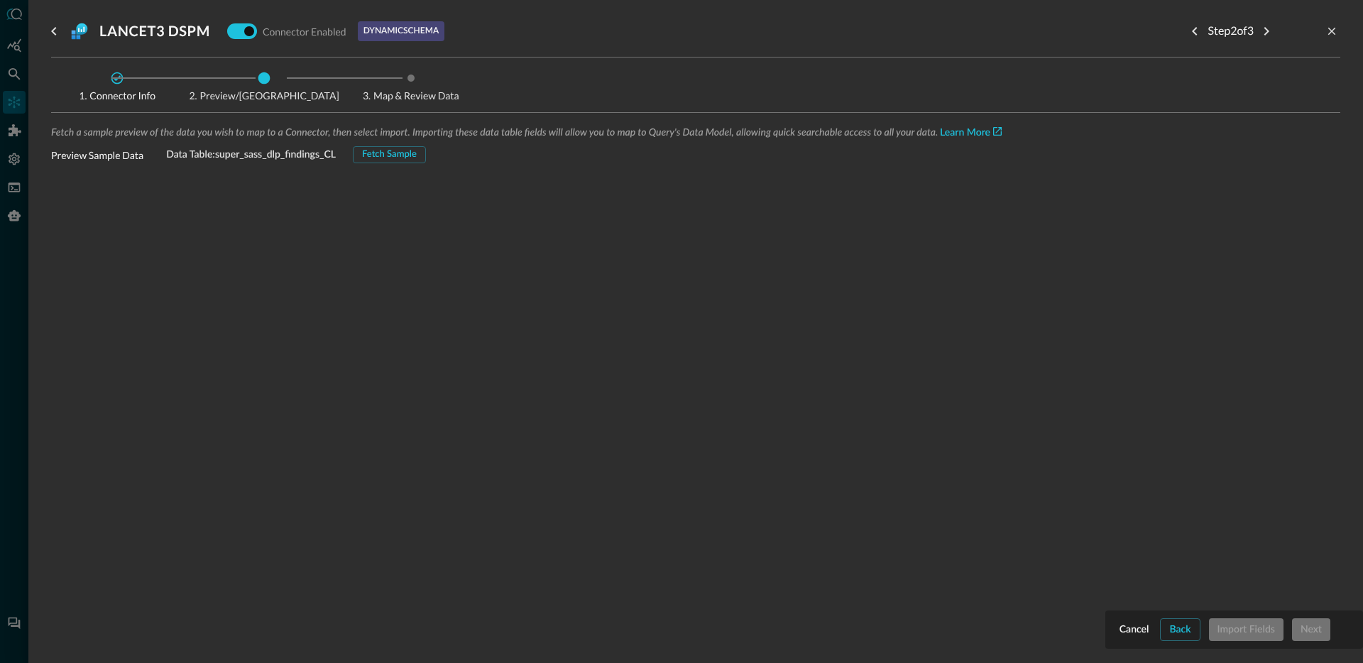
click at [391, 141] on div "Fetch a sample preview of the data you wish to map to a Connector, then select …" at bounding box center [695, 143] width 1289 height 39
click at [395, 153] on div "Fetch Sample" at bounding box center [389, 155] width 55 height 16
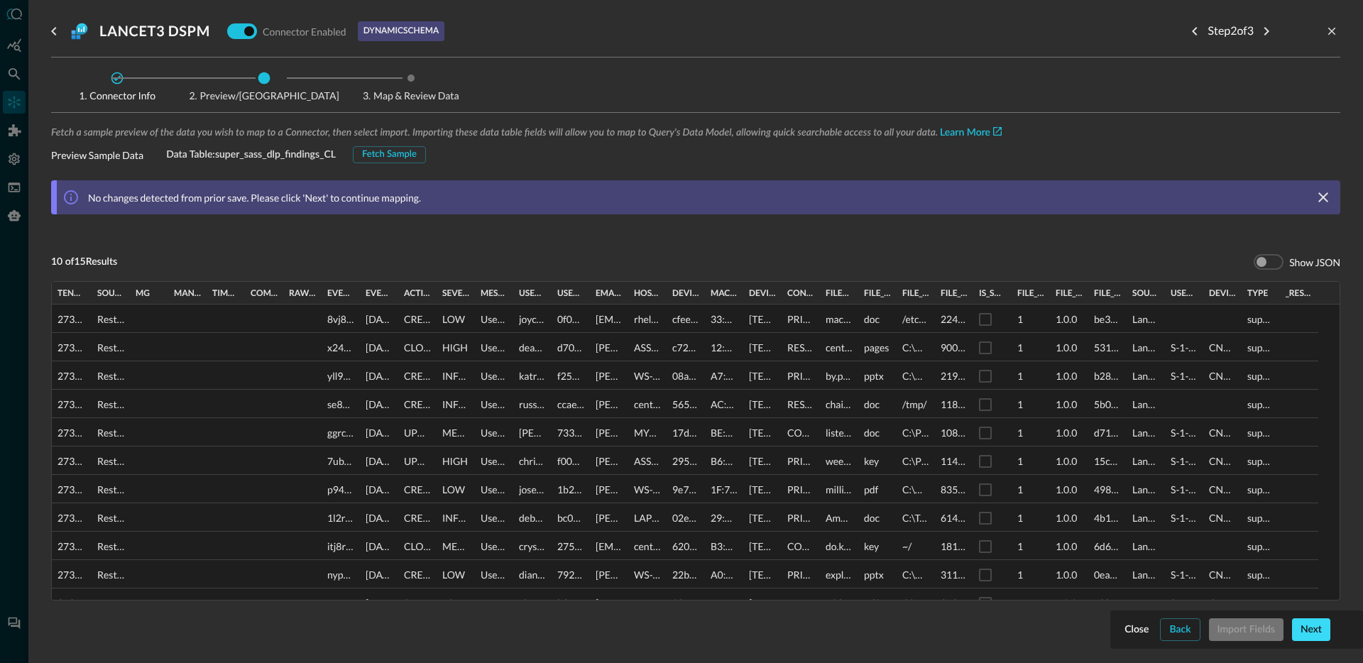
click at [1319, 633] on div "Next" at bounding box center [1311, 630] width 21 height 18
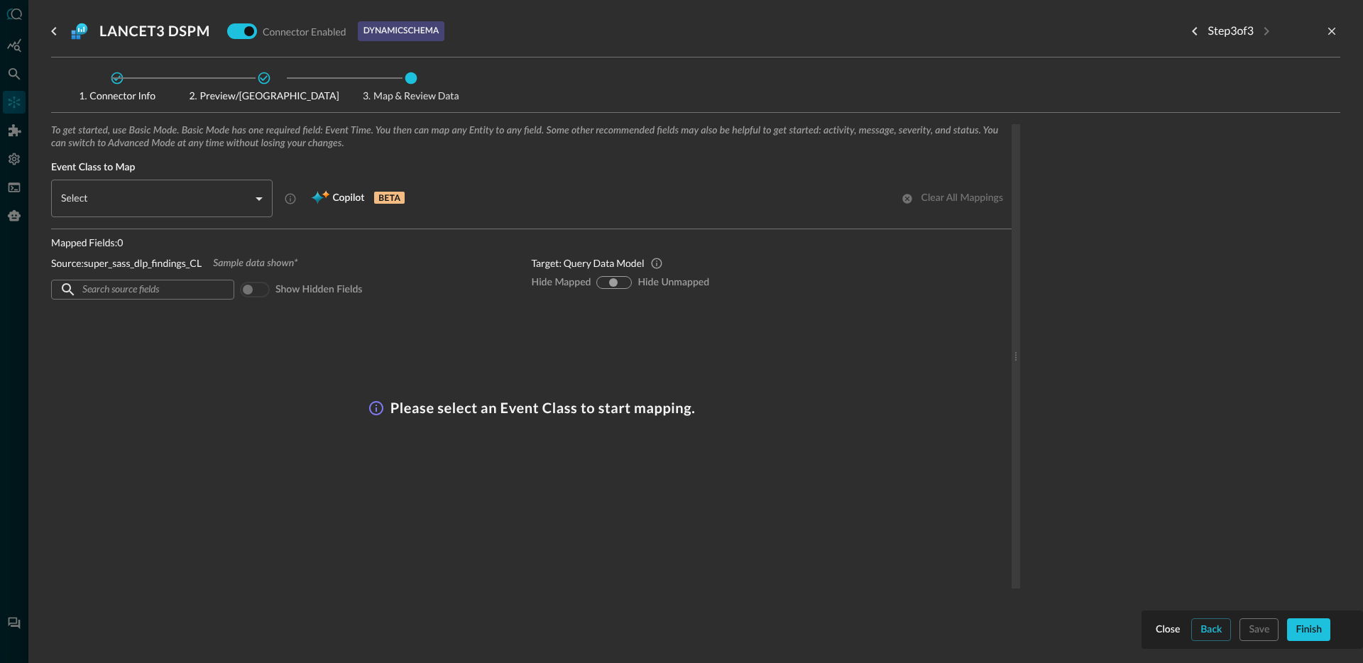
click at [207, 207] on body "Connectors Help Logout JR ​ ​ Add Connector Export Connectors Cloud Infrastruct…" at bounding box center [681, 331] width 1363 height 663
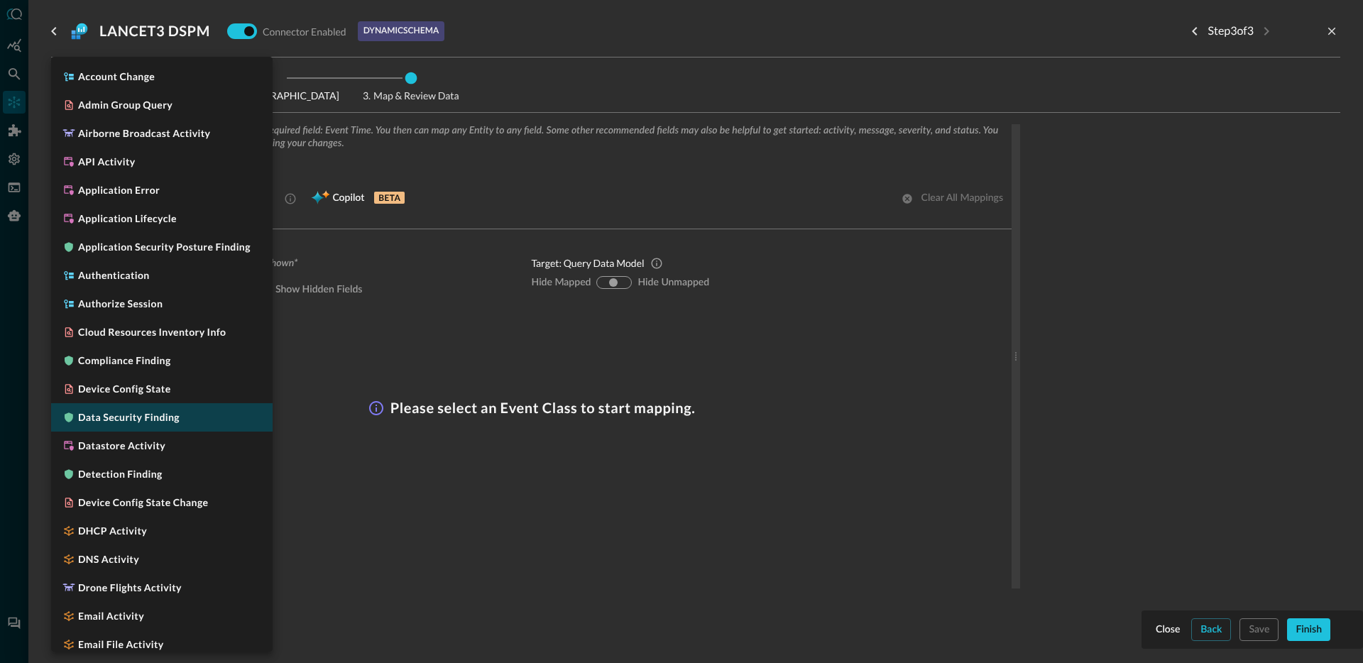
click at [173, 425] on li "Data Security Finding" at bounding box center [161, 417] width 221 height 28
type input "CLASS_DATA_SECURITY_FINDING"
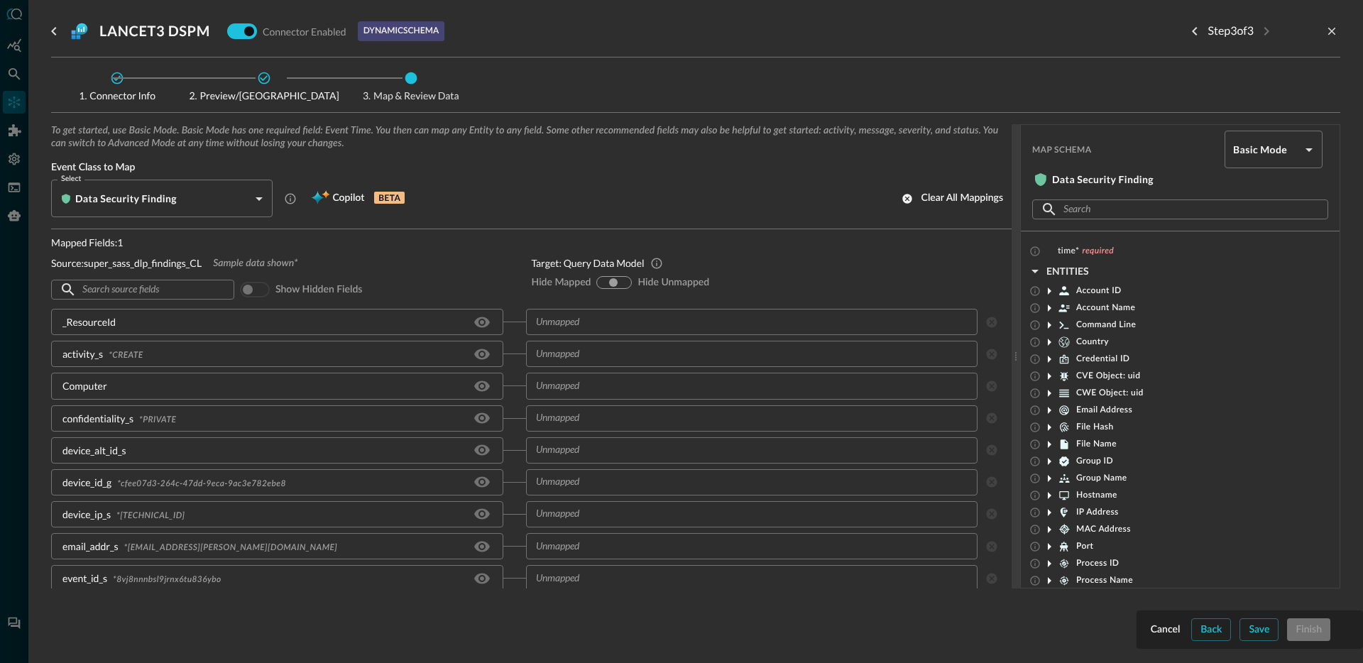
click at [422, 280] on div "​ ​ Show hidden fields" at bounding box center [280, 289] width 458 height 27
click at [483, 328] on icon "Hide/Show source field" at bounding box center [482, 322] width 17 height 17
click at [483, 353] on icon "Hide/Show source field" at bounding box center [482, 354] width 16 height 11
click at [599, 317] on input "text" at bounding box center [751, 322] width 442 height 18
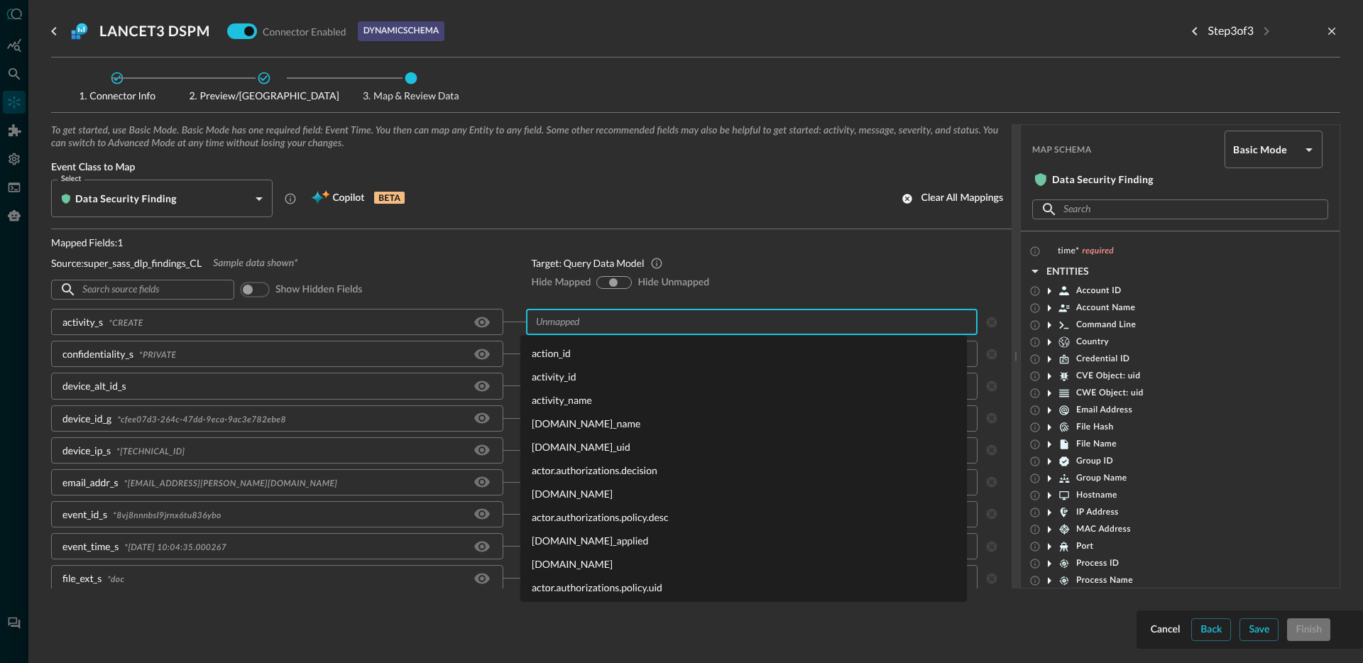
click at [596, 379] on li "activity_id" at bounding box center [743, 376] width 447 height 23
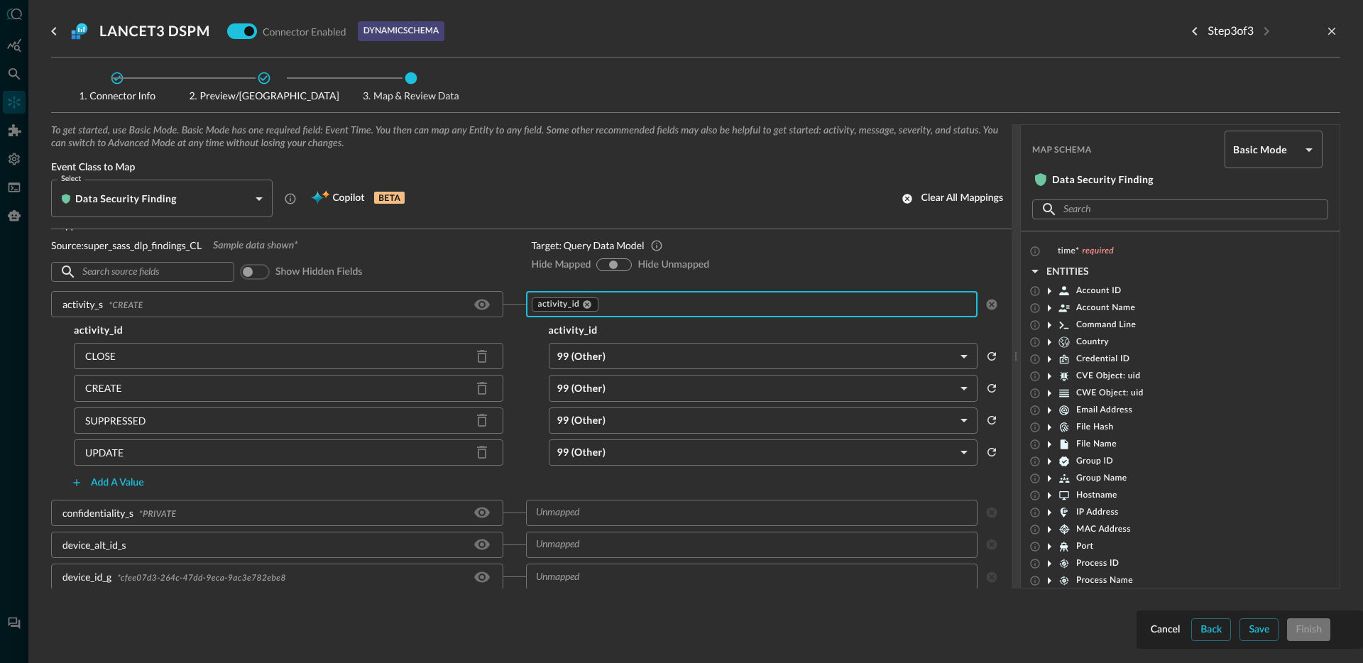
scroll to position [26, 0]
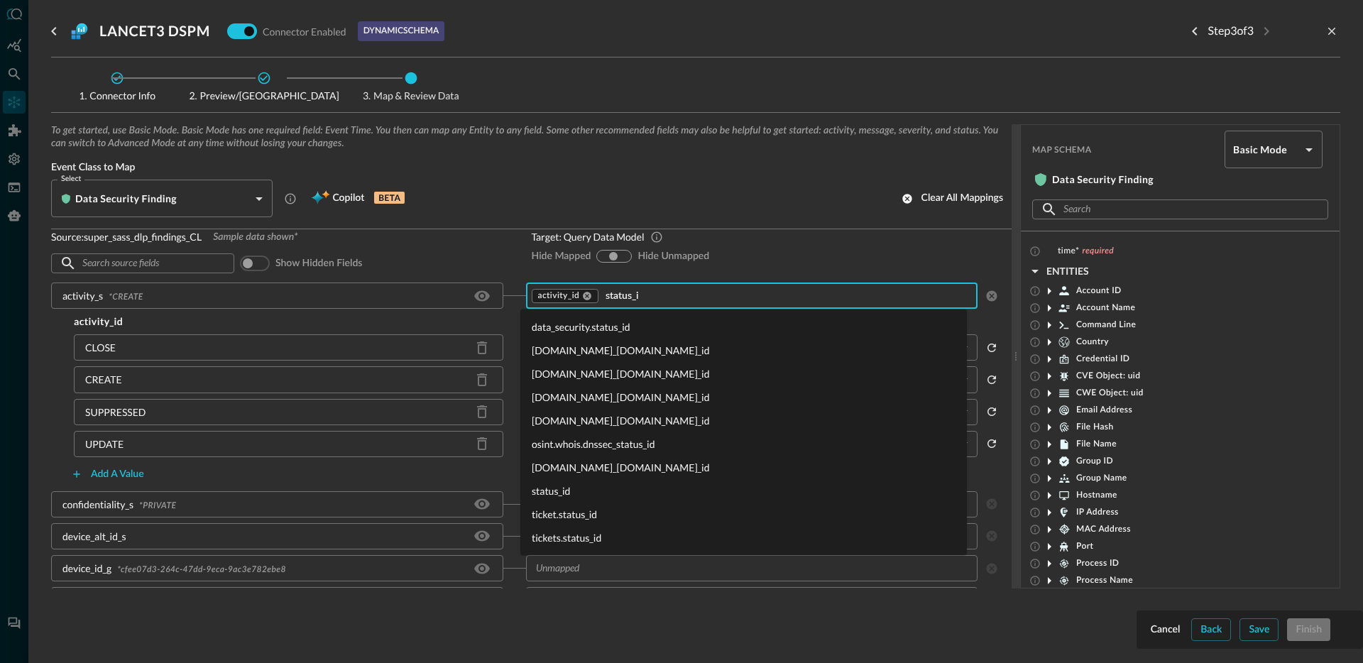
type input "status_id"
click at [553, 498] on li "status_id" at bounding box center [743, 490] width 447 height 23
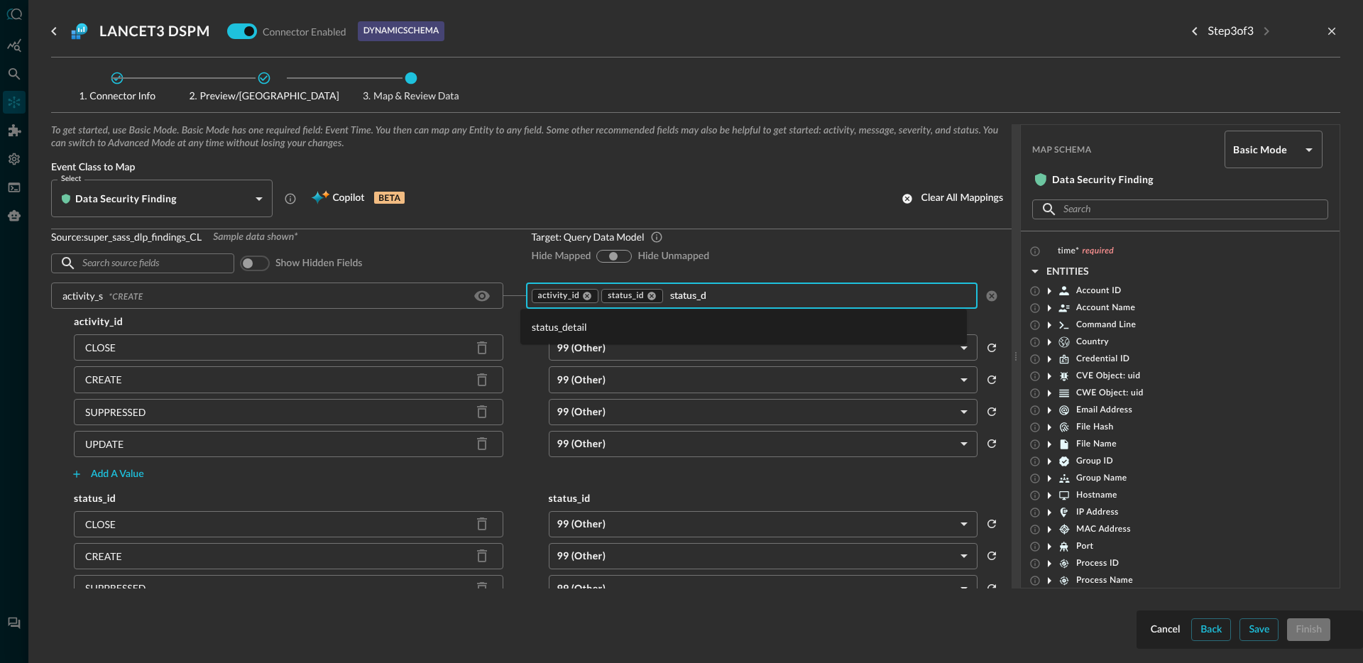
type input "status_de"
click at [603, 328] on li "status_detail" at bounding box center [743, 326] width 447 height 23
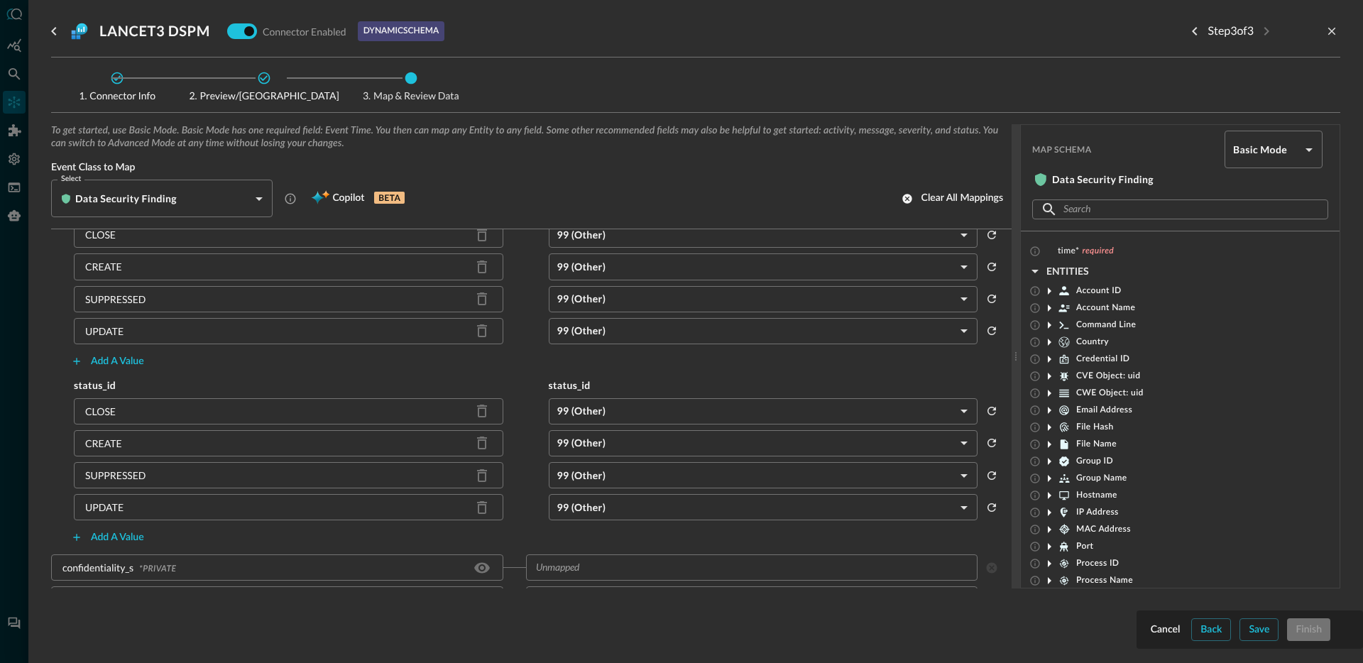
scroll to position [121, 0]
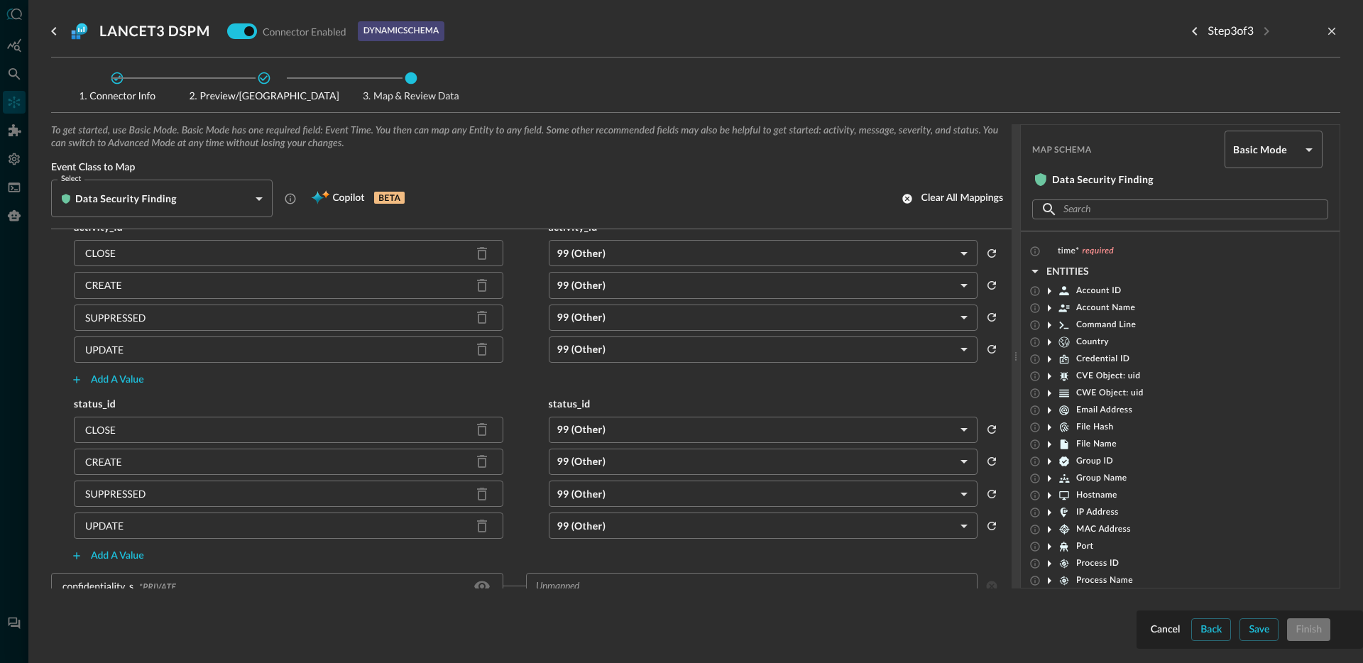
click at [588, 255] on body "Connectors Help Logout JR ​ ​ Add Connector Export Connectors Cloud Infrastruct…" at bounding box center [681, 331] width 1363 height 663
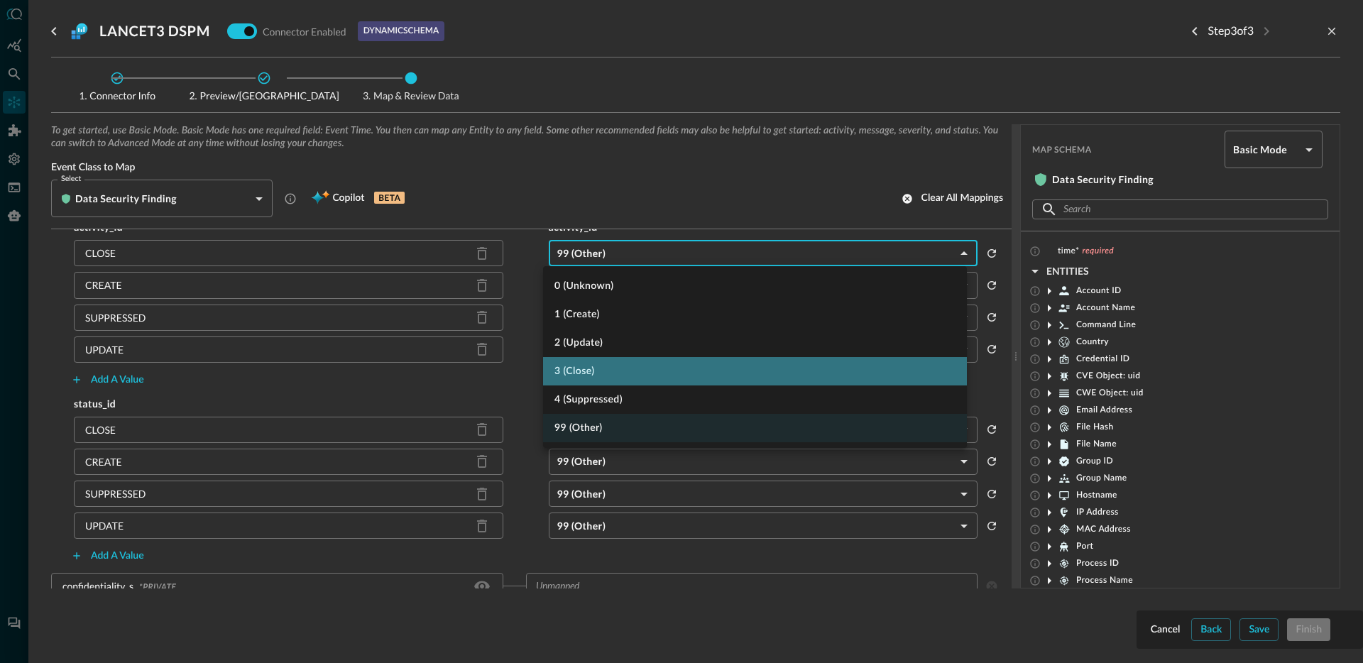
click at [596, 370] on li "3 (Close)" at bounding box center [755, 371] width 424 height 28
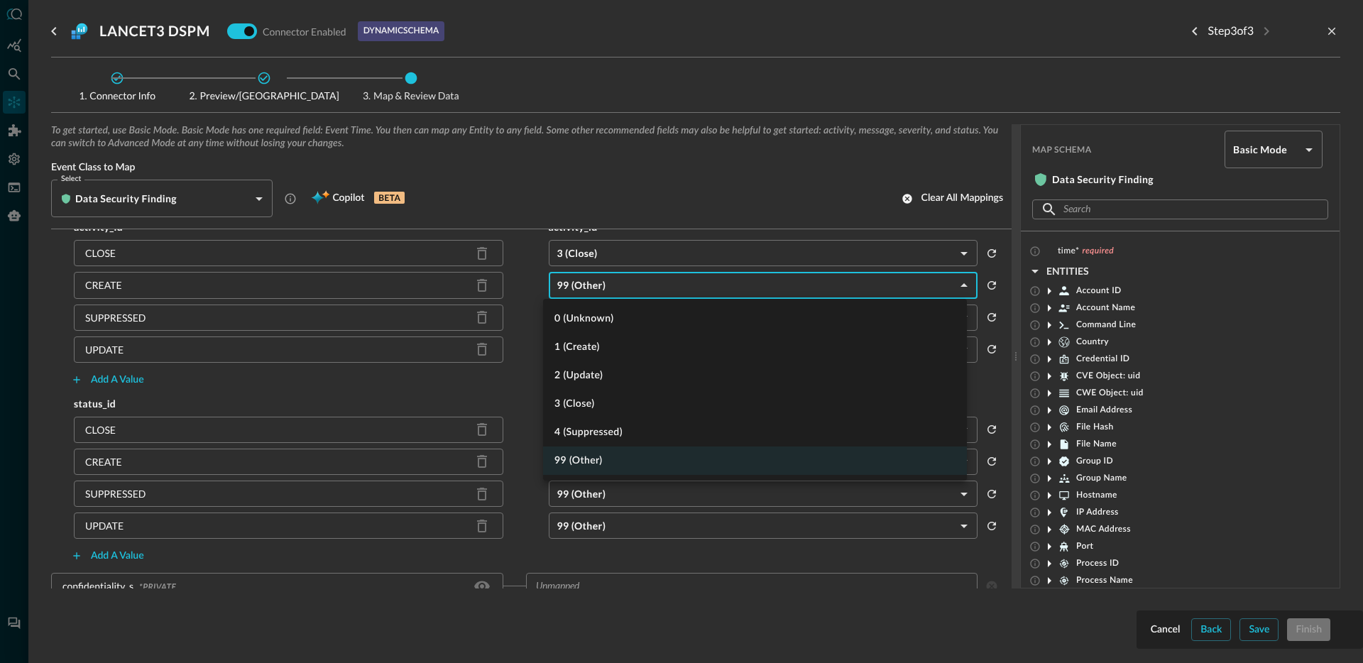
click at [630, 291] on body "Connectors Help Logout JR ​ ​ Add Connector Export Connectors Cloud Infrastruct…" at bounding box center [681, 331] width 1363 height 663
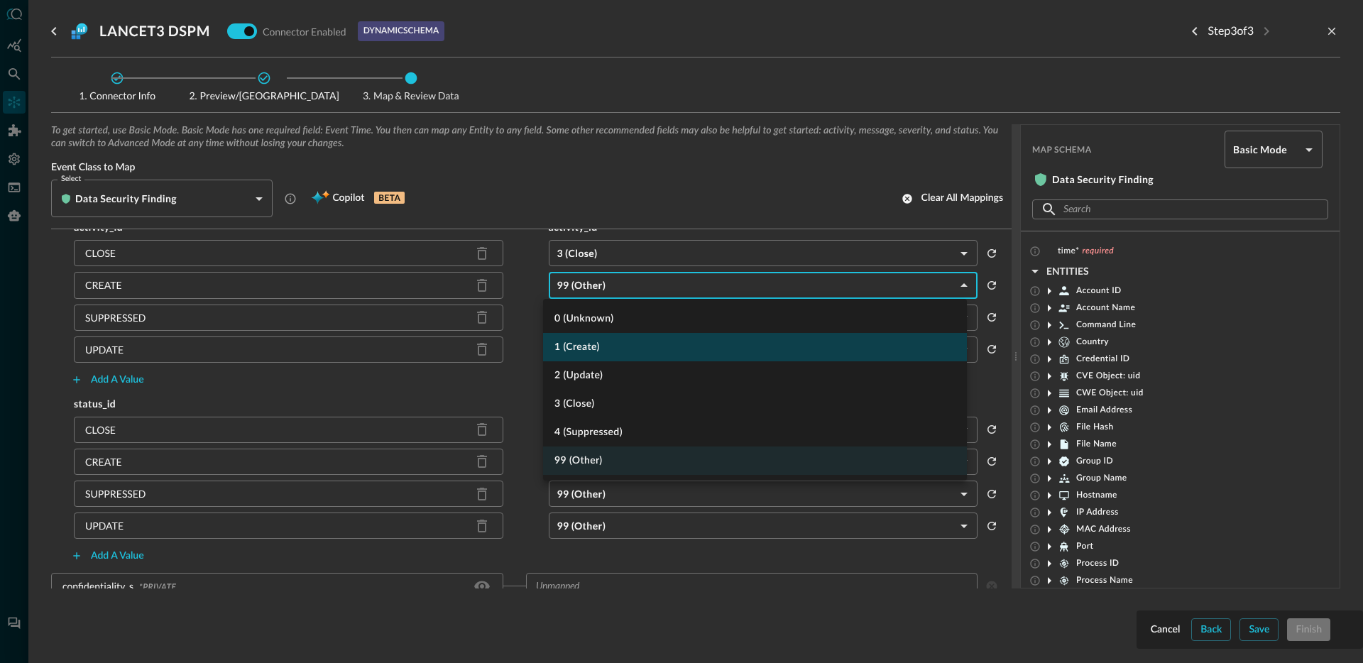
click at [605, 349] on li "1 (Create)" at bounding box center [755, 347] width 424 height 28
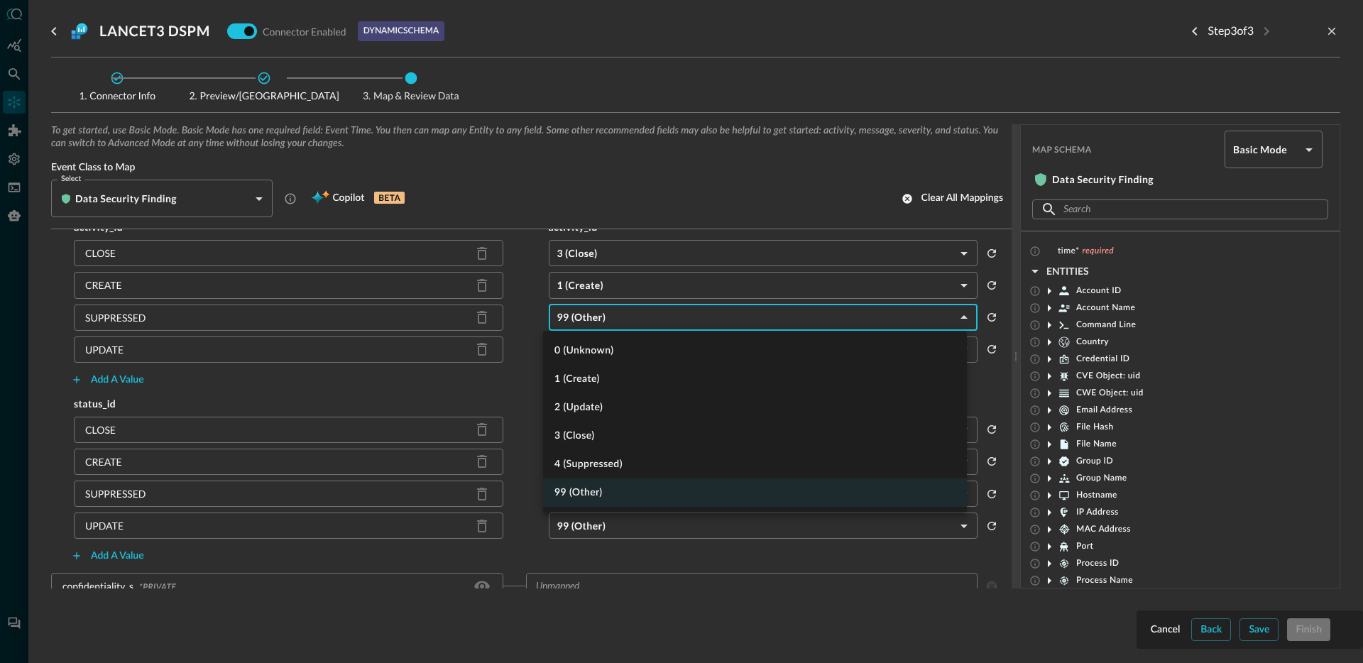
click at [633, 321] on body "Connectors Help Logout JR ​ ​ Add Connector Export Connectors Cloud Infrastruct…" at bounding box center [681, 331] width 1363 height 663
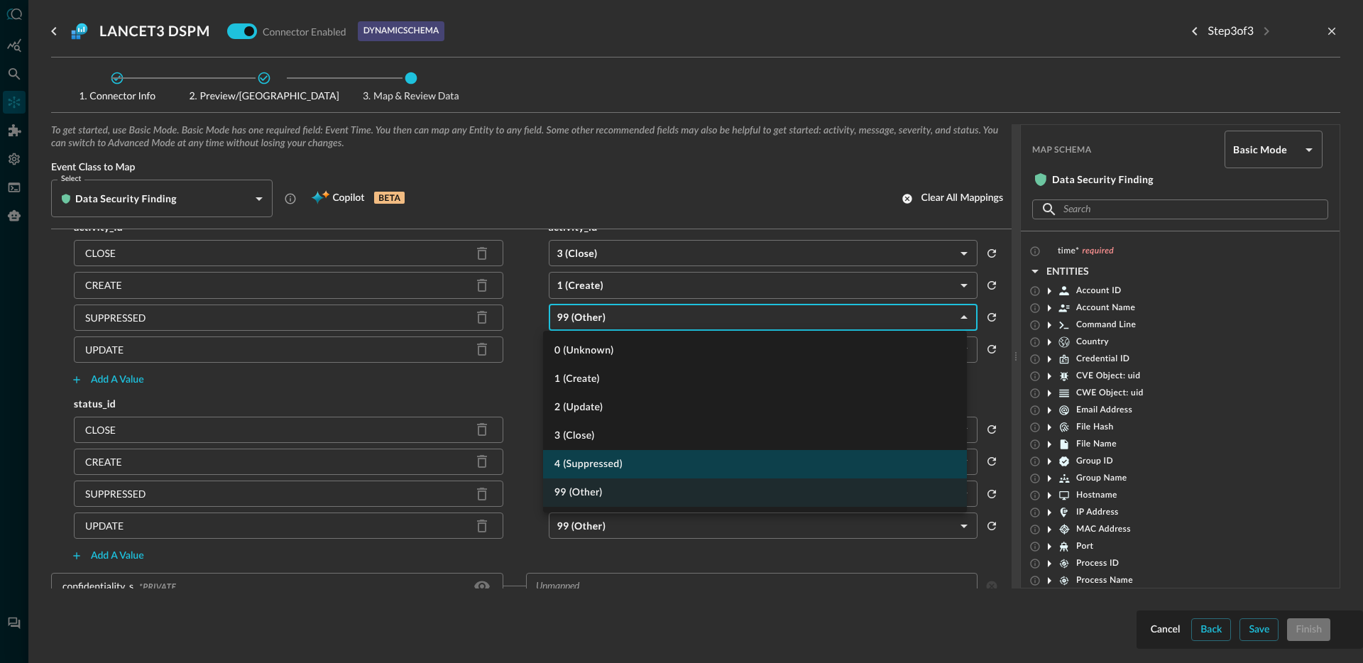
click at [617, 467] on li "4 (Suppressed)" at bounding box center [755, 464] width 424 height 28
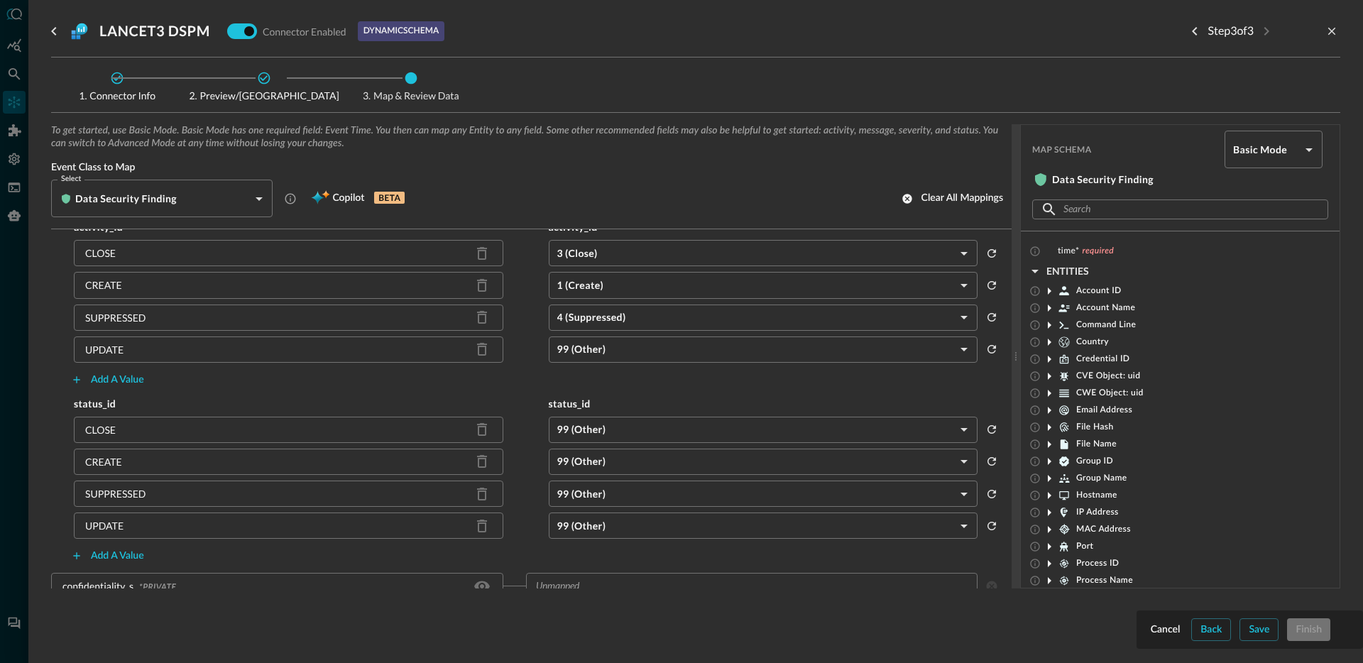
click at [613, 356] on body "Connectors Help Logout JR ​ ​ Add Connector Export Connectors Cloud Infrastruct…" at bounding box center [681, 331] width 1363 height 663
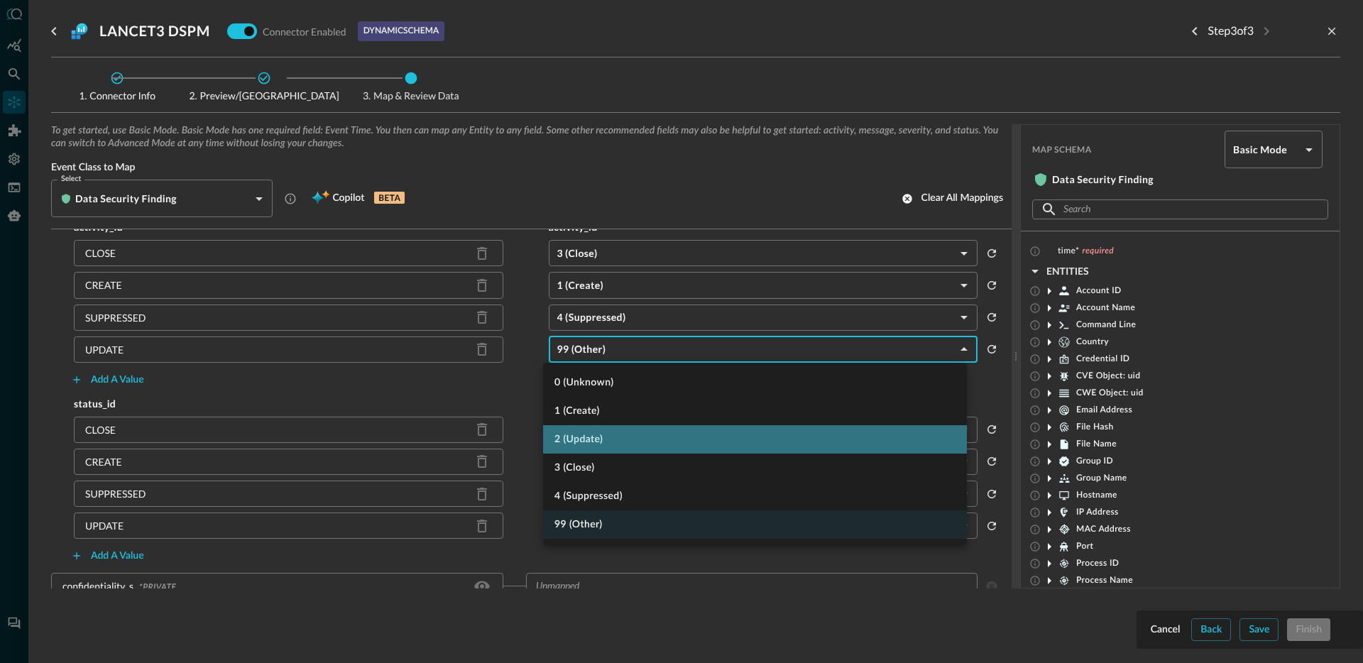
click at [602, 445] on li "2 (Update)" at bounding box center [755, 439] width 424 height 28
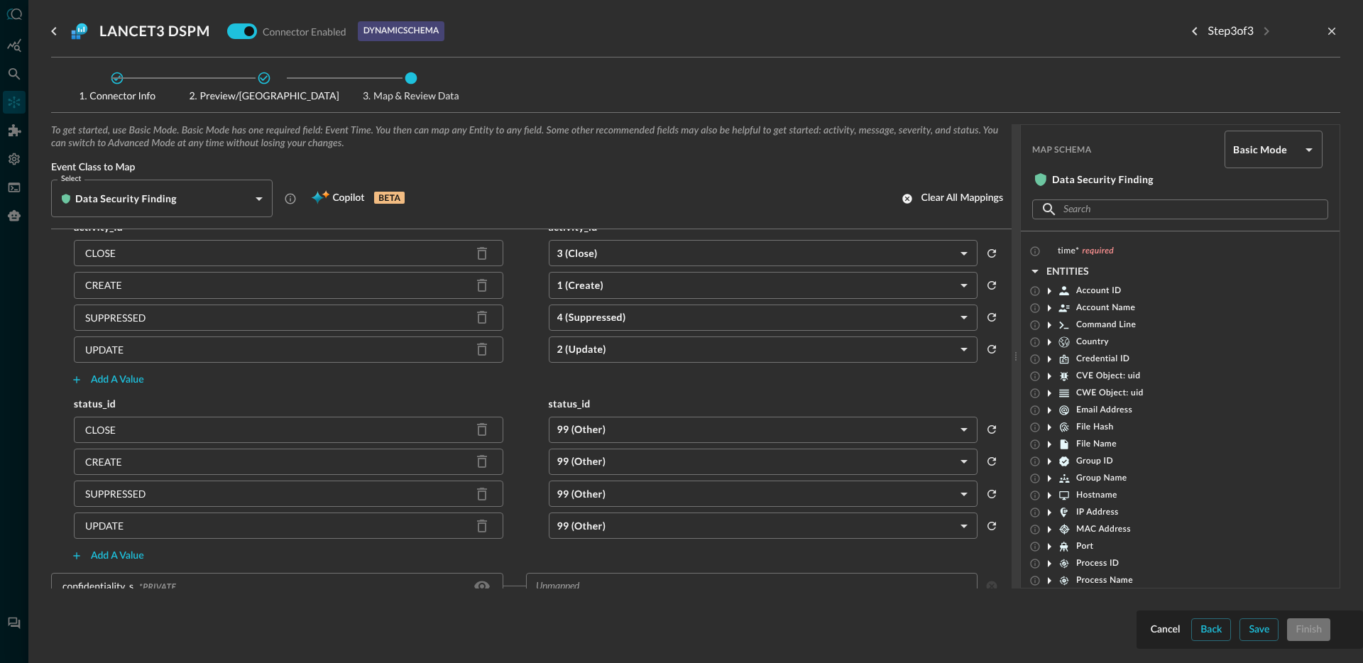
click at [620, 428] on body "Connectors Help Logout JR ​ ​ Add Connector Export Connectors Cloud Infrastruct…" at bounding box center [681, 331] width 1363 height 663
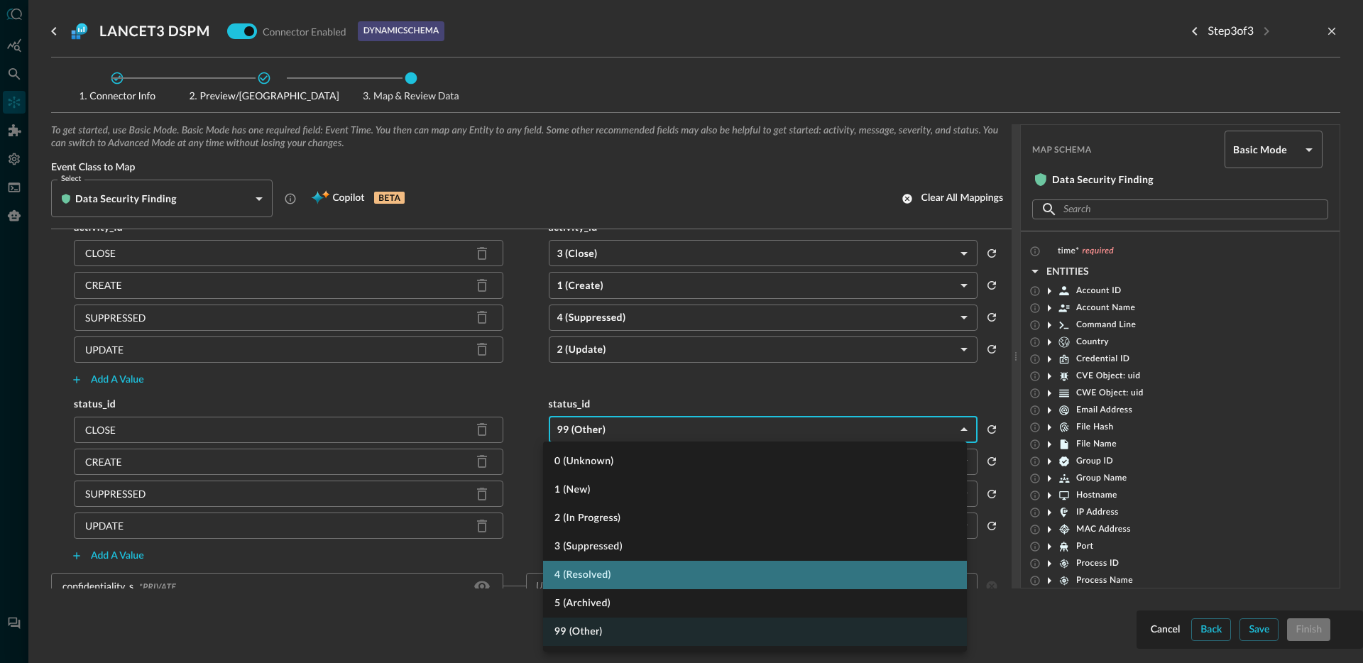
click at [626, 584] on li "4 (Resolved)" at bounding box center [755, 575] width 424 height 28
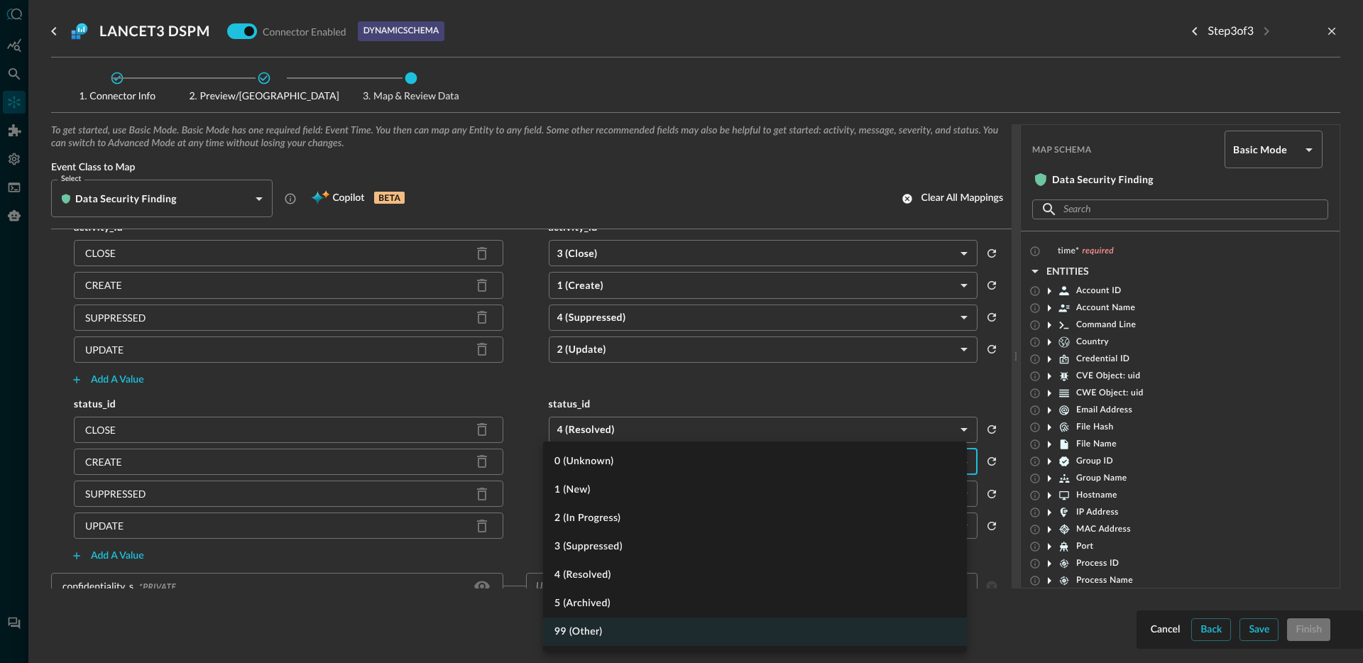
click at [624, 466] on body "Connectors Help Logout JR ​ ​ Add Connector Export Connectors Cloud Infrastruct…" at bounding box center [681, 331] width 1363 height 663
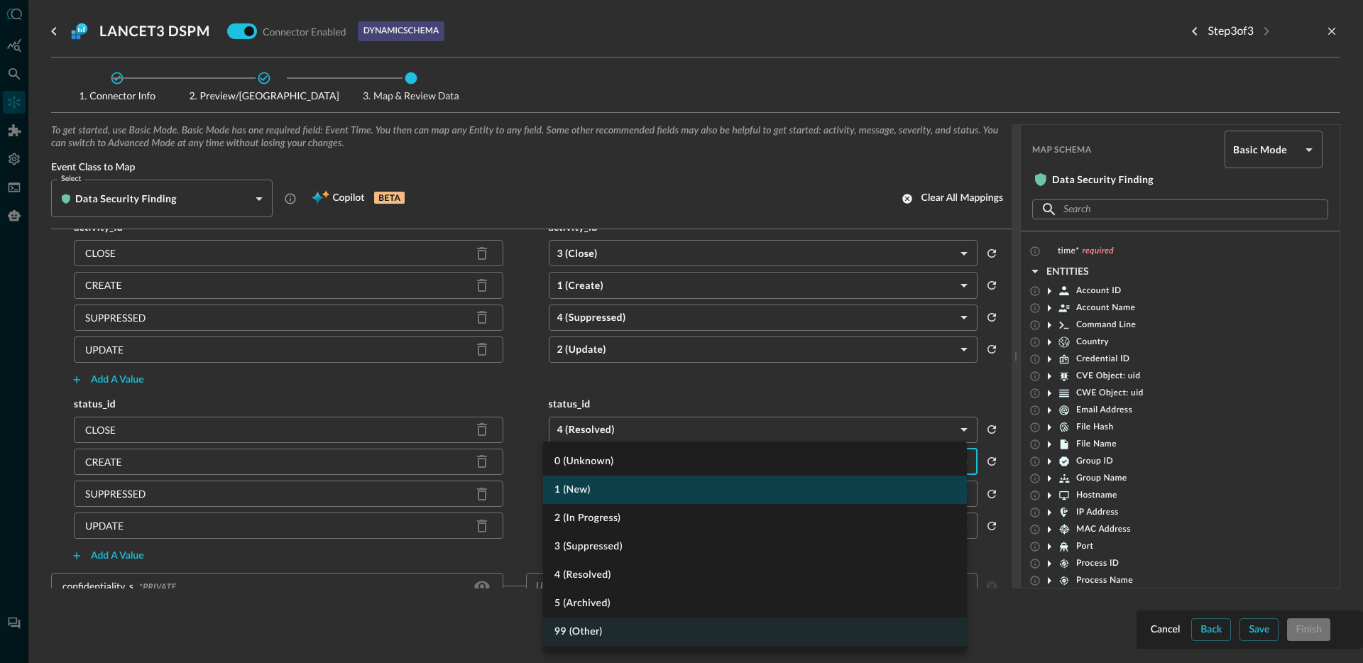
click at [613, 495] on li "1 (New)" at bounding box center [755, 490] width 424 height 28
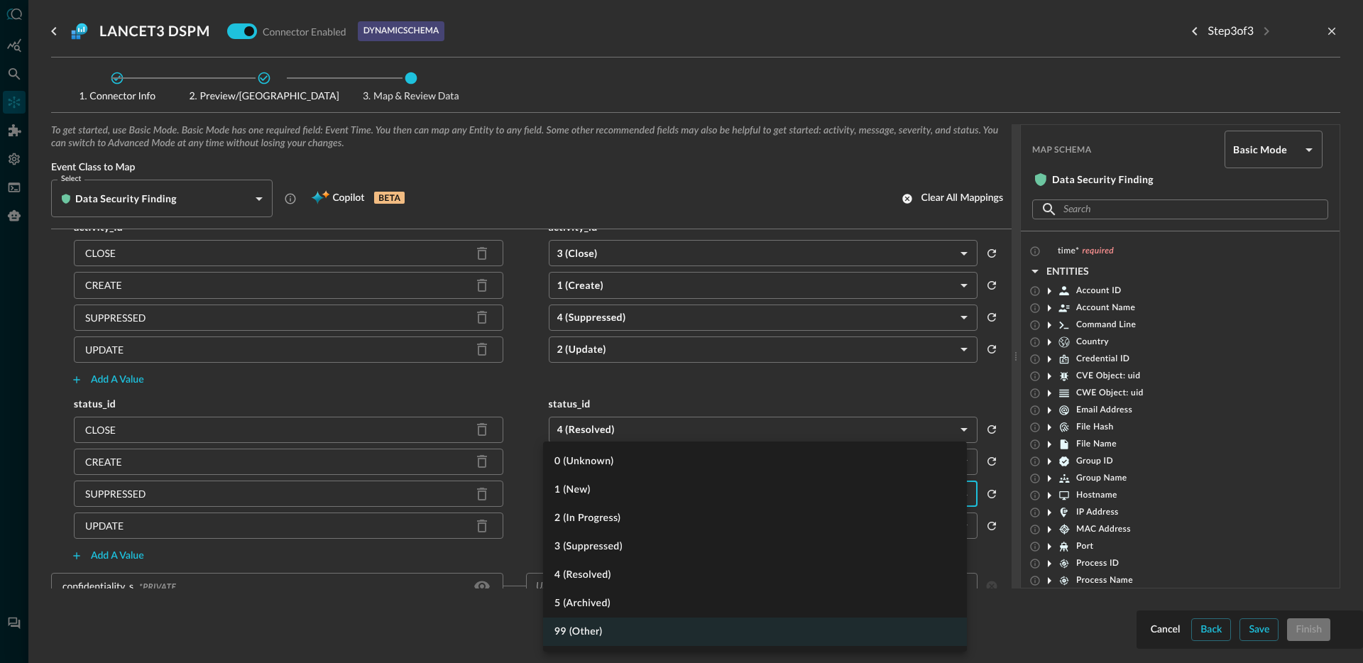
click at [611, 491] on body "Connectors Help Logout JR ​ ​ Add Connector Export Connectors Cloud Infrastruct…" at bounding box center [681, 331] width 1363 height 663
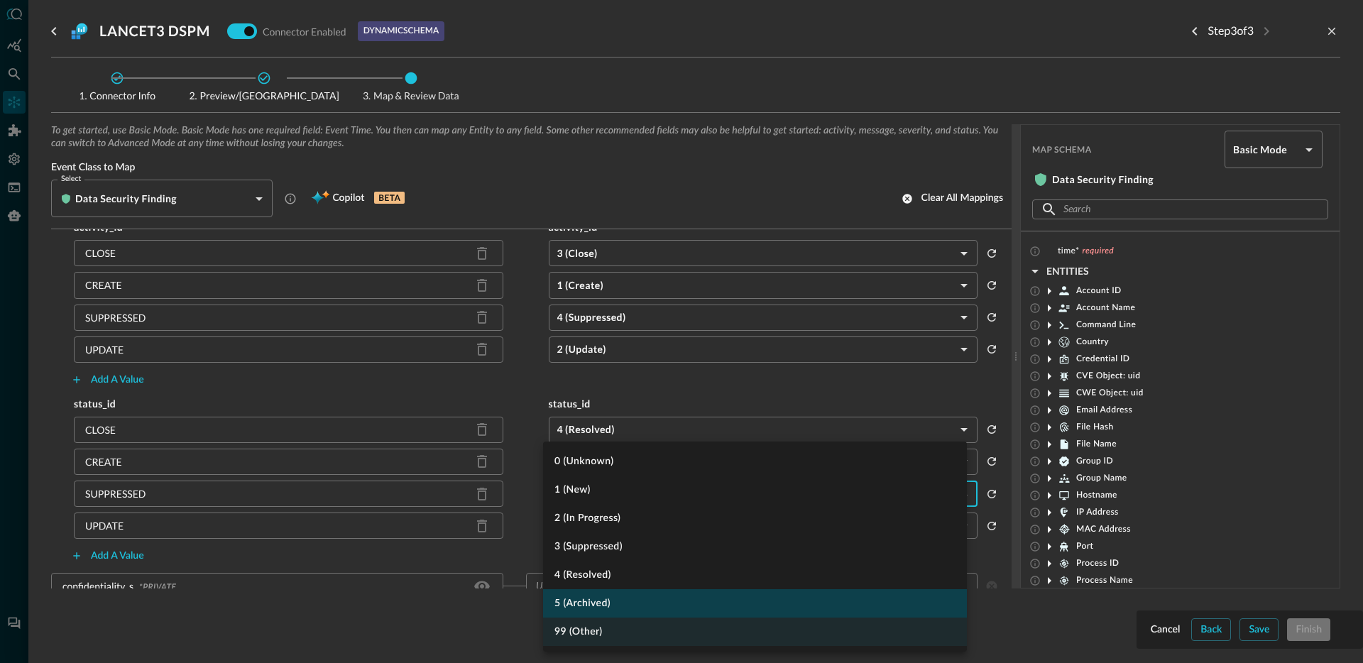
click at [615, 602] on li "5 (Archived)" at bounding box center [755, 603] width 424 height 28
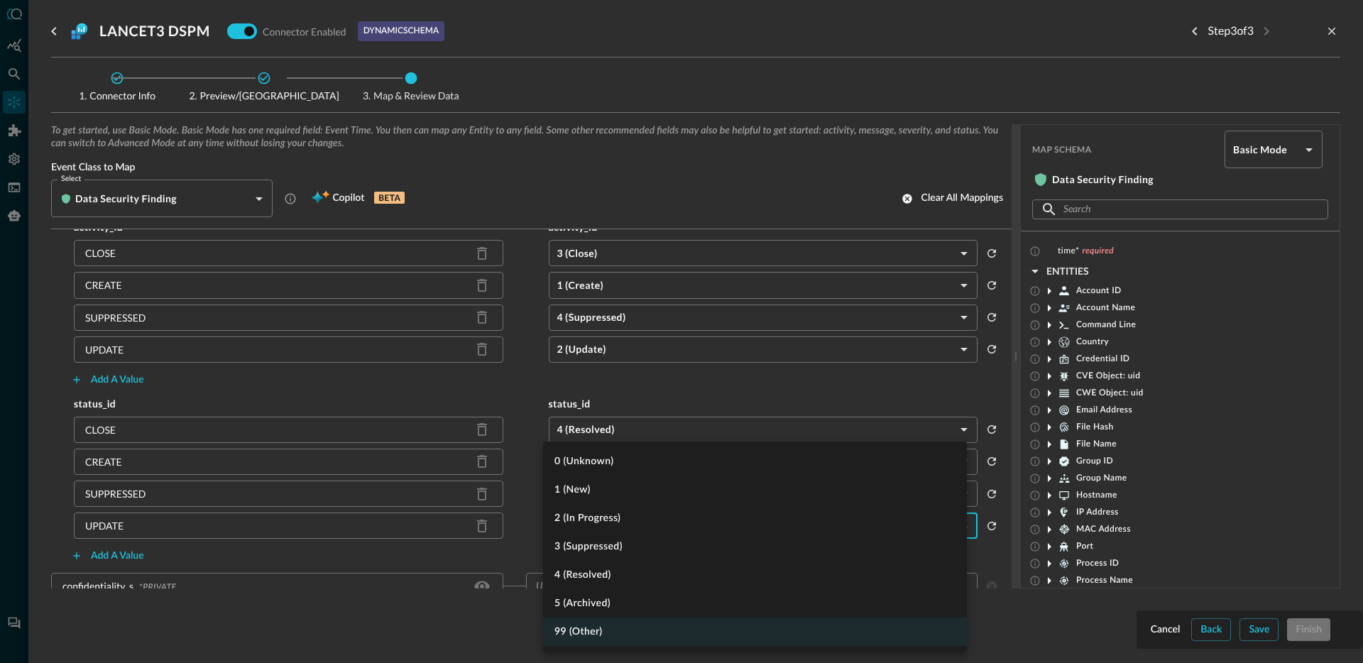
click at [615, 525] on body "Connectors Help Logout JR ​ ​ Add Connector Export Connectors Cloud Infrastruct…" at bounding box center [681, 331] width 1363 height 663
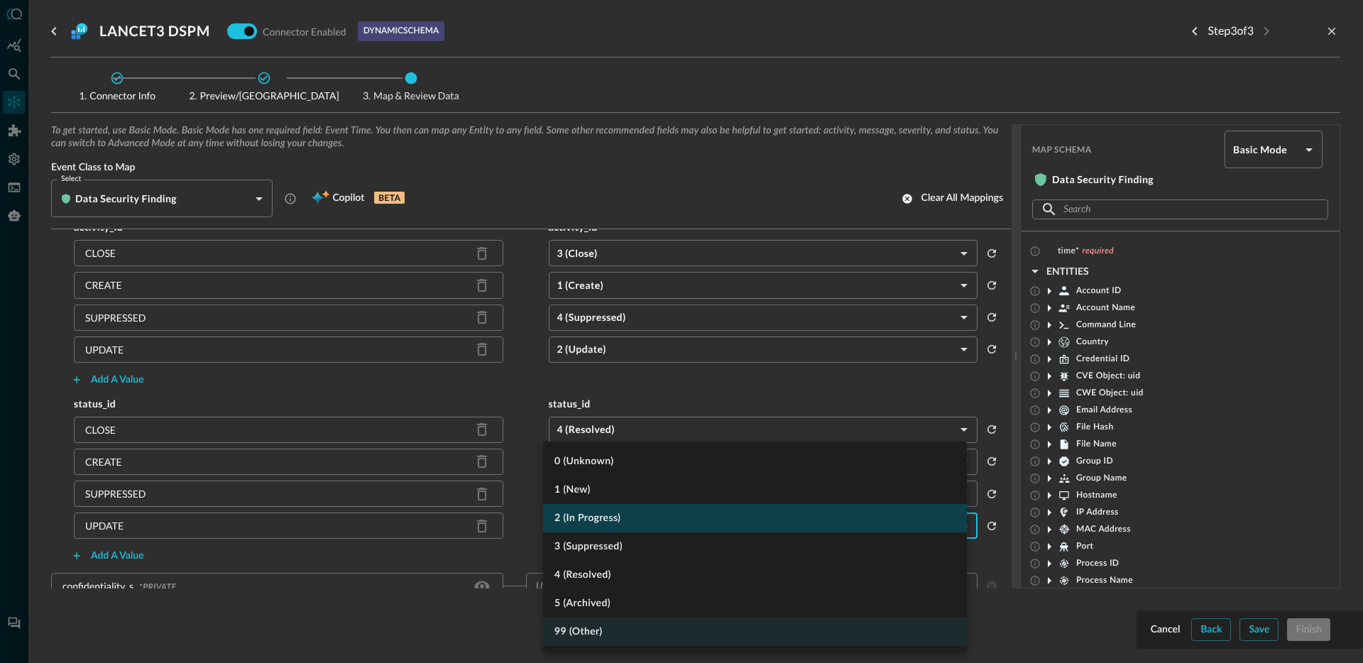
click at [635, 528] on li "2 (In Progress)" at bounding box center [755, 518] width 424 height 28
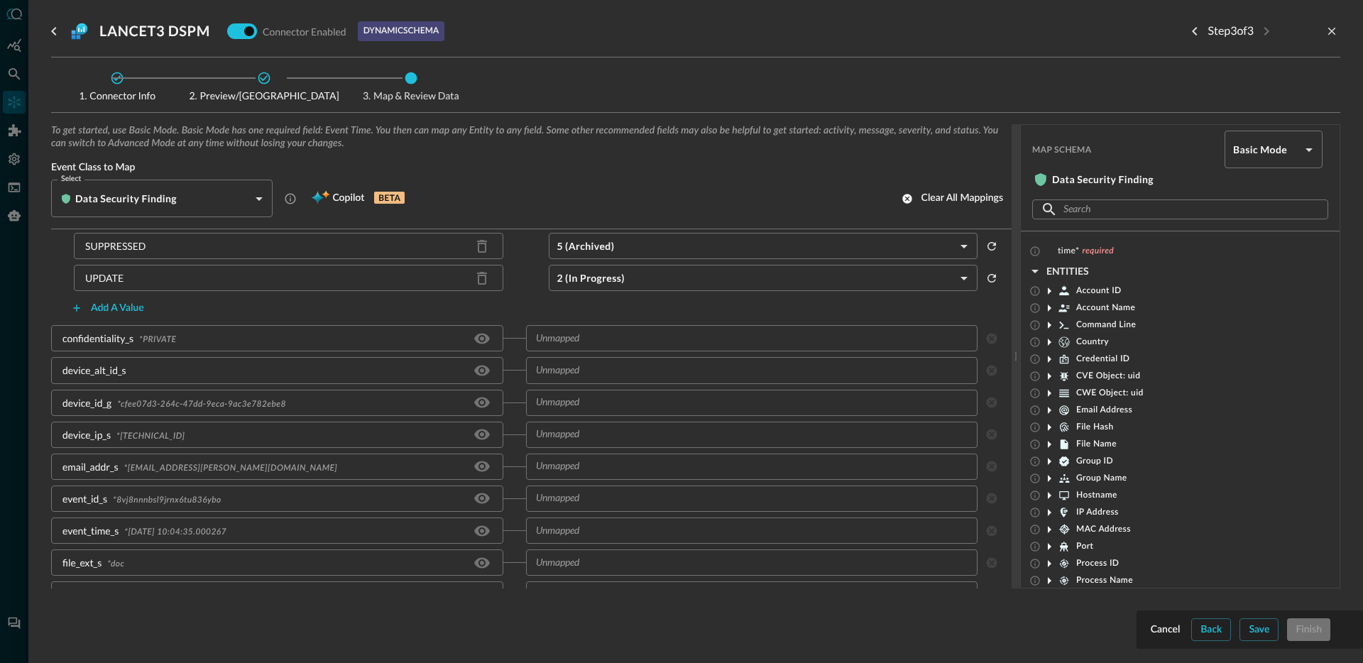
scroll to position [370, 0]
click at [594, 339] on input "text" at bounding box center [751, 337] width 442 height 18
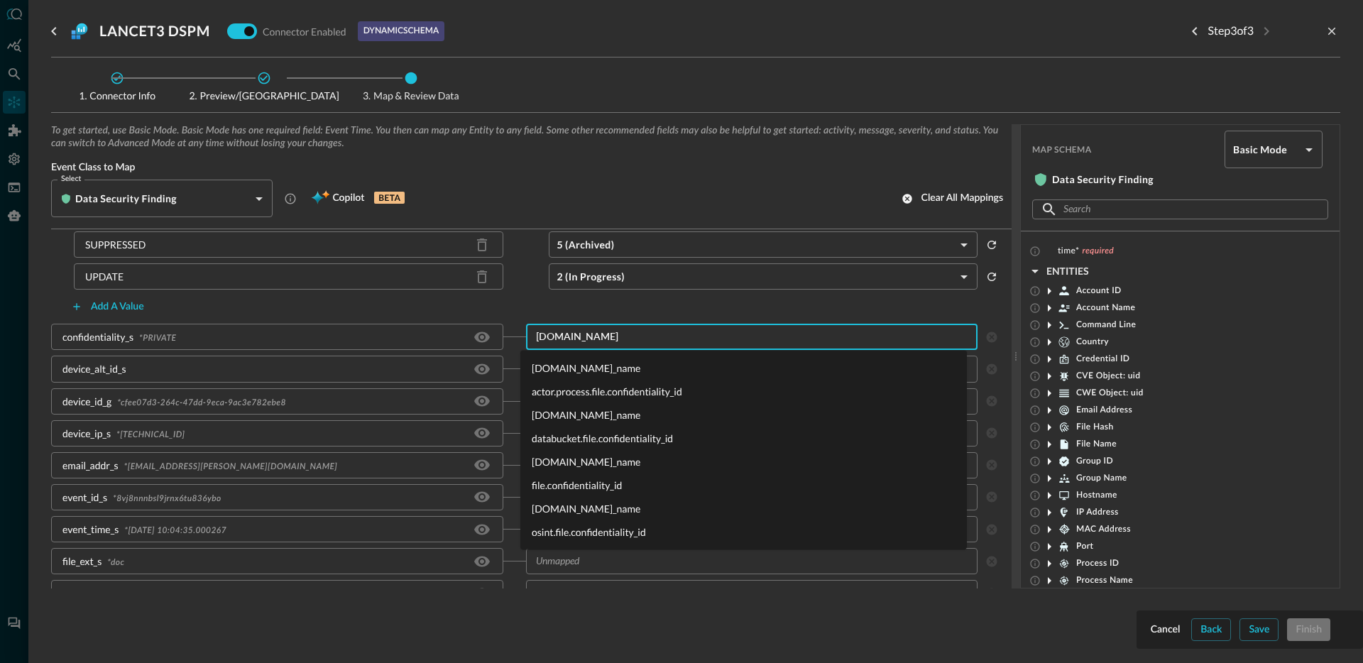
type input "file.con"
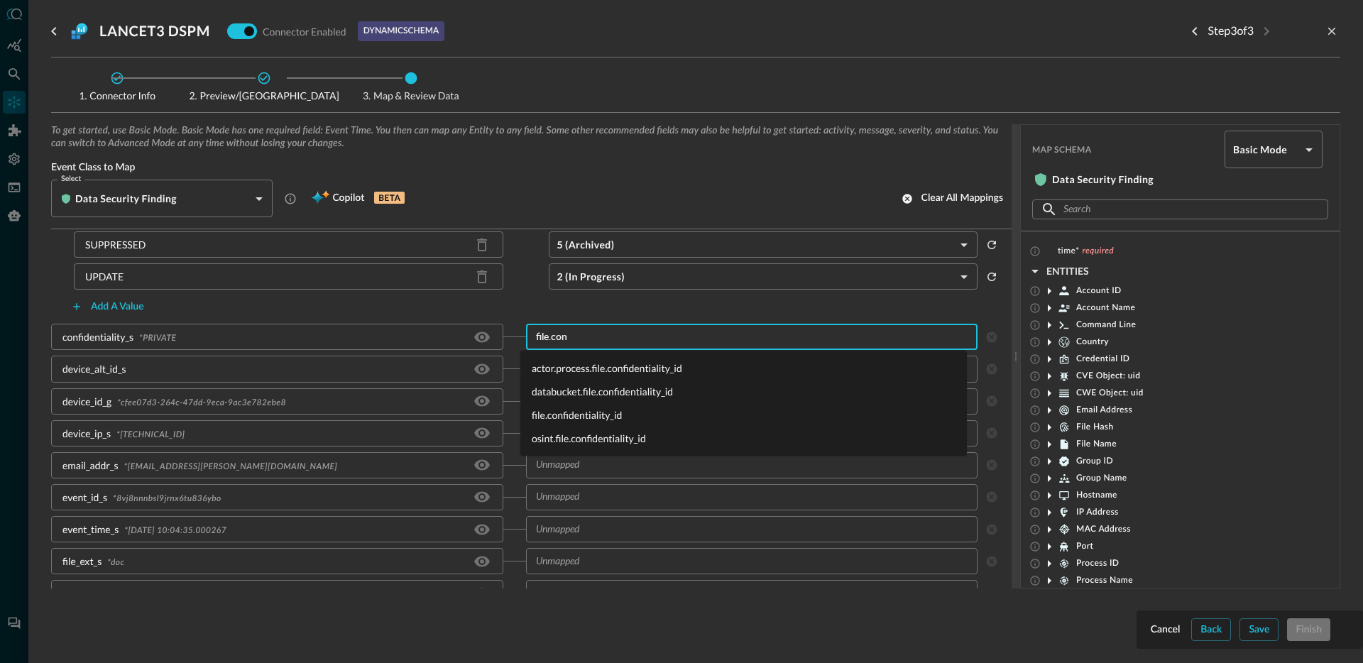
click at [580, 416] on li "file.confidentiality_id" at bounding box center [743, 414] width 447 height 23
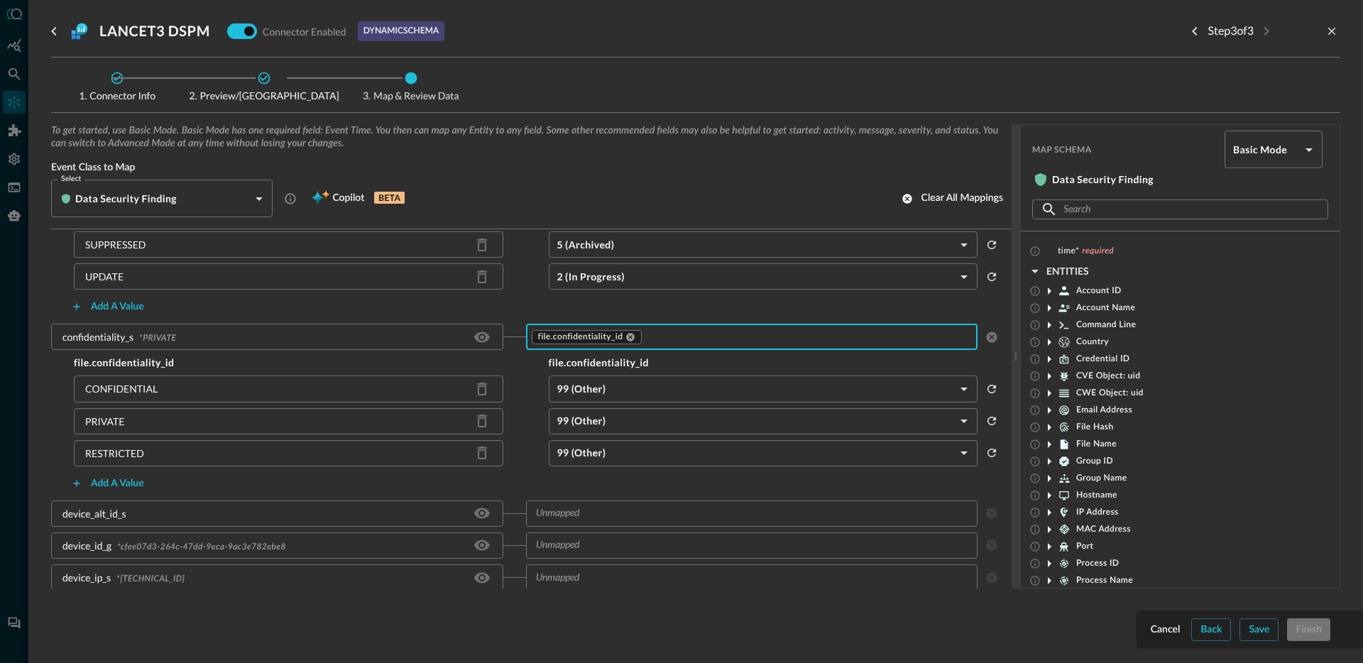
click at [630, 395] on body "Connectors Help Logout JR ​ ​ Add Connector Export Connectors Cloud Infrastruct…" at bounding box center [681, 331] width 1363 height 663
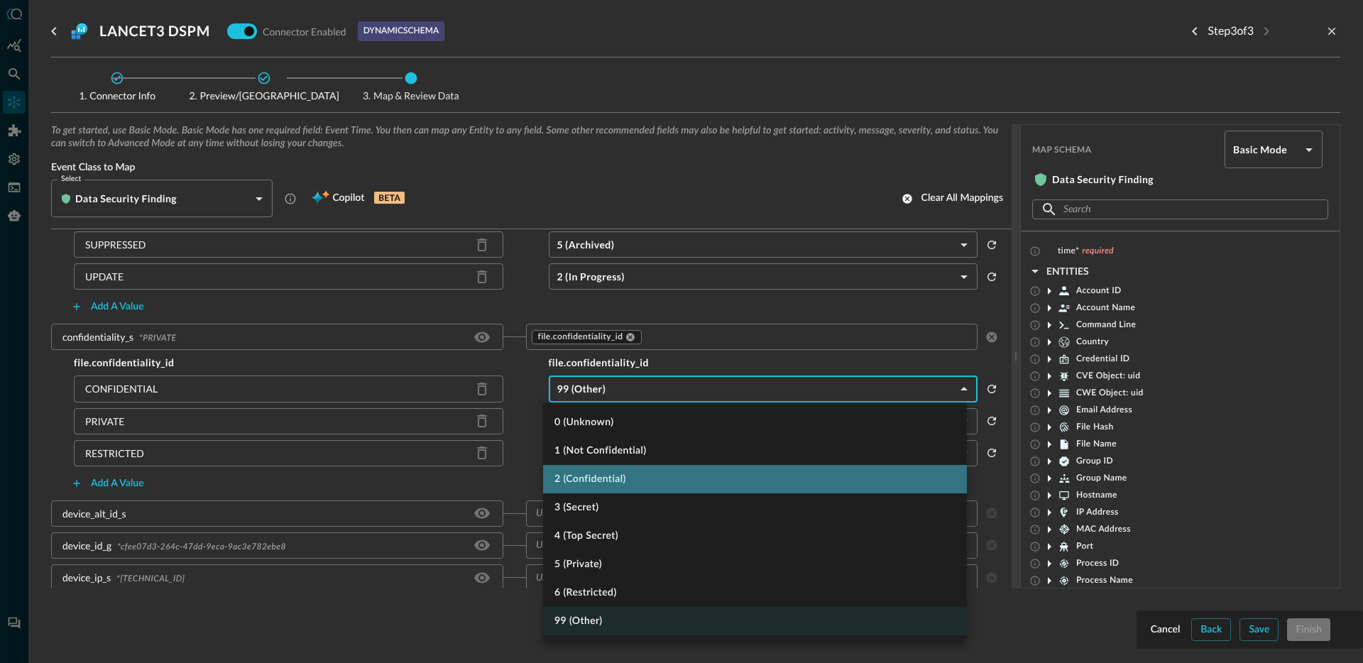
click at [625, 476] on li "2 (Confidential)" at bounding box center [755, 479] width 424 height 28
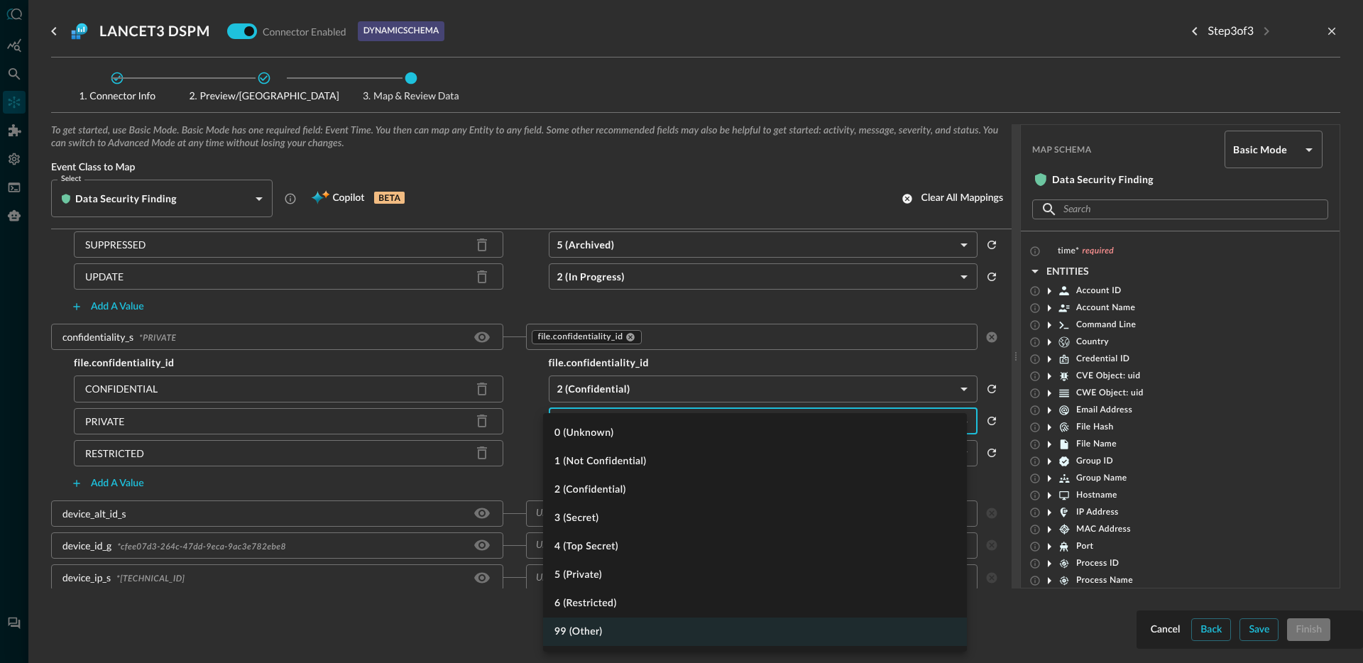
click at [602, 424] on body "Connectors Help Logout JR ​ ​ Add Connector Export Connectors Cloud Infrastruct…" at bounding box center [681, 331] width 1363 height 663
click at [613, 575] on li "5 (Private)" at bounding box center [755, 575] width 424 height 28
click at [597, 448] on body "Connectors Help Logout JR ​ ​ Add Connector Export Connectors Cloud Infrastruct…" at bounding box center [681, 331] width 1363 height 663
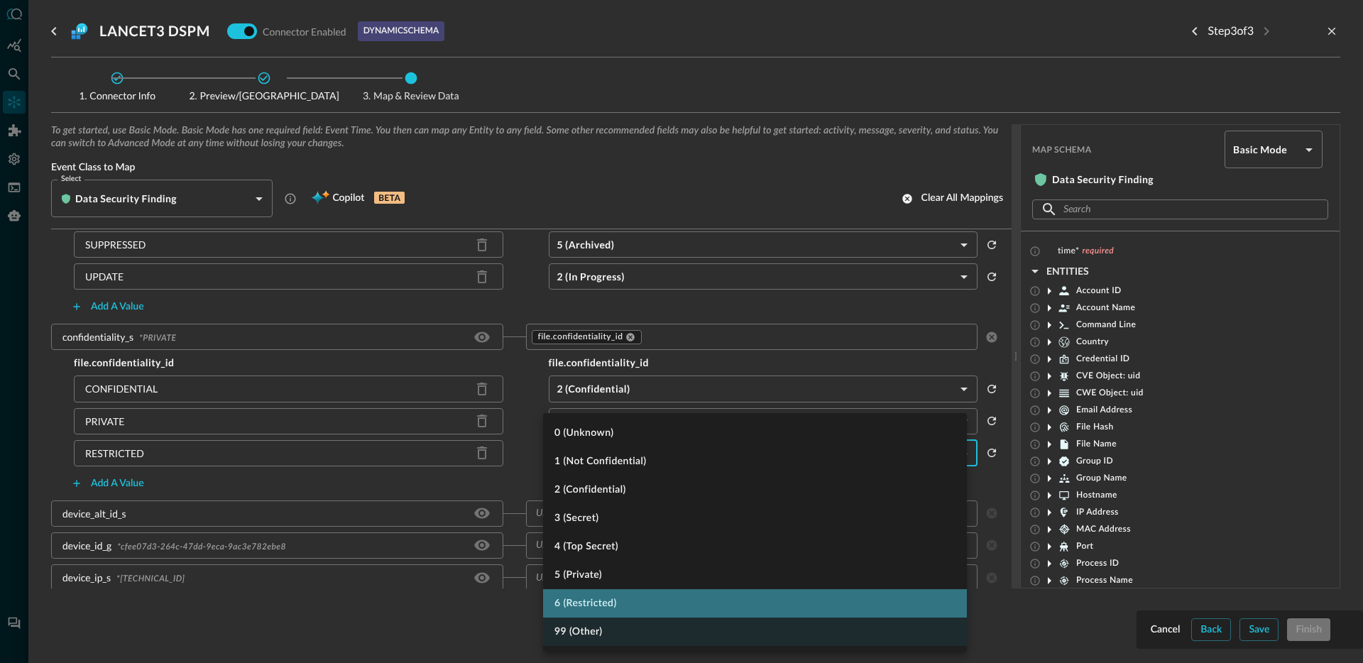
click at [624, 591] on li "6 (Restricted)" at bounding box center [755, 603] width 424 height 28
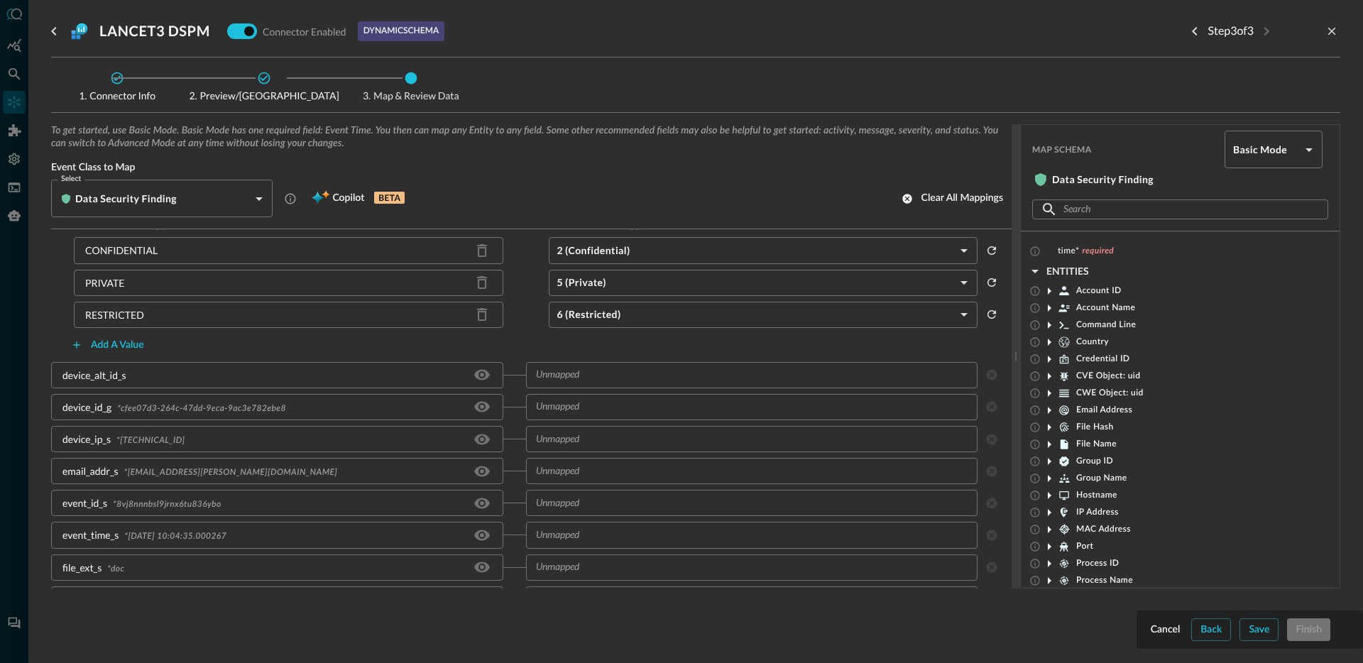
scroll to position [510, 0]
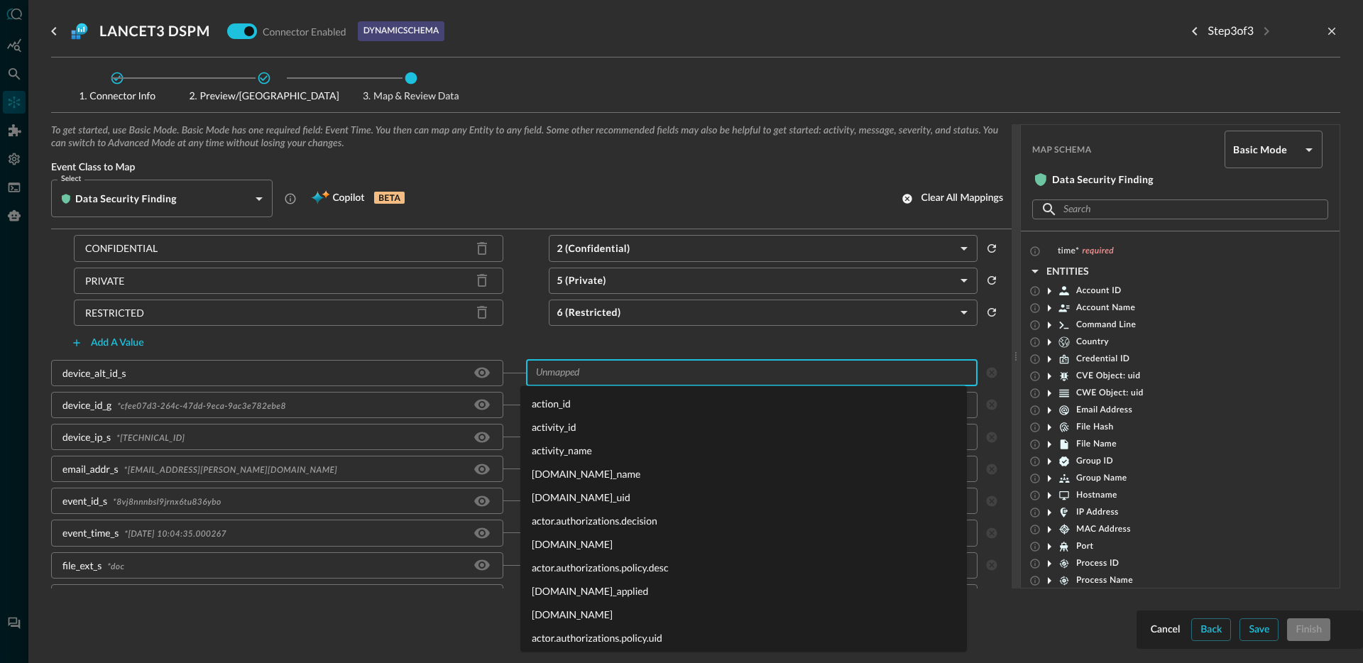
click at [591, 374] on input "text" at bounding box center [751, 373] width 442 height 18
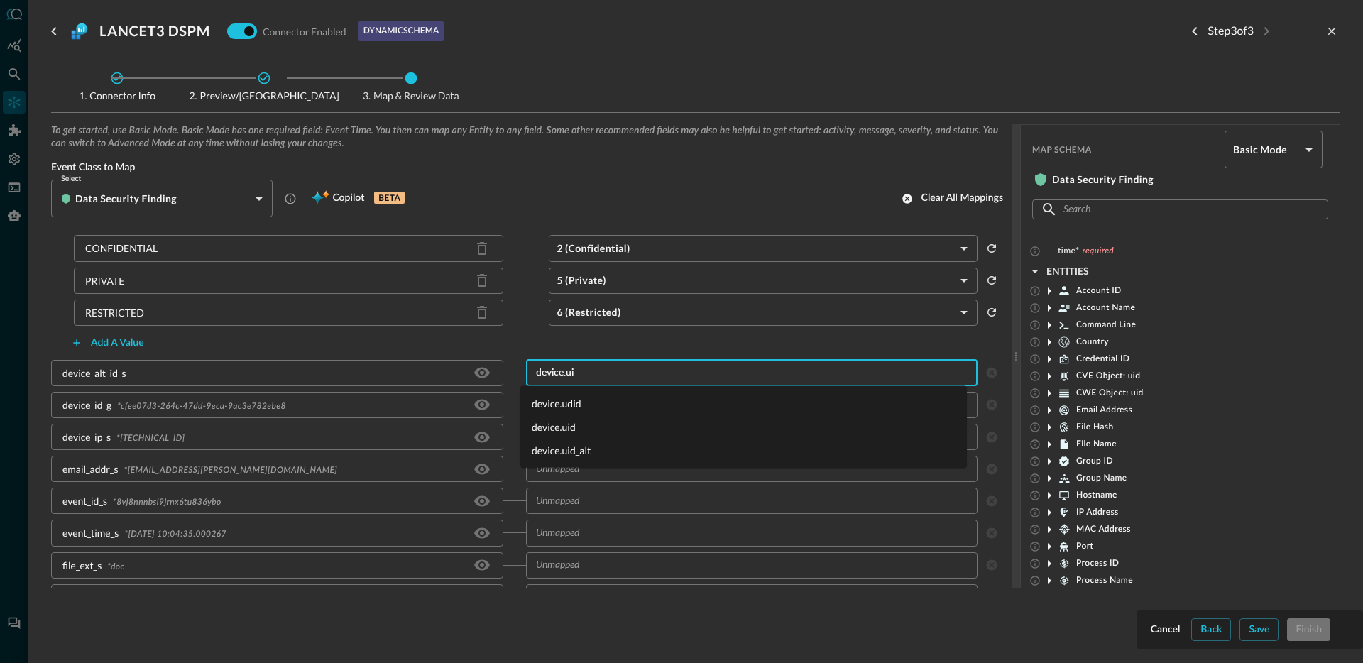
type input "device.uid"
click at [576, 422] on li "device.uid_alt" at bounding box center [743, 426] width 447 height 23
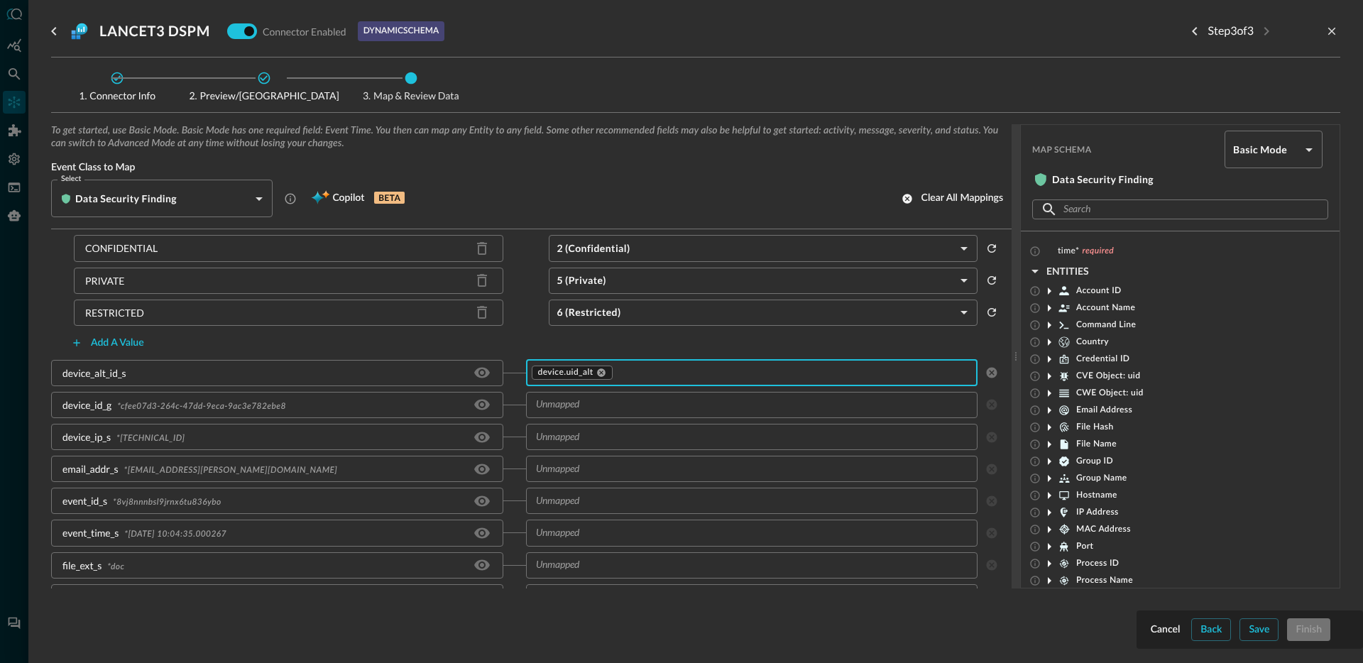
click at [628, 412] on input "text" at bounding box center [751, 405] width 442 height 18
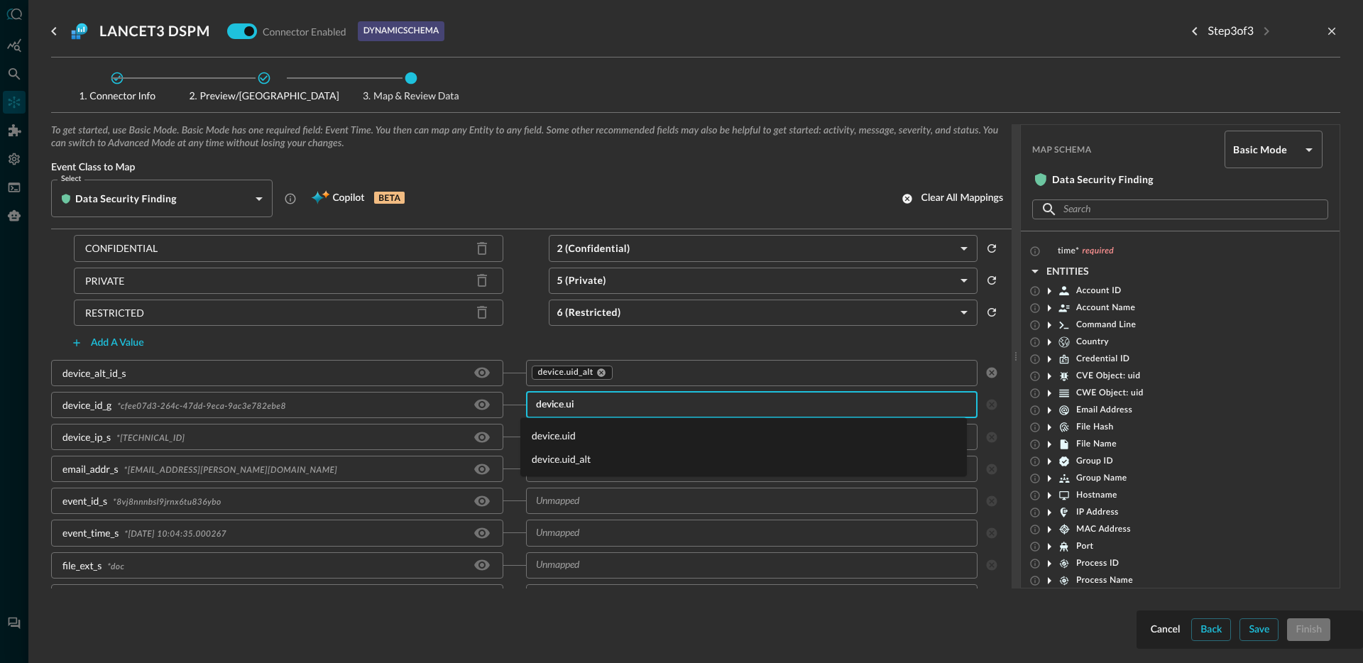
type input "device.uid"
click at [618, 434] on li "device.uid" at bounding box center [743, 435] width 447 height 23
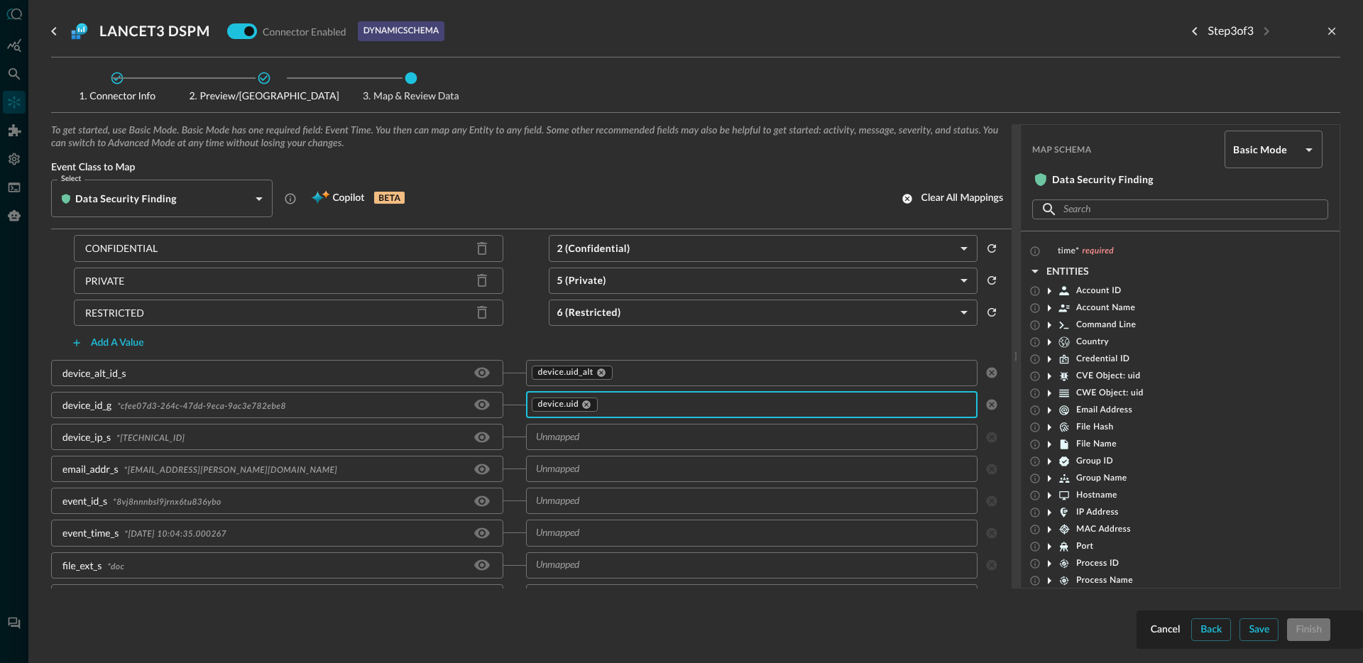
click at [609, 436] on input "text" at bounding box center [751, 437] width 442 height 18
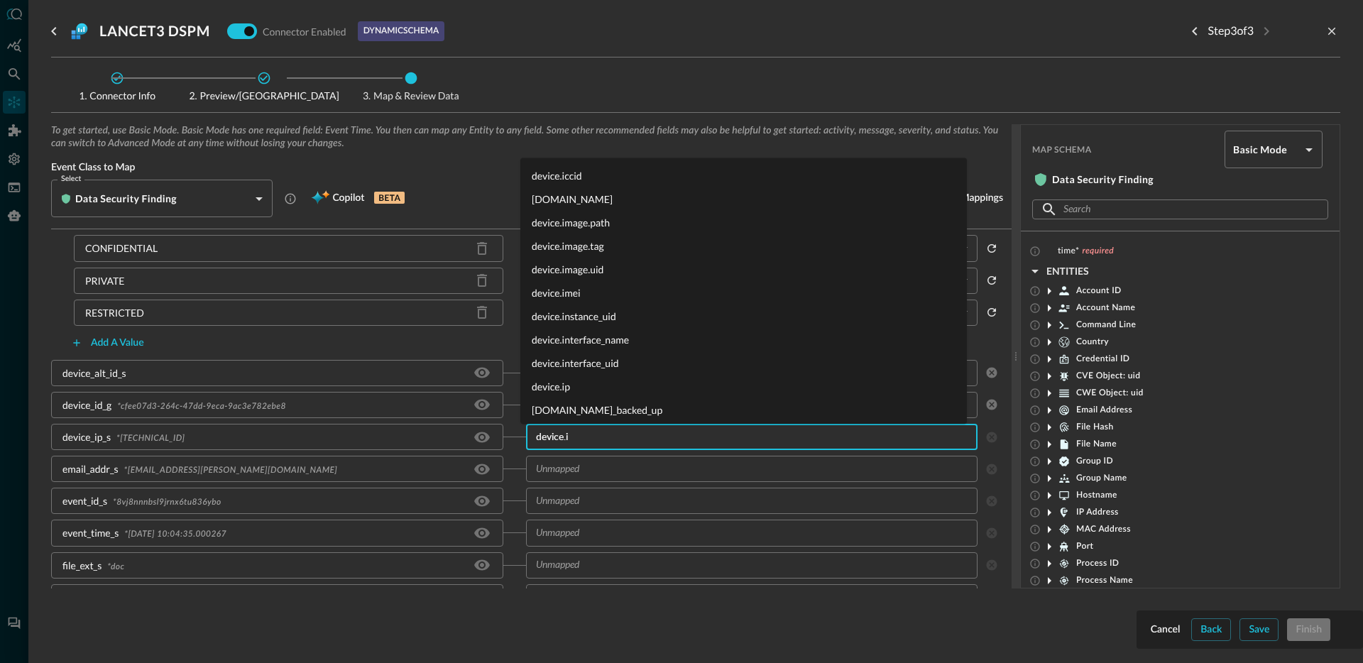
type input "device.ip"
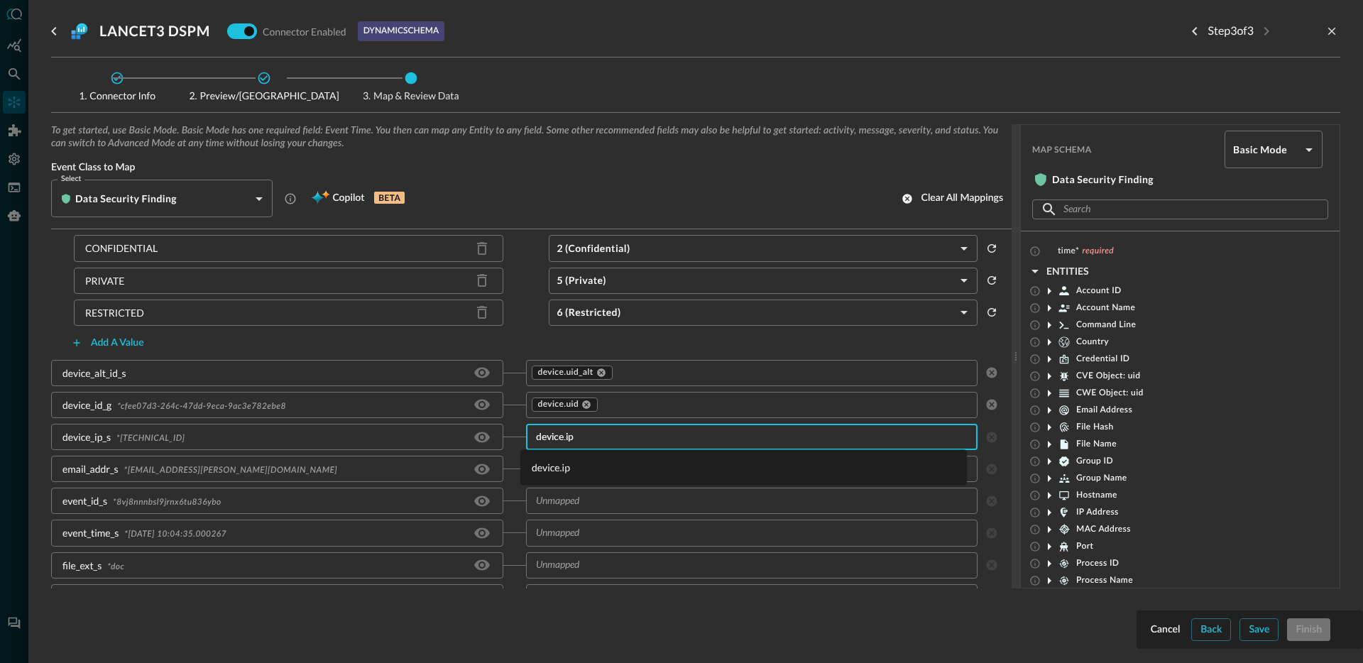
click at [595, 459] on li "device.ip" at bounding box center [743, 467] width 447 height 23
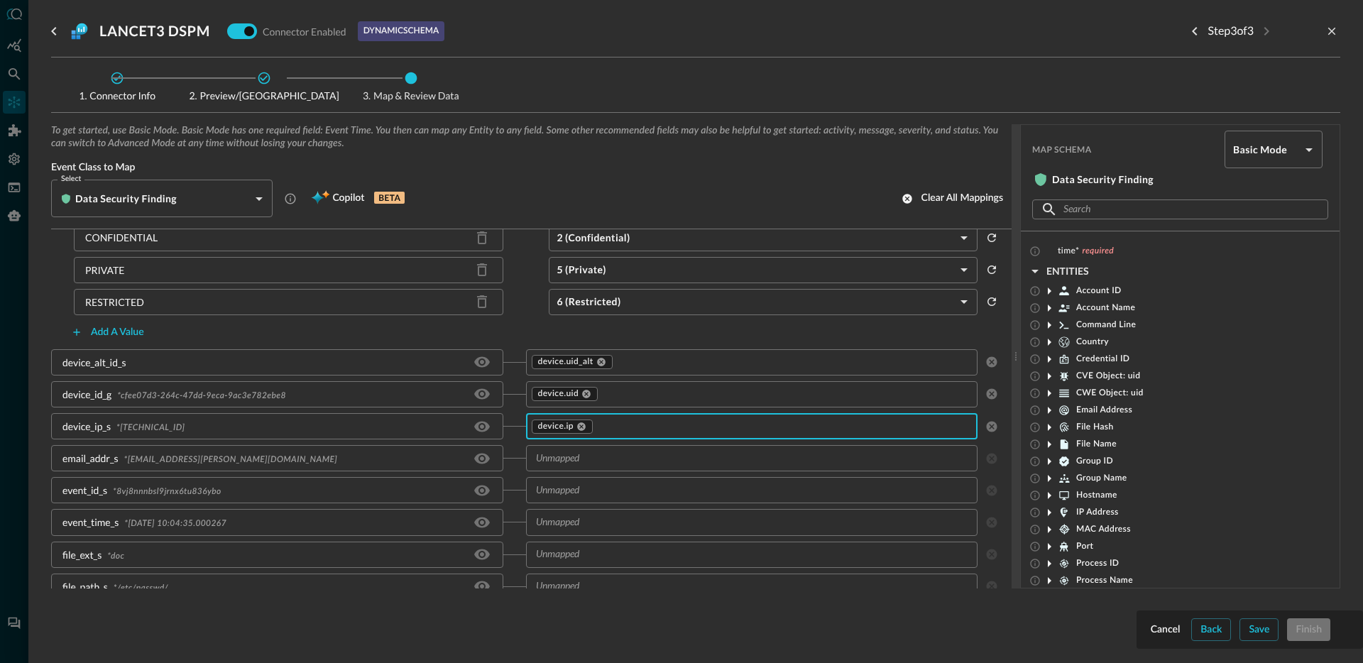
scroll to position [535, 0]
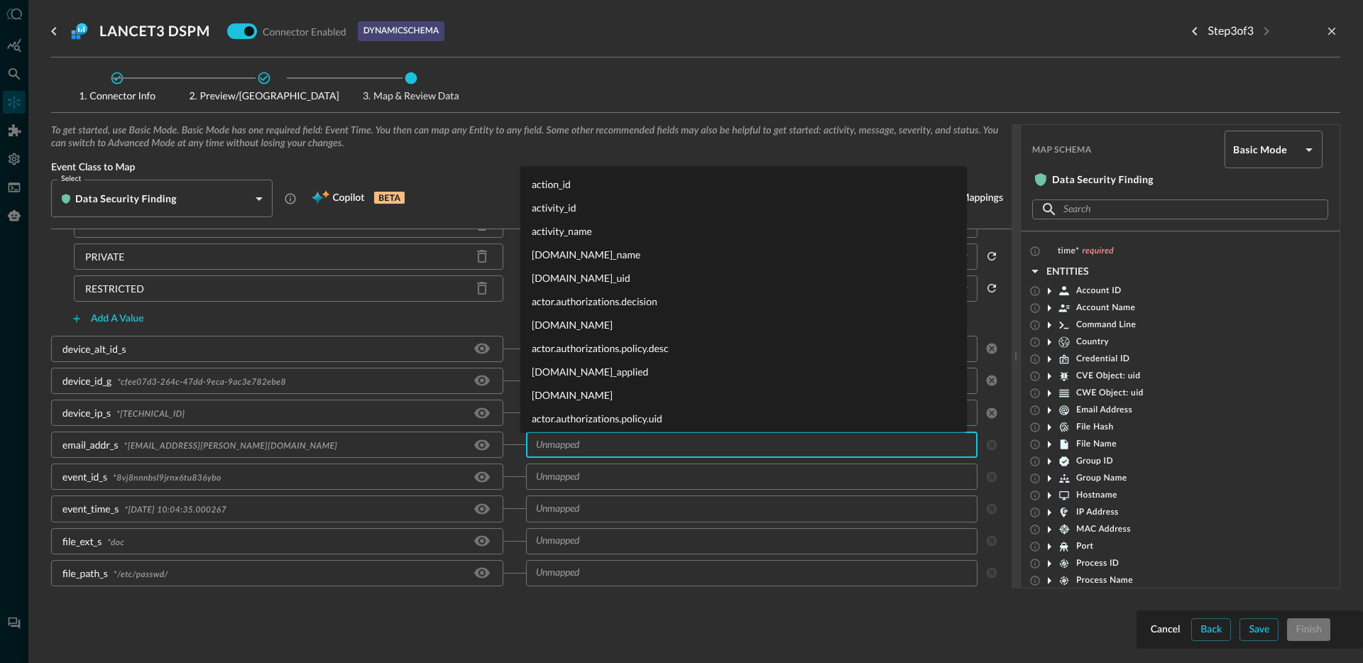
click at [618, 445] on input "text" at bounding box center [751, 445] width 442 height 18
type input "device.owner.em"
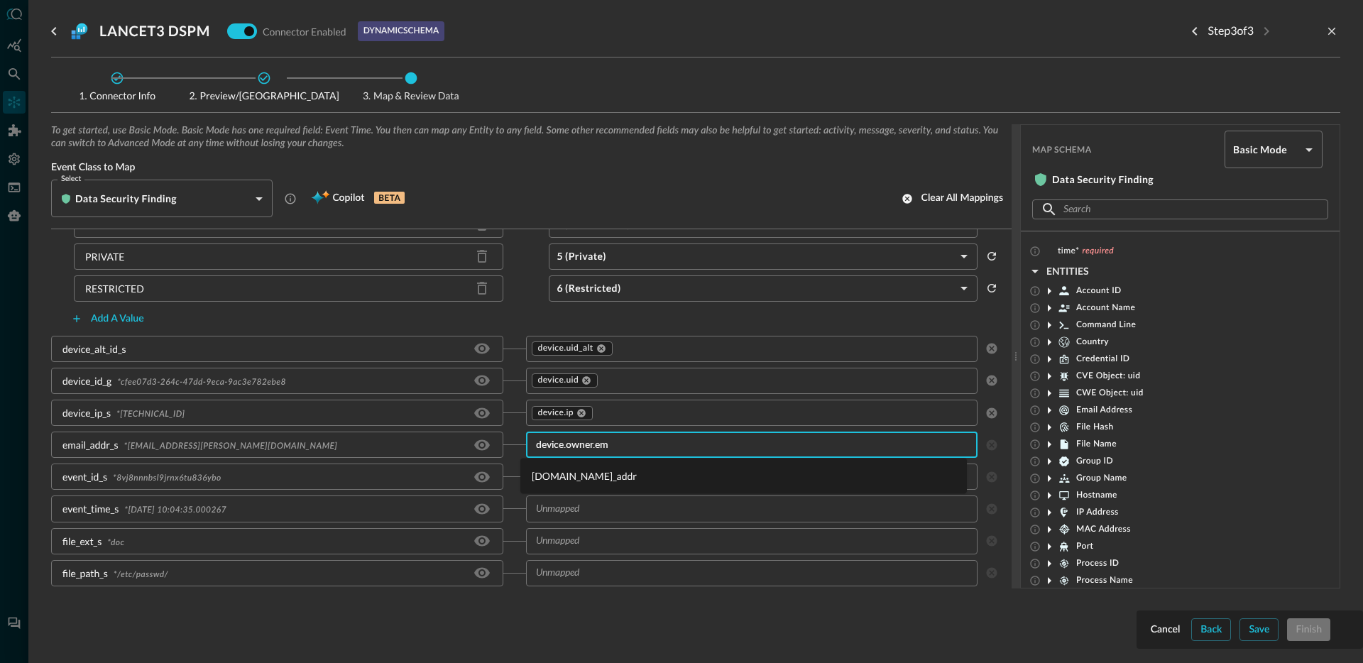
click at [591, 476] on li "[DOMAIN_NAME]_addr" at bounding box center [743, 475] width 447 height 23
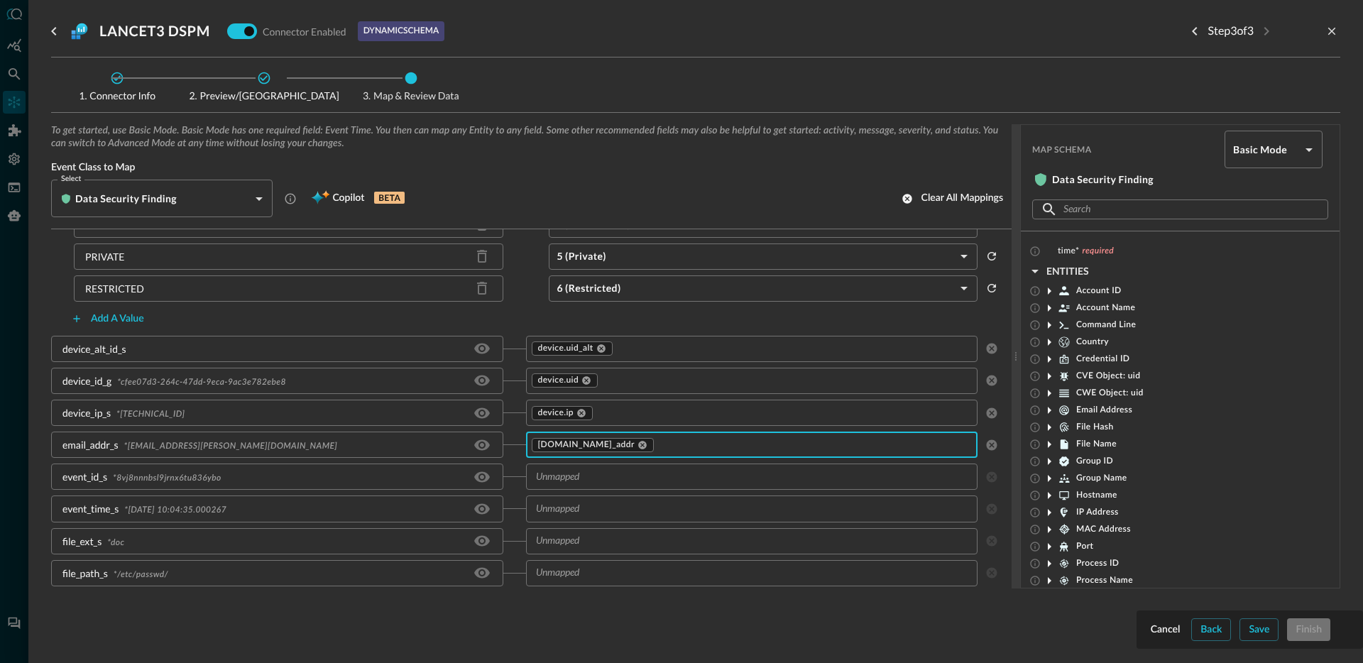
click at [607, 471] on input "text" at bounding box center [751, 477] width 442 height 18
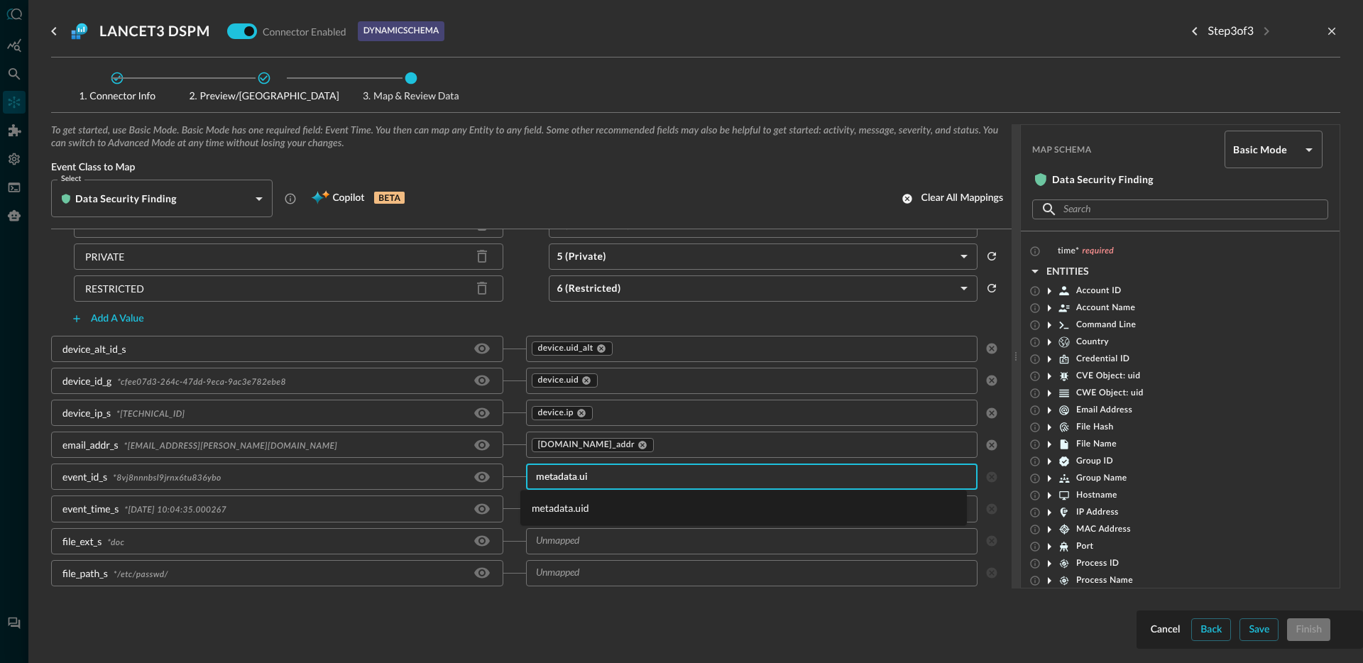
type input "metadata.uid"
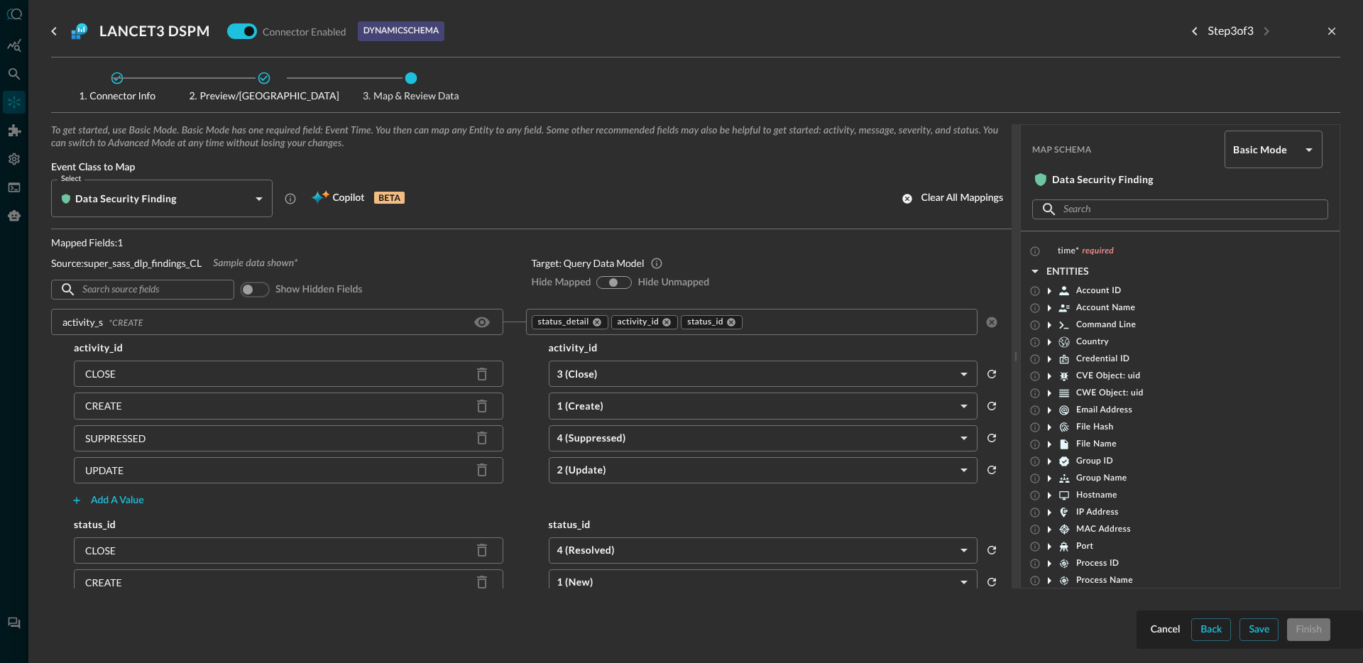
scroll to position [535, 0]
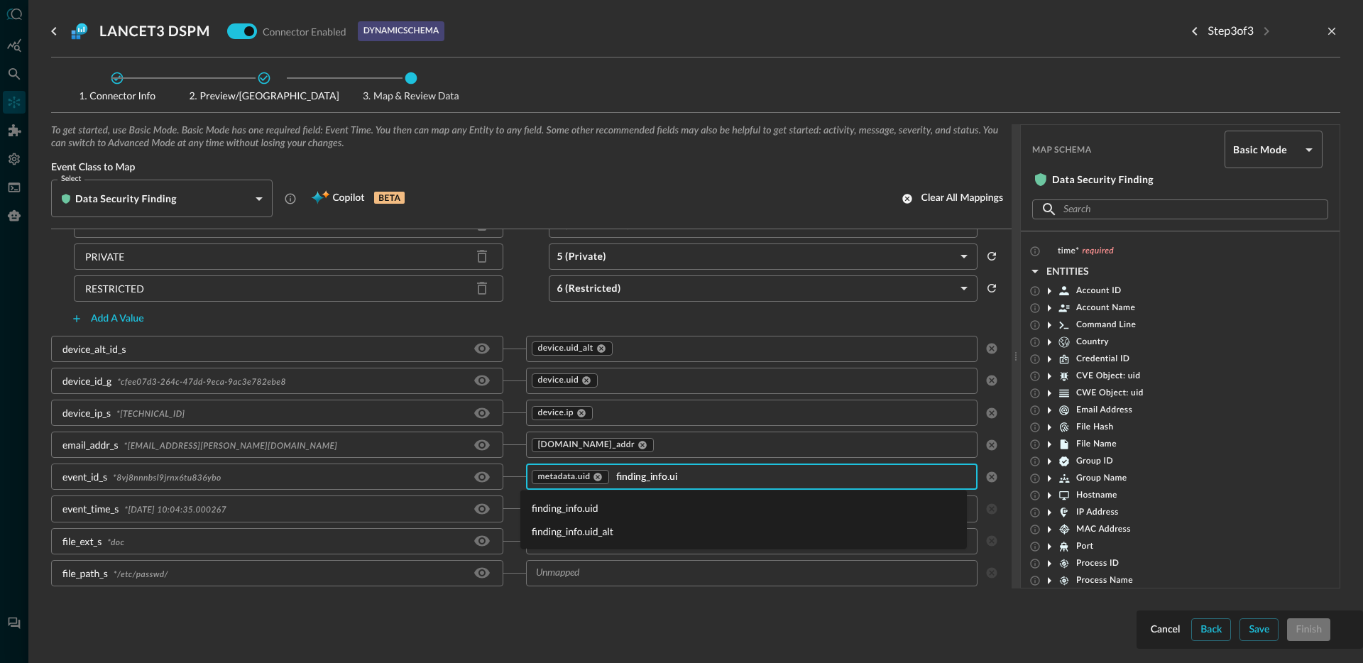
type input "finding_info.uid"
click at [589, 513] on li "finding_info.uid" at bounding box center [743, 507] width 447 height 23
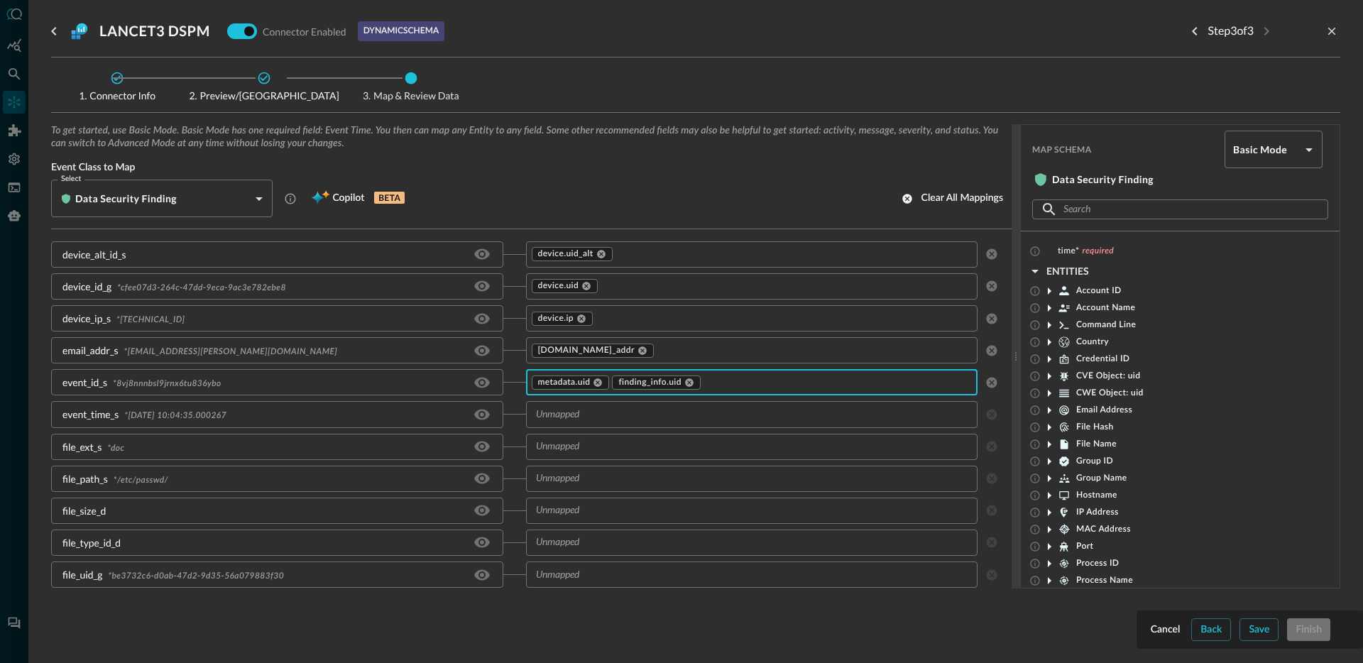
scroll to position [642, 0]
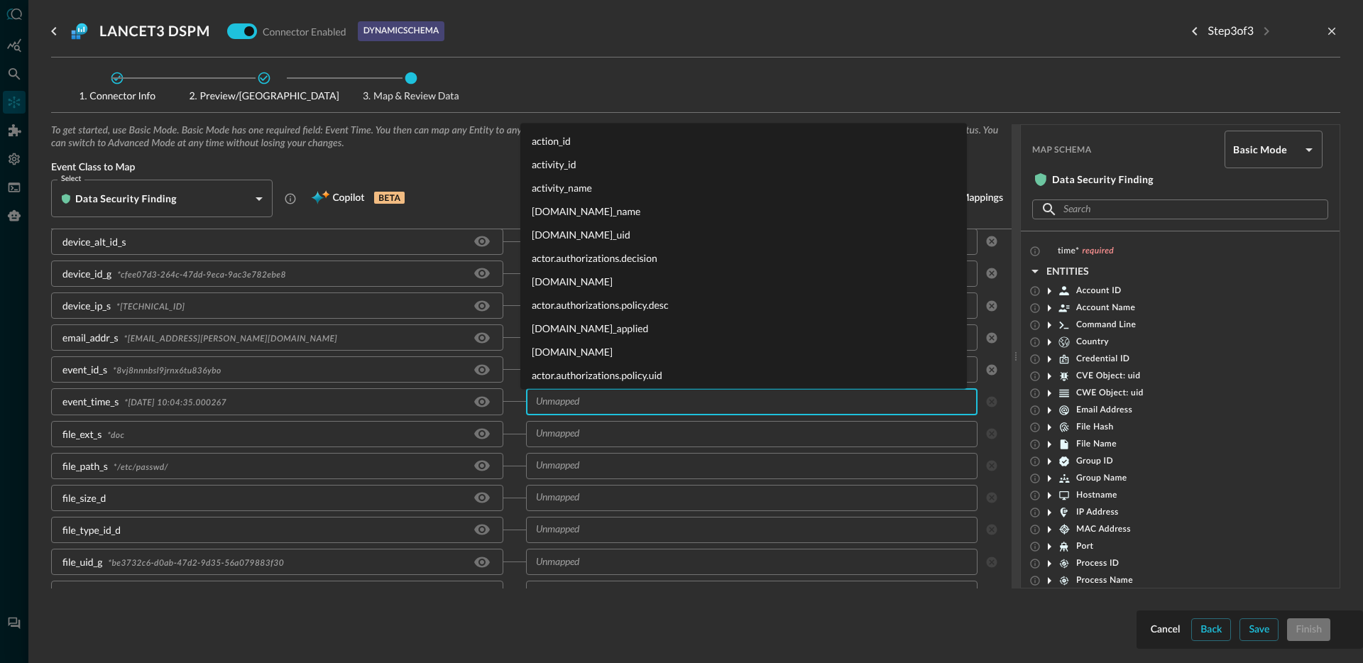
click at [613, 407] on input "text" at bounding box center [751, 402] width 442 height 18
type input "t"
type input "logged"
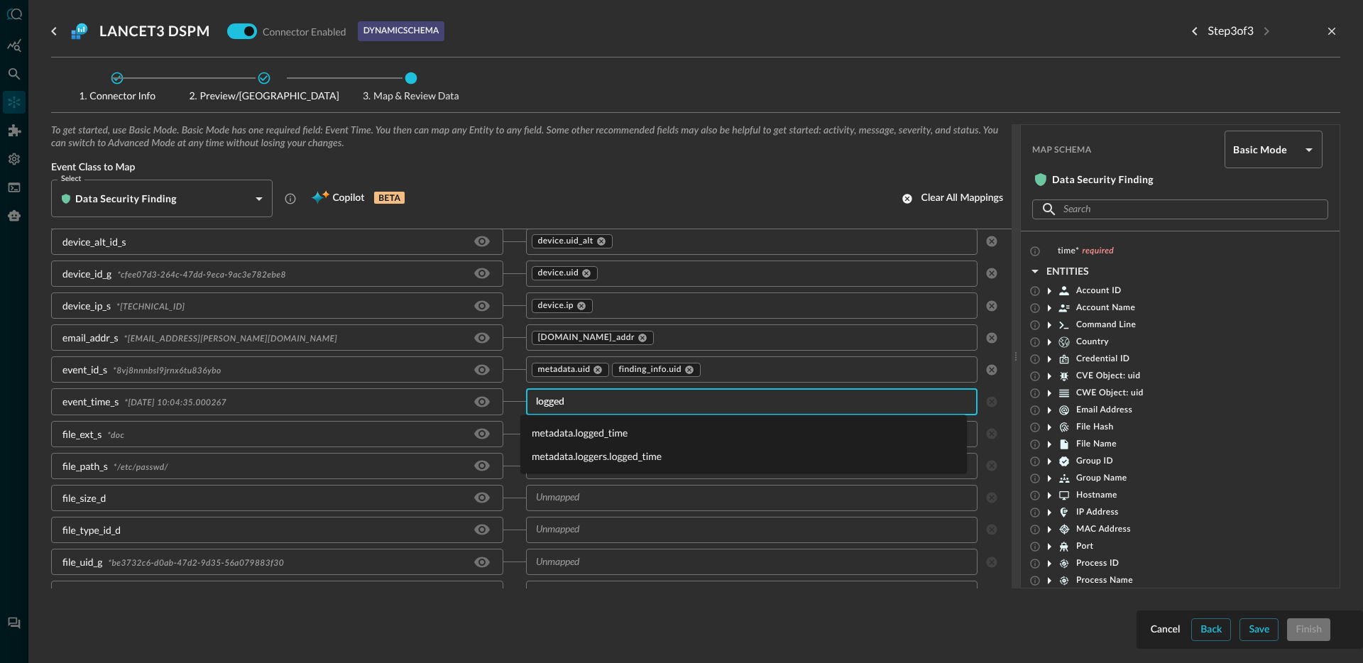
click at [598, 431] on li "metadata.logged_time" at bounding box center [743, 432] width 447 height 23
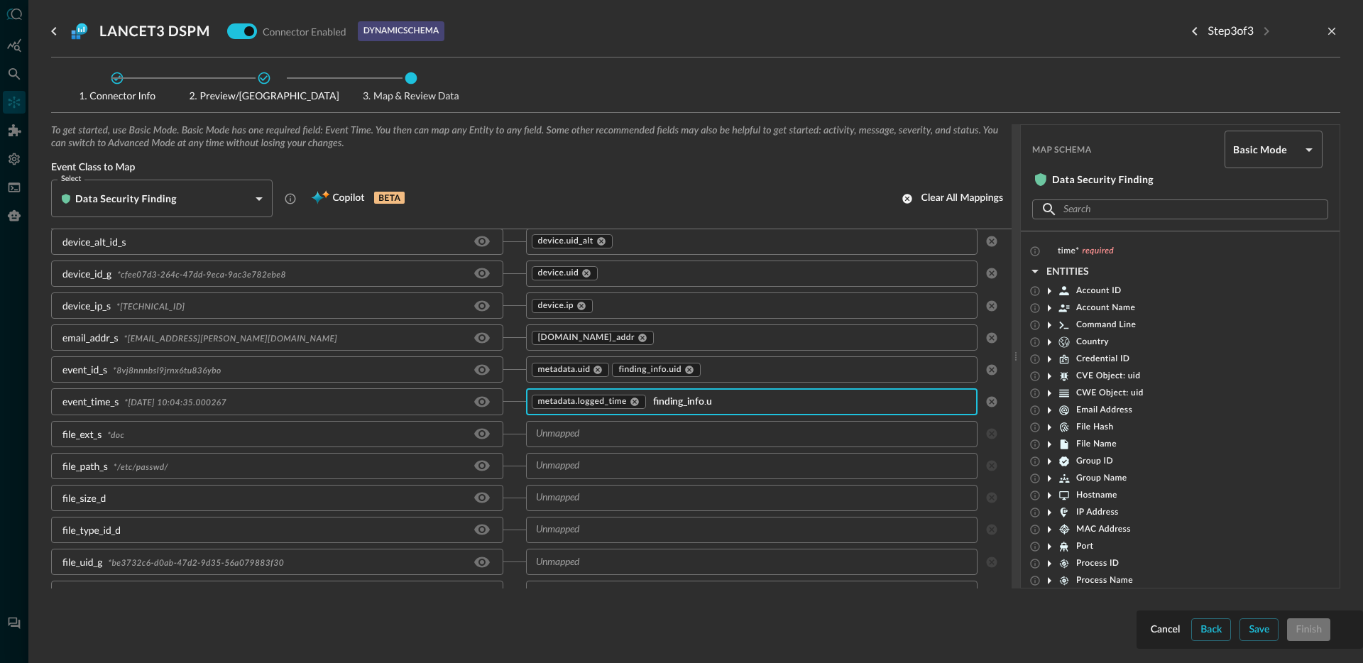
type input "finding_info."
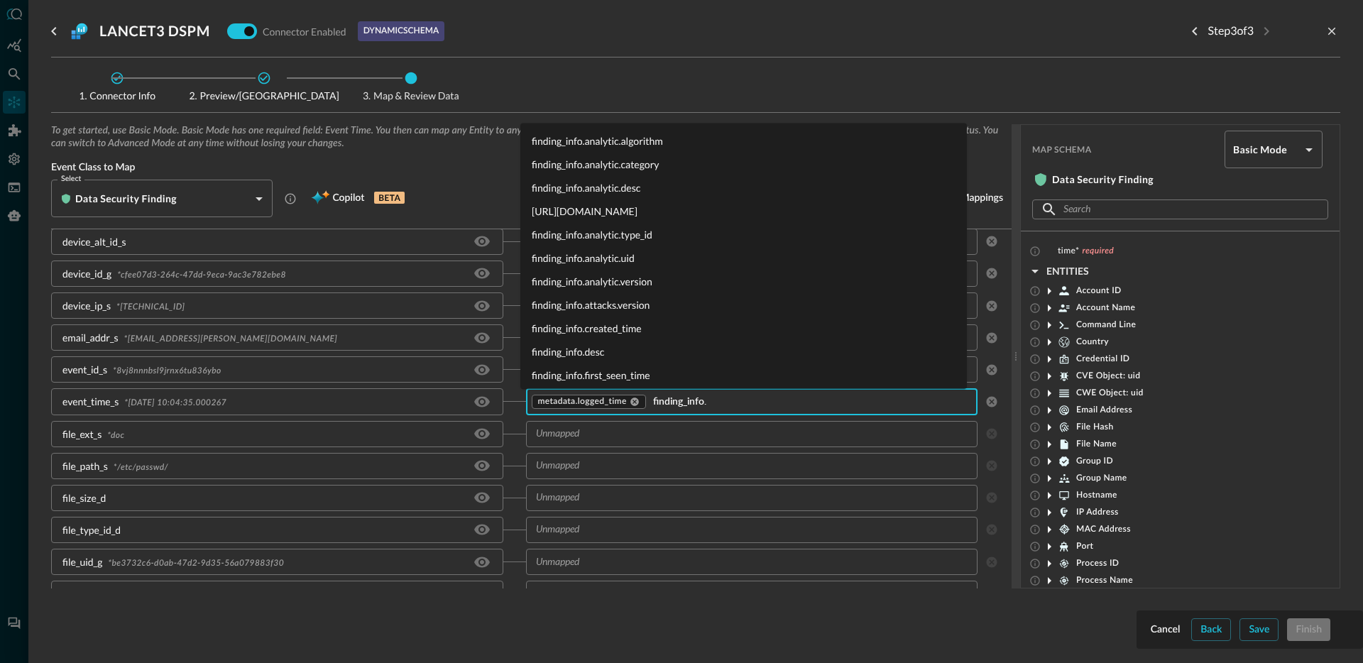
scroll to position [86, 0]
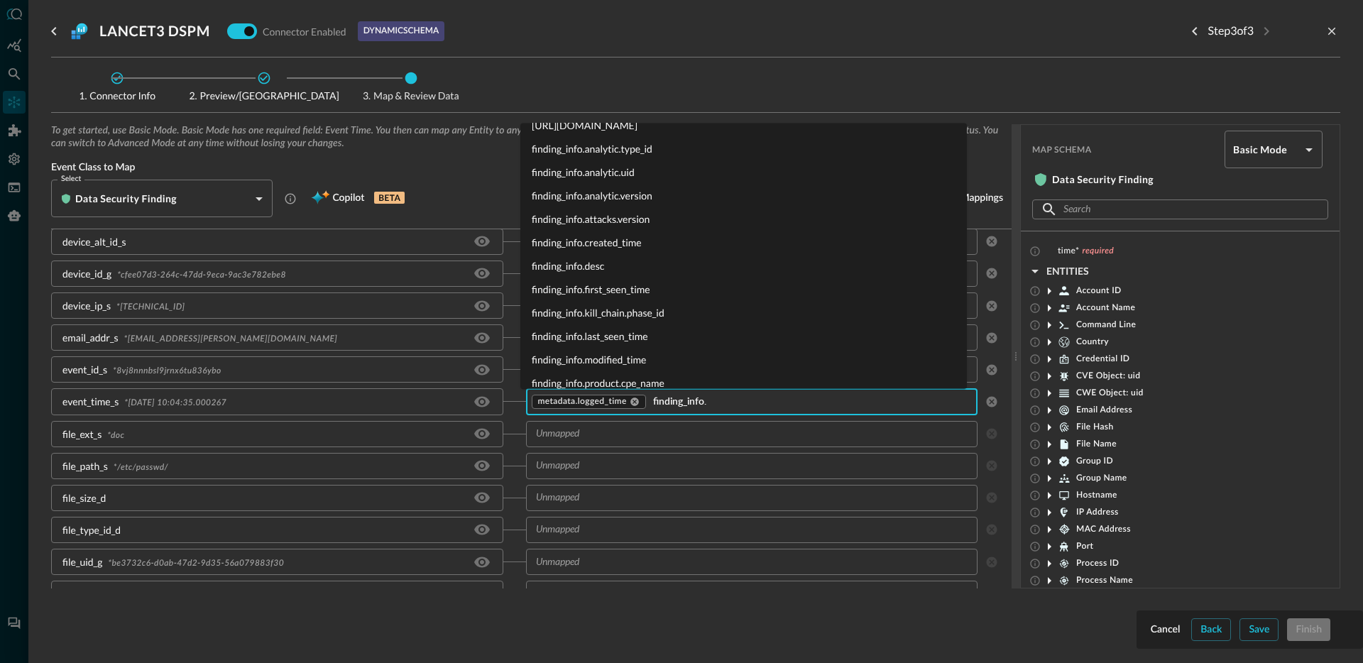
click at [619, 333] on li "finding_info.last_seen_time" at bounding box center [743, 335] width 447 height 23
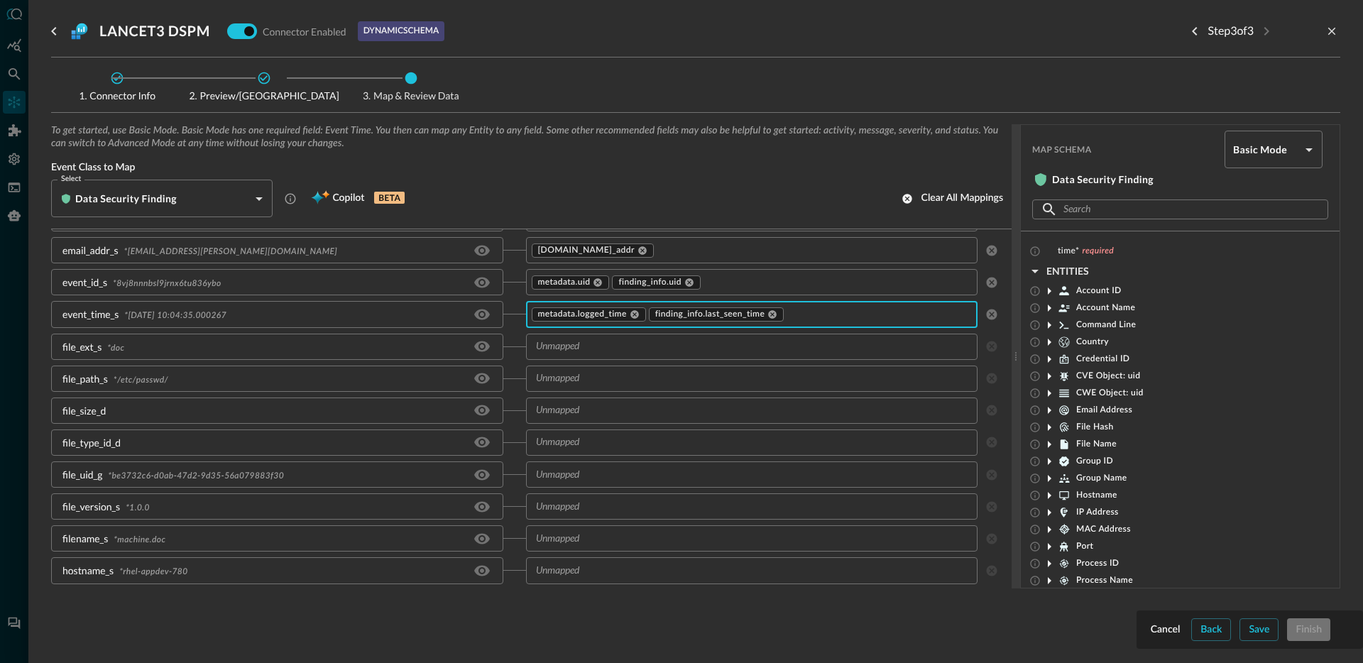
scroll to position [738, 0]
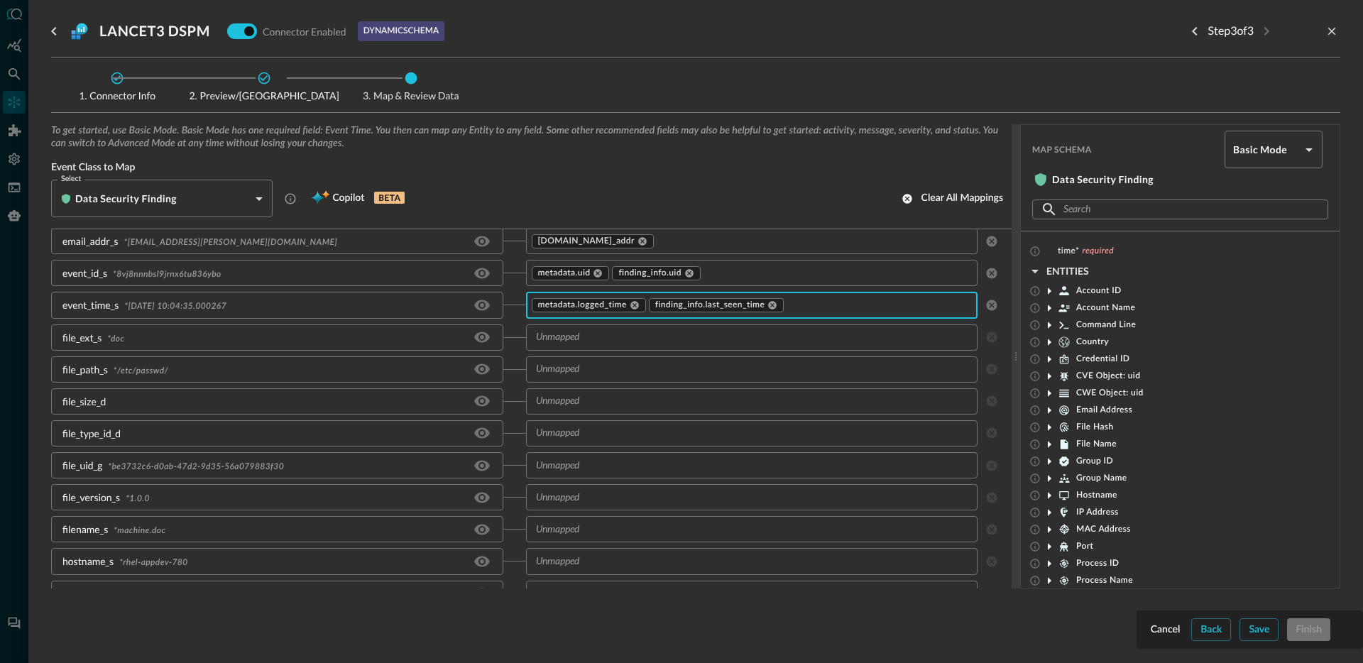
click at [611, 337] on input "text" at bounding box center [751, 338] width 442 height 18
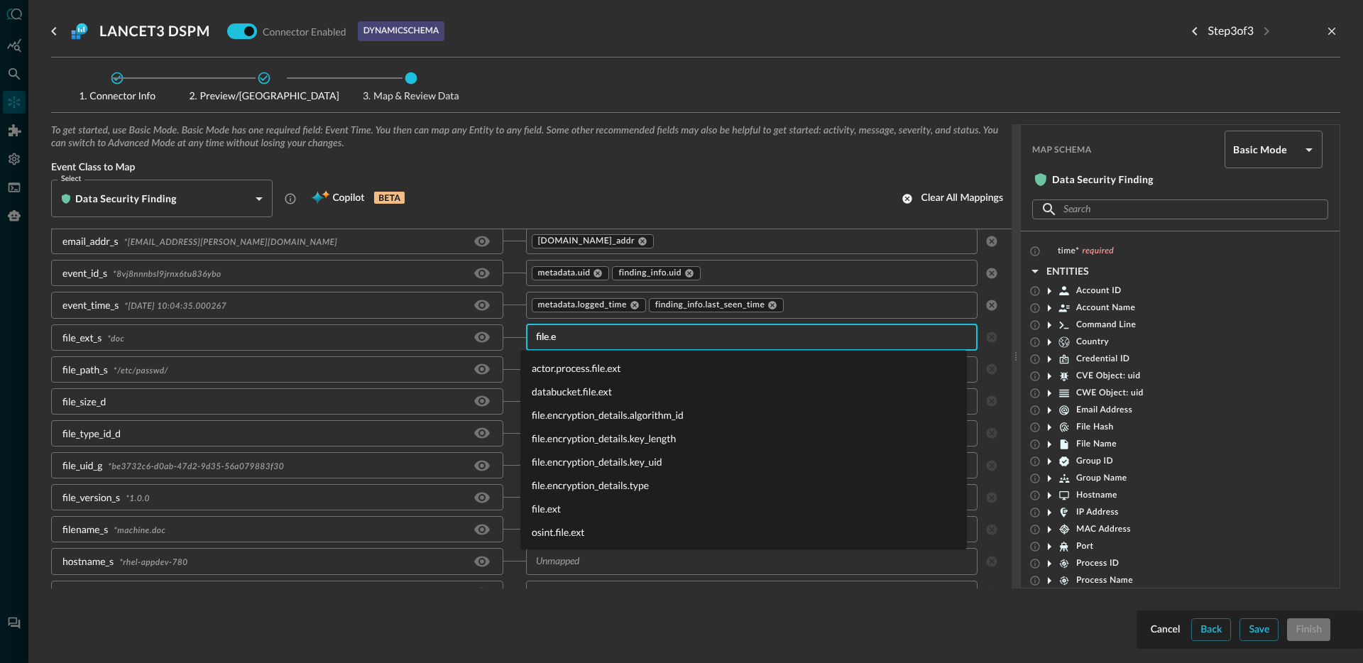
type input "file.ex"
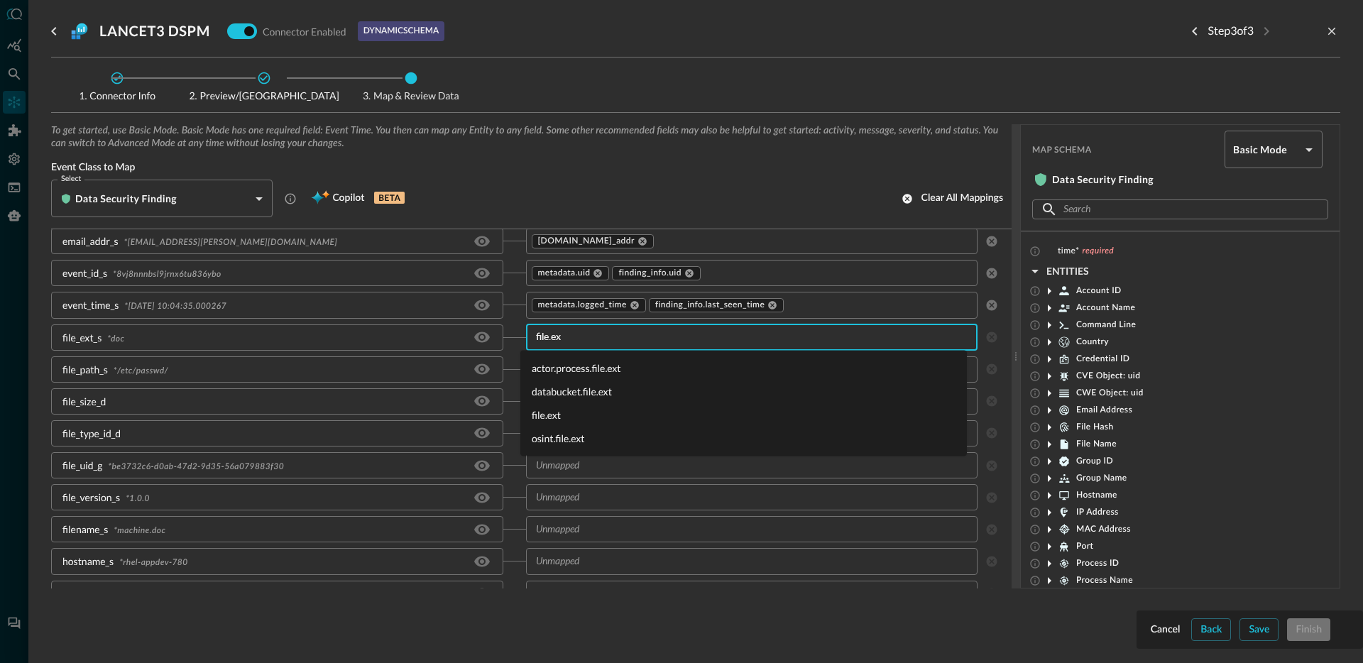
click at [569, 413] on li "file.ext" at bounding box center [743, 414] width 447 height 23
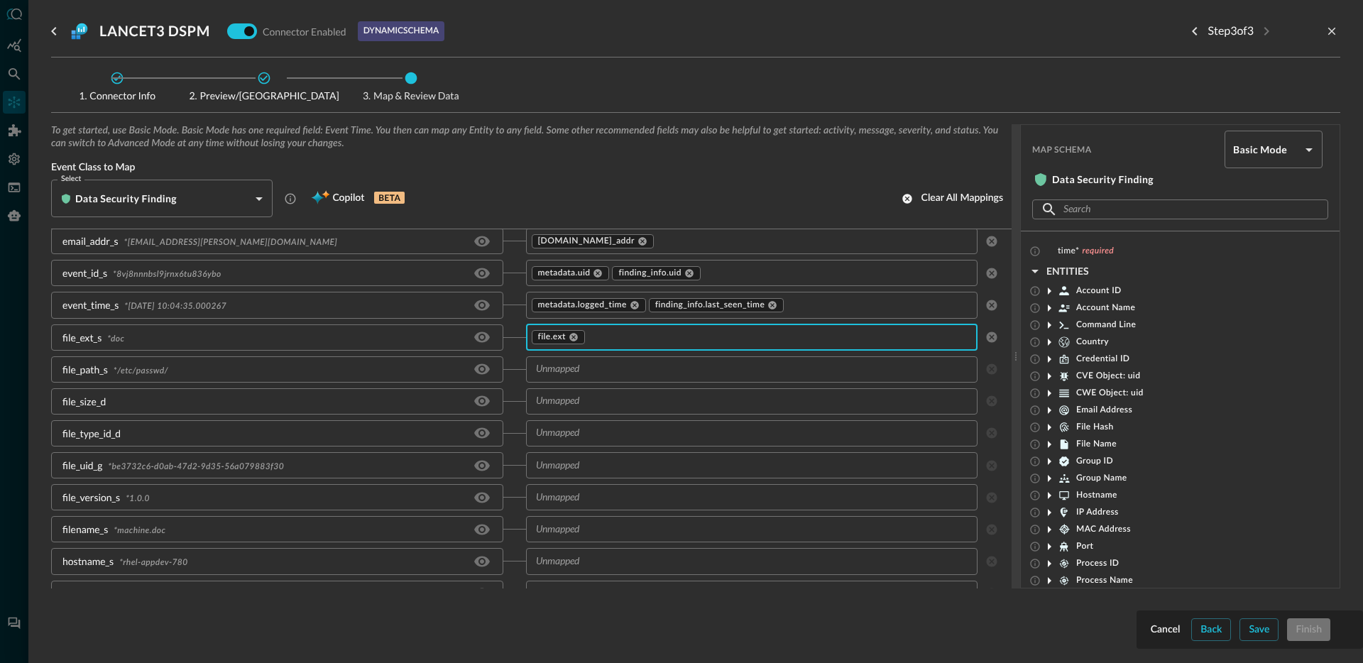
click at [606, 373] on input "text" at bounding box center [751, 370] width 442 height 18
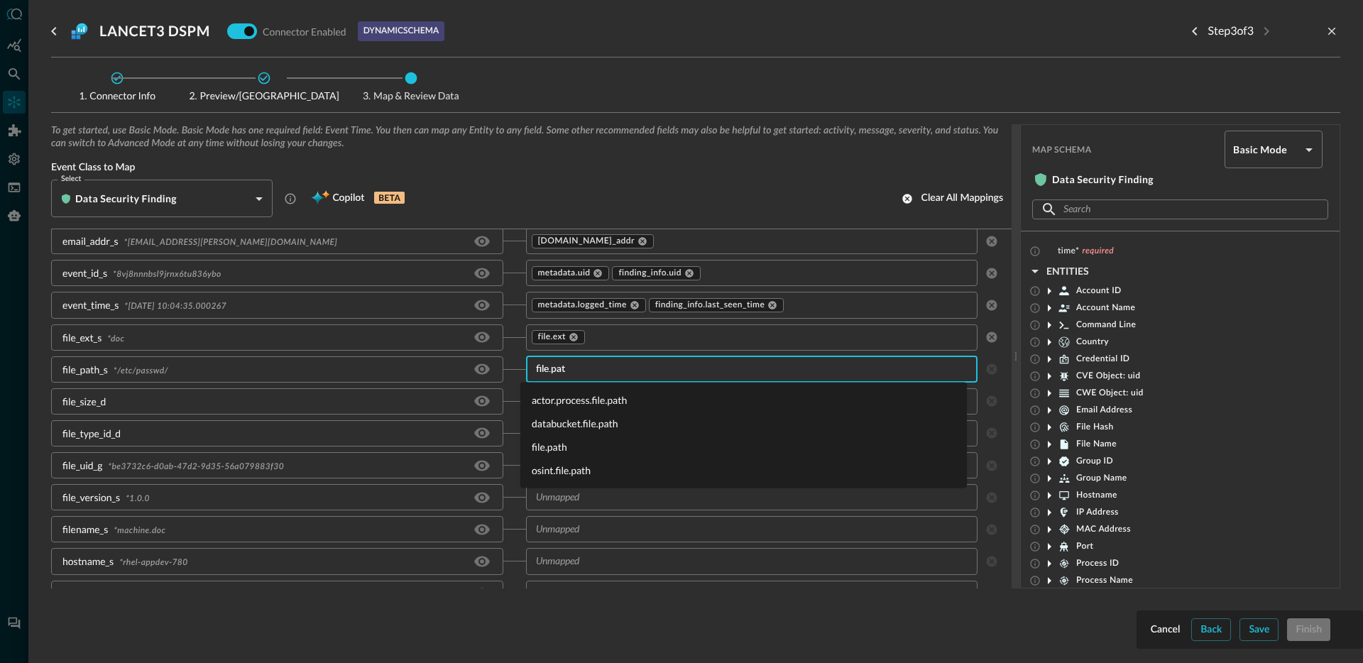
type input "file.path"
click at [574, 447] on li "file.path" at bounding box center [743, 446] width 447 height 23
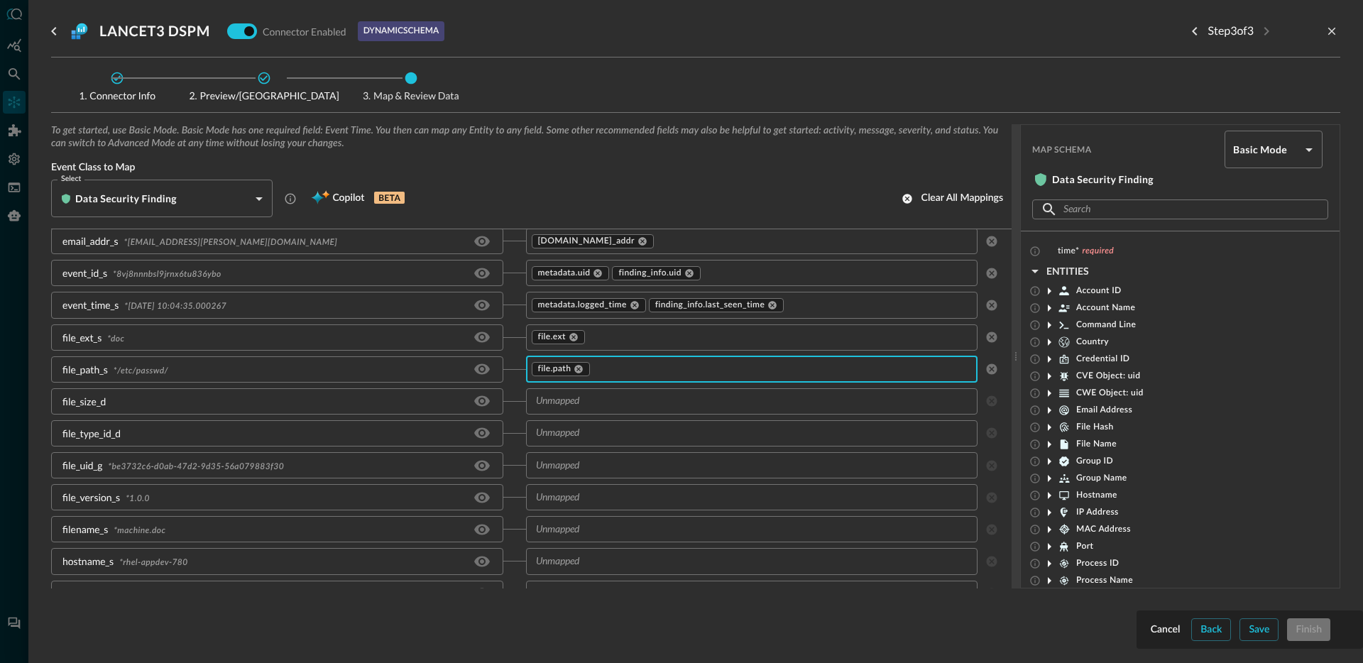
click at [600, 410] on div "​" at bounding box center [752, 401] width 452 height 26
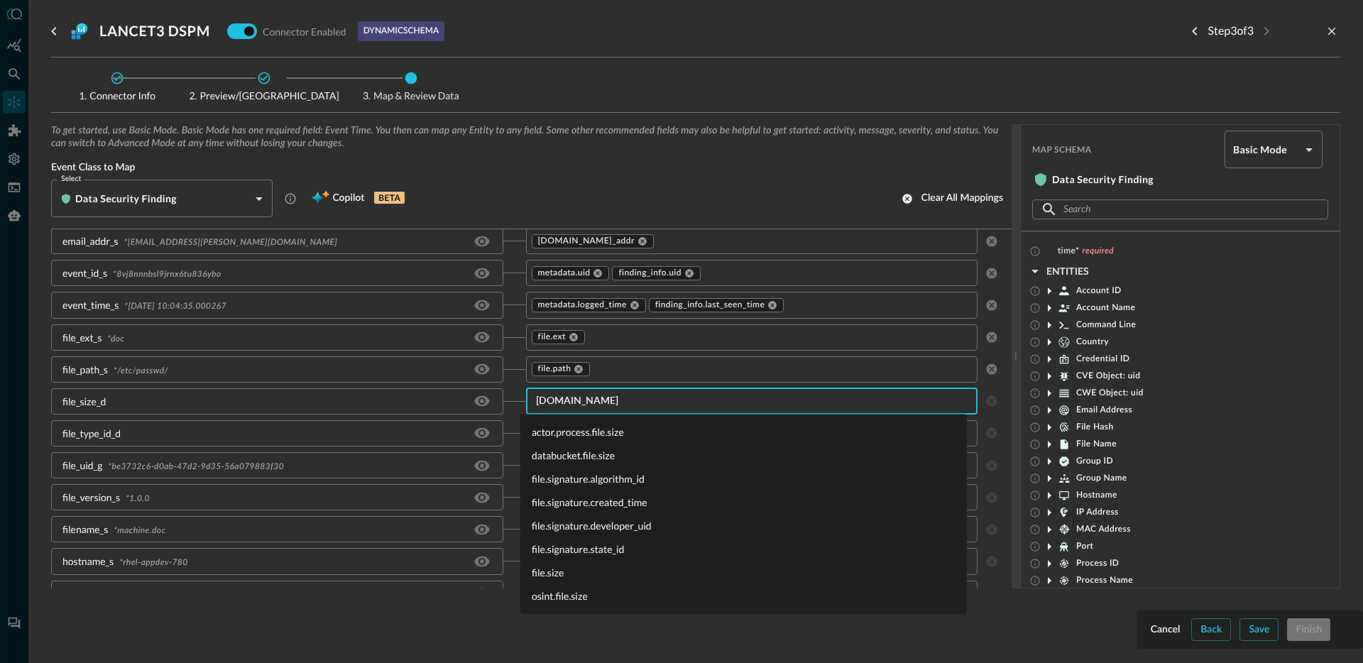
type input "file.siz"
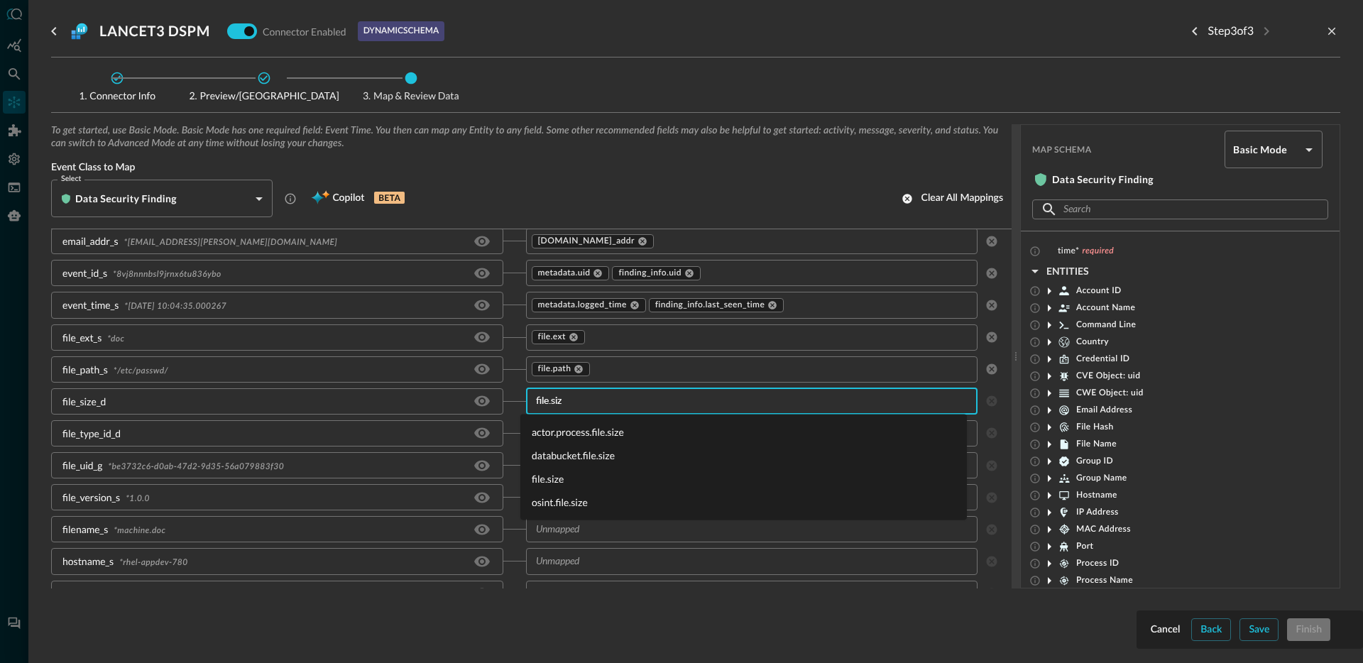
click at [576, 483] on li "file.size" at bounding box center [743, 478] width 447 height 23
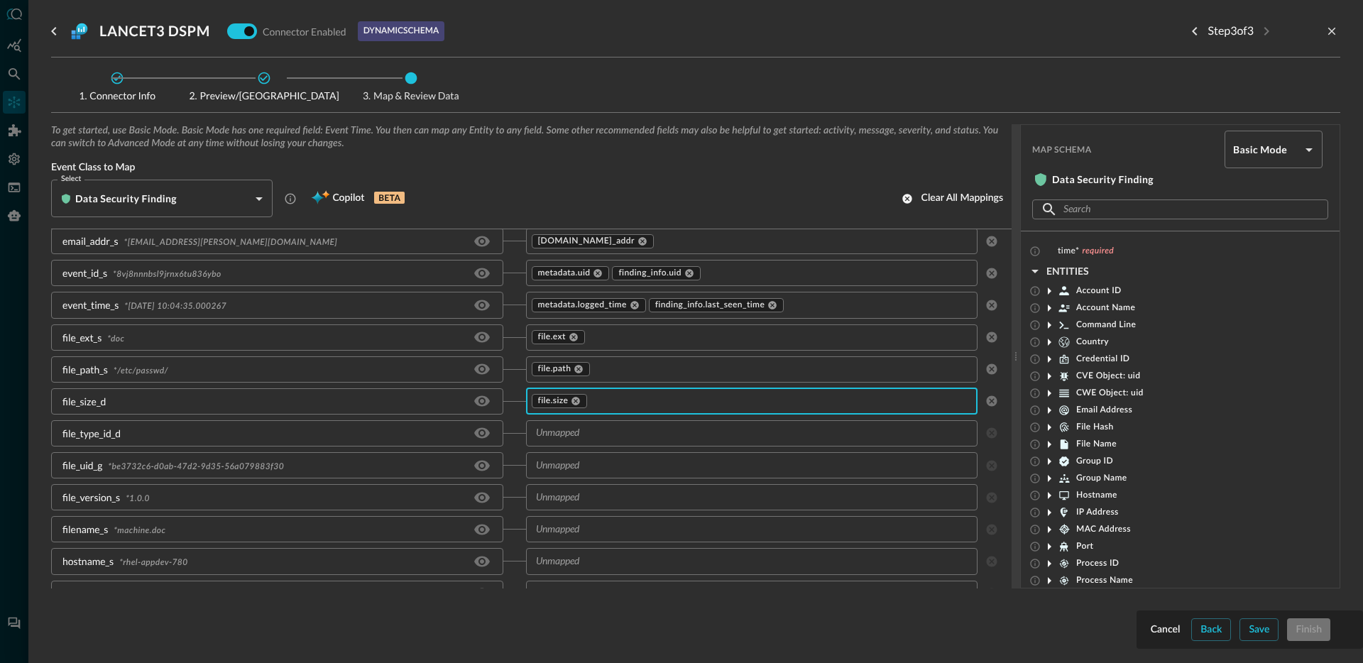
click at [587, 436] on input "text" at bounding box center [751, 434] width 442 height 18
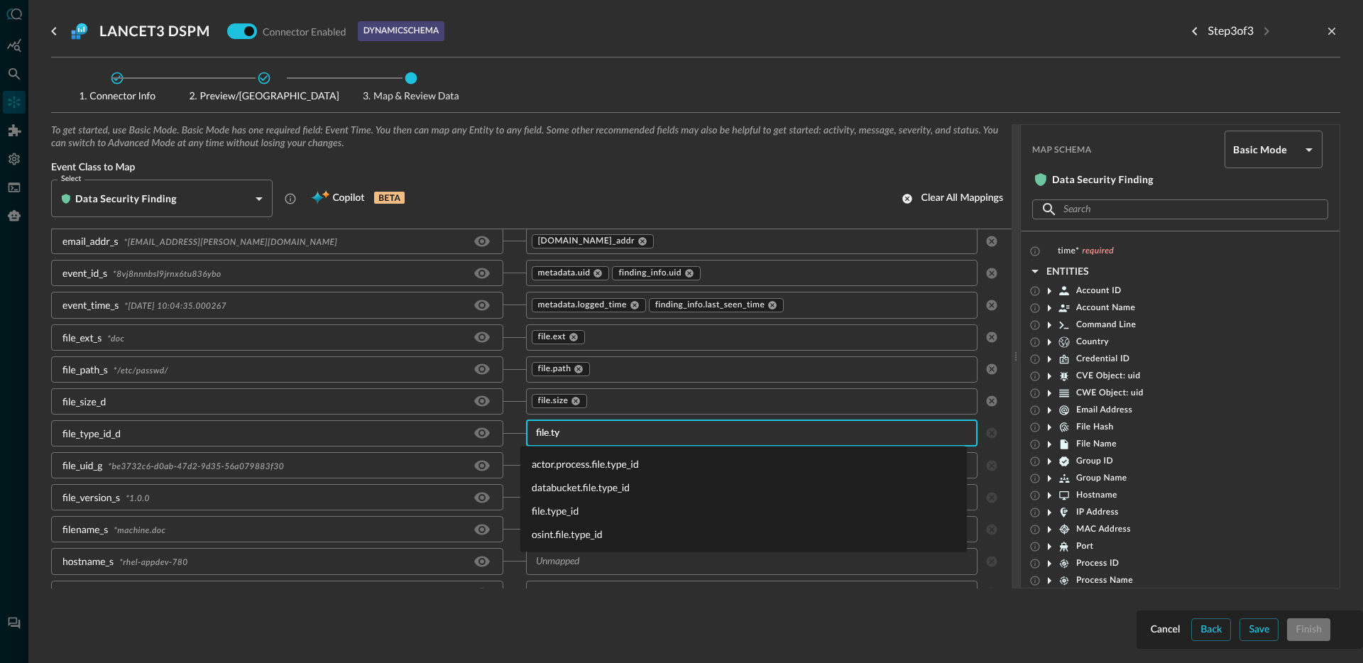
type input "file.typ"
click at [587, 511] on li "file.type_id" at bounding box center [743, 510] width 447 height 23
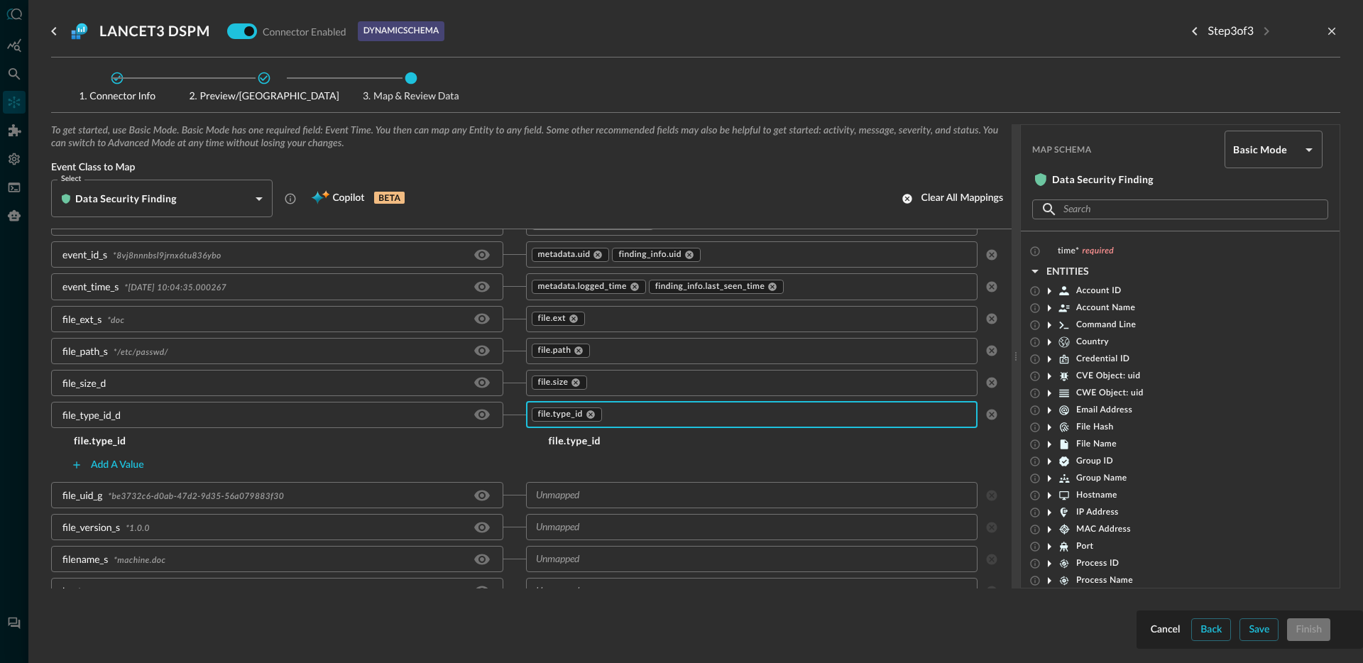
scroll to position [760, 0]
click at [114, 467] on div "Add a value" at bounding box center [117, 462] width 53 height 18
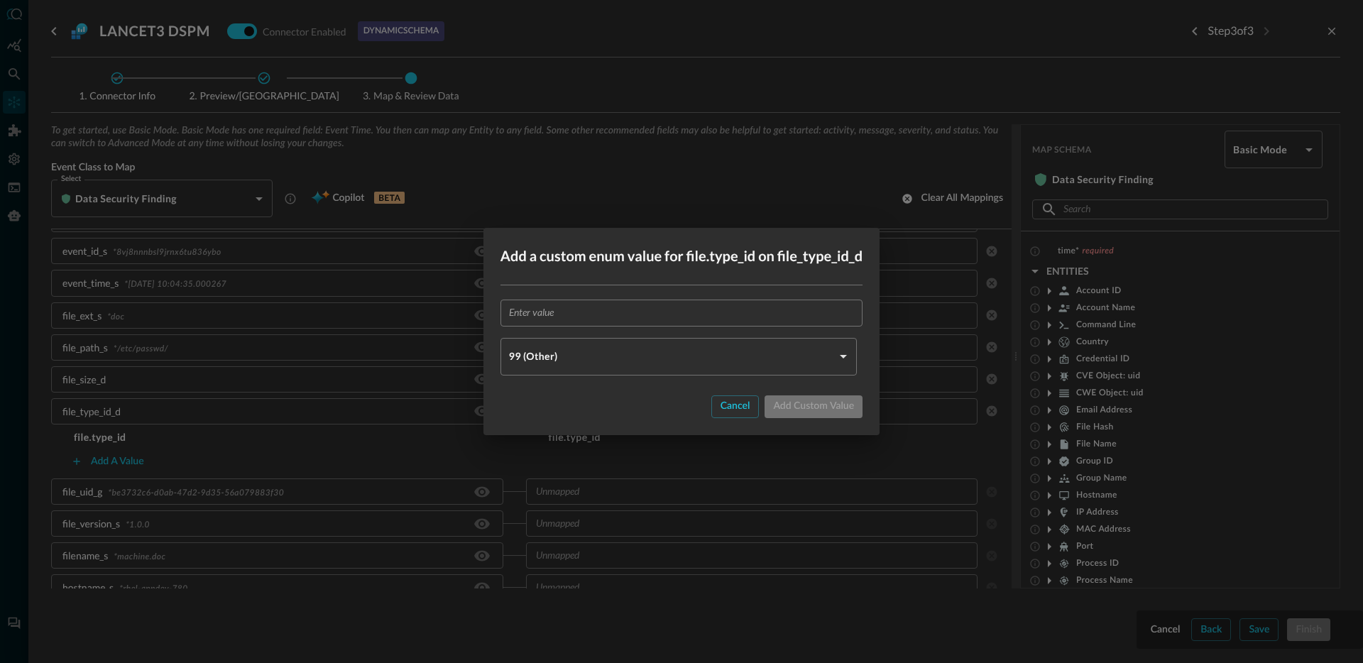
click at [577, 316] on input "text" at bounding box center [686, 313] width 354 height 26
type input "1"
click at [560, 352] on body "Connectors Help Logout JR ​ ​ Add Connector Export Connectors Cloud Infrastruct…" at bounding box center [681, 331] width 1363 height 663
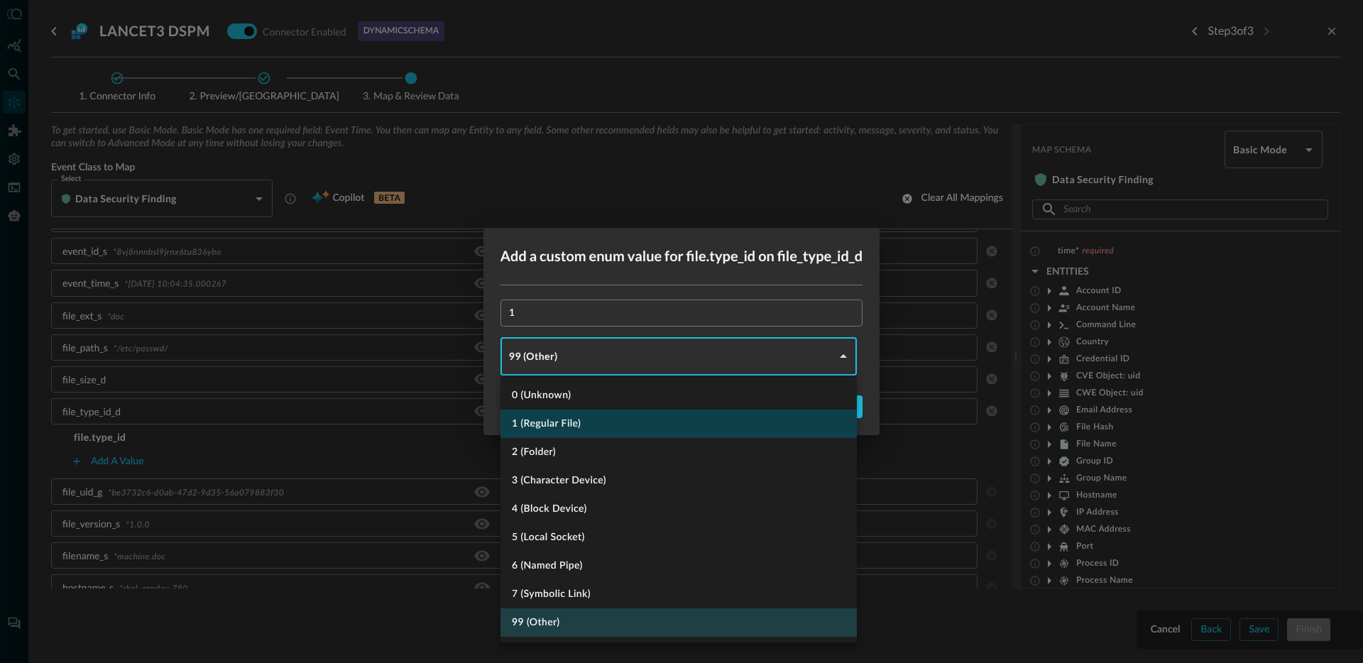
click at [564, 430] on li "1 (Regular File)" at bounding box center [678, 424] width 356 height 28
type input "REGULAR_FILE"
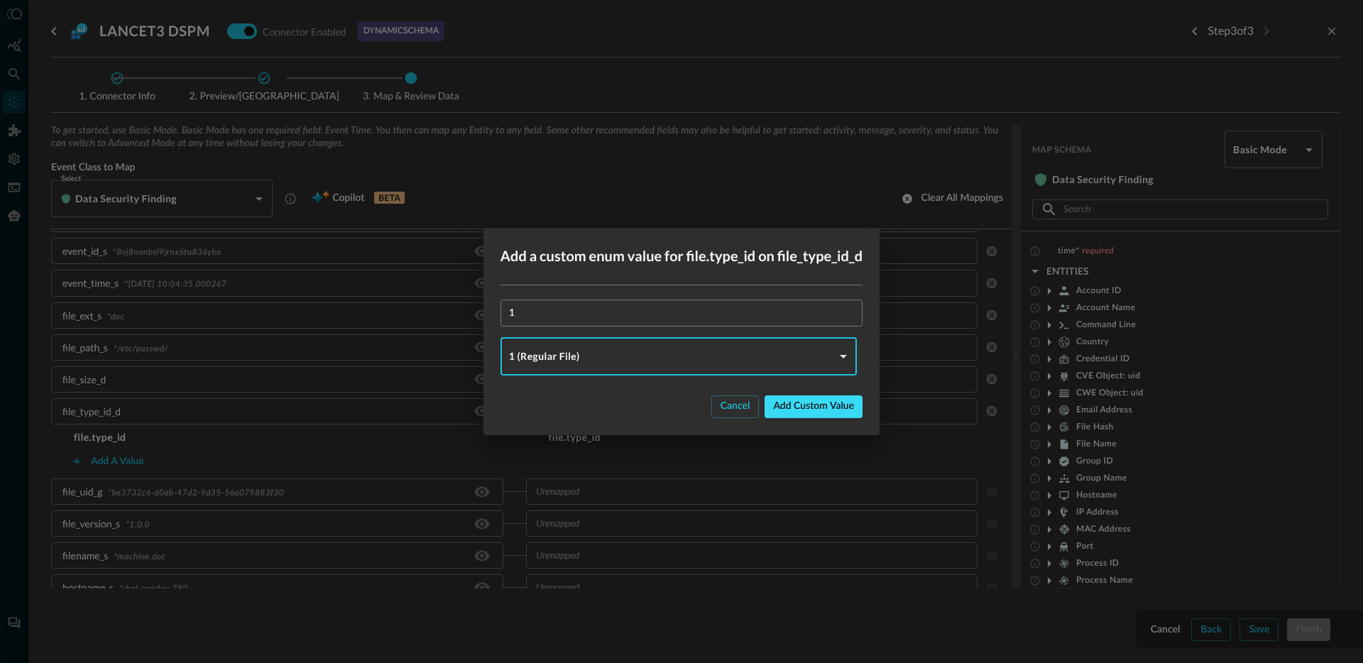
click at [831, 407] on div "Add custom value" at bounding box center [813, 407] width 81 height 18
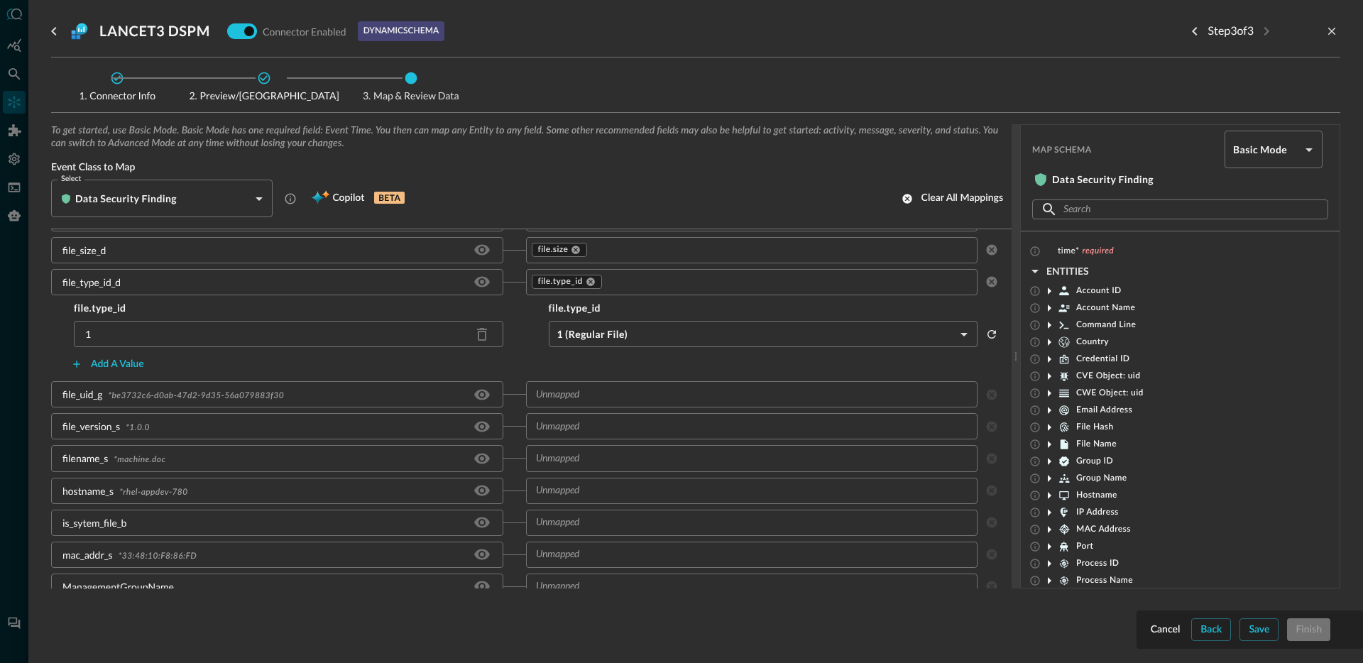
scroll to position [892, 0]
click at [640, 396] on input "text" at bounding box center [751, 392] width 442 height 18
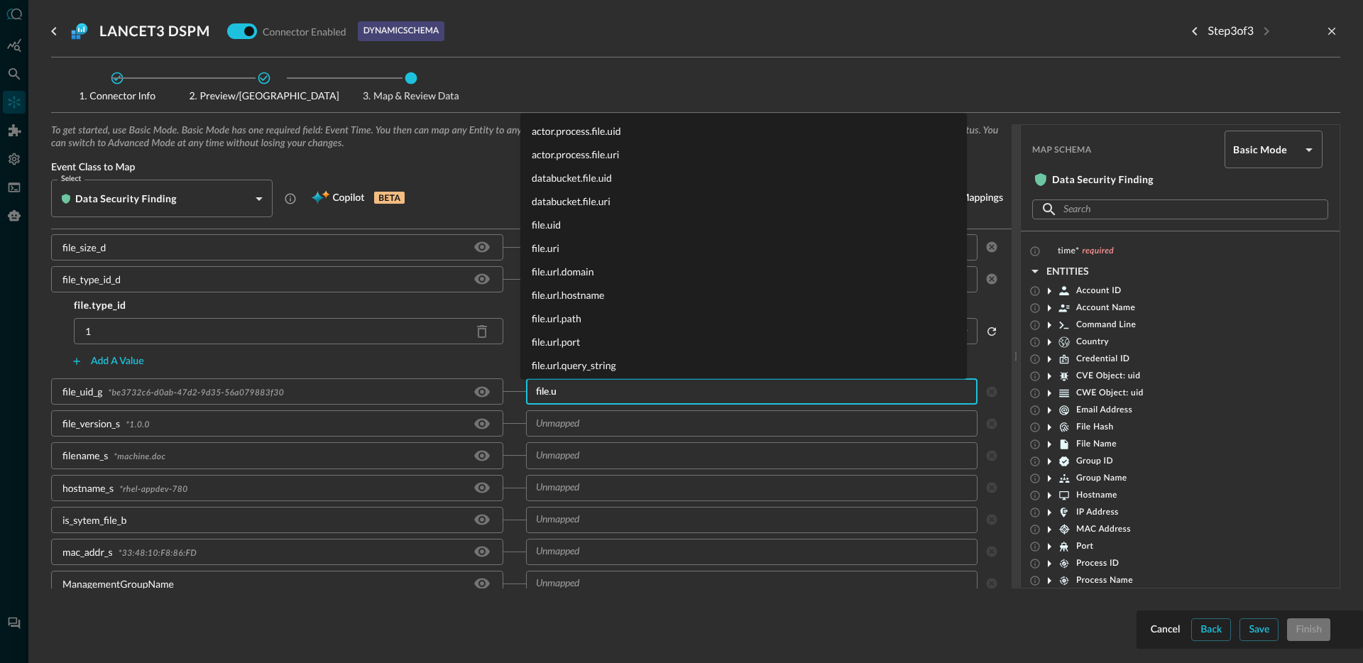
type input "file.ui"
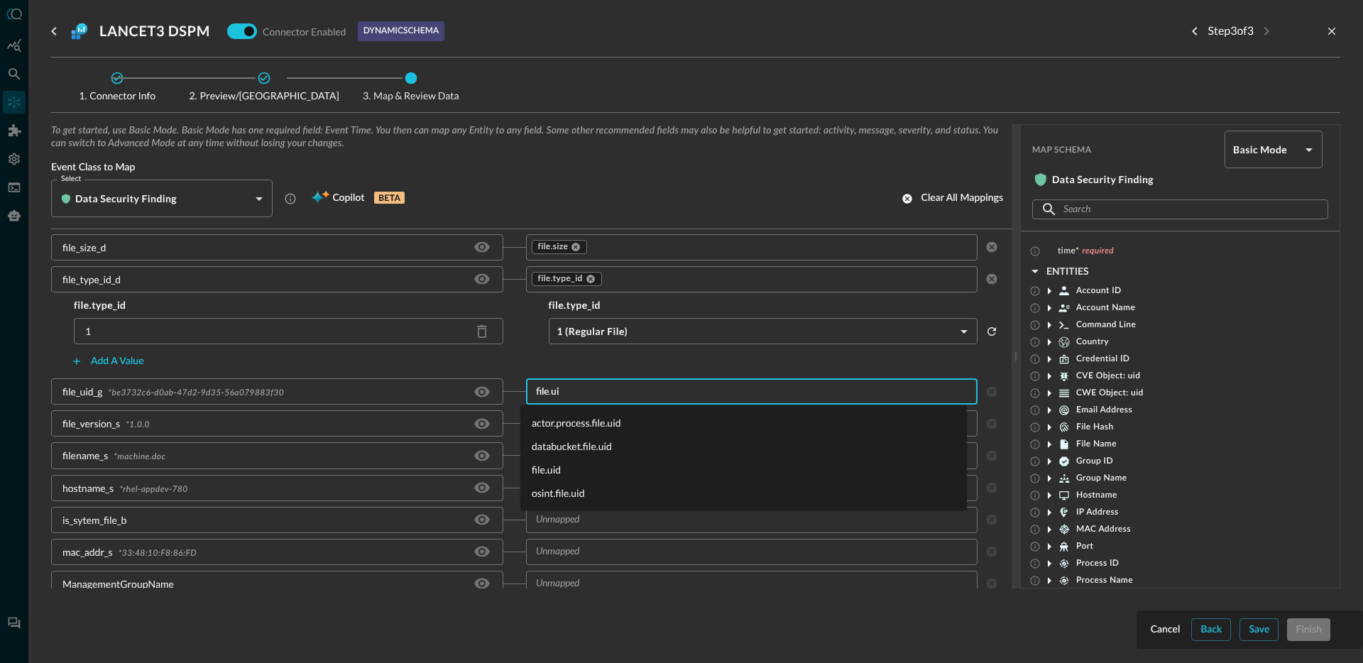
click at [557, 468] on li "file.uid" at bounding box center [743, 469] width 447 height 23
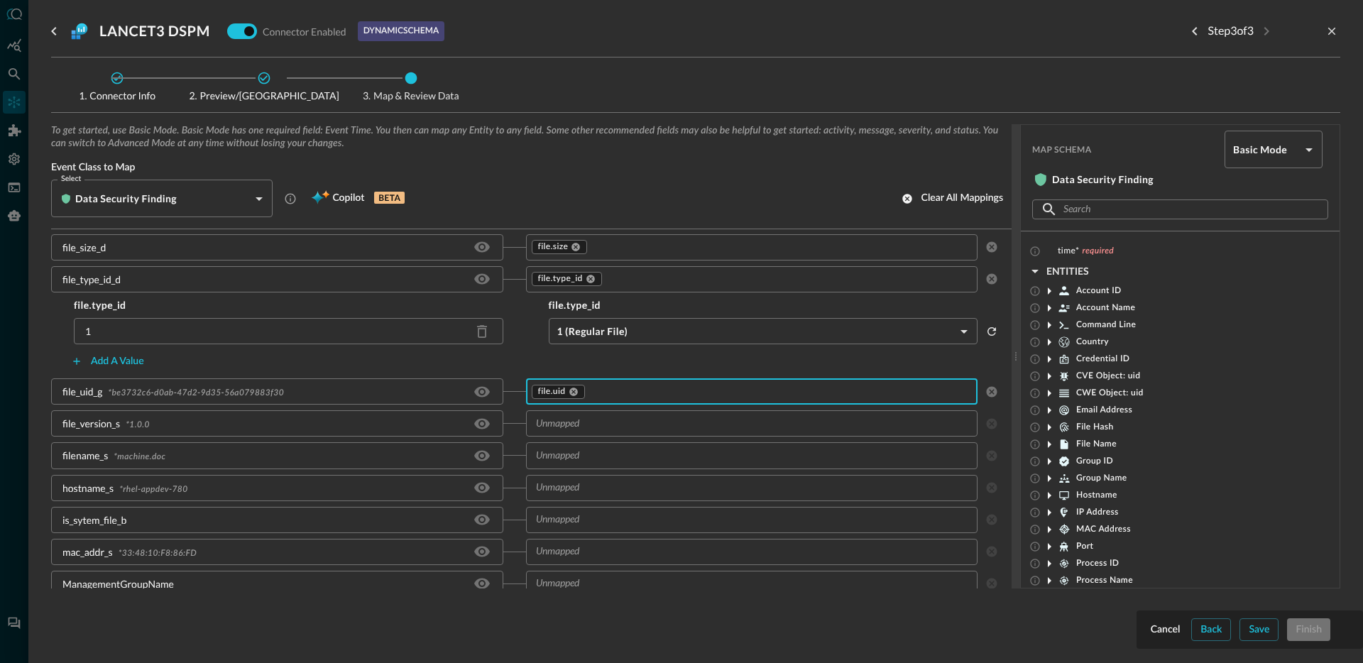
click at [598, 422] on input "text" at bounding box center [751, 424] width 442 height 18
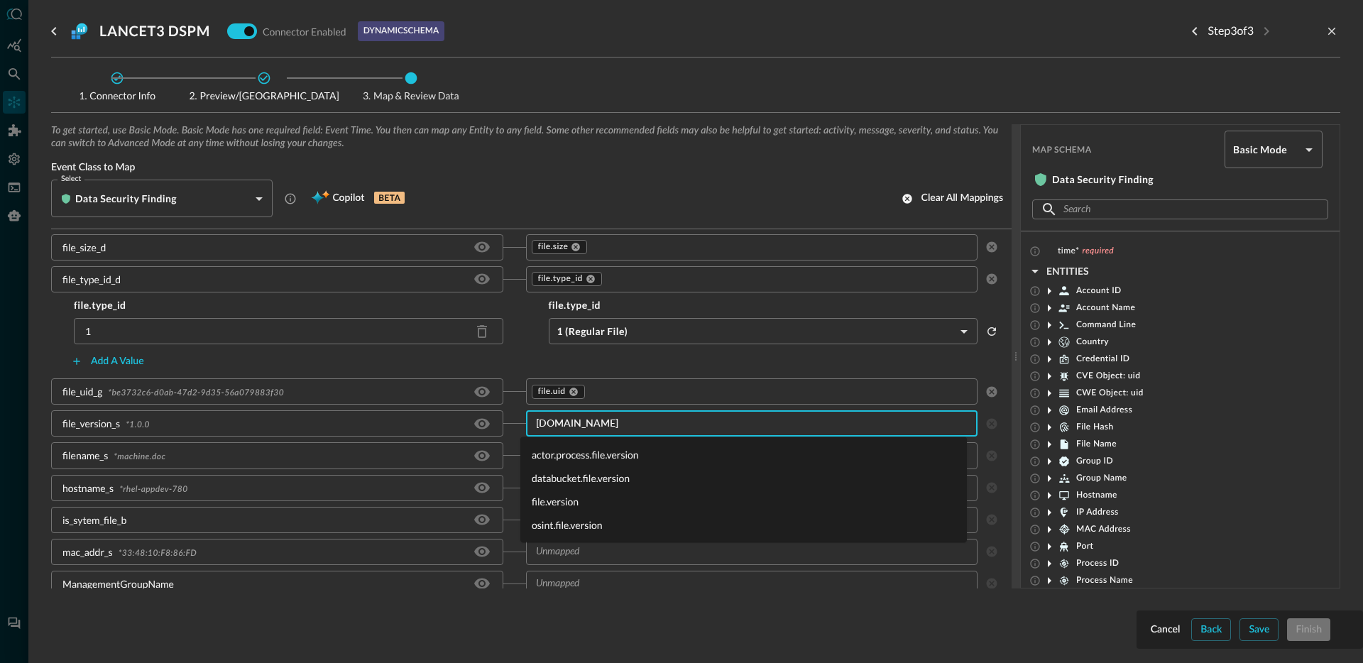
type input "file.ver"
click at [565, 501] on li "file.version" at bounding box center [743, 501] width 447 height 23
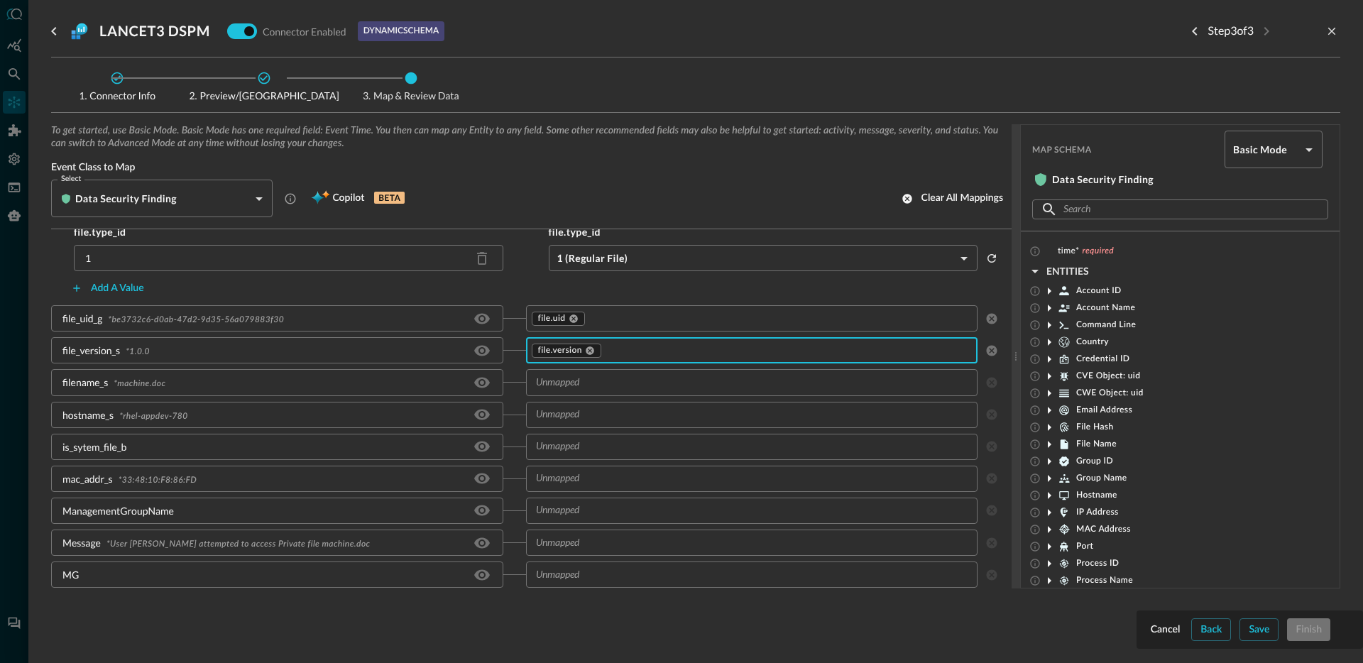
scroll to position [980, 0]
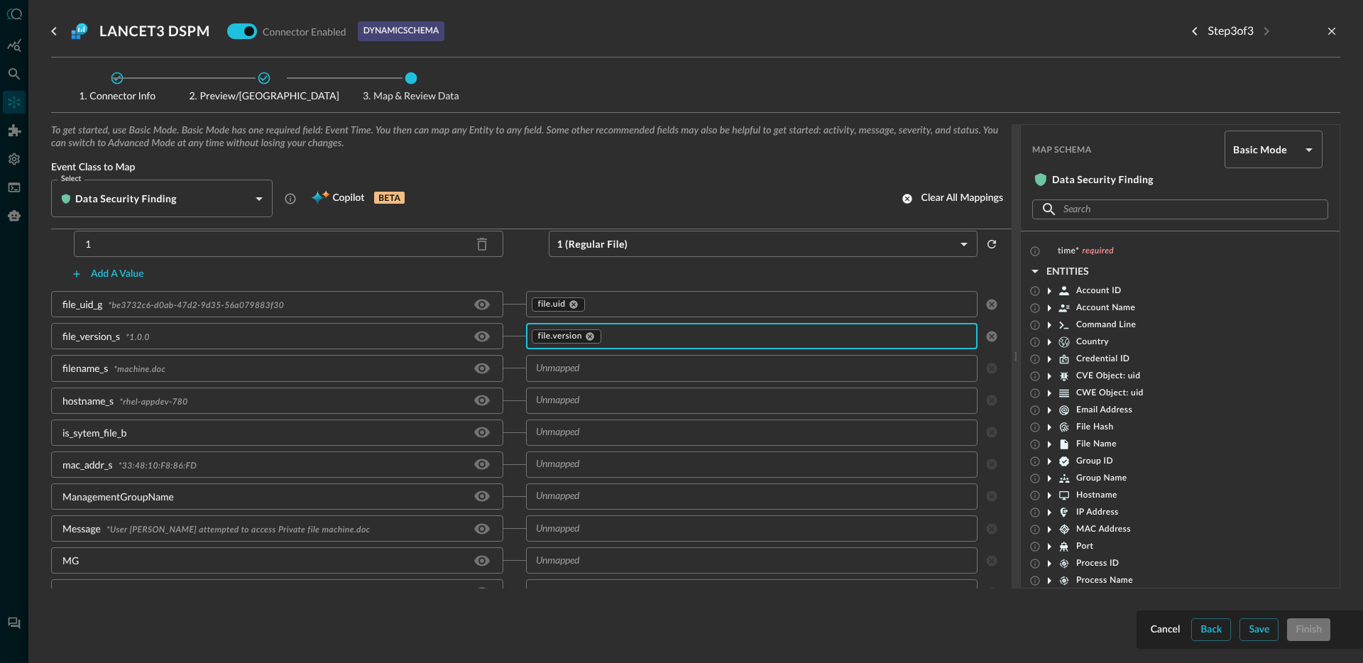
click at [628, 373] on input "text" at bounding box center [751, 368] width 442 height 18
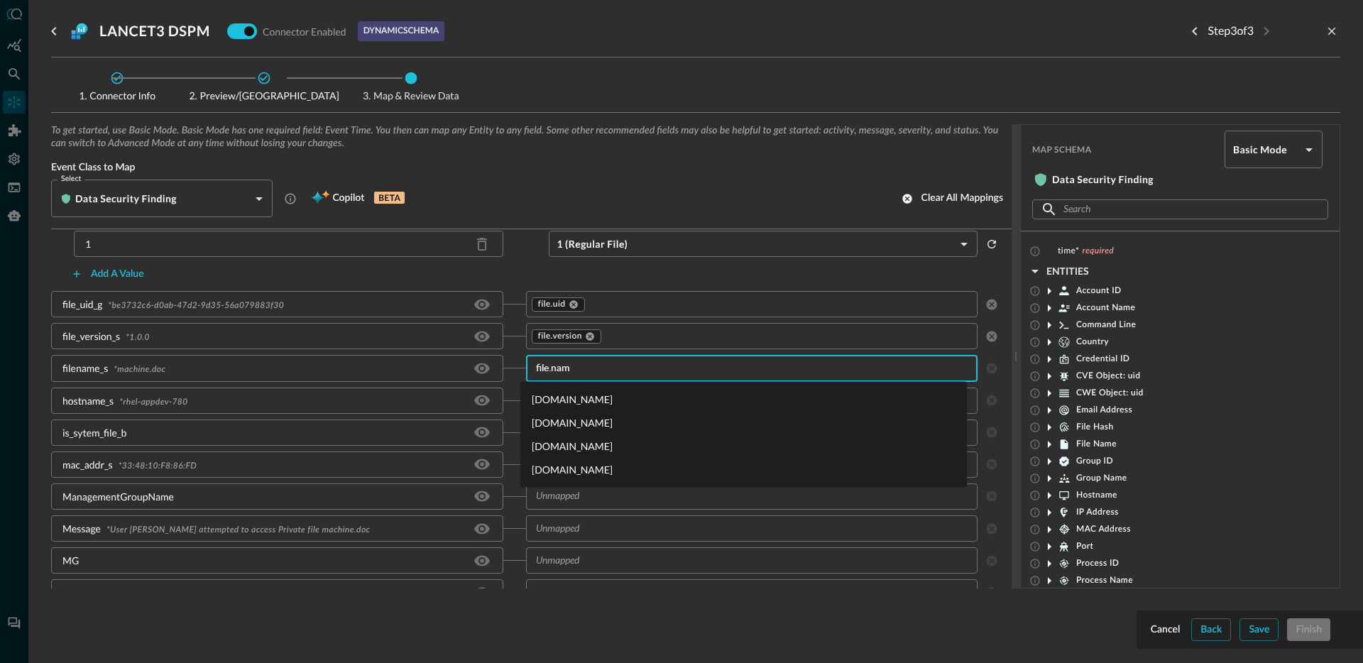
type input "[DOMAIN_NAME]"
click at [579, 443] on li "[DOMAIN_NAME]" at bounding box center [743, 445] width 447 height 23
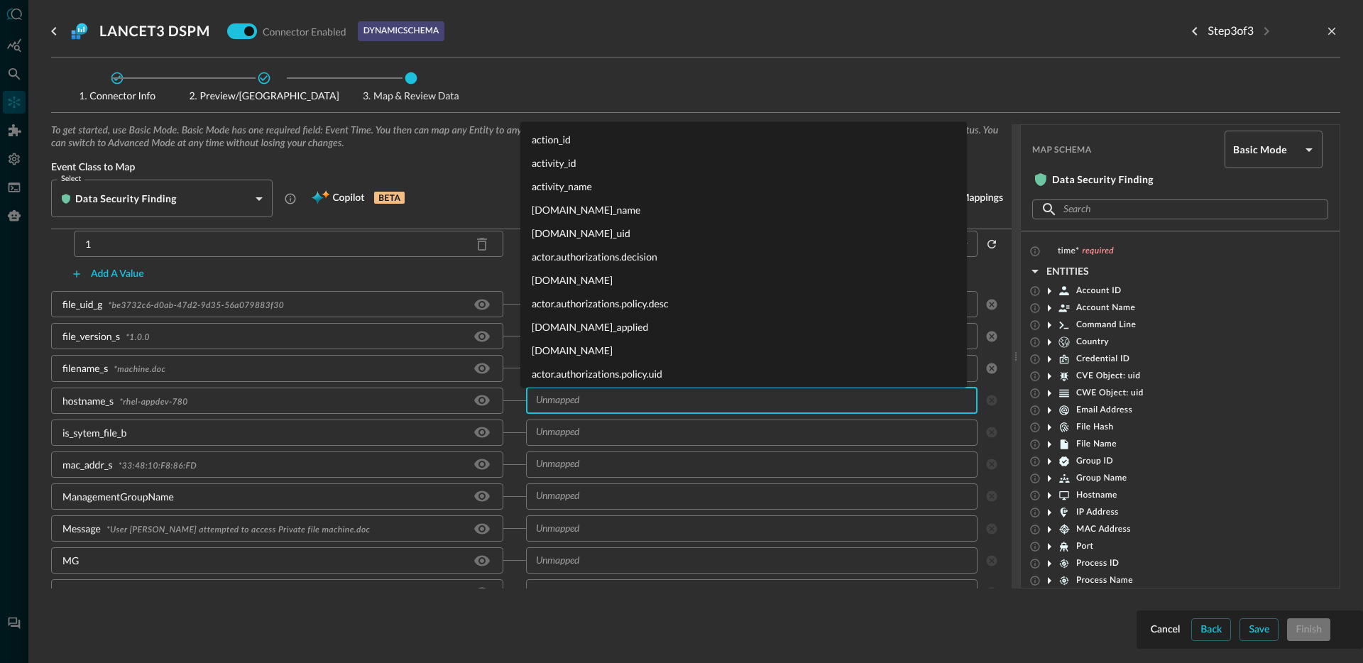
click at [596, 405] on input "text" at bounding box center [751, 401] width 442 height 18
type input "device.ho"
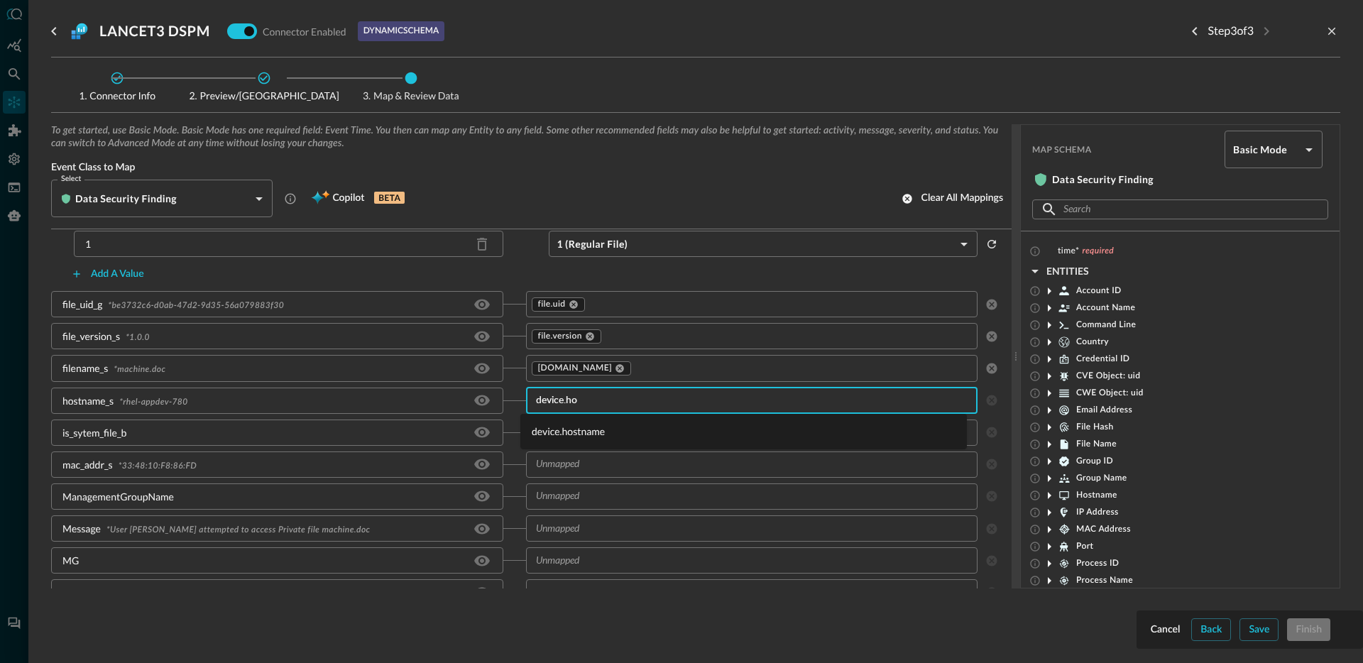
click at [575, 432] on li "device.hostname" at bounding box center [743, 431] width 447 height 23
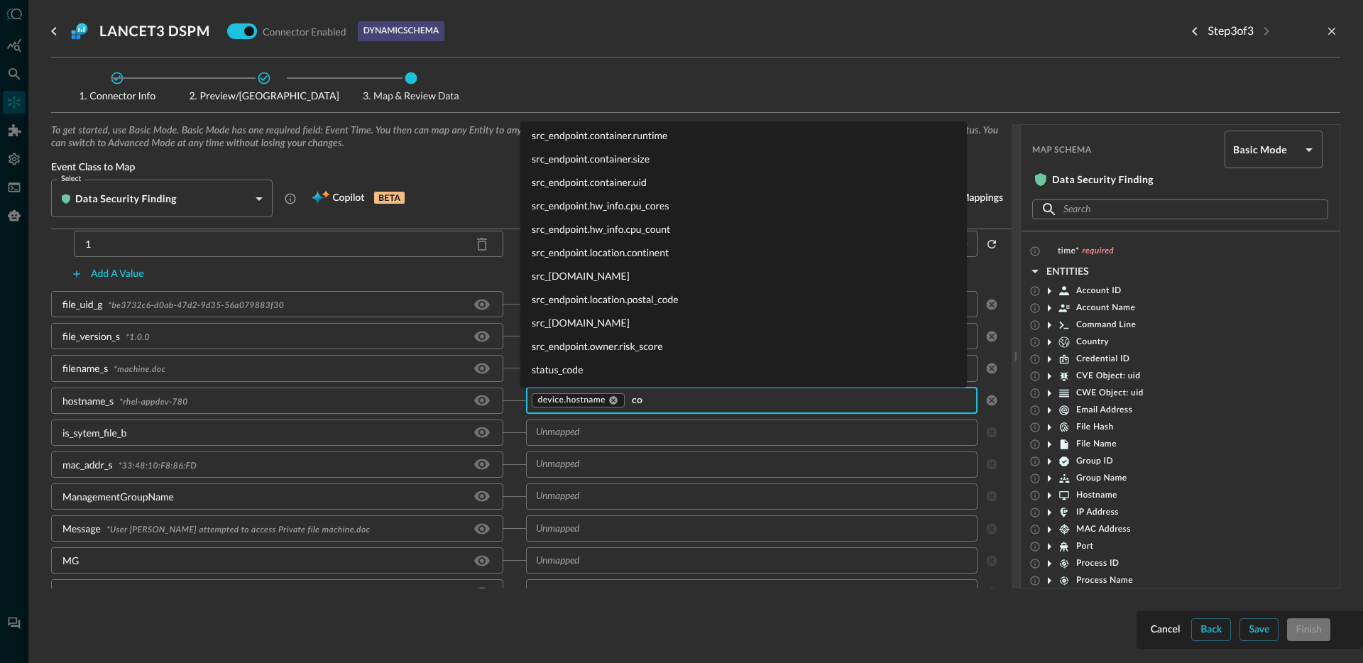
scroll to position [0, 0]
type input "corr"
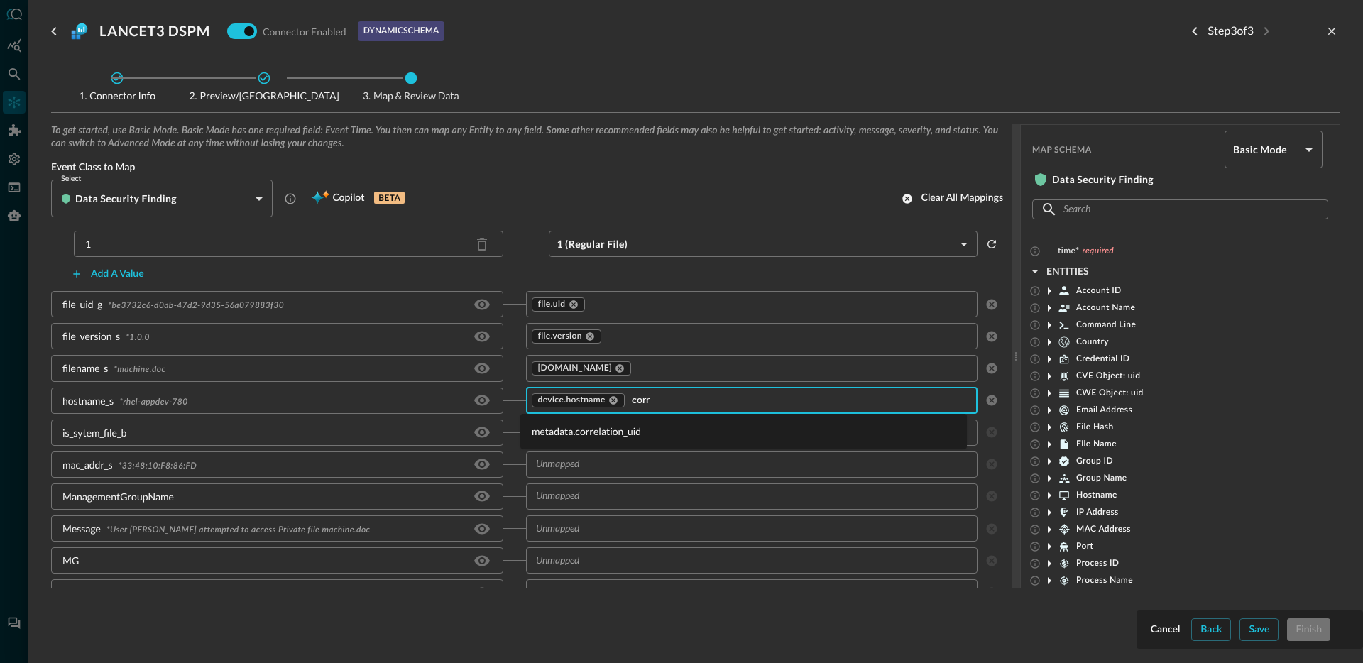
click at [596, 435] on li "metadata.correlation_uid" at bounding box center [743, 431] width 447 height 23
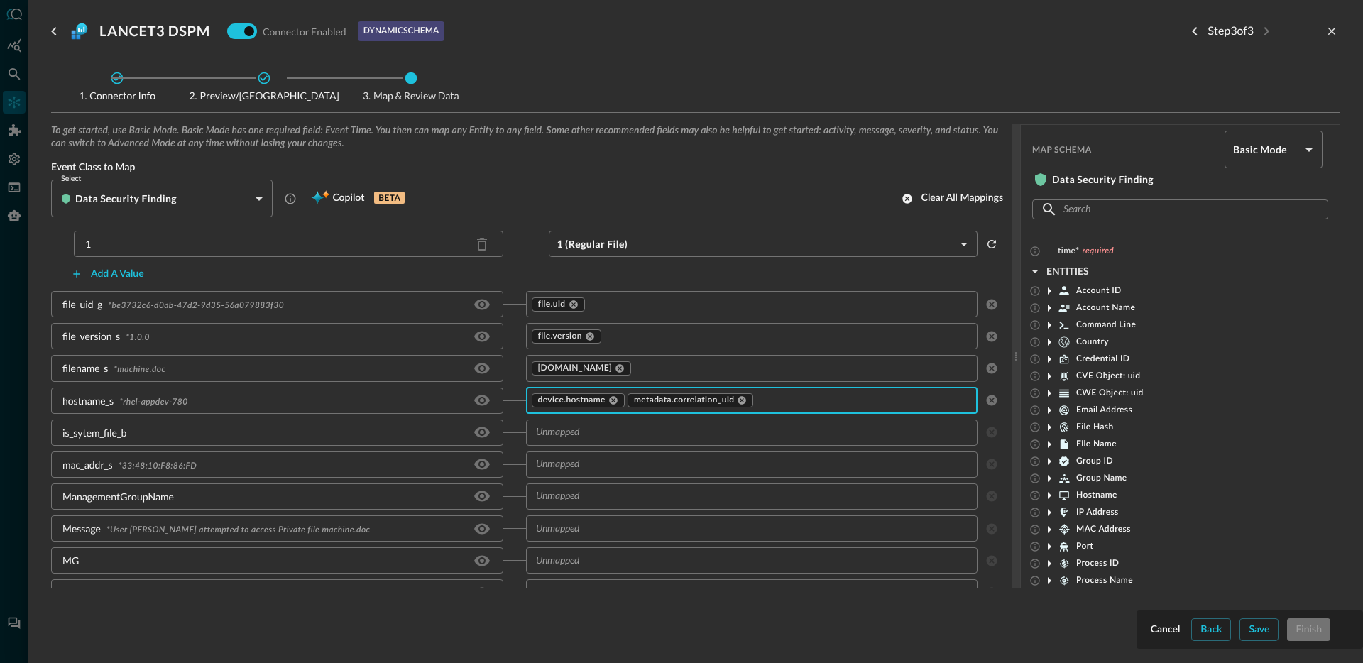
click at [615, 435] on input "text" at bounding box center [751, 433] width 442 height 18
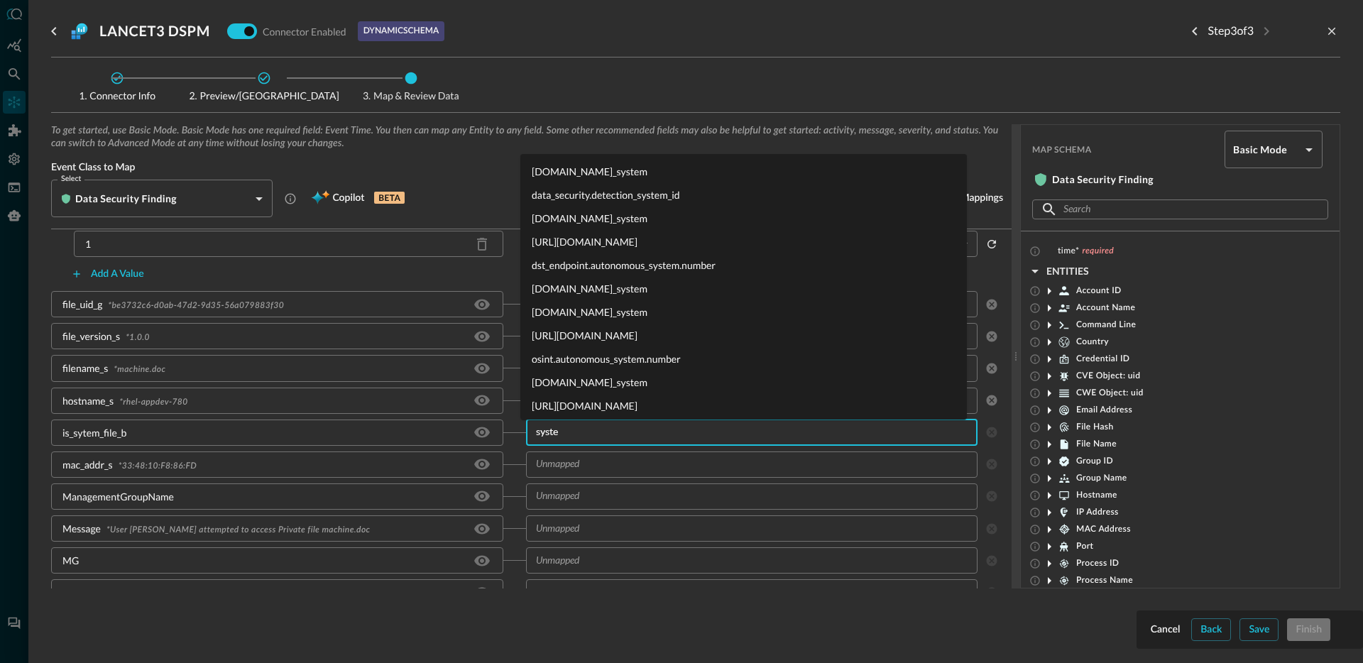
type input "system"
click at [564, 288] on li "[DOMAIN_NAME]_system" at bounding box center [743, 288] width 447 height 23
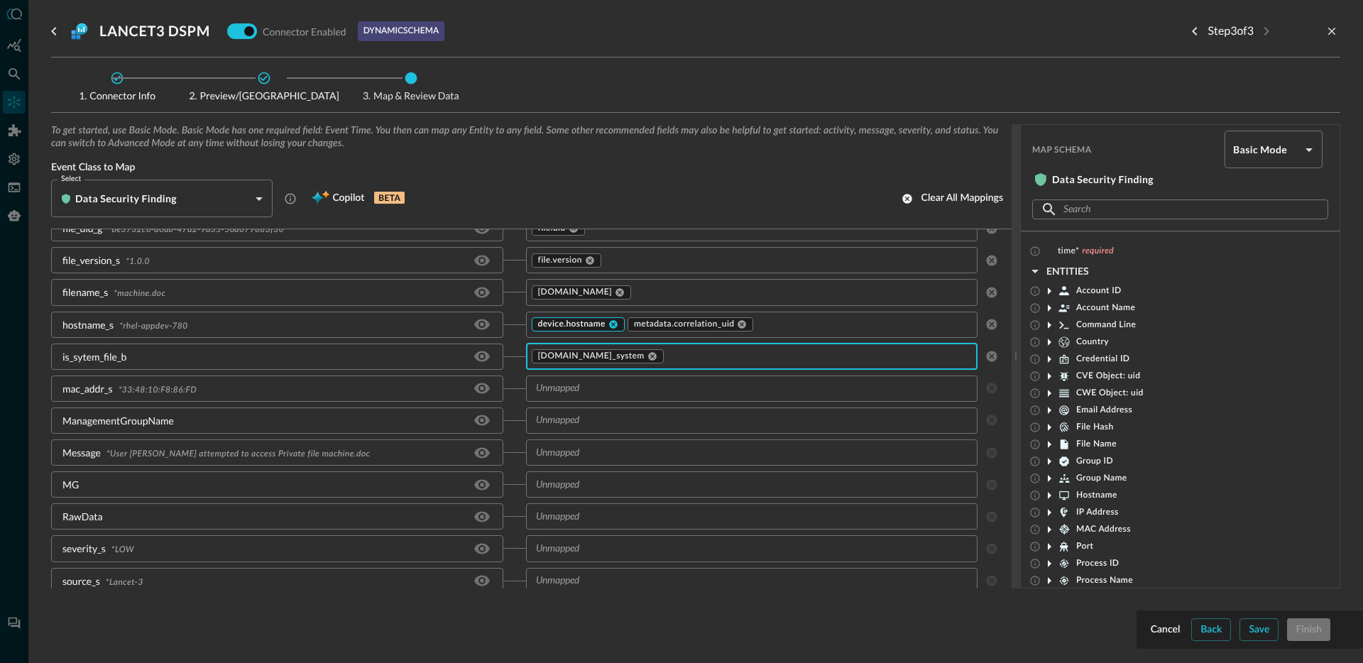
scroll to position [1058, 0]
click at [615, 388] on input "text" at bounding box center [751, 386] width 442 height 18
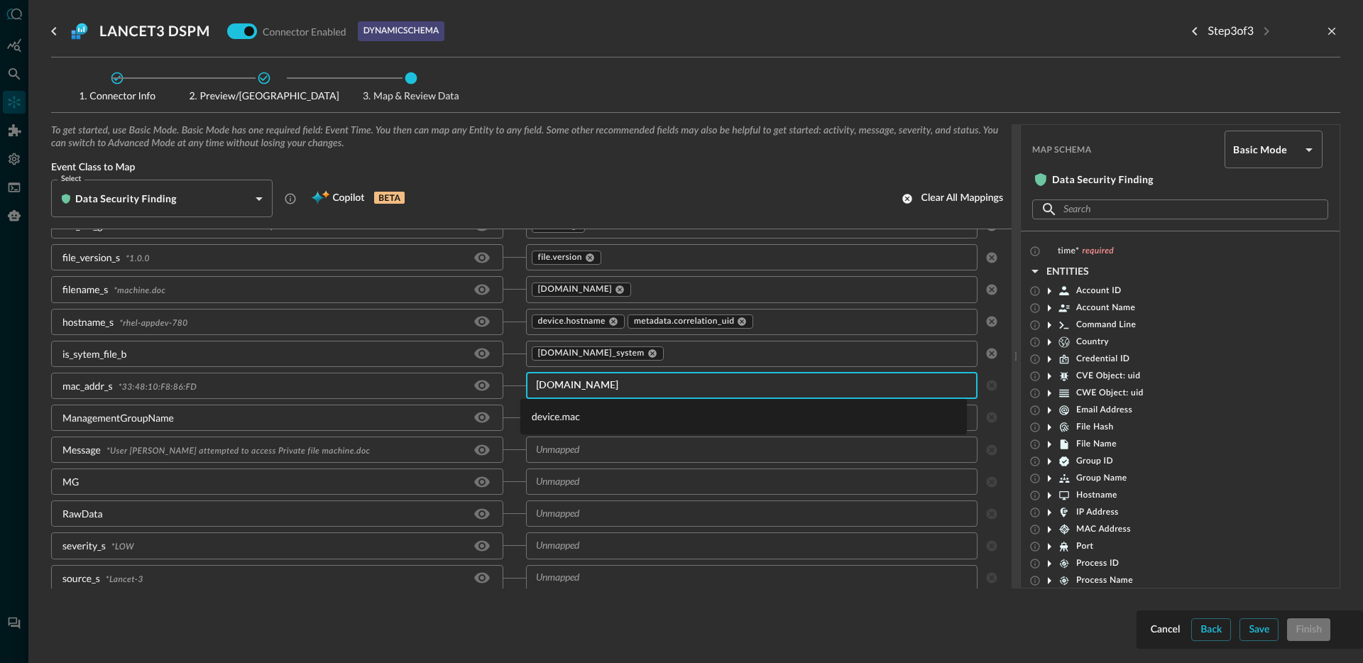
type input "device.mac"
click at [586, 414] on li "device.mac" at bounding box center [743, 416] width 447 height 23
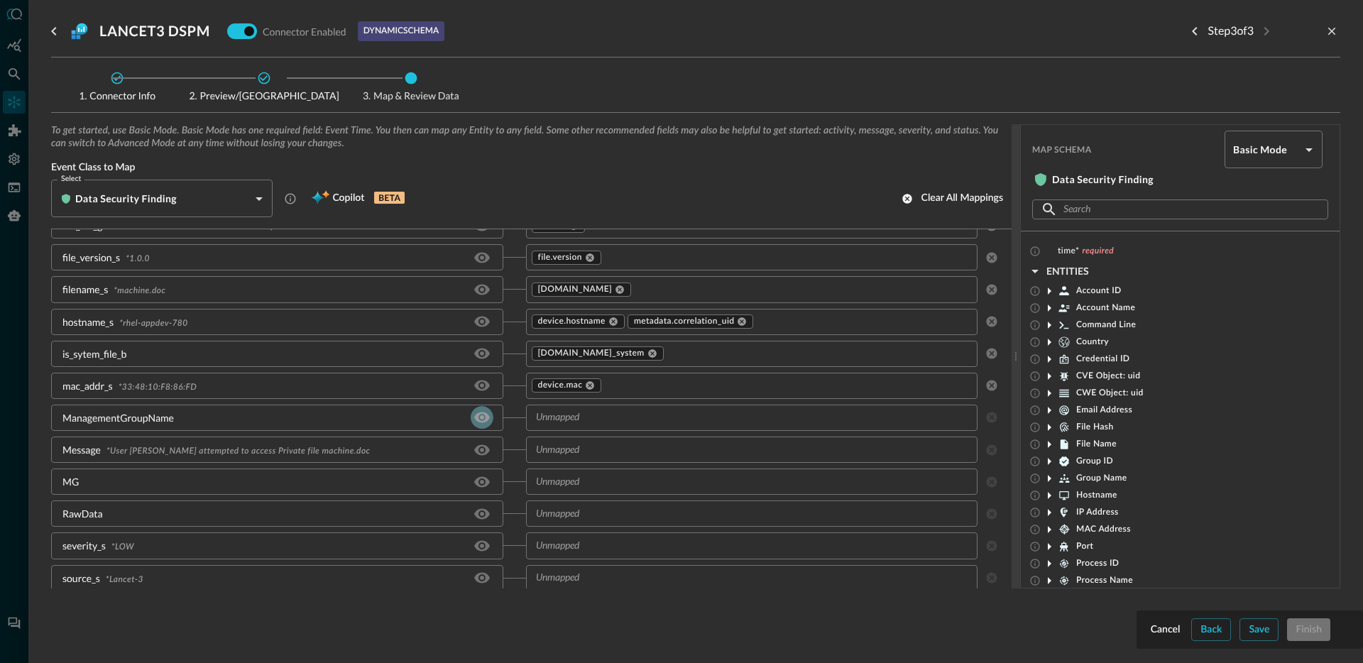
click at [474, 417] on icon "Hide/Show source field" at bounding box center [482, 417] width 17 height 17
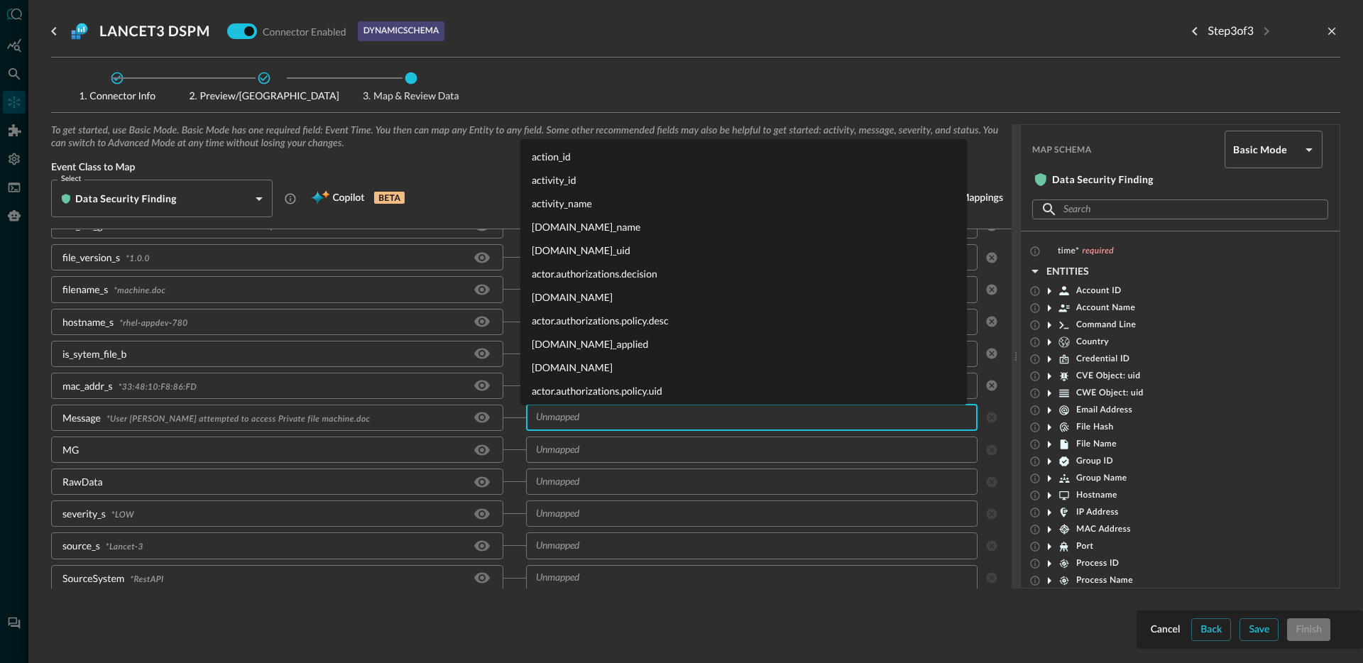
click at [589, 423] on input "text" at bounding box center [751, 418] width 442 height 18
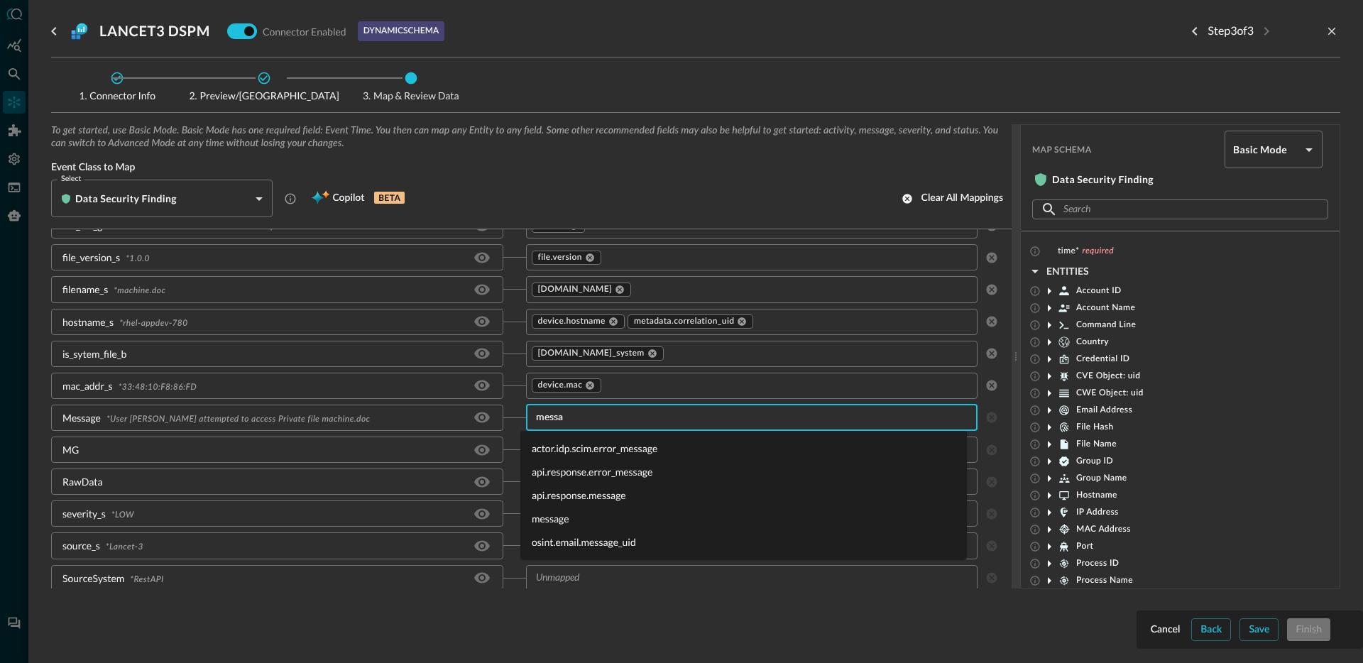
type input "messag"
click at [593, 519] on li "message" at bounding box center [743, 518] width 447 height 23
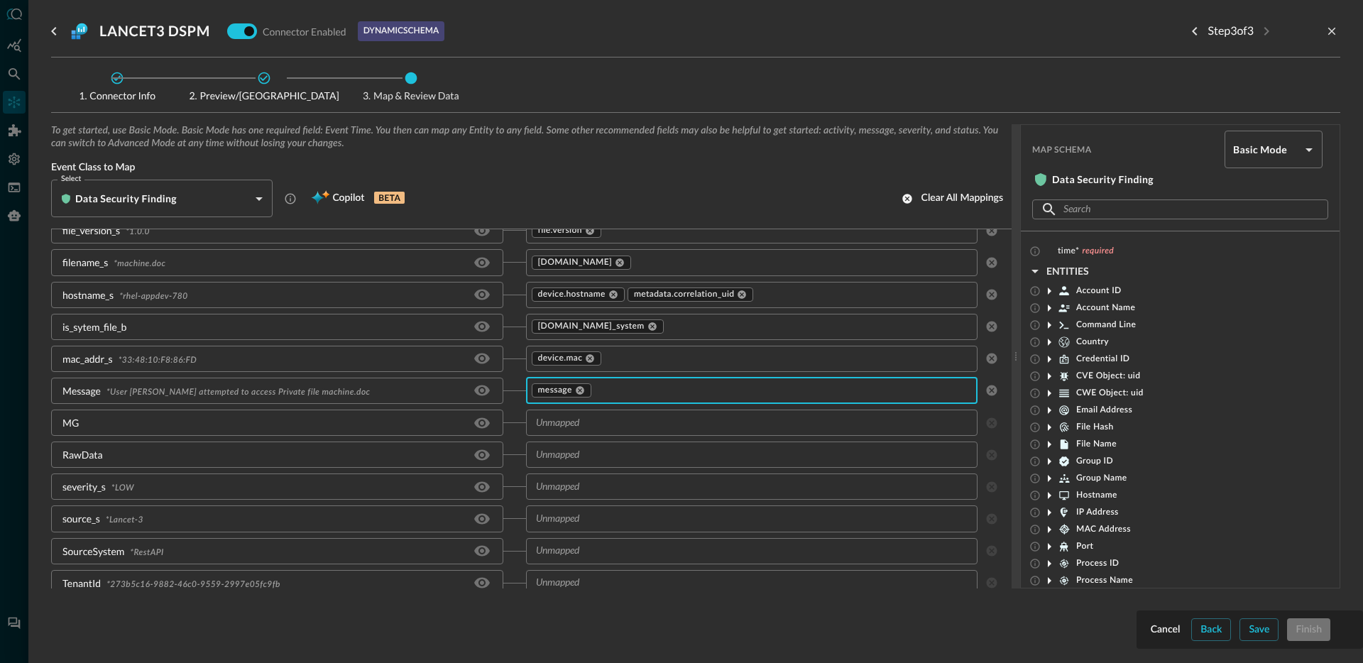
scroll to position [1099, 0]
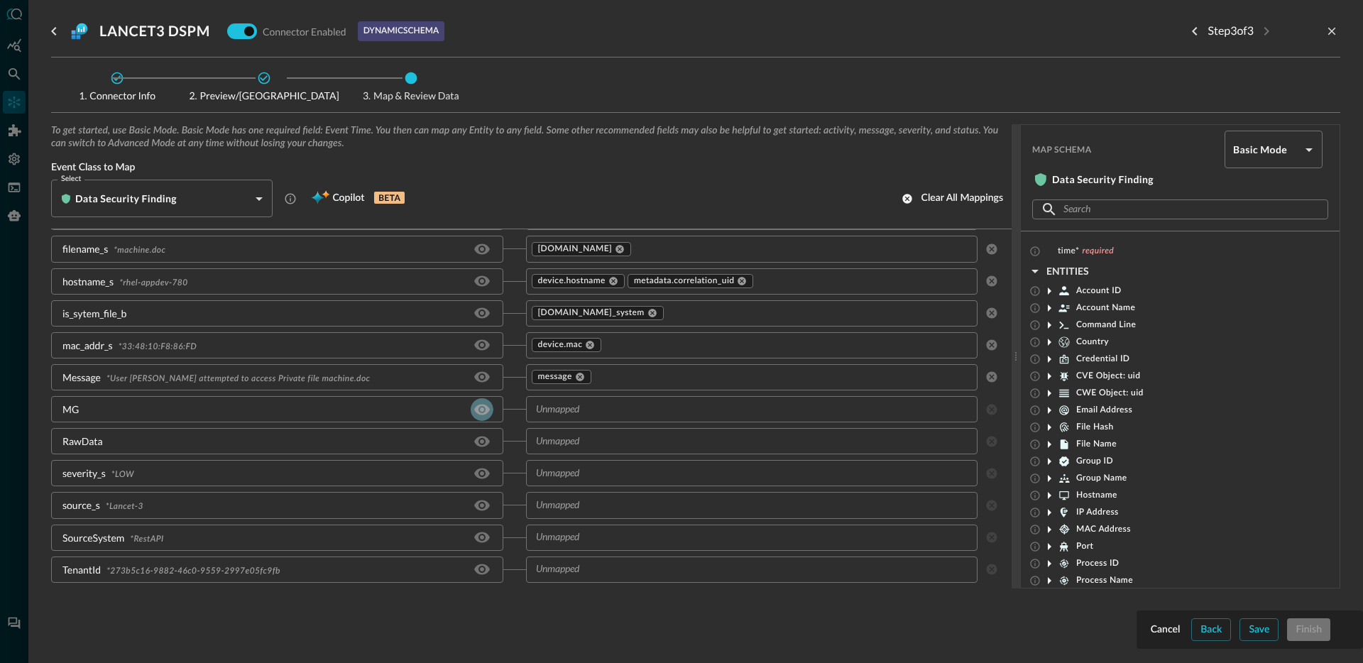
click at [477, 410] on icon "Hide/Show source field" at bounding box center [482, 409] width 16 height 11
click at [597, 412] on input "text" at bounding box center [751, 409] width 442 height 18
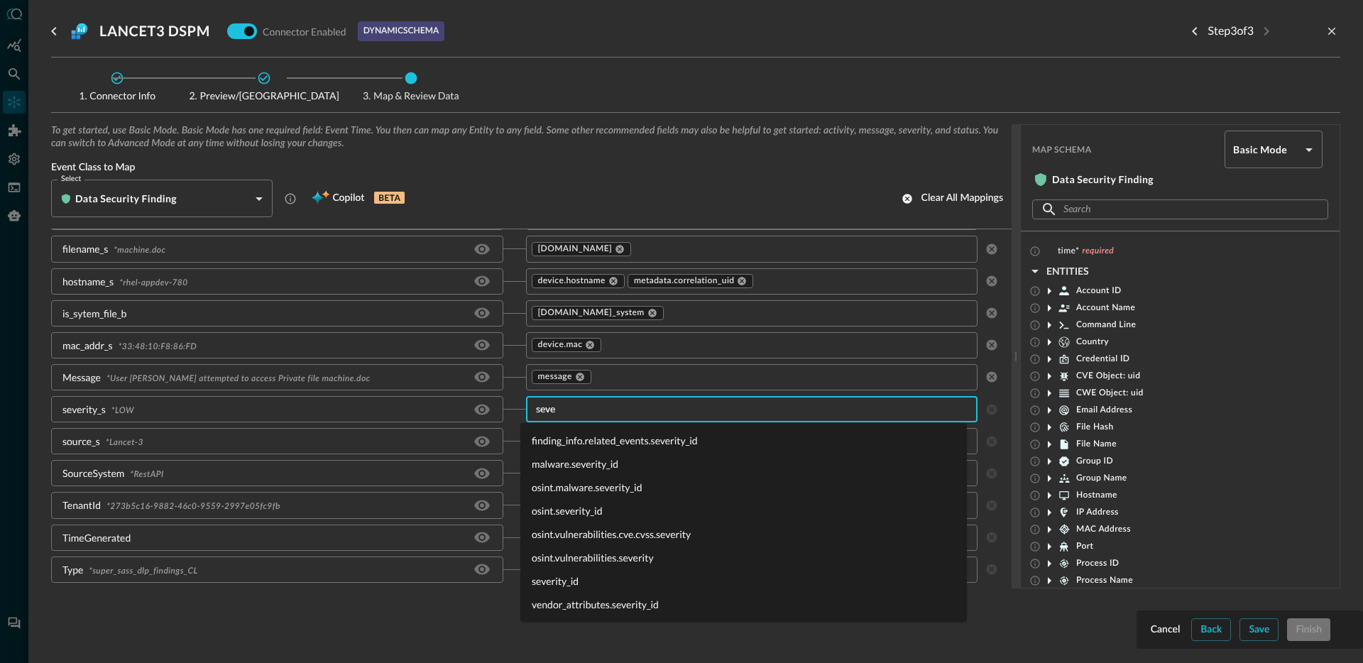
type input "sever"
click at [591, 576] on li "severity_id" at bounding box center [743, 580] width 447 height 23
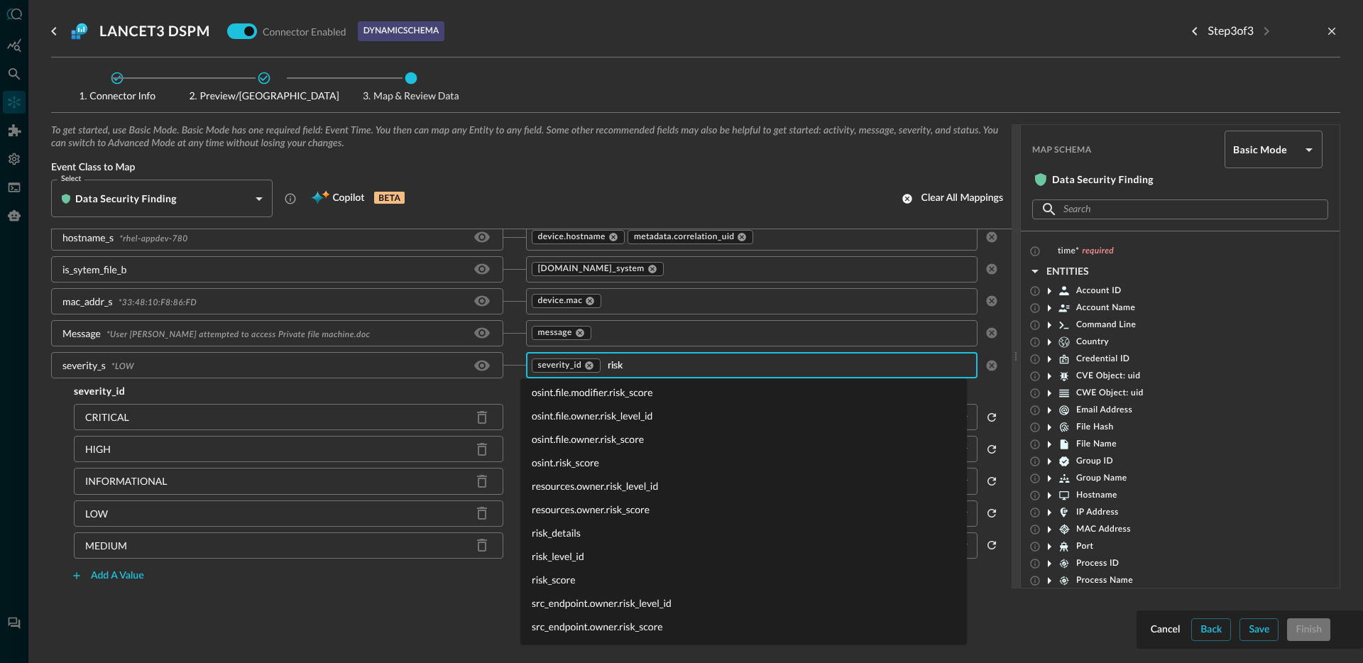
scroll to position [0, 0]
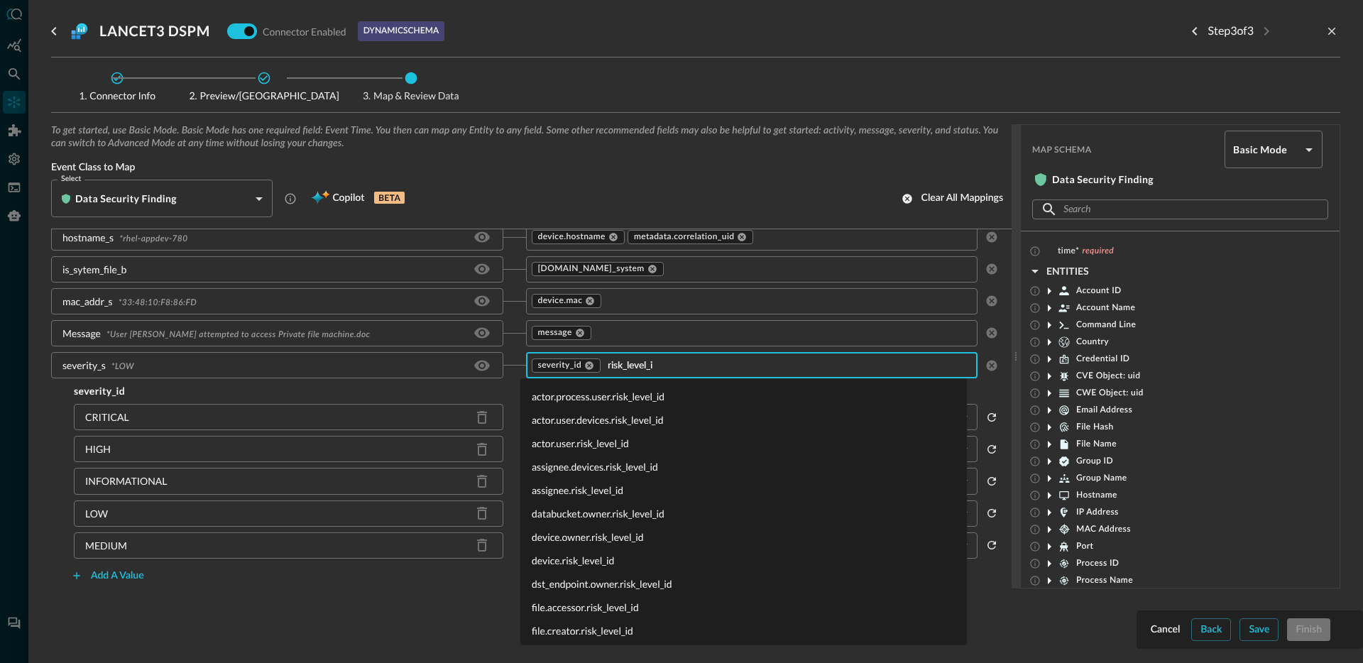
type input "risk_level_id"
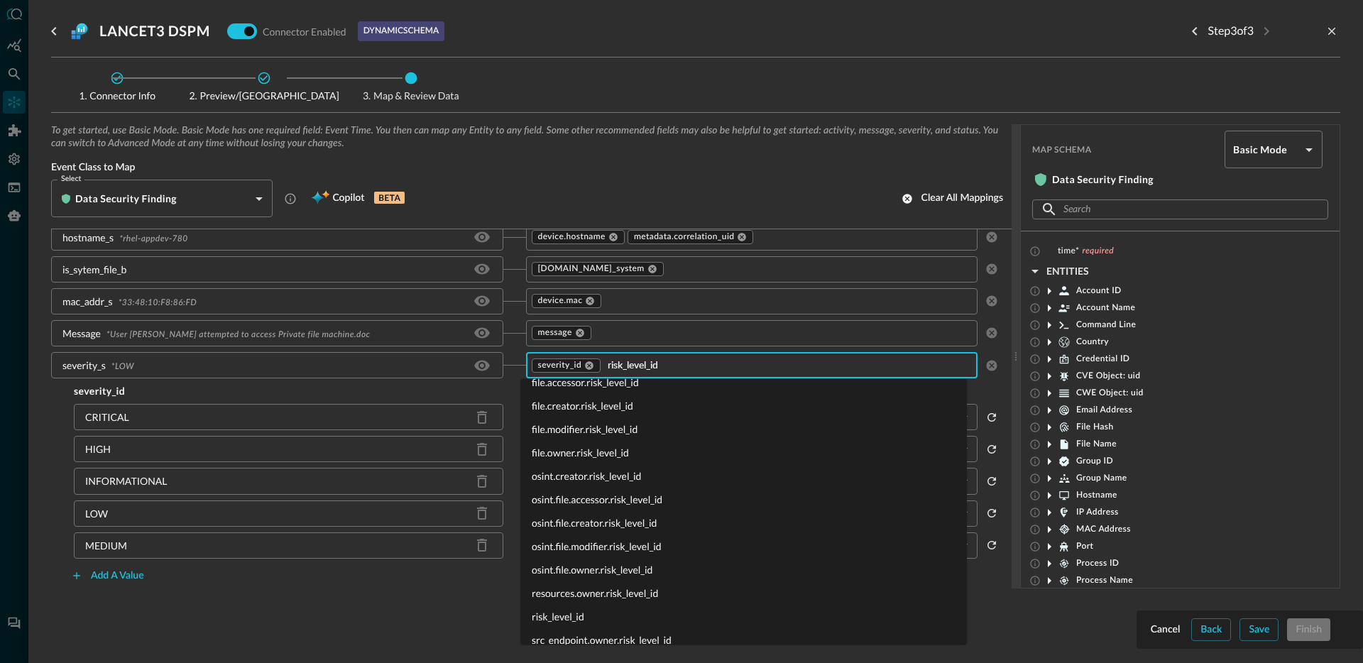
scroll to position [238, 0]
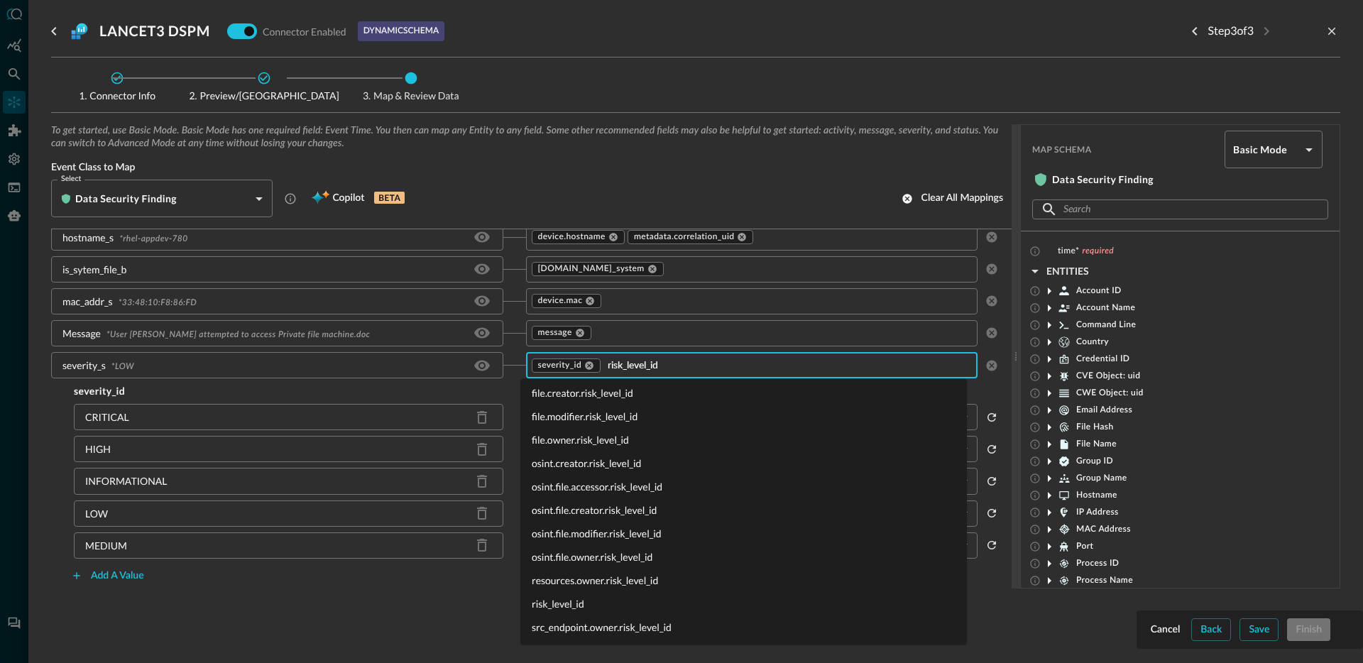
click at [571, 605] on li "risk_level_id" at bounding box center [743, 603] width 447 height 23
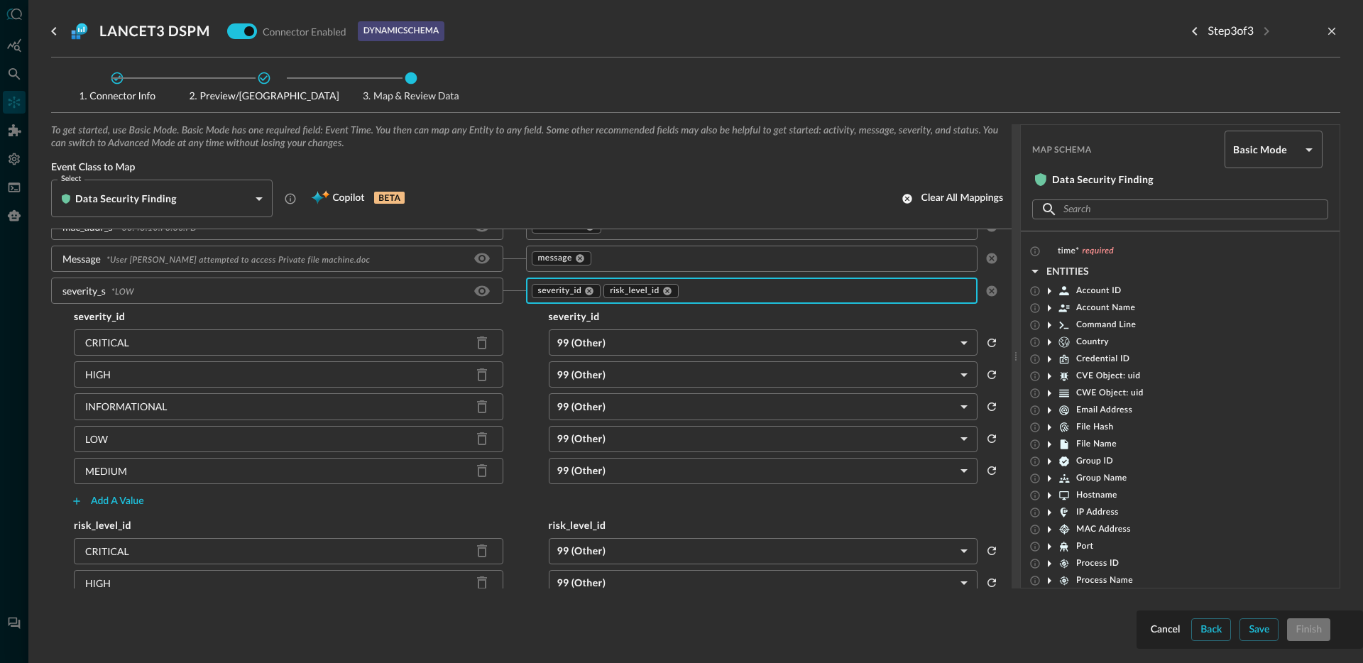
scroll to position [1215, 0]
click at [603, 349] on body "Connectors Help Logout JR ​ ​ Add Connector Export Connectors Cloud Infrastruct…" at bounding box center [681, 331] width 1363 height 663
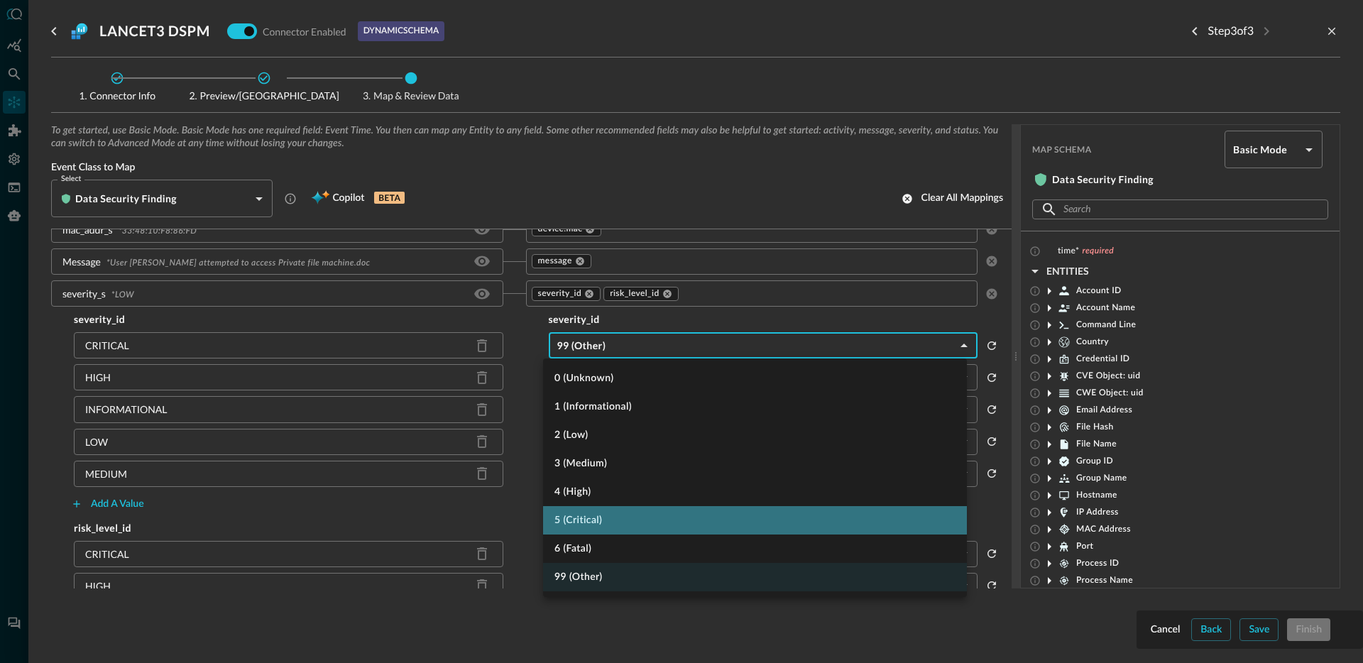
click at [597, 518] on li "5 (Critical)" at bounding box center [755, 520] width 424 height 28
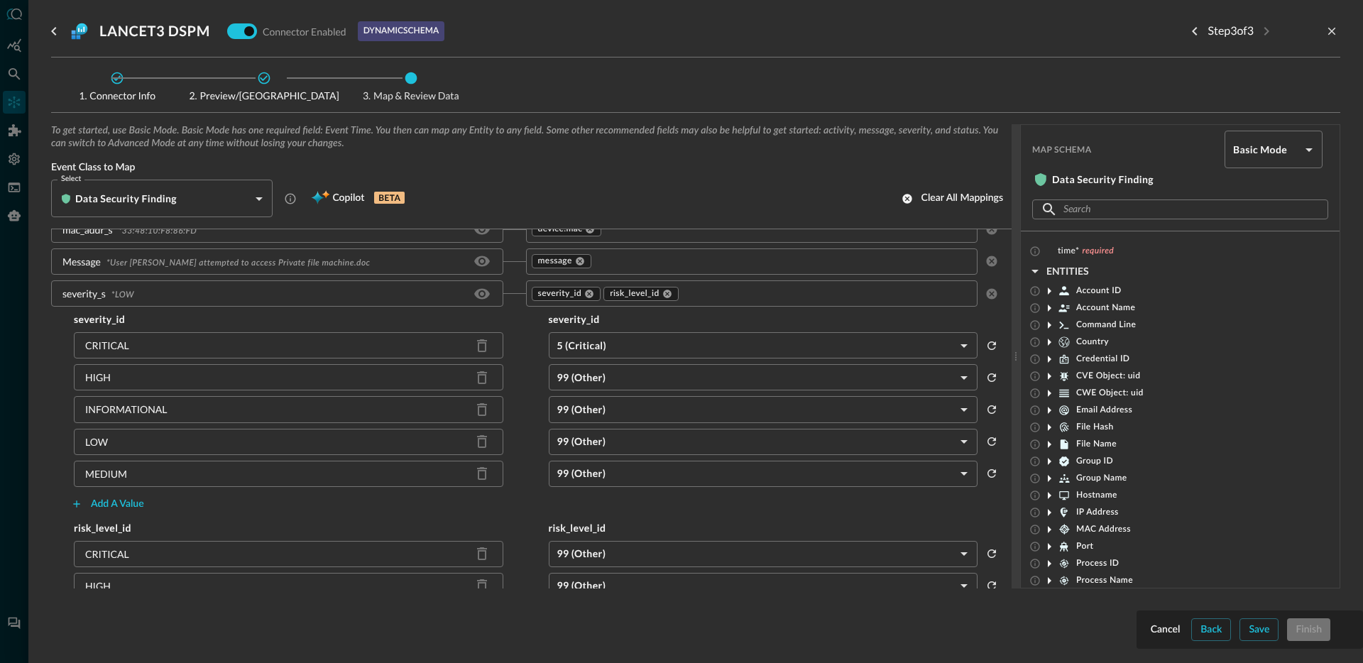
click at [635, 368] on body "Connectors Help Logout JR ​ ​ Add Connector Export Connectors Cloud Infrastruct…" at bounding box center [681, 331] width 1363 height 663
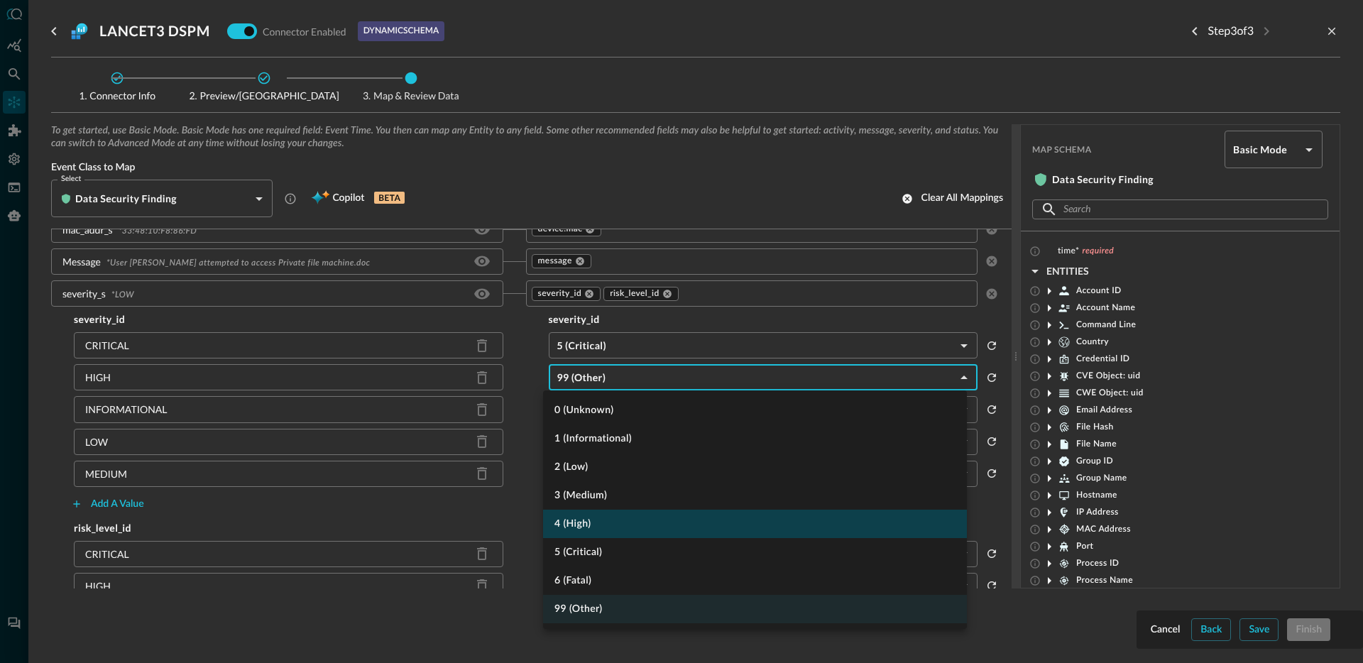
click at [596, 532] on li "4 (High)" at bounding box center [755, 524] width 424 height 28
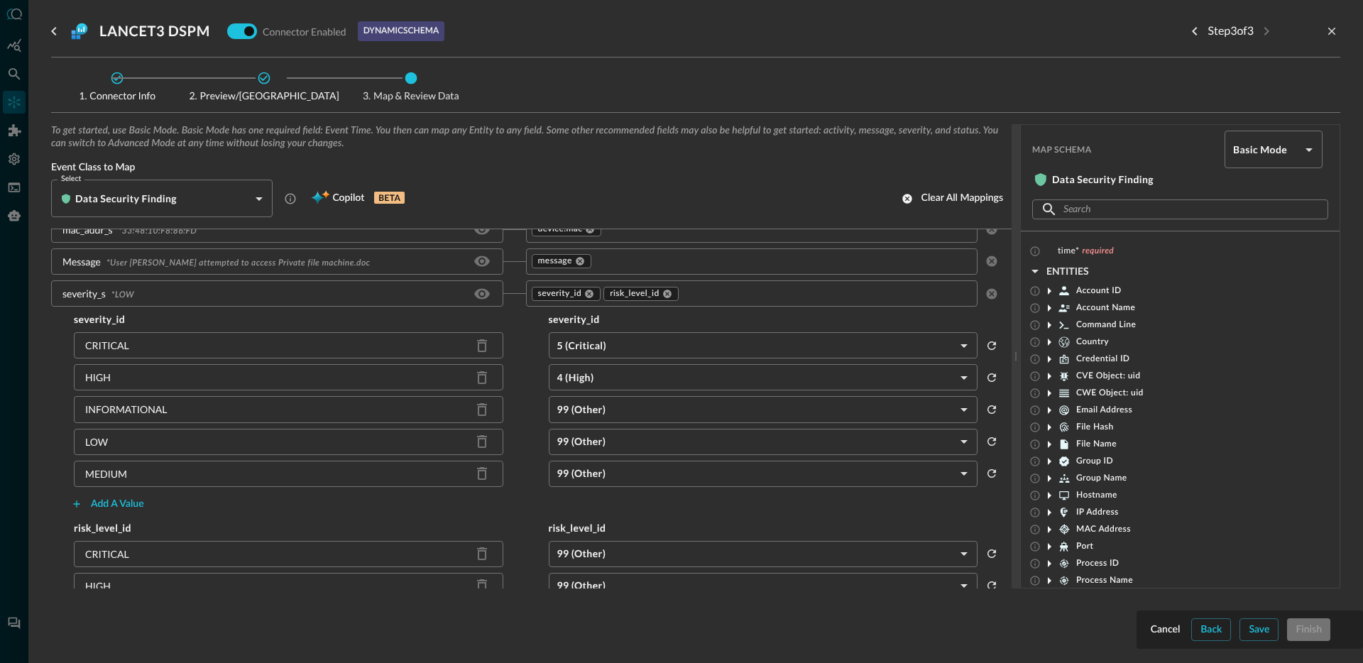
click at [615, 435] on body "Connectors Help Logout JR ​ ​ Add Connector Export Connectors Cloud Infrastruct…" at bounding box center [681, 331] width 1363 height 663
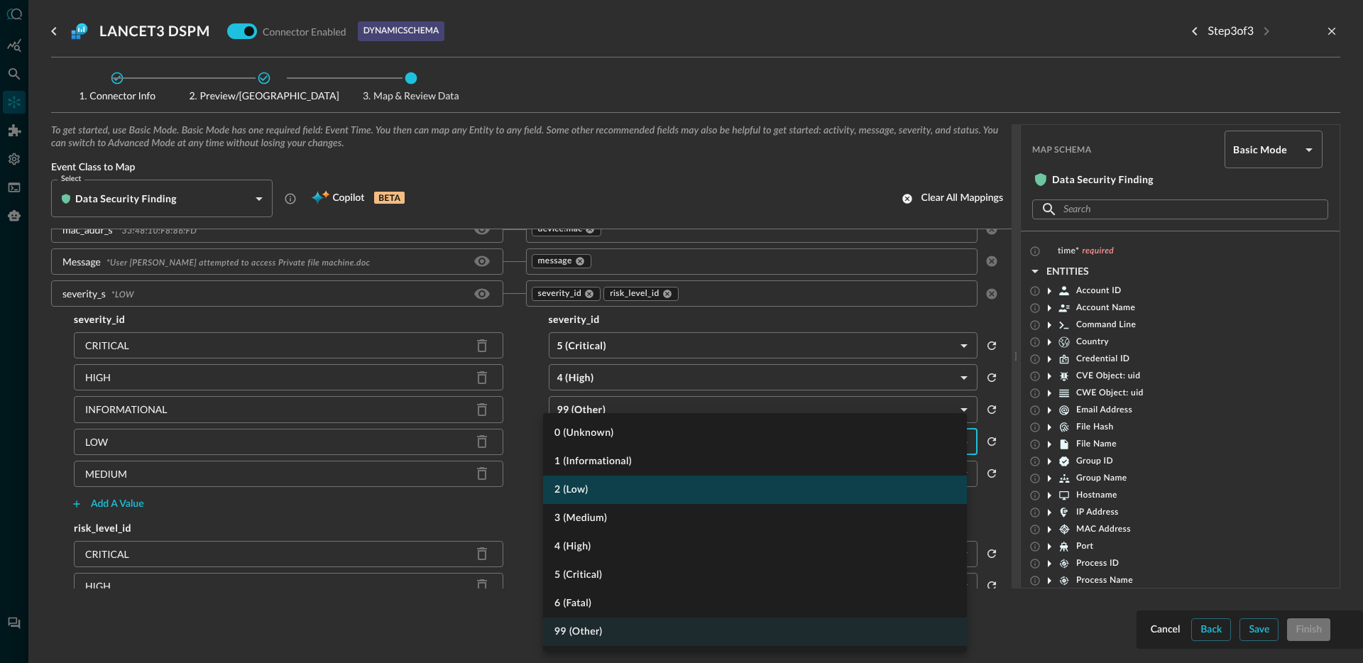
click at [606, 493] on li "2 (Low)" at bounding box center [755, 490] width 424 height 28
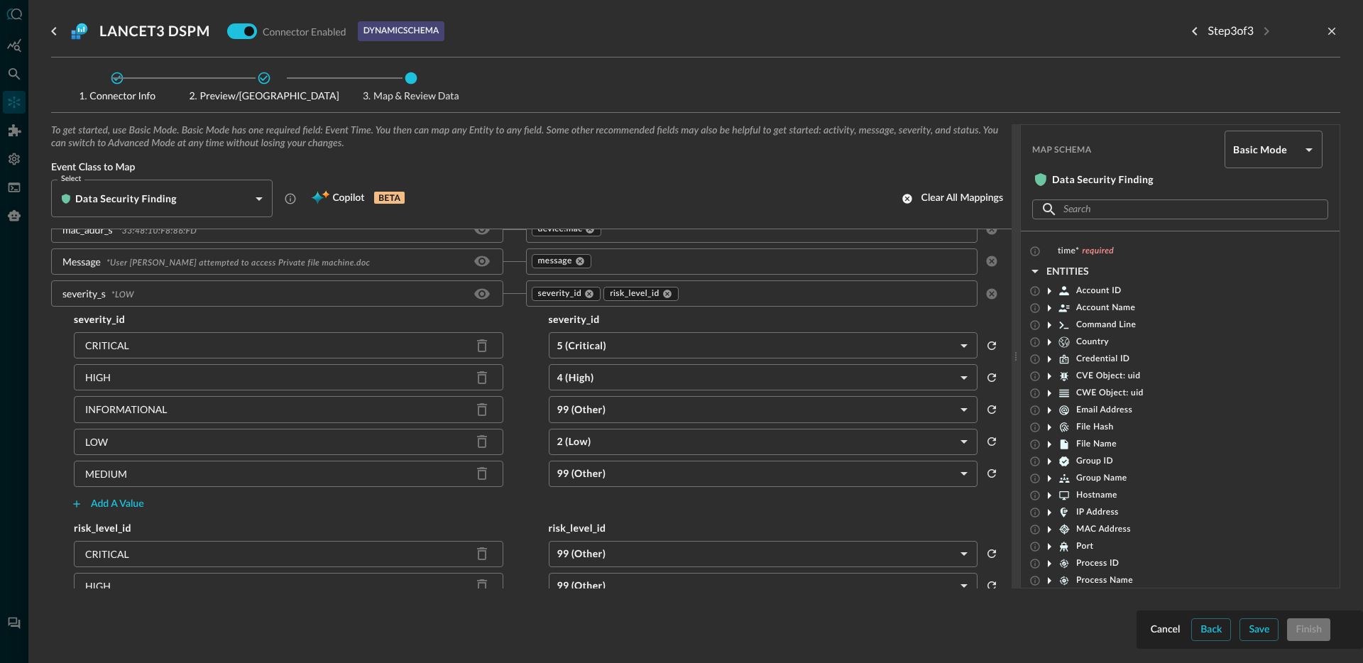
click at [608, 412] on body "Connectors Help Logout JR ​ ​ Add Connector Export Connectors Cloud Infrastruct…" at bounding box center [681, 331] width 1363 height 663
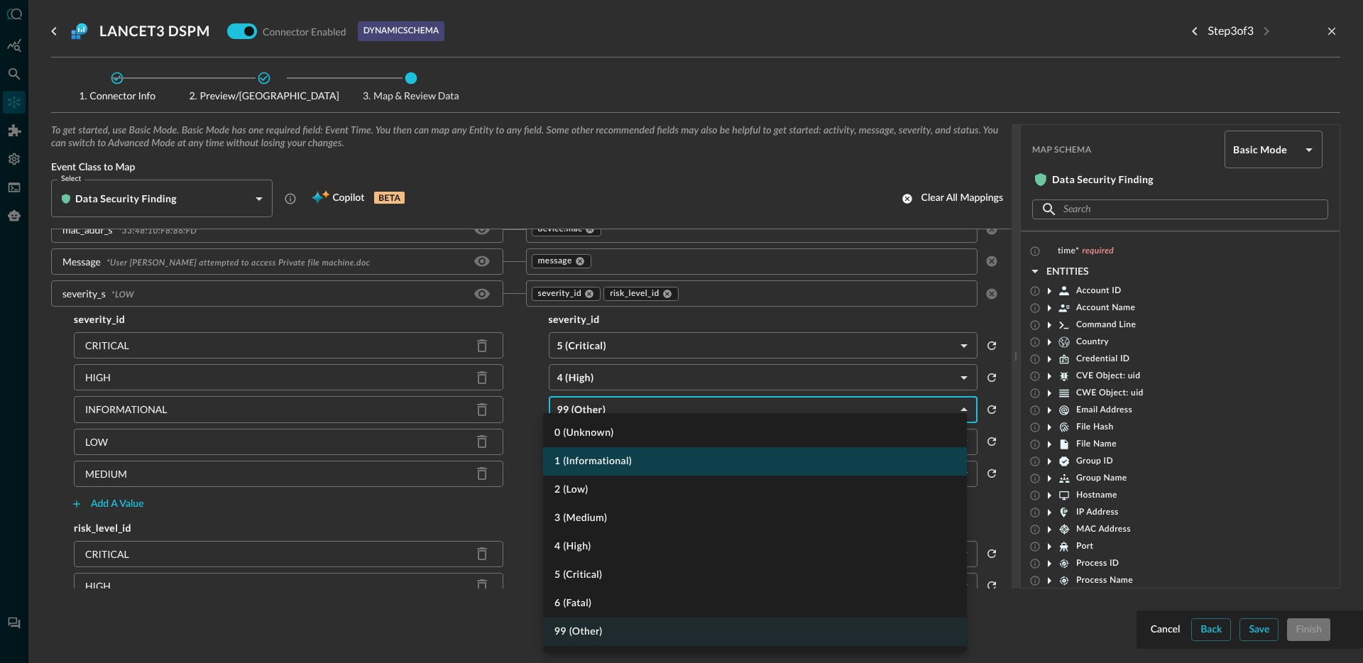
click at [607, 464] on li "1 (Informational)" at bounding box center [755, 461] width 424 height 28
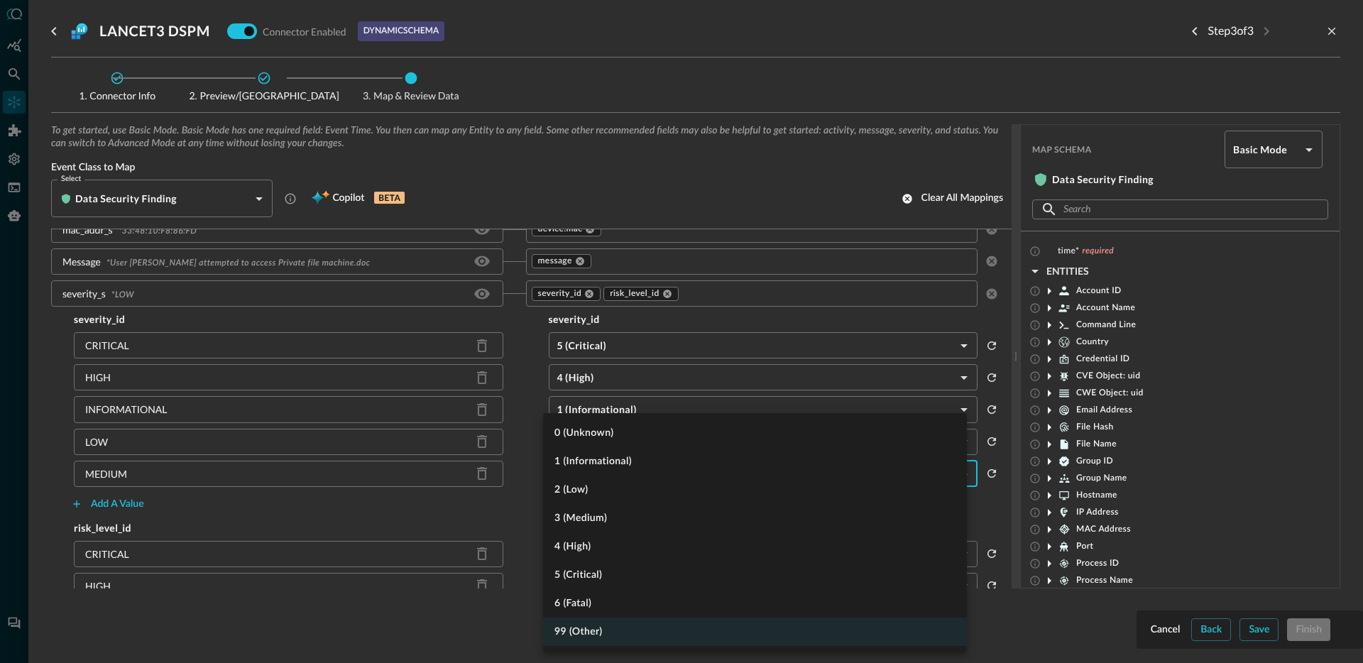
click at [620, 483] on body "Connectors Help Logout JR ​ ​ Add Connector Export Connectors Cloud Infrastruct…" at bounding box center [681, 331] width 1363 height 663
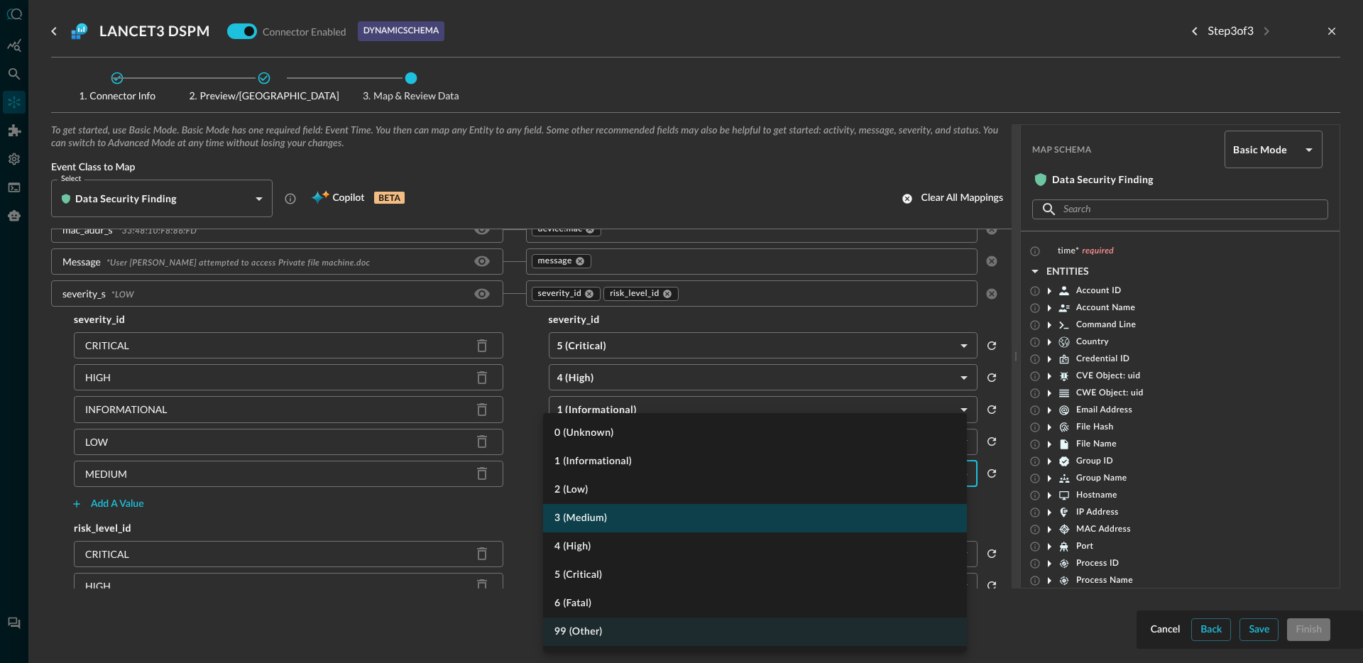
click at [618, 522] on li "3 (Medium)" at bounding box center [755, 518] width 424 height 28
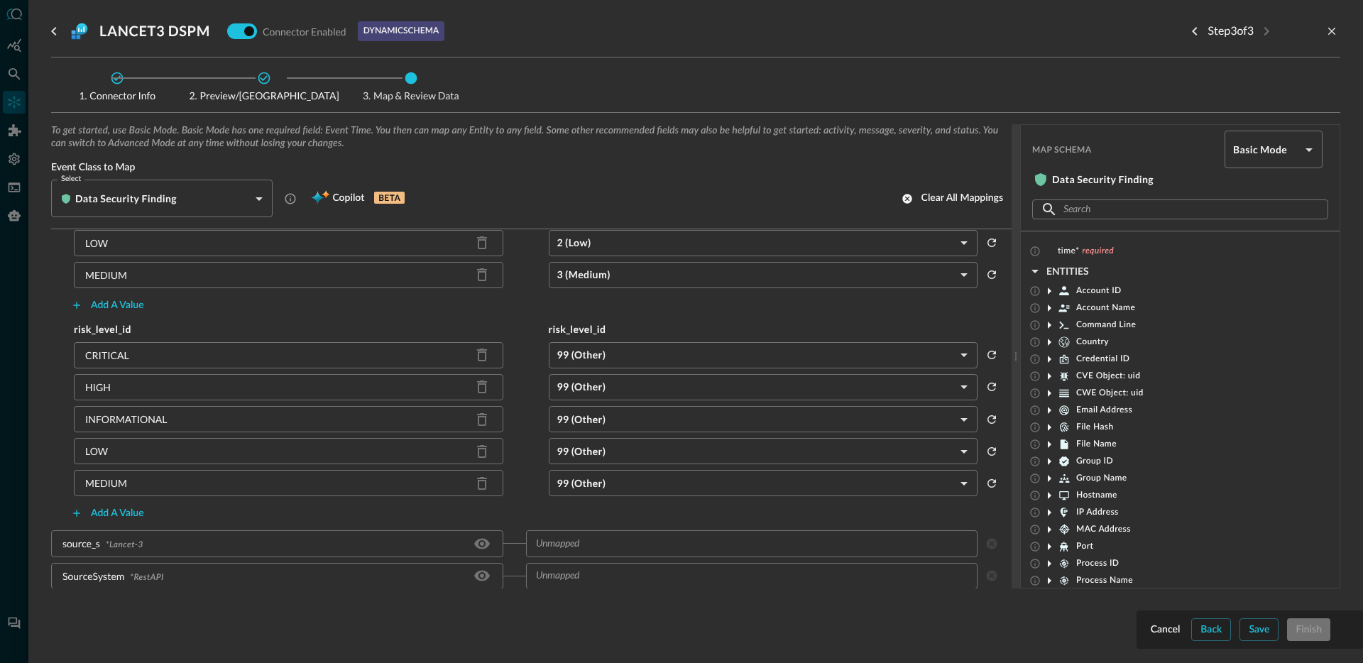
scroll to position [1420, 0]
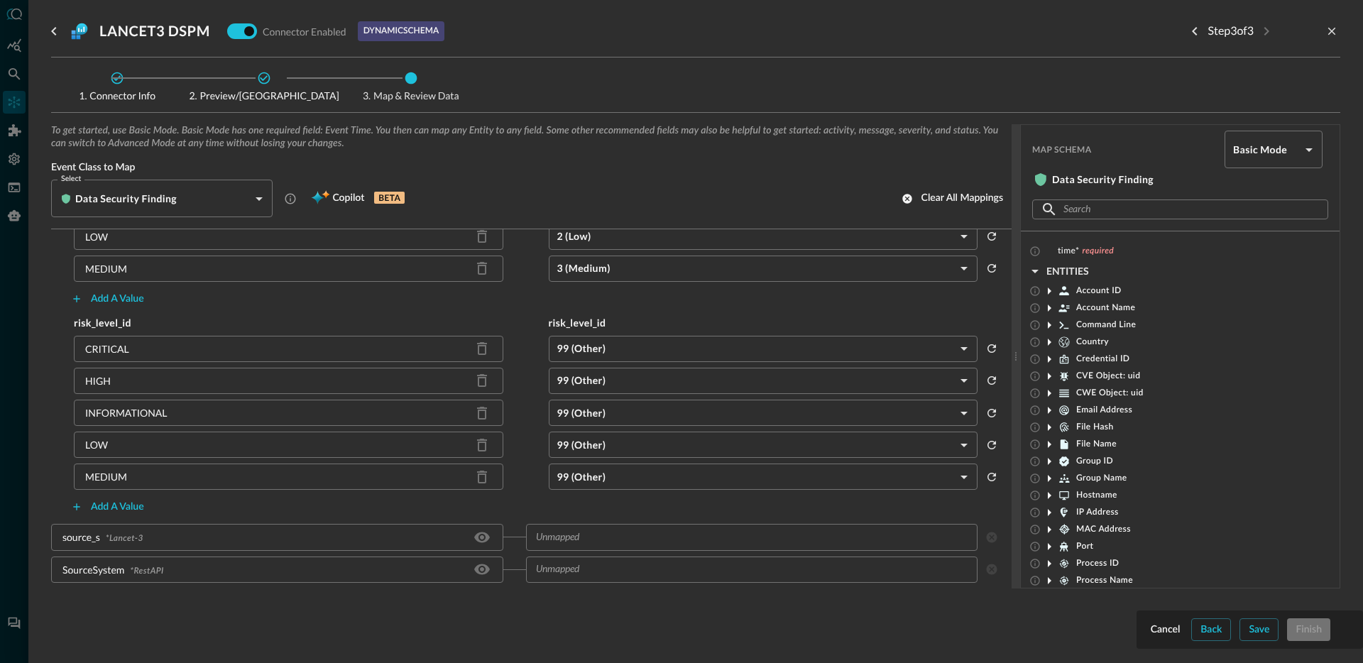
click at [651, 349] on body "Connectors Help Logout JR ​ ​ Add Connector Export Connectors Cloud Infrastruct…" at bounding box center [681, 331] width 1363 height 663
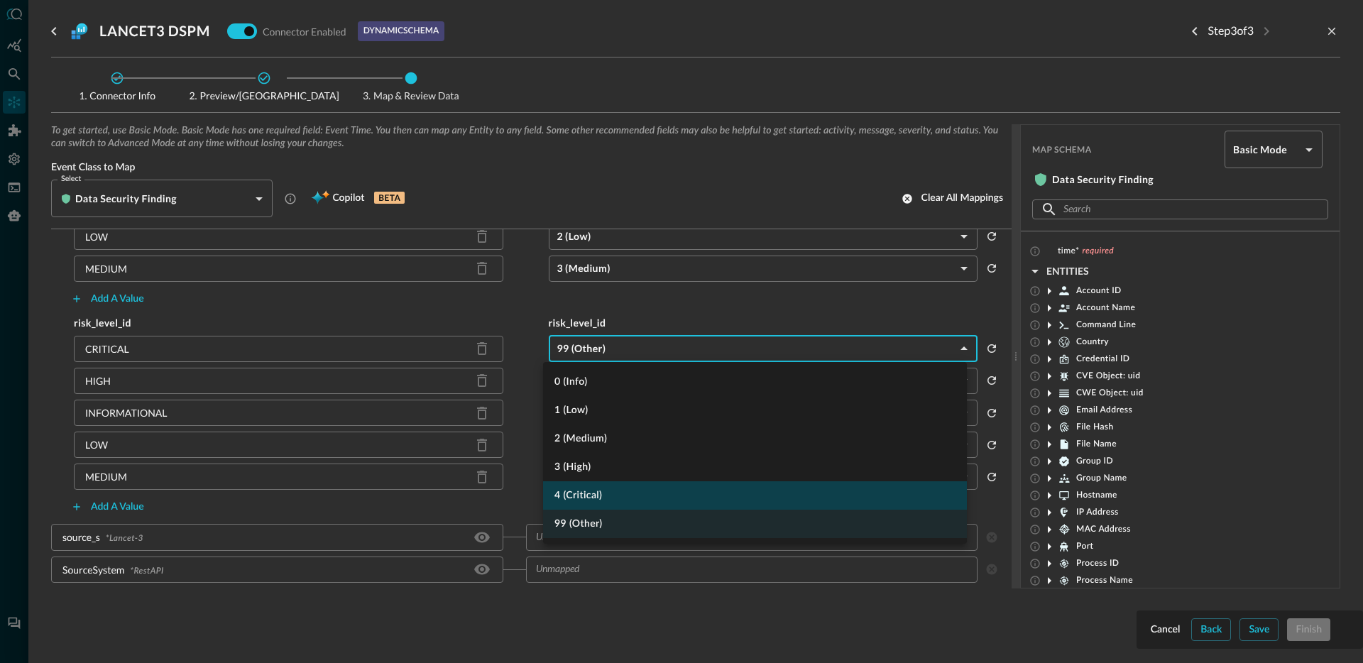
click at [574, 493] on li "4 (Critical)" at bounding box center [755, 495] width 424 height 28
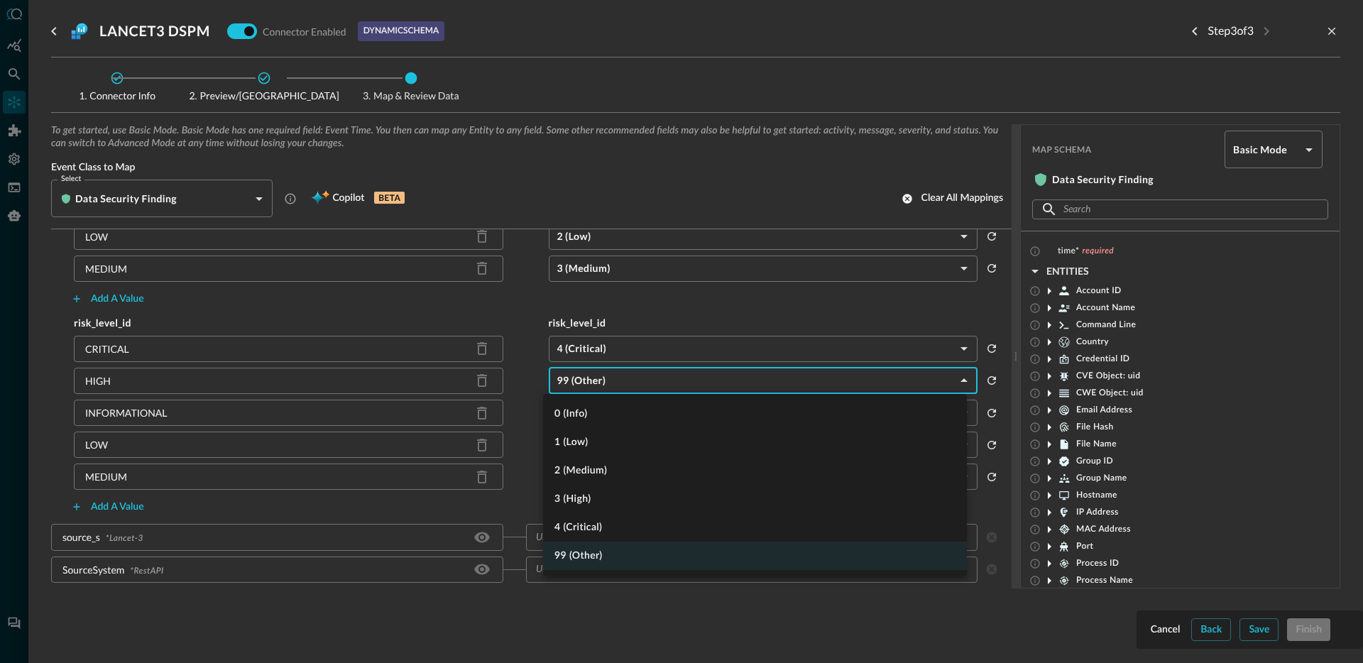
click at [619, 388] on body "Connectors Help Logout JR ​ ​ Add Connector Export Connectors Cloud Infrastruct…" at bounding box center [681, 331] width 1363 height 663
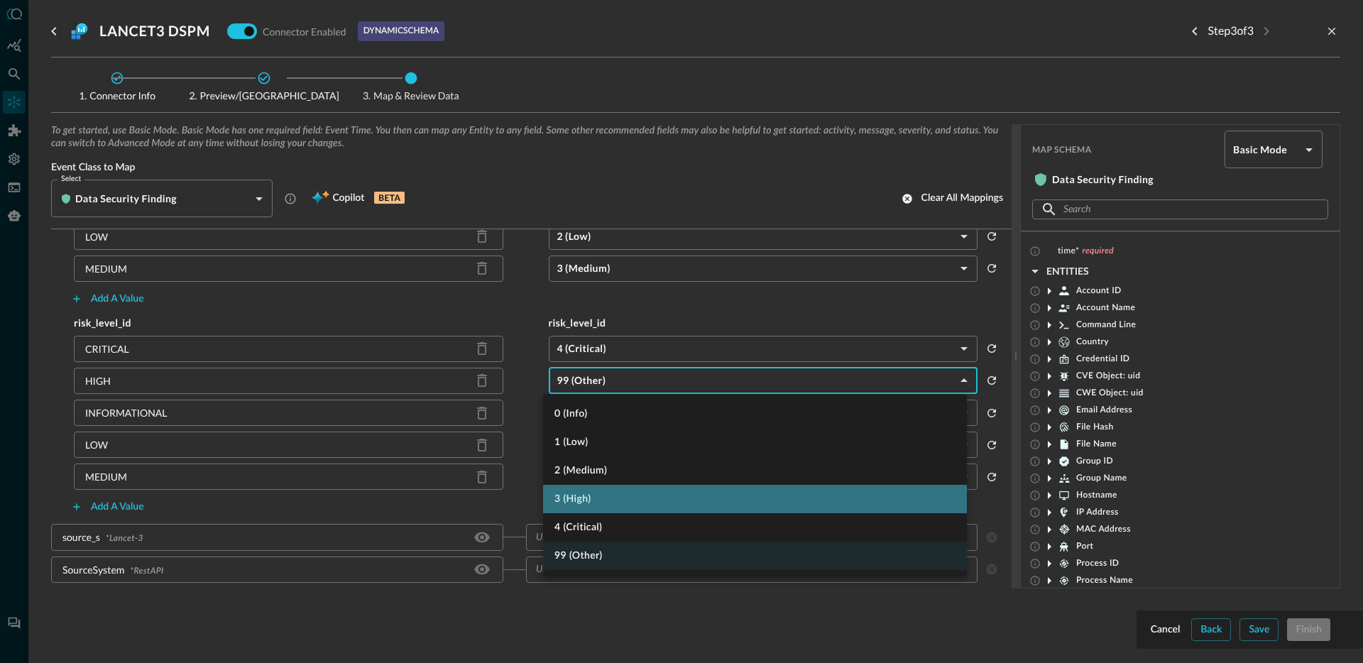
click at [603, 500] on li "3 (High)" at bounding box center [755, 499] width 424 height 28
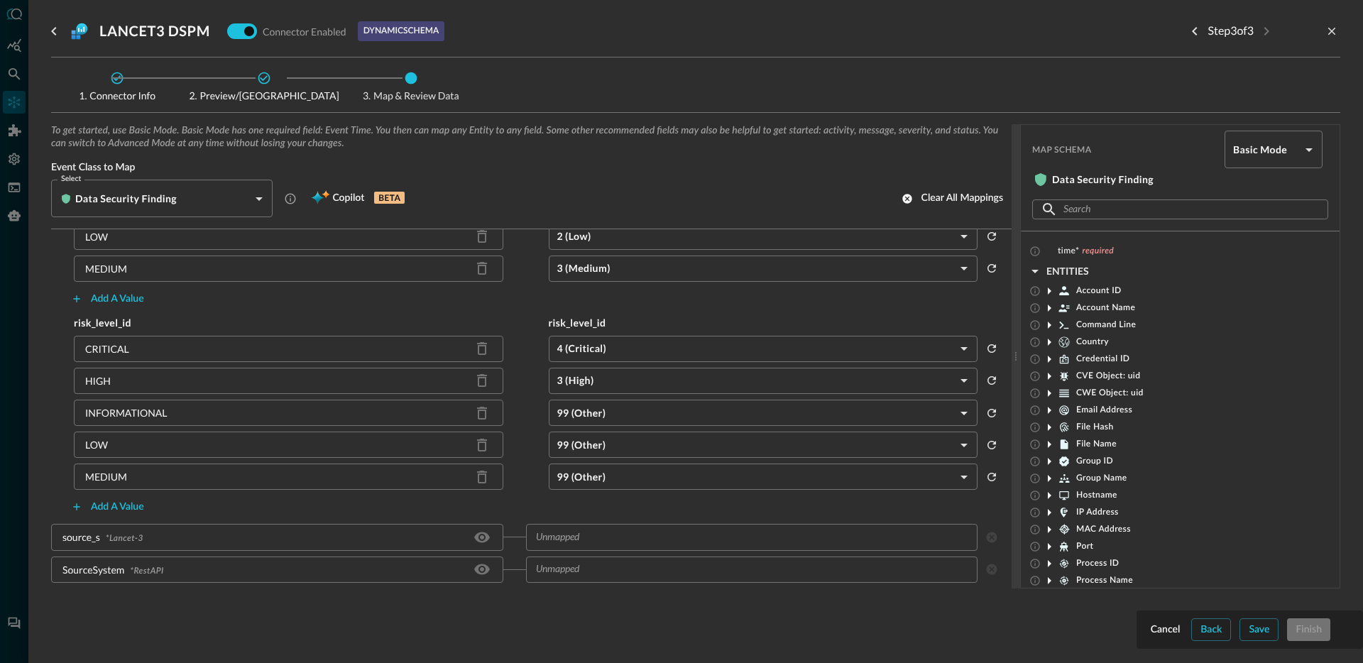
click at [615, 432] on body "Connectors Help Logout JR ​ ​ Add Connector Export Connectors Cloud Infrastruct…" at bounding box center [681, 331] width 1363 height 663
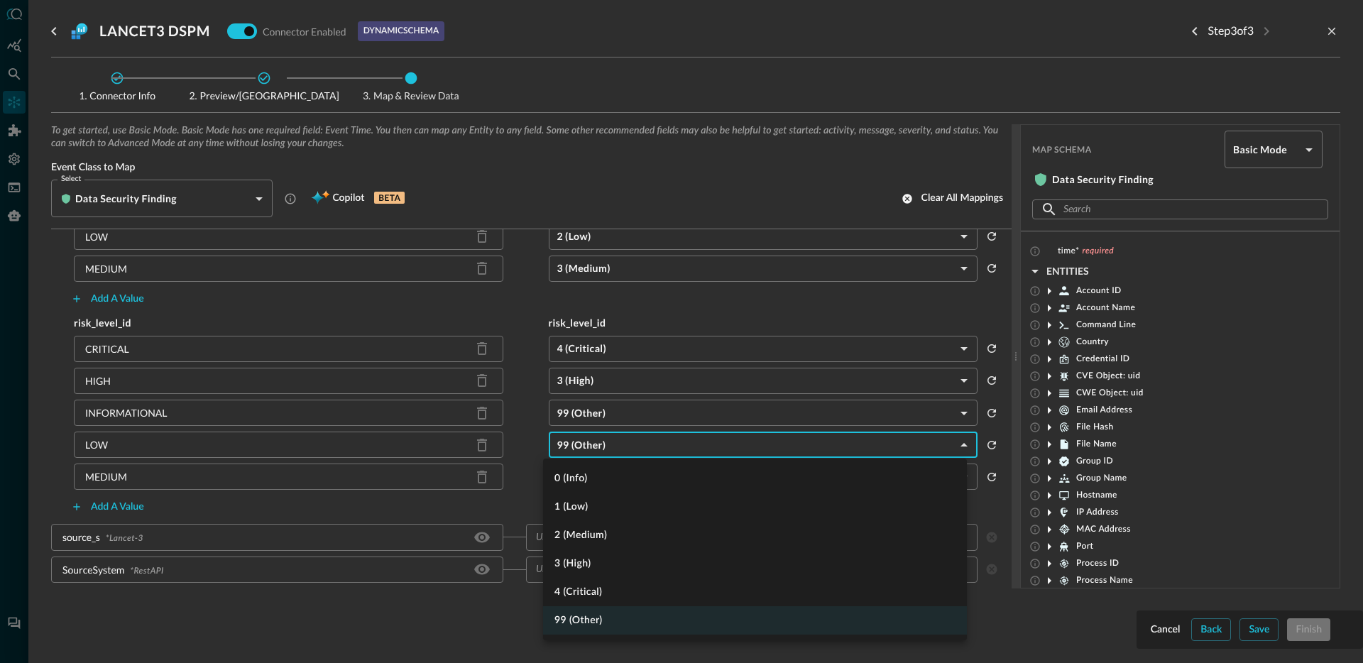
click at [611, 410] on div at bounding box center [681, 331] width 1363 height 663
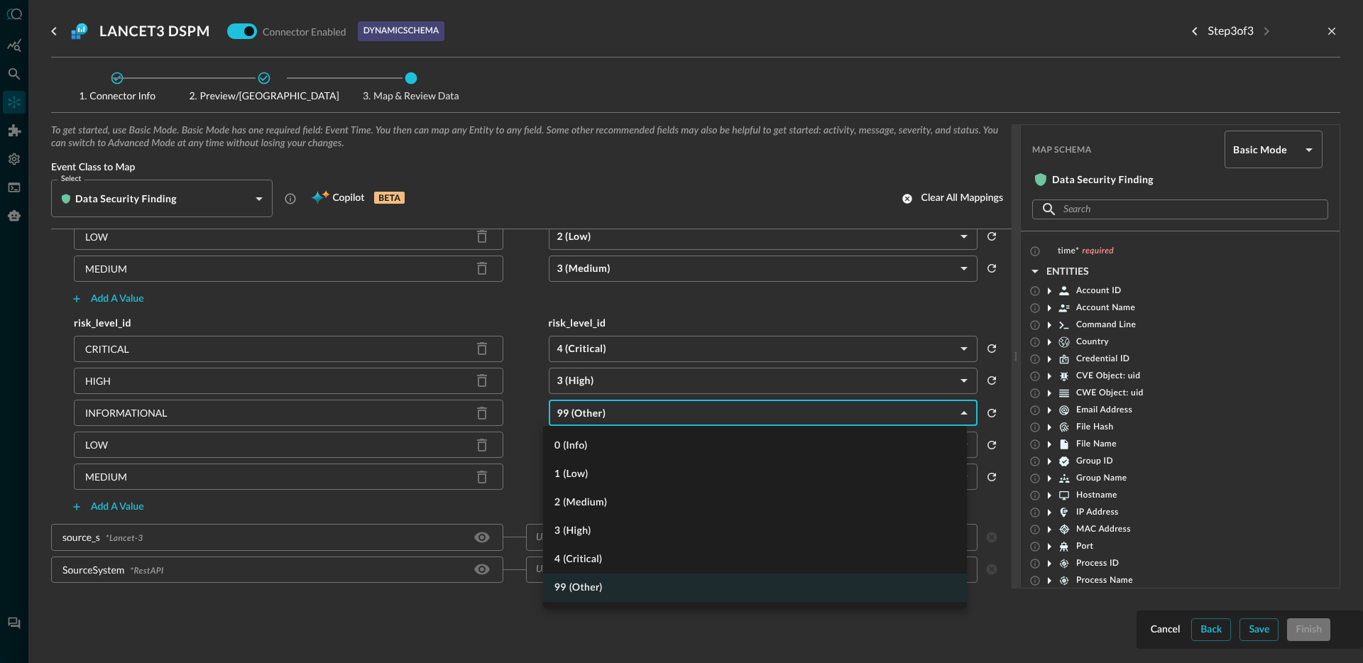
click at [600, 418] on body "Connectors Help Logout JR ​ ​ Add Connector Export Connectors Cloud Infrastruct…" at bounding box center [681, 331] width 1363 height 663
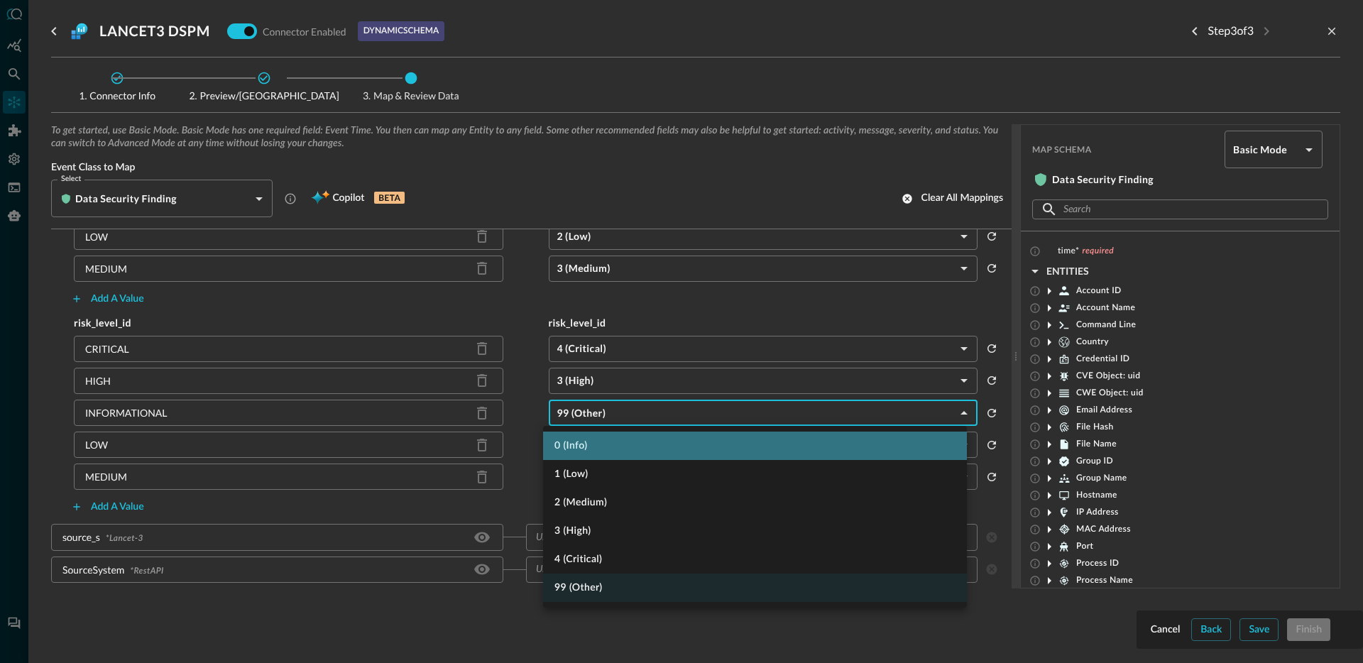
click at [601, 447] on li "0 (Info)" at bounding box center [755, 446] width 424 height 28
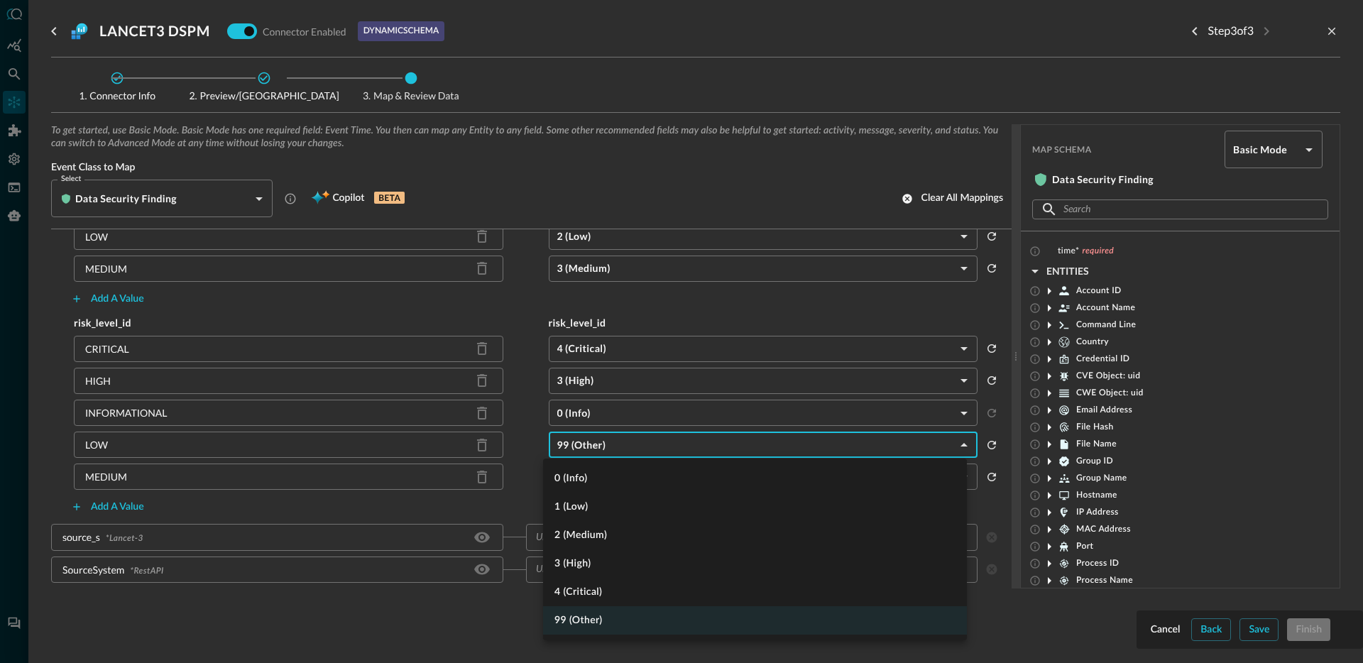
click at [626, 452] on body "Connectors Help Logout JR ​ ​ Add Connector Export Connectors Cloud Infrastruct…" at bounding box center [681, 331] width 1363 height 663
click at [602, 505] on li "1 (Low)" at bounding box center [755, 507] width 424 height 28
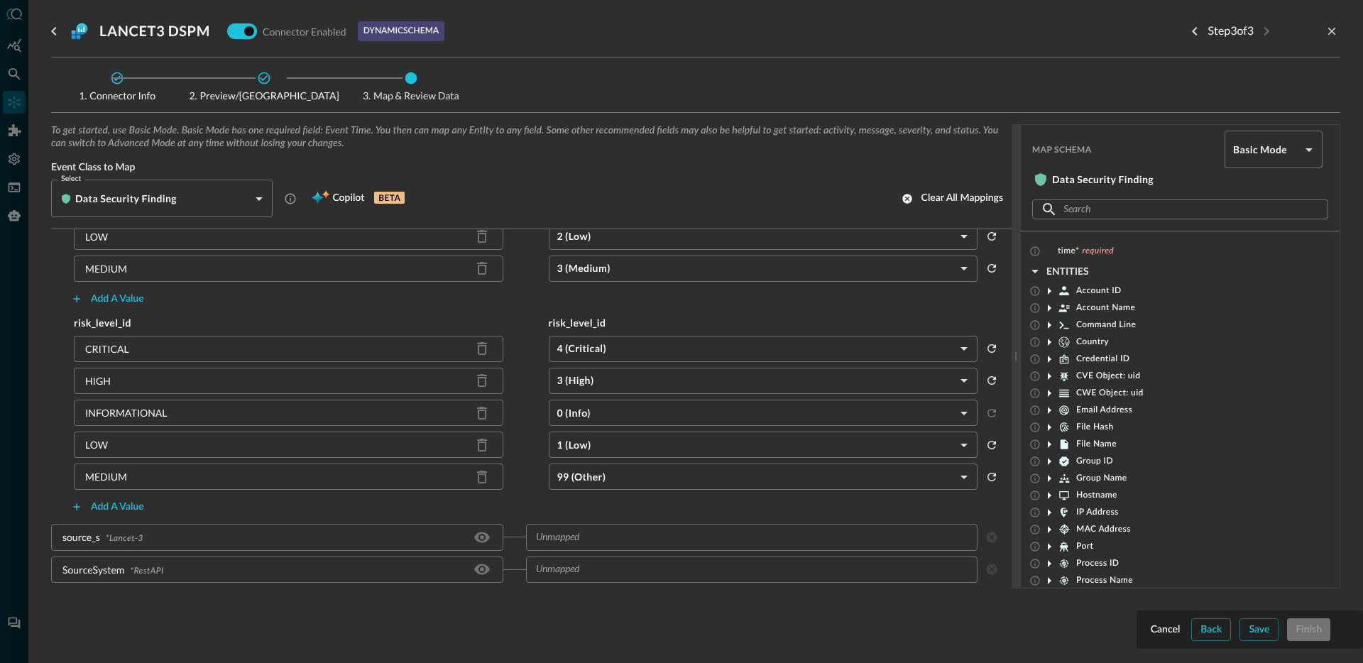
click at [617, 488] on body "Connectors Help Logout JR ​ ​ Add Connector Export Connectors Cloud Infrastruct…" at bounding box center [681, 331] width 1363 height 663
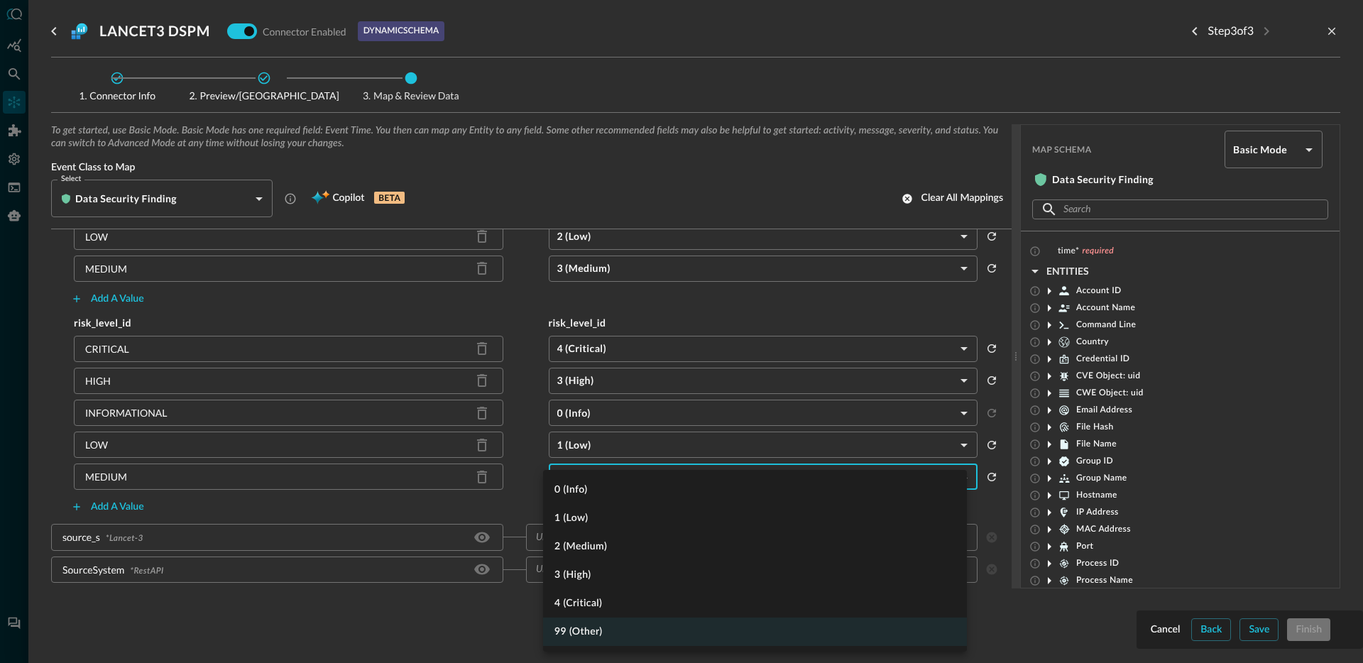
click at [615, 546] on li "2 (Medium)" at bounding box center [755, 546] width 424 height 28
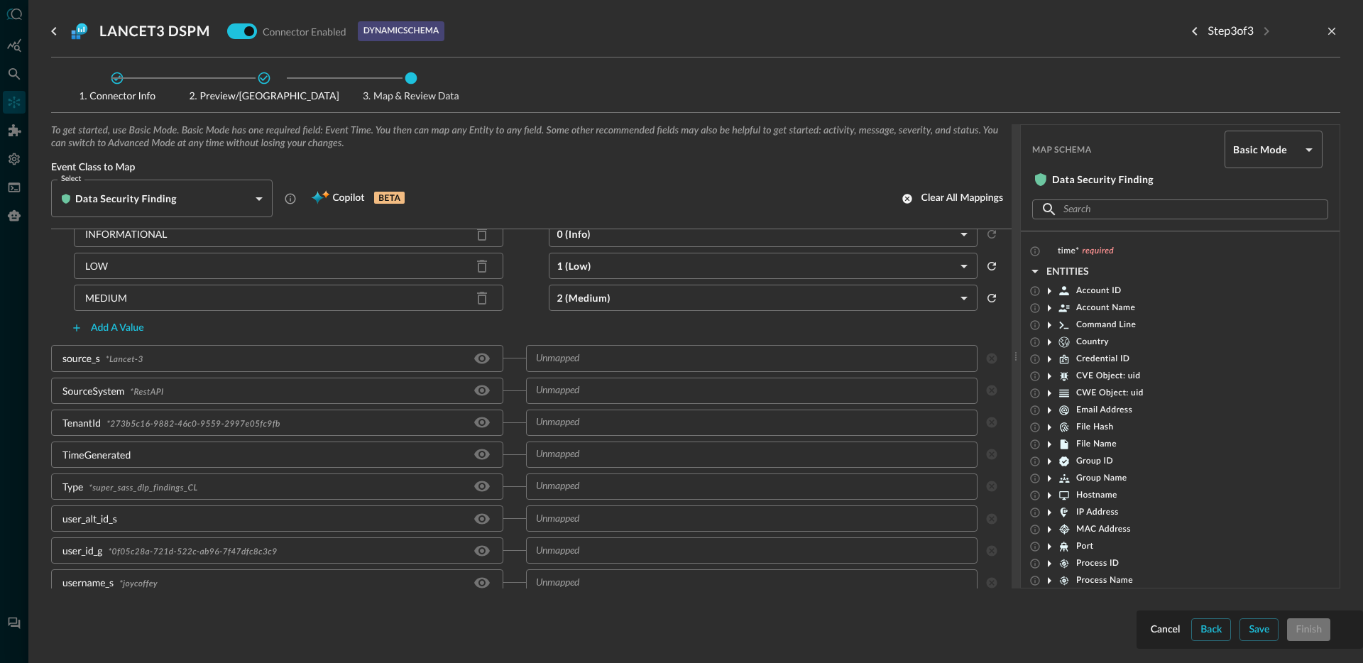
scroll to position [1607, 0]
click at [581, 360] on div "​" at bounding box center [752, 351] width 452 height 26
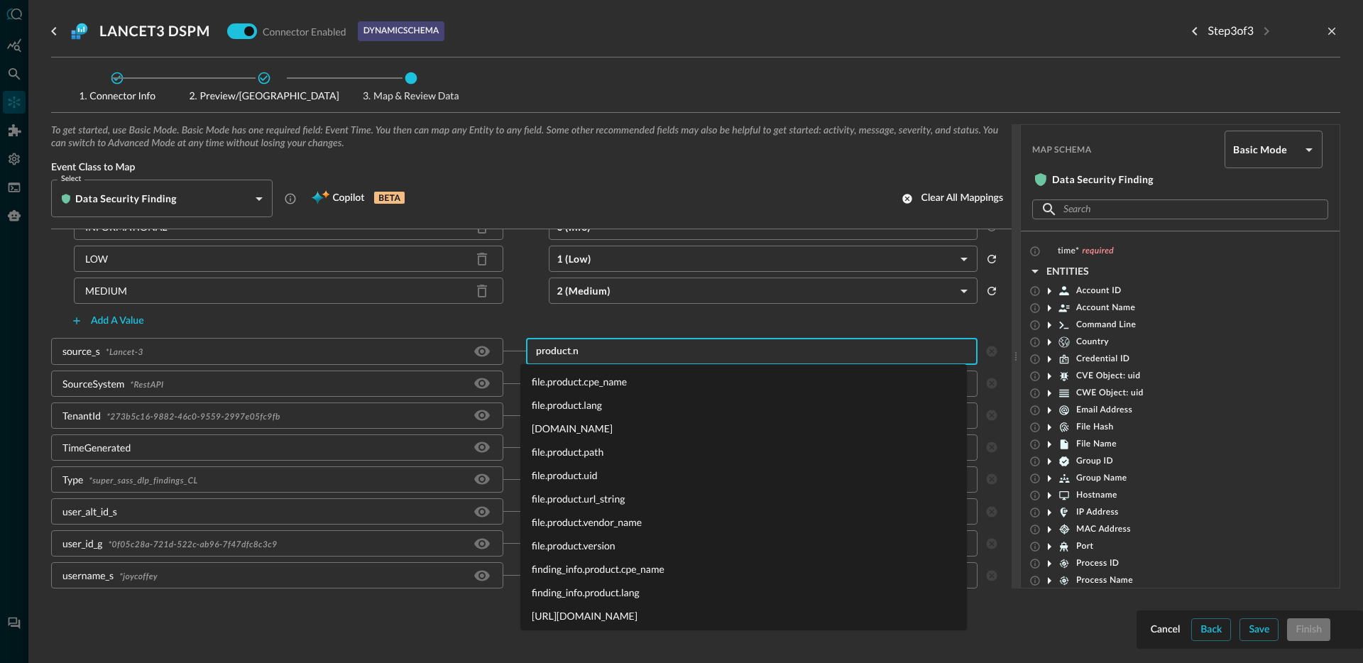
type input "[DOMAIN_NAME]"
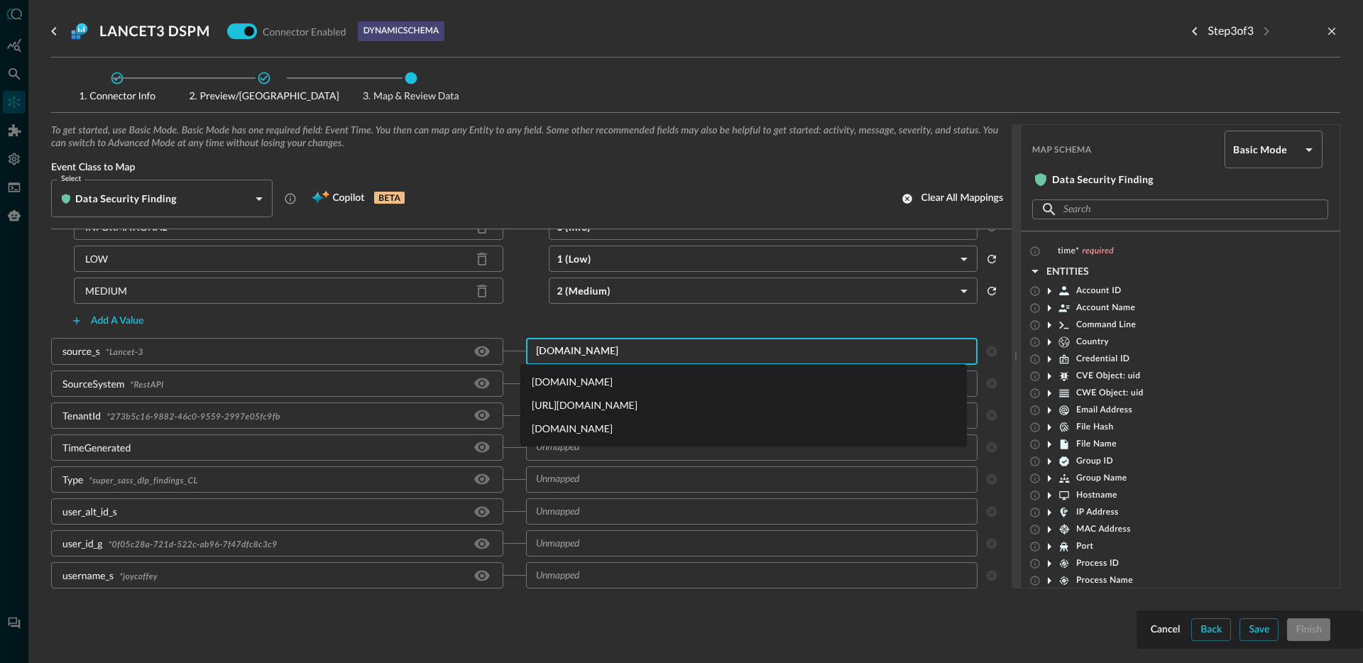
click at [558, 429] on li "[DOMAIN_NAME]" at bounding box center [743, 428] width 447 height 23
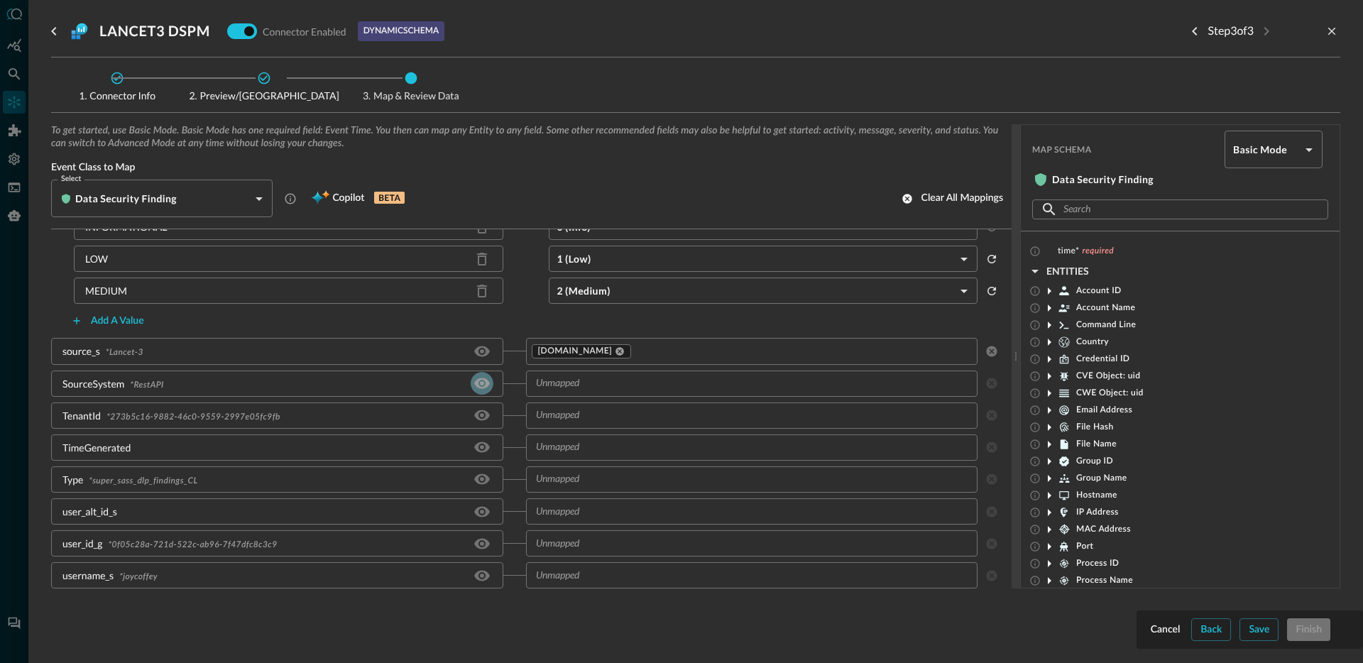
click at [478, 385] on icon "Hide/Show source field" at bounding box center [482, 383] width 16 height 11
click at [579, 408] on input "text" at bounding box center [751, 416] width 442 height 18
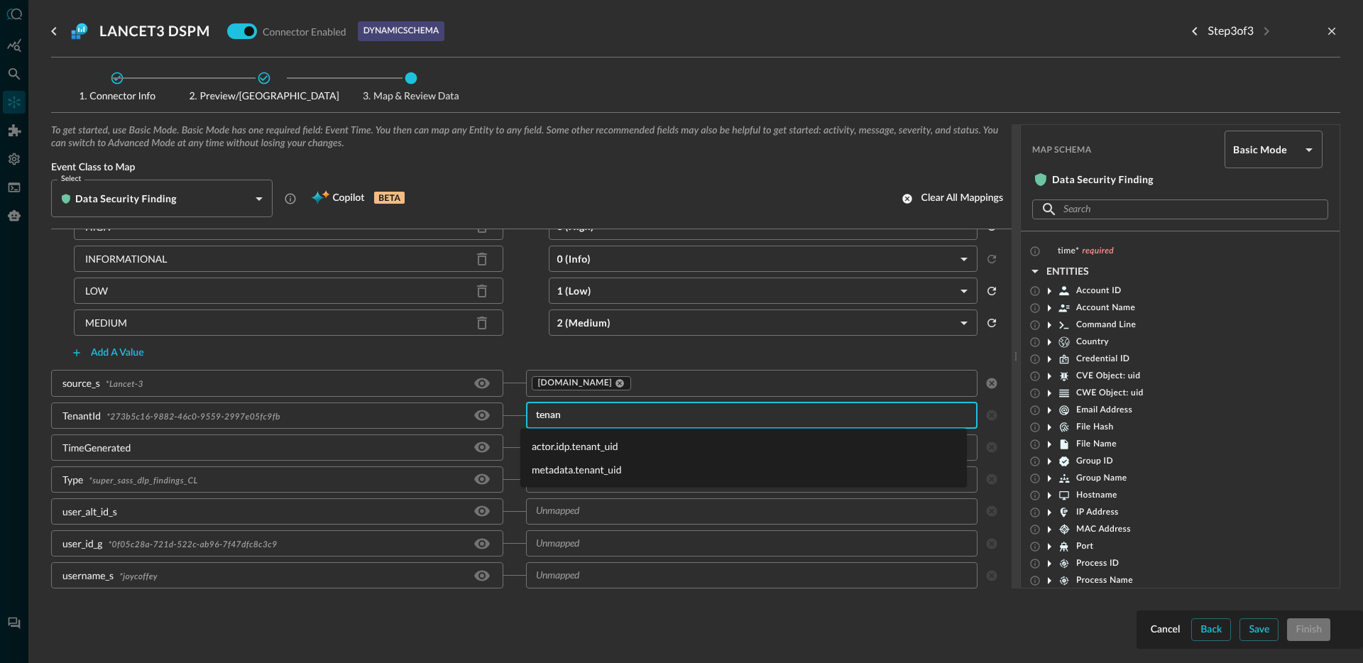
type input "tenant"
click at [584, 471] on li "metadata.tenant_uid" at bounding box center [743, 469] width 447 height 23
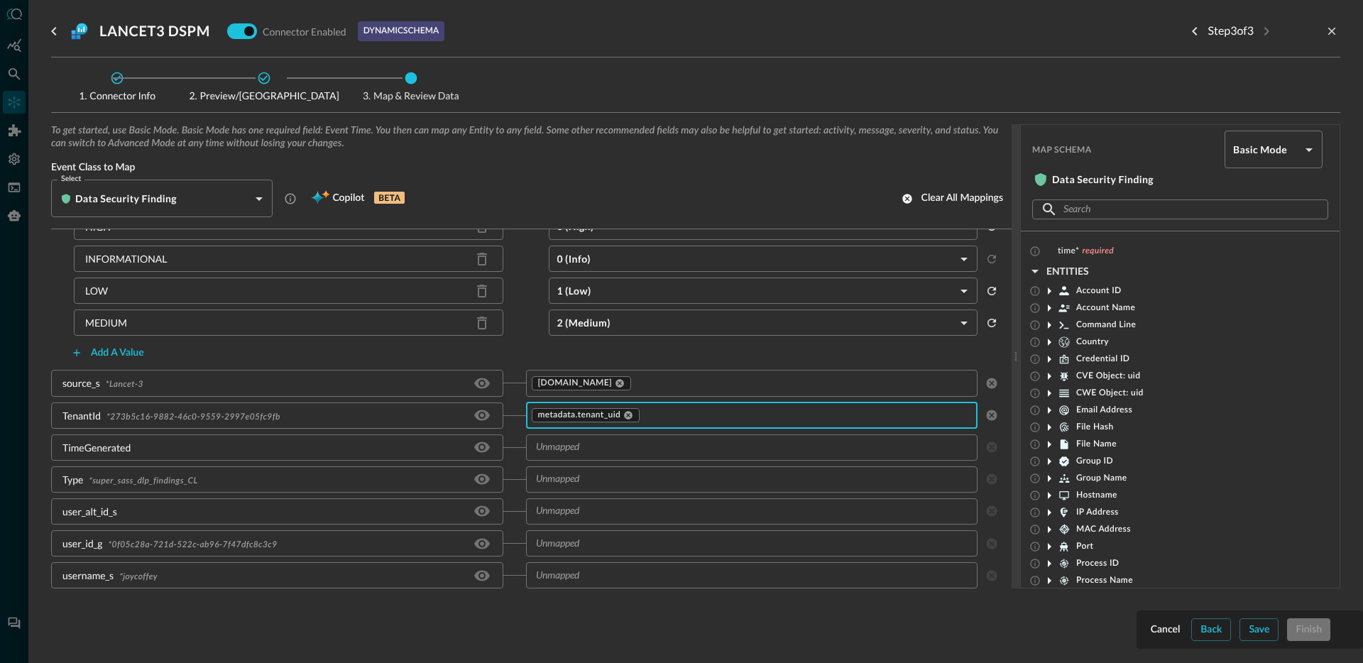
click at [587, 450] on input "text" at bounding box center [751, 448] width 442 height 18
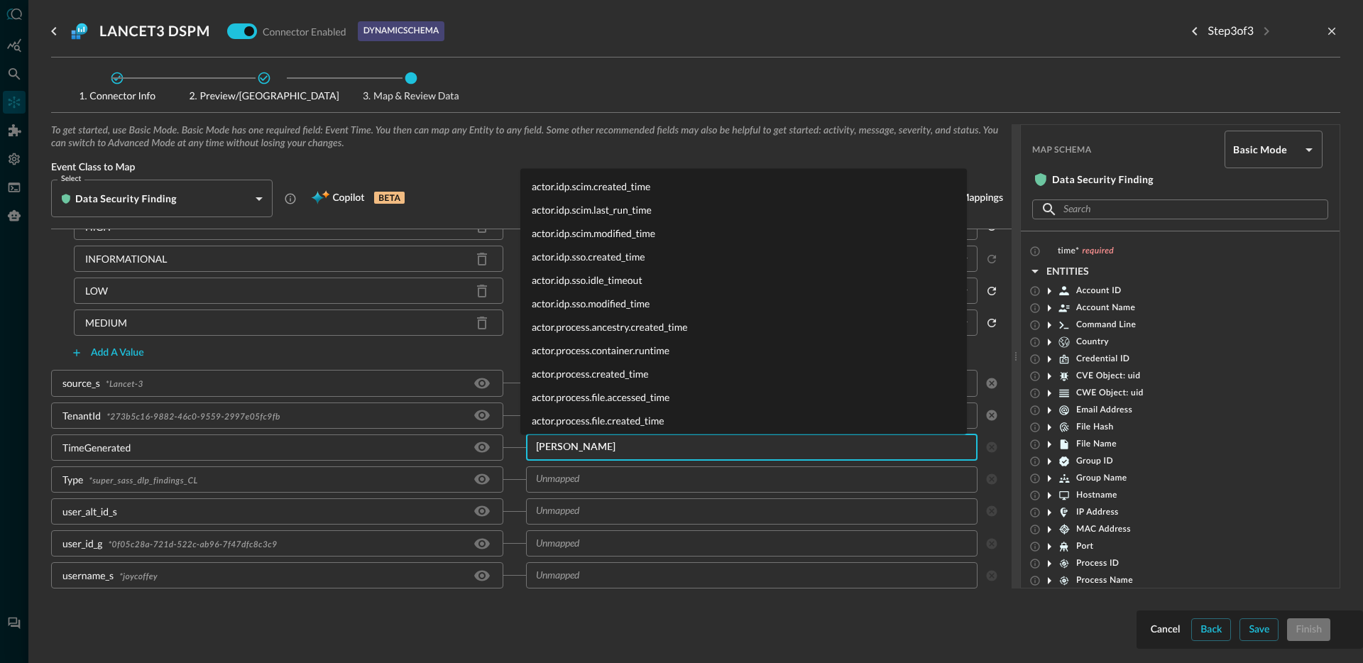
type input "time"
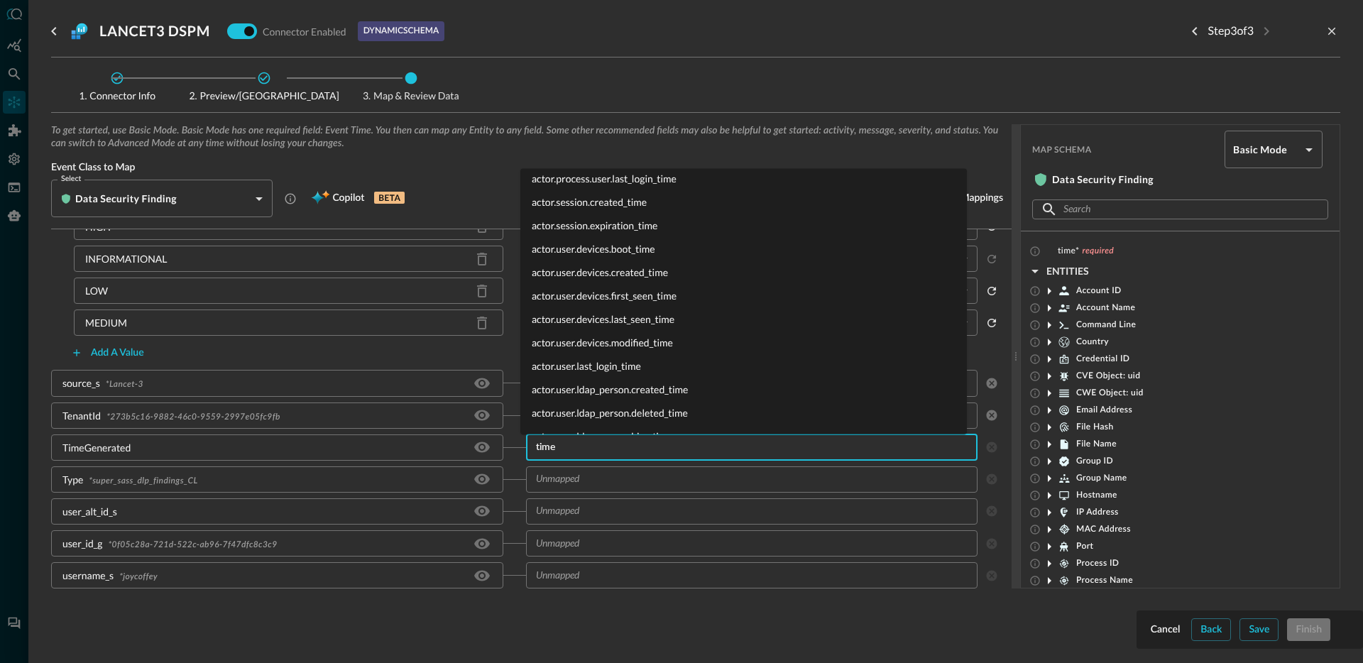
scroll to position [2674, 0]
click at [577, 395] on li "time" at bounding box center [743, 393] width 447 height 23
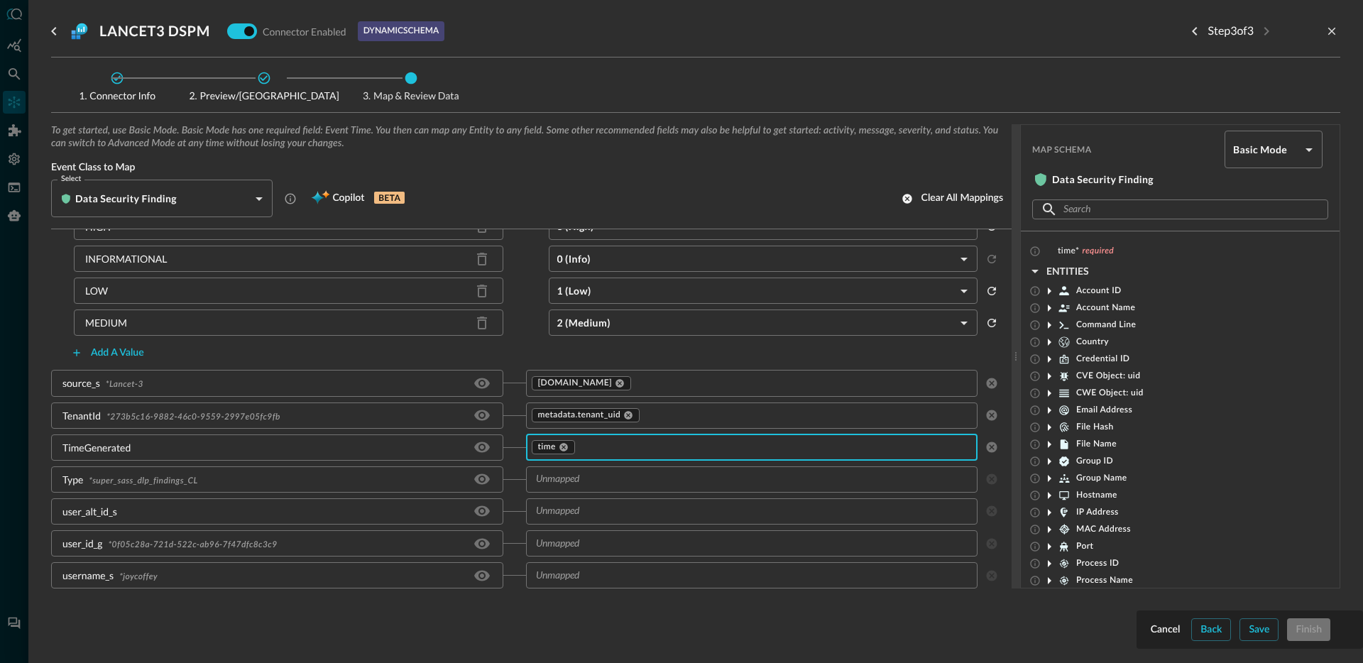
click at [618, 481] on input "text" at bounding box center [751, 480] width 442 height 18
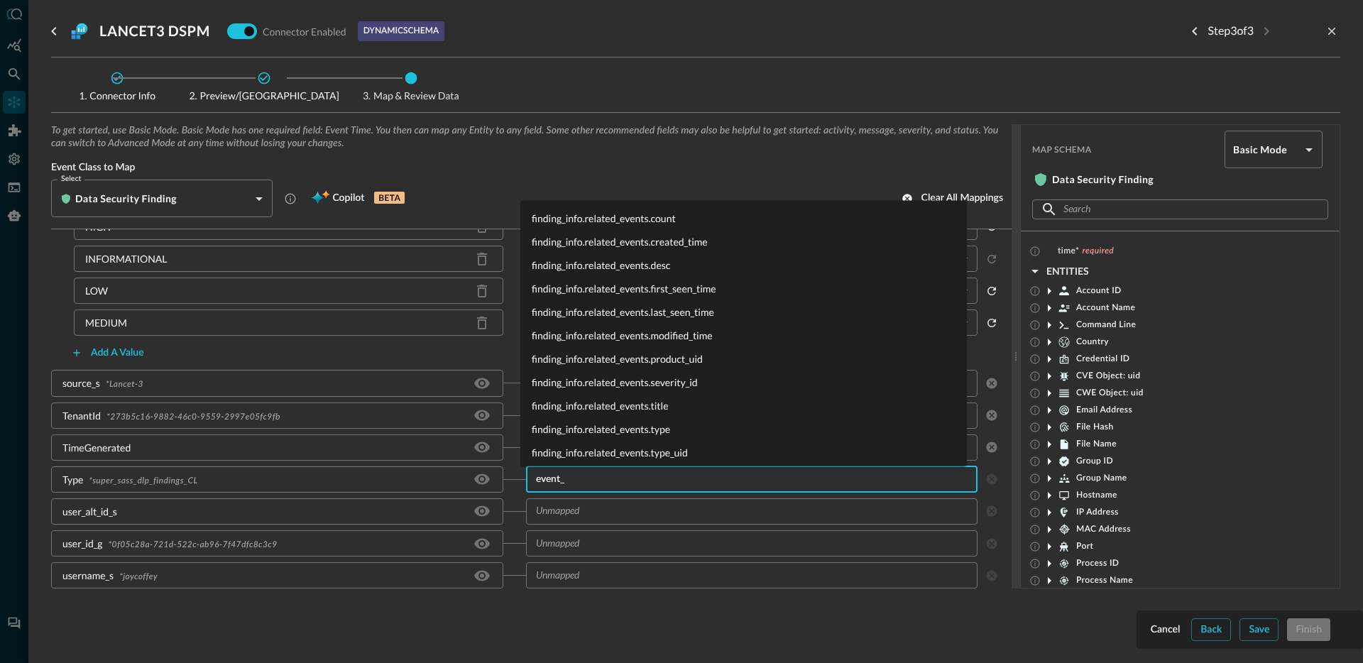
type input "event_c"
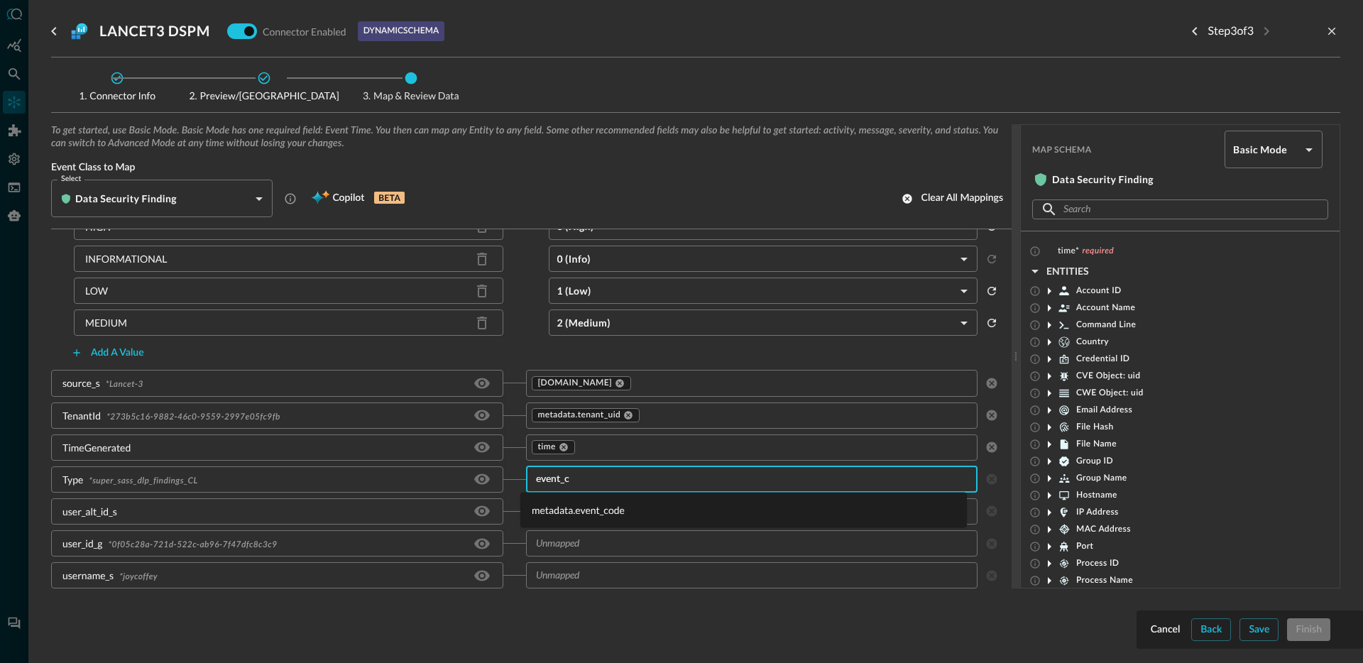
click at [603, 515] on li "metadata.event_code" at bounding box center [743, 509] width 447 height 23
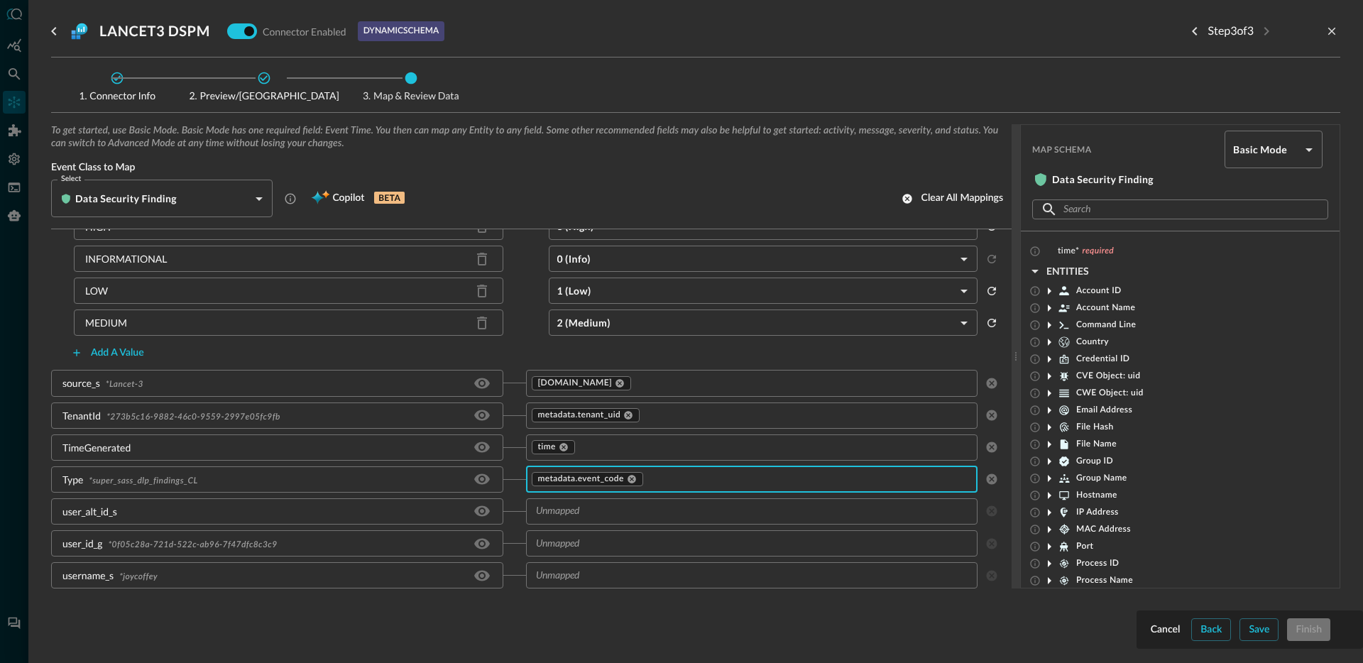
click at [598, 507] on input "text" at bounding box center [751, 512] width 442 height 18
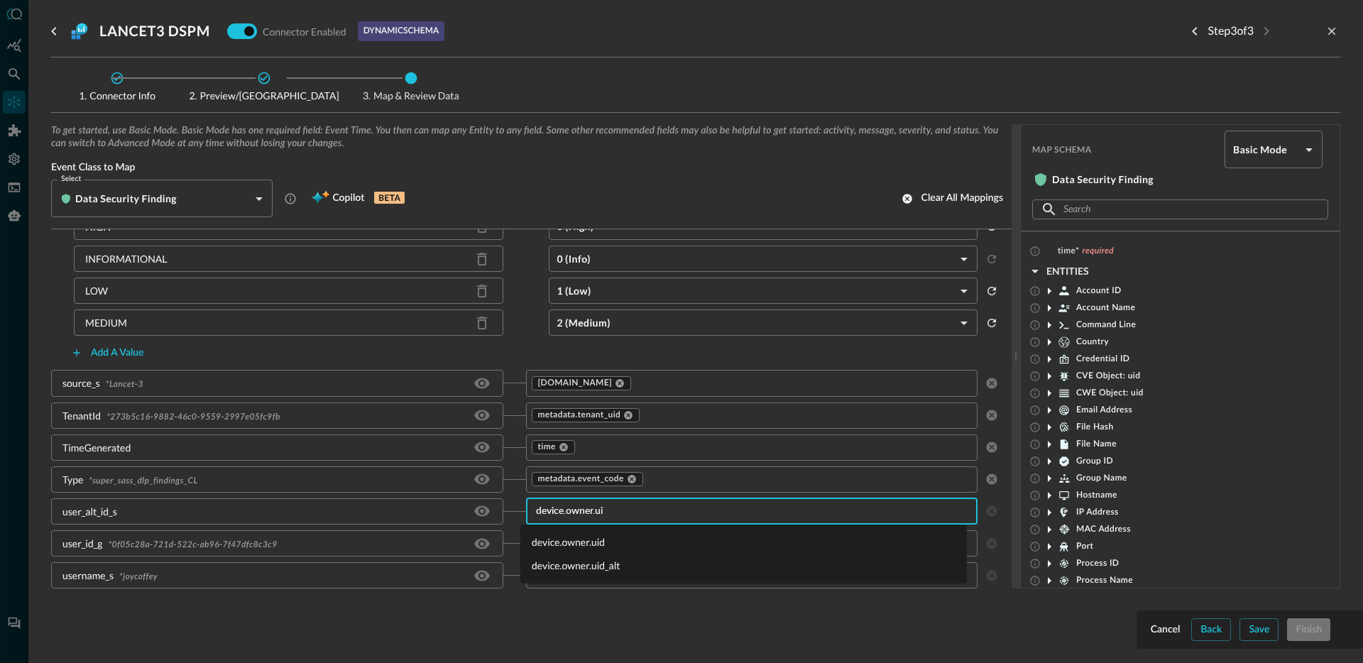
type input "device.owner.uid"
click at [591, 567] on li "device.owner.uid_alt" at bounding box center [743, 565] width 447 height 23
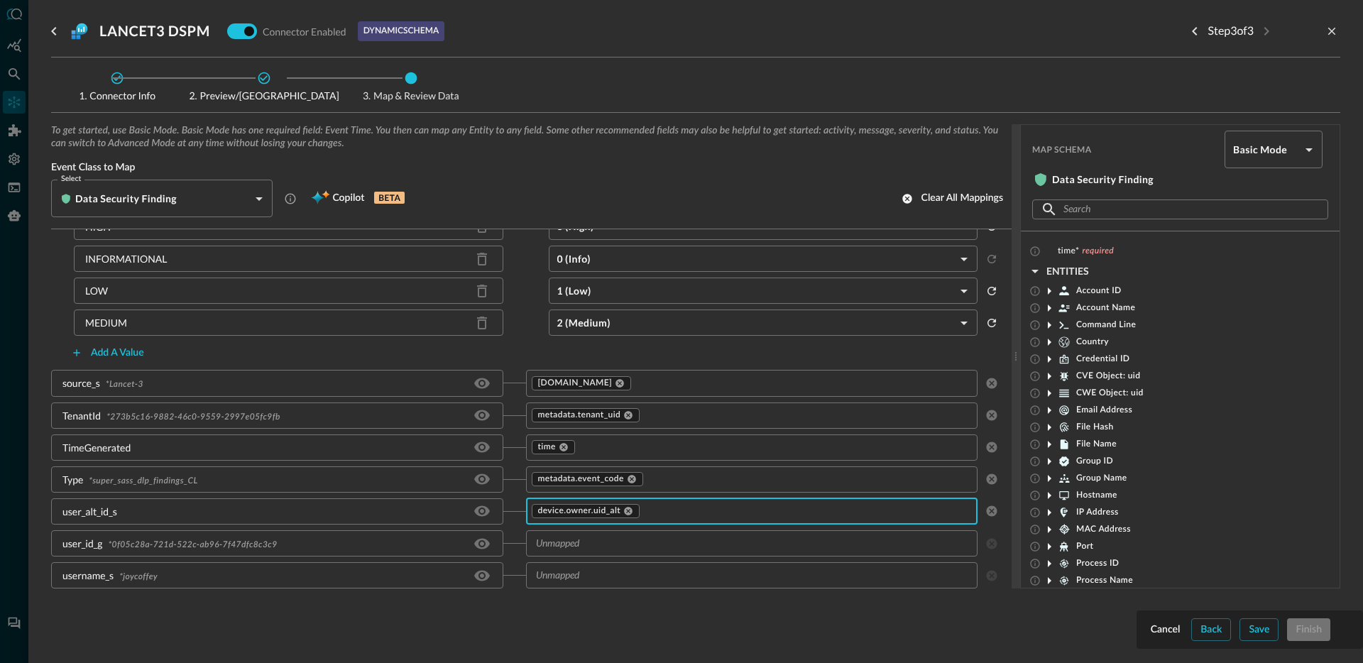
click at [615, 547] on input "text" at bounding box center [751, 544] width 442 height 18
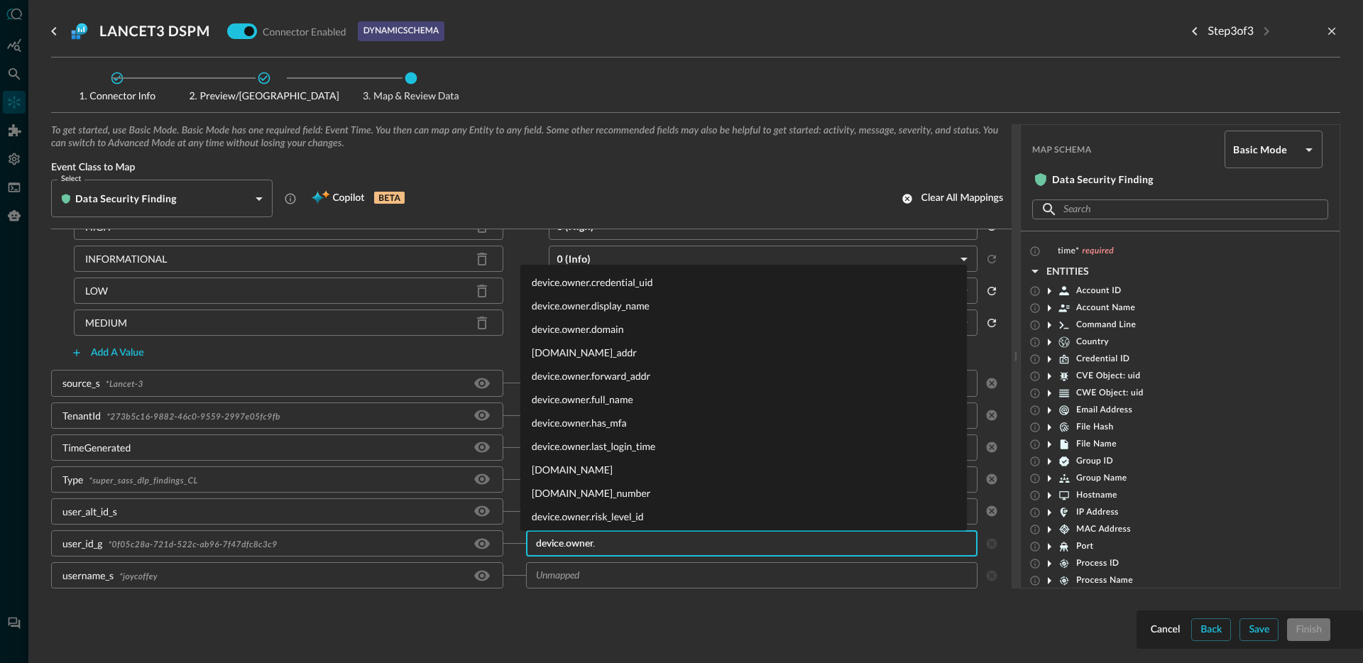
type input "device.owner.u"
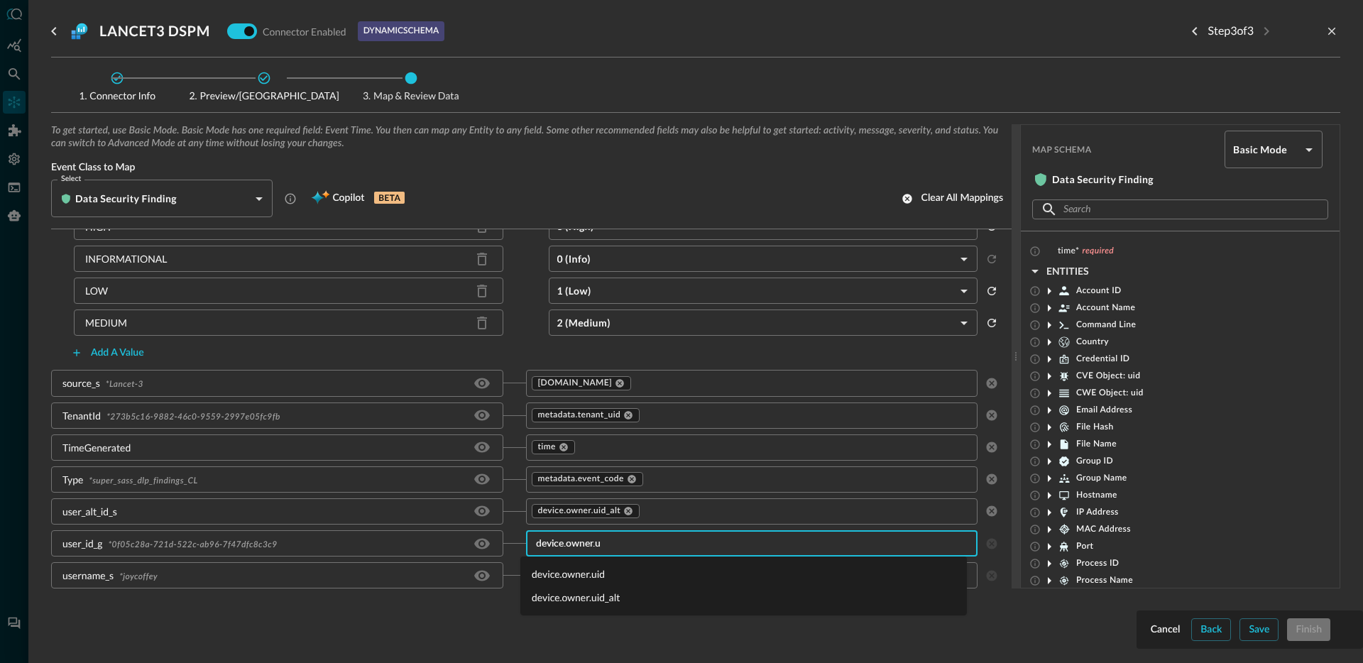
click at [596, 571] on li "device.owner.uid" at bounding box center [743, 573] width 447 height 23
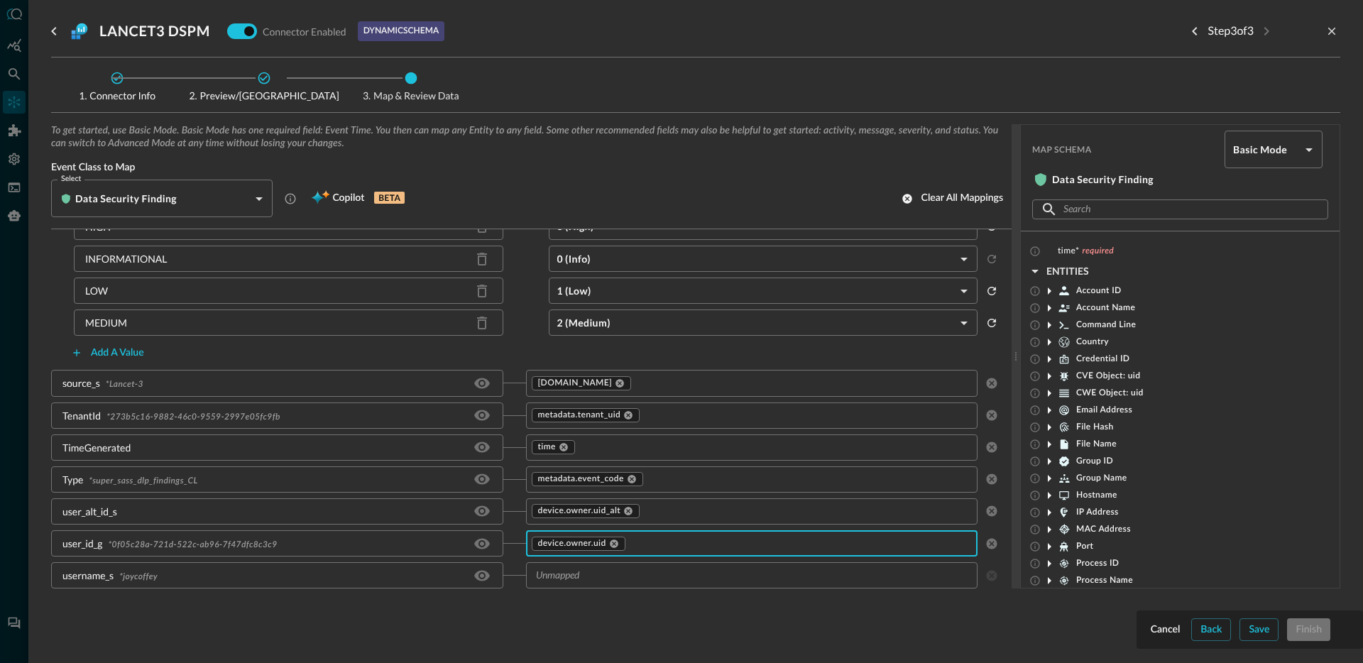
click at [620, 571] on input "text" at bounding box center [751, 576] width 442 height 18
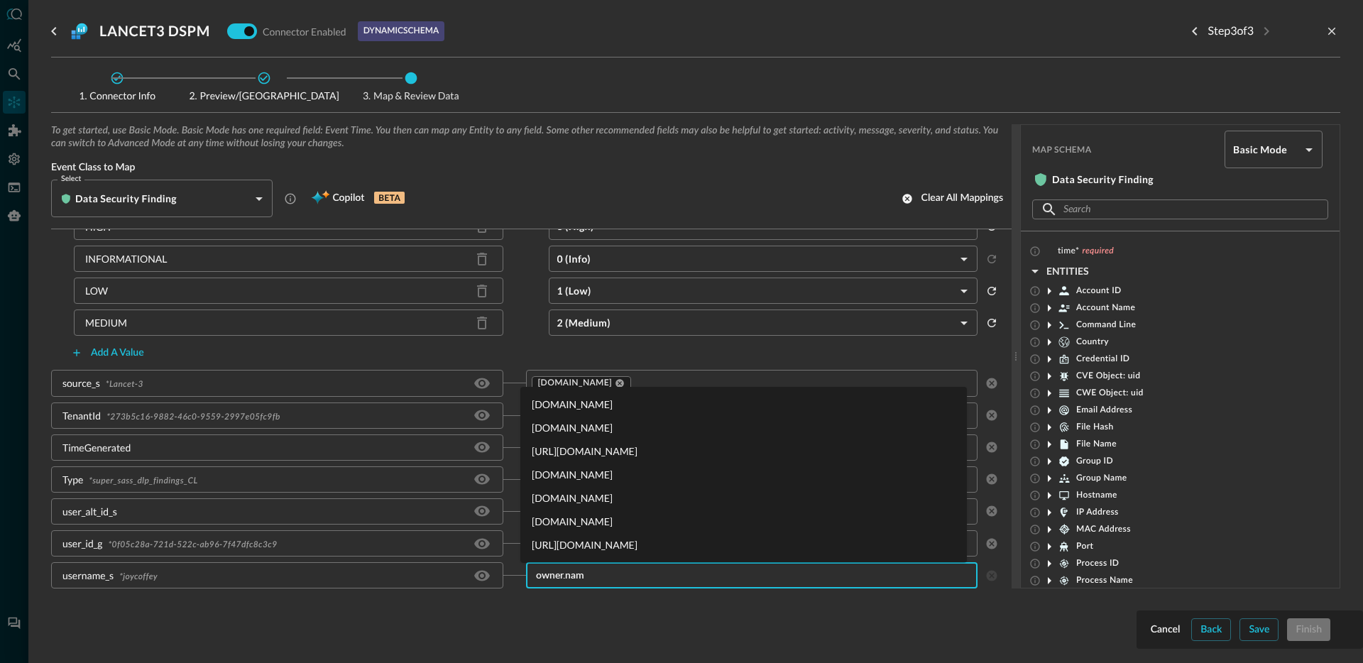
type input "[DOMAIN_NAME]"
click at [596, 427] on li "[DOMAIN_NAME]" at bounding box center [743, 427] width 447 height 23
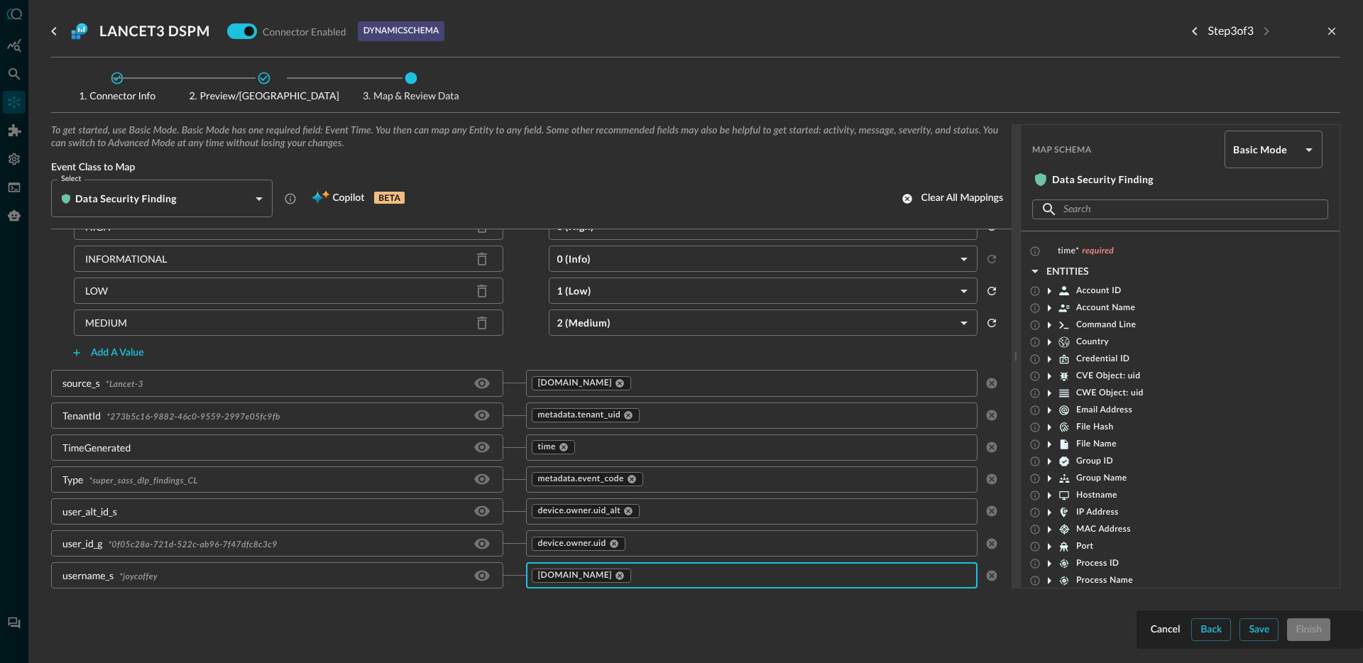
click at [1281, 635] on div "Cancel Back Save Finish" at bounding box center [1250, 629] width 204 height 23
click at [1273, 633] on button "Save" at bounding box center [1258, 629] width 39 height 23
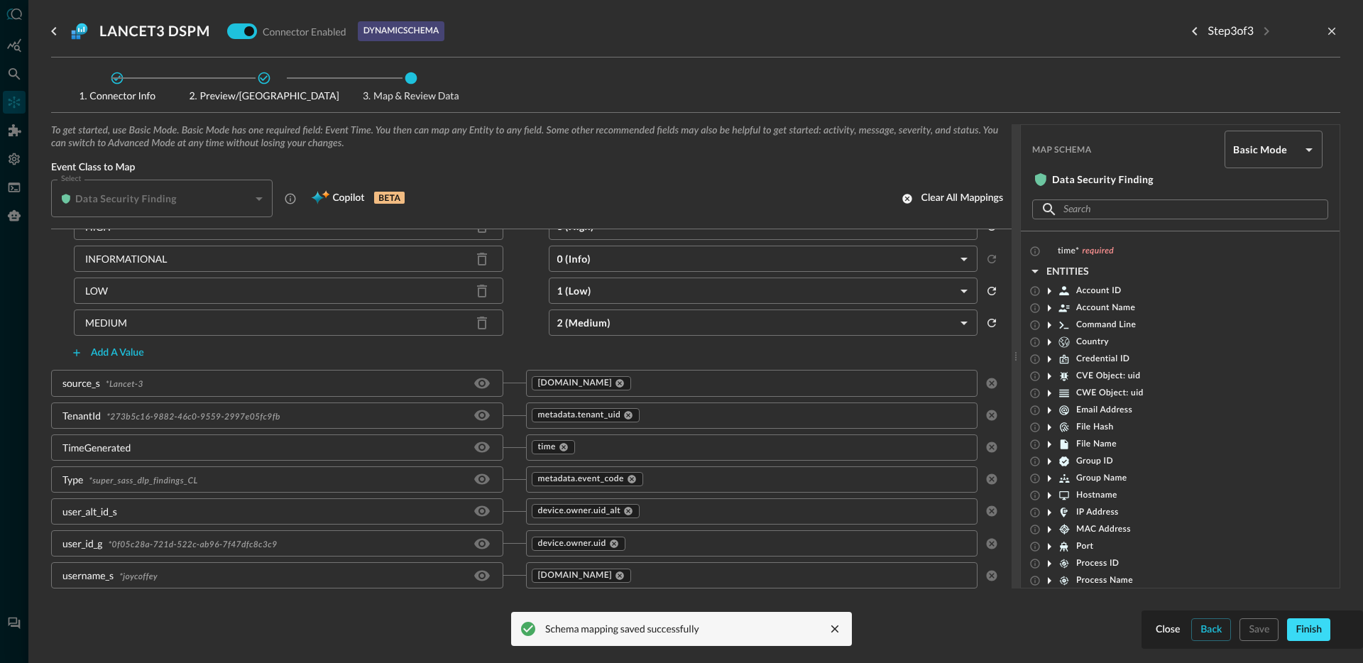
click at [1309, 632] on div "Finish" at bounding box center [1309, 630] width 26 height 18
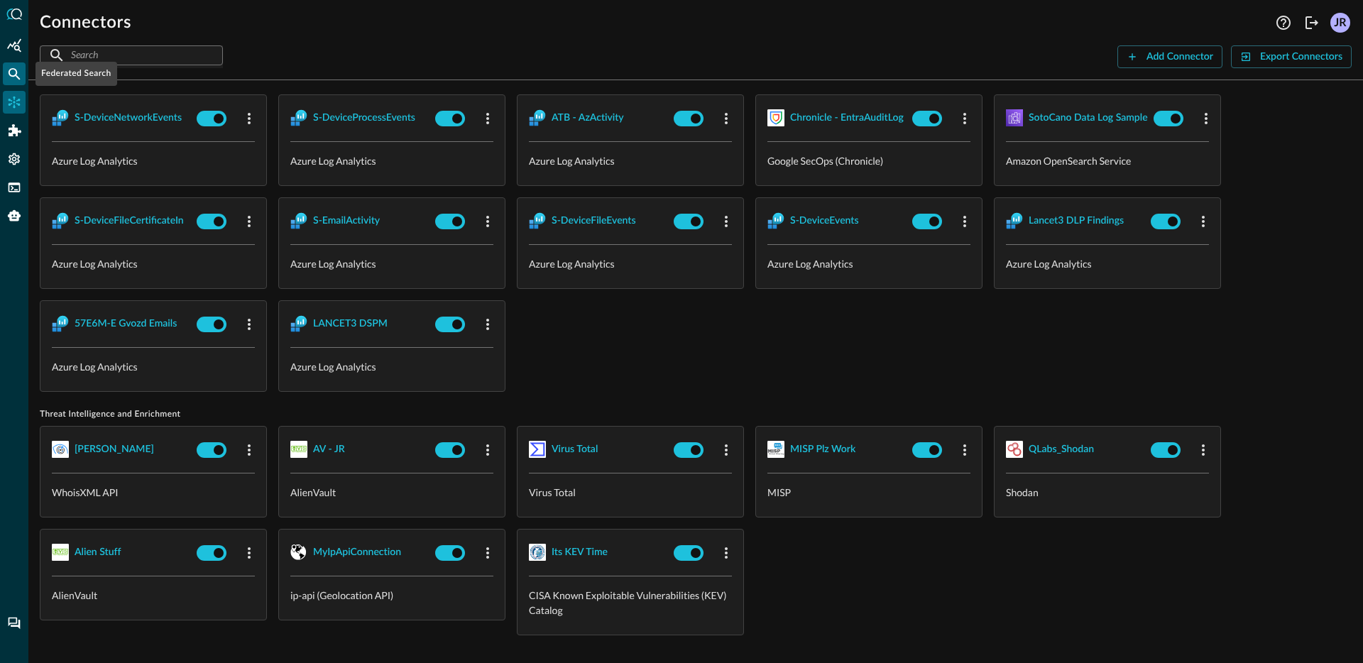
click at [15, 77] on icon "Federated Search" at bounding box center [14, 74] width 14 height 14
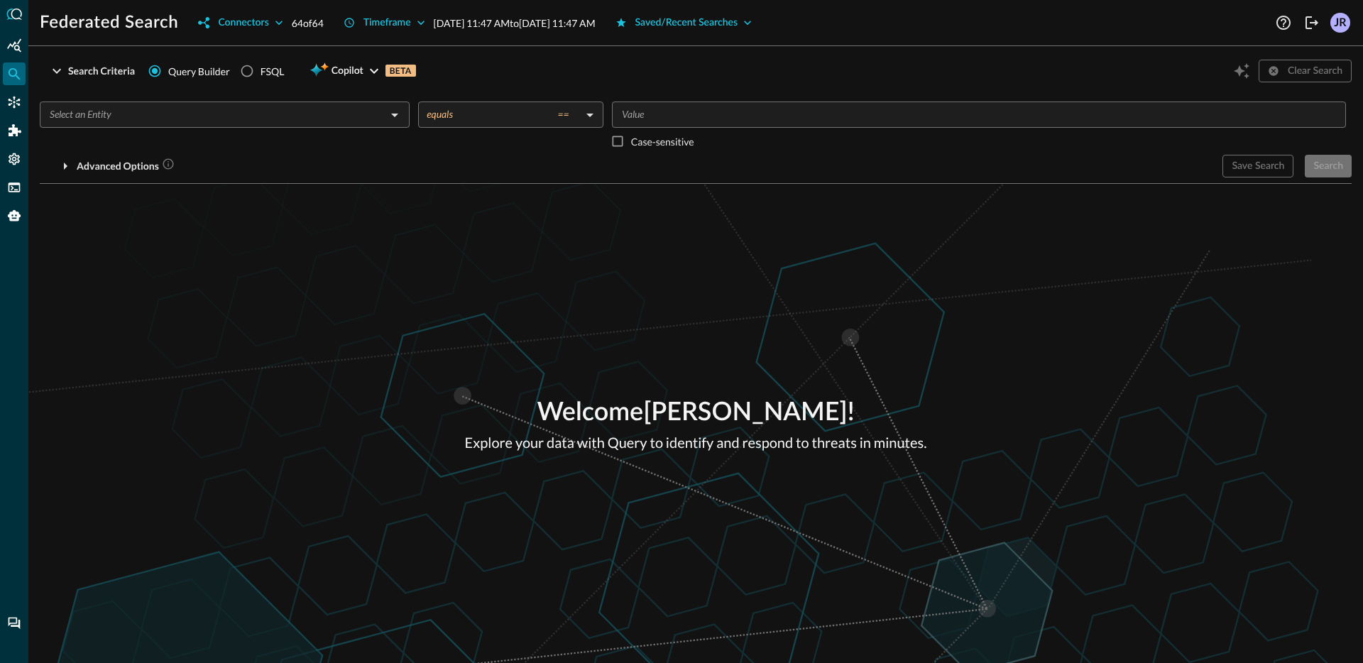
click at [137, 110] on input "text" at bounding box center [213, 115] width 338 height 18
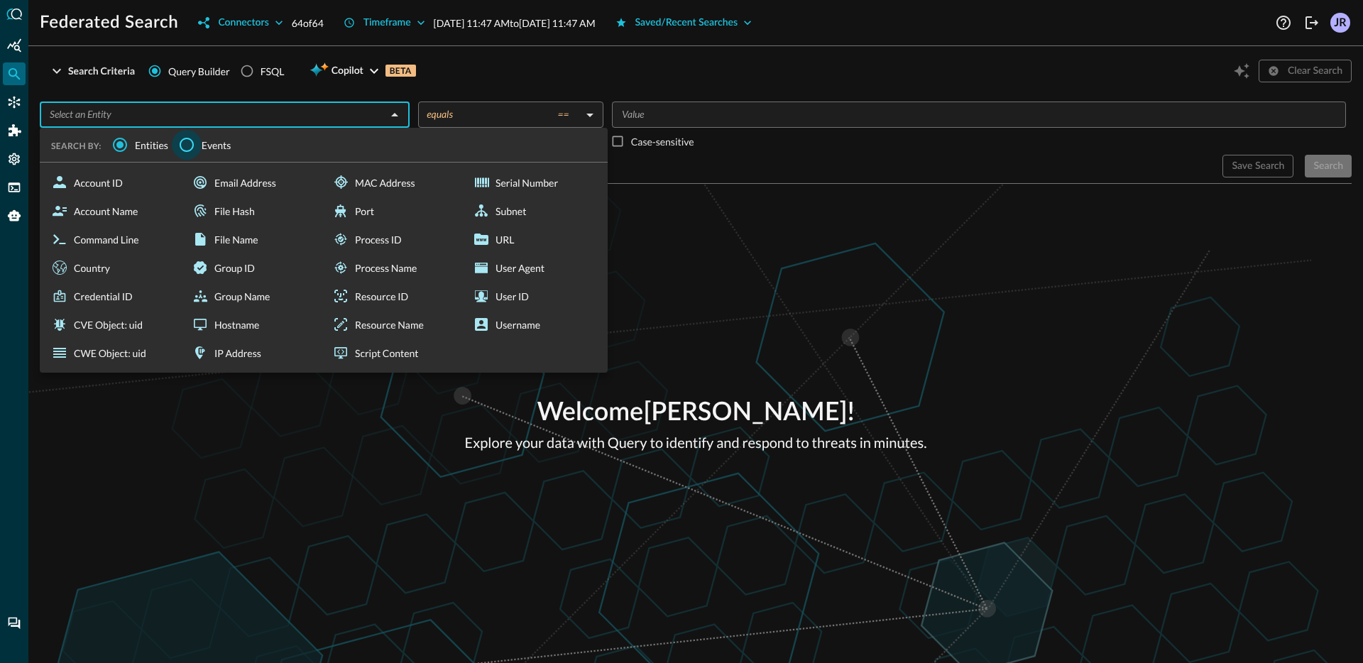
click at [180, 145] on input "Events" at bounding box center [187, 145] width 30 height 30
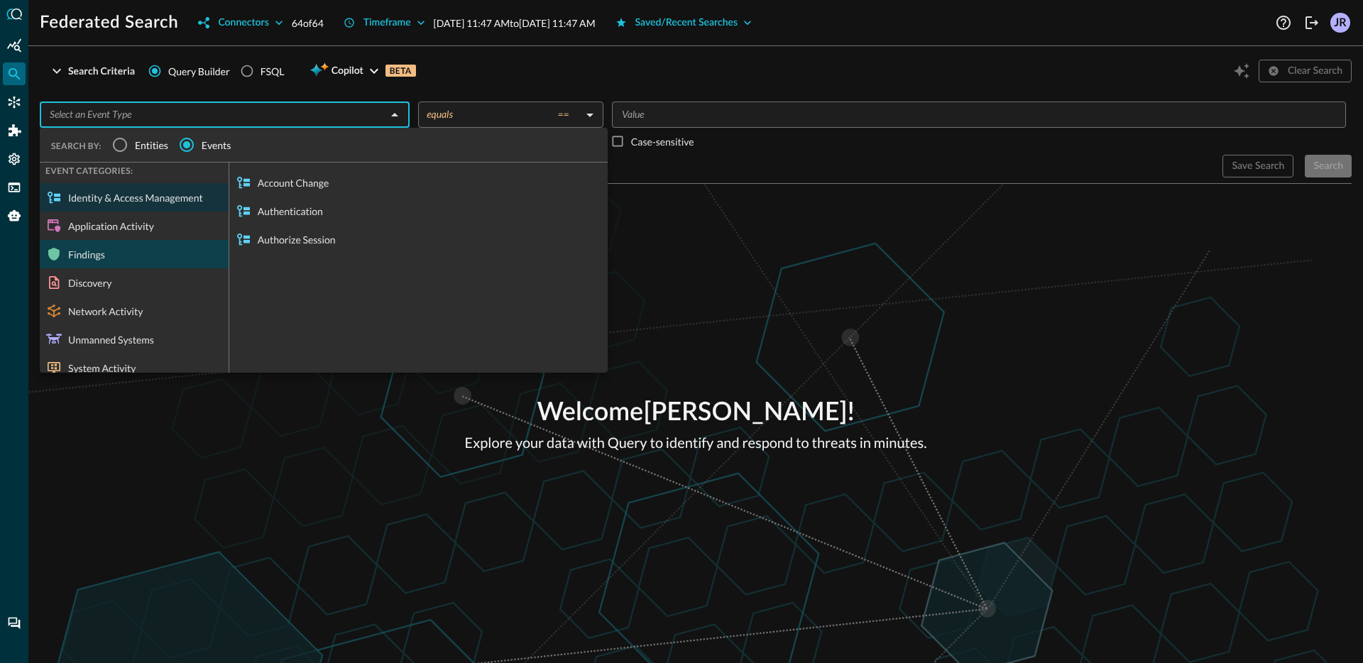
click at [111, 256] on div "Findings" at bounding box center [134, 254] width 189 height 28
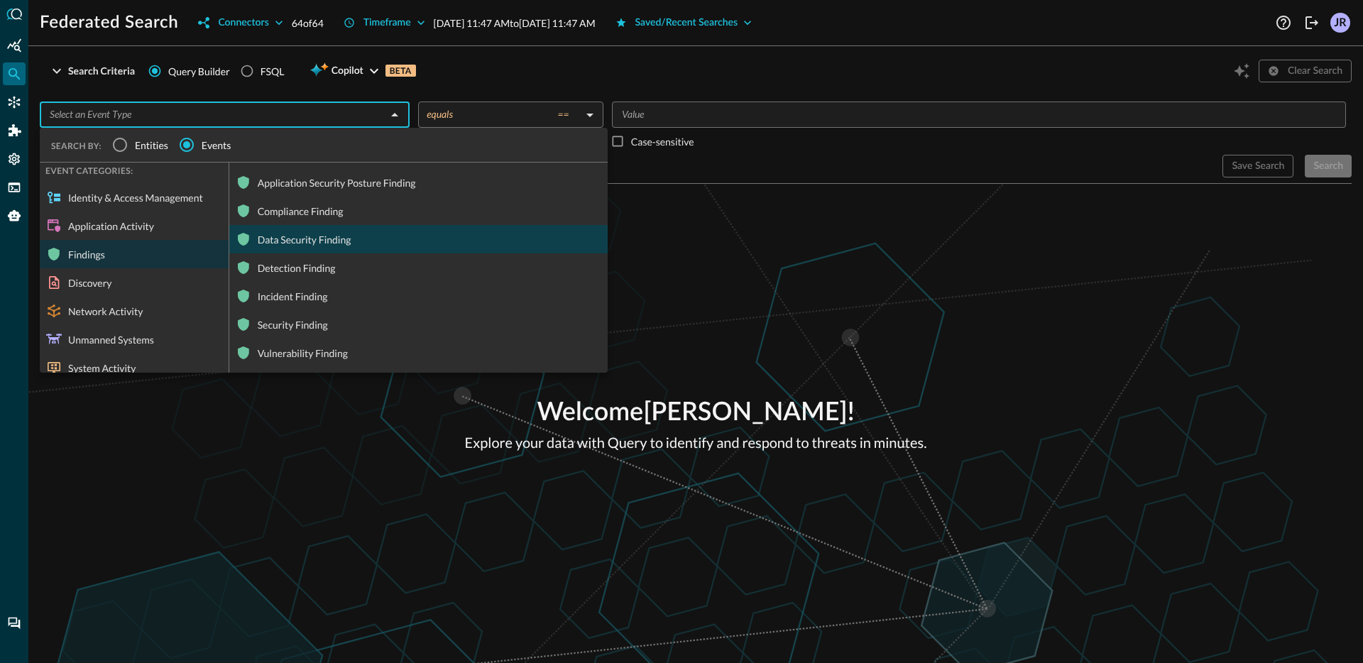
click at [329, 241] on div "Data Security Finding" at bounding box center [418, 239] width 378 height 28
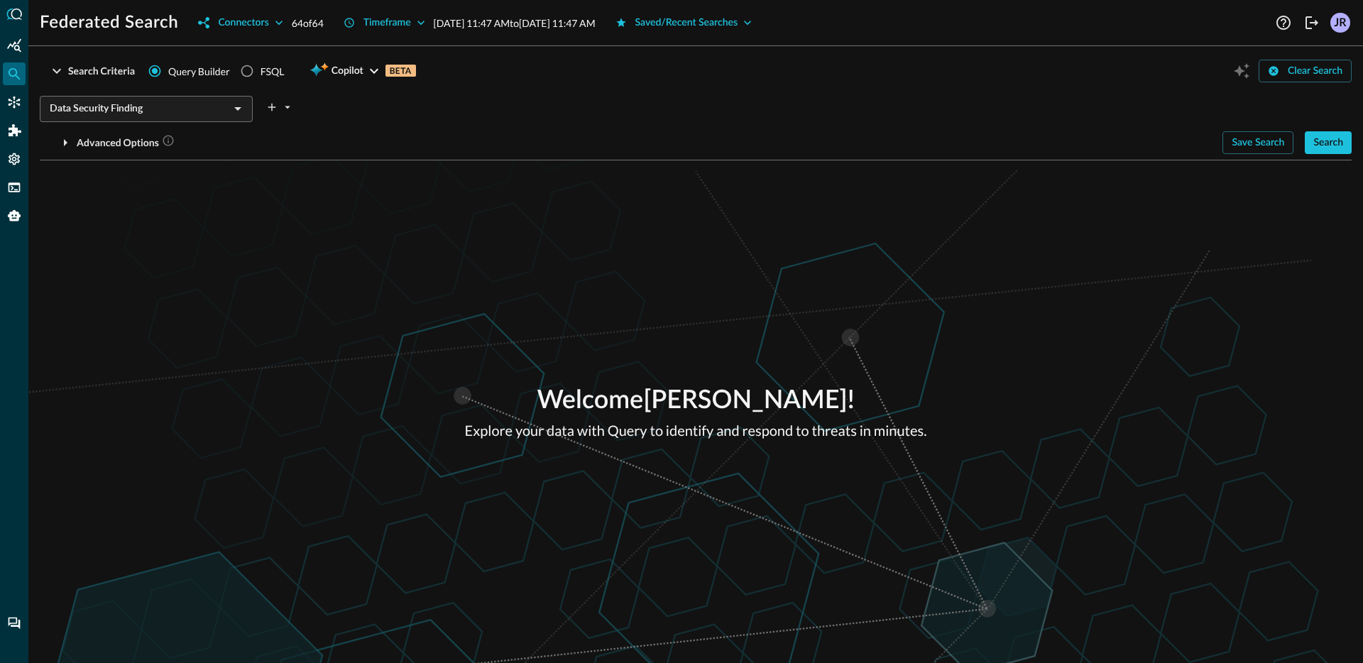
drag, startPoint x: 246, startPoint y: 248, endPoint x: 668, endPoint y: 190, distance: 425.7
click at [246, 248] on div "Welcome [PERSON_NAME] ! Explore your data with Query to identify and respond to…" at bounding box center [695, 411] width 1335 height 503
click at [1335, 141] on div "Search" at bounding box center [1328, 143] width 30 height 18
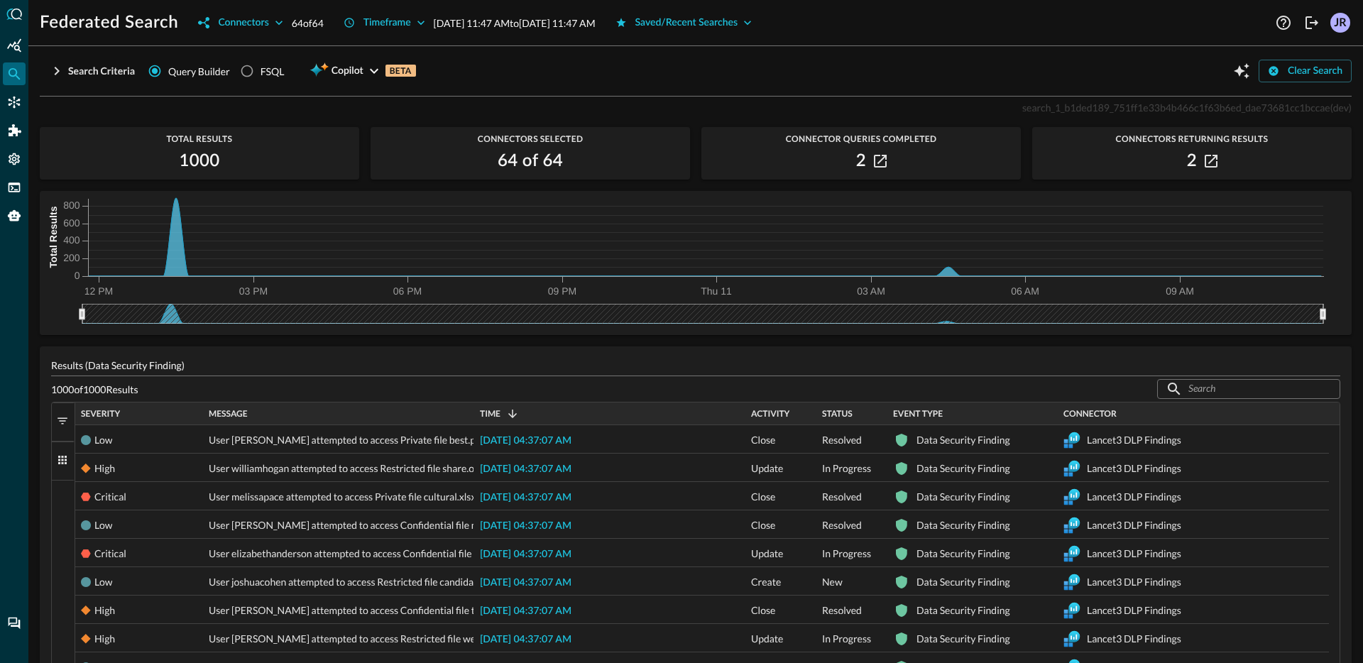
scroll to position [10, 0]
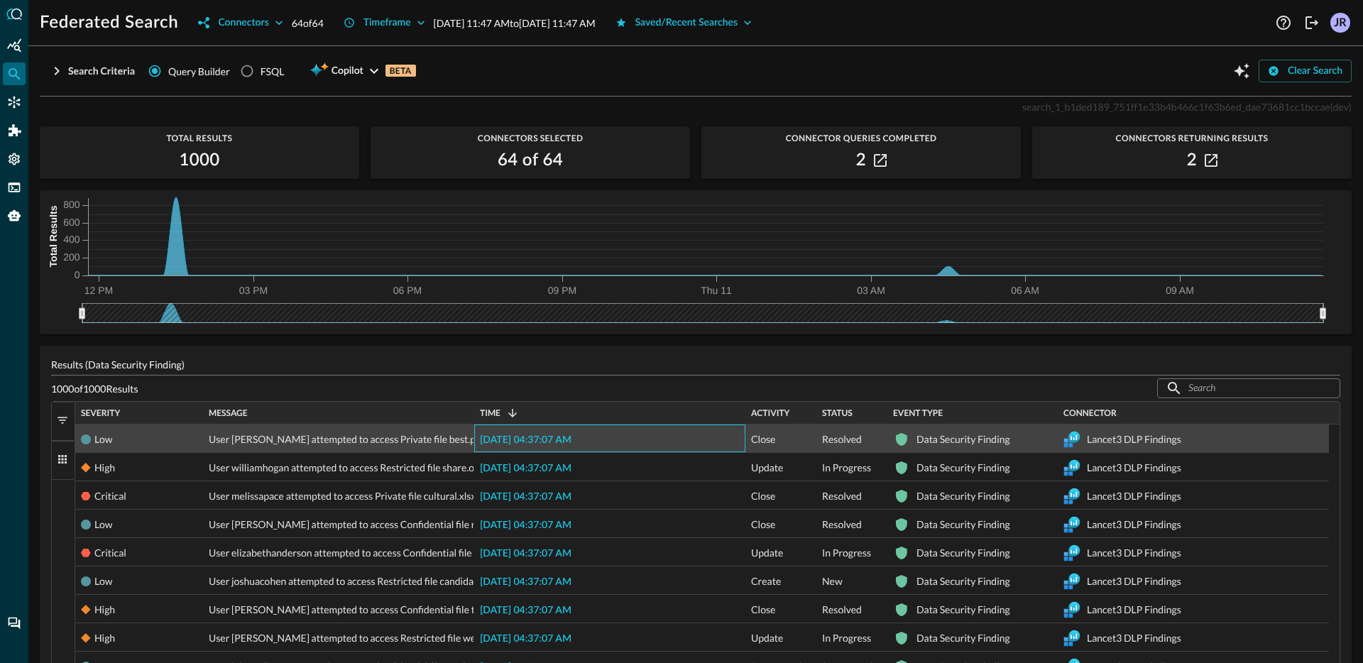
click at [559, 444] on span "[DATE] 04:37:07 AM" at bounding box center [526, 440] width 92 height 10
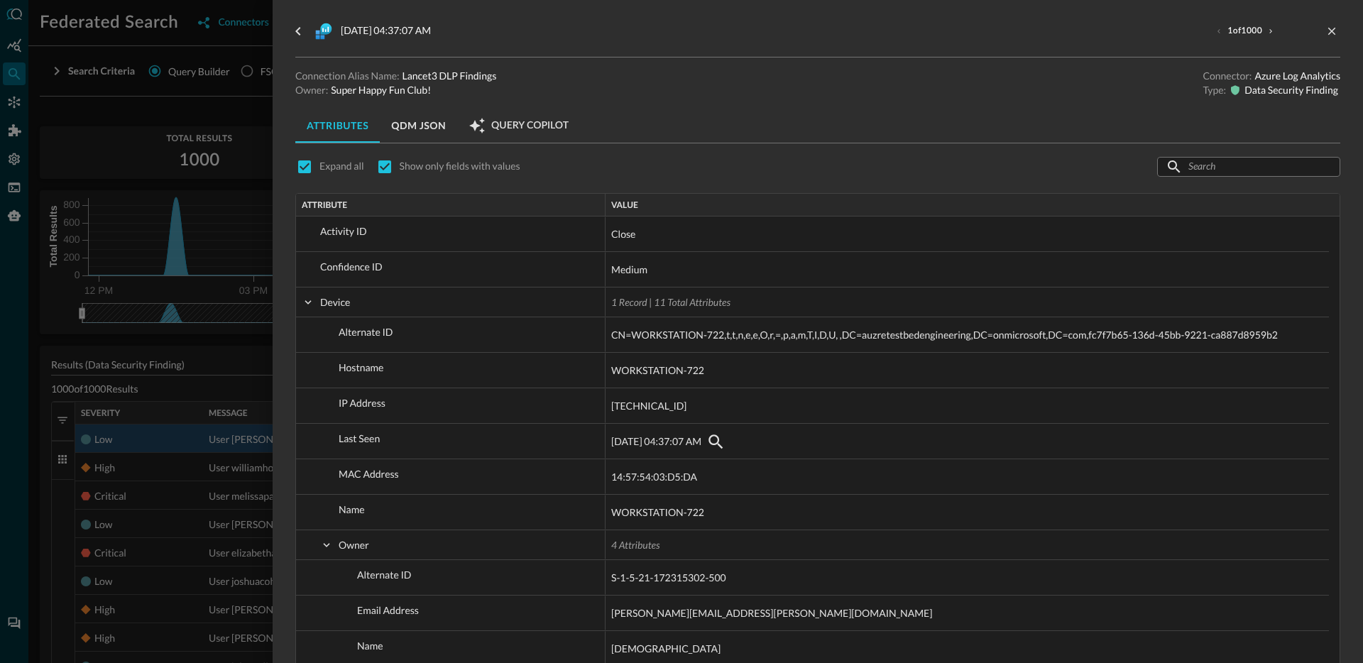
click at [246, 332] on div at bounding box center [681, 331] width 1363 height 663
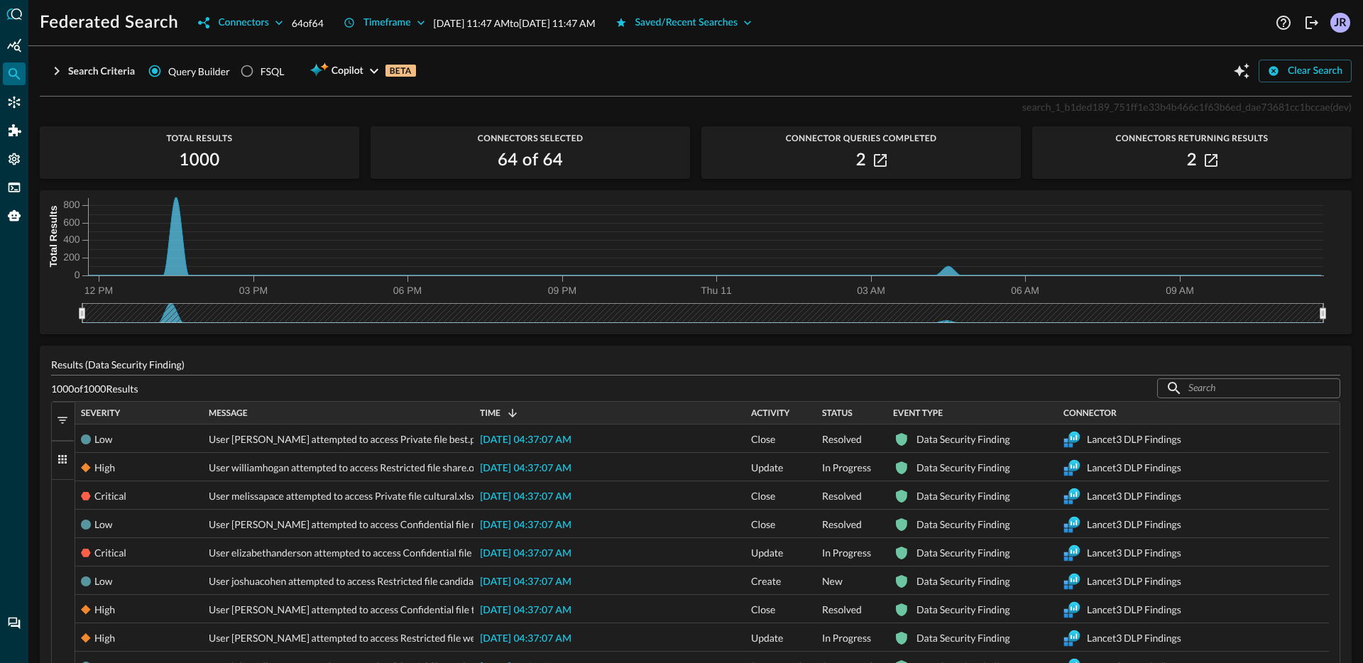
click at [148, 416] on div "Severity" at bounding box center [139, 413] width 116 height 16
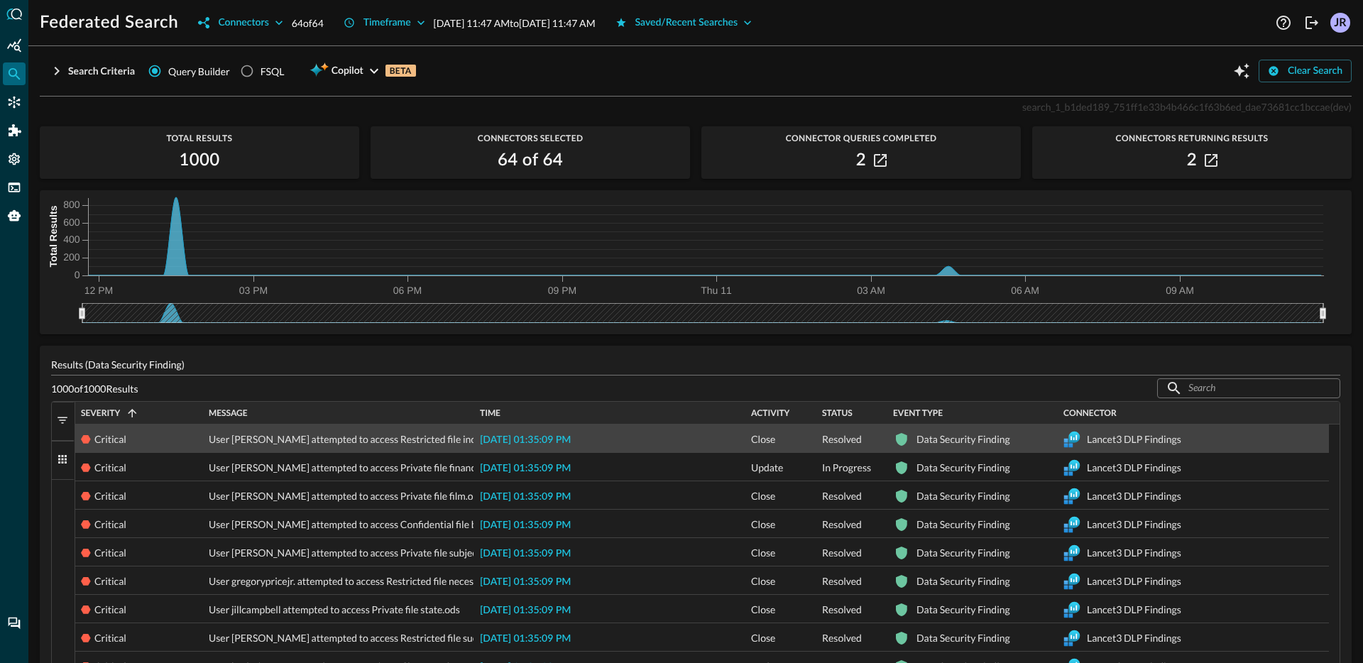
click at [548, 435] on span "[DATE] 01:35:09 PM" at bounding box center [525, 440] width 91 height 10
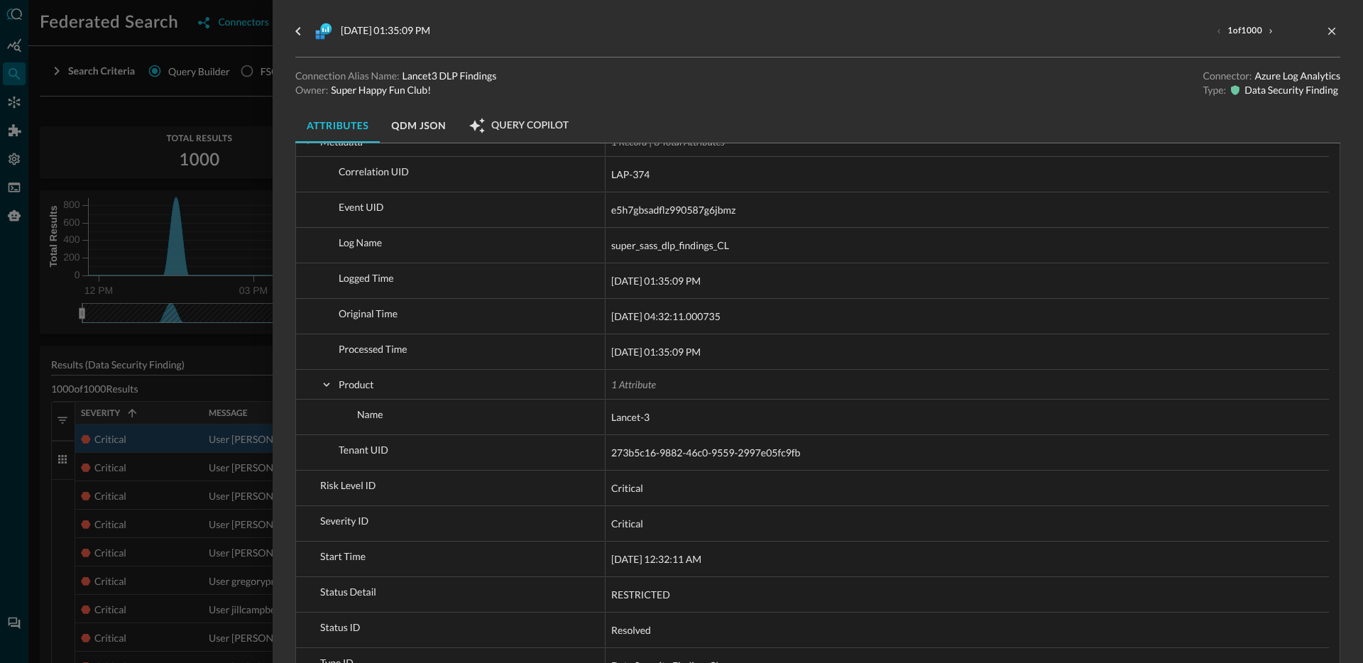
scroll to position [1485, 0]
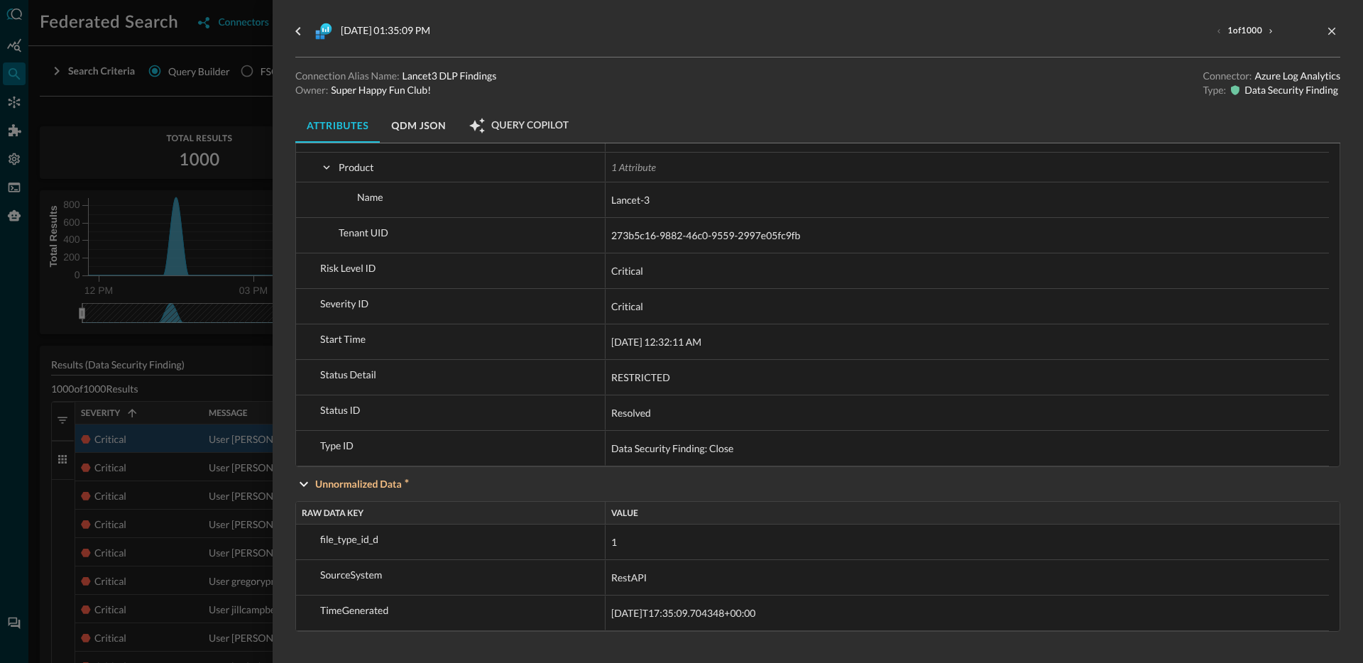
click at [190, 336] on div at bounding box center [681, 331] width 1363 height 663
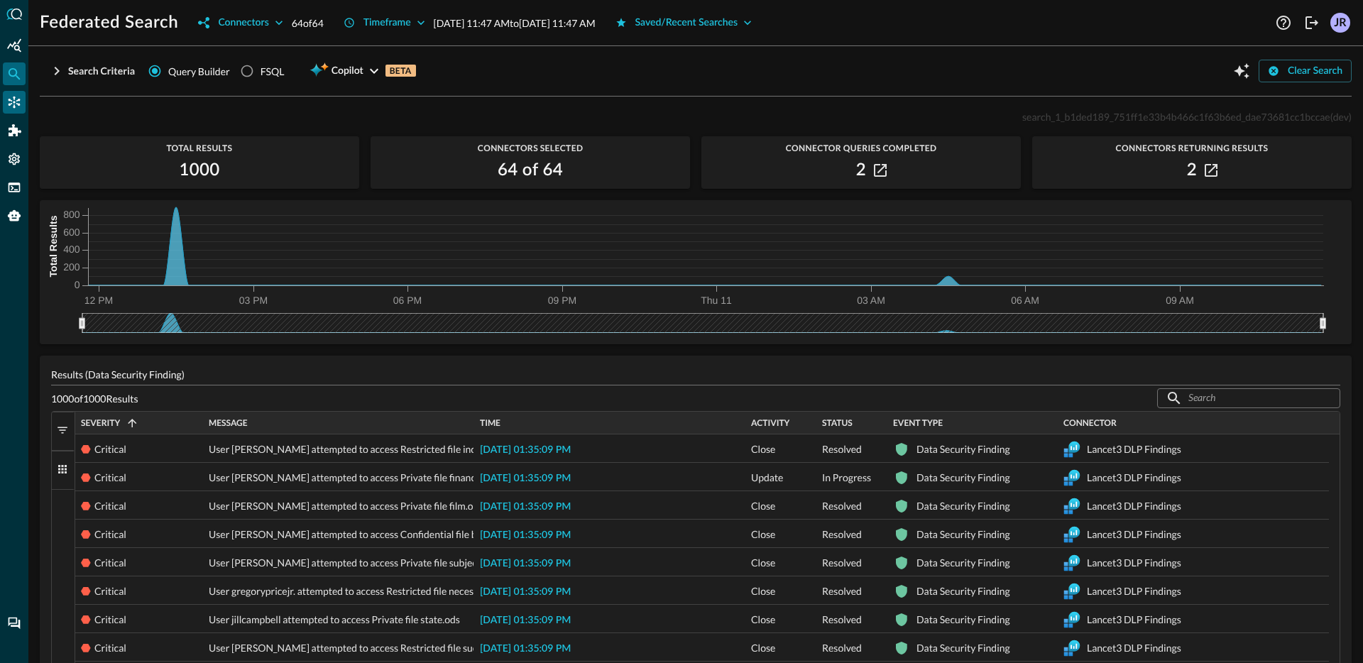
click at [8, 100] on icon "Connectors" at bounding box center [14, 102] width 14 height 14
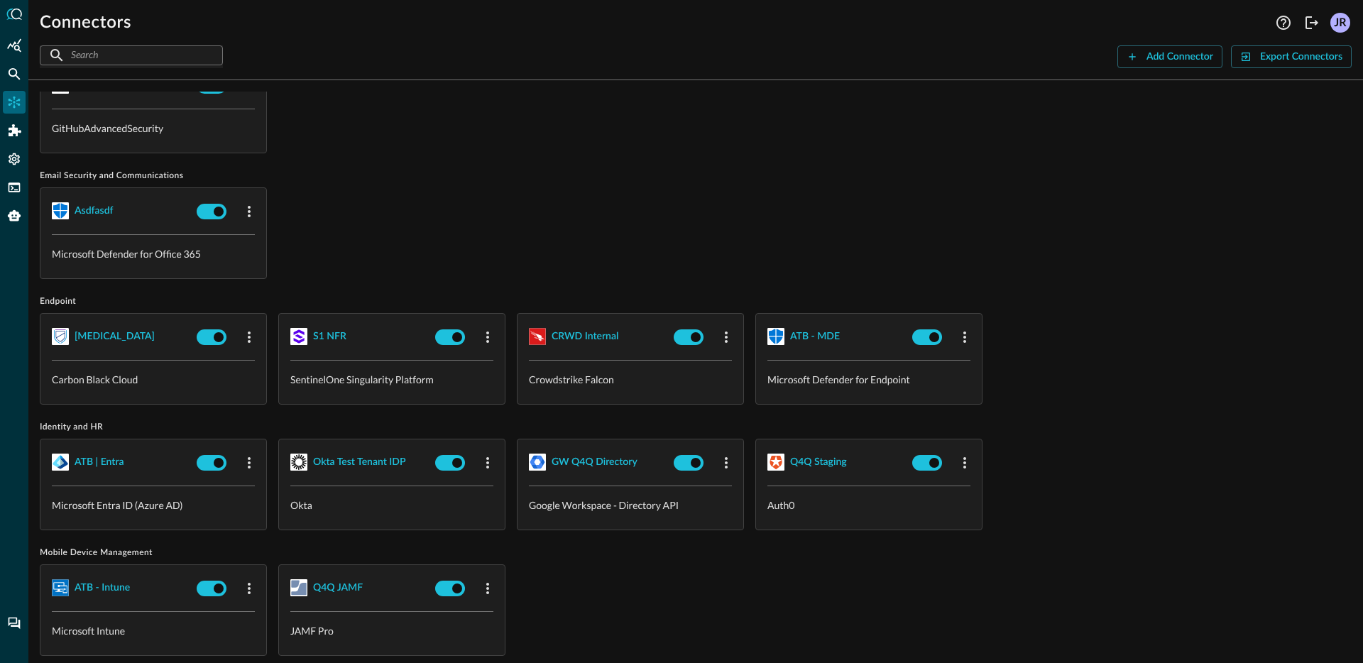
click at [679, 218] on div "asdfasdf Microsoft Defender for Office 365" at bounding box center [696, 233] width 1312 height 92
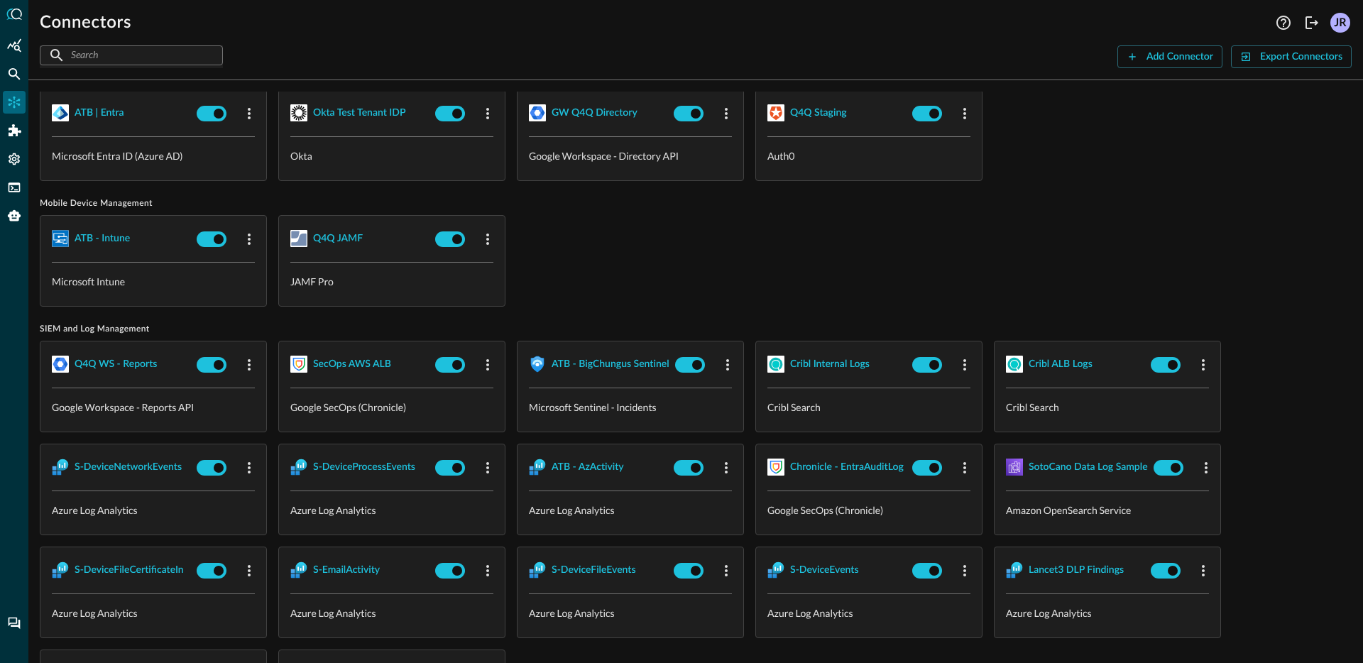
scroll to position [1425, 0]
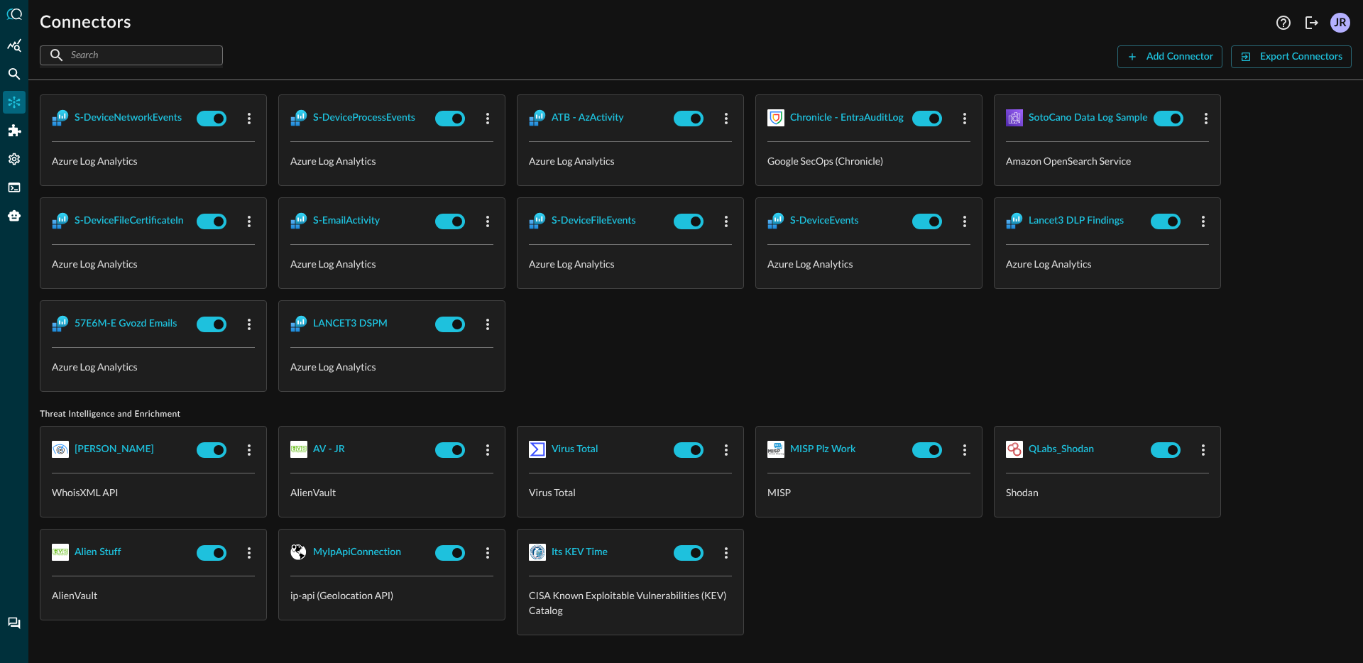
click at [687, 349] on div "Q4Q WS - Reports Google Workspace - Reports API SecOps AWS ALB Google SecOps (C…" at bounding box center [696, 191] width 1312 height 400
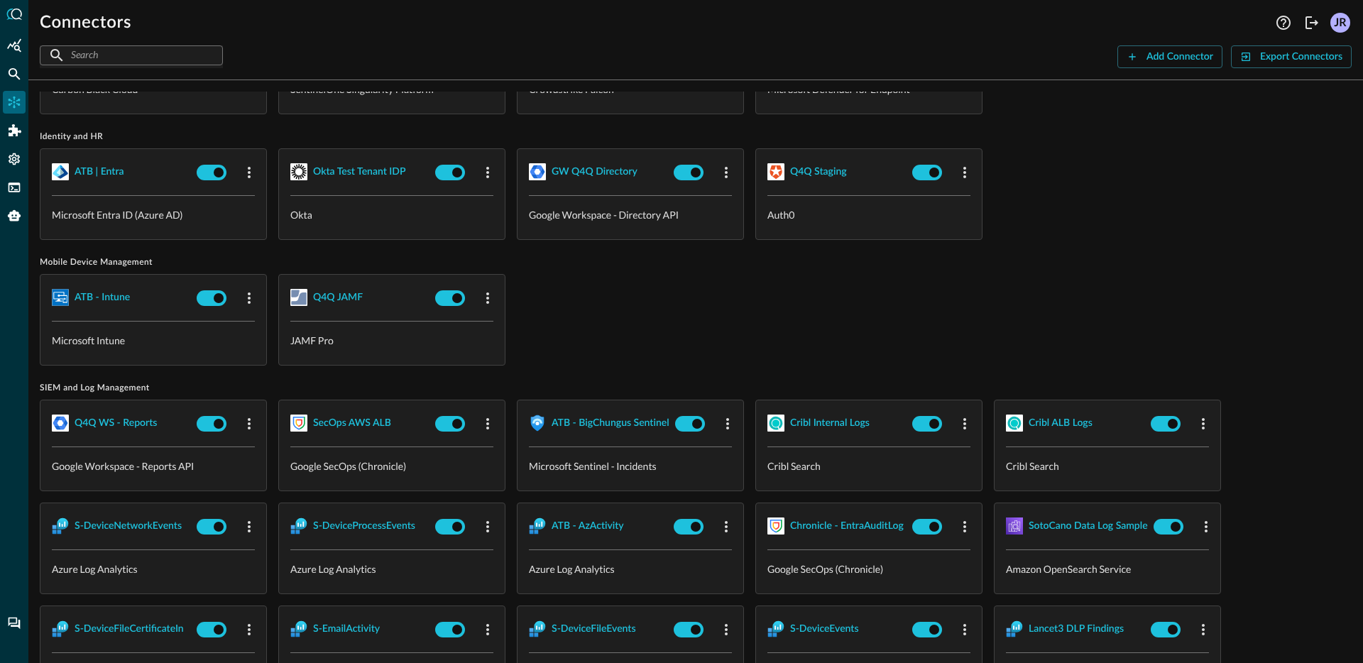
scroll to position [1242, 0]
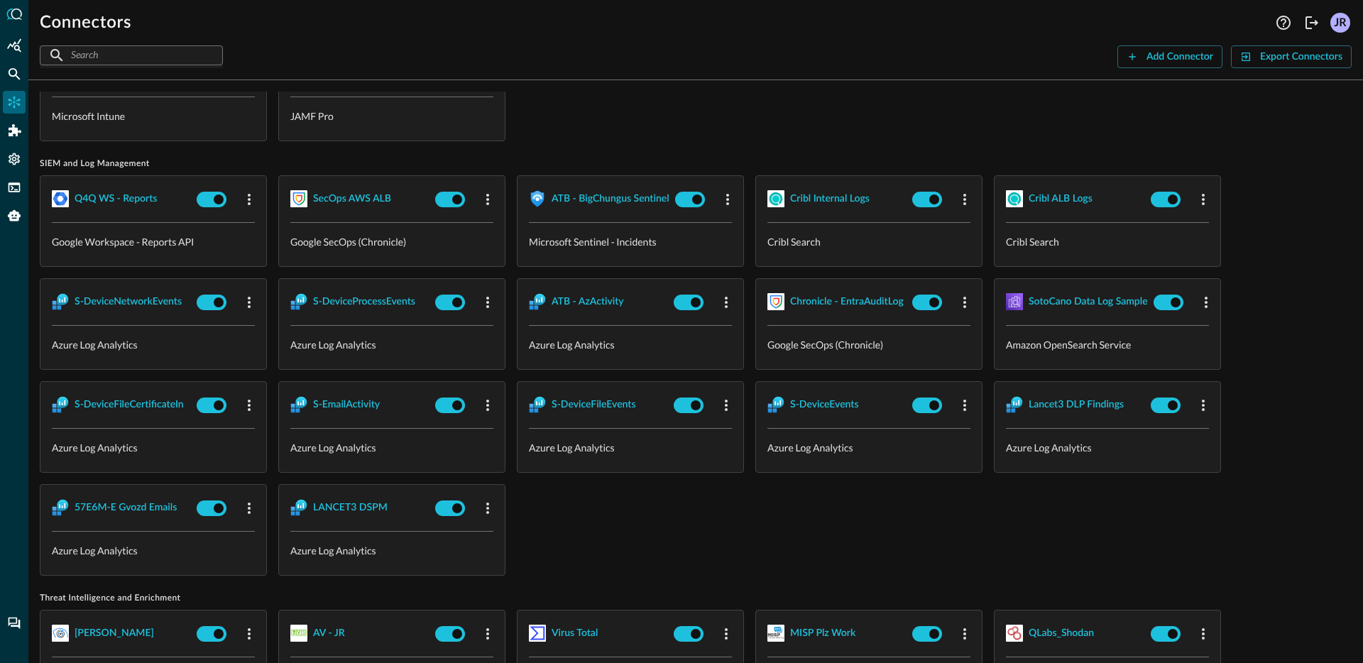
click at [765, 513] on div "Q4Q WS - Reports Google Workspace - Reports API SecOps AWS ALB Google SecOps (C…" at bounding box center [696, 375] width 1312 height 400
click at [1200, 400] on icon "button" at bounding box center [1203, 405] width 17 height 17
click at [1227, 489] on span "Delete" at bounding box center [1237, 488] width 31 height 10
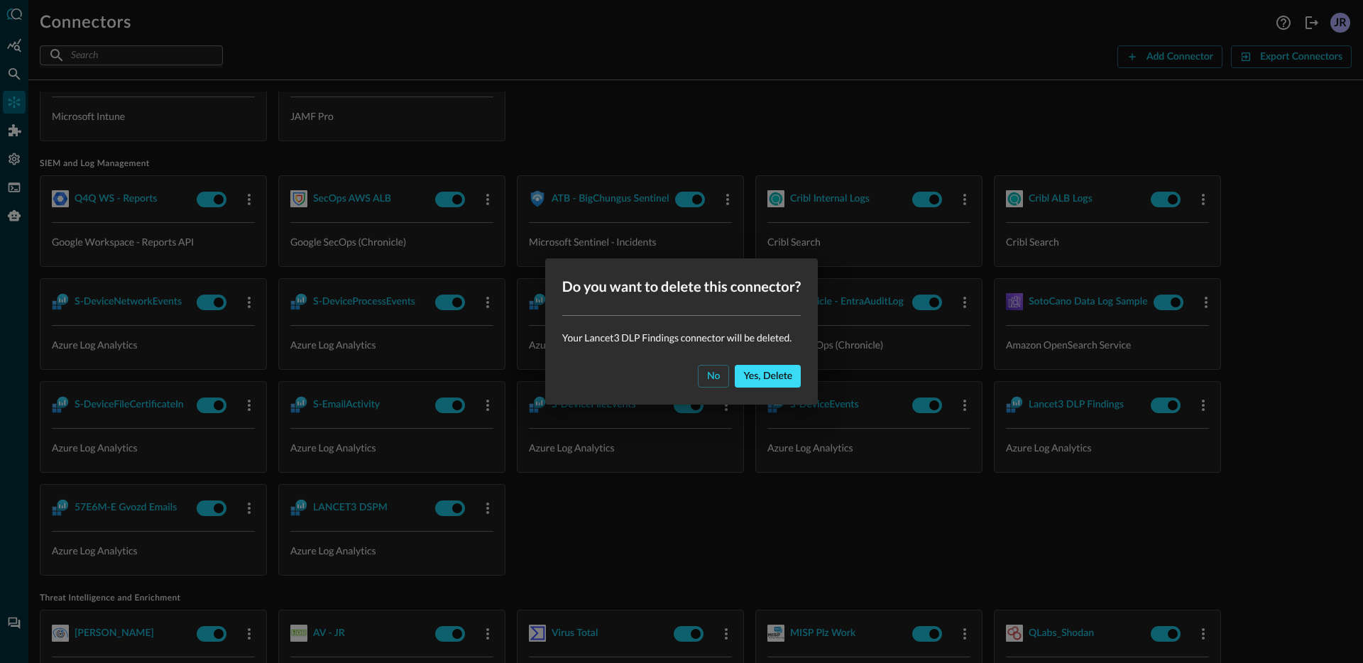
click at [757, 371] on div "Yes, delete" at bounding box center [767, 377] width 49 height 18
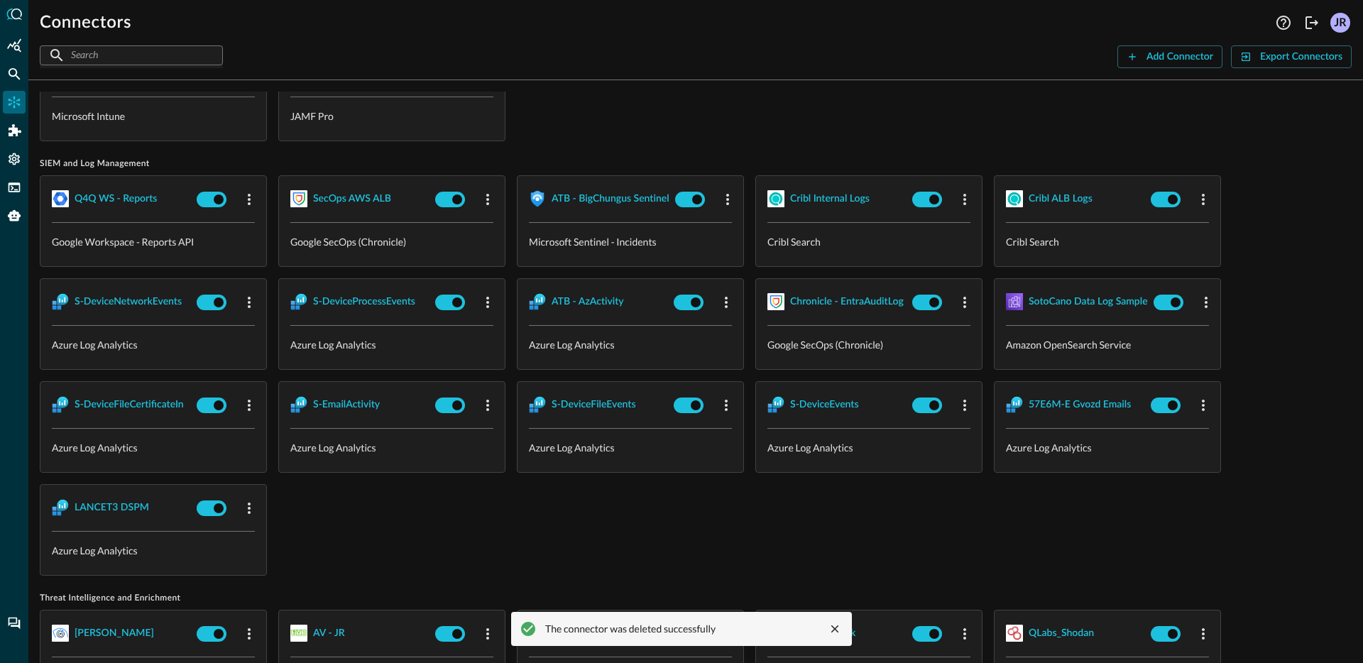
click at [1088, 123] on div "ATB - Intune Microsoft Intune Q4Q JAMF JAMF Pro" at bounding box center [696, 96] width 1312 height 92
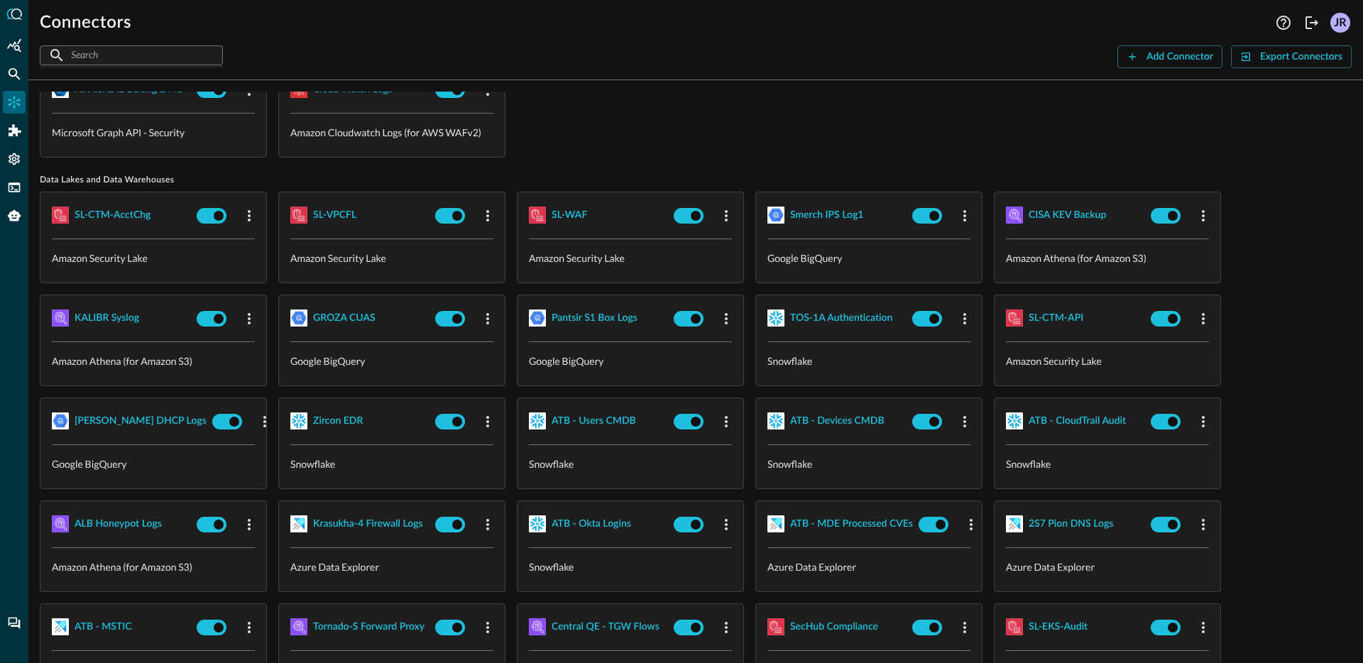
scroll to position [0, 0]
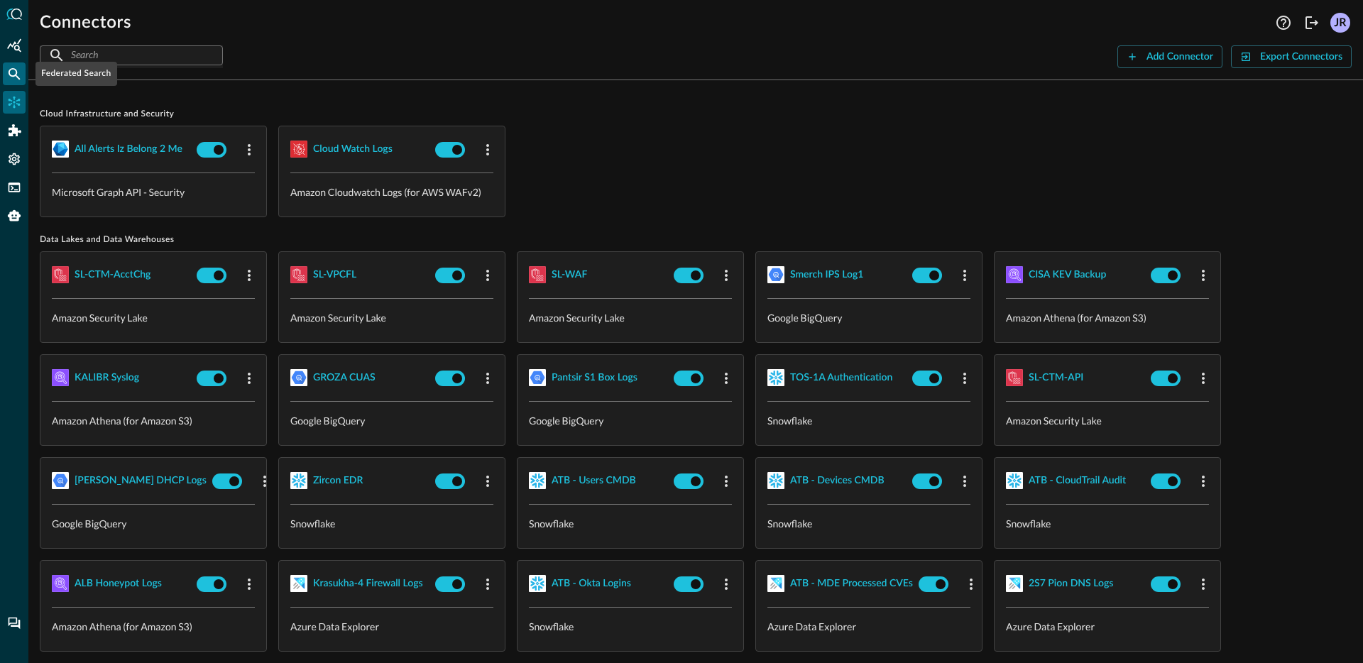
click at [13, 80] on icon "Federated Search" at bounding box center [14, 74] width 14 height 14
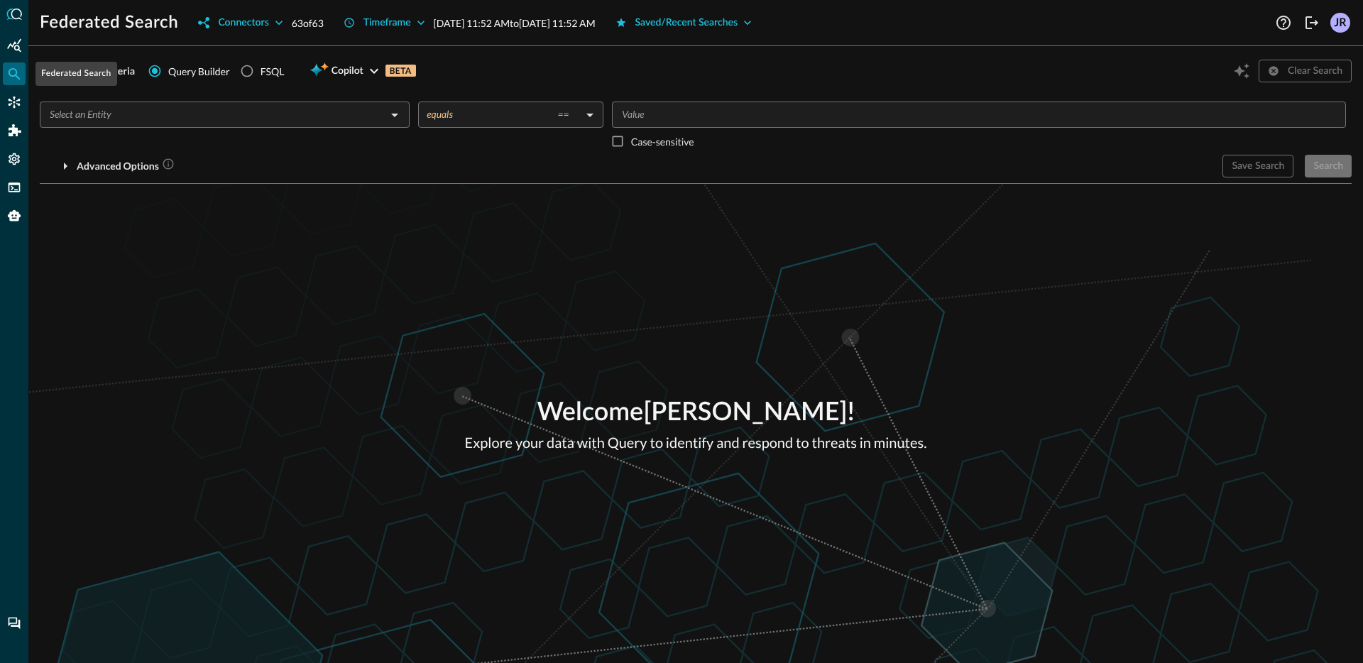
click at [182, 124] on div "​" at bounding box center [225, 115] width 370 height 26
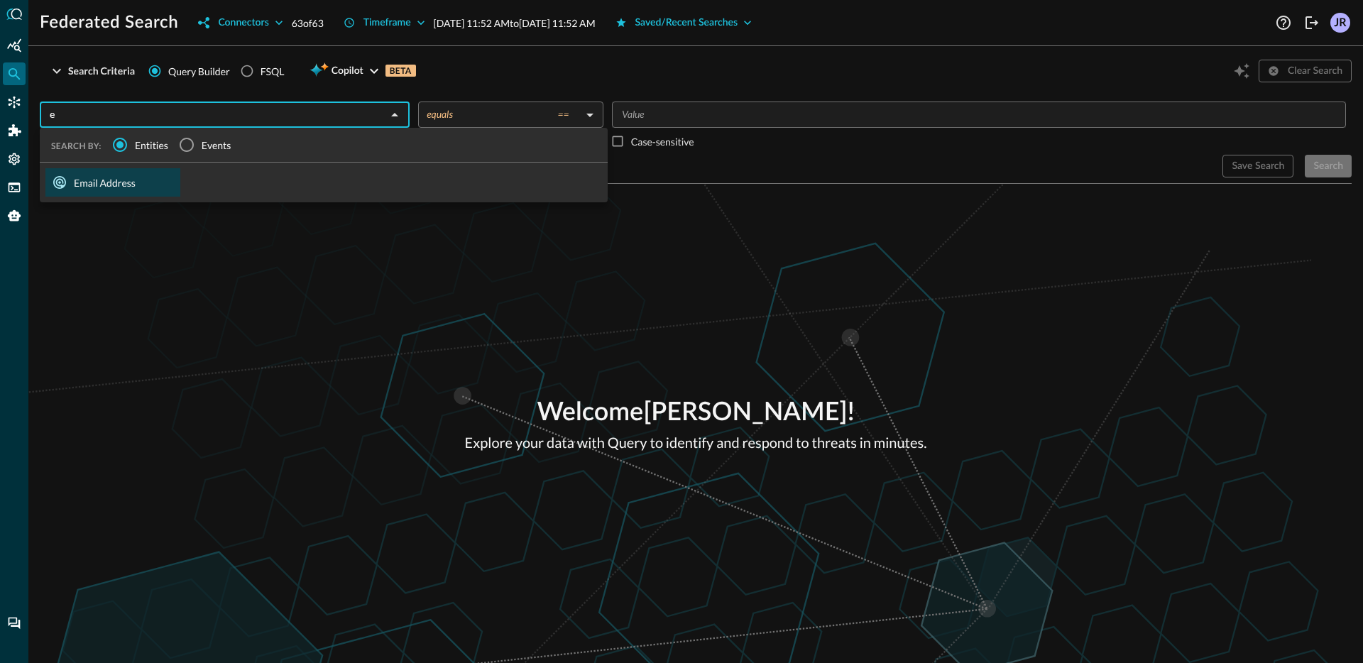
click at [143, 181] on div "Email Address" at bounding box center [112, 182] width 135 height 28
type input "Email Address"
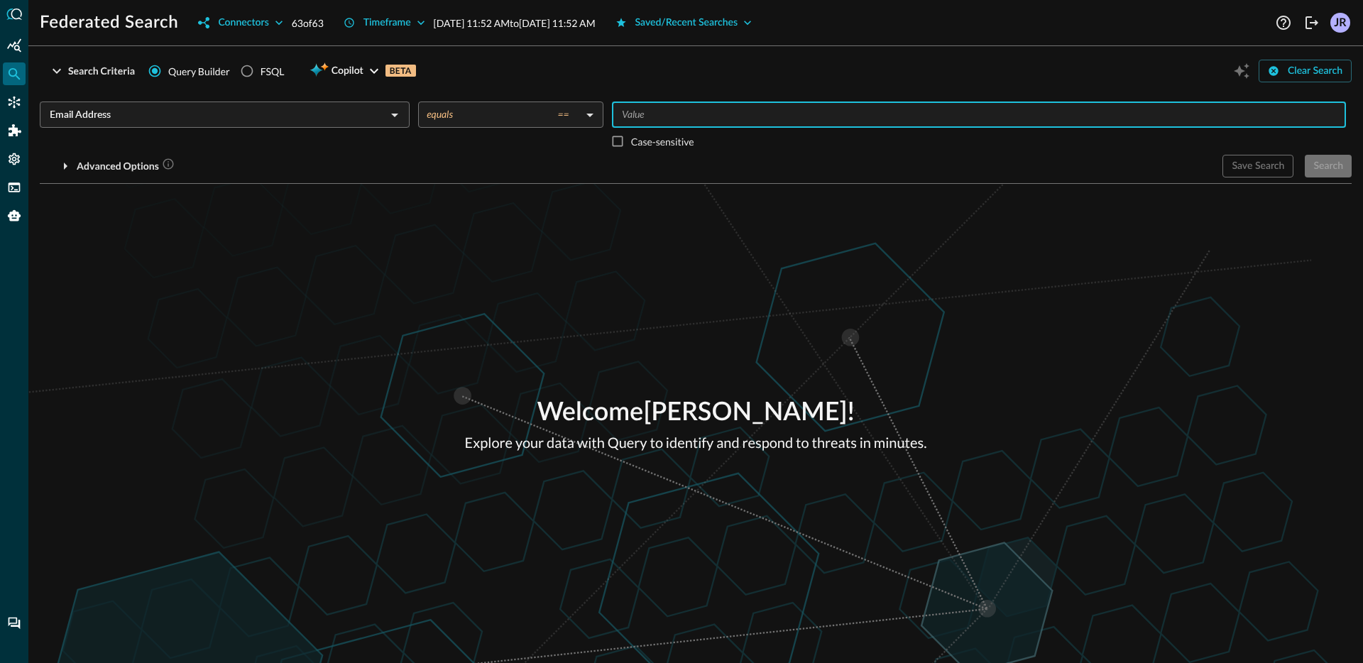
click at [665, 116] on input "Value" at bounding box center [977, 115] width 723 height 18
type input "bar"
click at [466, 143] on div "Email Address ​ equals == equals ​ ​ Case-sensitive" at bounding box center [696, 128] width 1312 height 53
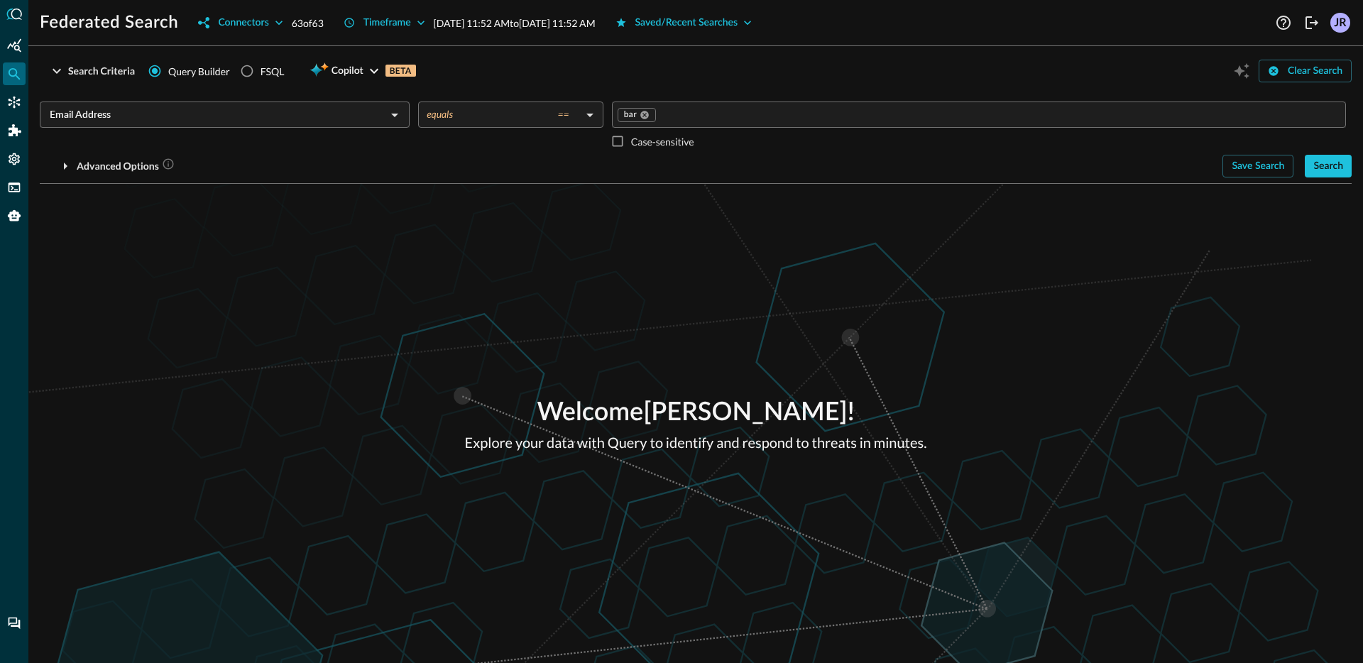
click at [475, 116] on body "Federated Search Connectors 63 of 63 Timeframe [DATE] 11:52 AM to [DATE] 11:52 …" at bounding box center [681, 331] width 1363 height 663
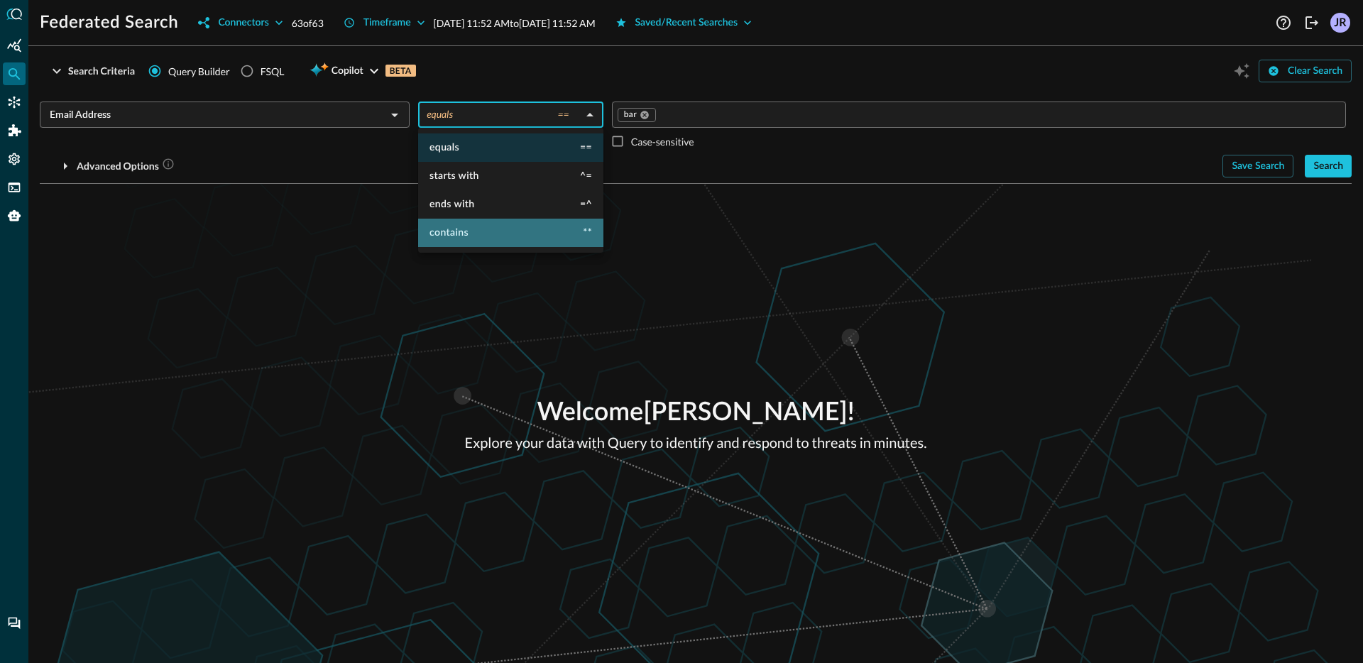
click at [486, 229] on li "contains **" at bounding box center [510, 233] width 185 height 28
type input "contains"
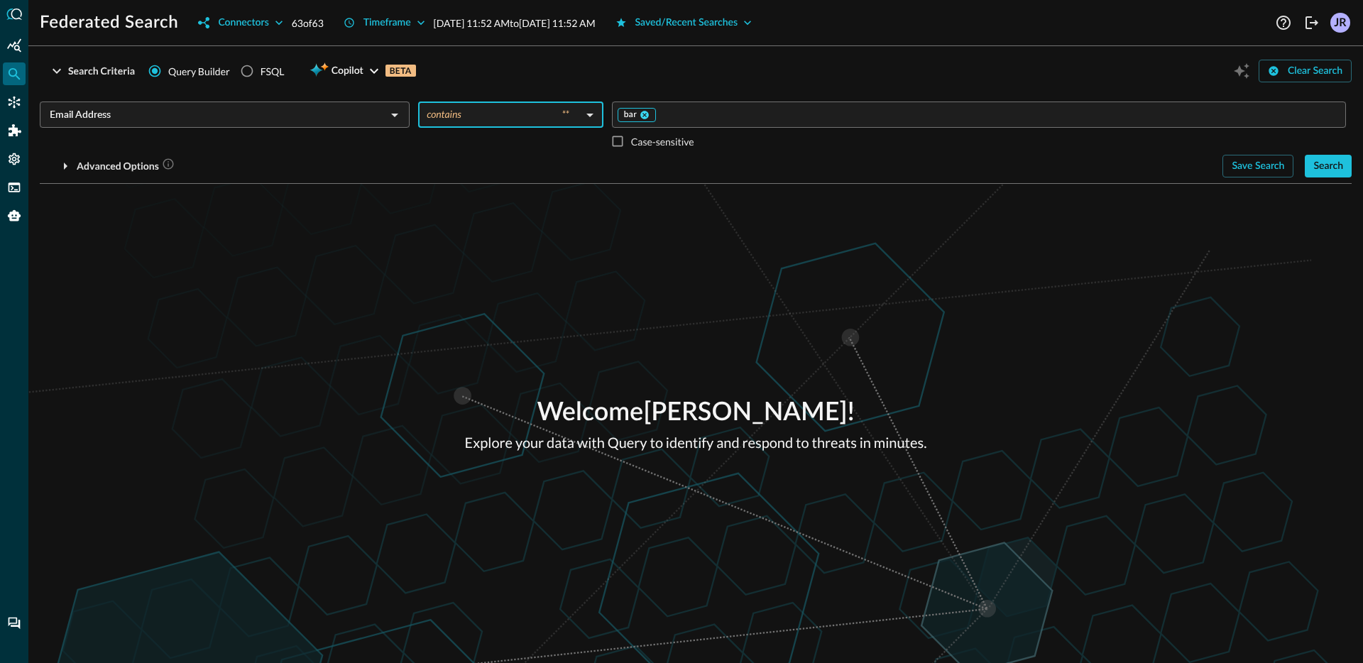
click at [647, 112] on icon at bounding box center [644, 115] width 9 height 9
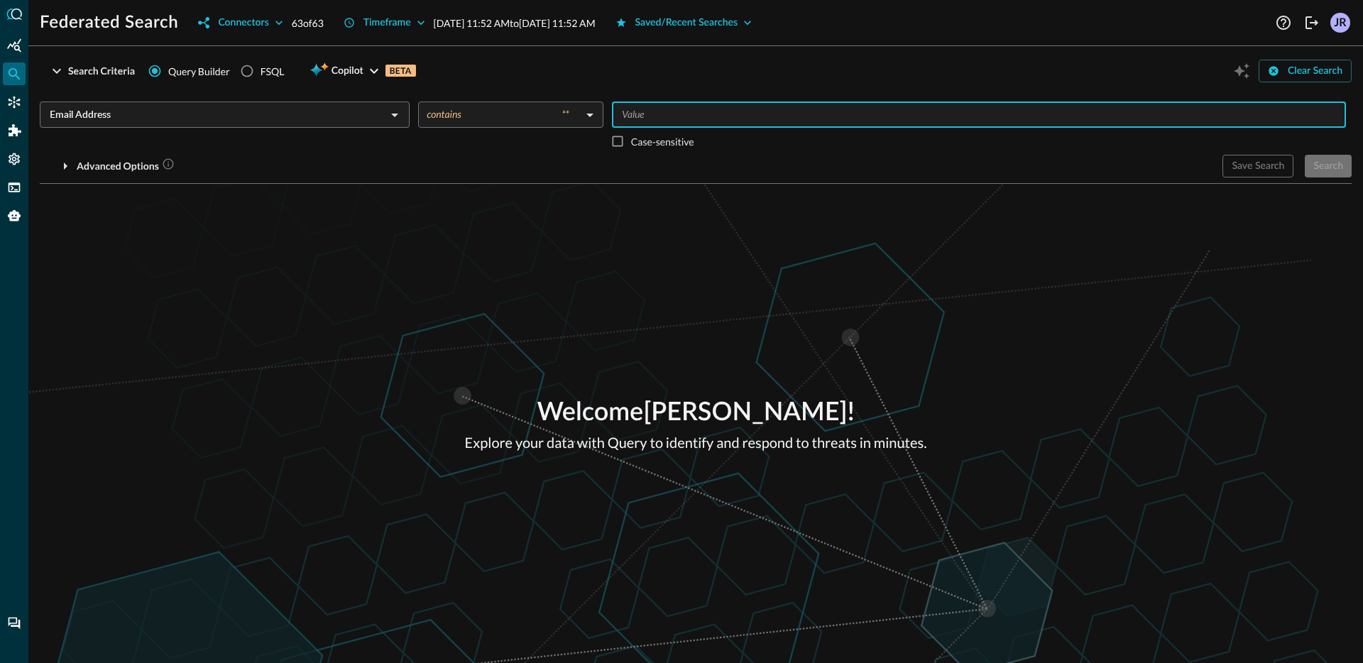
click at [653, 116] on input "Value" at bounding box center [977, 115] width 723 height 18
type input "[PERSON_NAME].[PERSON_NAME]"
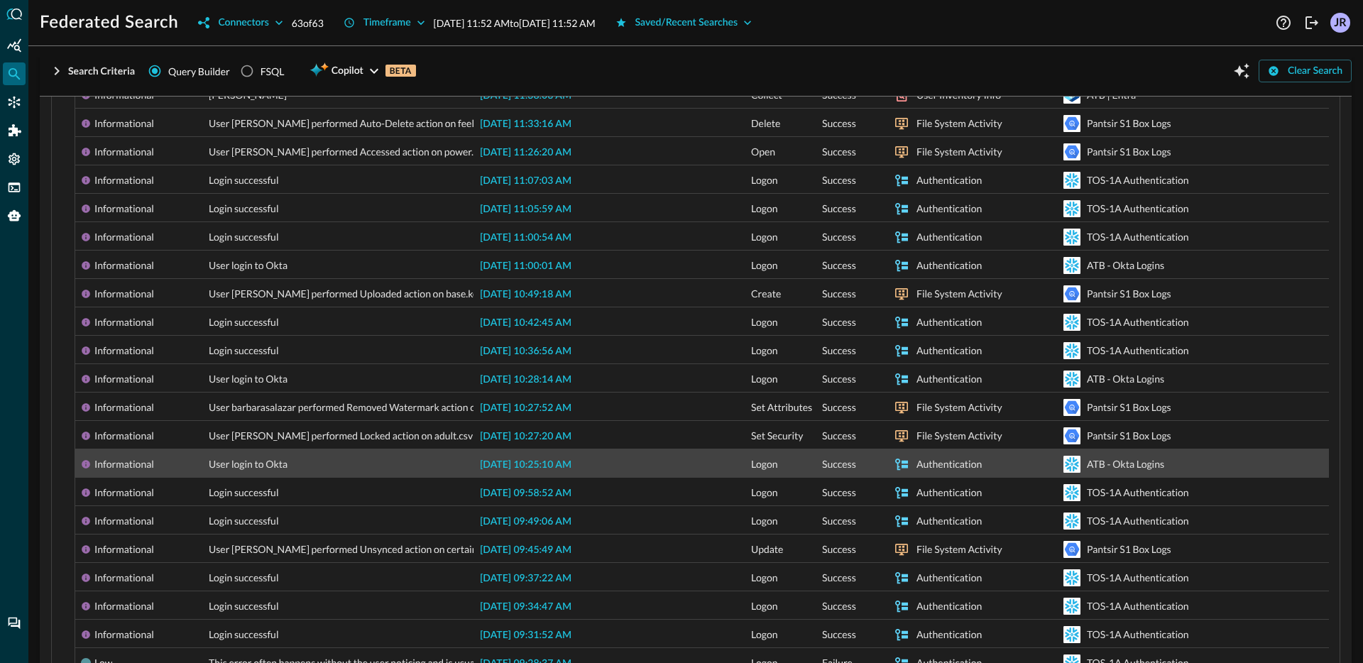
scroll to position [544, 0]
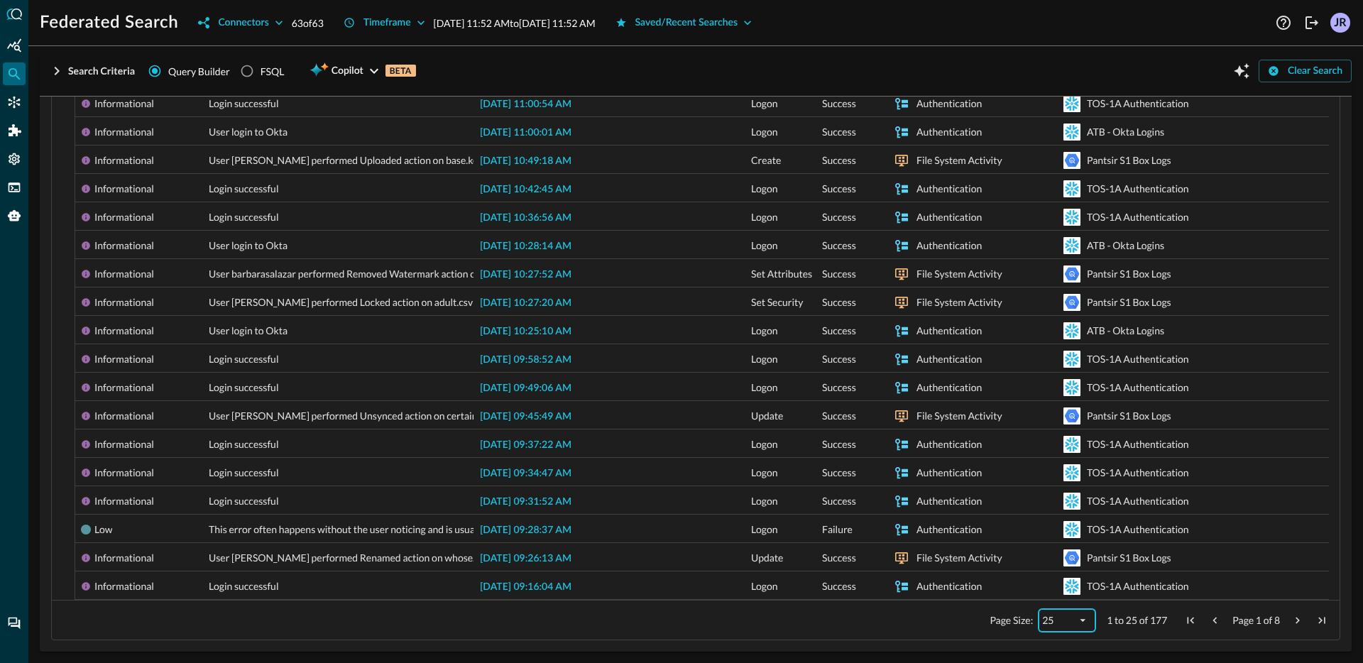
click at [1054, 621] on div "25" at bounding box center [1059, 620] width 34 height 12
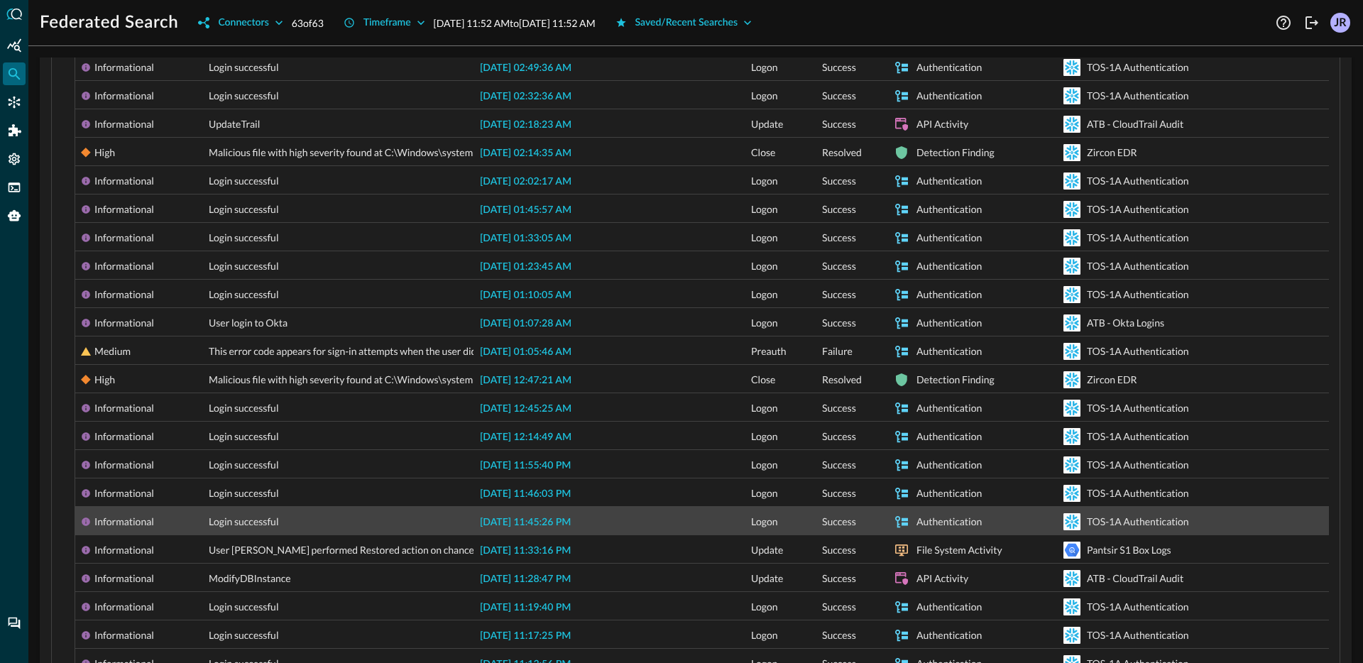
scroll to position [2674, 0]
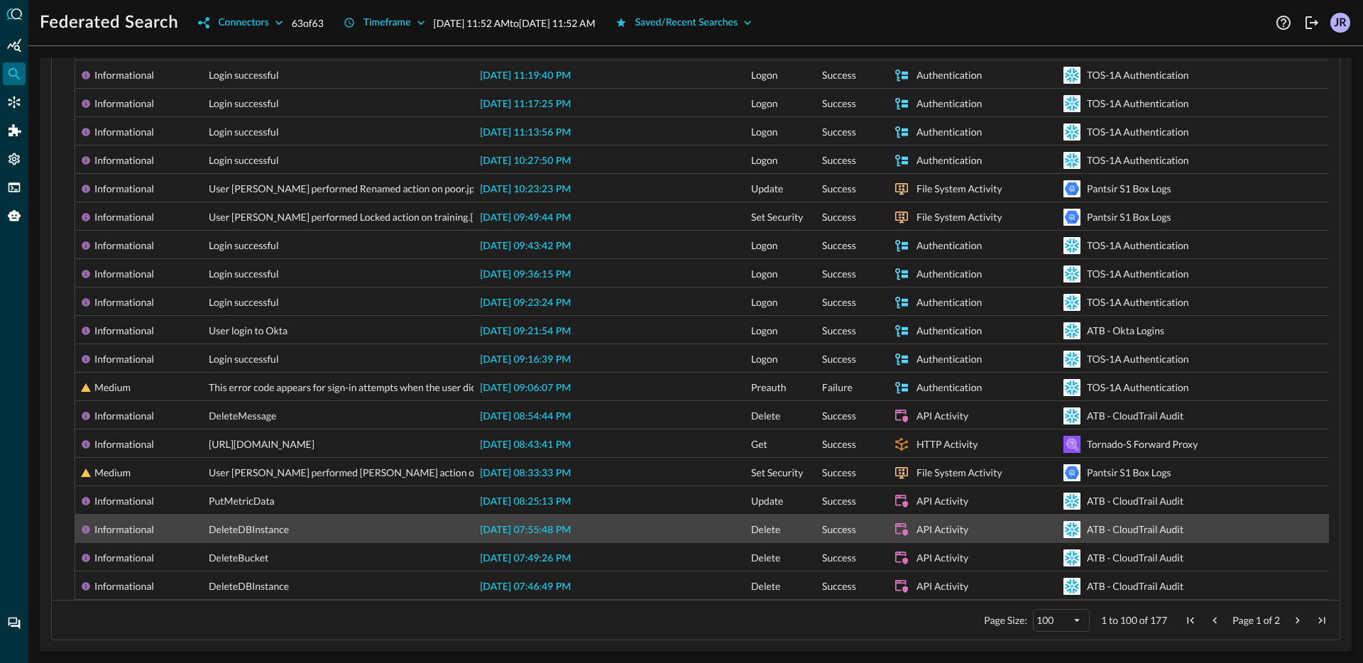
click at [486, 525] on span "[DATE] 07:55:48 PM" at bounding box center [525, 530] width 91 height 10
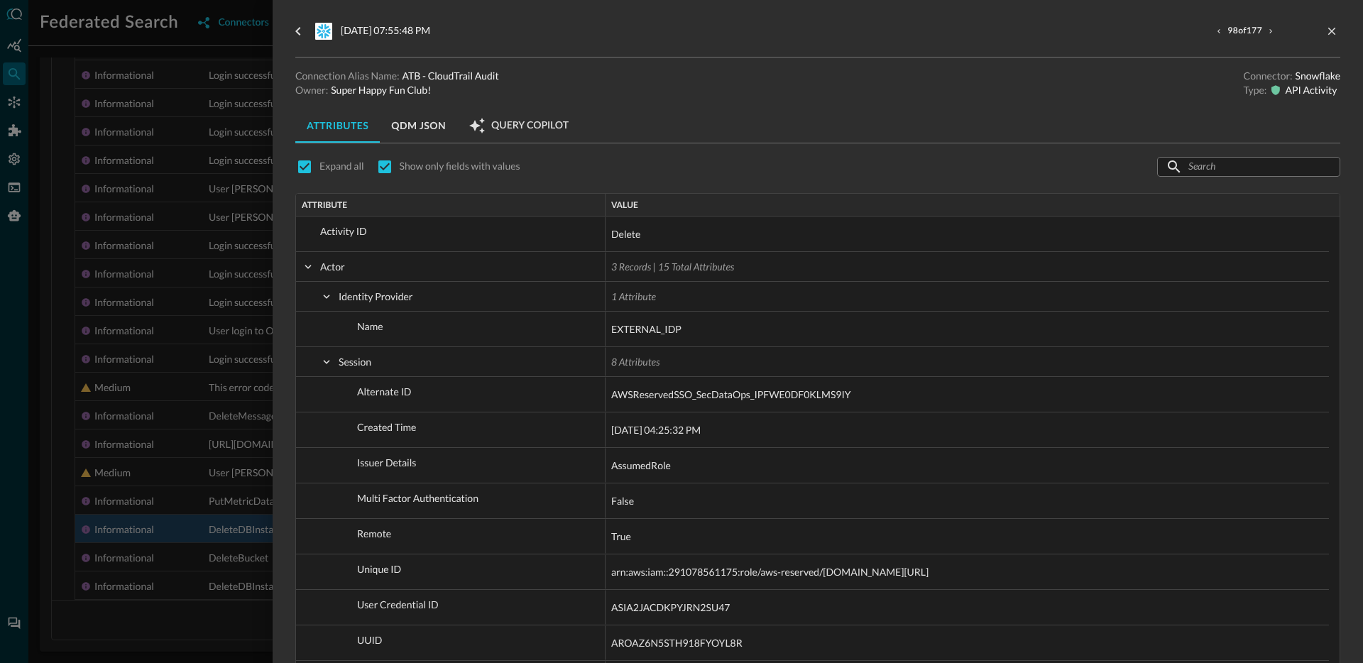
click at [60, 327] on div at bounding box center [681, 331] width 1363 height 663
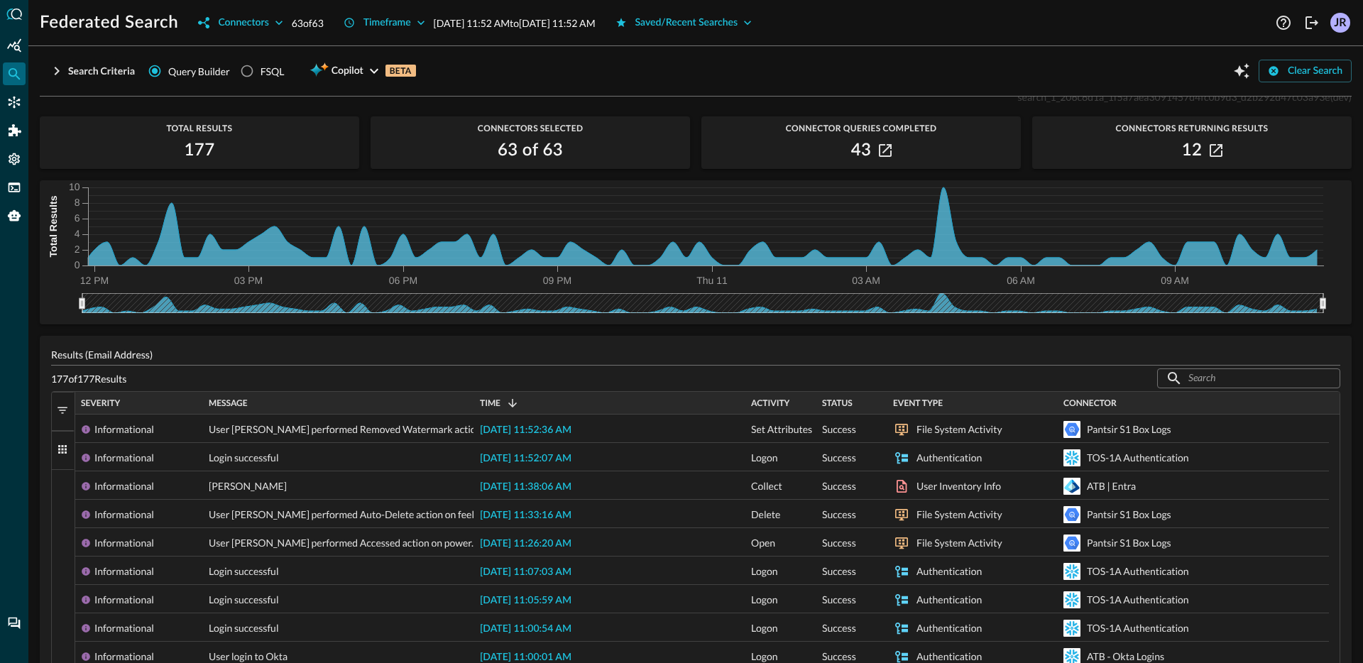
scroll to position [20, 0]
click at [1104, 405] on span "Connector" at bounding box center [1089, 403] width 53 height 10
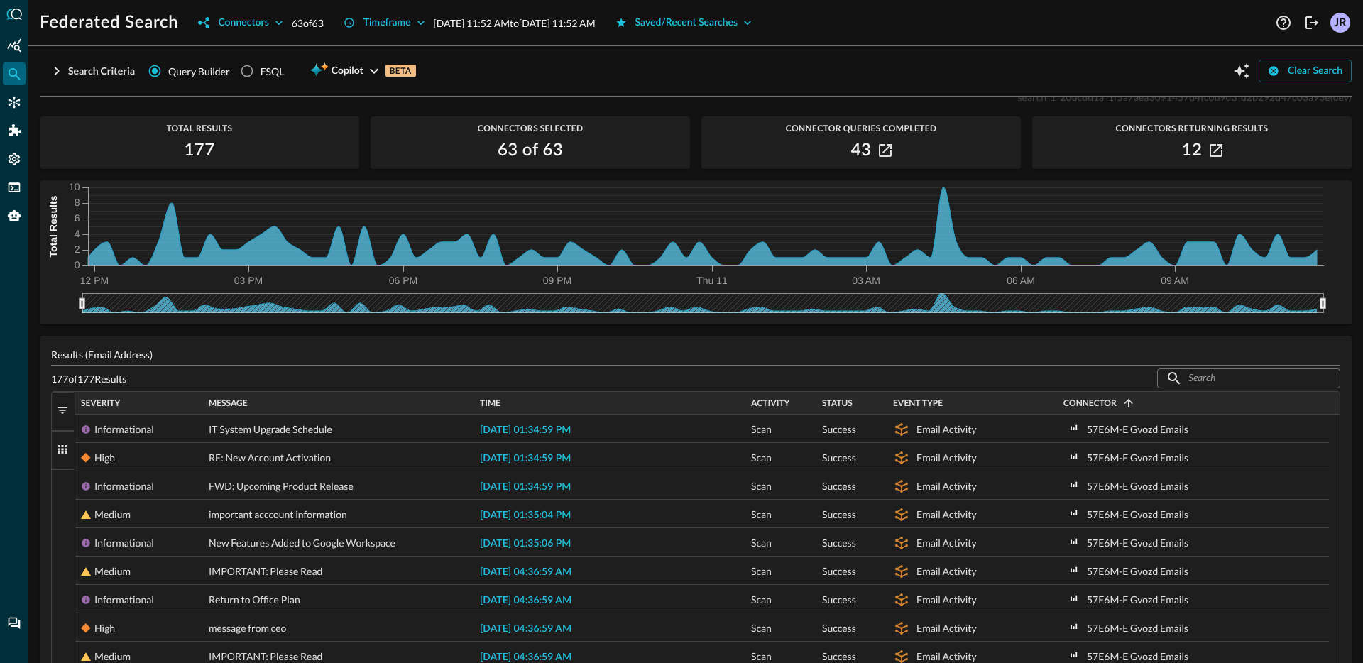
click at [1104, 405] on span "Connector" at bounding box center [1089, 403] width 53 height 10
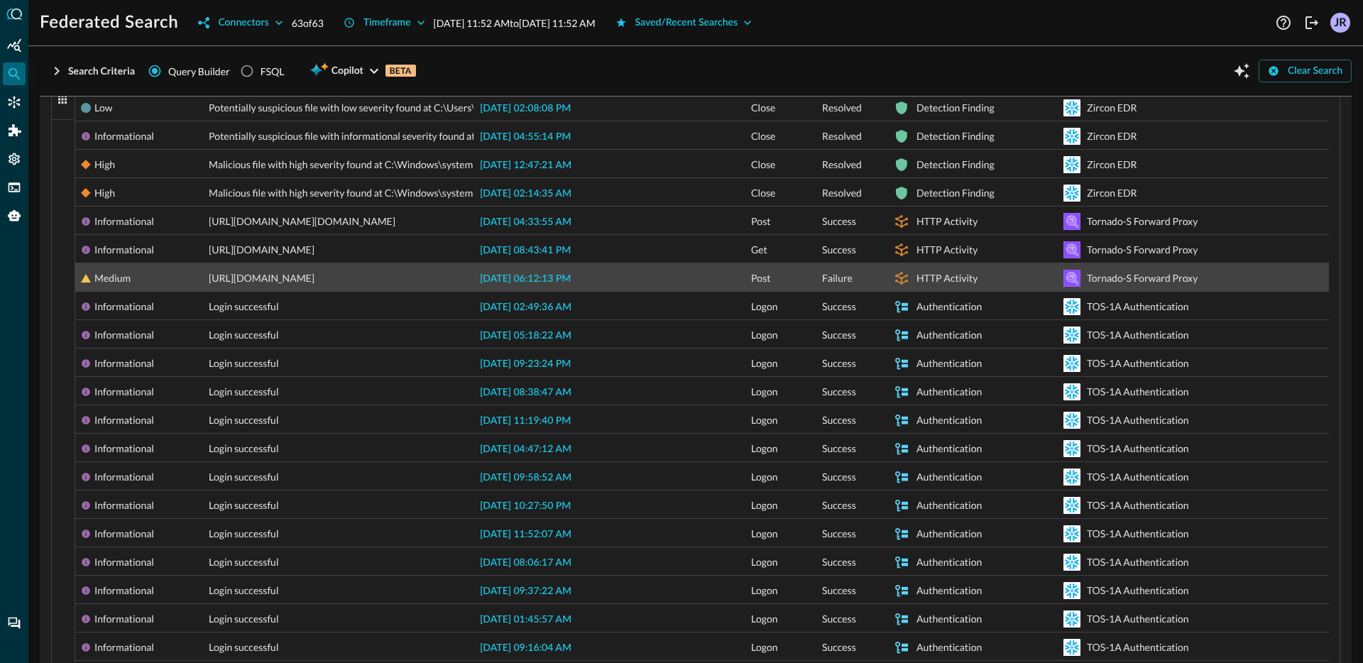
scroll to position [346, 0]
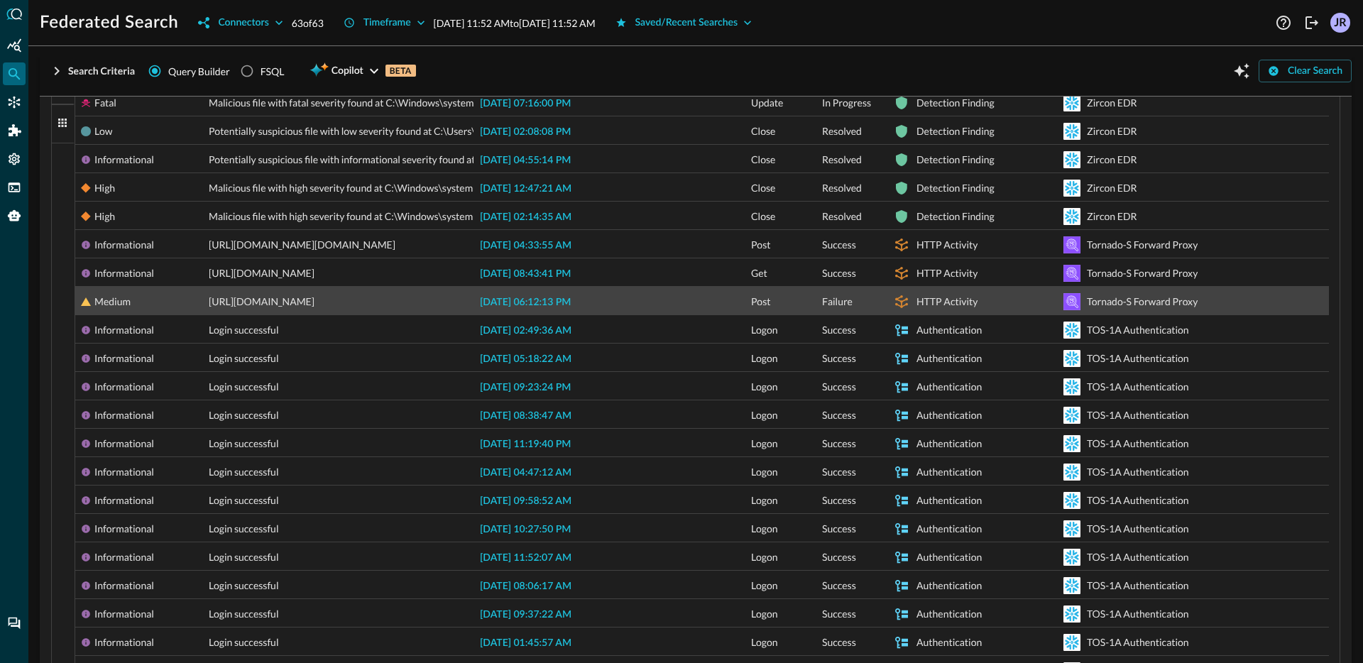
click at [522, 300] on span "[DATE] 06:12:13 PM" at bounding box center [525, 302] width 91 height 10
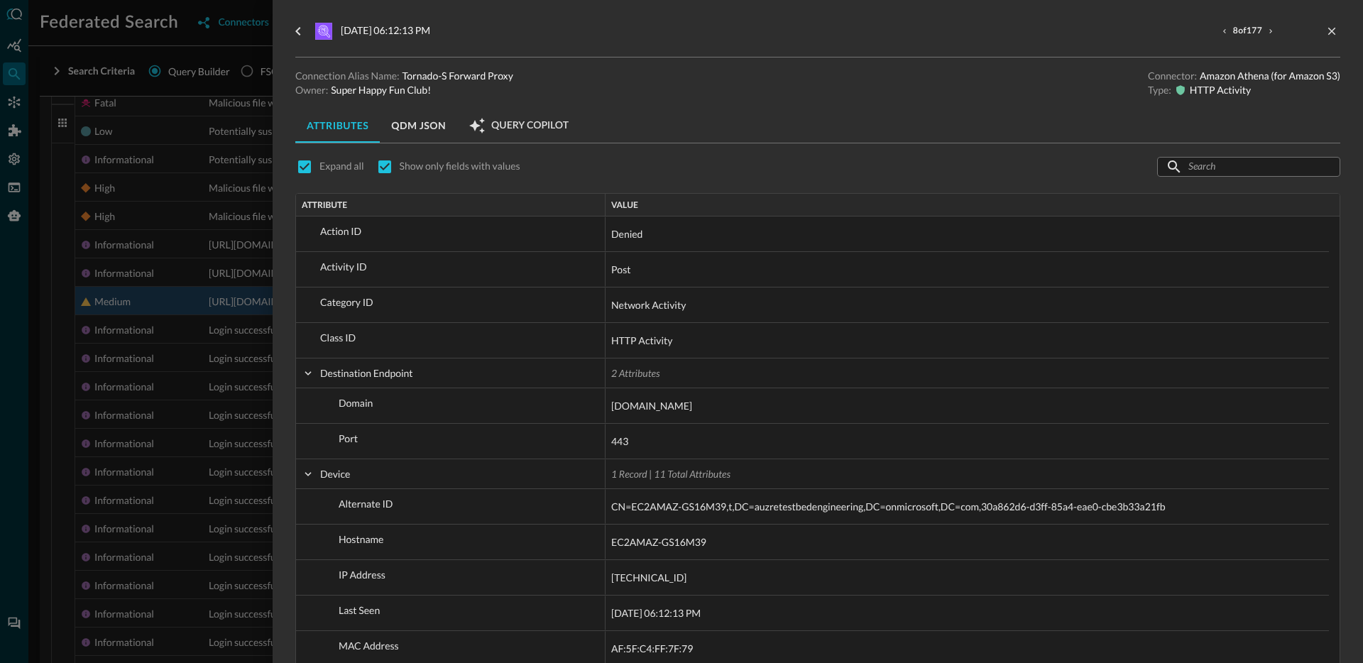
click at [168, 291] on div at bounding box center [681, 331] width 1363 height 663
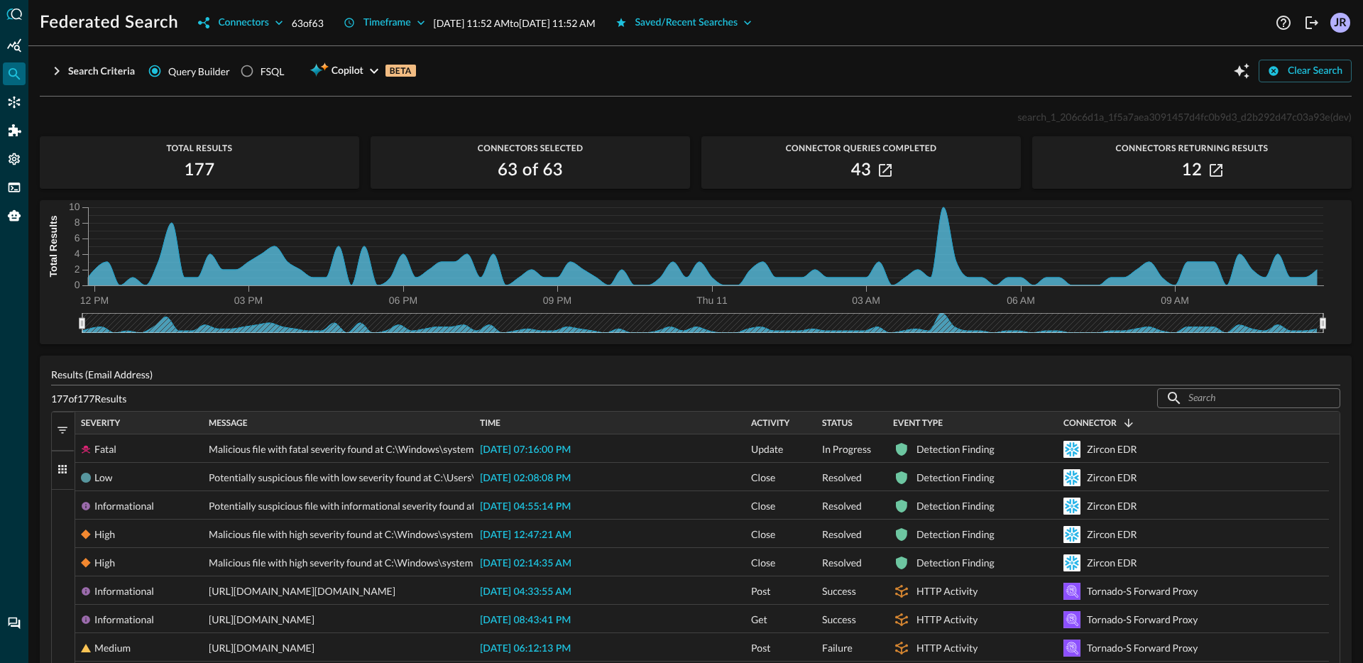
click at [907, 417] on div "Event Type" at bounding box center [972, 423] width 159 height 16
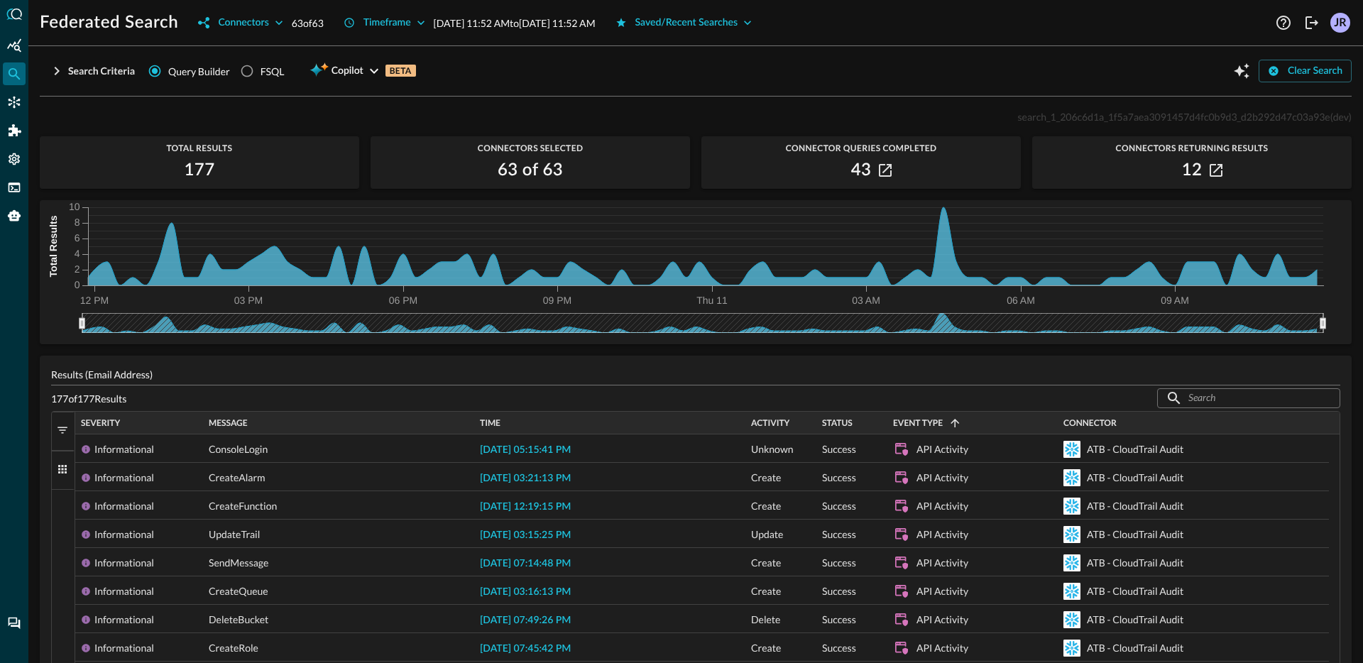
click at [970, 418] on div "Event Type 1" at bounding box center [972, 423] width 159 height 16
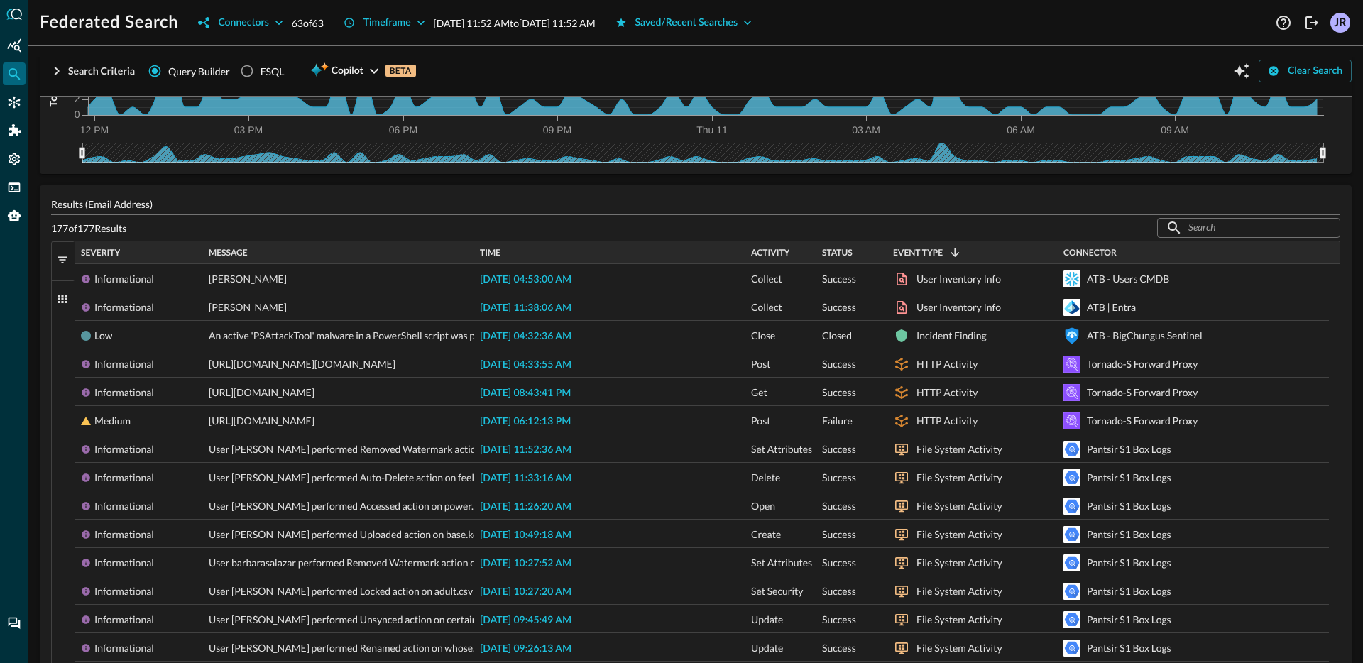
scroll to position [172, 0]
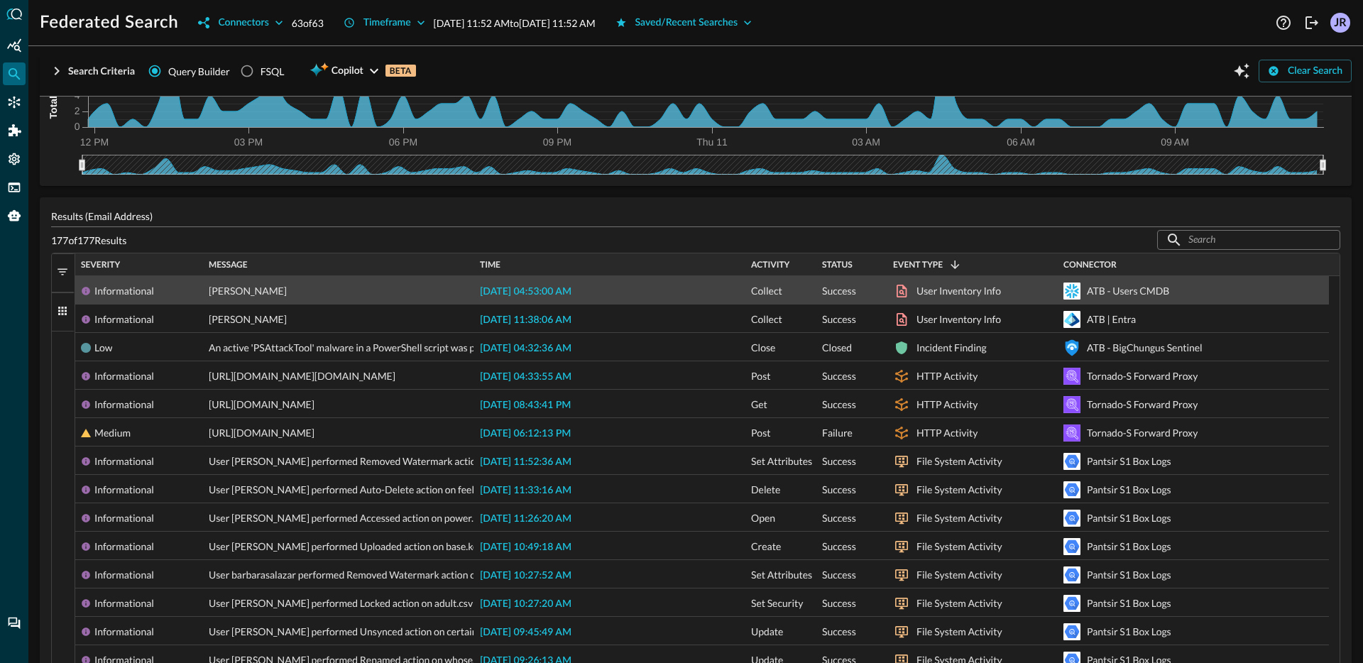
scroll to position [158, 0]
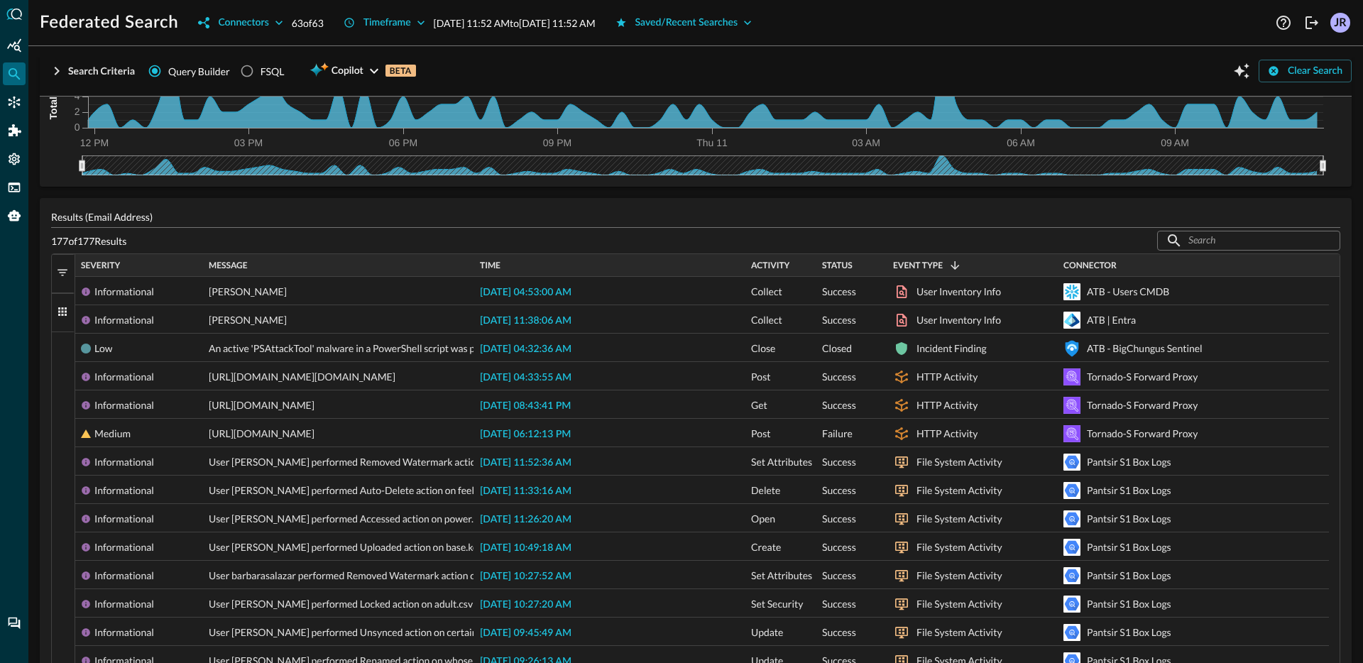
click at [919, 46] on div "Federated Search Connectors 63 of 63 Timeframe [DATE] 11:52 AM to [DATE] 11:52 …" at bounding box center [695, 331] width 1335 height 663
click at [67, 280] on button "Filters" at bounding box center [63, 273] width 23 height 39
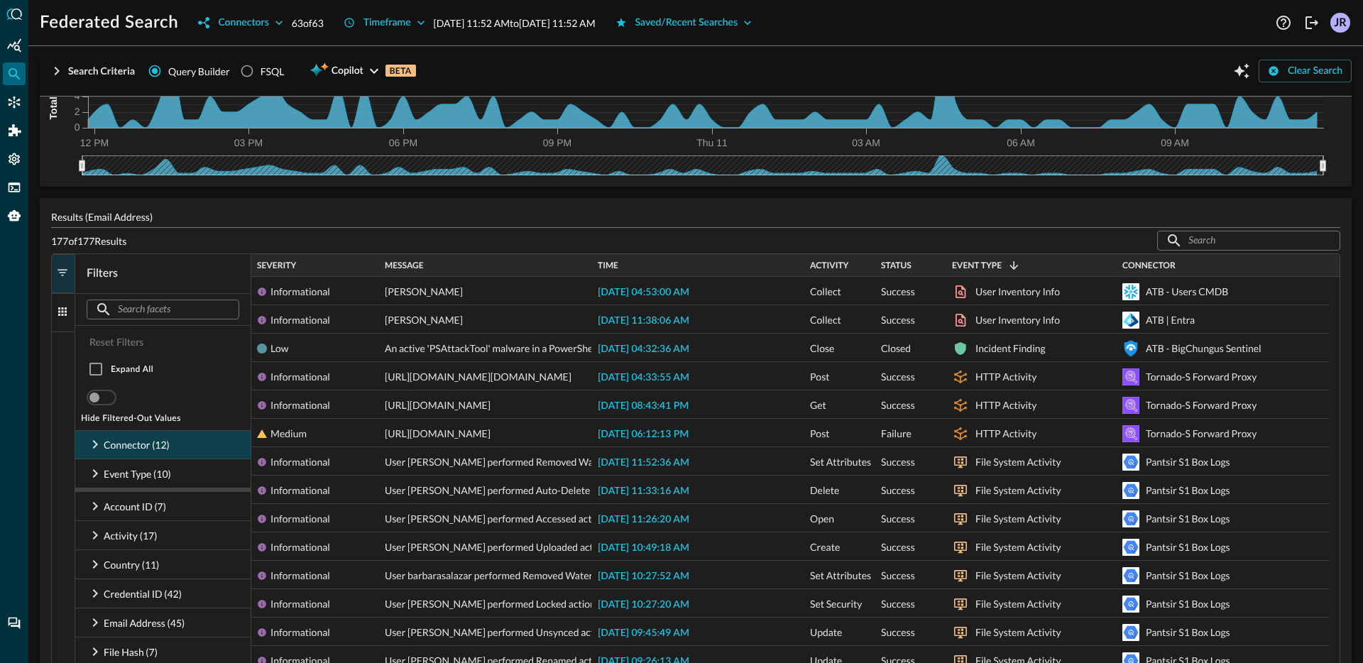
click at [126, 447] on p "Connector (12)" at bounding box center [137, 444] width 66 height 15
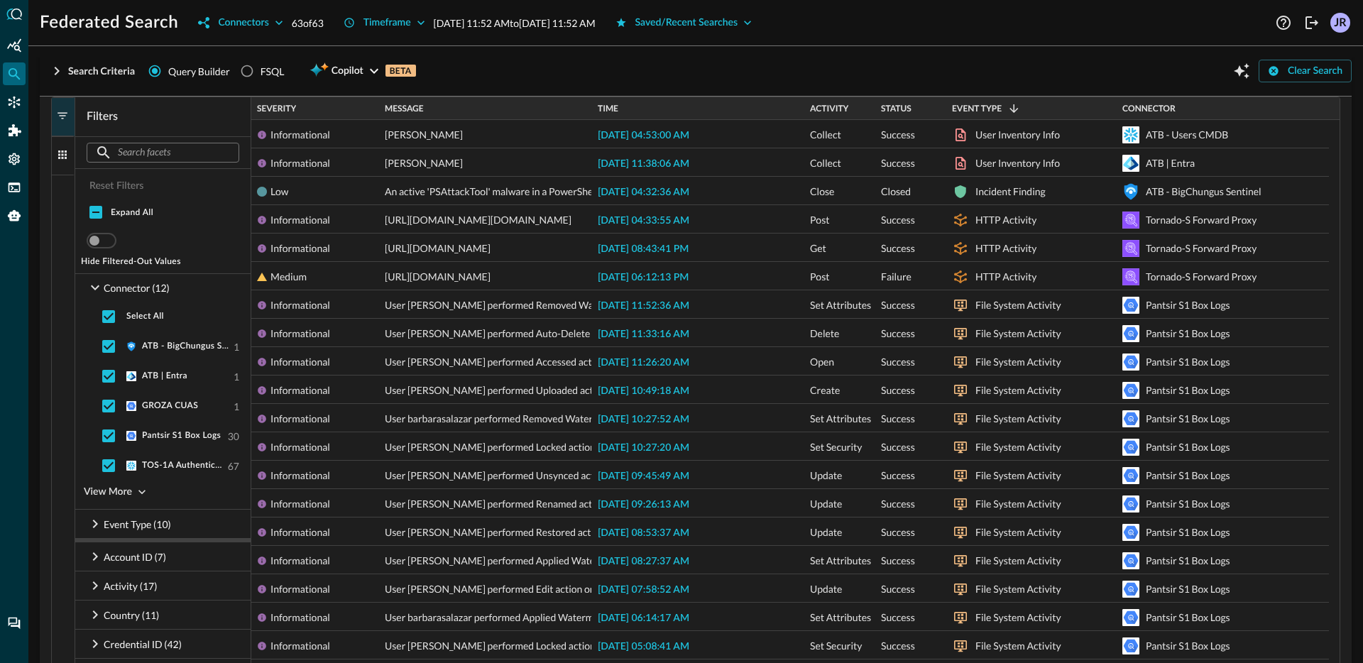
scroll to position [336, 0]
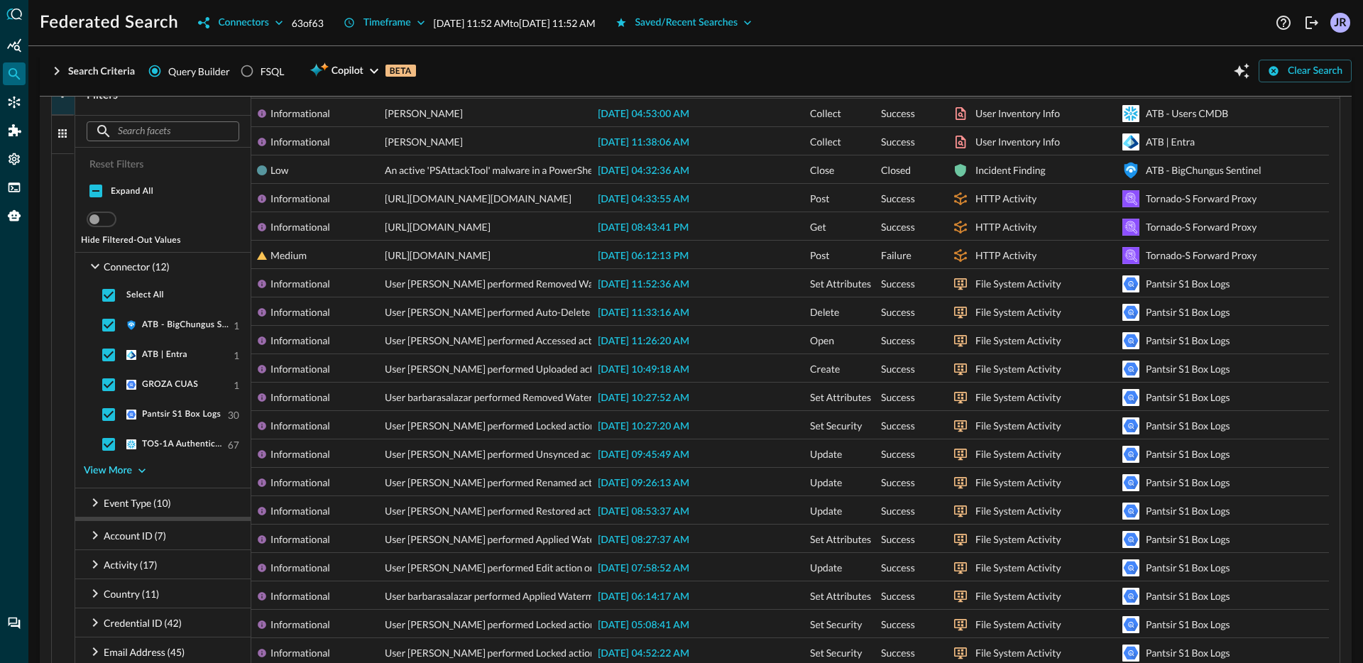
click at [143, 475] on icon "button" at bounding box center [142, 471] width 14 height 14
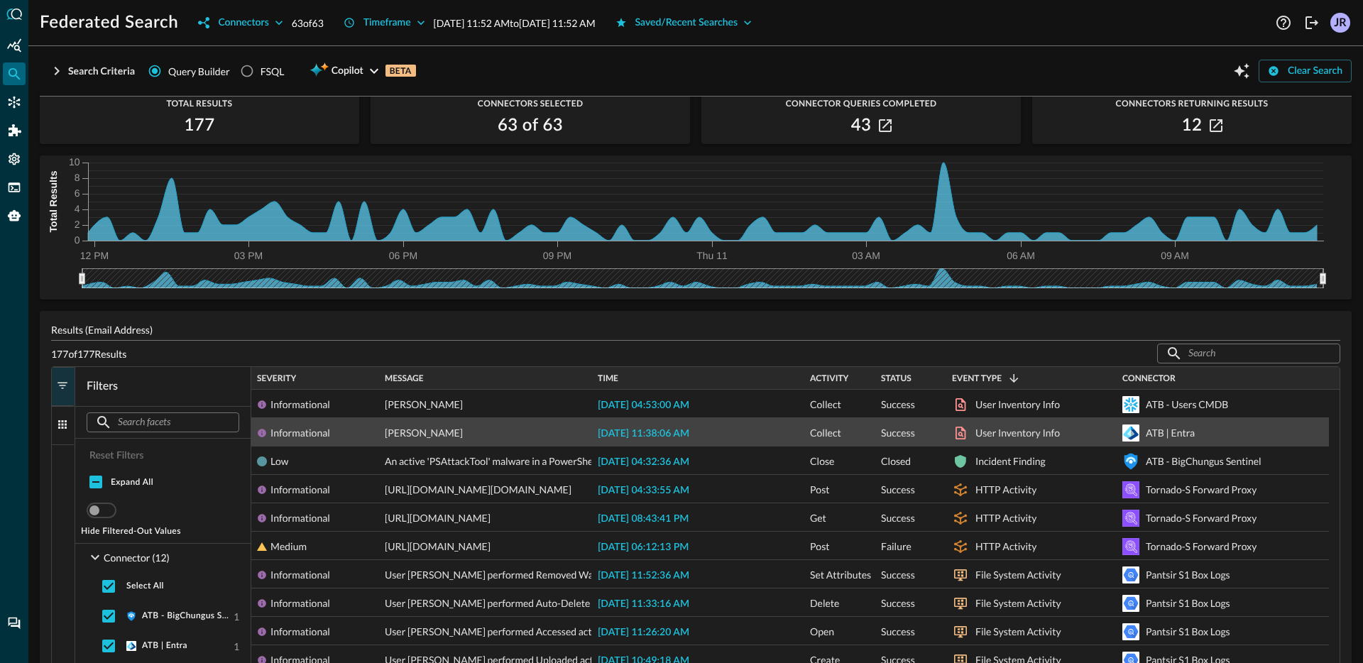
scroll to position [0, 0]
